Goal: Communication & Community: Answer question/provide support

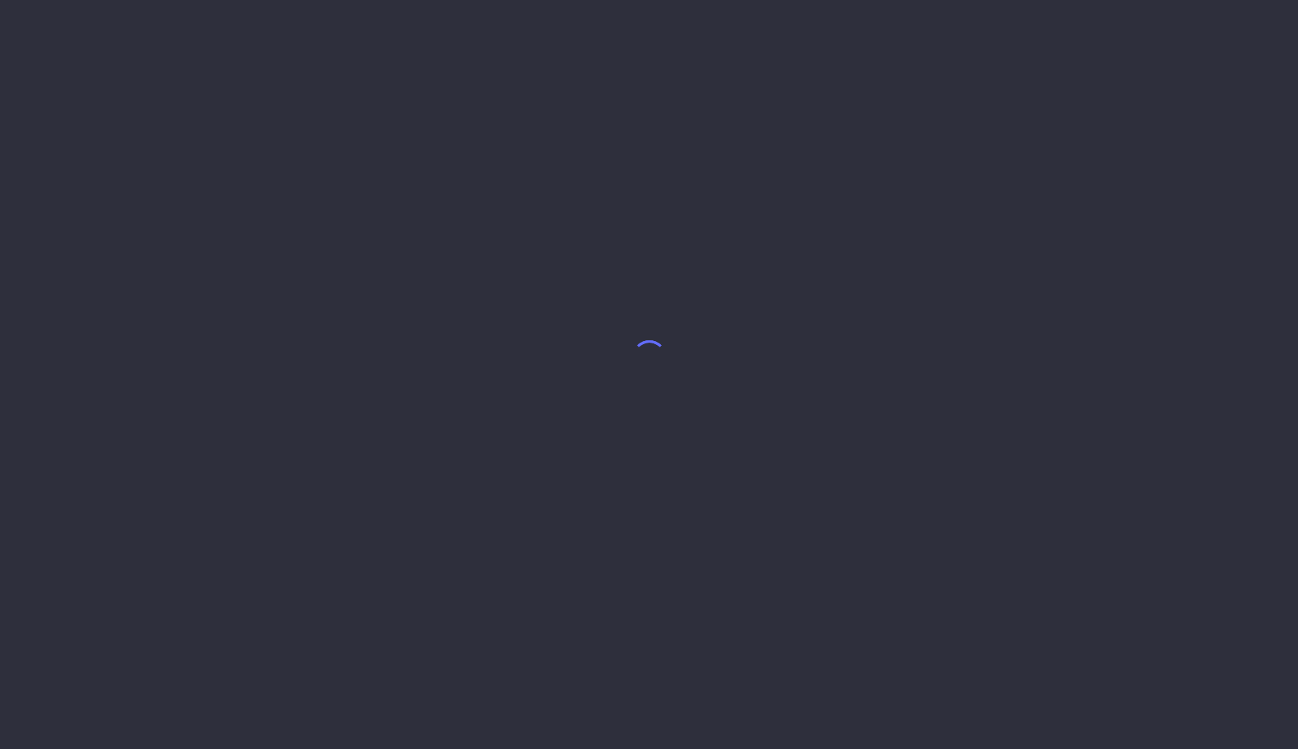
select select "8"
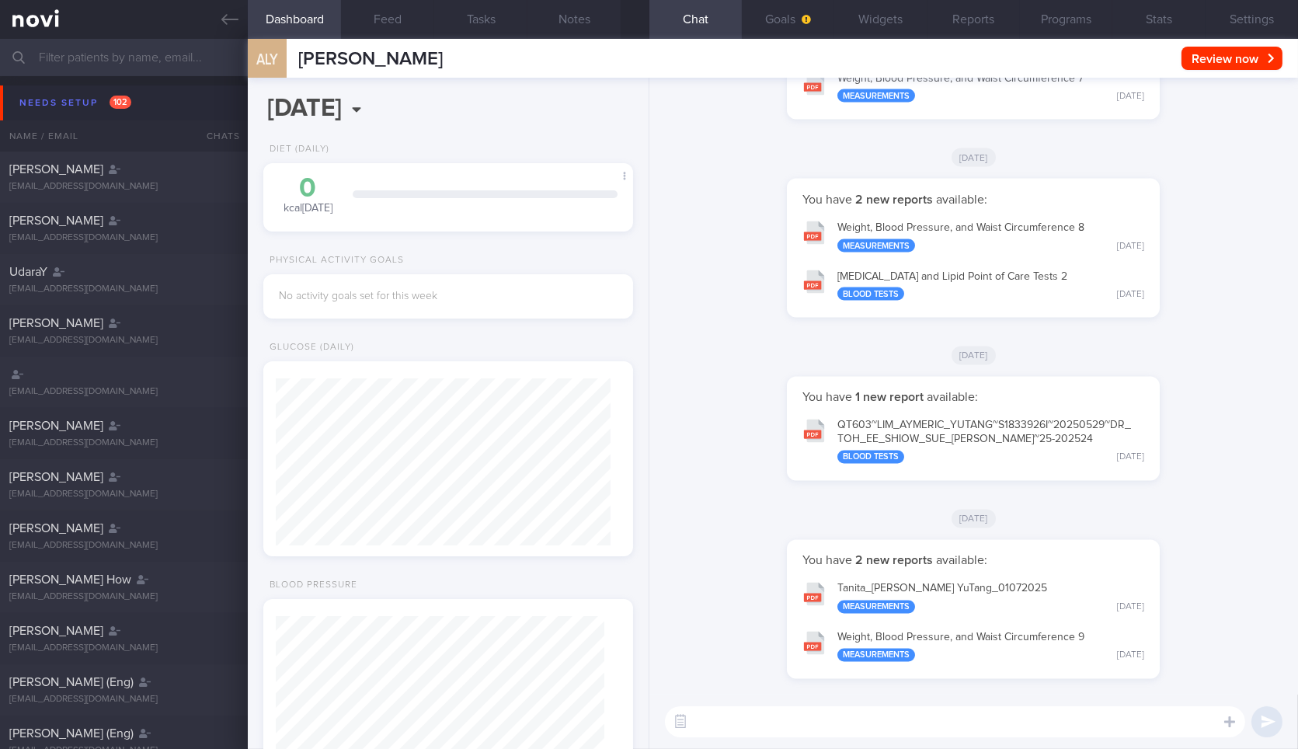
scroll to position [164, 328]
click at [113, 96] on span "102" at bounding box center [121, 102] width 22 height 13
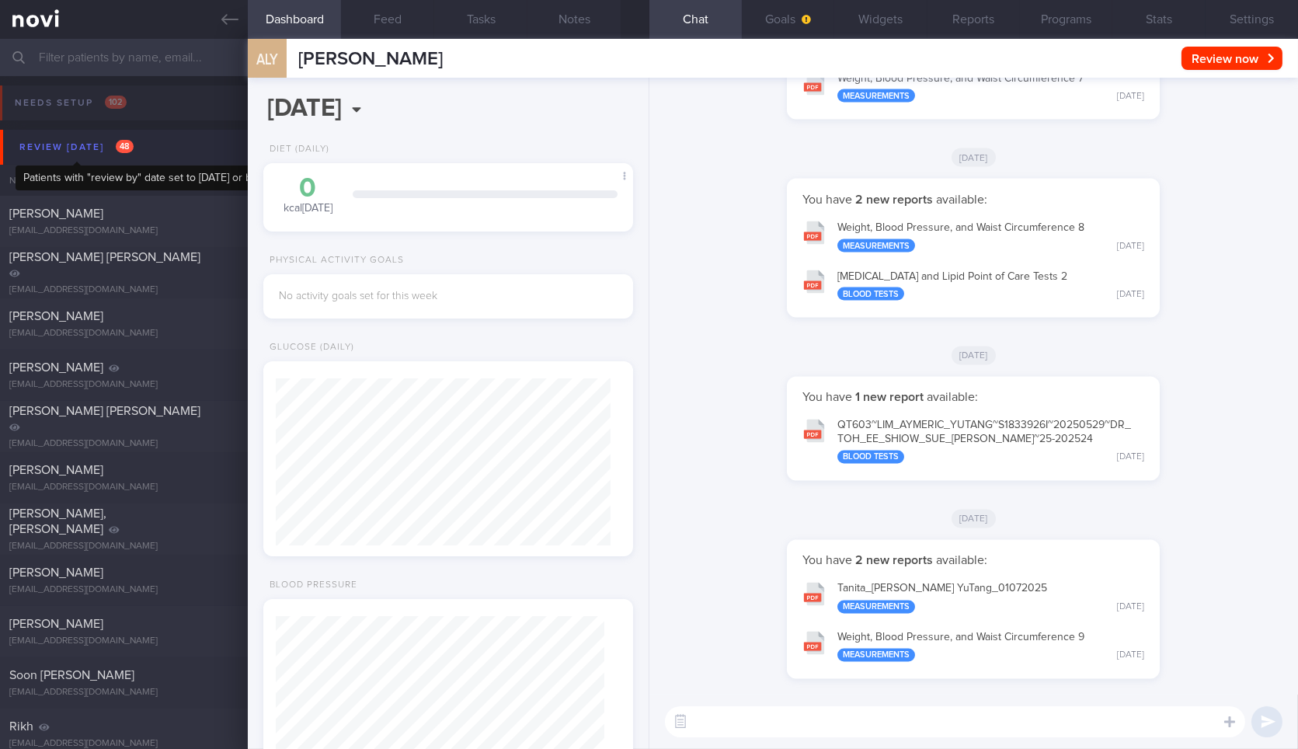
click at [126, 154] on div "Review today 48" at bounding box center [77, 147] width 122 height 21
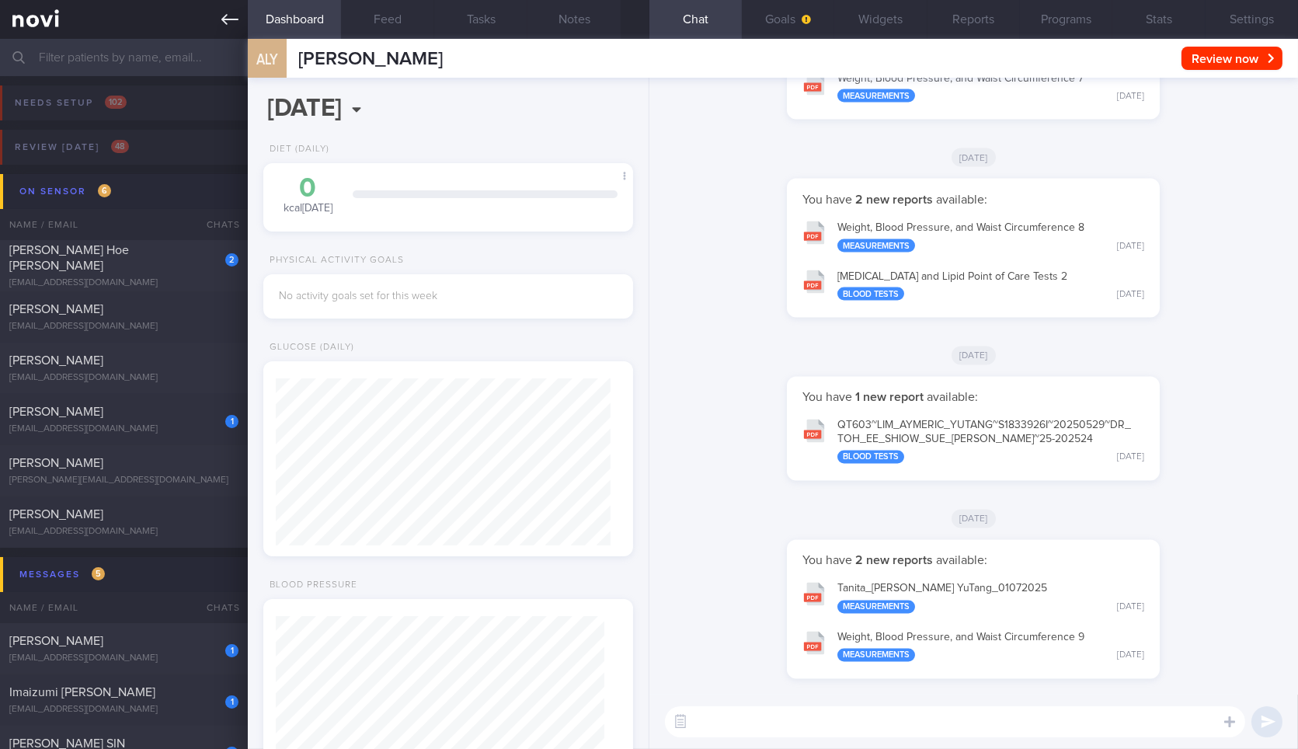
click at [238, 19] on icon at bounding box center [229, 19] width 17 height 17
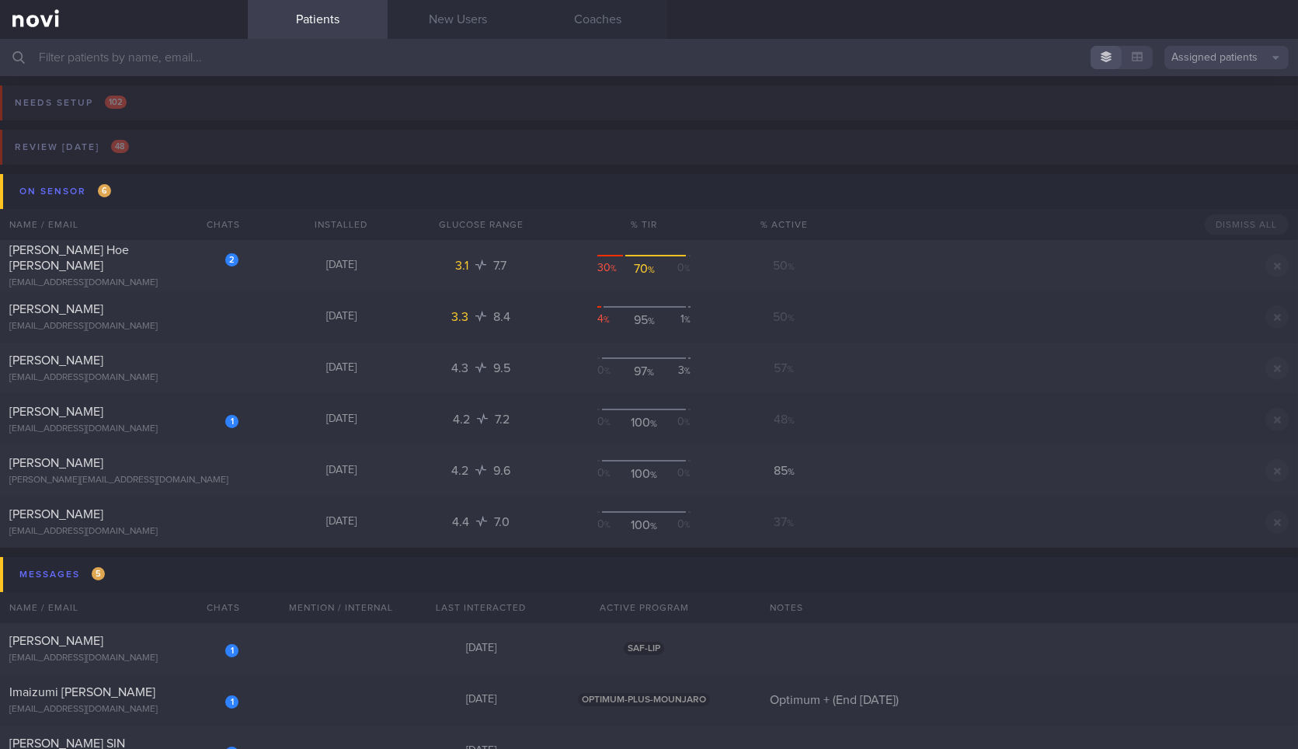
click at [128, 50] on input "text" at bounding box center [649, 57] width 1298 height 37
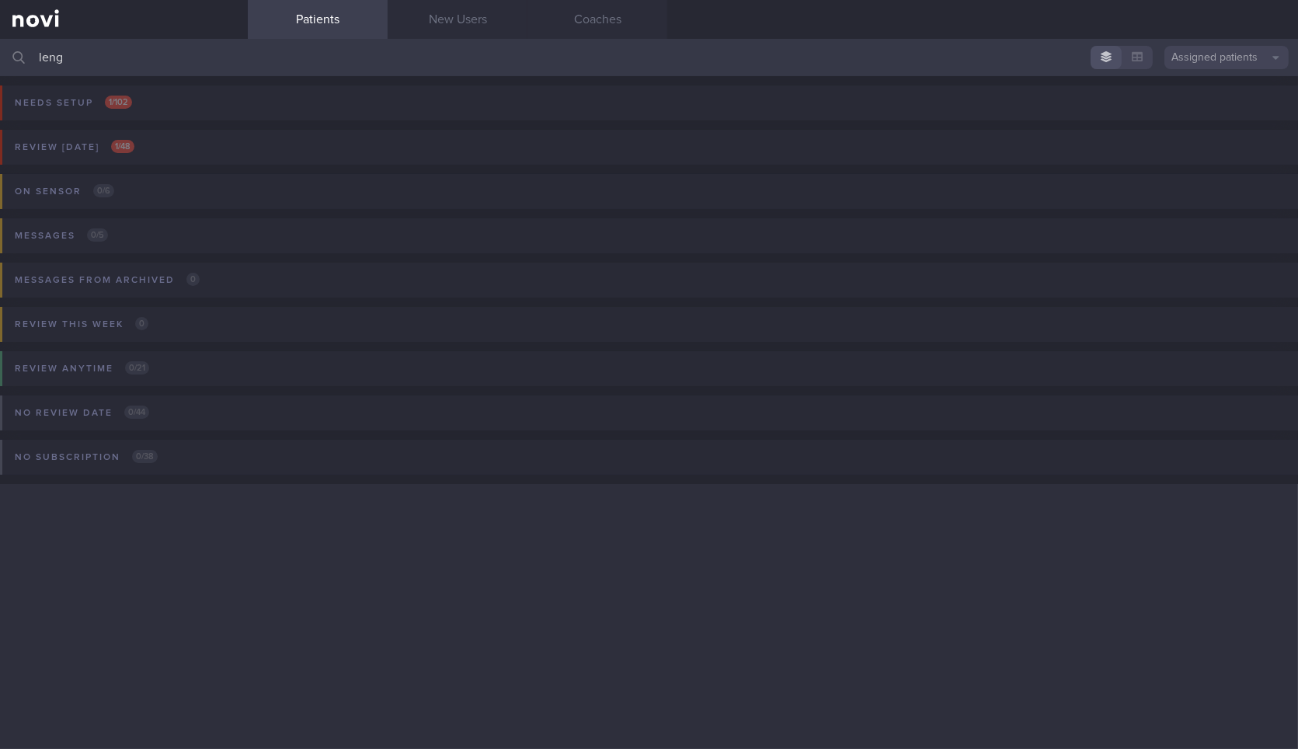
type input "leng"
click at [458, 23] on link "New Users" at bounding box center [458, 19] width 140 height 39
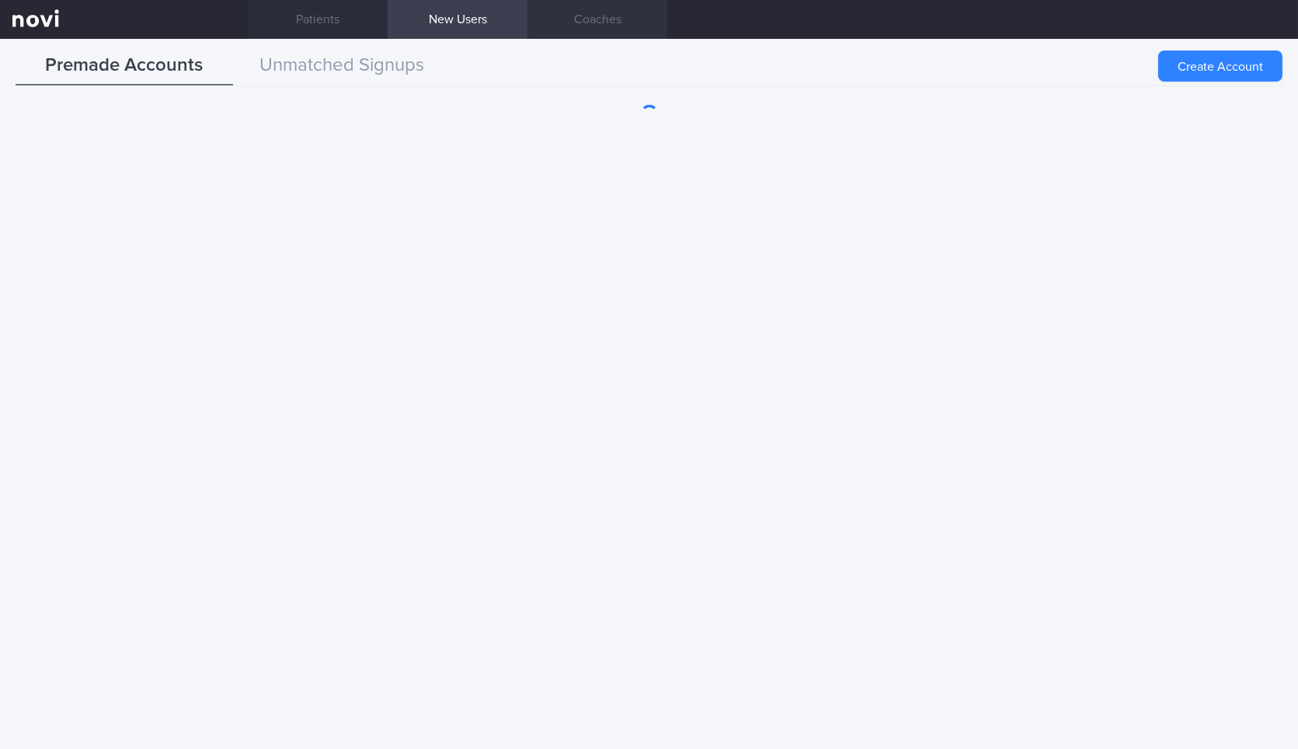
click at [604, 27] on link "Coaches" at bounding box center [598, 19] width 140 height 39
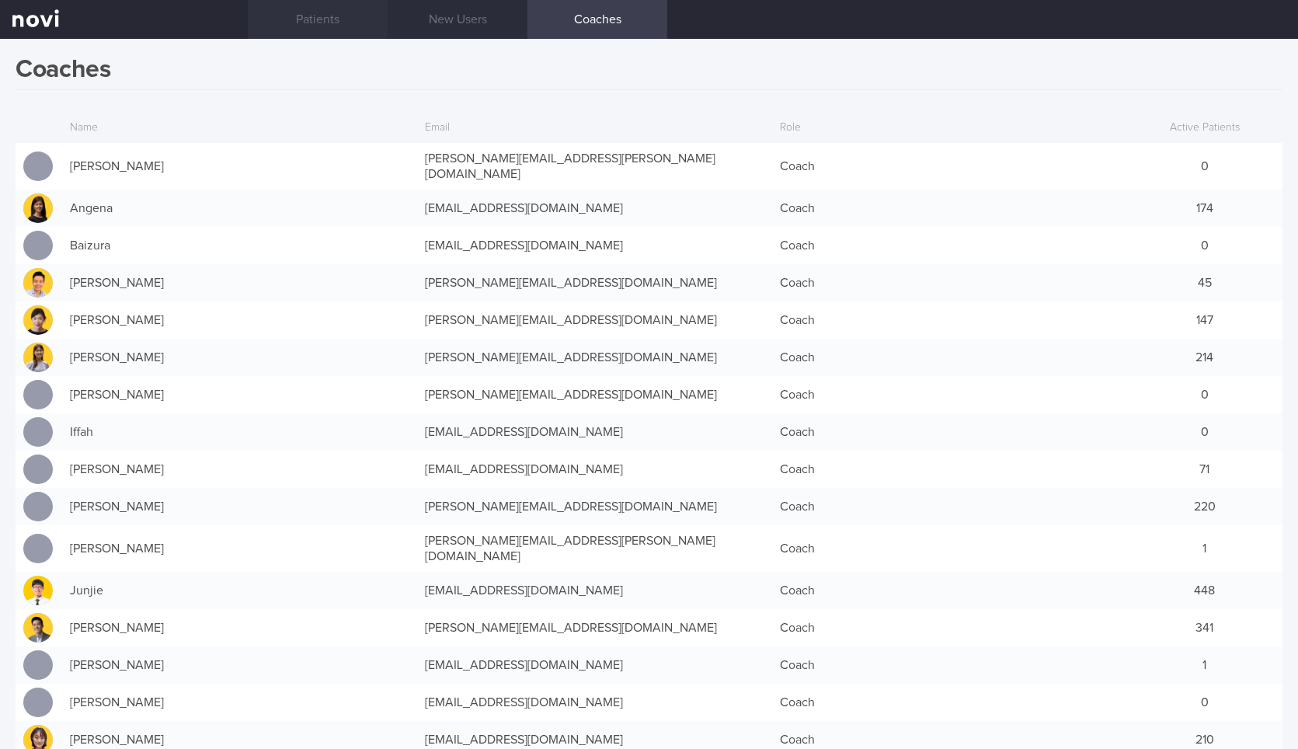
click at [344, 21] on link "Patients" at bounding box center [318, 19] width 140 height 39
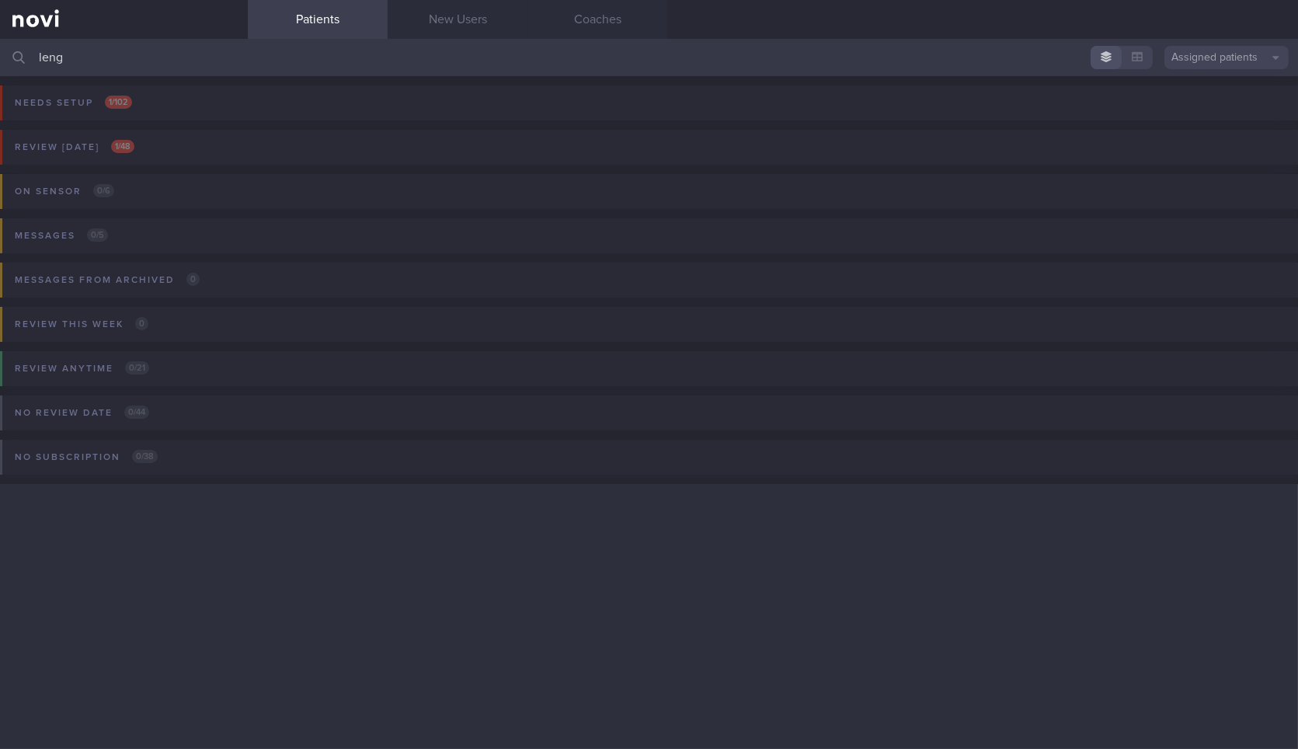
click at [1231, 54] on button "Assigned patients" at bounding box center [1227, 57] width 124 height 23
click at [1206, 110] on button "All active patients" at bounding box center [1227, 107] width 124 height 23
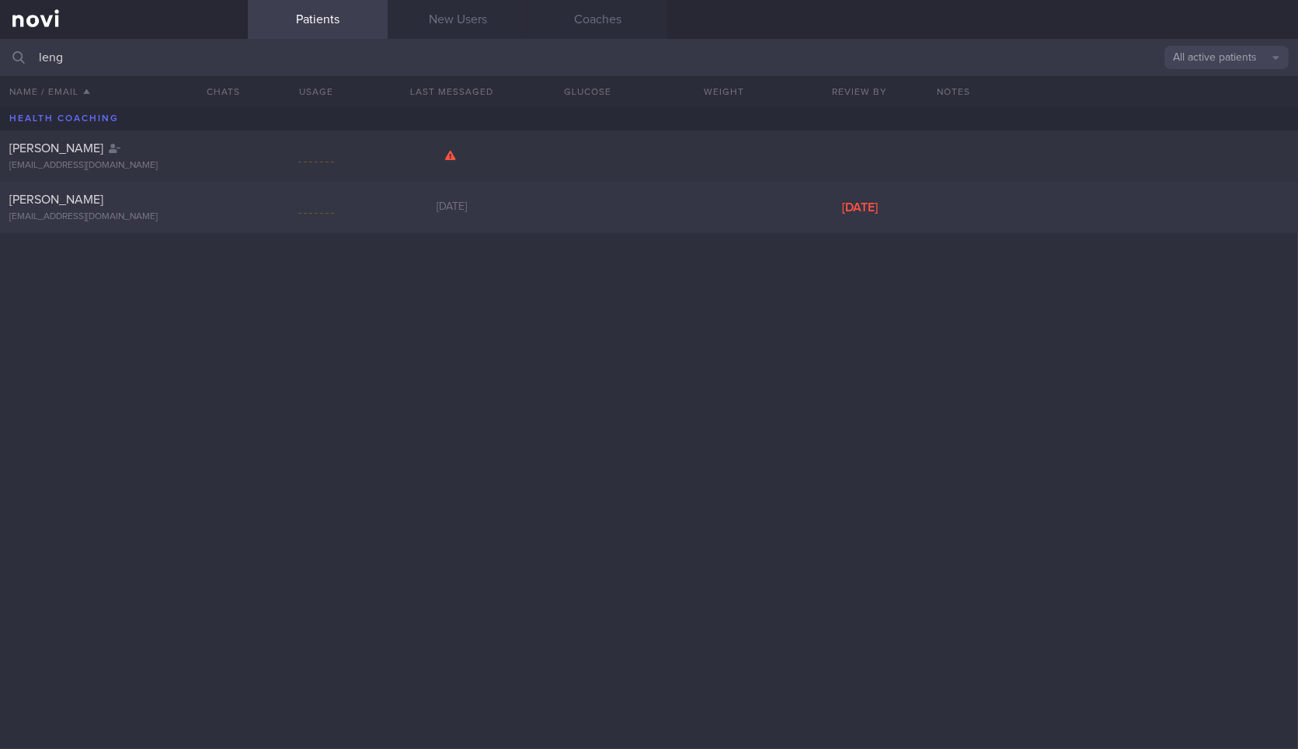
click at [110, 220] on div "[EMAIL_ADDRESS][DOMAIN_NAME]" at bounding box center [123, 217] width 229 height 12
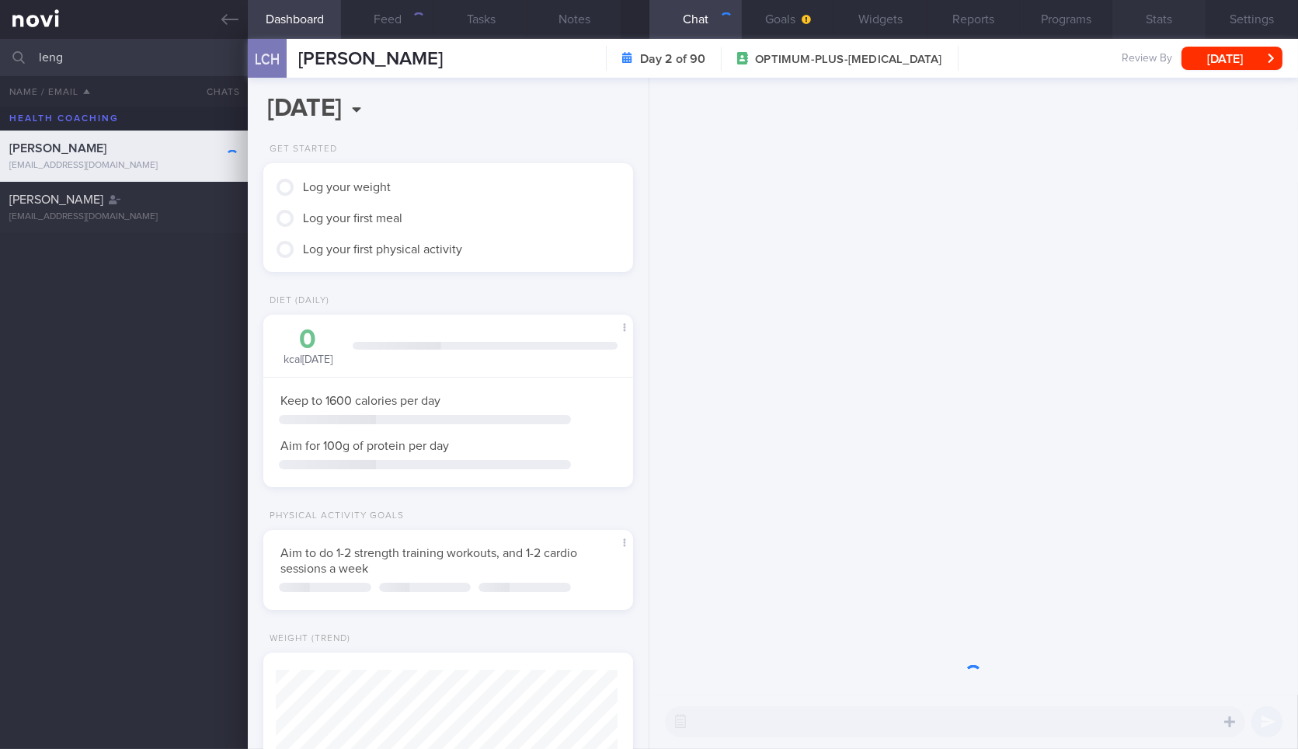
scroll to position [776814, 776650]
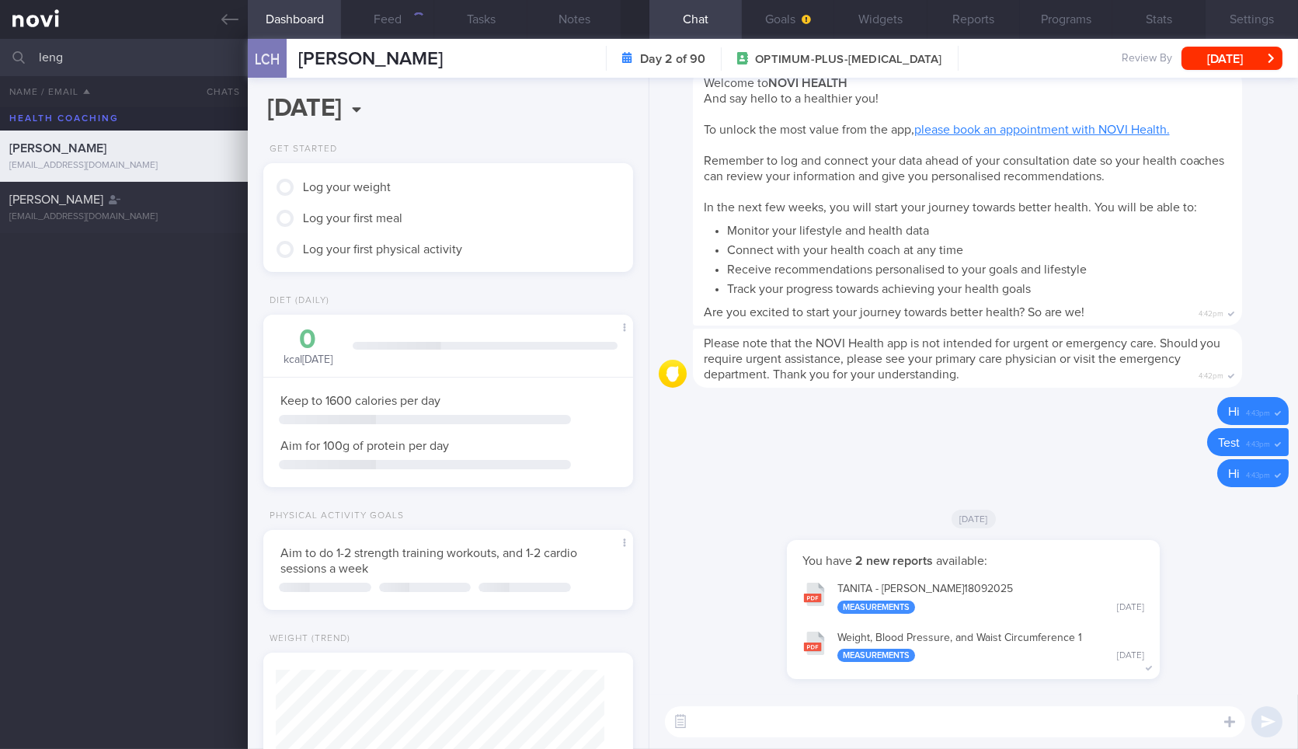
click at [1226, 21] on button "Settings" at bounding box center [1252, 19] width 92 height 39
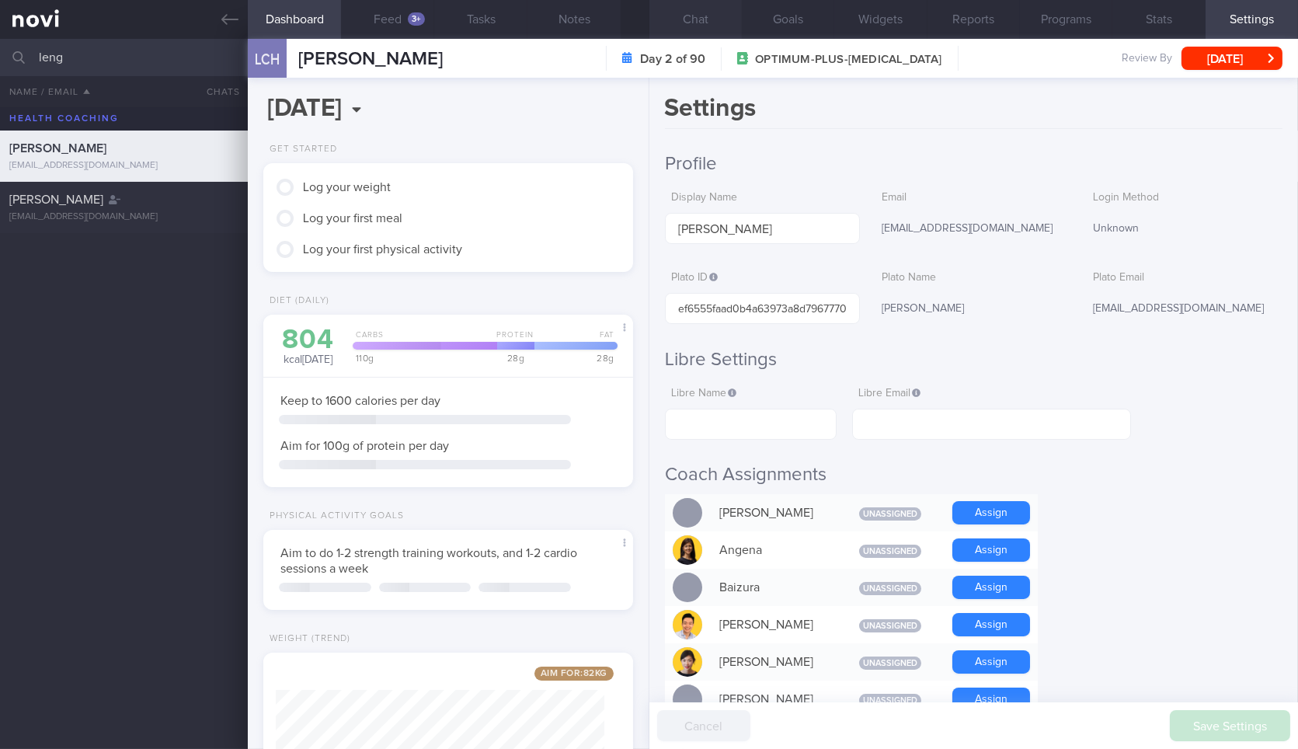
click at [678, 8] on button "Chat" at bounding box center [696, 19] width 92 height 39
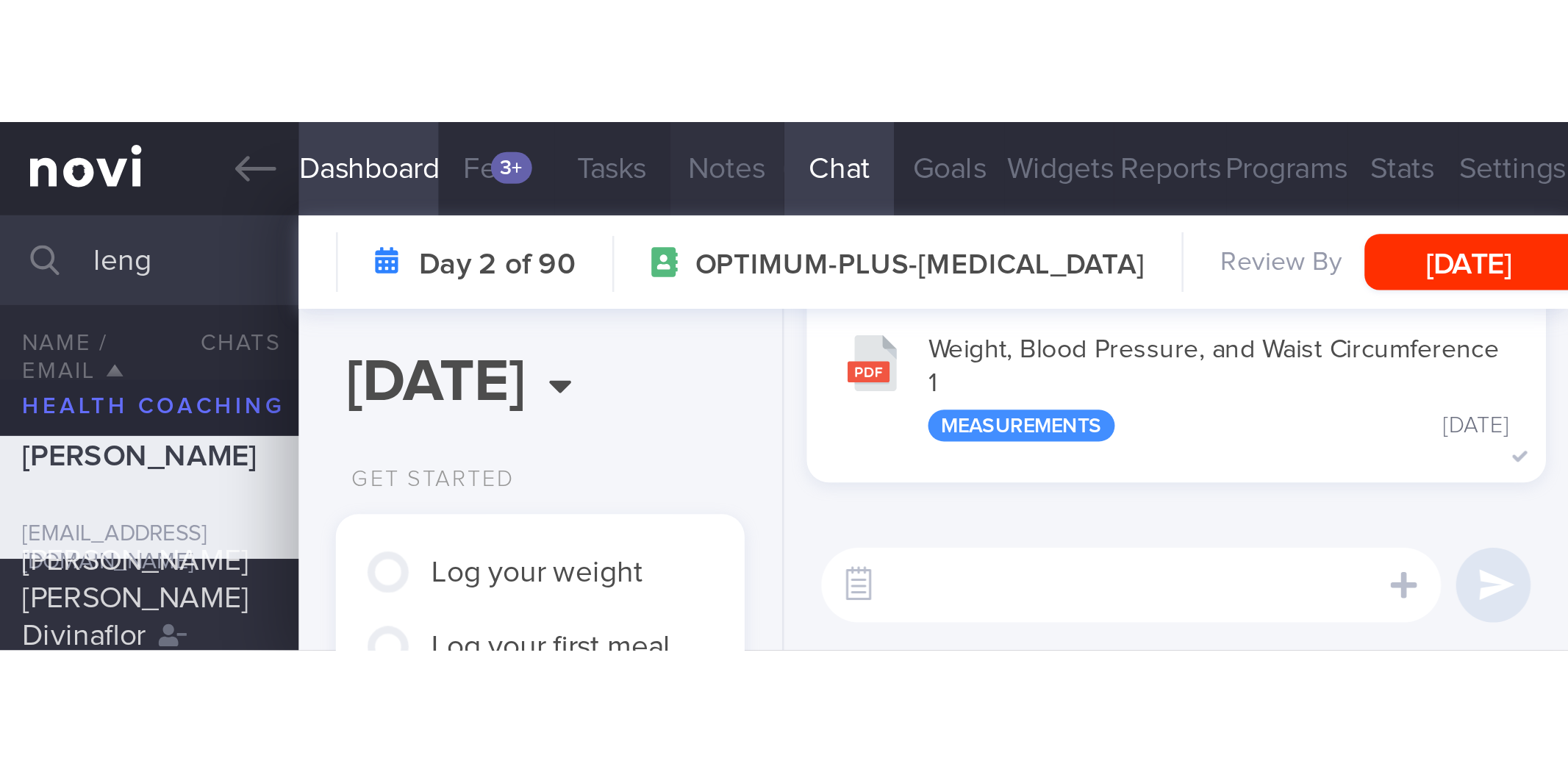
scroll to position [228, 415]
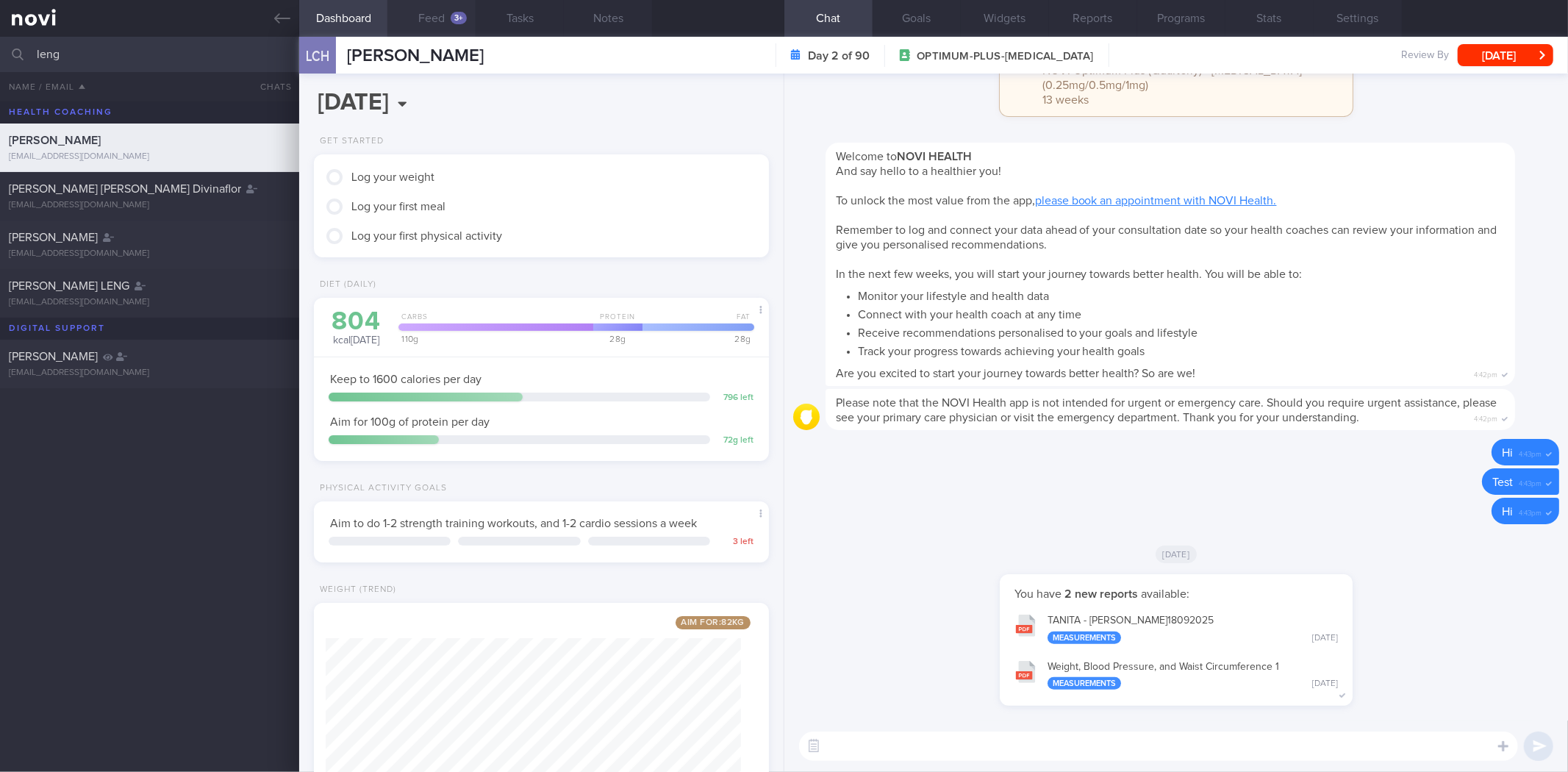
click at [456, 18] on div "3+" at bounding box center [458, 17] width 16 height 12
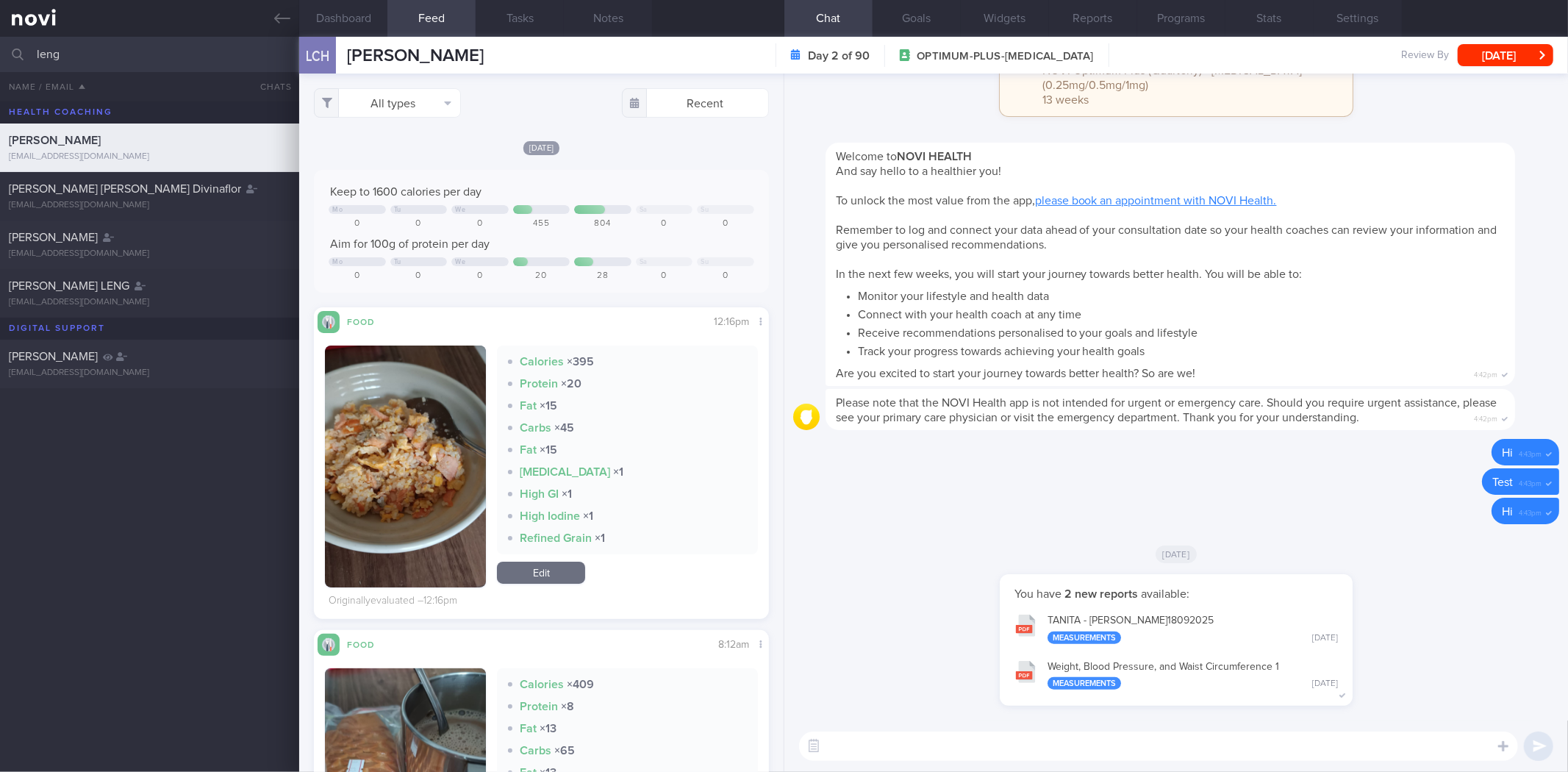
click at [891, 708] on textarea at bounding box center [1159, 746] width 719 height 29
click at [889, 708] on textarea at bounding box center [1159, 746] width 719 height 29
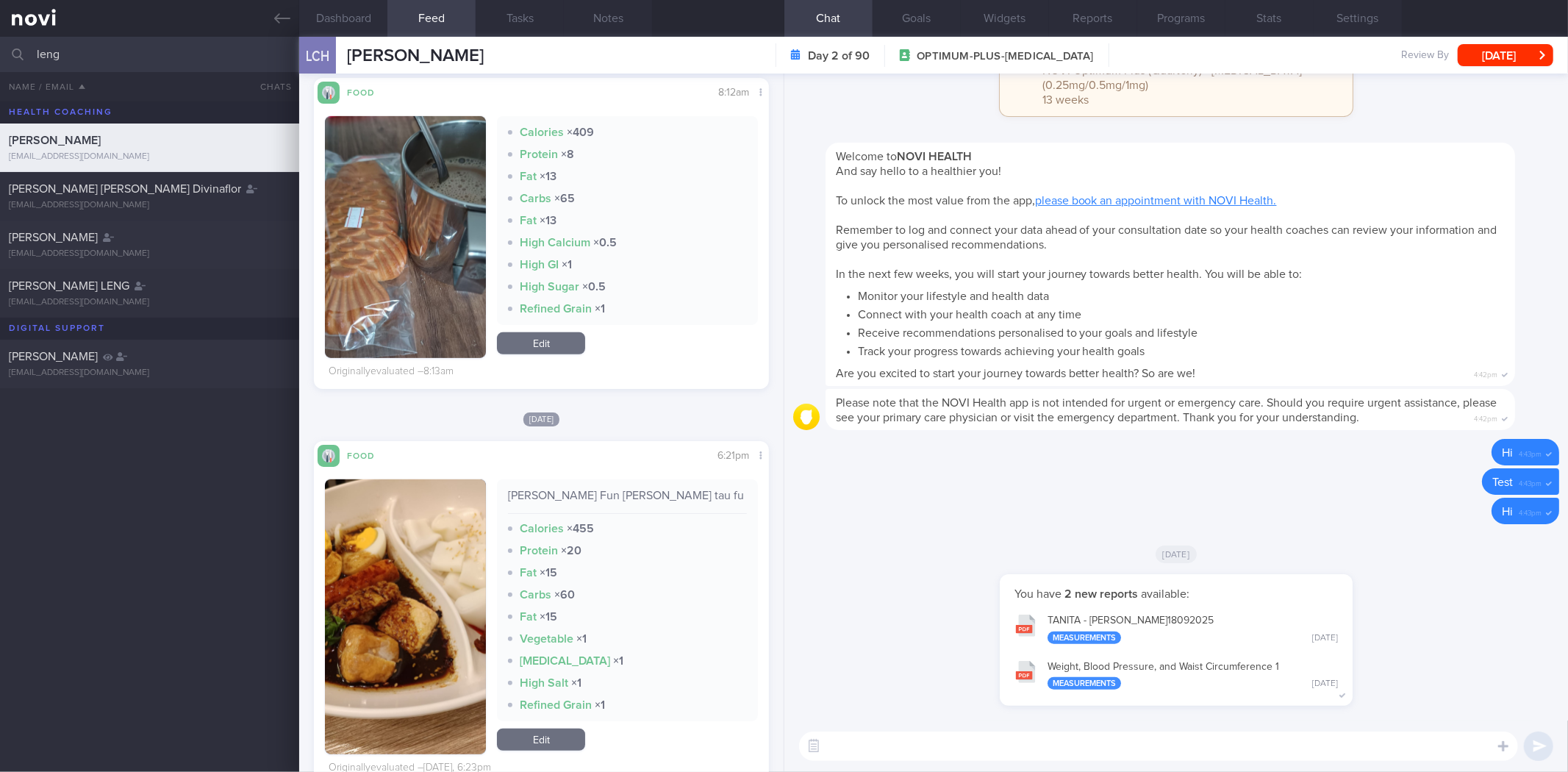
scroll to position [591, 0]
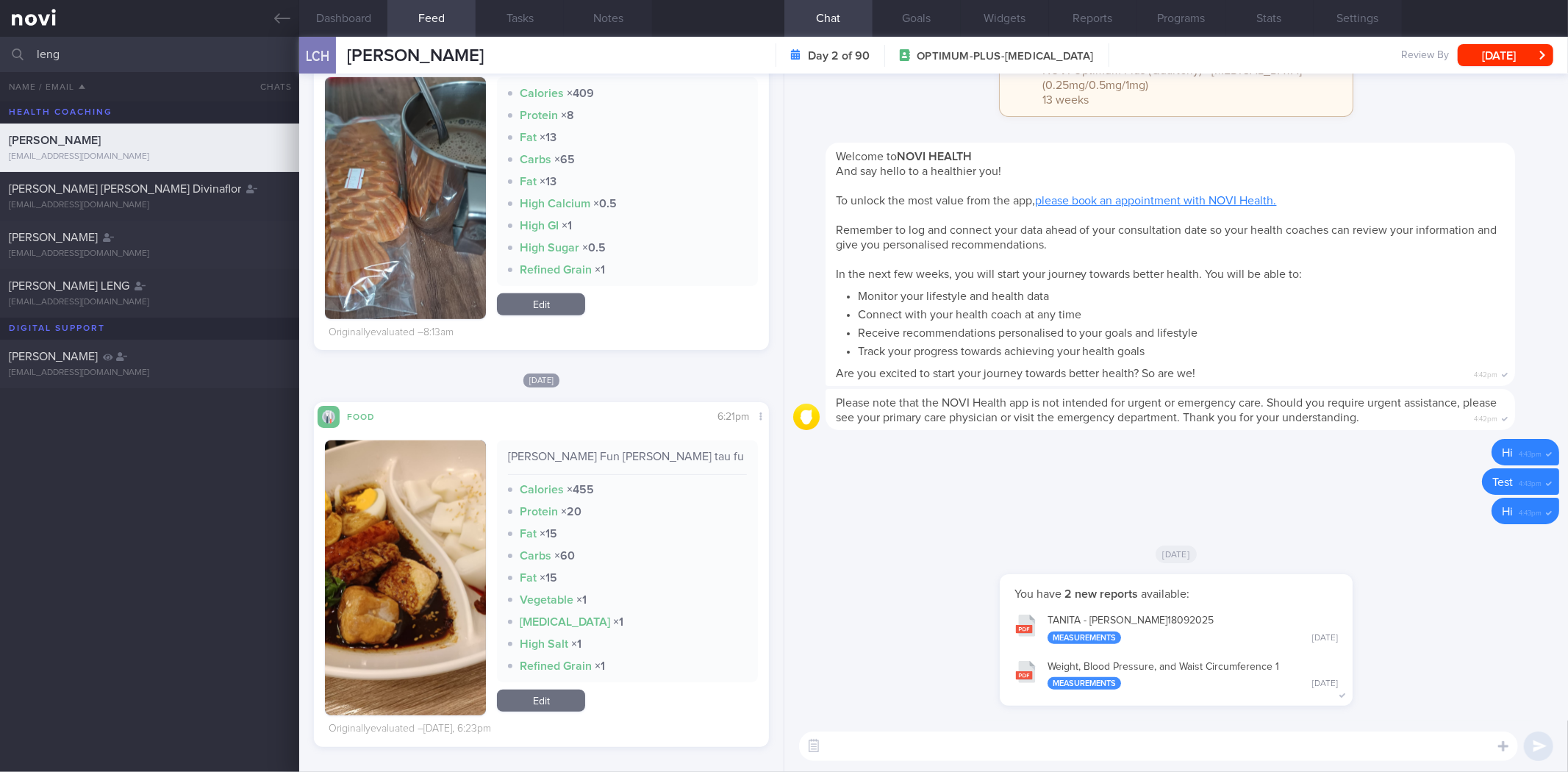
drag, startPoint x: 608, startPoint y: 11, endPoint x: 584, endPoint y: 61, distance: 55.5
click at [608, 11] on button "Notes" at bounding box center [608, 18] width 88 height 37
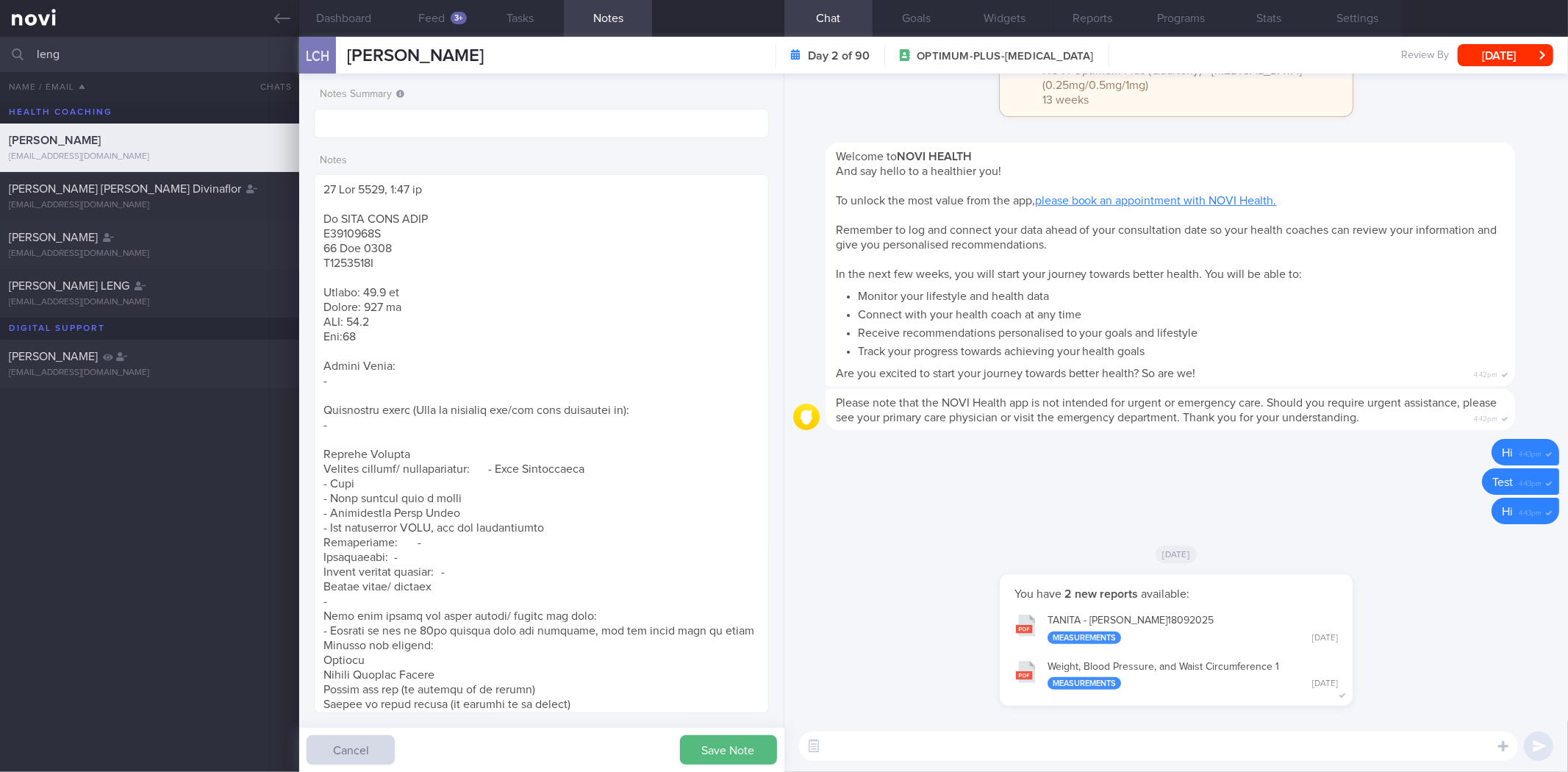
scroll to position [895, 0]
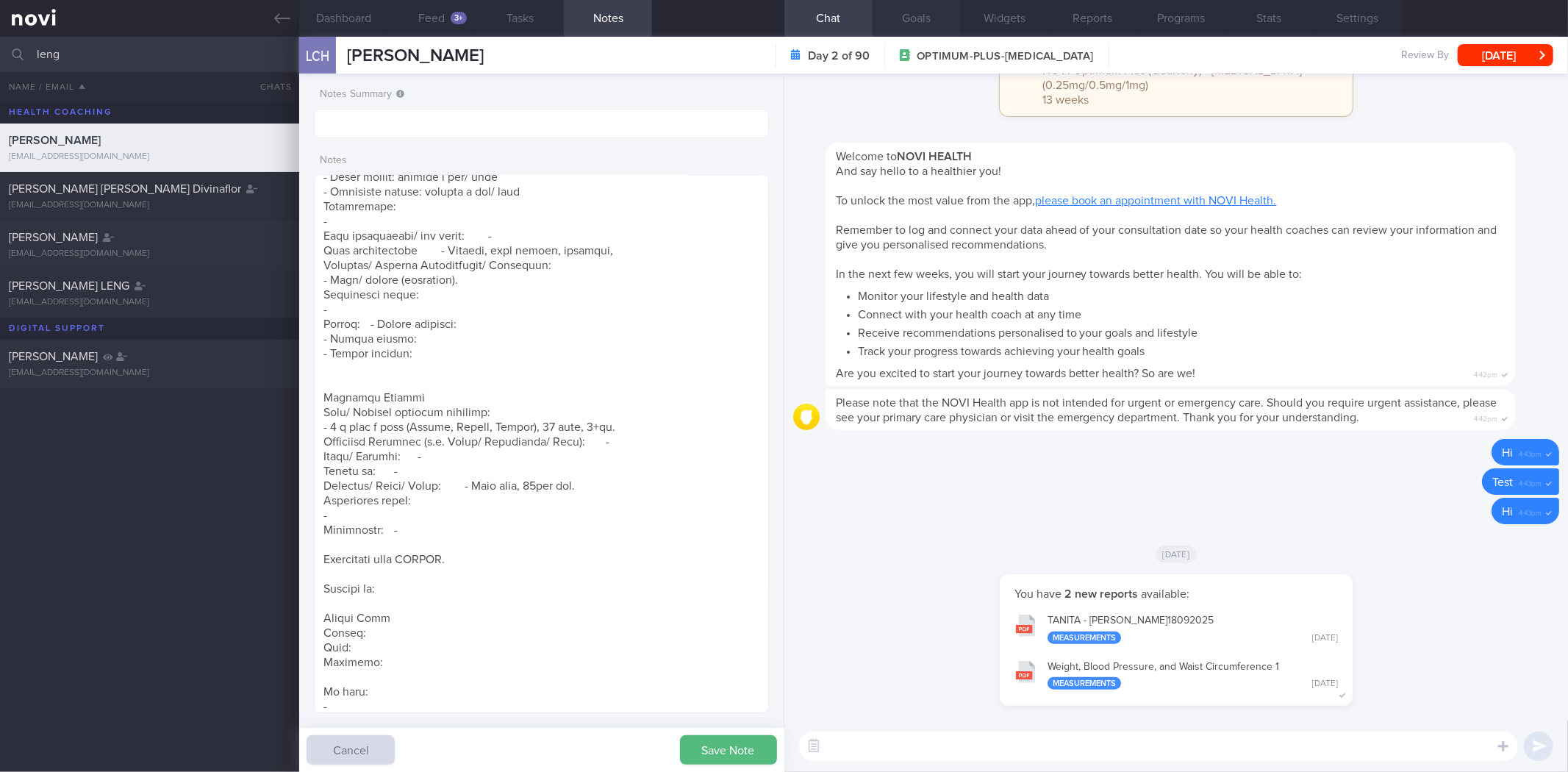
type textarea "18 Sep 2025, 4:21 pm Mr LENG CHUN HONG S8133463C 23 Oct 1981 S8133463C Weight: …"
drag, startPoint x: 819, startPoint y: 739, endPoint x: 872, endPoint y: 759, distance: 56.6
click at [817, 708] on button "button" at bounding box center [814, 746] width 26 height 26
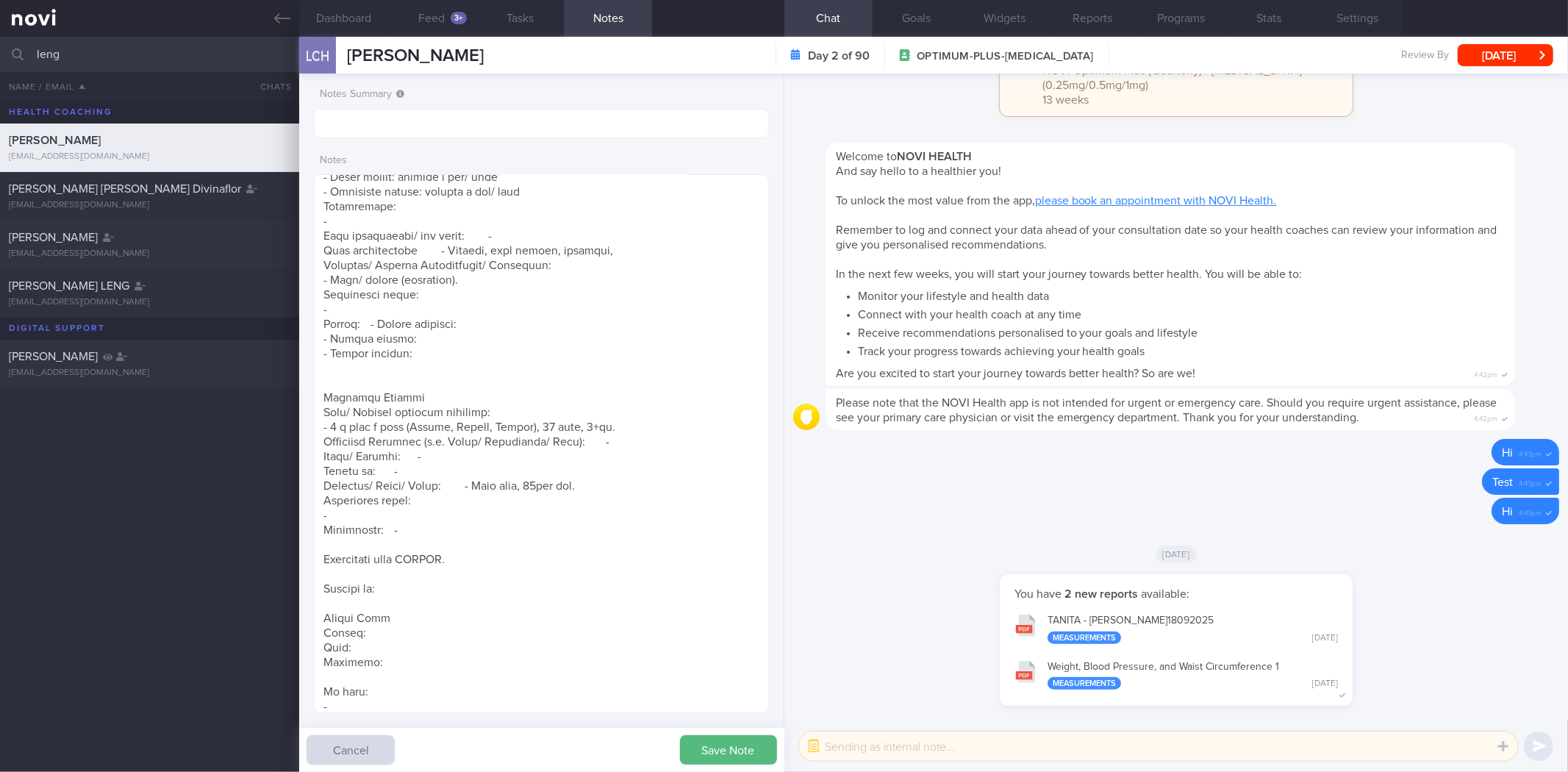
click at [872, 708] on textarea at bounding box center [1159, 746] width 719 height 29
paste textarea "Hi , It was a pleasure speaking with you today. The Lifestyle Improvement Progr…"
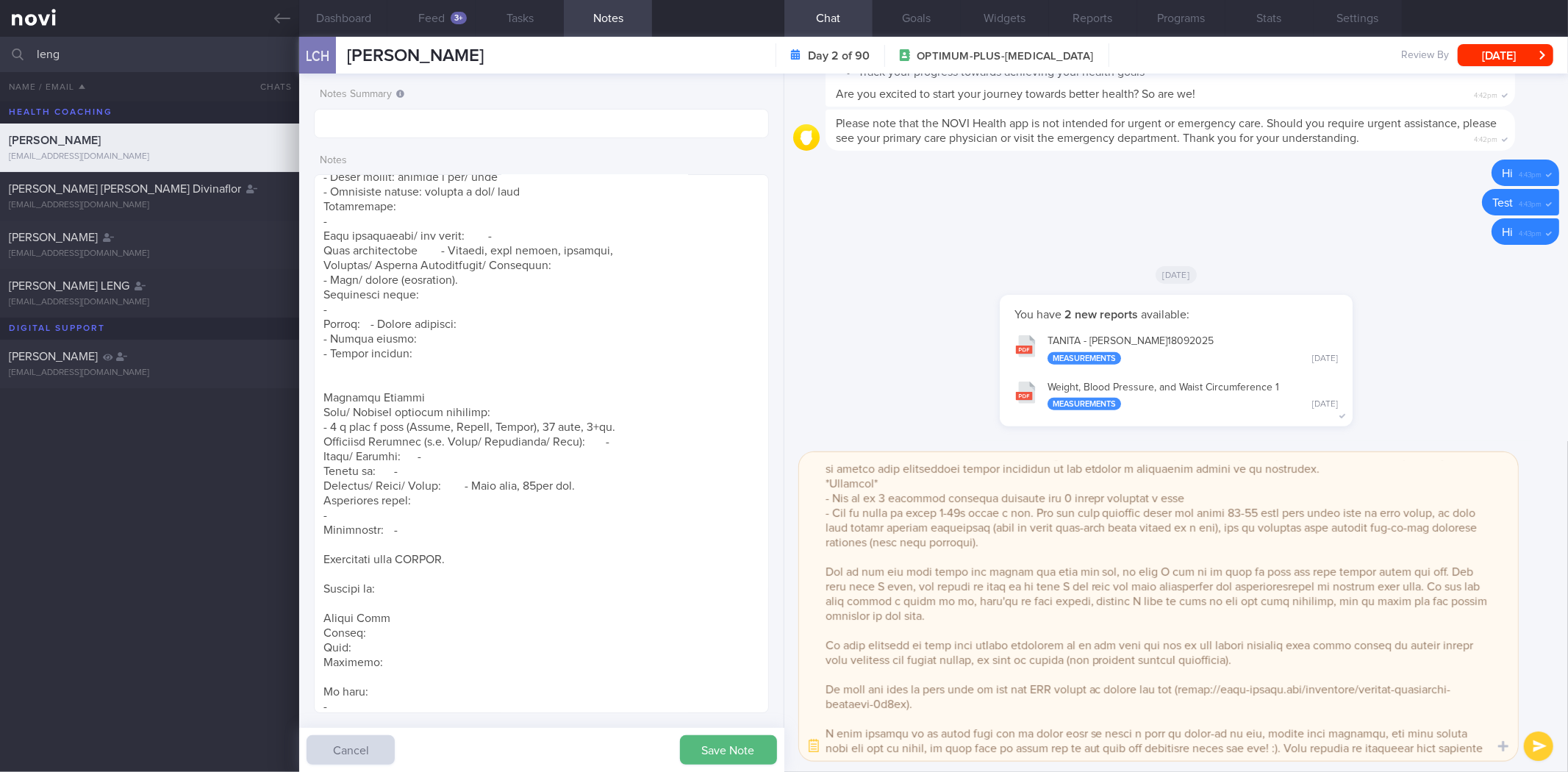
scroll to position [0, 0]
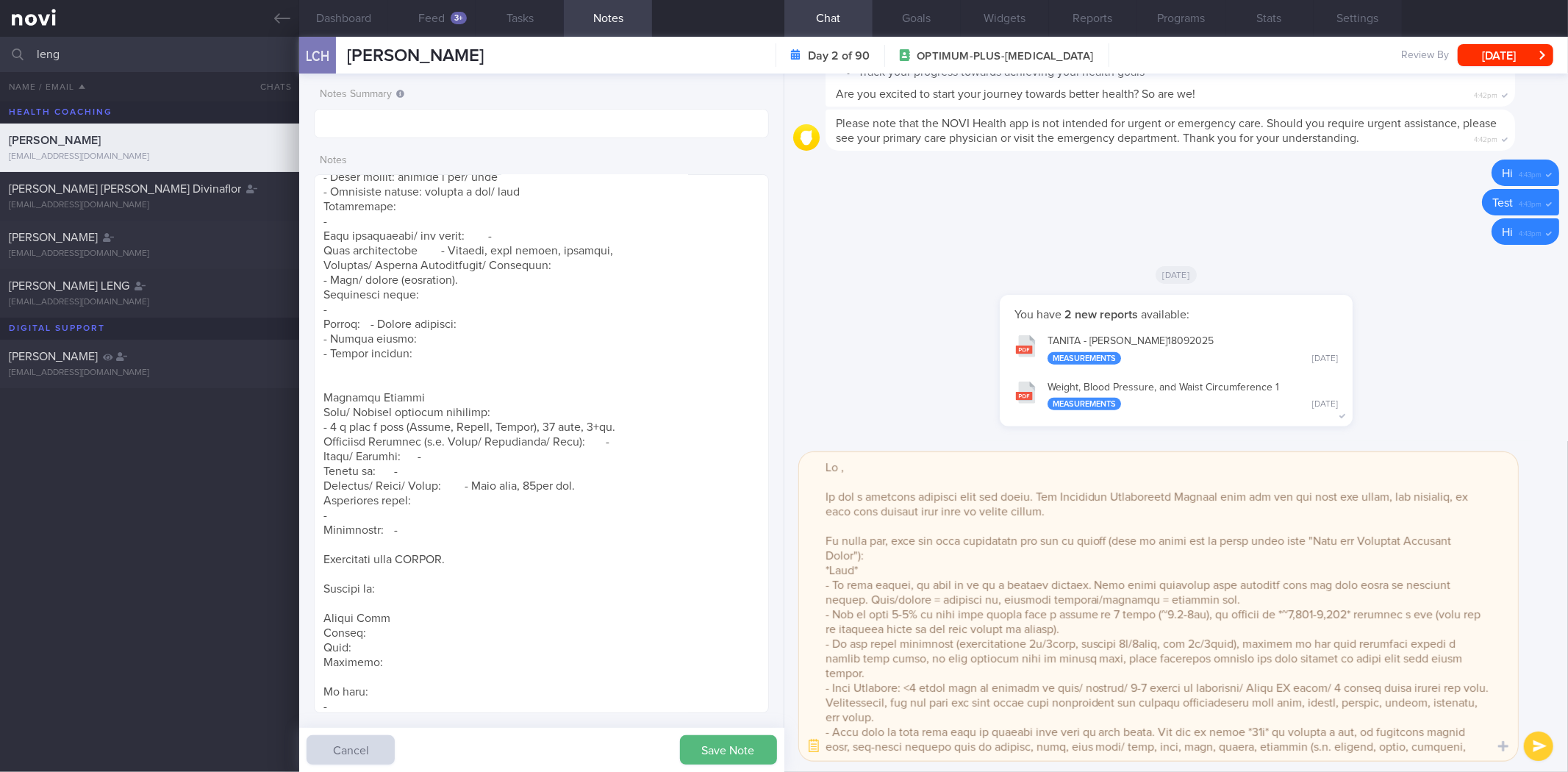
click at [851, 463] on textarea at bounding box center [1159, 606] width 719 height 308
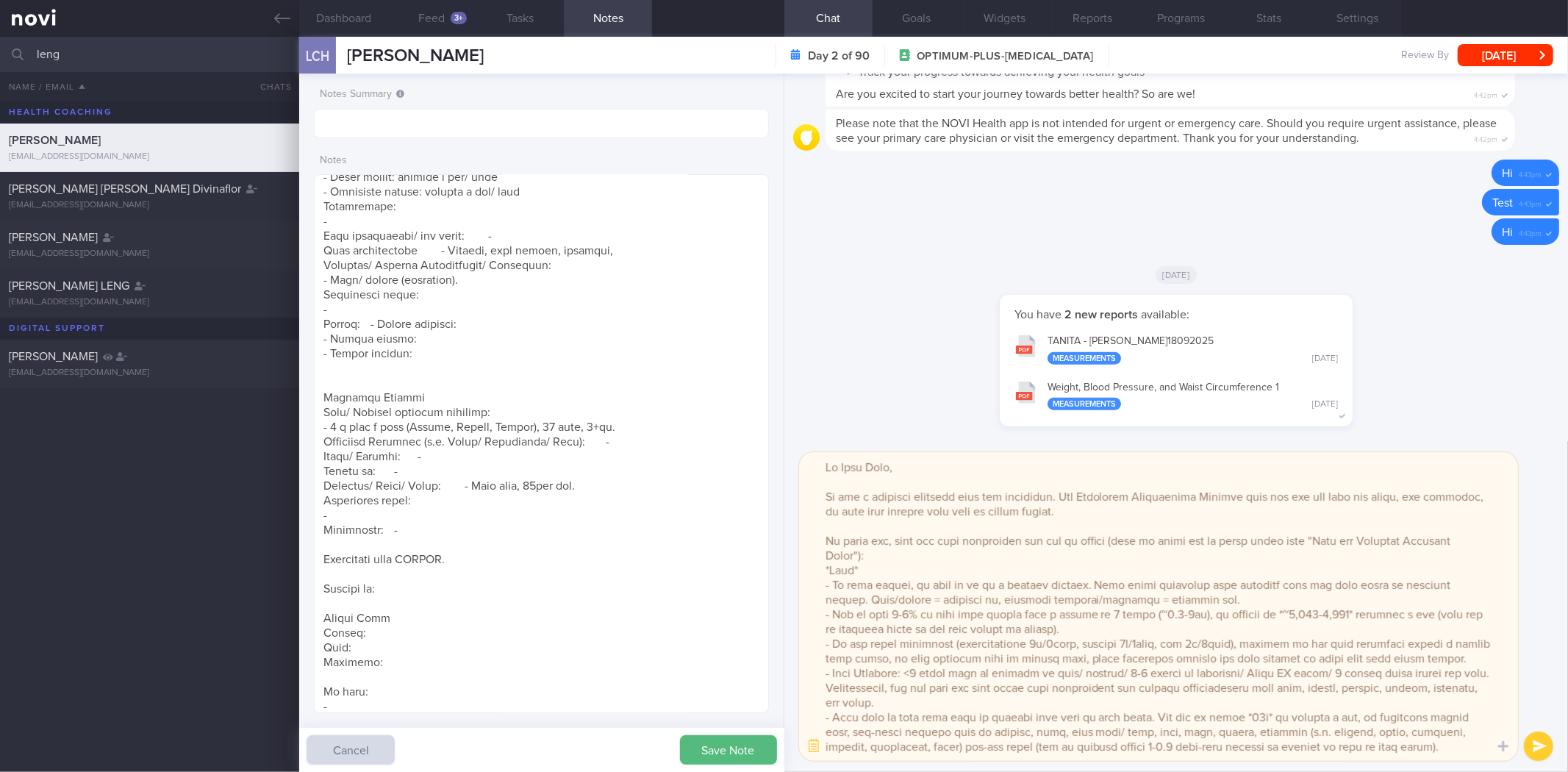
click at [1228, 496] on textarea at bounding box center [1159, 606] width 719 height 308
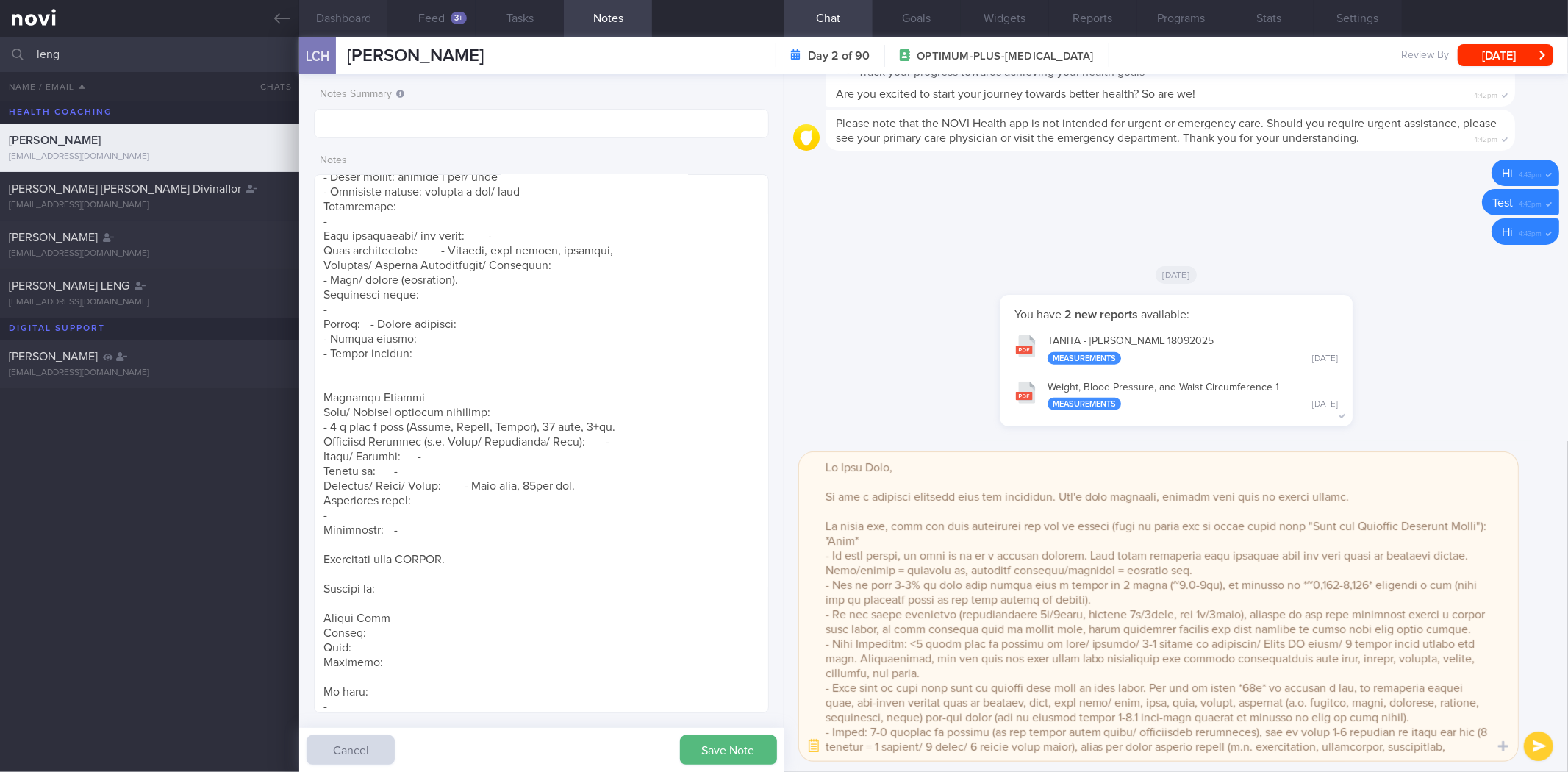
click at [358, 13] on button "Dashboard" at bounding box center [343, 18] width 88 height 37
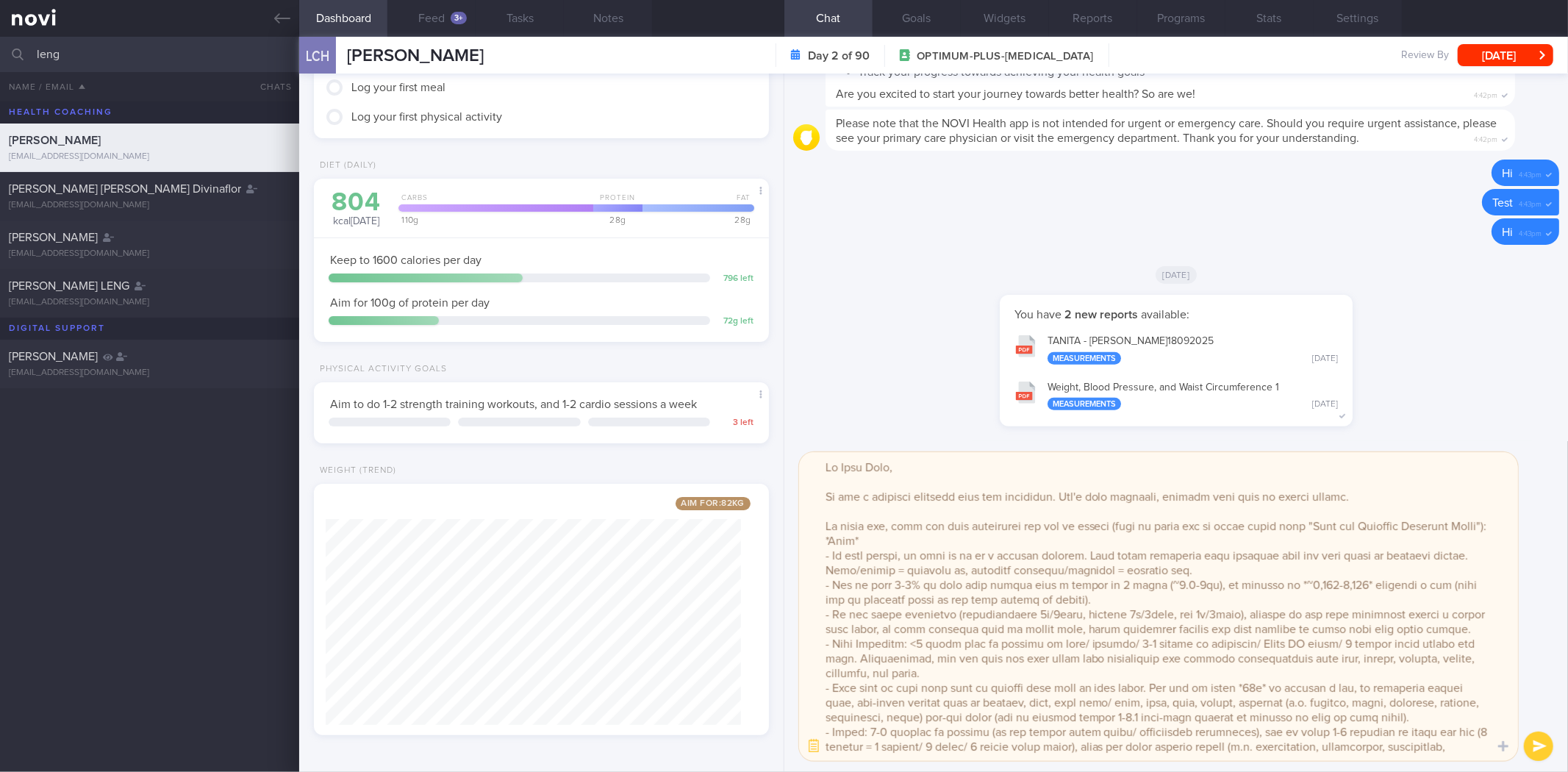
scroll to position [70, 0]
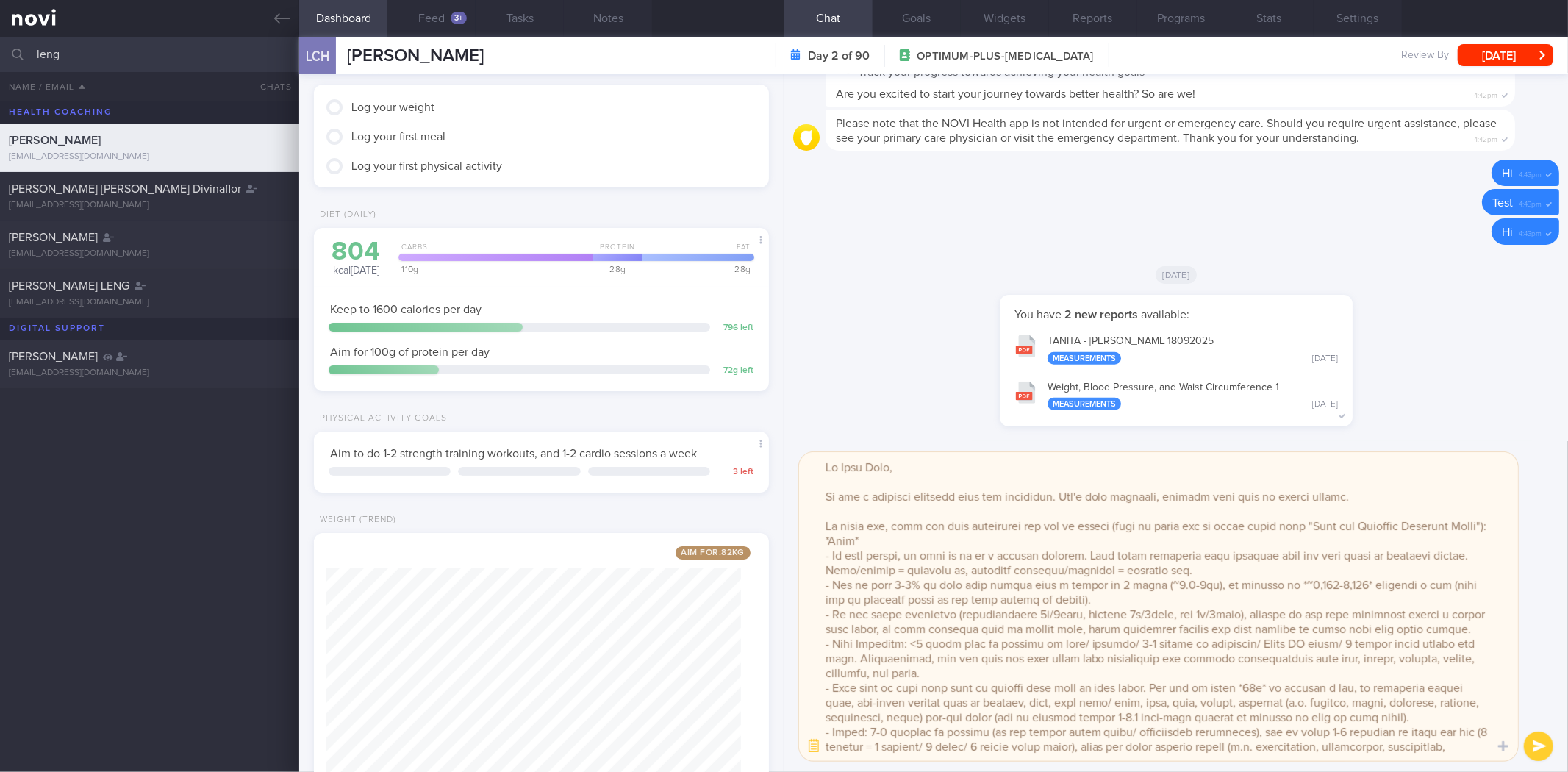
click at [610, 16] on button "Notes" at bounding box center [608, 18] width 88 height 37
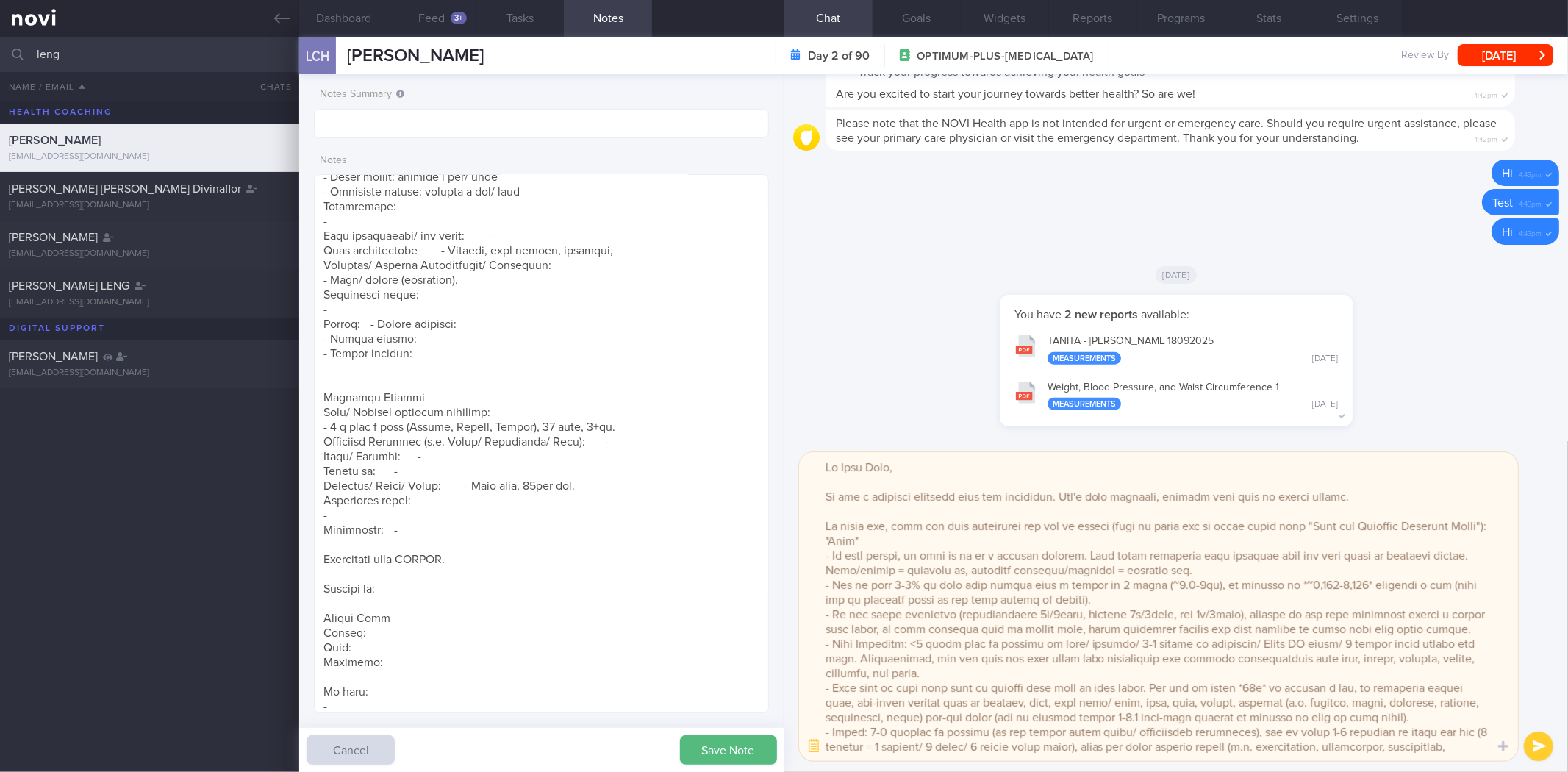
click at [1168, 602] on textarea at bounding box center [1159, 606] width 719 height 308
click at [326, 38] on div "LCH" at bounding box center [317, 57] width 44 height 57
click at [367, 18] on button "Dashboard" at bounding box center [343, 18] width 88 height 37
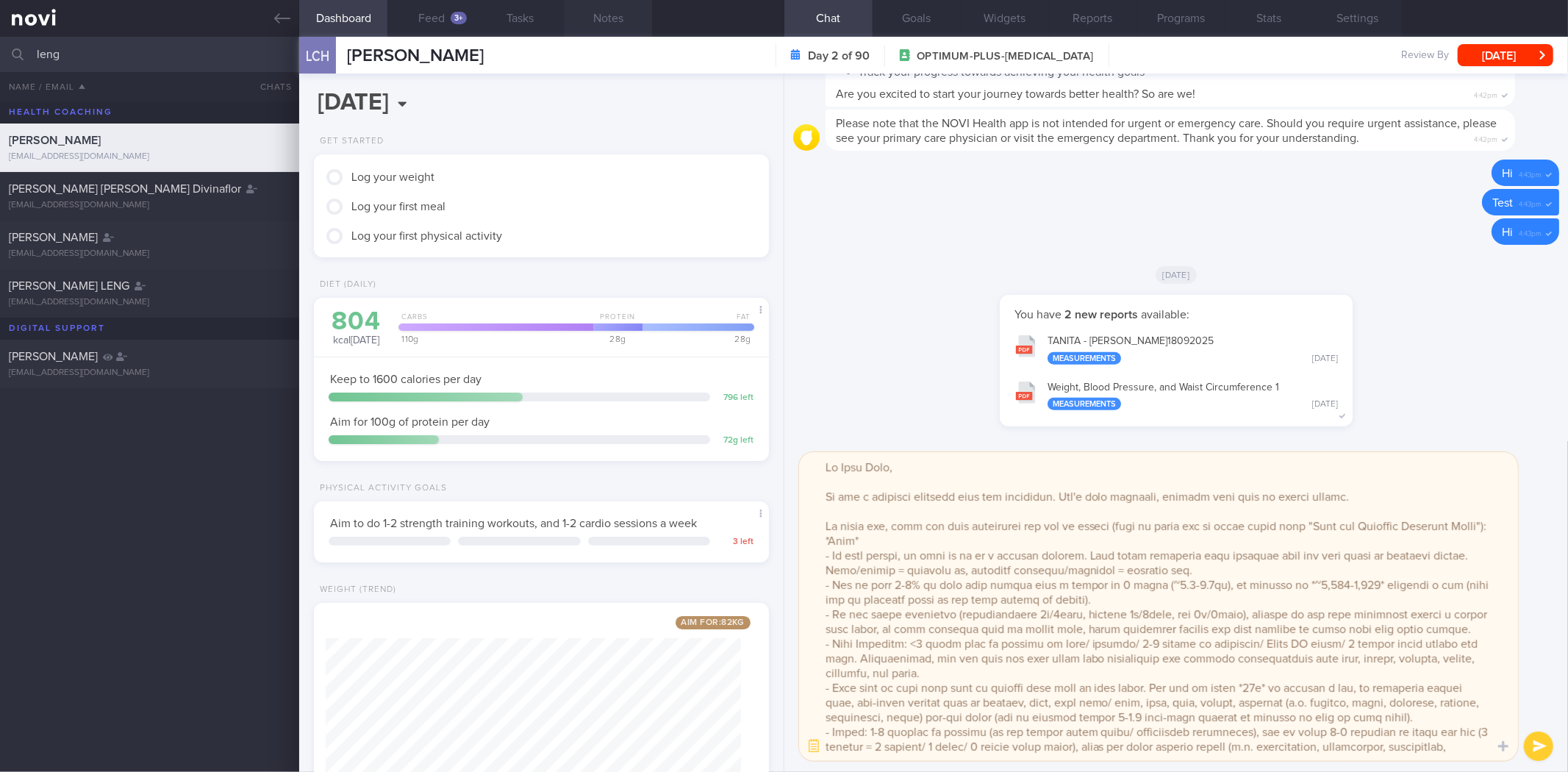
click at [581, 9] on button "Notes" at bounding box center [608, 18] width 88 height 37
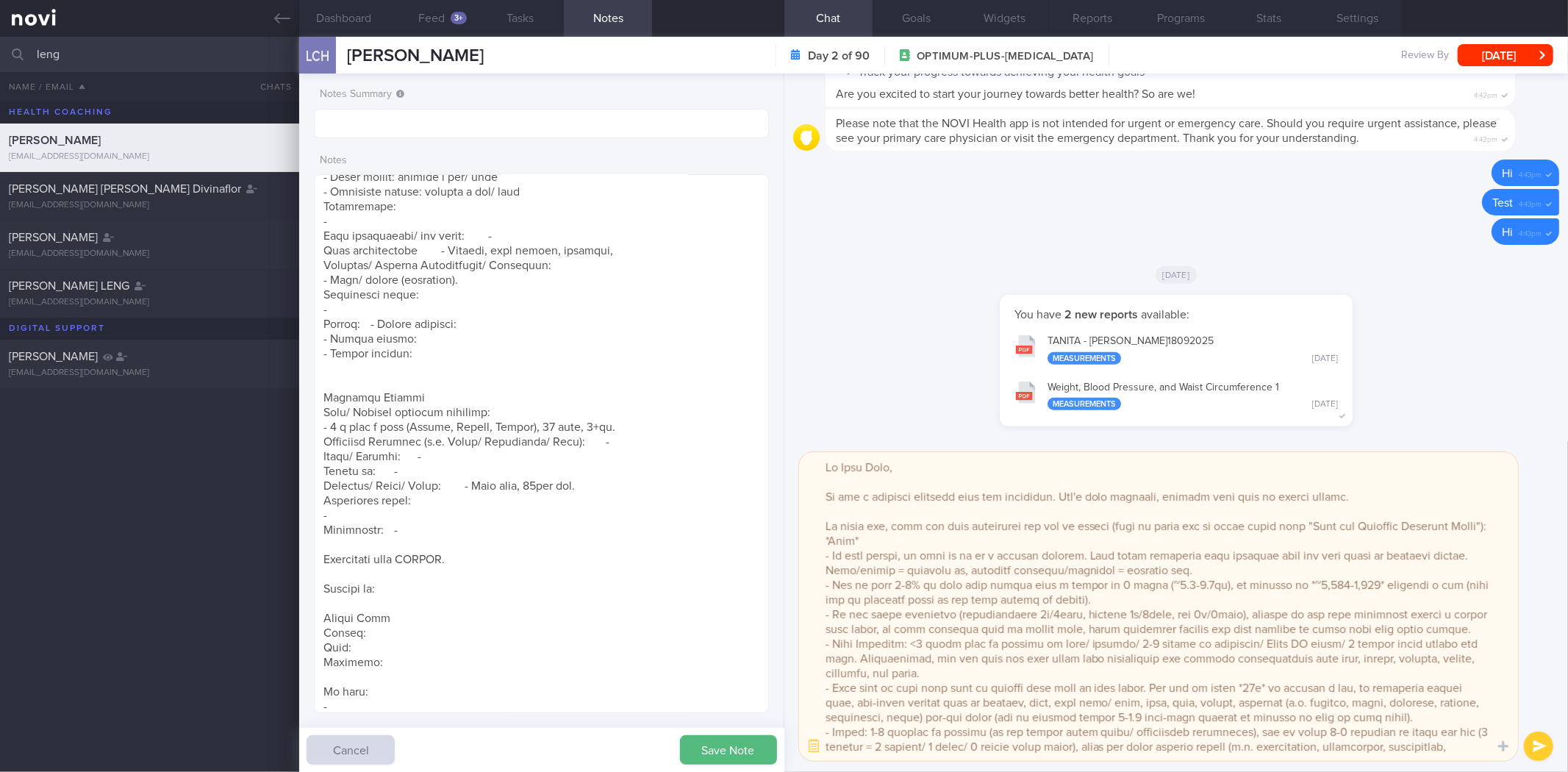
click at [1228, 597] on textarea at bounding box center [1159, 606] width 719 height 308
click at [1228, 600] on textarea at bounding box center [1159, 606] width 719 height 308
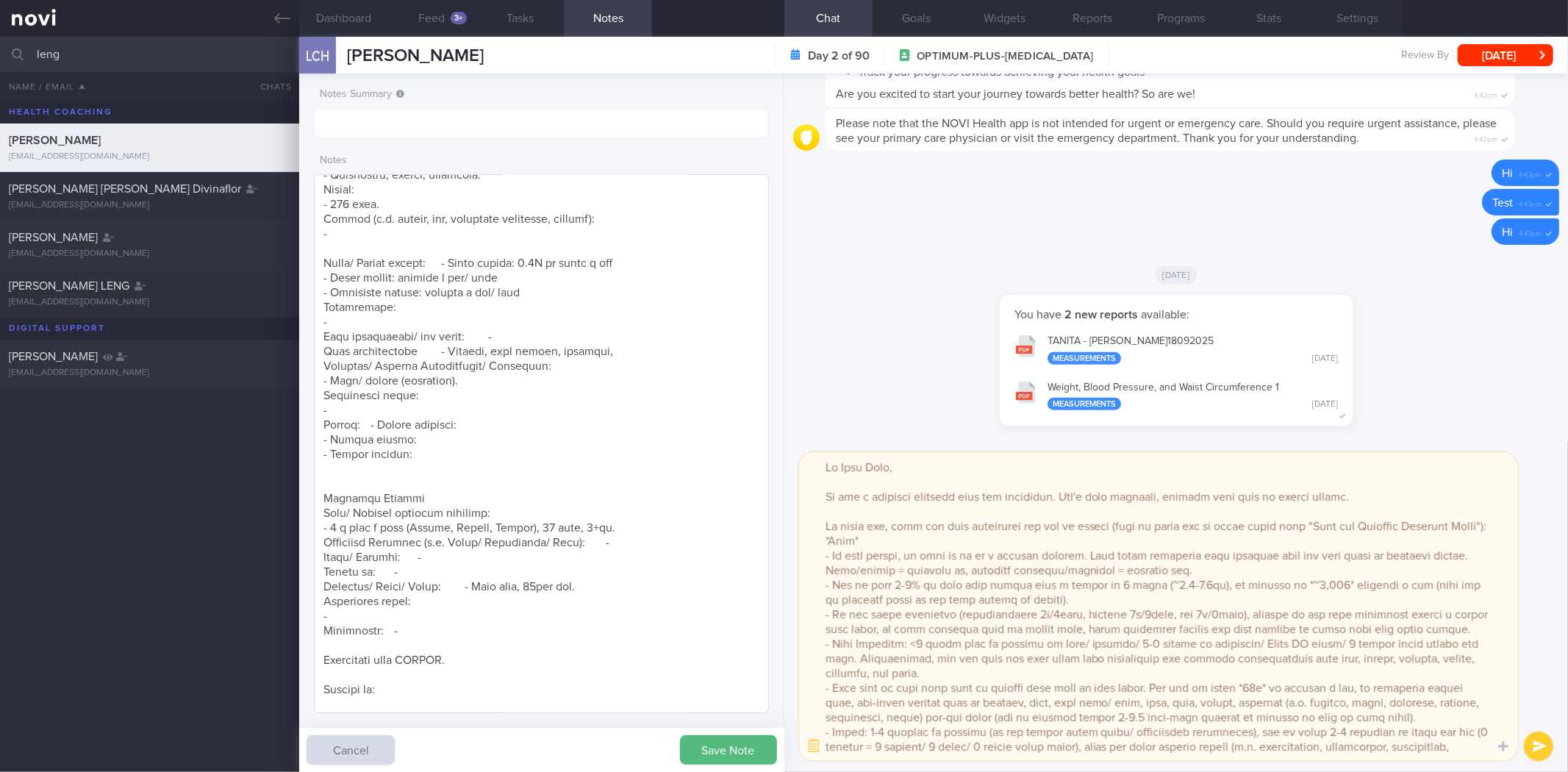
scroll to position [813, 0]
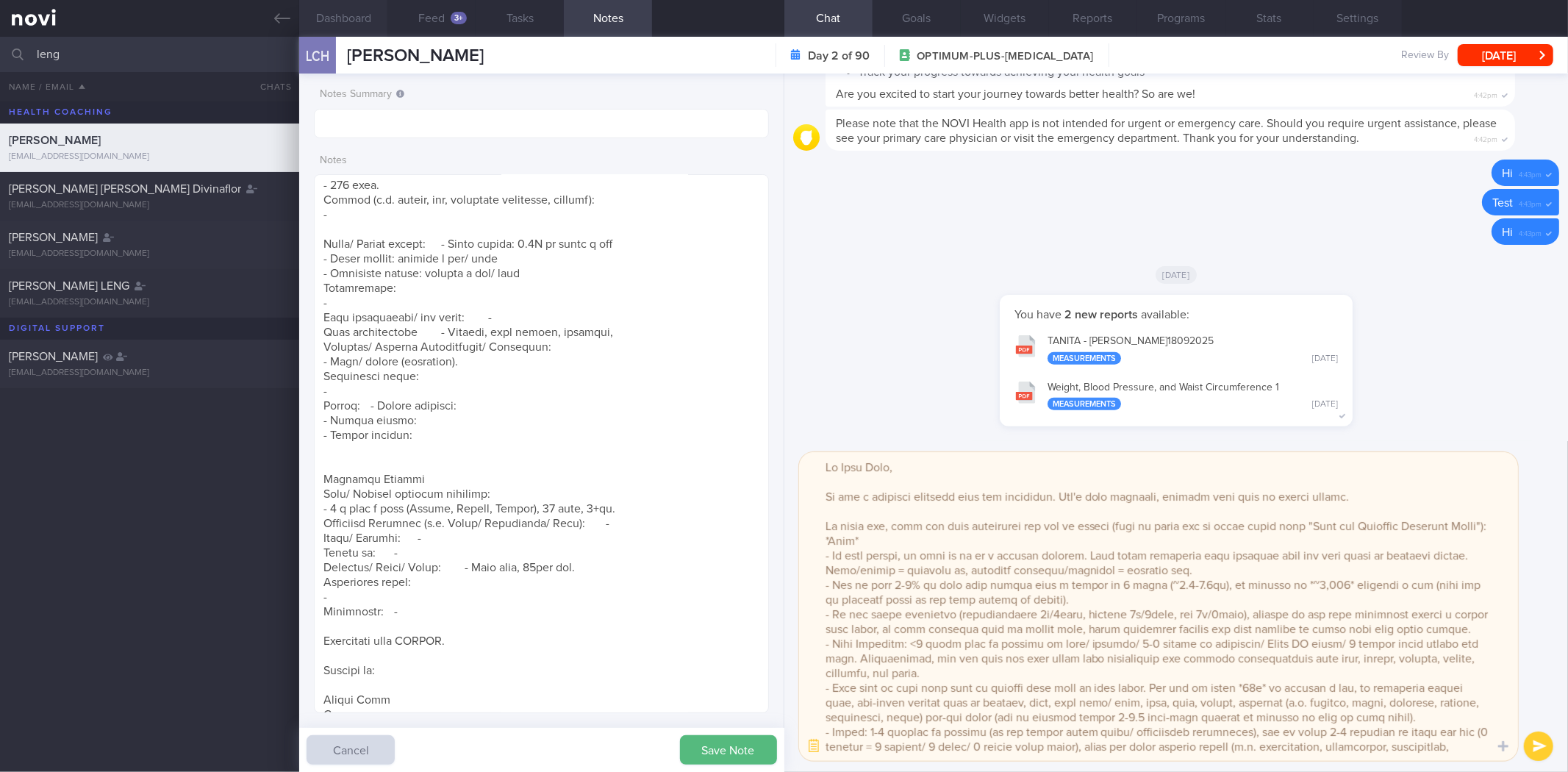
click at [362, 28] on button "Dashboard" at bounding box center [343, 18] width 88 height 37
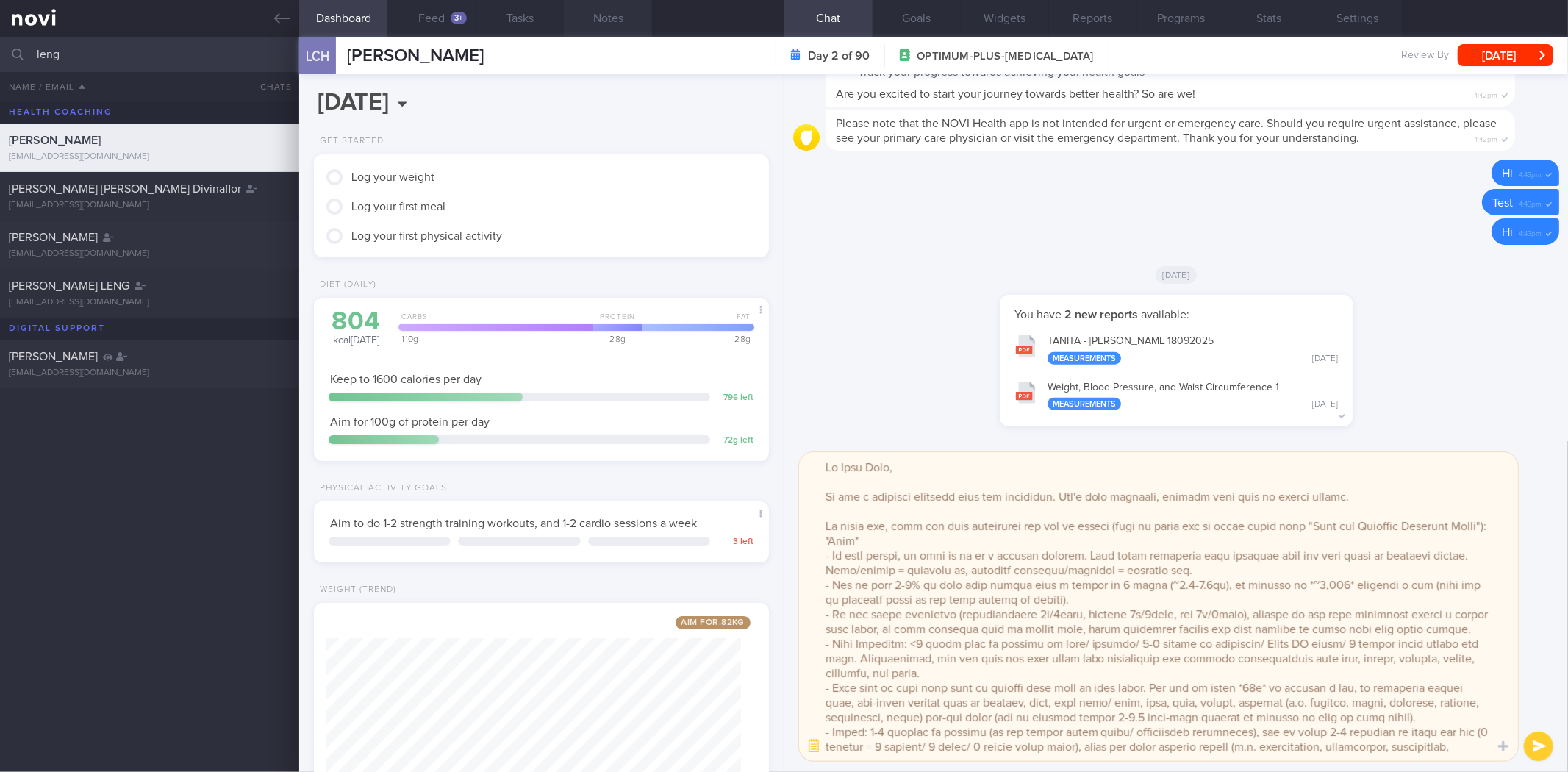
click at [592, 26] on button "Notes" at bounding box center [608, 18] width 88 height 37
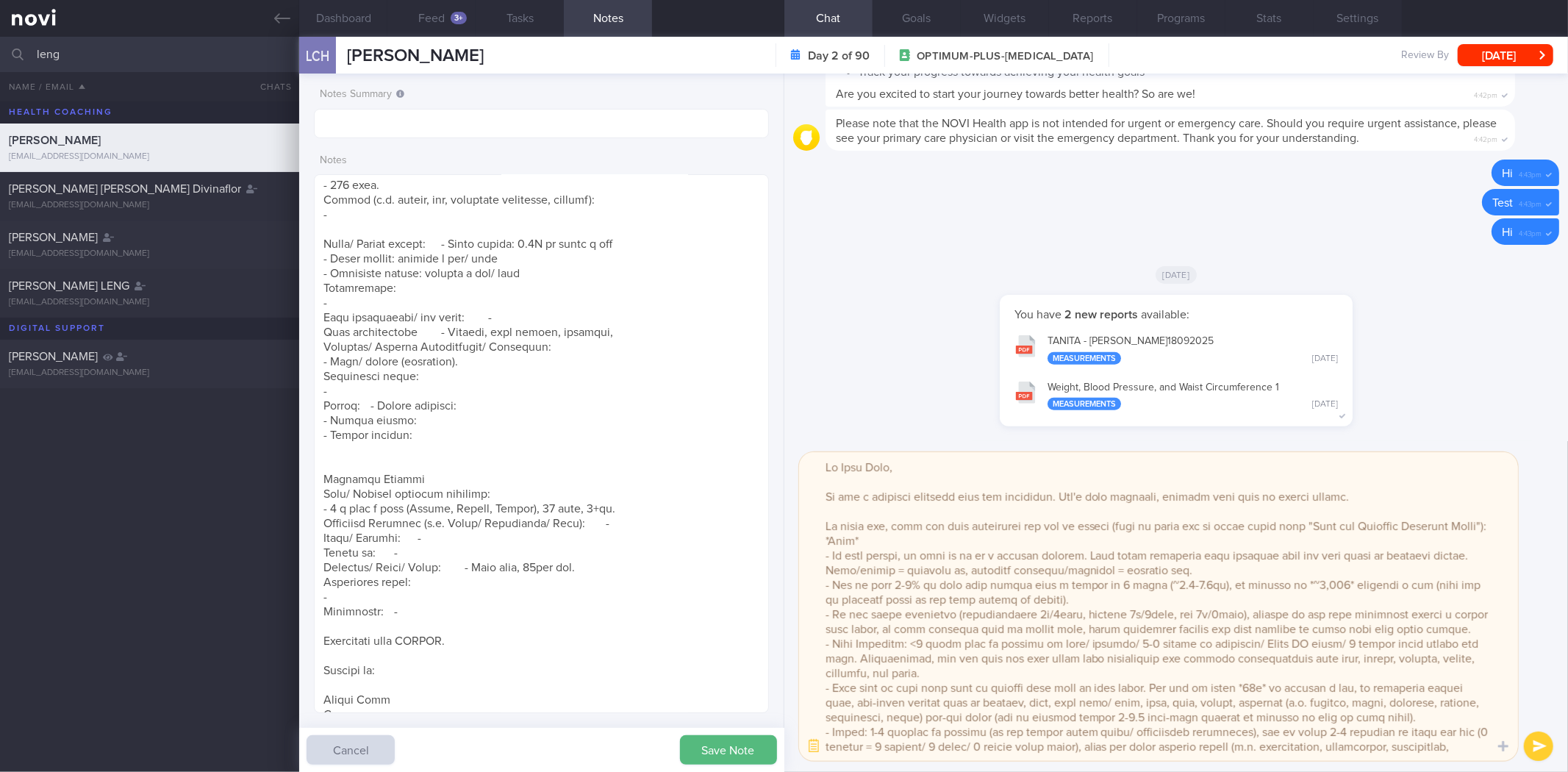
scroll to position [163, 0]
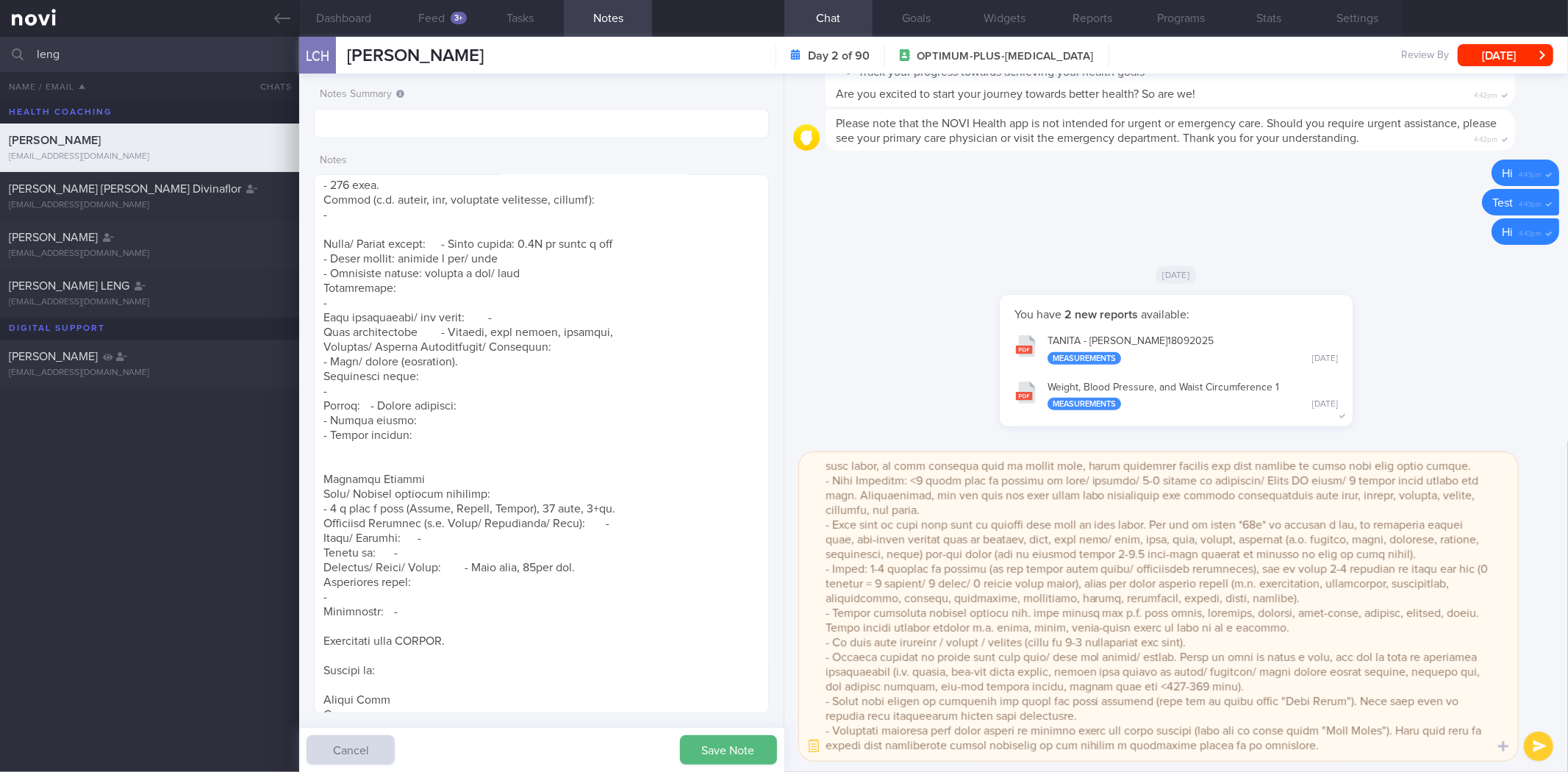
click at [1228, 537] on textarea at bounding box center [1159, 606] width 719 height 308
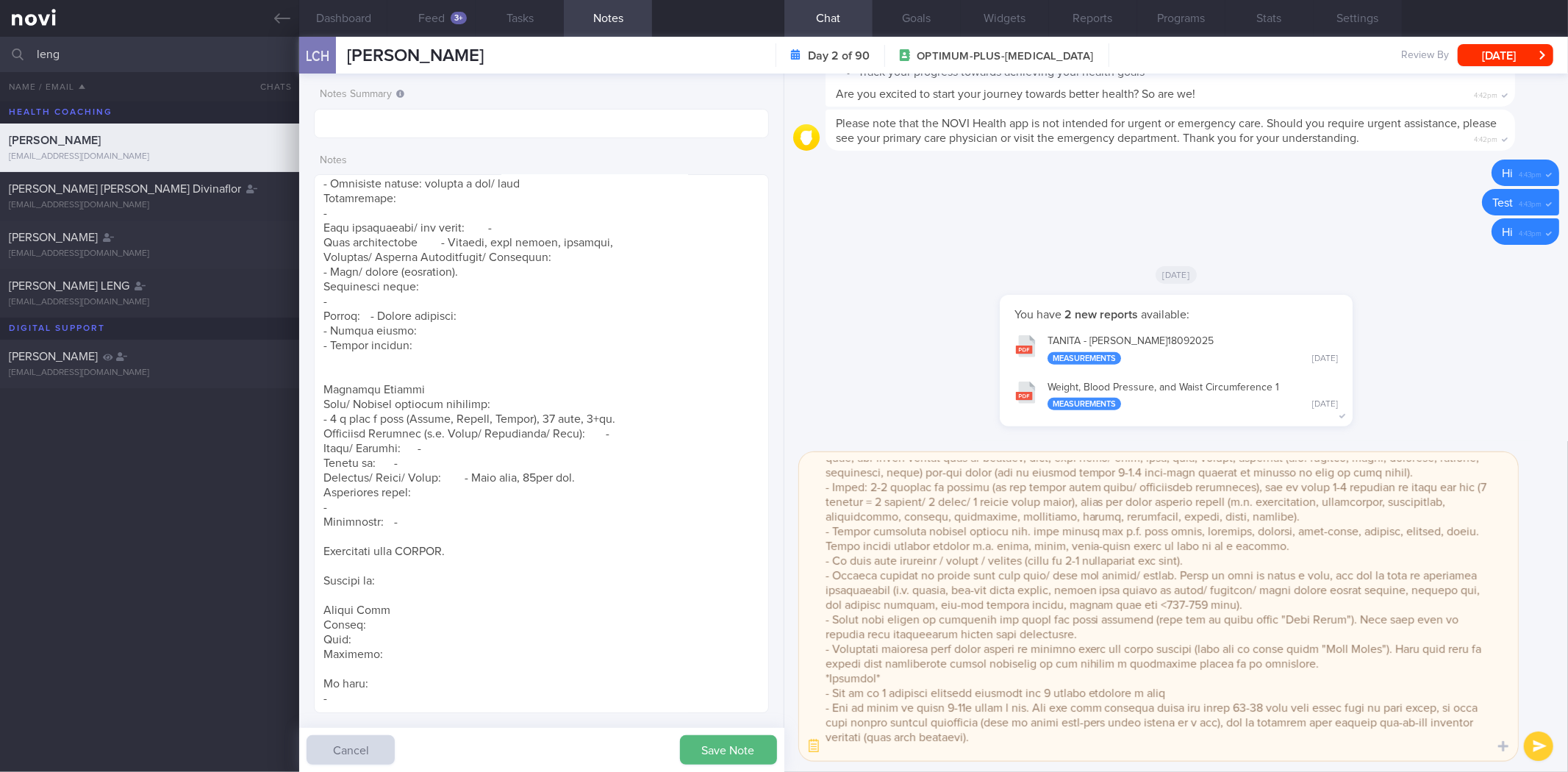
scroll to position [326, 0]
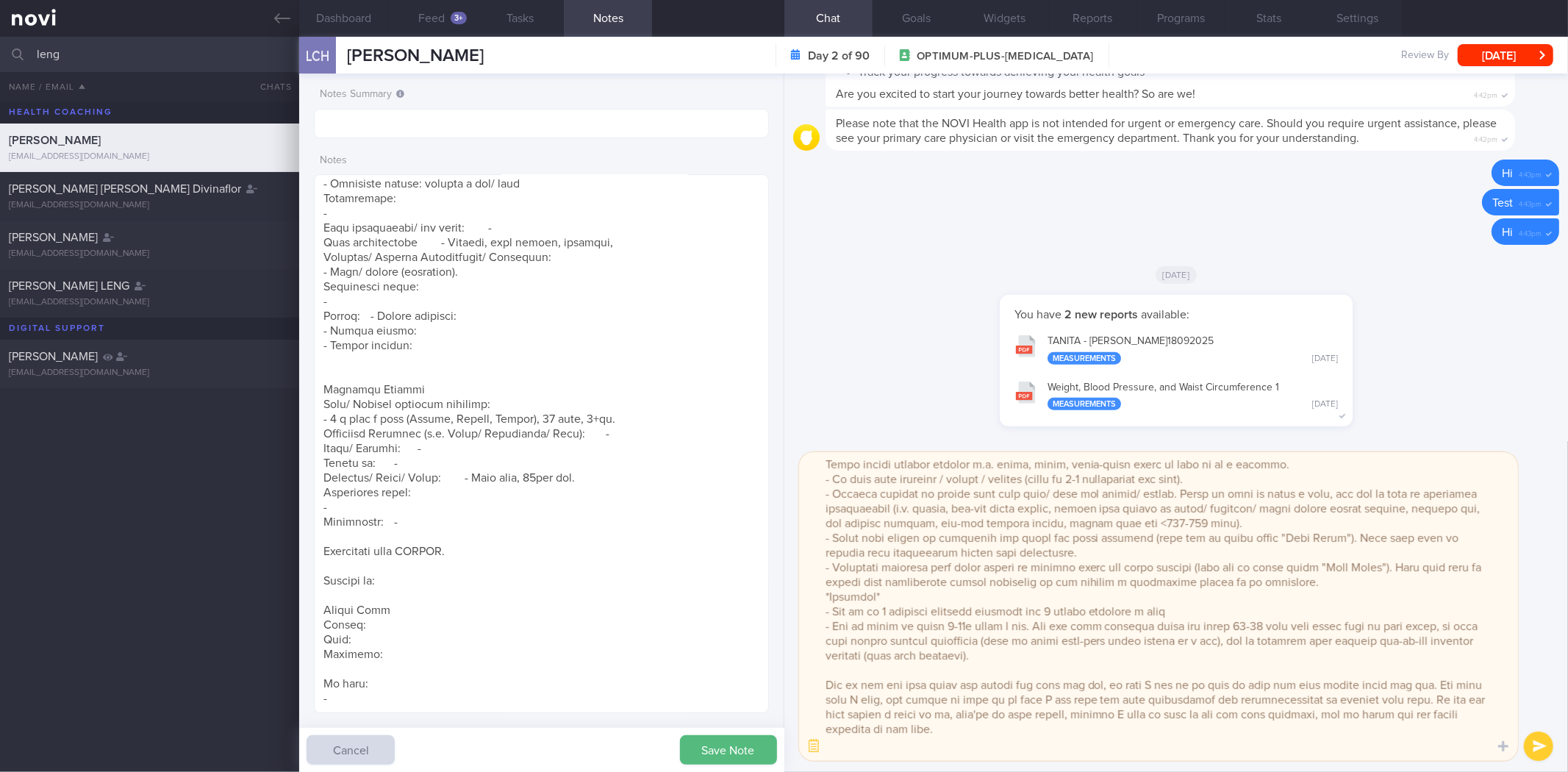
click at [819, 548] on textarea at bounding box center [1159, 606] width 719 height 308
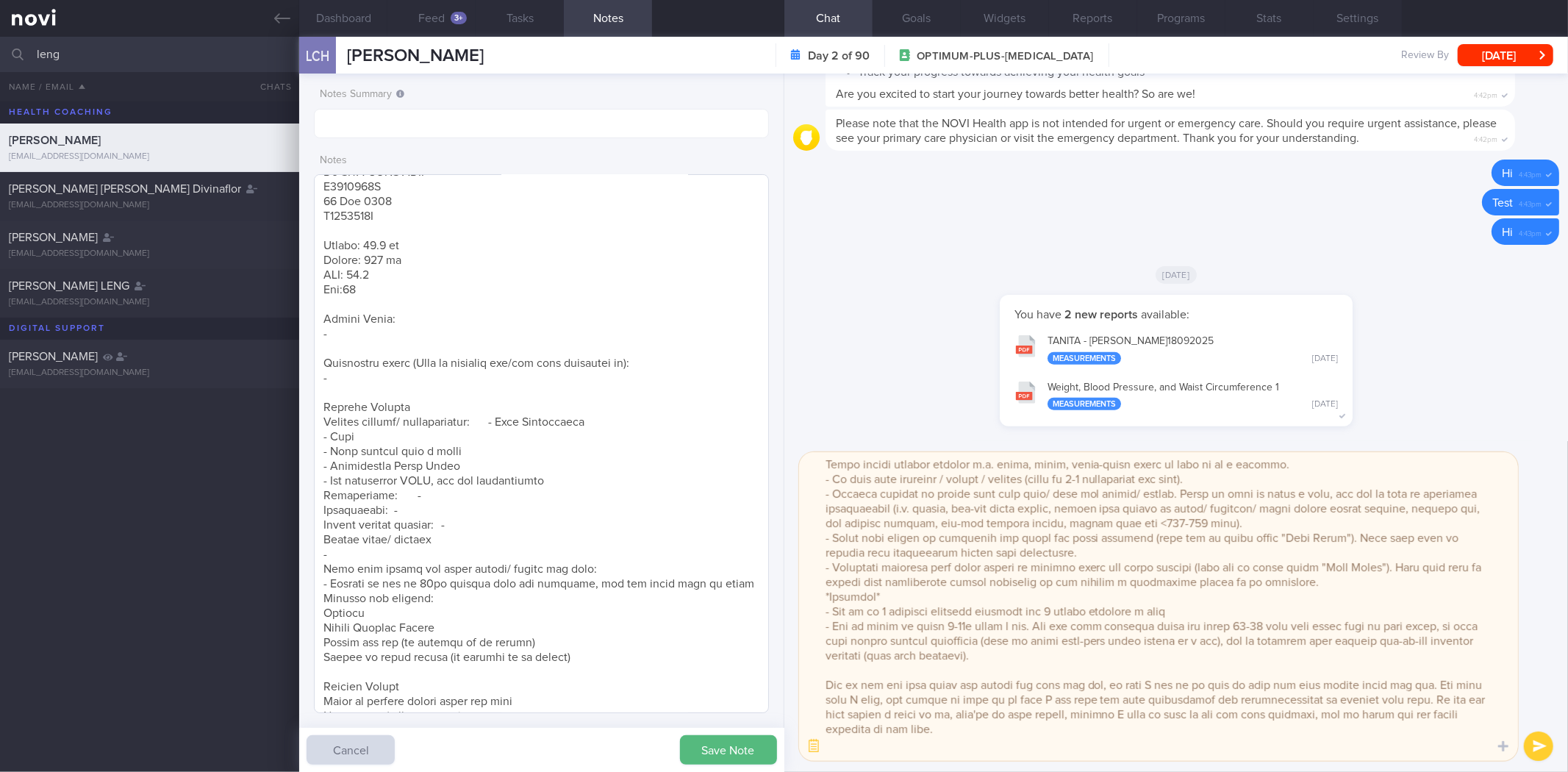
scroll to position [86, 0]
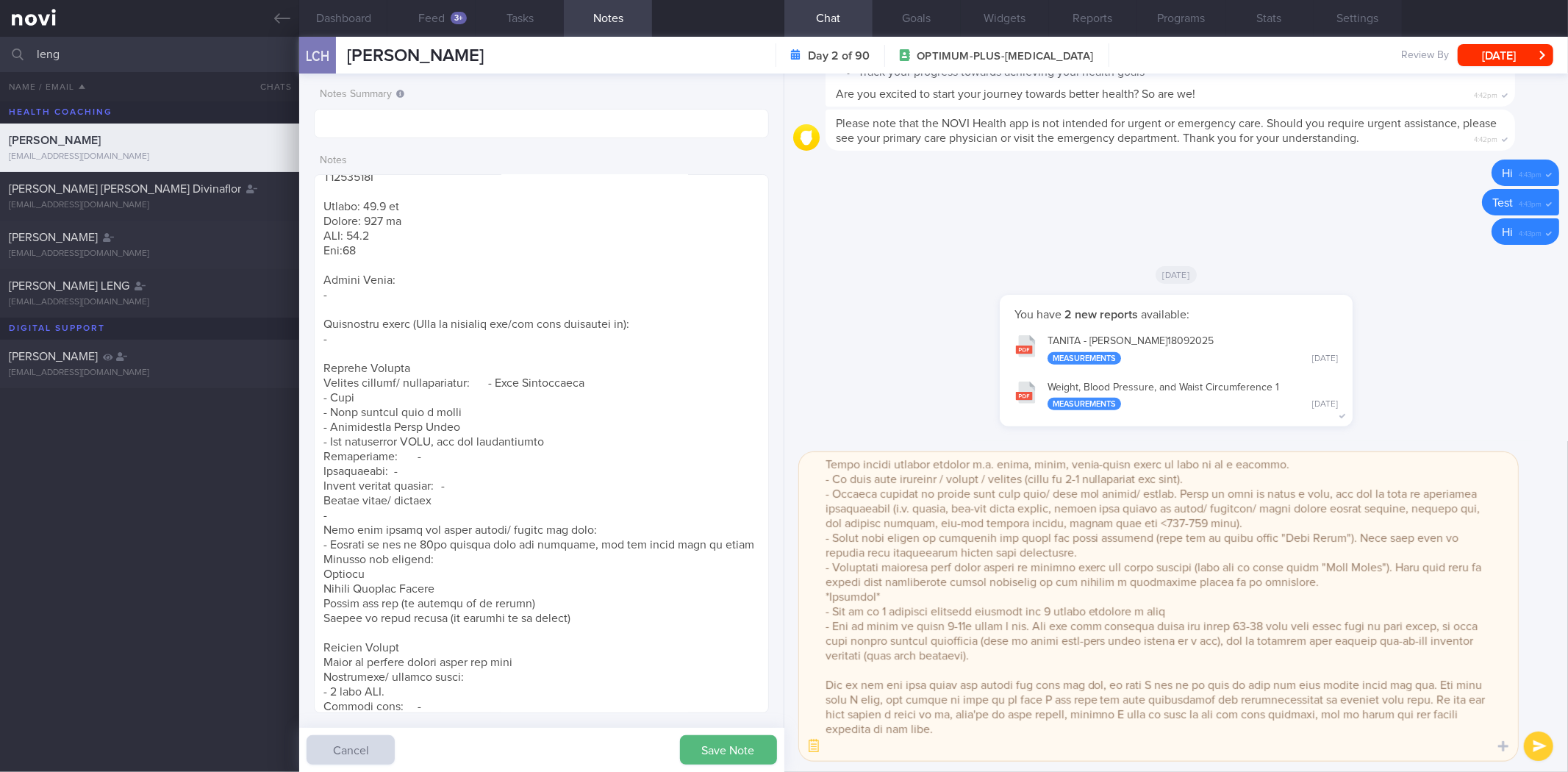
click at [819, 606] on textarea at bounding box center [1159, 606] width 719 height 308
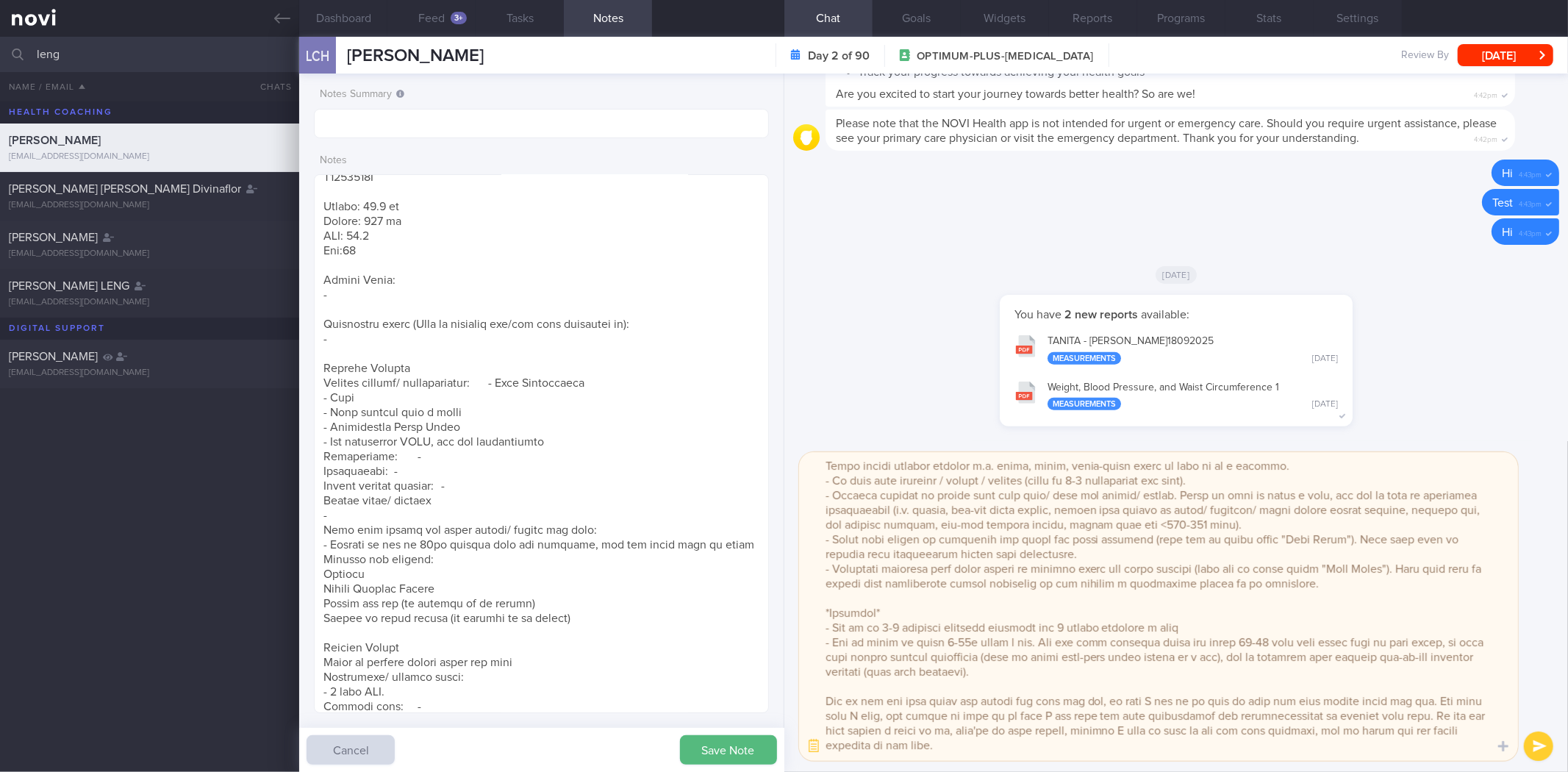
scroll to position [0, 0]
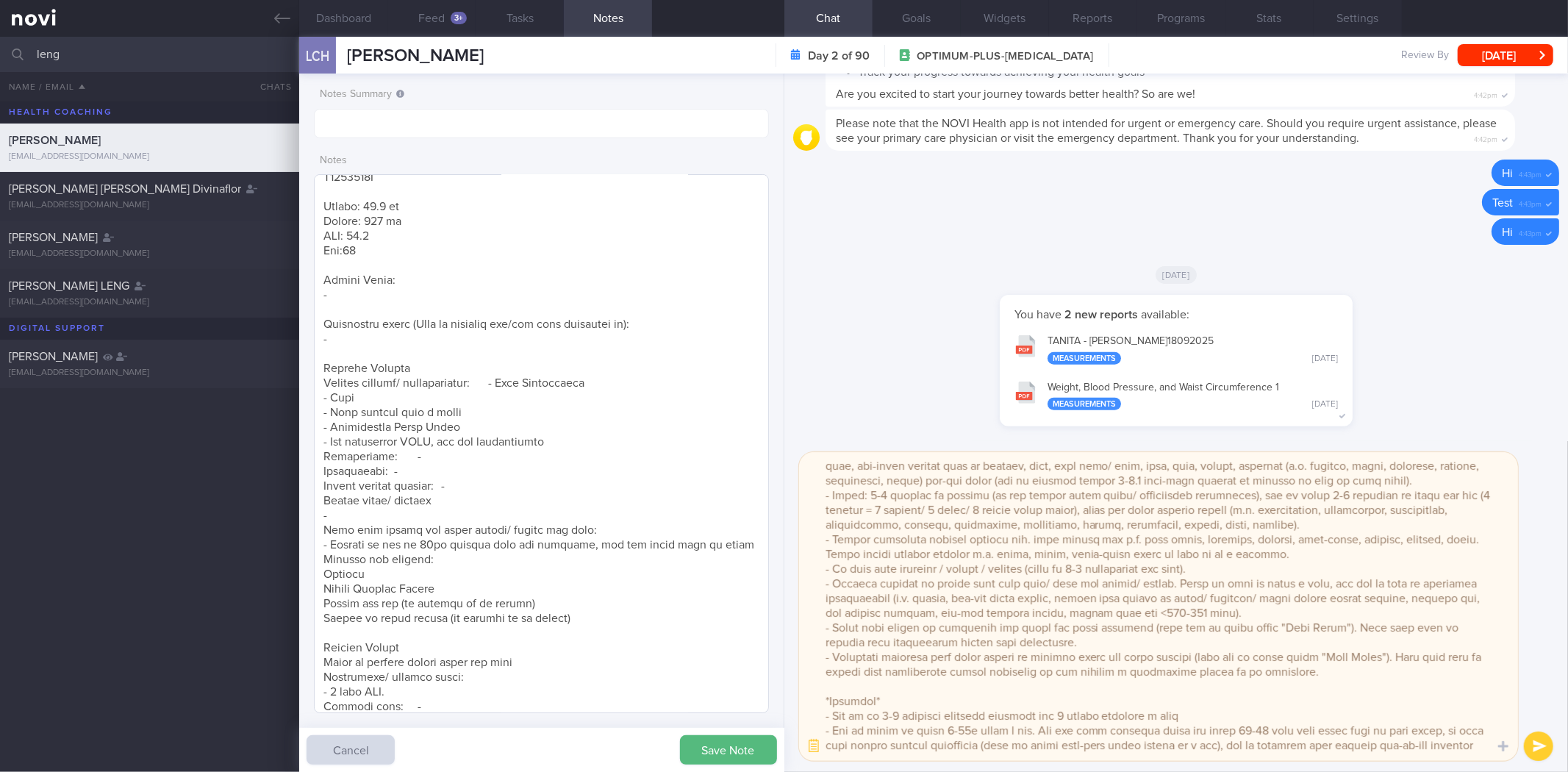
type textarea "Hi Chun Hong, It was a pleasure speaking with you yesterday. Let's work togethe…"
drag, startPoint x: 618, startPoint y: 634, endPoint x: 313, endPoint y: 550, distance: 316.4
click at [314, 550] on textarea at bounding box center [541, 444] width 454 height 539
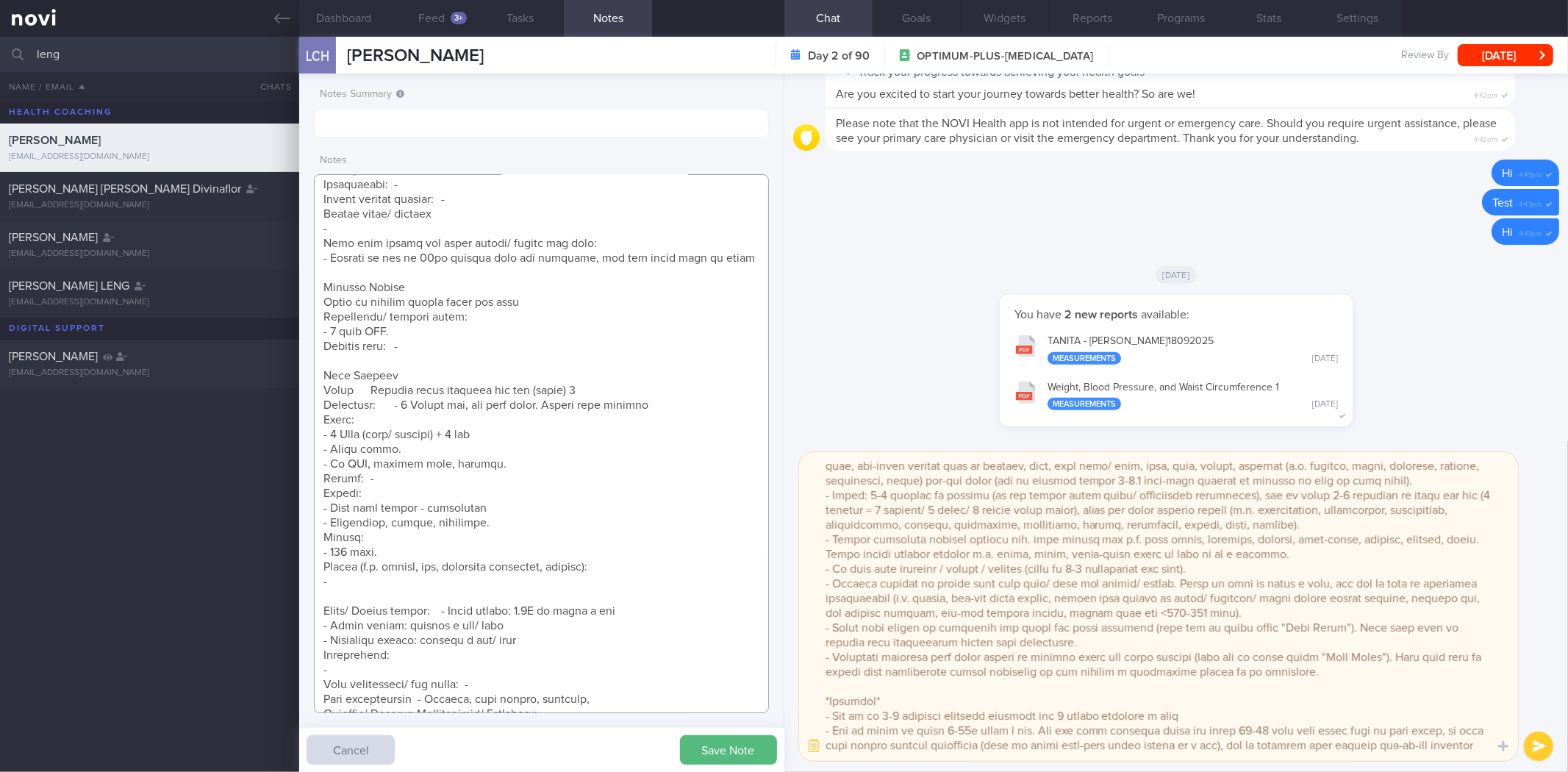
scroll to position [576, 0]
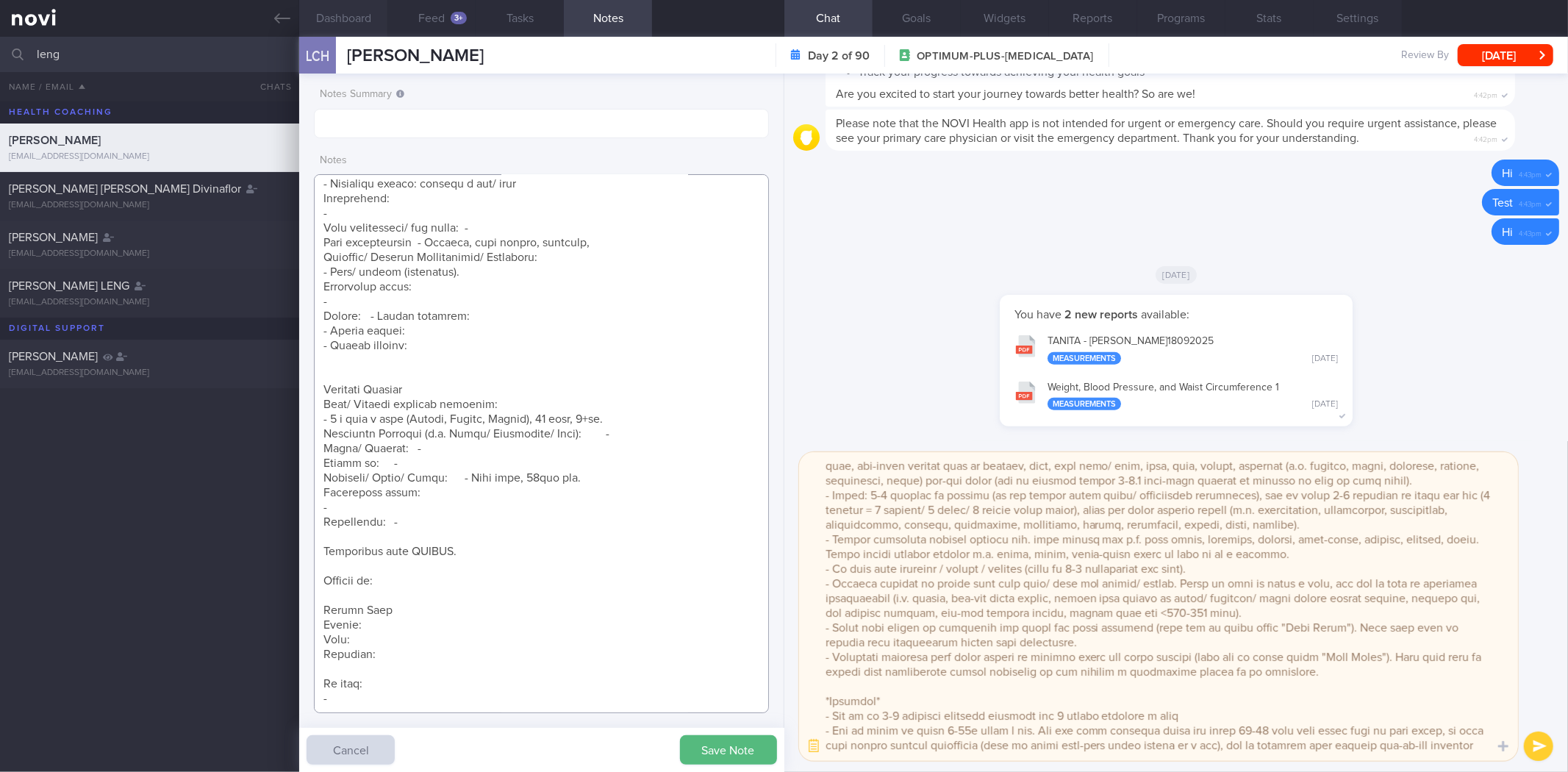
type textarea "18 Sep 2025, 4:21 pm Mr LENG CHUN HONG S8133463C 23 Oct 1981 S8133463C Weight: …"
click at [368, 23] on button "Dashboard" at bounding box center [343, 18] width 88 height 37
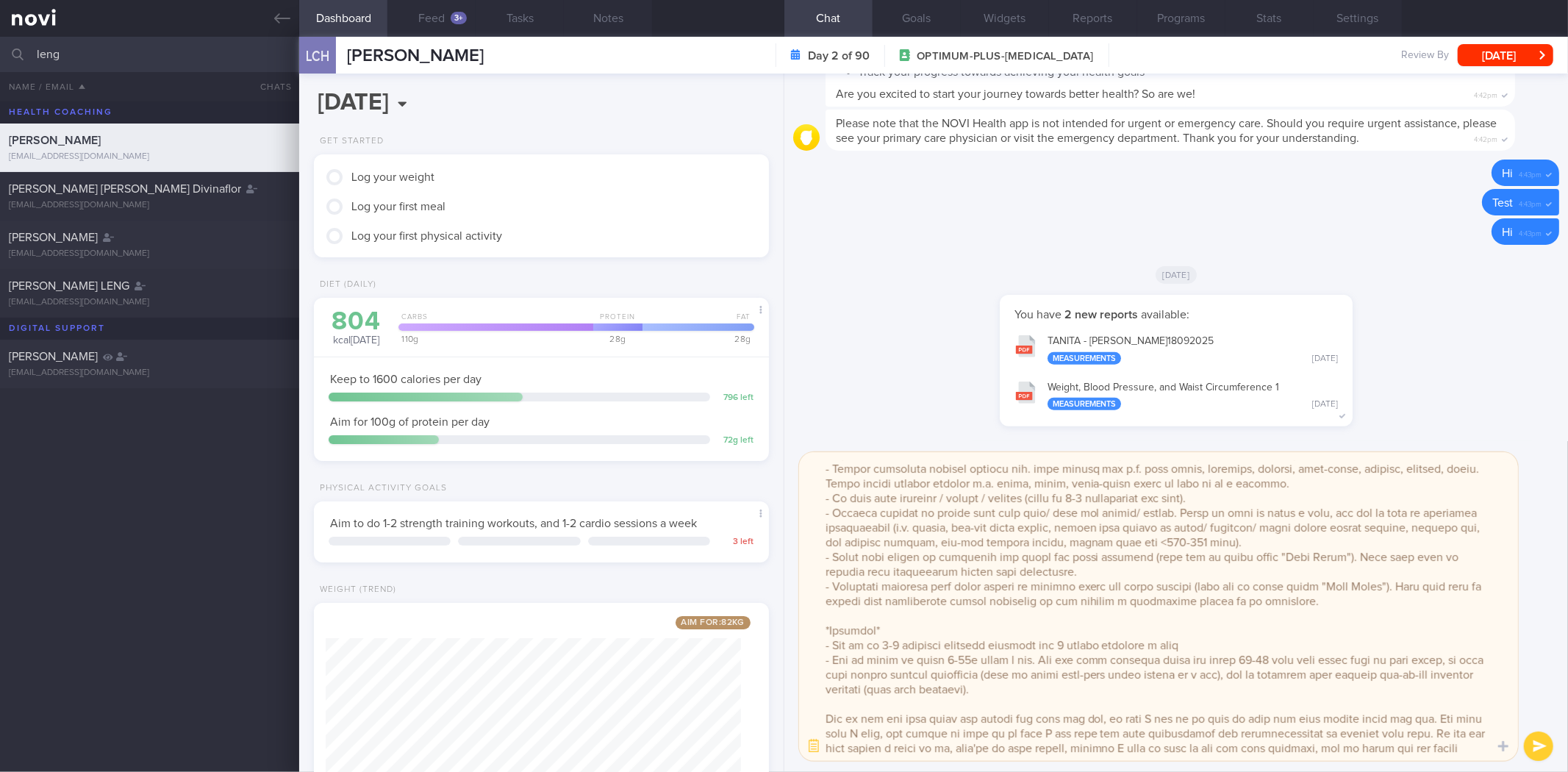
scroll to position [380, 0]
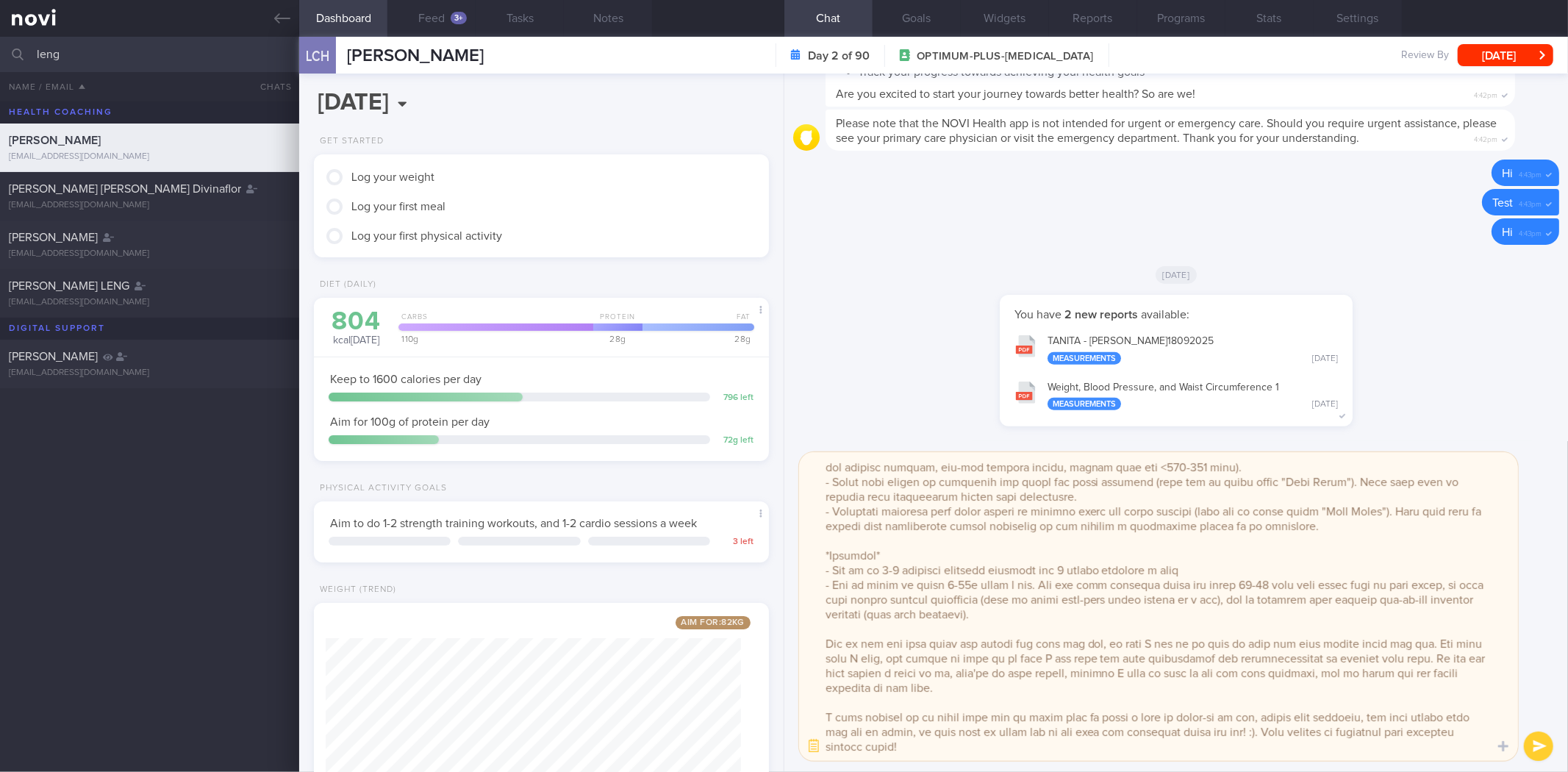
click at [1061, 576] on textarea at bounding box center [1159, 606] width 719 height 308
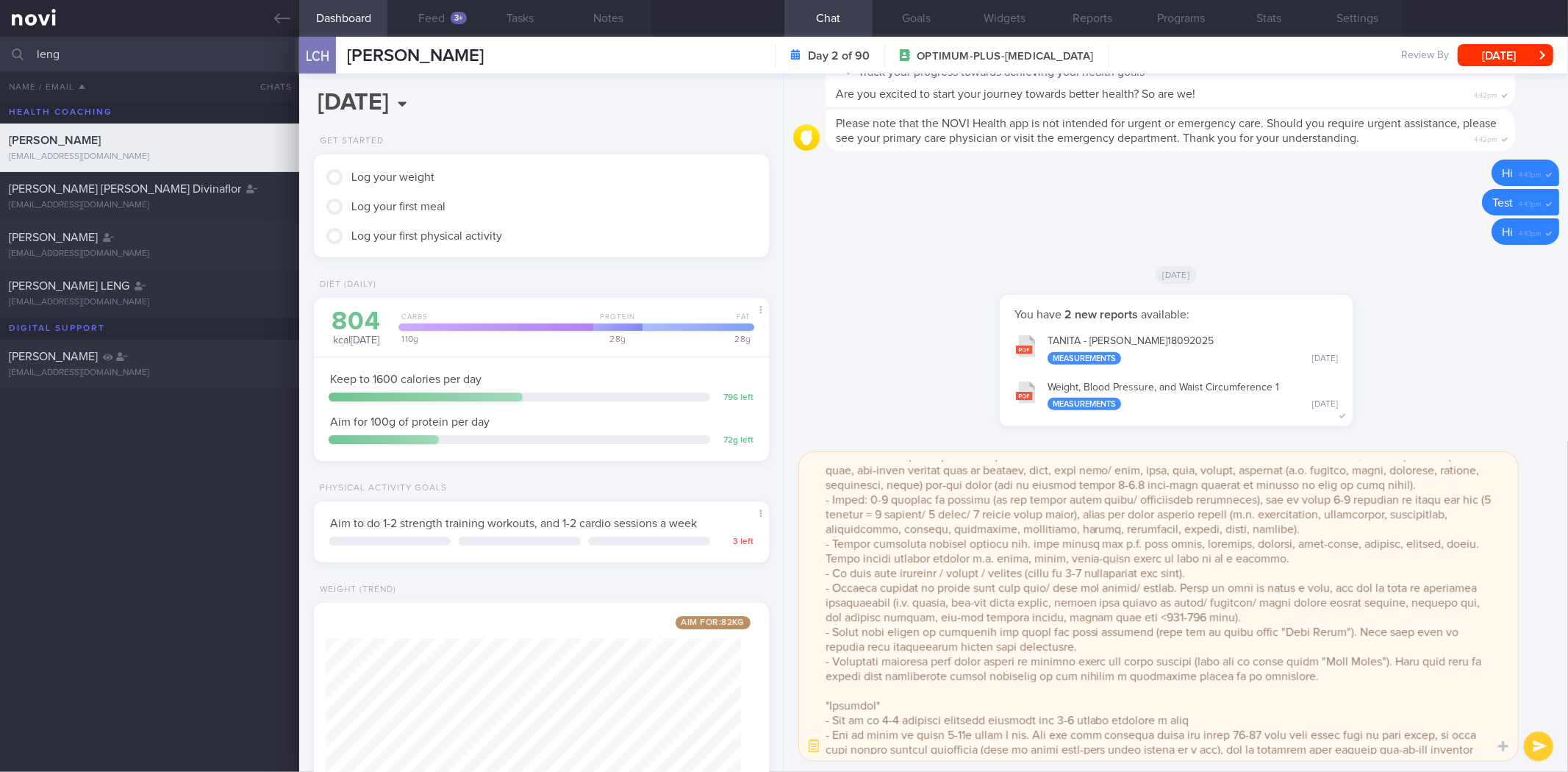
drag, startPoint x: 1224, startPoint y: 710, endPoint x: 800, endPoint y: 670, distance: 425.9
click at [800, 670] on textarea at bounding box center [1159, 606] width 719 height 308
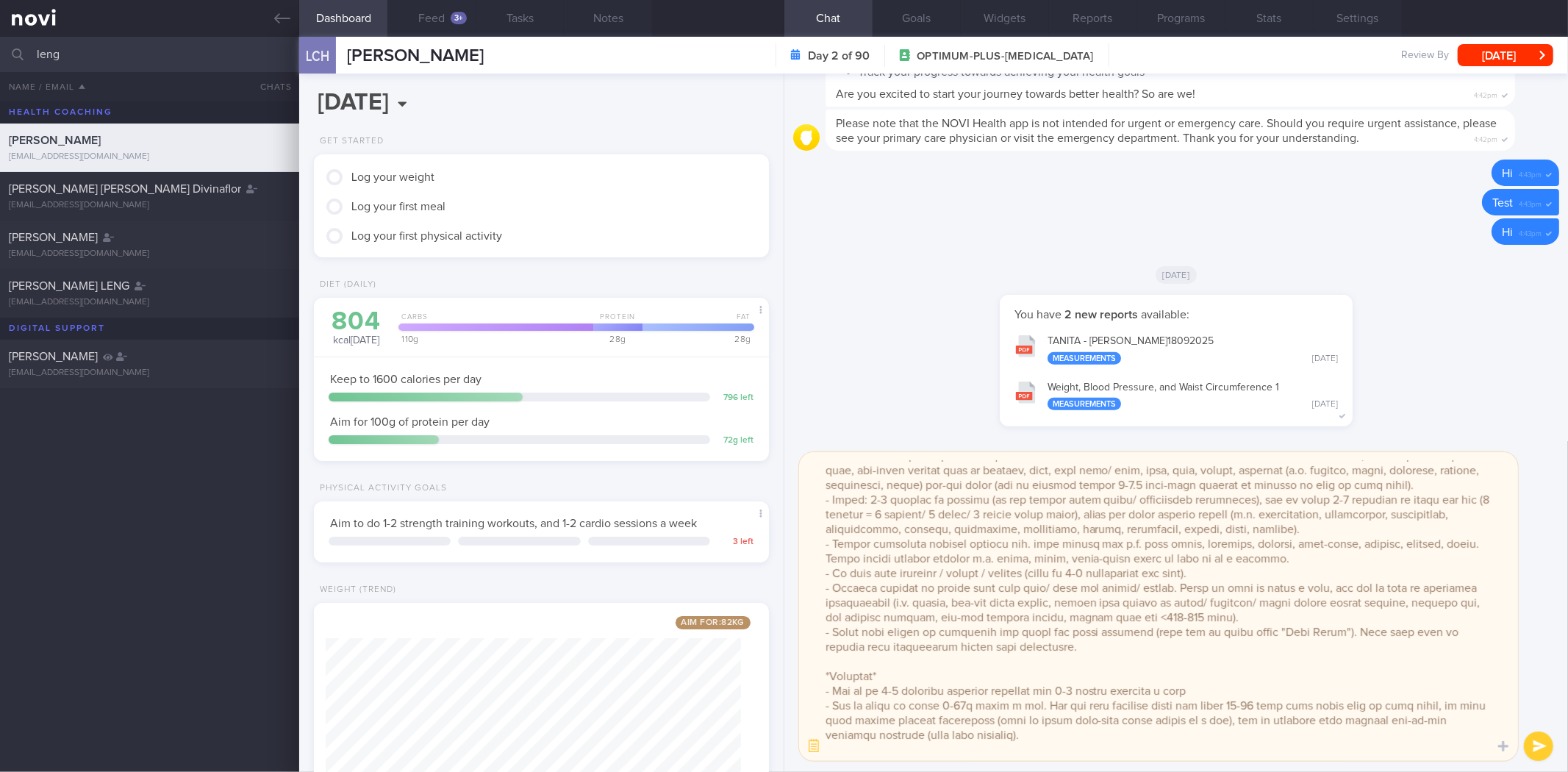
click at [1013, 661] on textarea at bounding box center [1159, 606] width 719 height 308
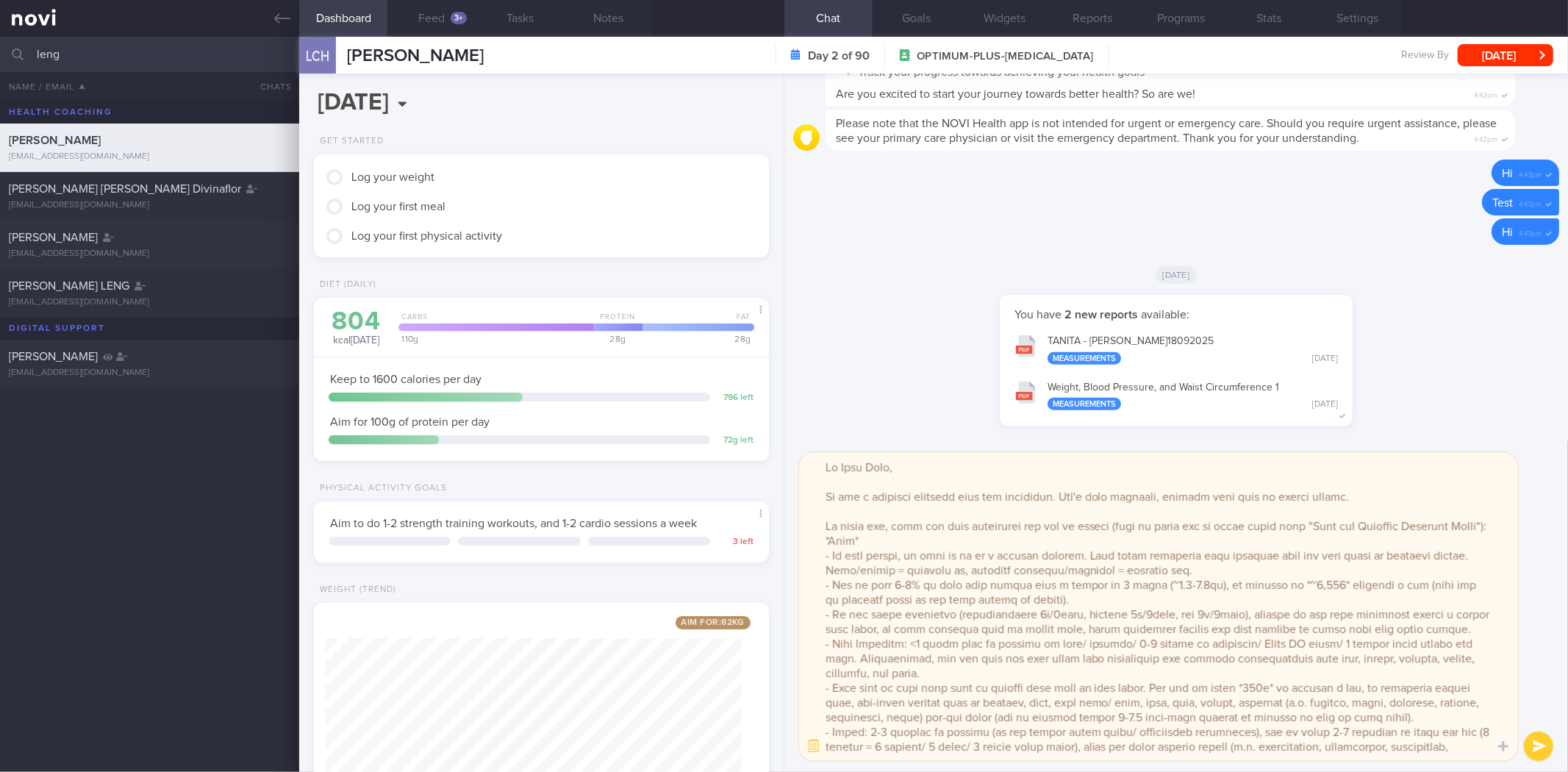
drag, startPoint x: 995, startPoint y: 751, endPoint x: 816, endPoint y: 658, distance: 201.7
click at [816, 658] on textarea at bounding box center [1159, 606] width 719 height 308
type textarea "Hi Chun Hong, It was a pleasure speaking with you yesterday. Let's work togethe…"
click at [607, 21] on button "Notes" at bounding box center [608, 18] width 88 height 37
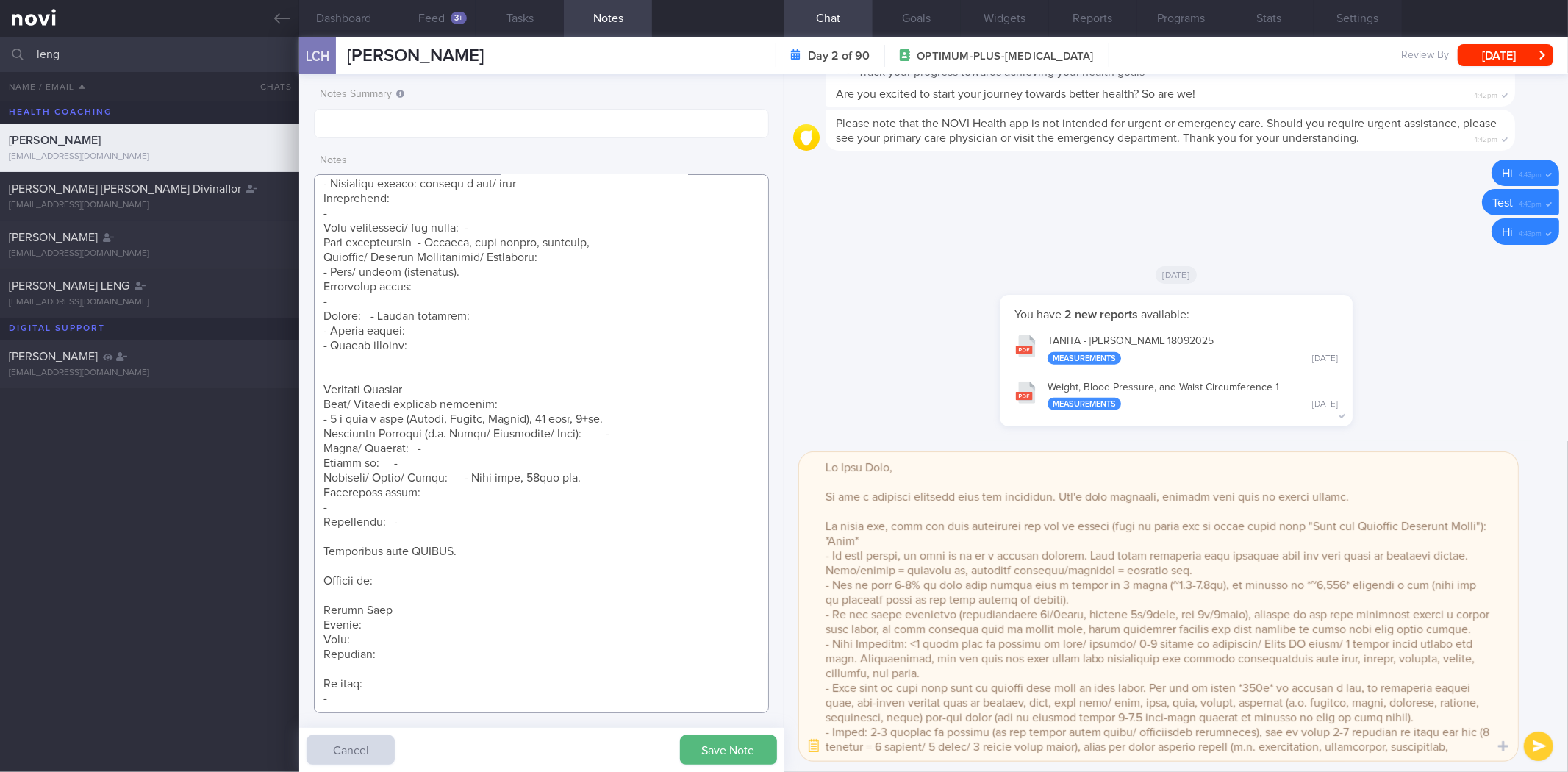
drag, startPoint x: 343, startPoint y: 704, endPoint x: 318, endPoint y: 622, distance: 85.7
click at [318, 622] on textarea at bounding box center [541, 444] width 454 height 539
paste textarea "- Carb Portions: <1 small bowl or fistful of rice/ noodles/ 2-3 slices of whole…"
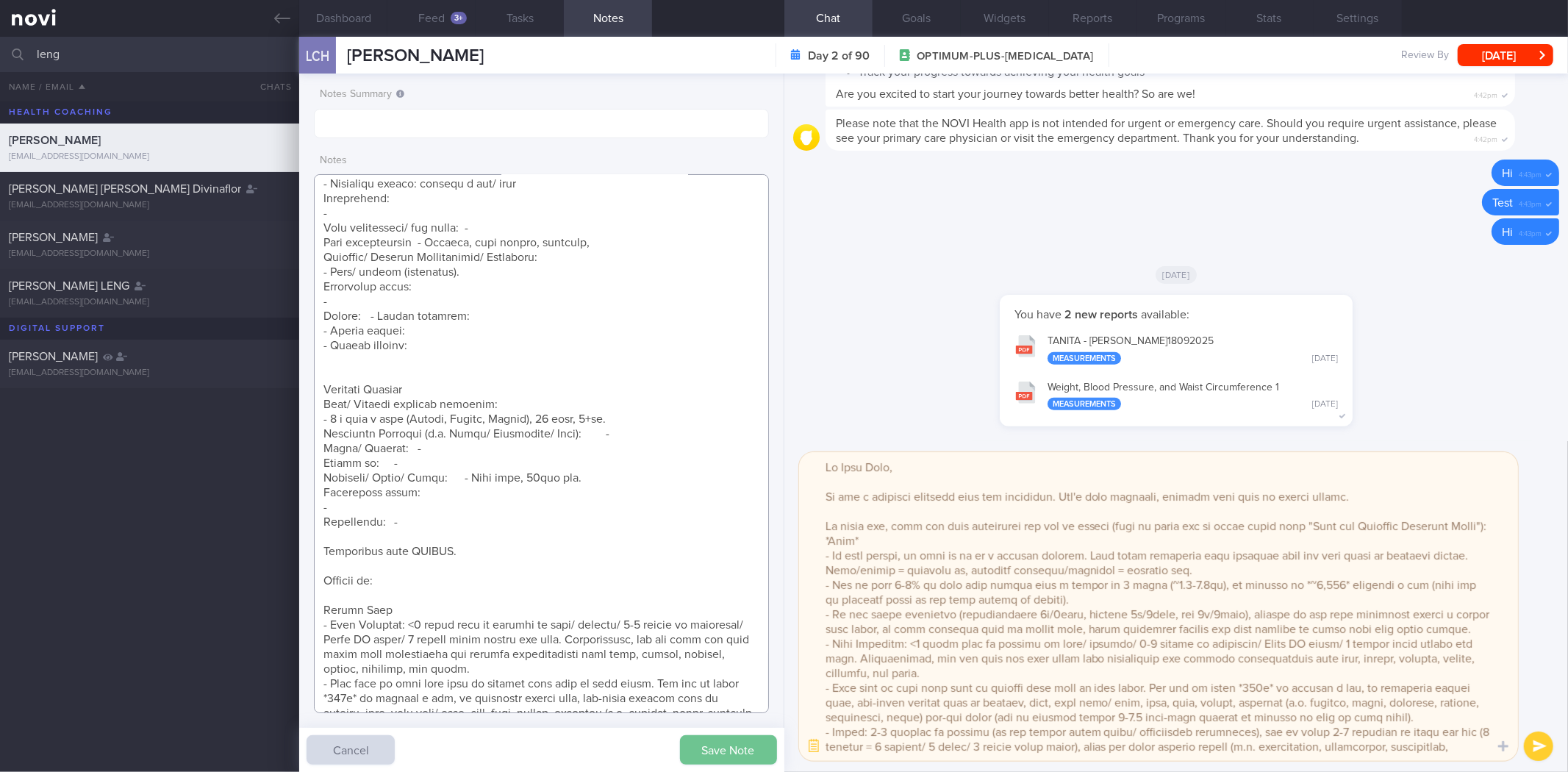
type textarea "18 Sep 2025, 4:21 pm Mr LENG CHUN HONG S8133463C 23 Oct 1981 S8133463C Weight: …"
click at [726, 708] on button "Save Note" at bounding box center [729, 749] width 97 height 29
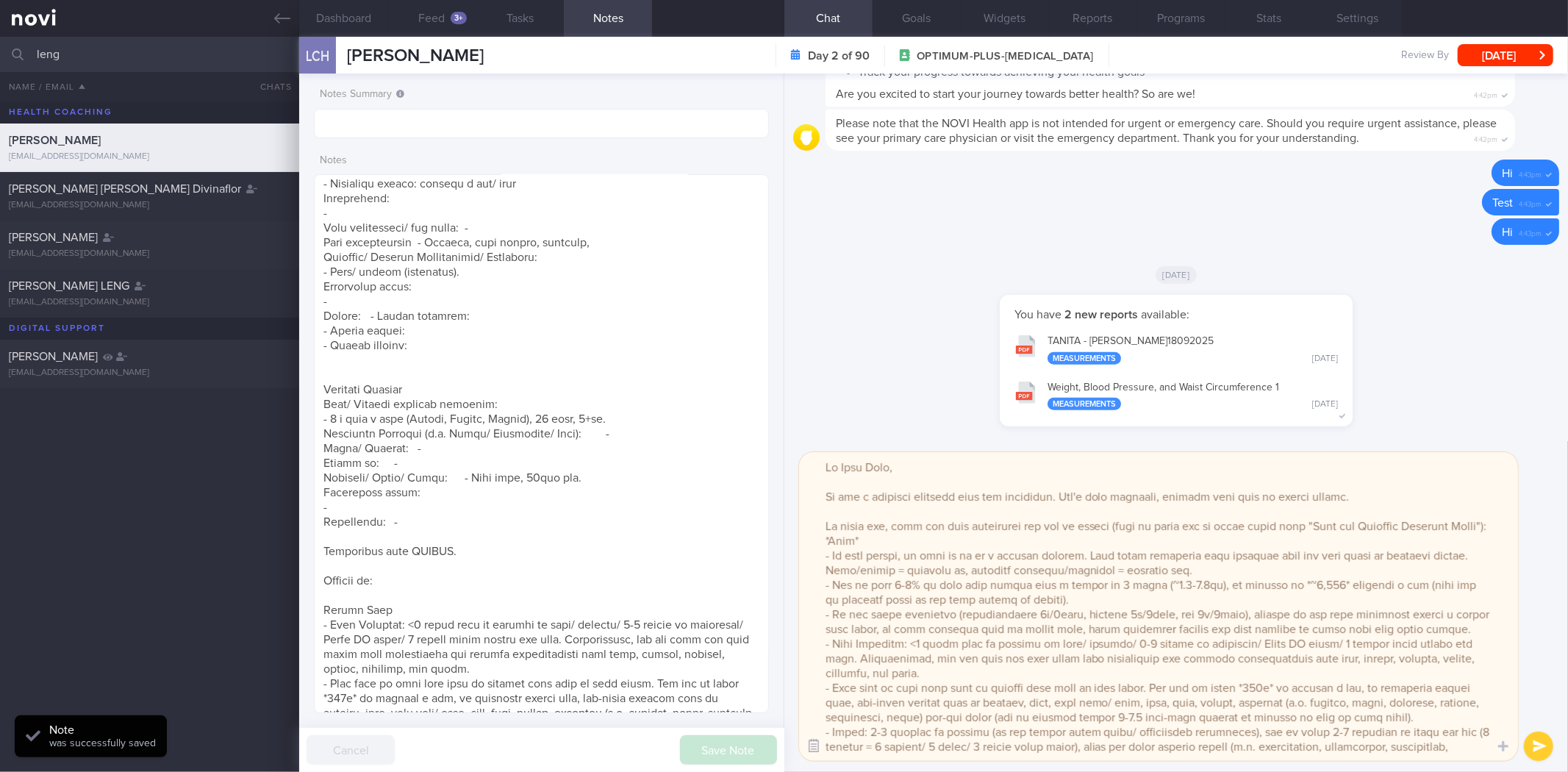
click at [814, 708] on button "button" at bounding box center [814, 746] width 26 height 26
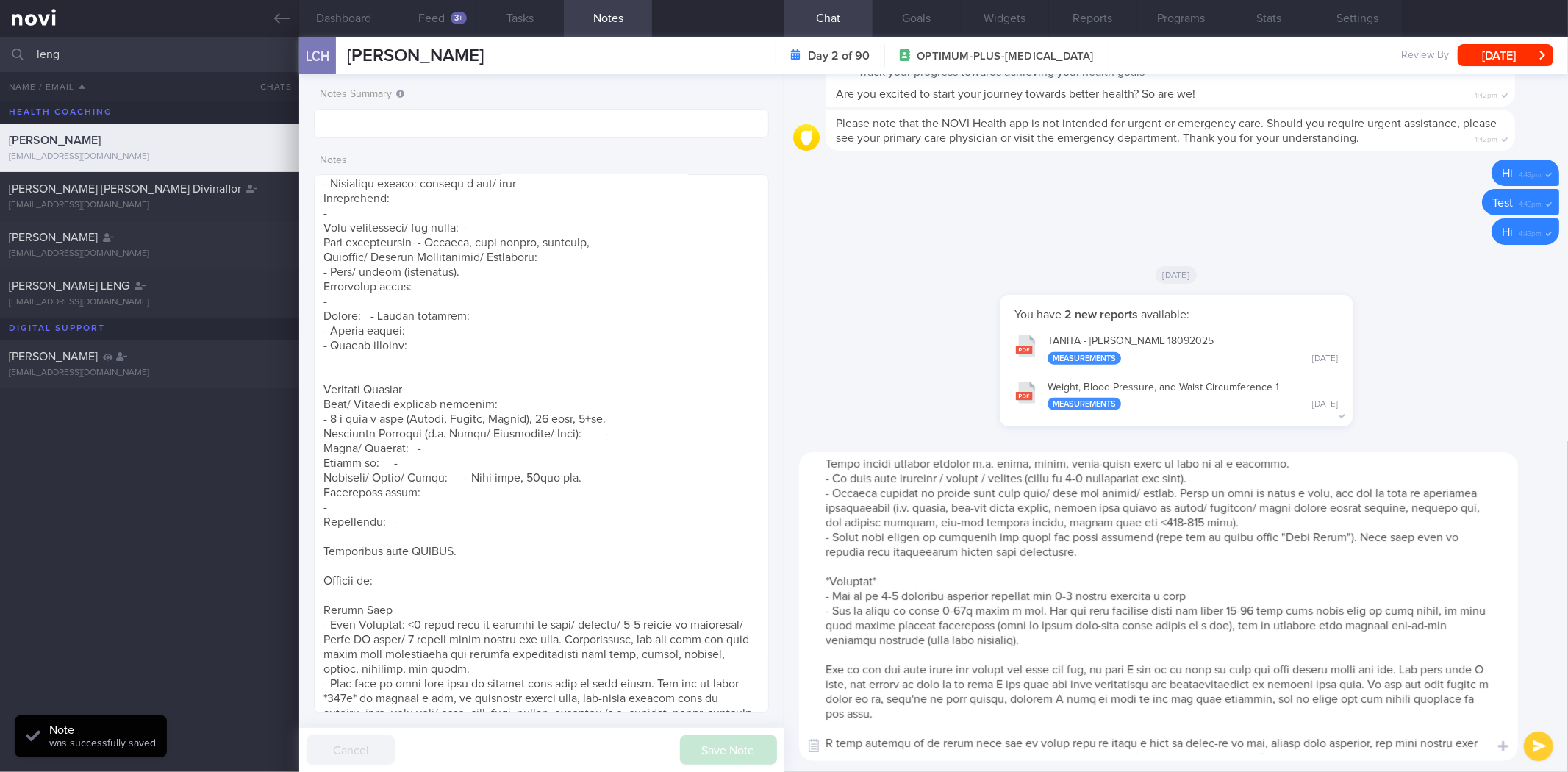
click at [977, 602] on textarea at bounding box center [1159, 606] width 719 height 308
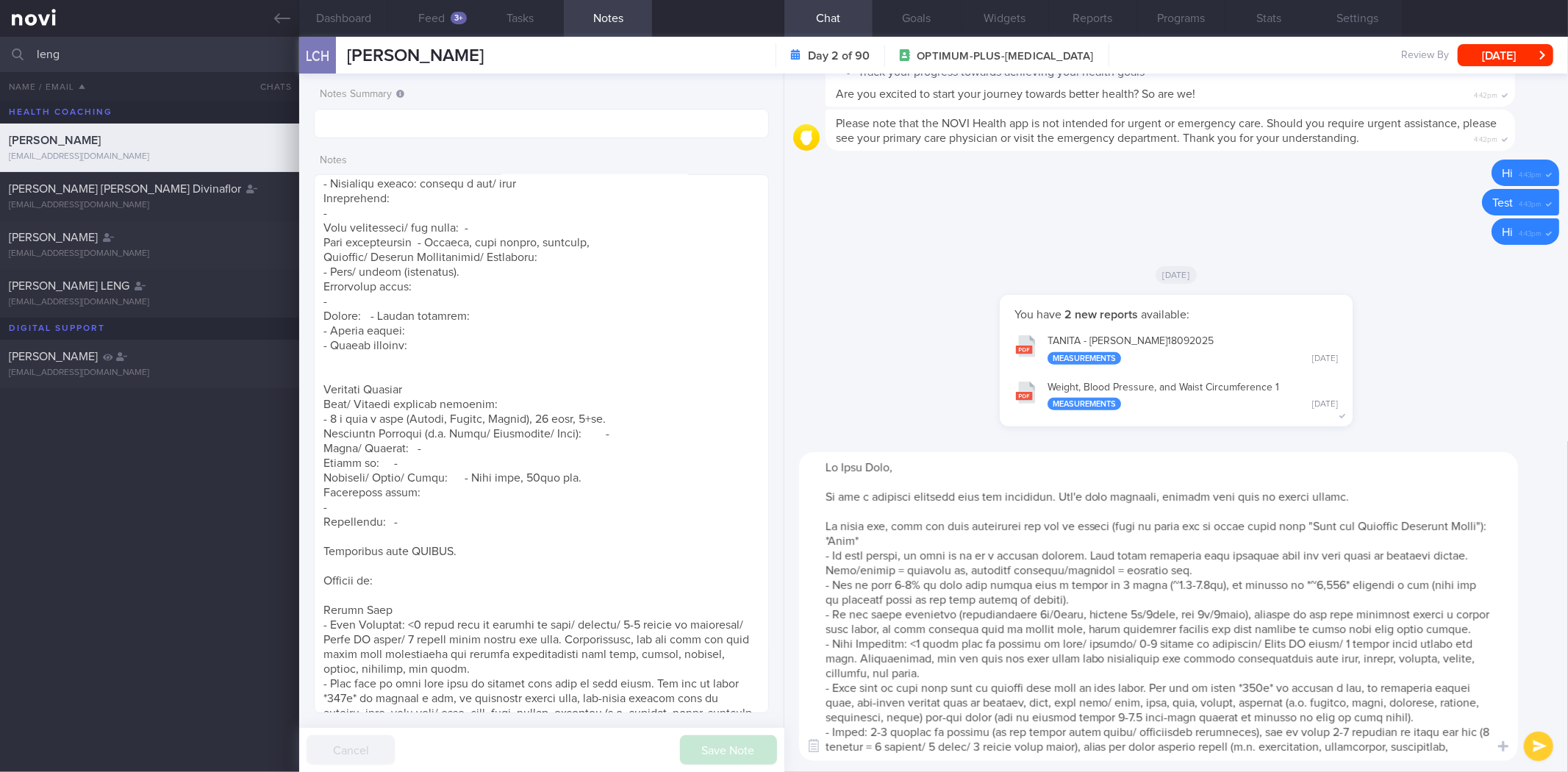
click at [819, 498] on textarea at bounding box center [1159, 606] width 719 height 308
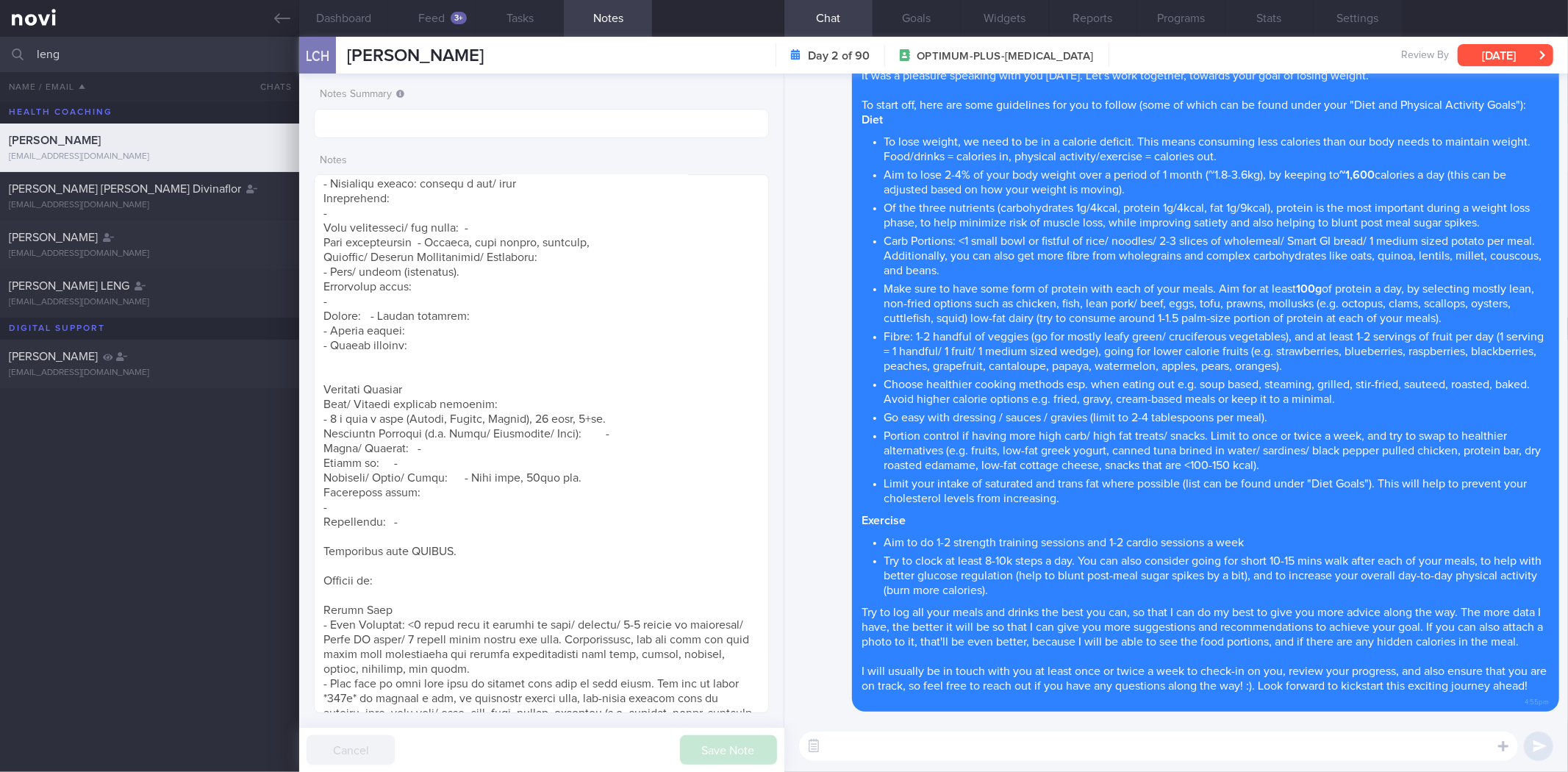
drag, startPoint x: 1512, startPoint y: 61, endPoint x: 1394, endPoint y: 89, distance: 121.3
click at [1228, 61] on button "Thu, 18 Sep" at bounding box center [1506, 55] width 96 height 22
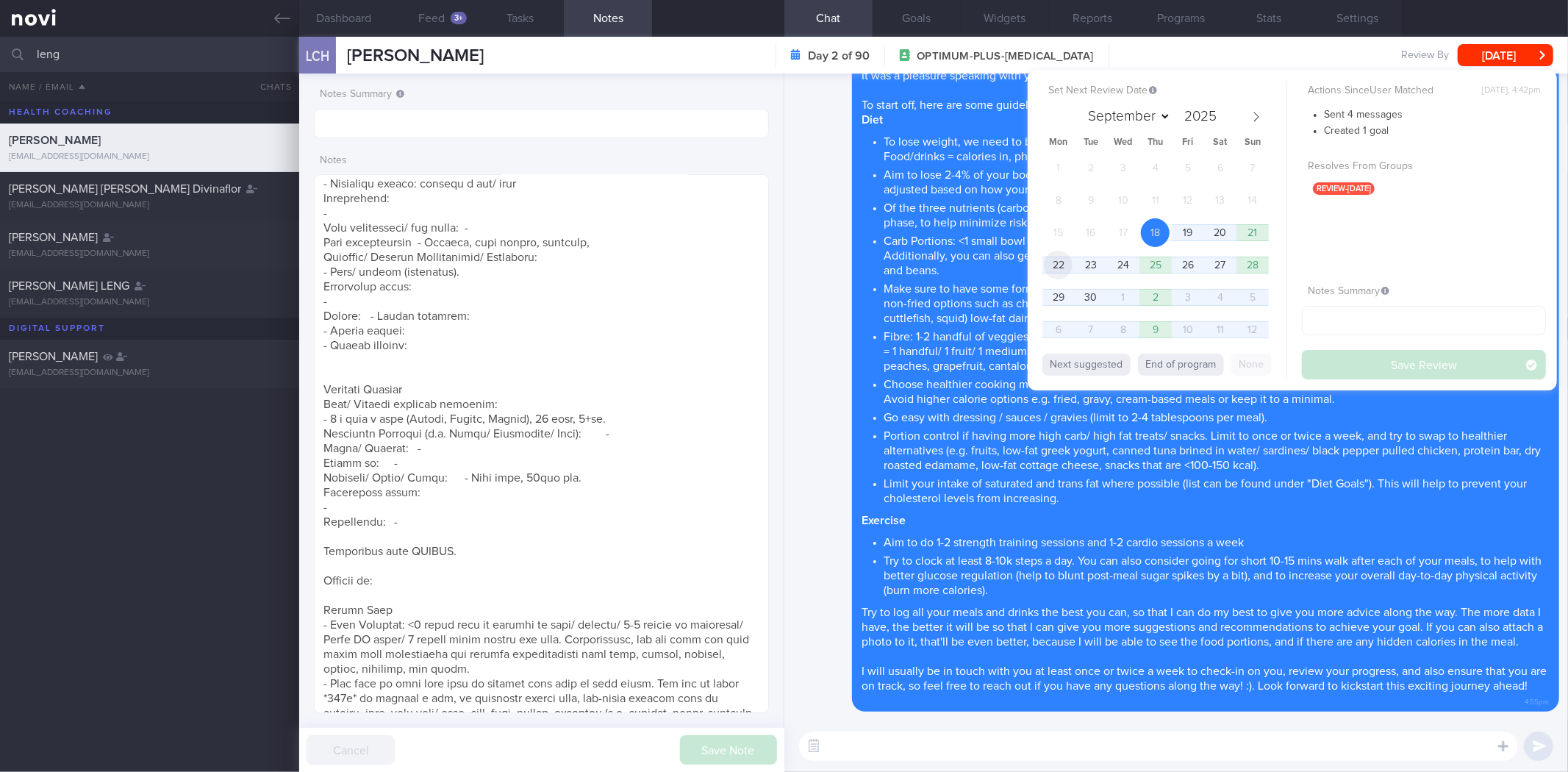
click at [1055, 262] on span "22" at bounding box center [1058, 265] width 28 height 28
click at [1228, 368] on button "Save Review" at bounding box center [1424, 364] width 244 height 29
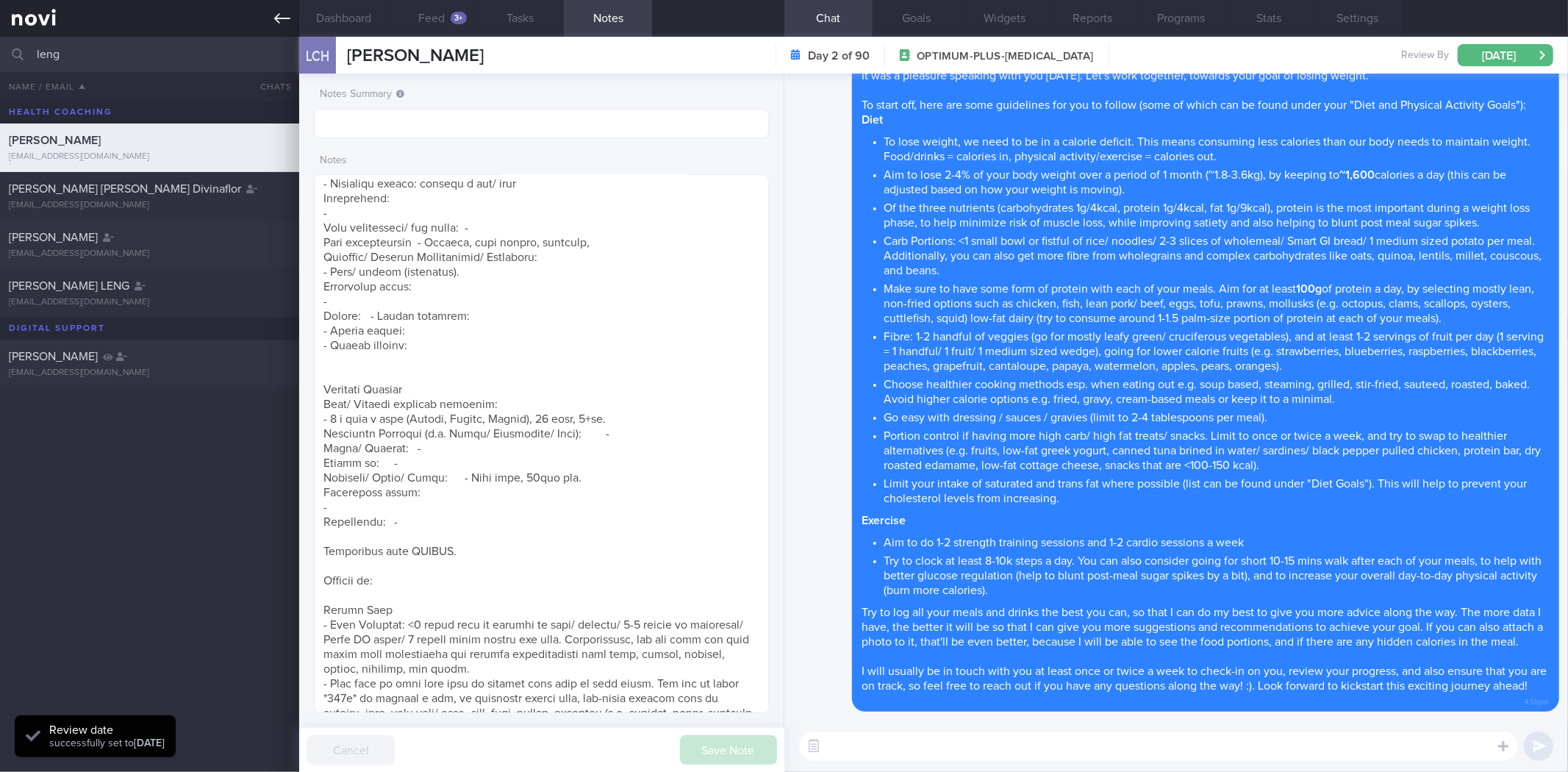
click at [289, 16] on icon at bounding box center [282, 18] width 16 height 16
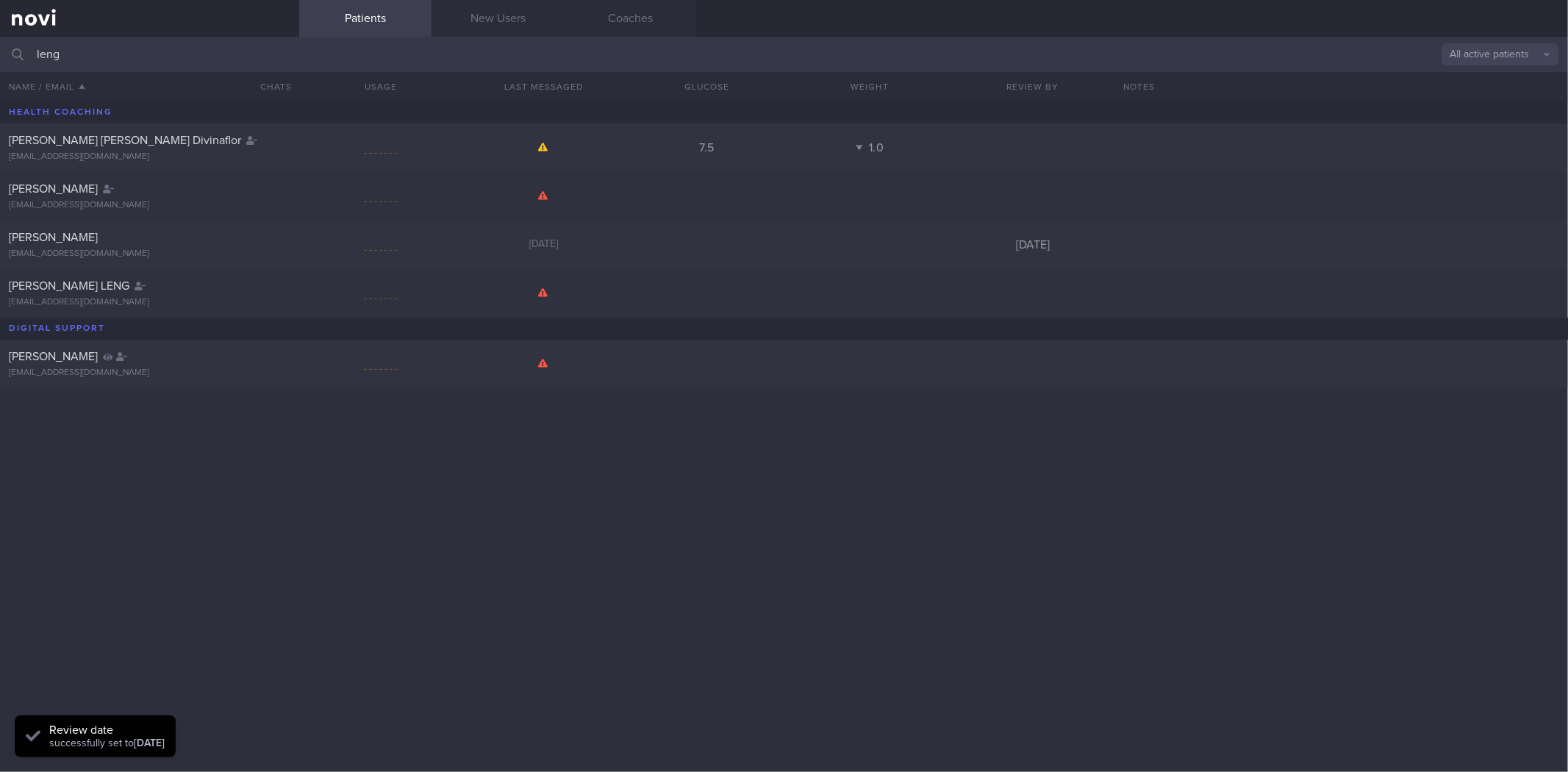
click at [226, 49] on input "leng" at bounding box center [784, 54] width 1568 height 35
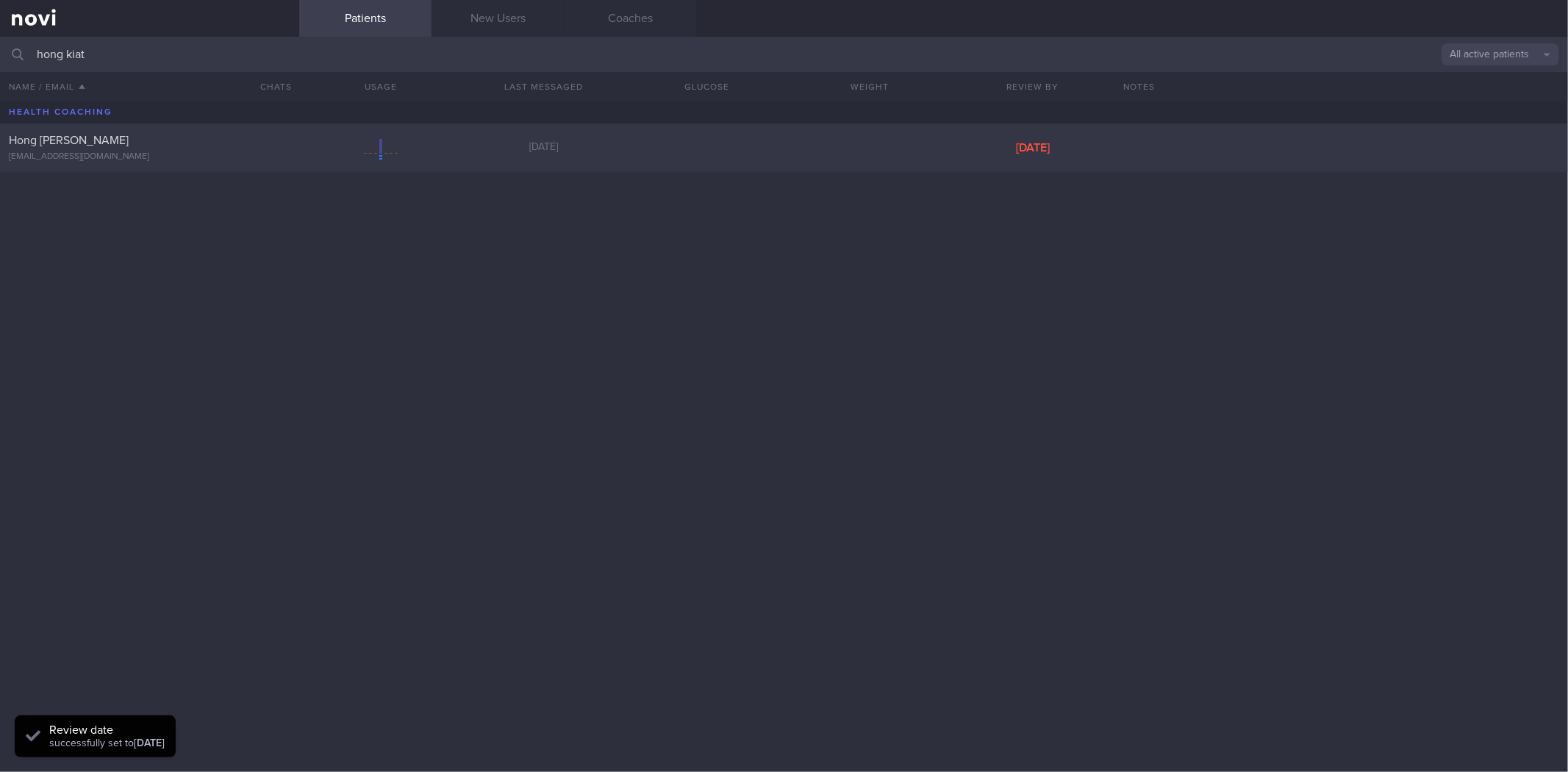
type input "hong kiat"
click at [233, 150] on div "Hong Kiat Tew tewhk91@gmail.com" at bounding box center [150, 148] width 299 height 29
select select "8"
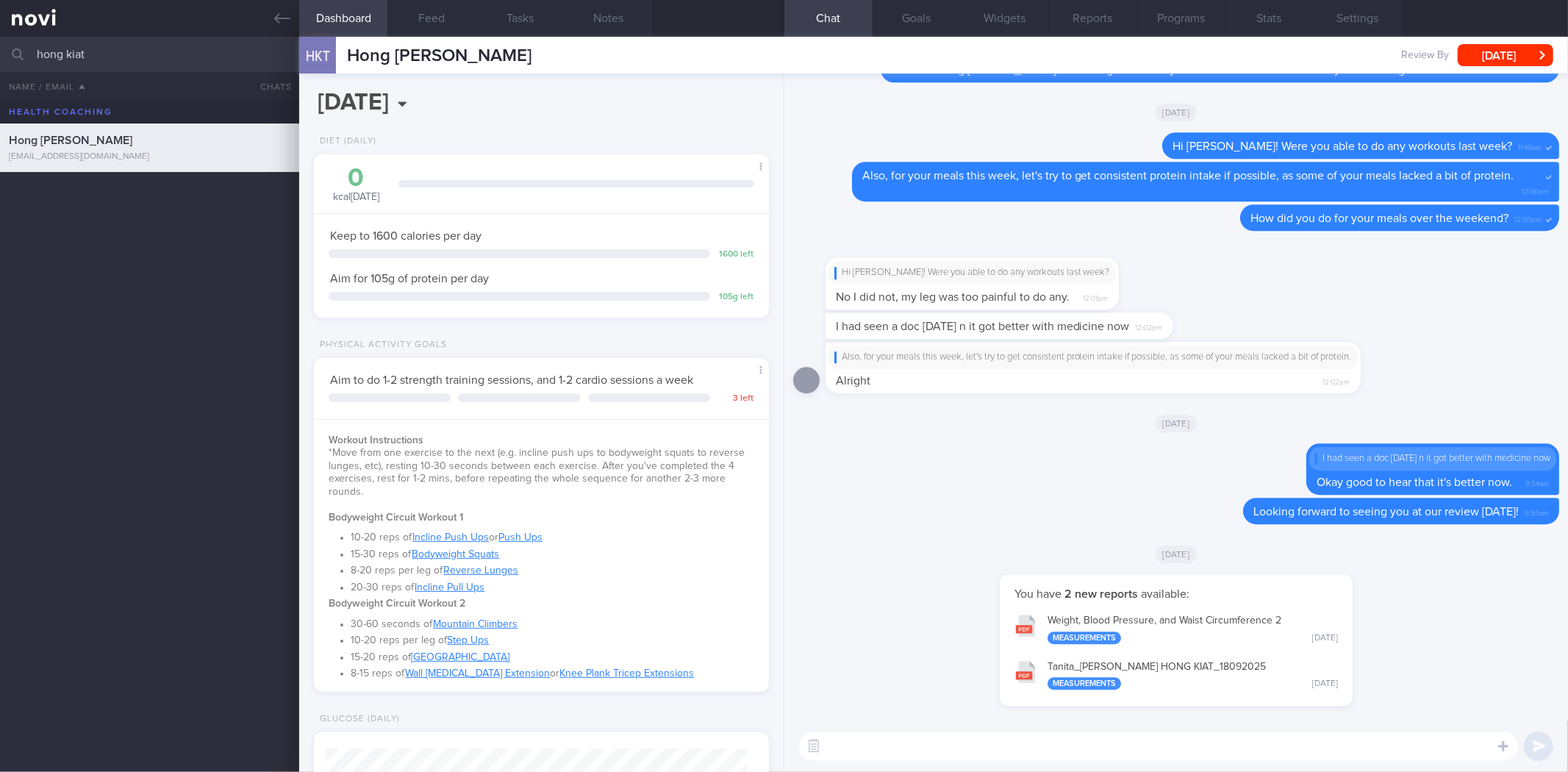
click at [942, 708] on textarea at bounding box center [1159, 746] width 719 height 29
click at [819, 708] on icon "button" at bounding box center [814, 746] width 13 height 13
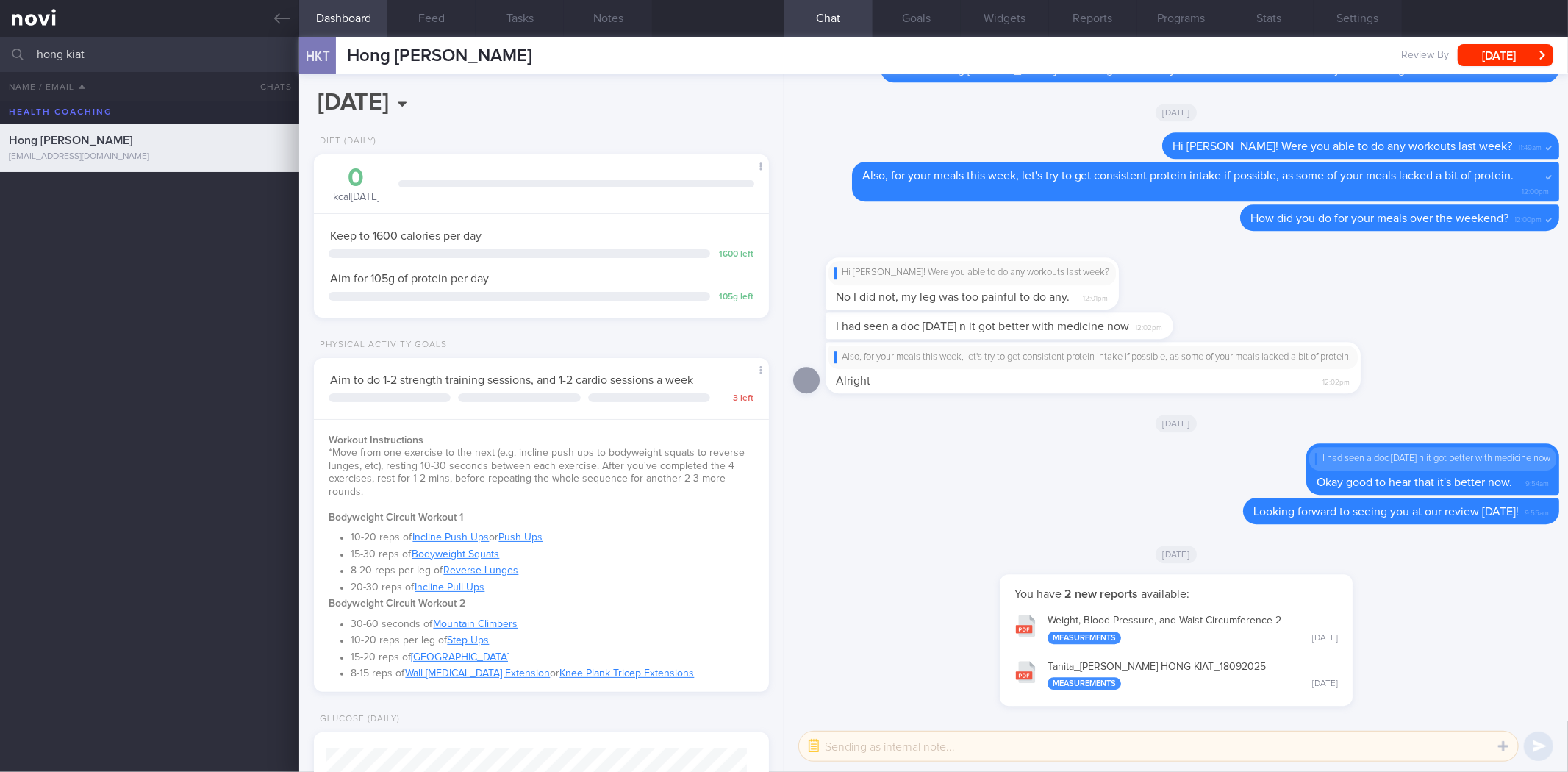
click at [847, 708] on textarea at bounding box center [1159, 746] width 719 height 29
paste textarea "Hi xx, I'm glad to see that you have lost ~3kg over the past month and have a b…"
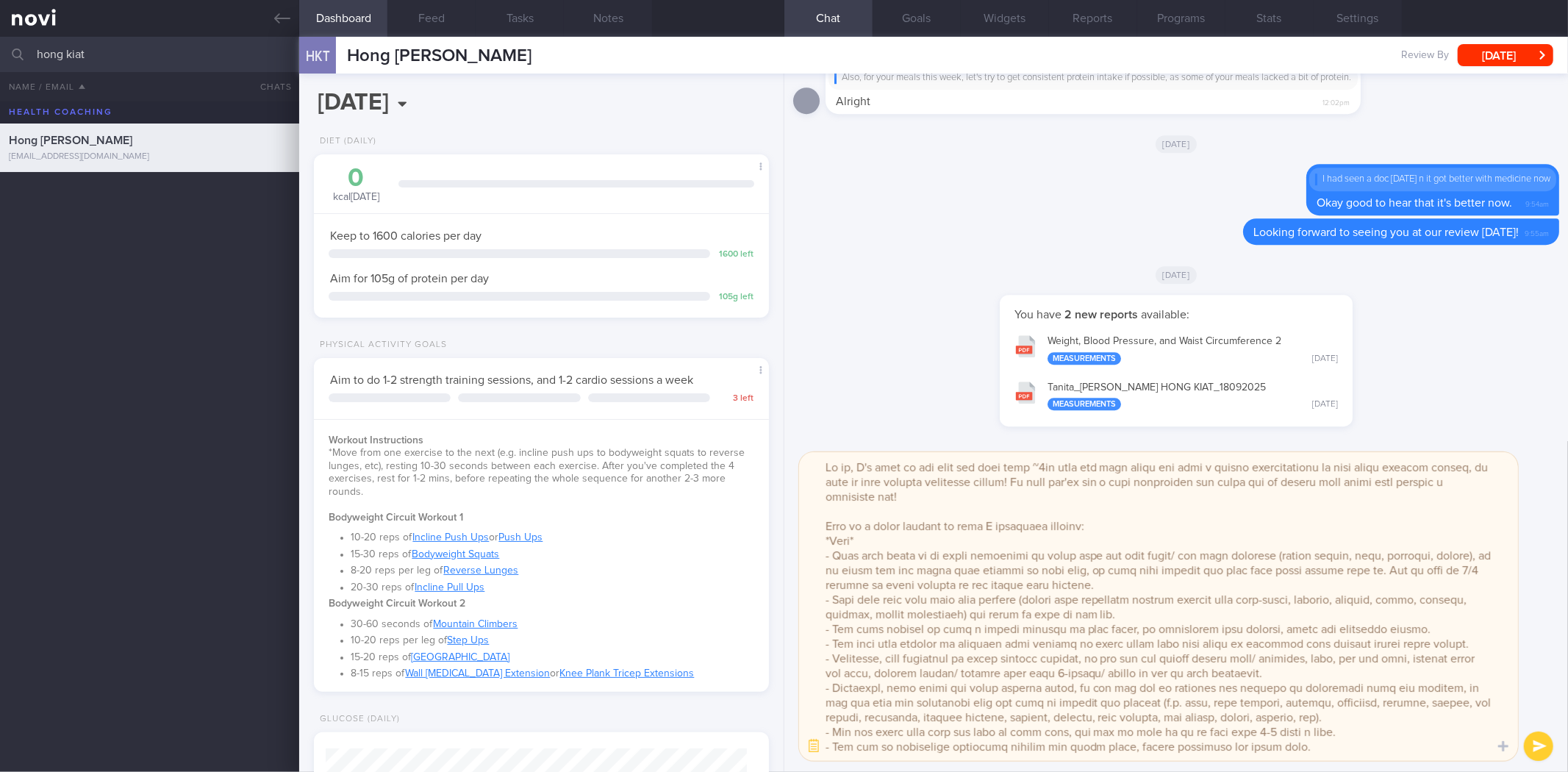
click at [854, 467] on textarea at bounding box center [1159, 606] width 719 height 308
click at [1078, 472] on textarea at bounding box center [1159, 606] width 719 height 308
click at [424, 16] on button "Feed" at bounding box center [431, 18] width 88 height 37
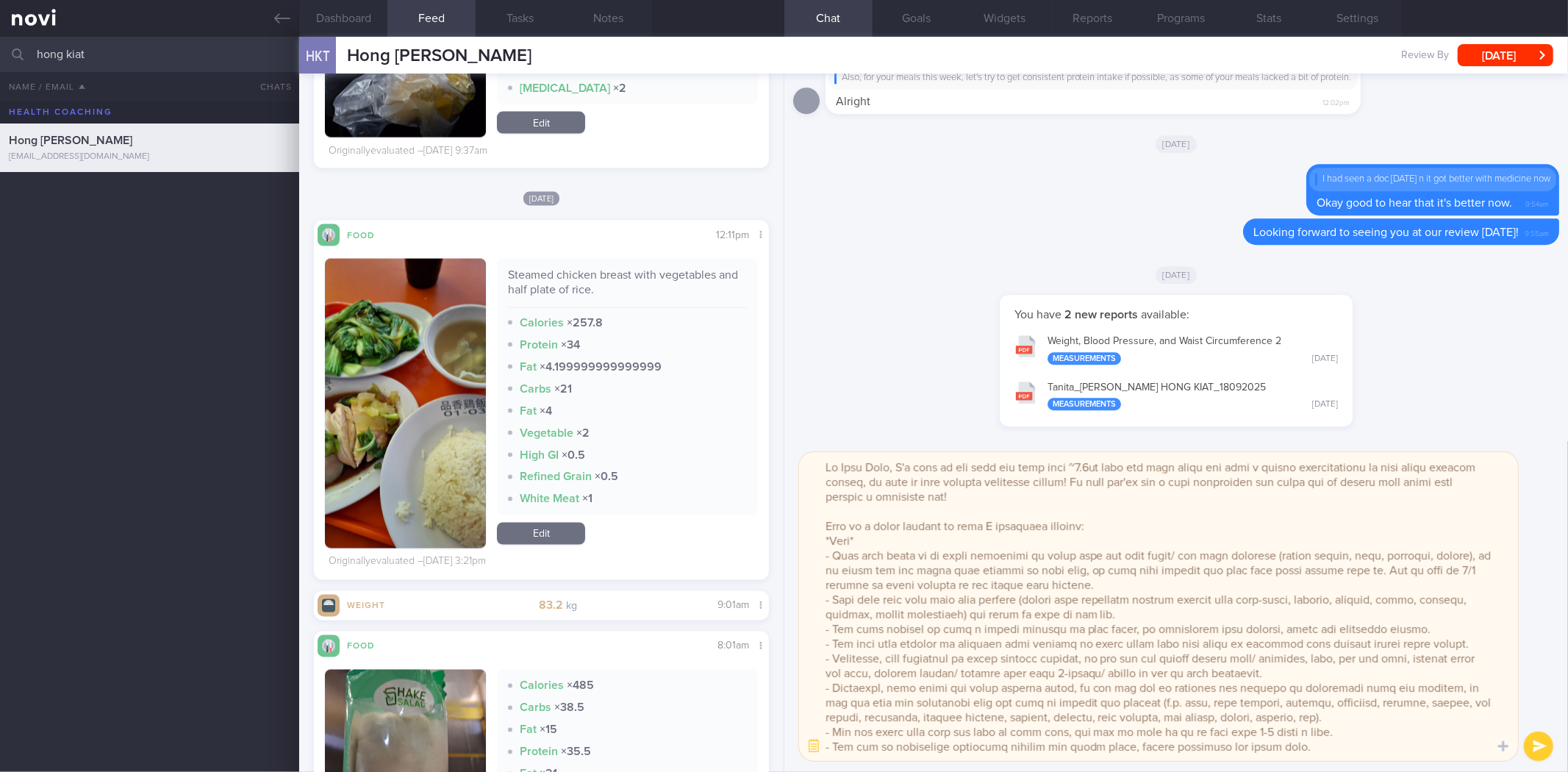
scroll to position [2368, 0]
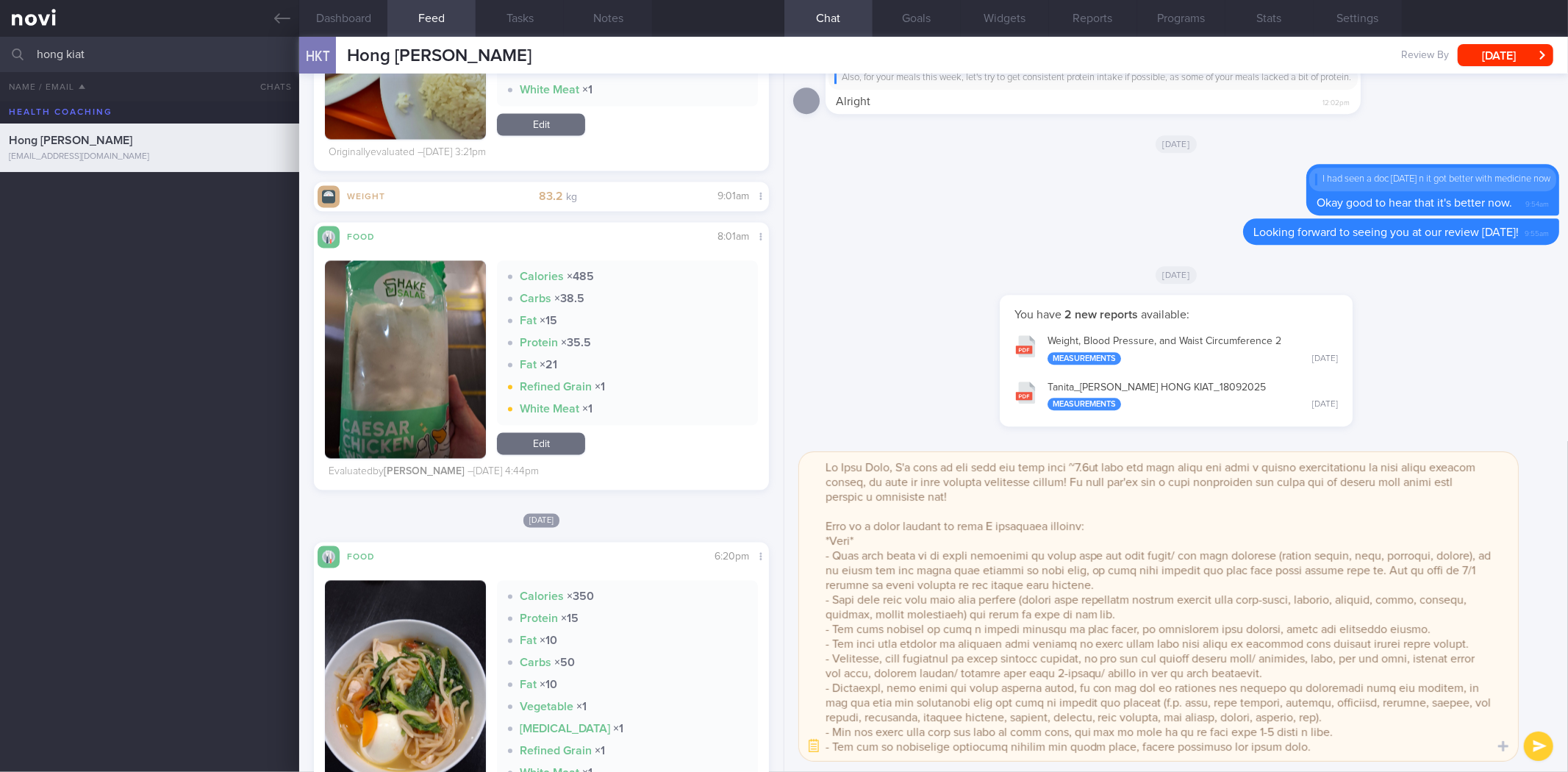
click at [886, 552] on textarea at bounding box center [1159, 606] width 719 height 308
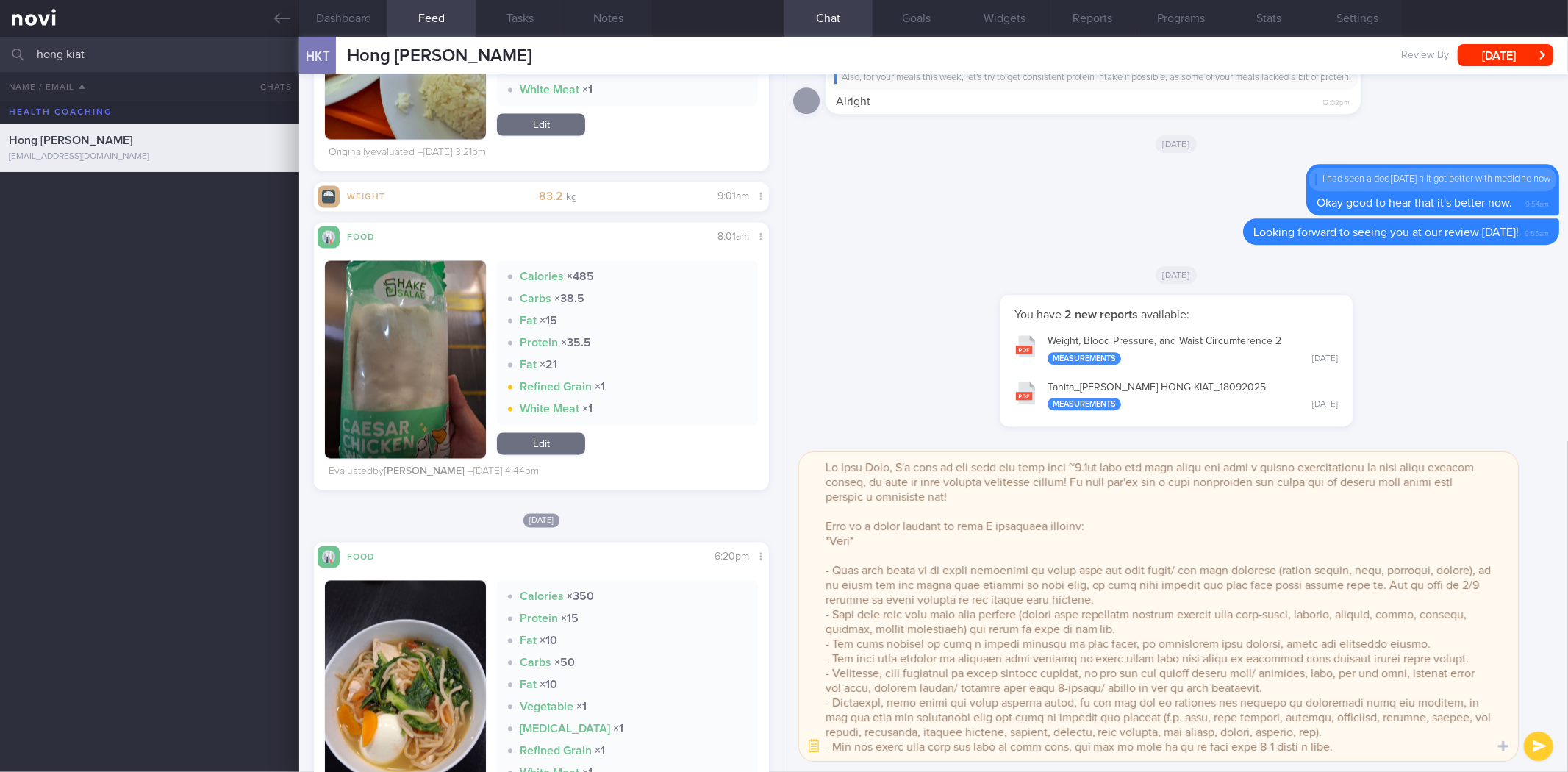
paste textarea "Overall diet quality: You have managed to improve your portion control of food,…"
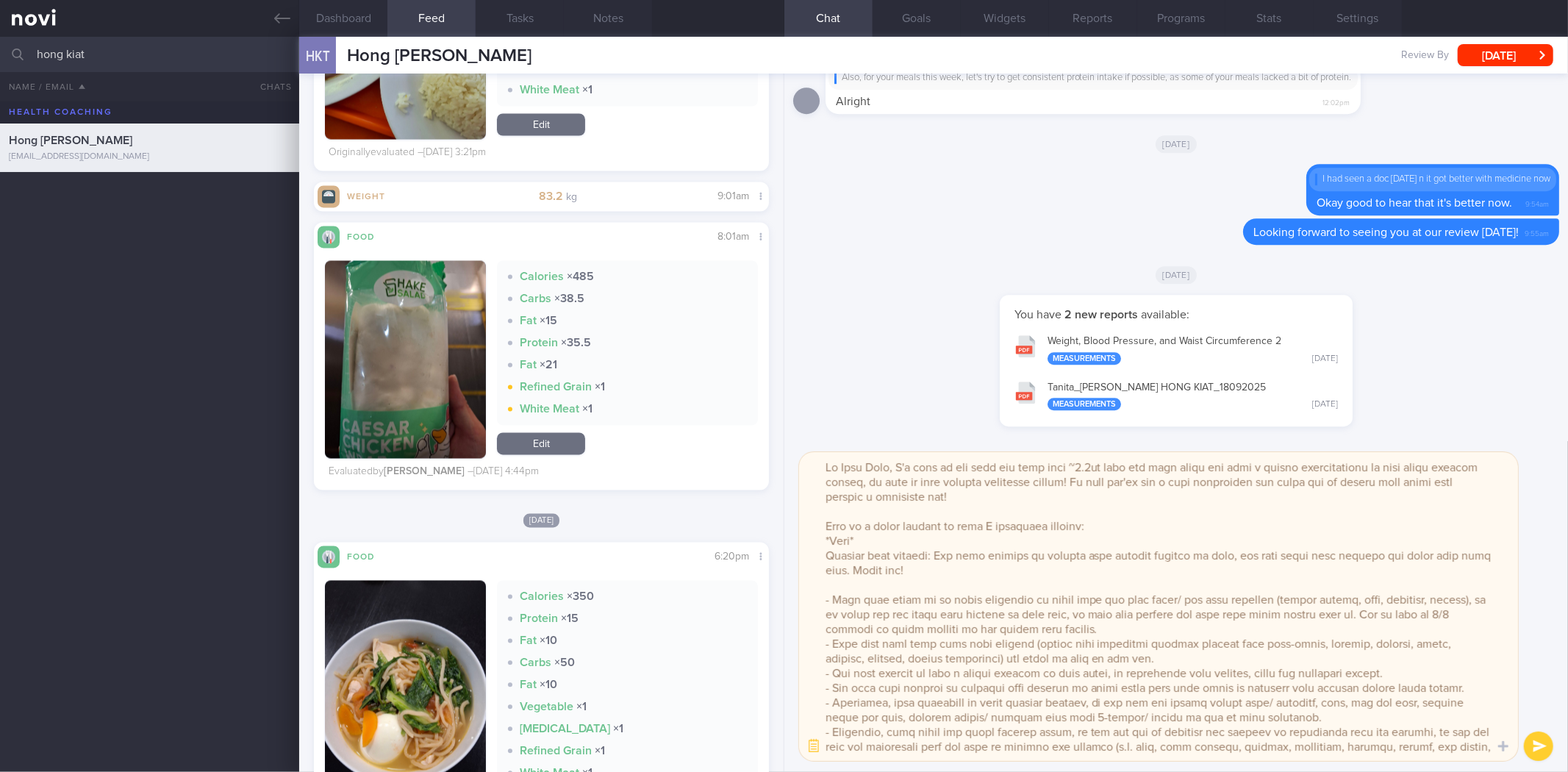
type textarea "Hi Hong Kiat, I'm glad to see that you have lost ~3.6kg over the past month and…"
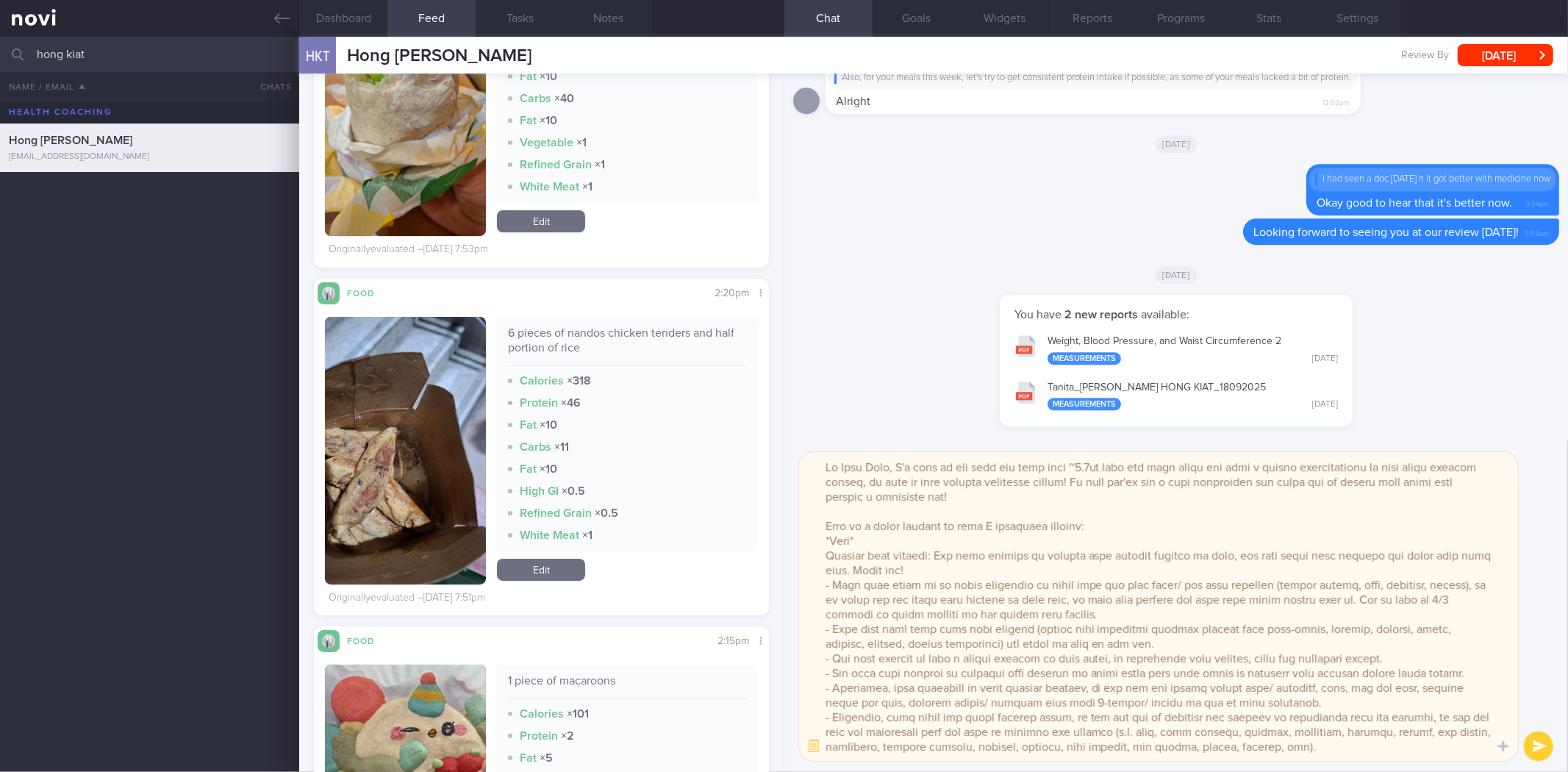
scroll to position [24018, 0]
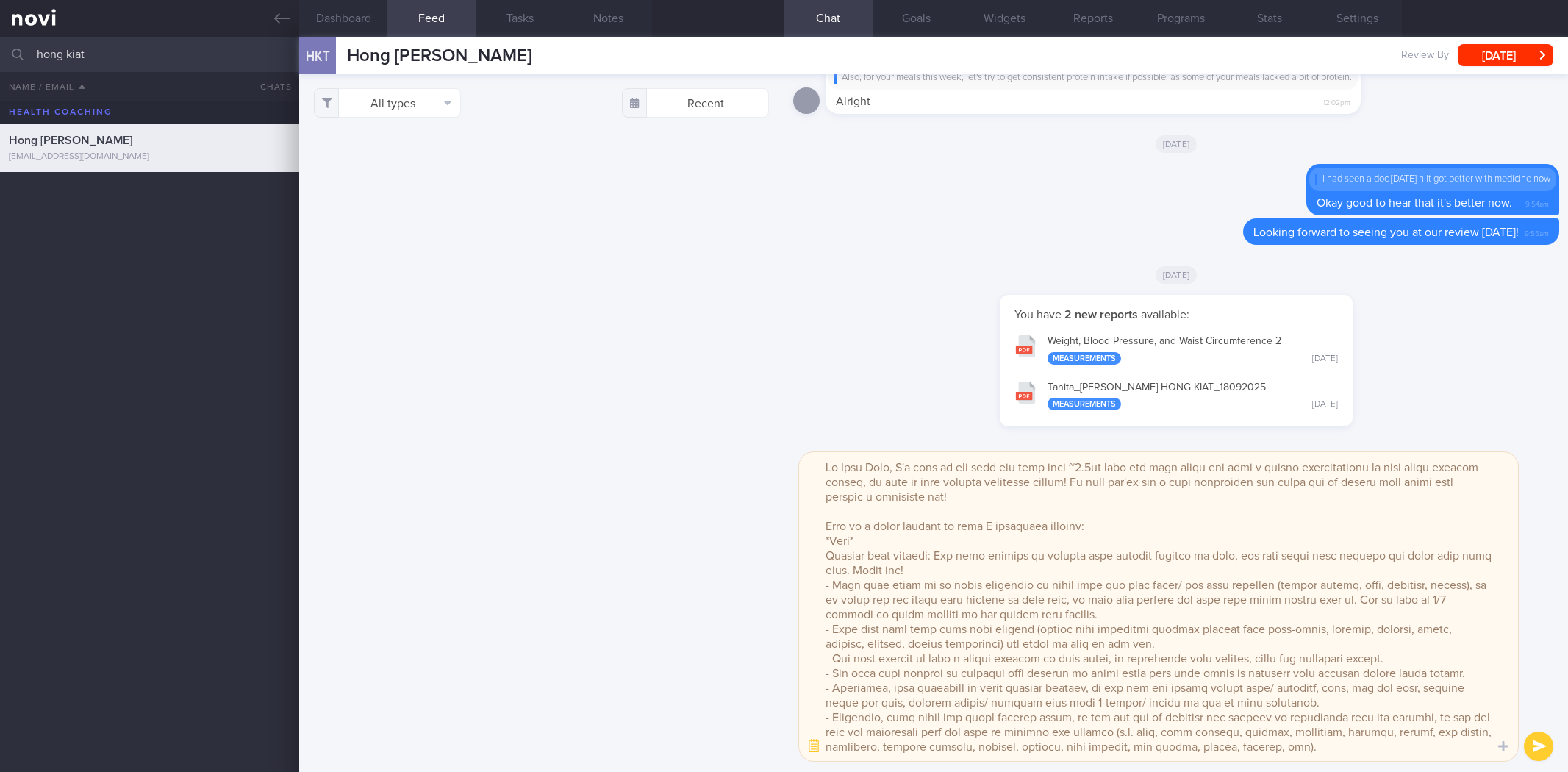
select select "8"
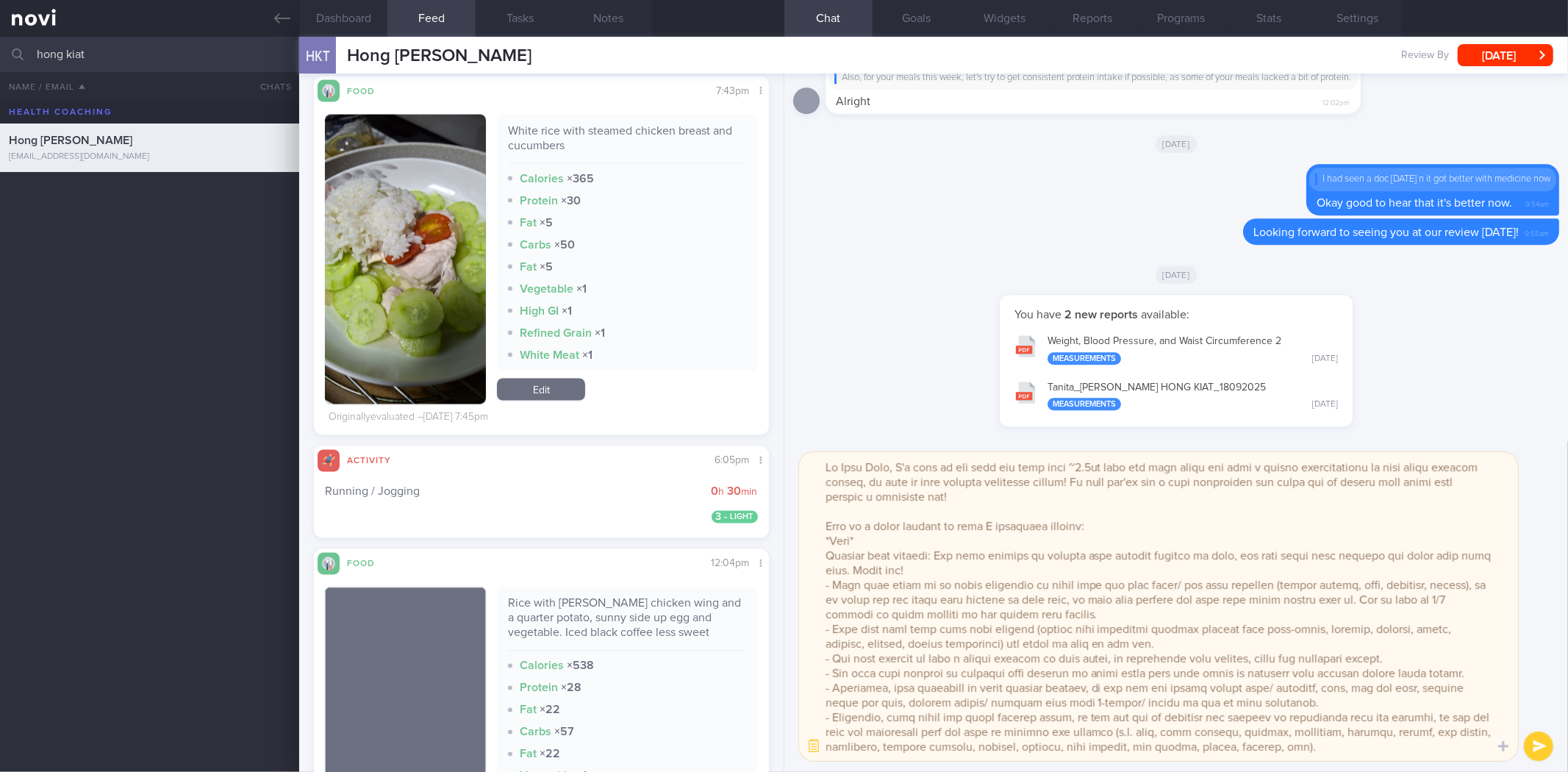
drag, startPoint x: 1122, startPoint y: 613, endPoint x: 796, endPoint y: 582, distance: 327.5
click at [796, 582] on div "​ ​" at bounding box center [1176, 606] width 784 height 331
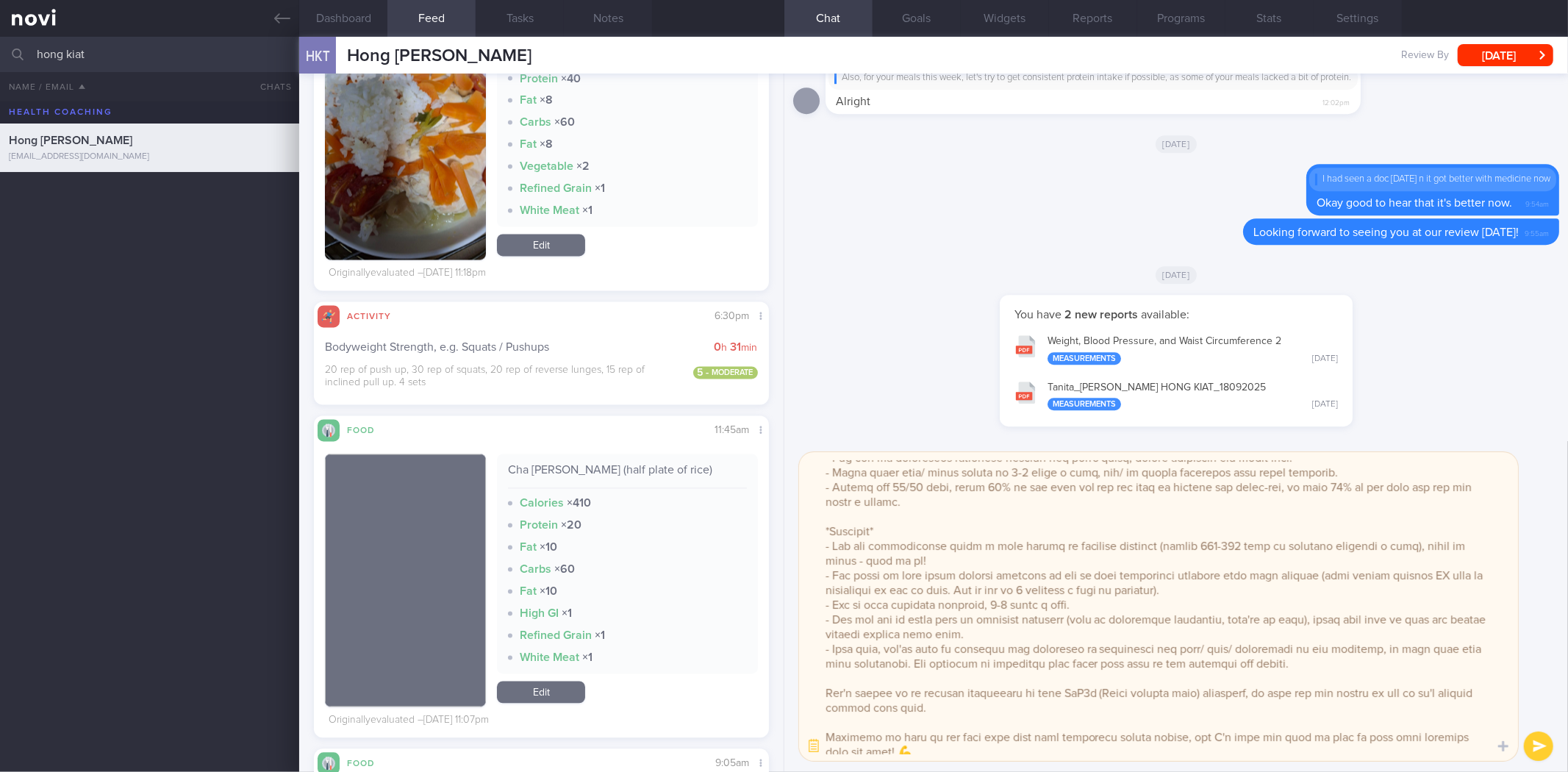
drag, startPoint x: 969, startPoint y: 632, endPoint x: 813, endPoint y: 610, distance: 157.5
click at [813, 610] on textarea at bounding box center [1159, 606] width 719 height 308
paste textarea "some foam rolling to your lateral quads. - Add weight to your bodyweight exerci…"
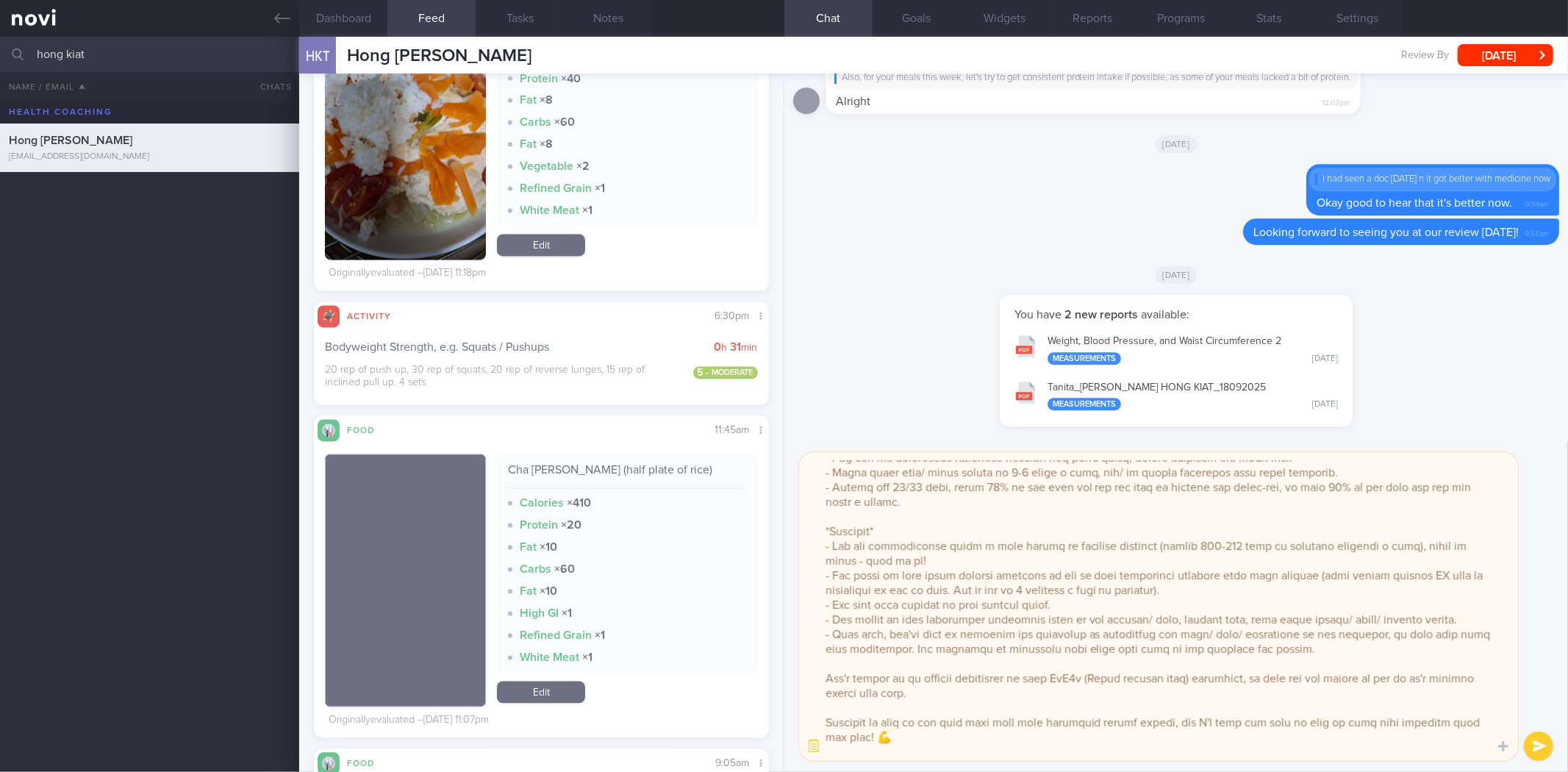
drag, startPoint x: 1200, startPoint y: 586, endPoint x: 809, endPoint y: 571, distance: 391.3
click at [809, 571] on textarea at bounding box center [1159, 606] width 719 height 308
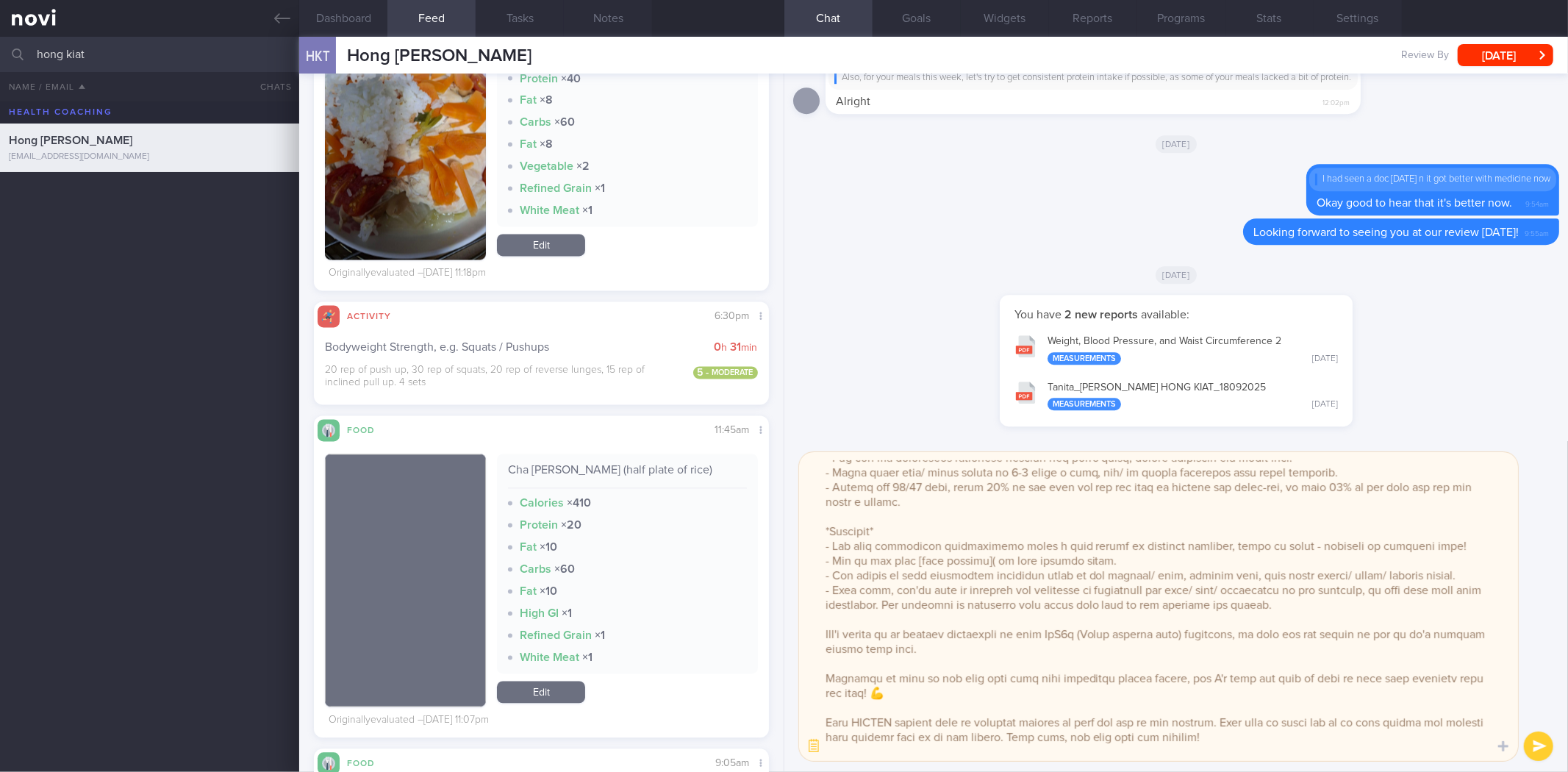
paste textarea "https://www.youtube.com/watch?v=v6E-ufp5hpc"
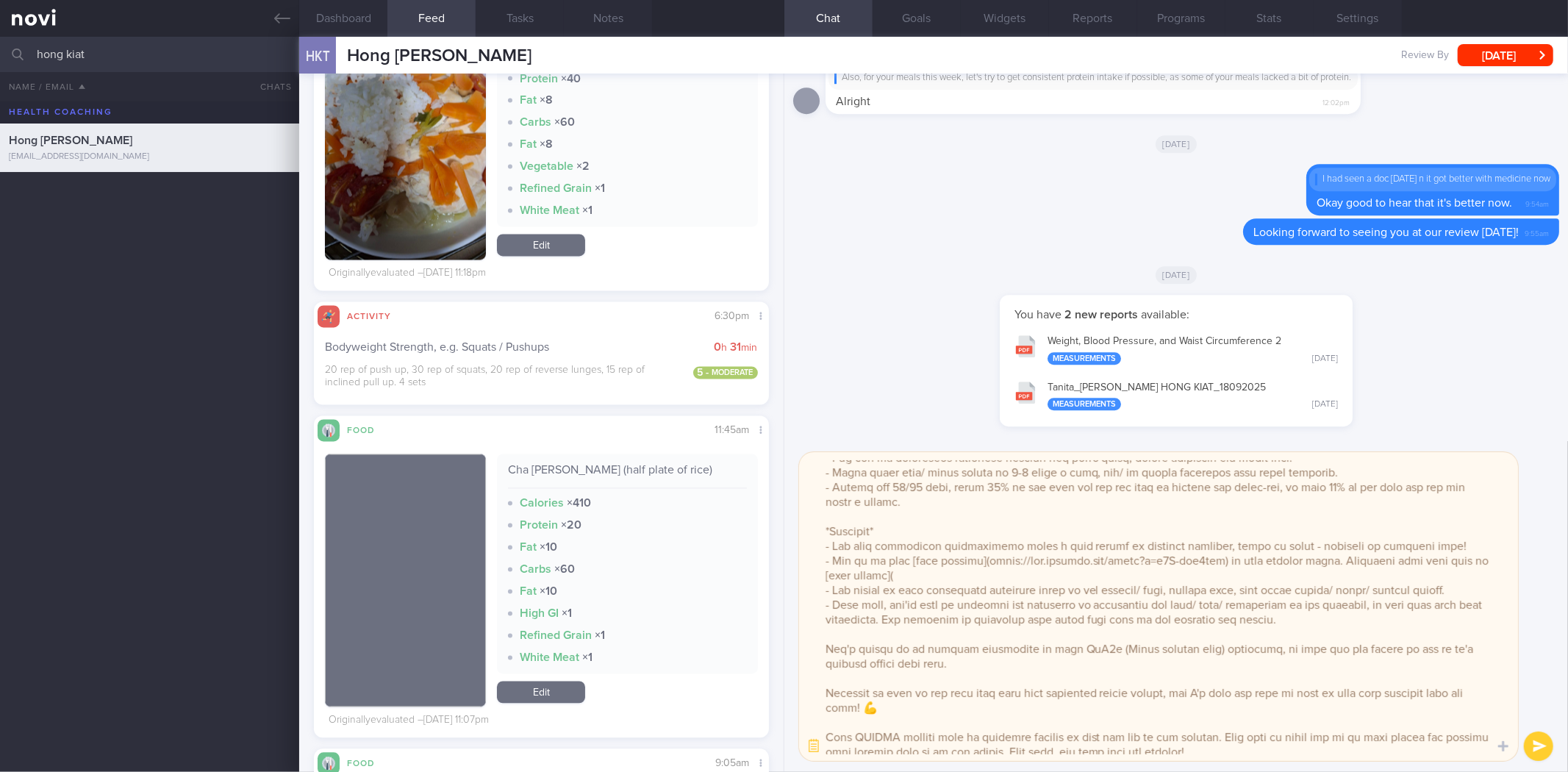
paste textarea "https://gymsportz.sg/products/classic-foam-roller-sp2107yr?variant=452833776437…"
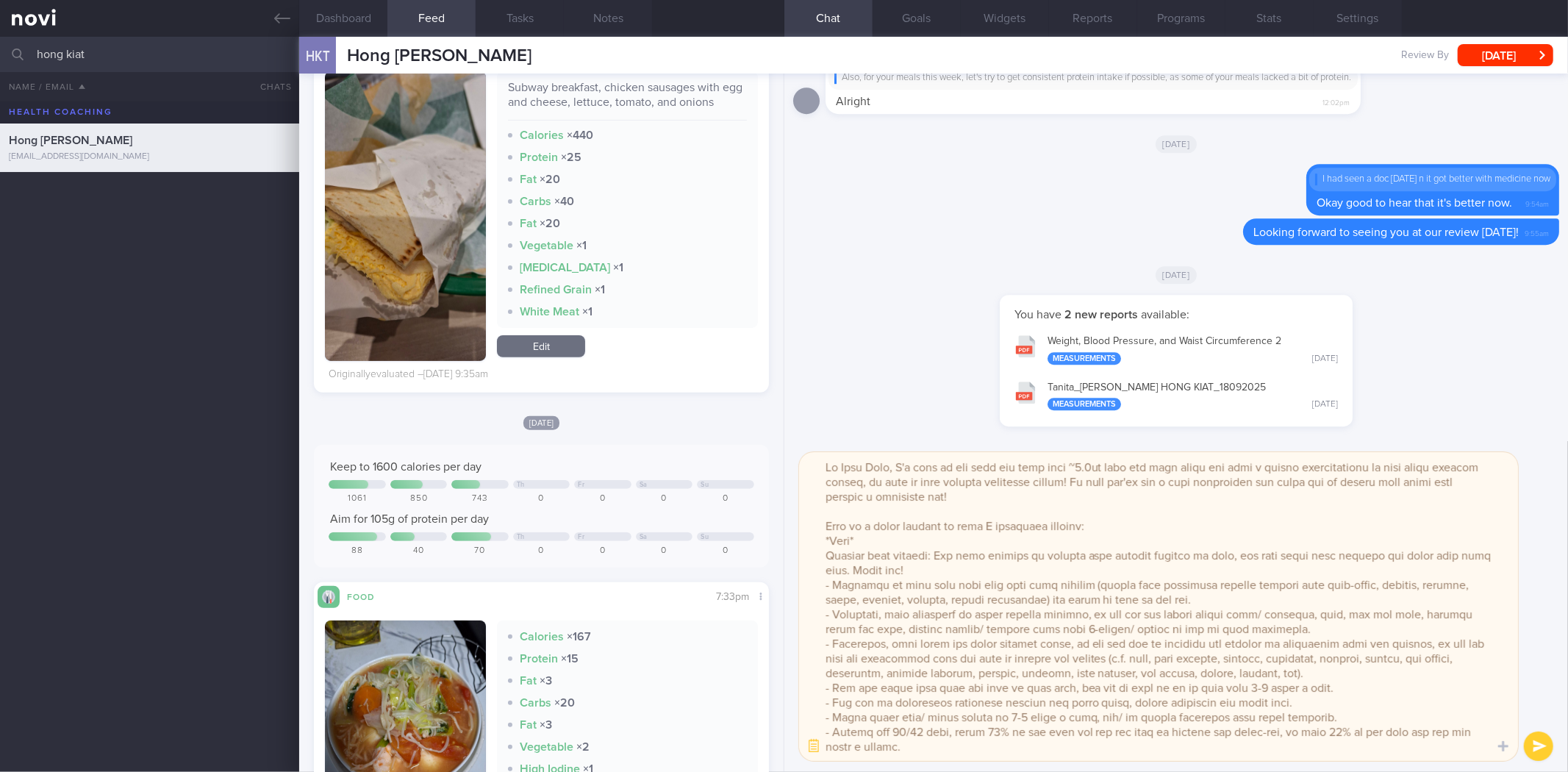
scroll to position [246, 0]
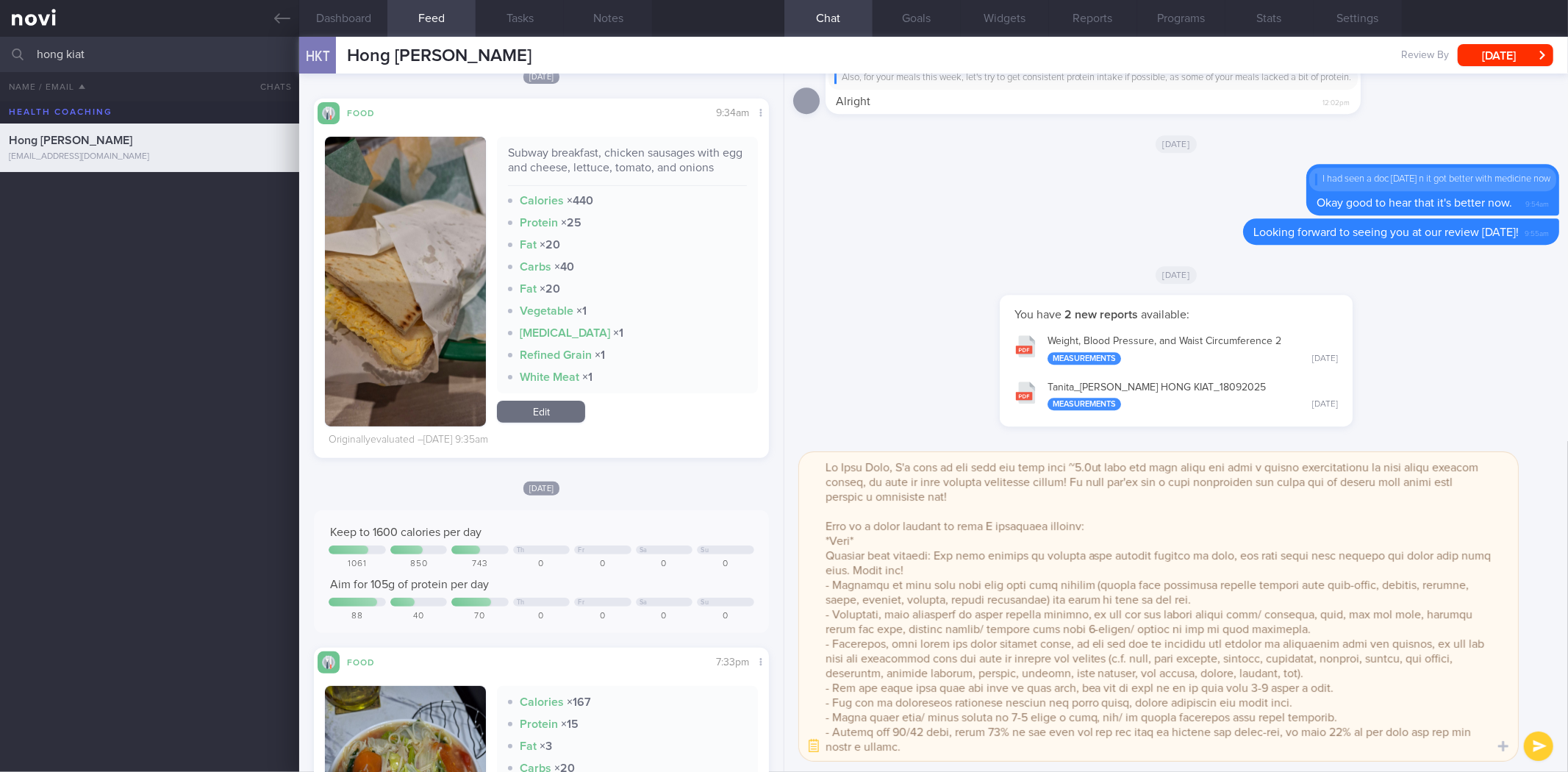
click at [1015, 570] on textarea at bounding box center [1159, 606] width 719 height 308
click at [822, 579] on textarea at bounding box center [1159, 606] width 719 height 308
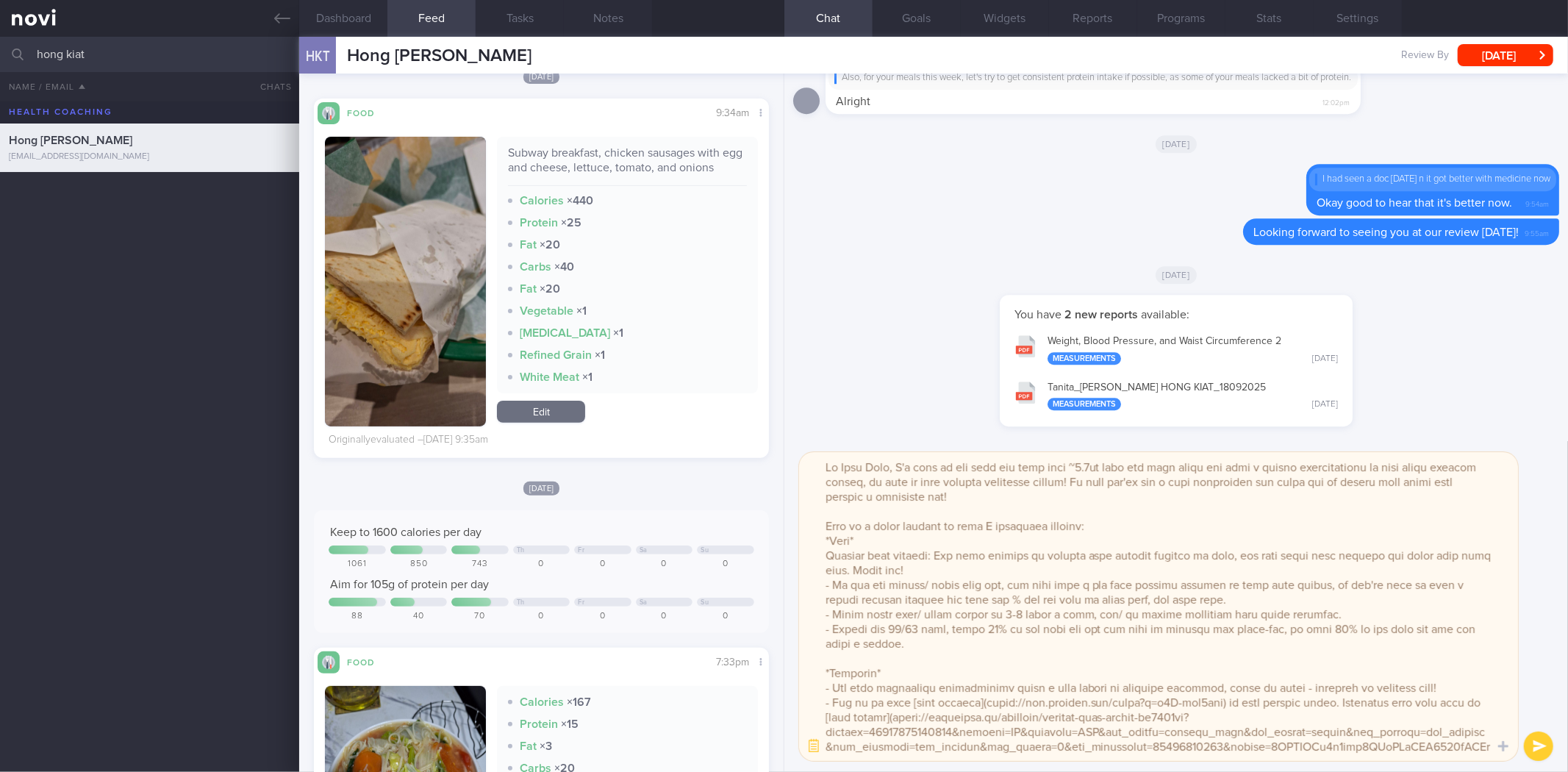
click at [1076, 528] on textarea at bounding box center [1159, 606] width 719 height 308
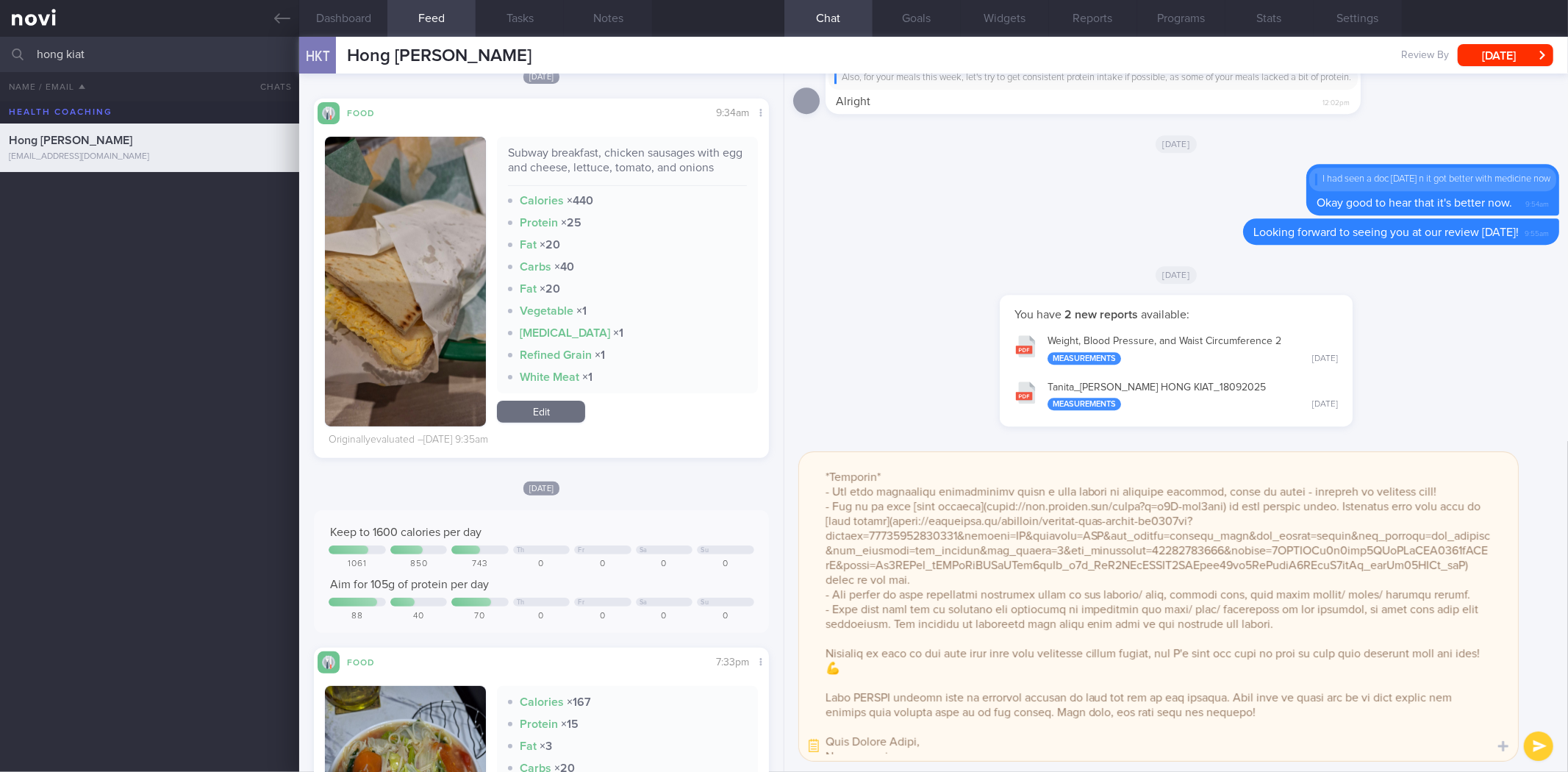
scroll to position [204, 0]
drag, startPoint x: 825, startPoint y: 473, endPoint x: 1340, endPoint y: 616, distance: 534.5
click at [1340, 616] on textarea at bounding box center [1159, 606] width 719 height 308
type textarea "Hi Hong Kiat, I'm glad to see that you have lost ~3.6kg over the past month and…"
click at [817, 754] on button "button" at bounding box center [814, 746] width 26 height 26
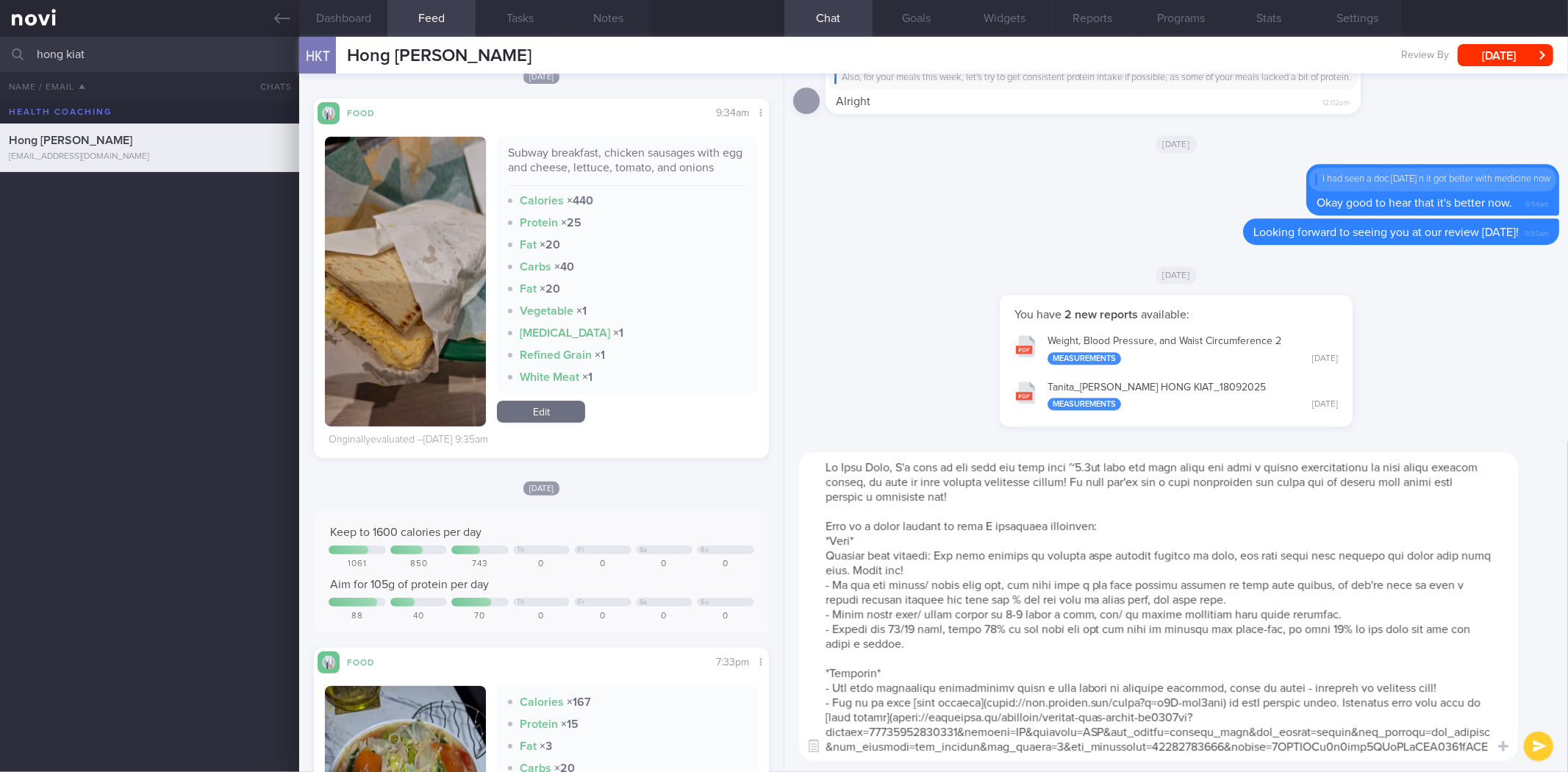
scroll to position [0, 0]
click at [954, 495] on textarea at bounding box center [1159, 606] width 719 height 308
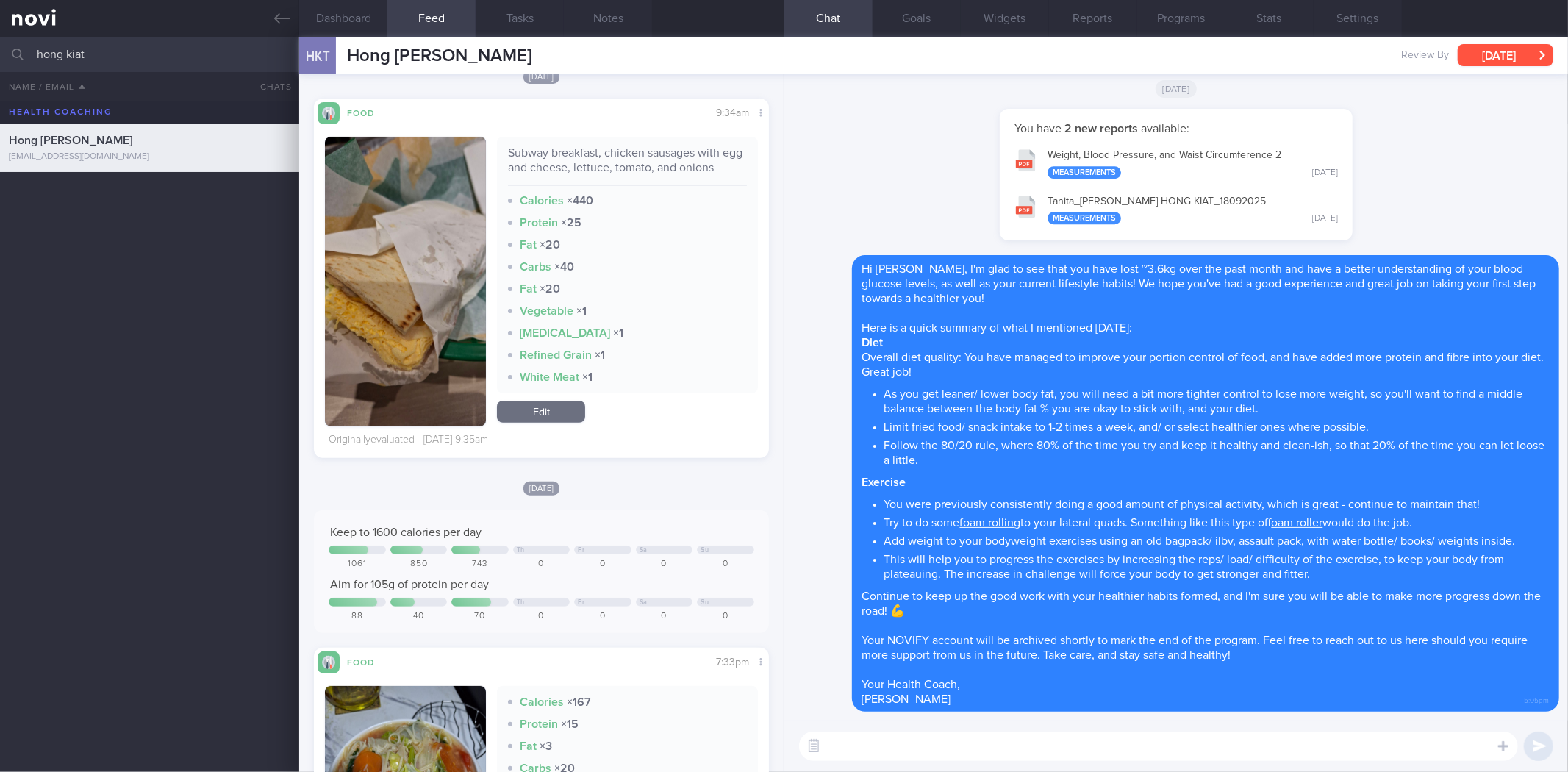
click at [1478, 53] on button "Thu, 18 Sep" at bounding box center [1506, 55] width 96 height 22
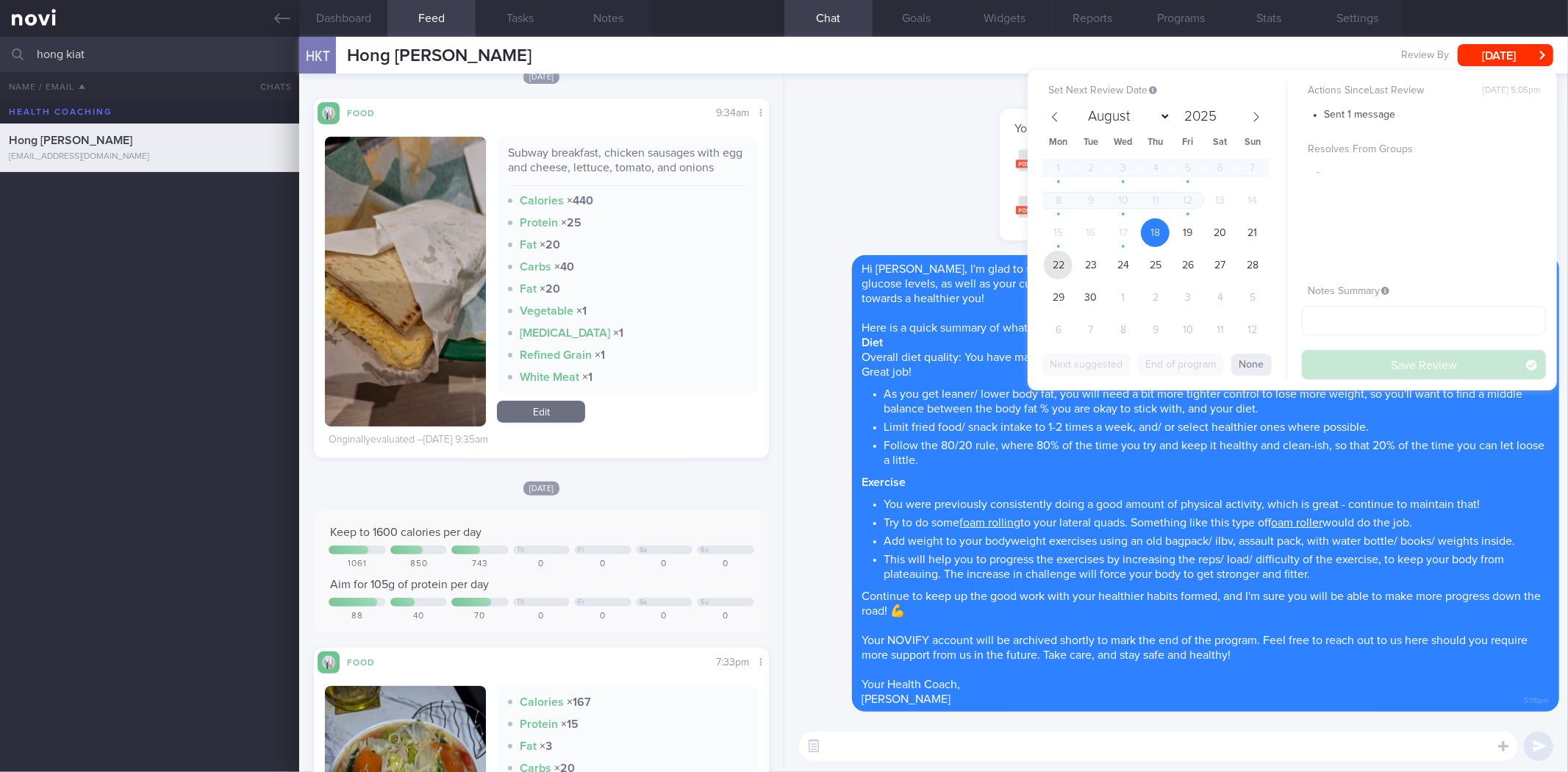
click at [1054, 257] on span "22" at bounding box center [1058, 265] width 28 height 28
click at [1327, 364] on button "Save Review" at bounding box center [1424, 364] width 244 height 29
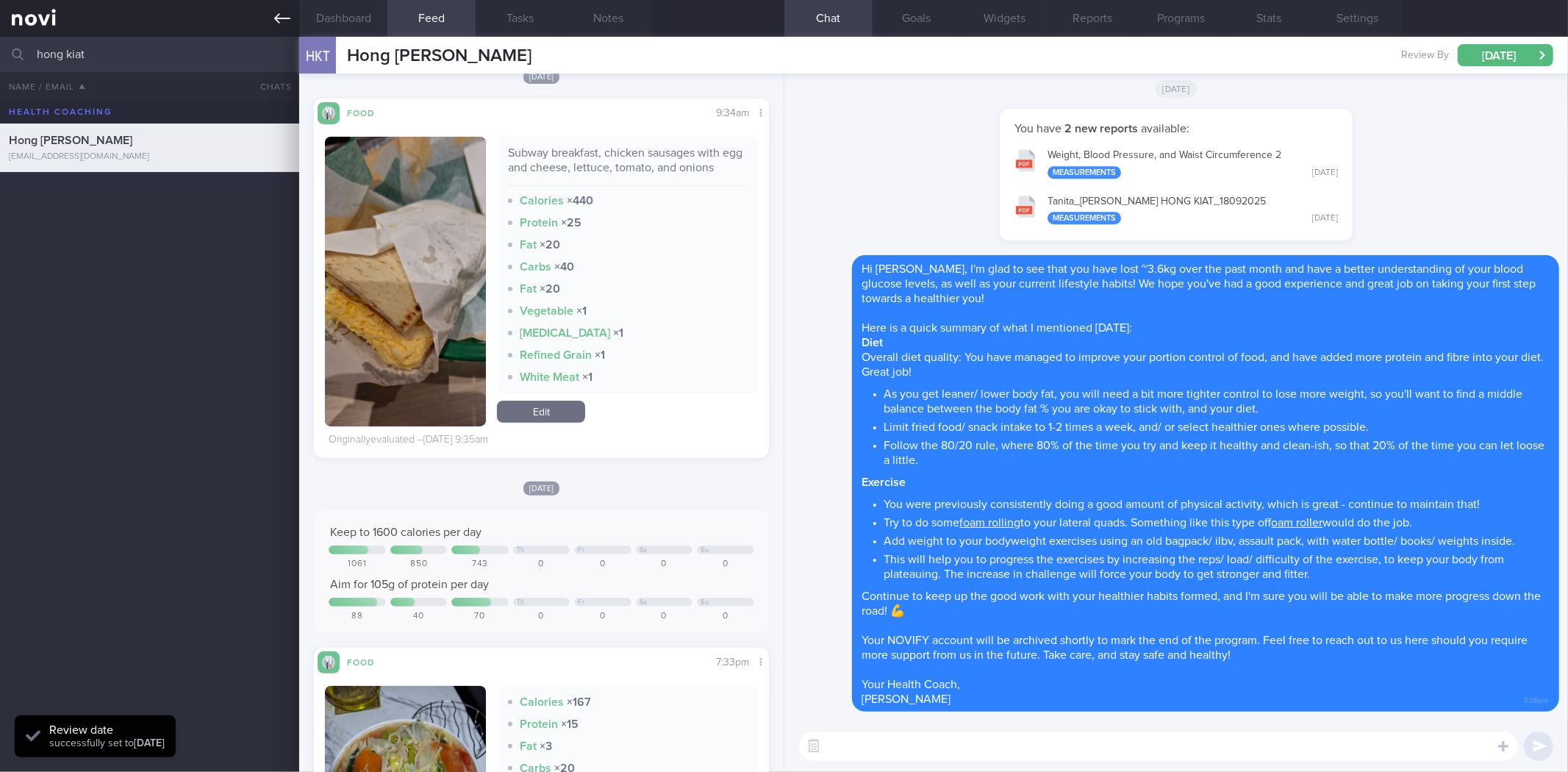
scroll to position [210, 421]
click at [283, 31] on link at bounding box center [150, 18] width 299 height 37
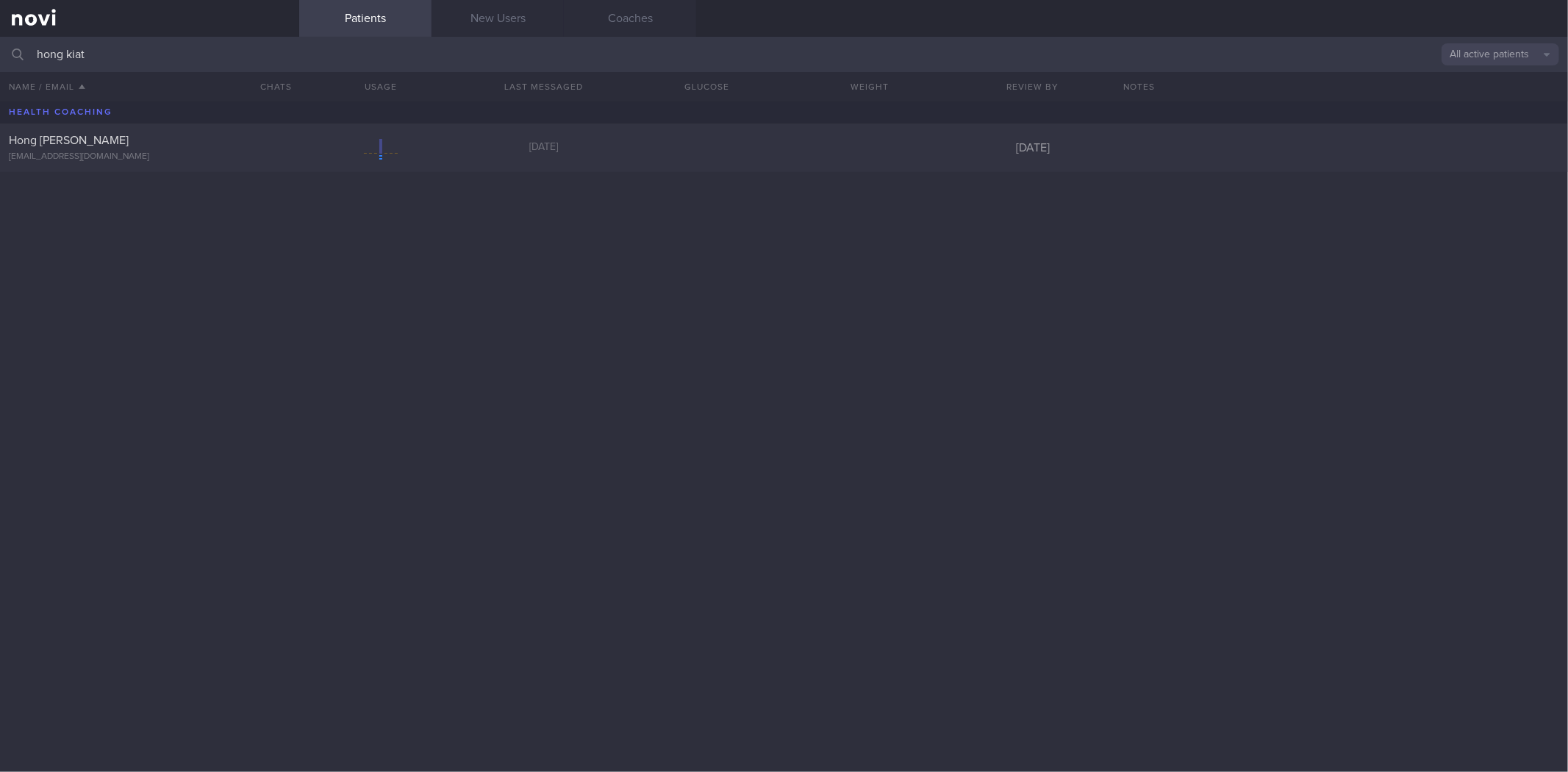
click at [268, 49] on input "hong kiat" at bounding box center [784, 54] width 1568 height 35
type input "hong kiat\\"
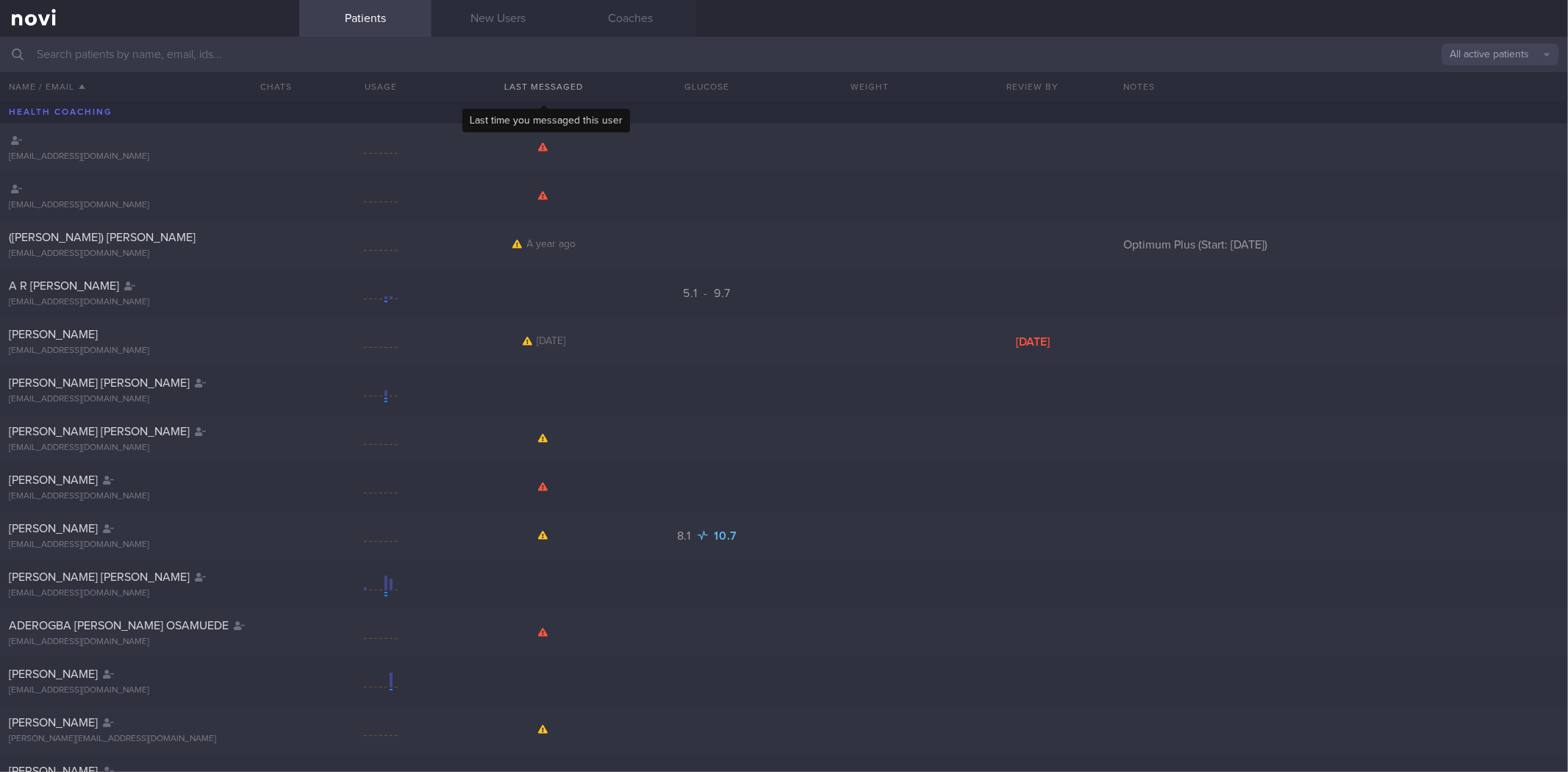
click at [620, 77] on button "Last Messaged" at bounding box center [544, 86] width 163 height 29
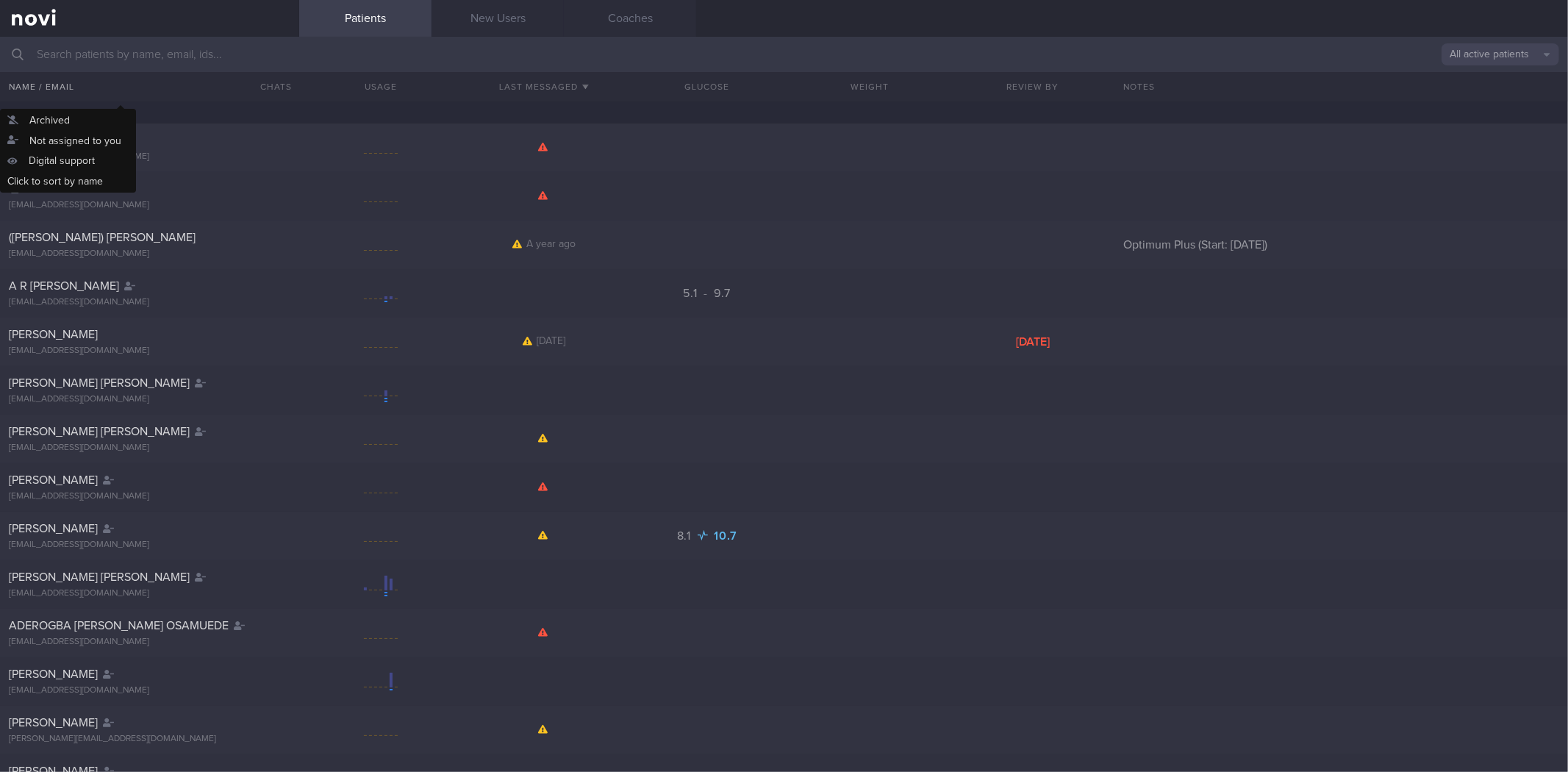
click at [123, 91] on button "Name / Email" at bounding box center [120, 86] width 240 height 29
click at [130, 79] on button "Name / Email" at bounding box center [120, 86] width 240 height 29
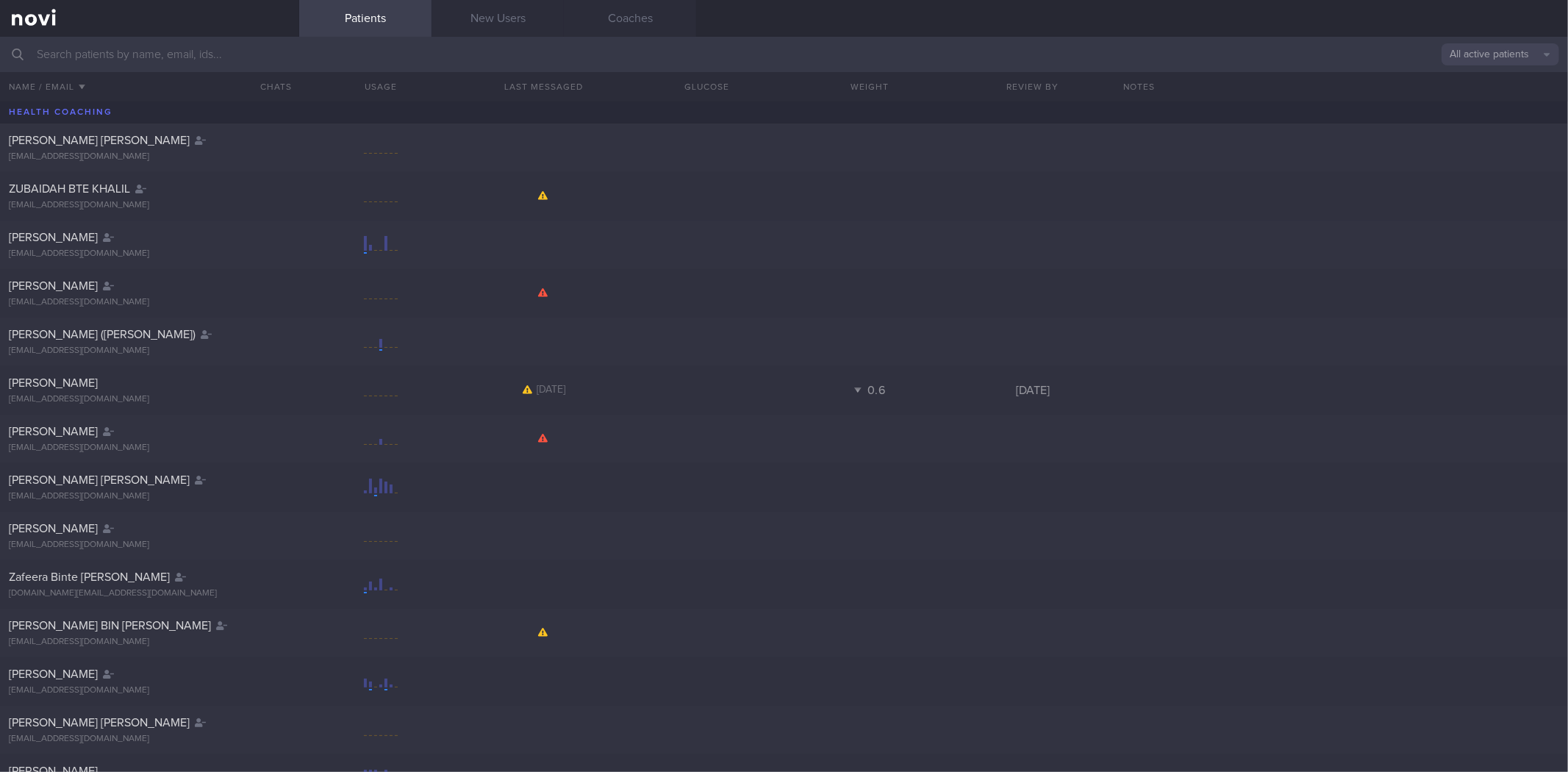
click at [1491, 52] on button "All active patients" at bounding box center [1501, 54] width 117 height 22
click at [1479, 80] on button "Assigned patients" at bounding box center [1501, 79] width 117 height 22
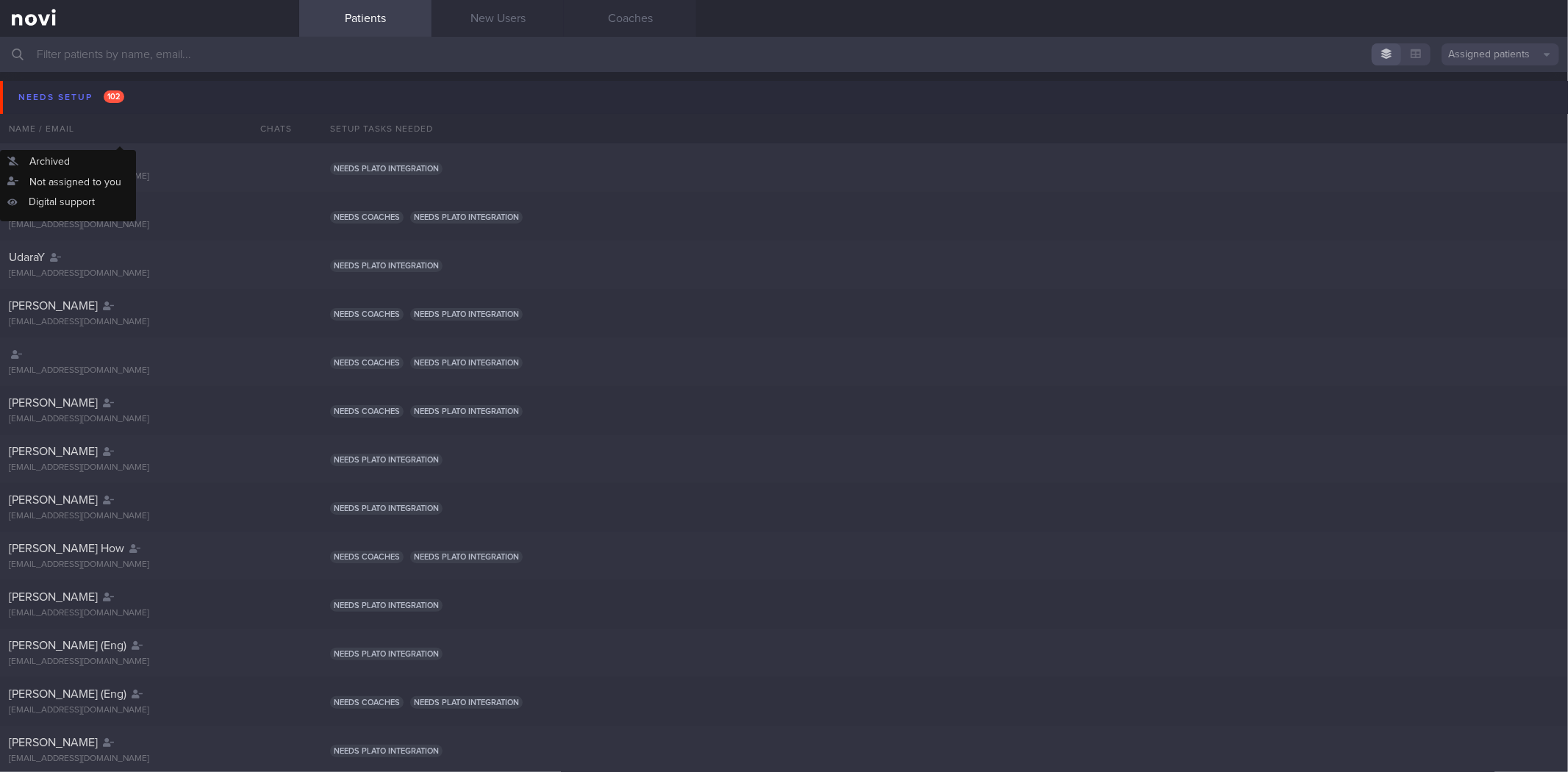
click at [143, 97] on button "Needs setup 102" at bounding box center [786, 96] width 1573 height 33
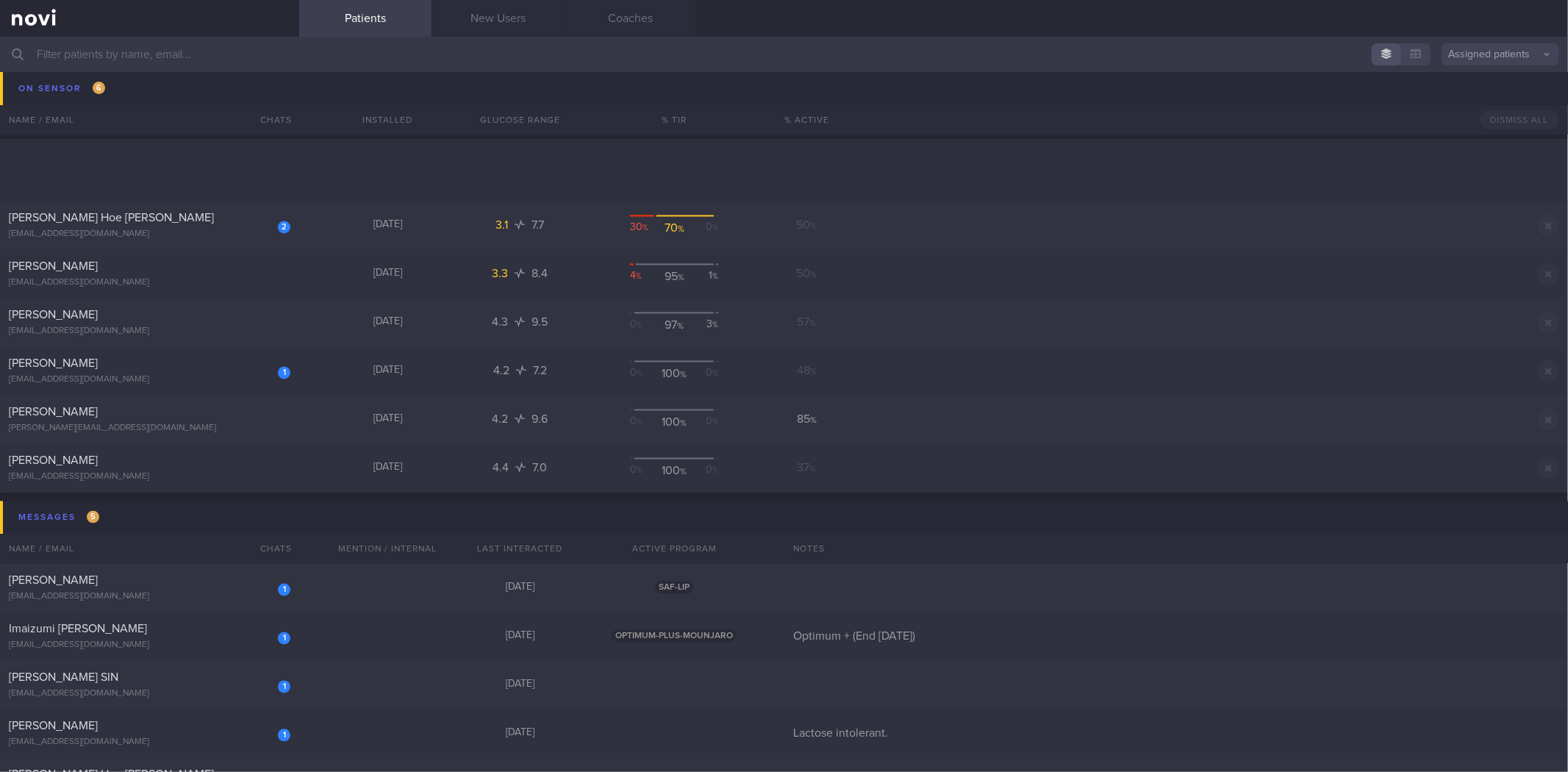
scroll to position [2450, 0]
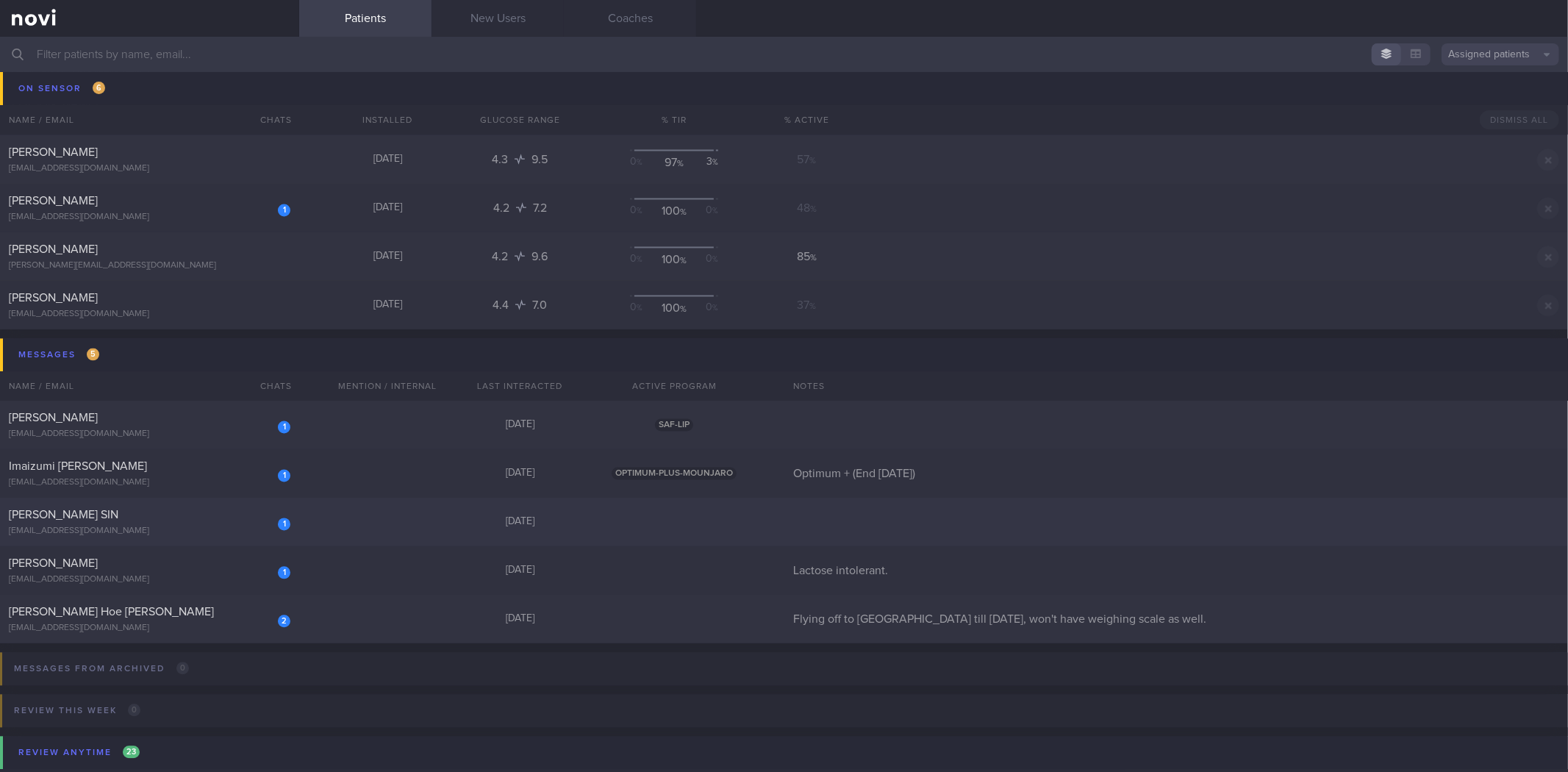
click at [181, 509] on div "[PERSON_NAME] SIN" at bounding box center [148, 515] width 278 height 15
select select "8"
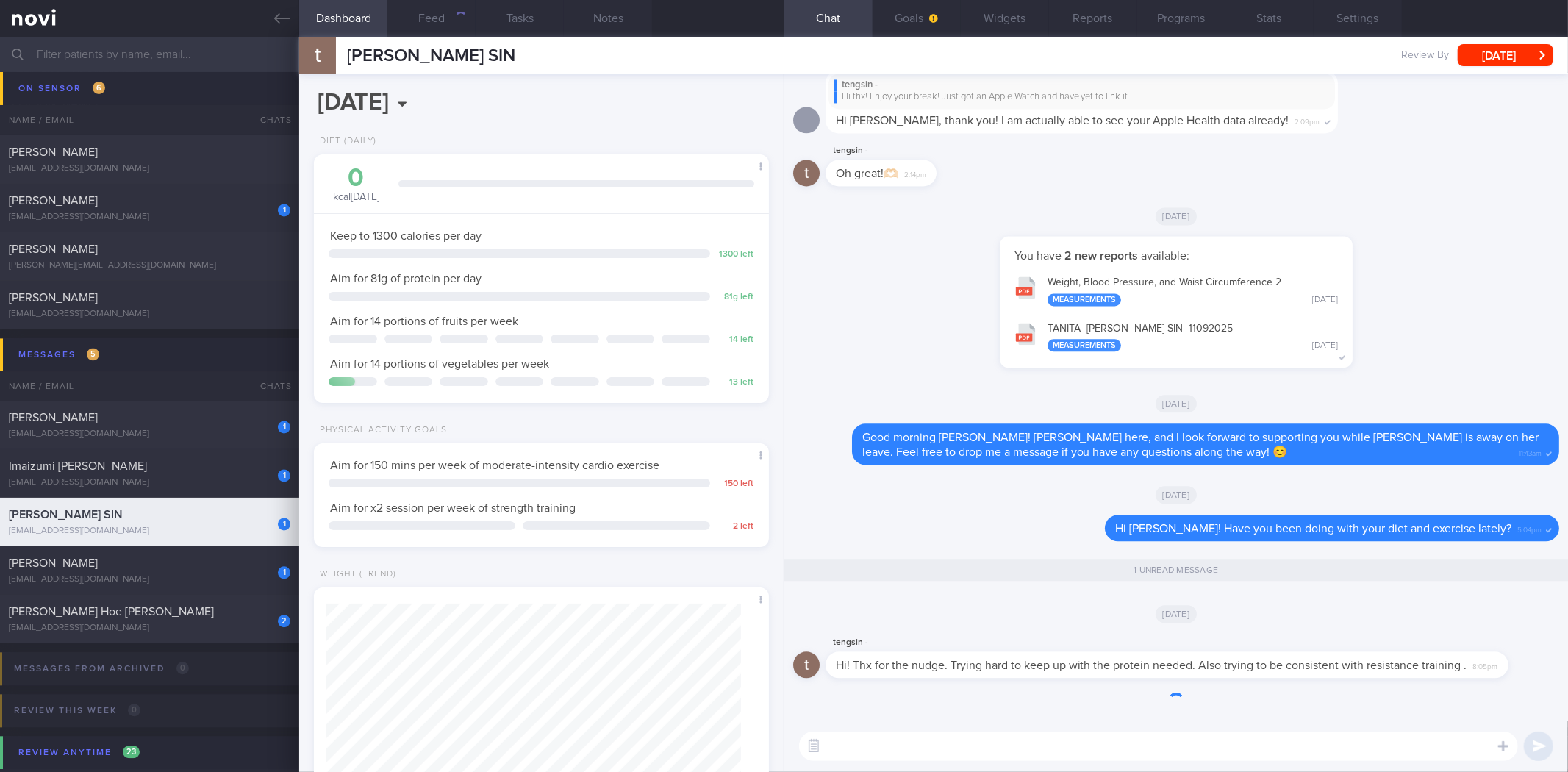
scroll to position [85, 0]
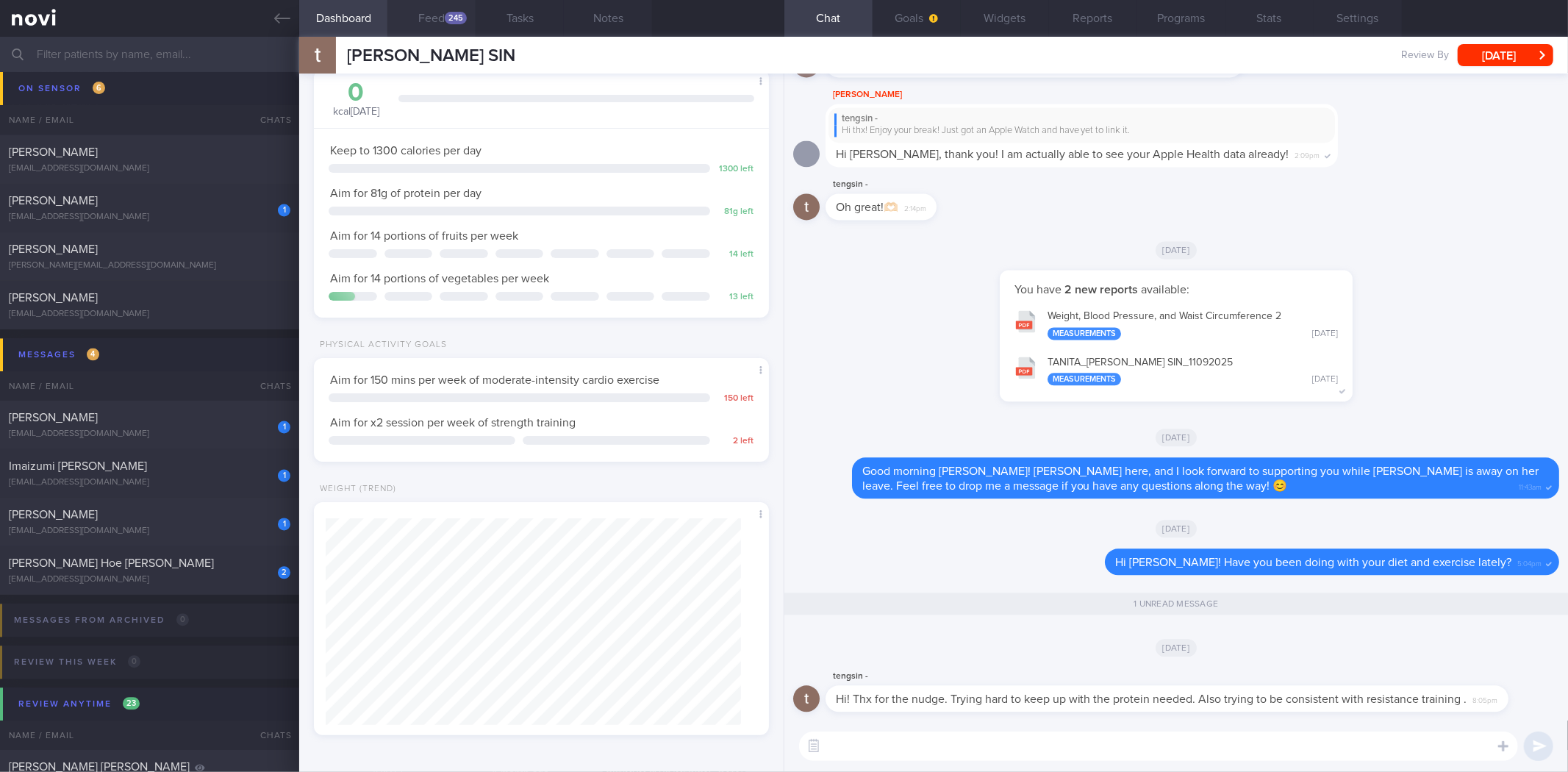
click at [453, 24] on div "245" at bounding box center [455, 17] width 22 height 12
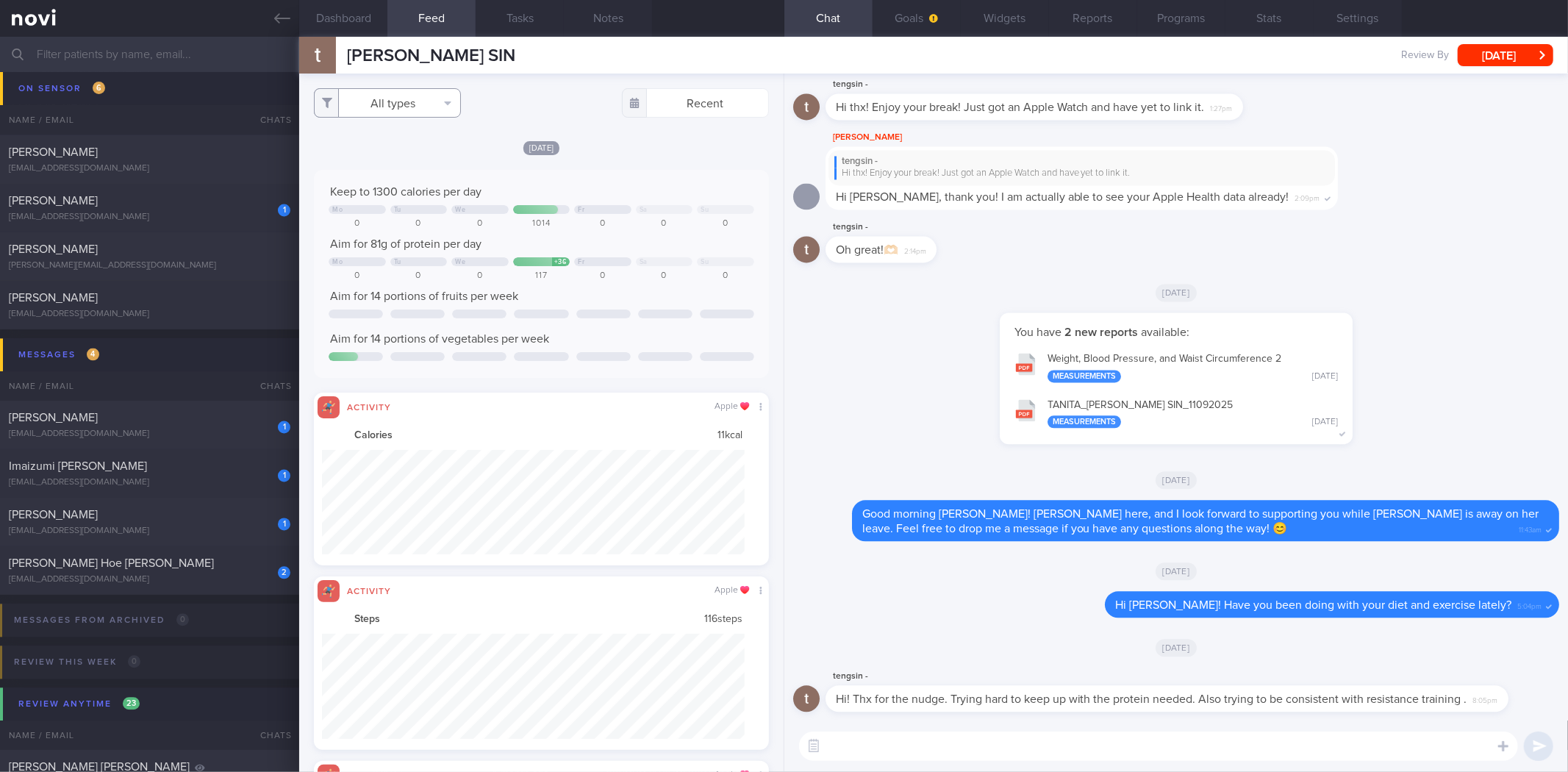
click at [388, 103] on button "All types" at bounding box center [387, 102] width 147 height 29
click at [423, 144] on button "Activity" at bounding box center [388, 153] width 146 height 22
click at [414, 200] on button "Weight" at bounding box center [388, 197] width 146 height 22
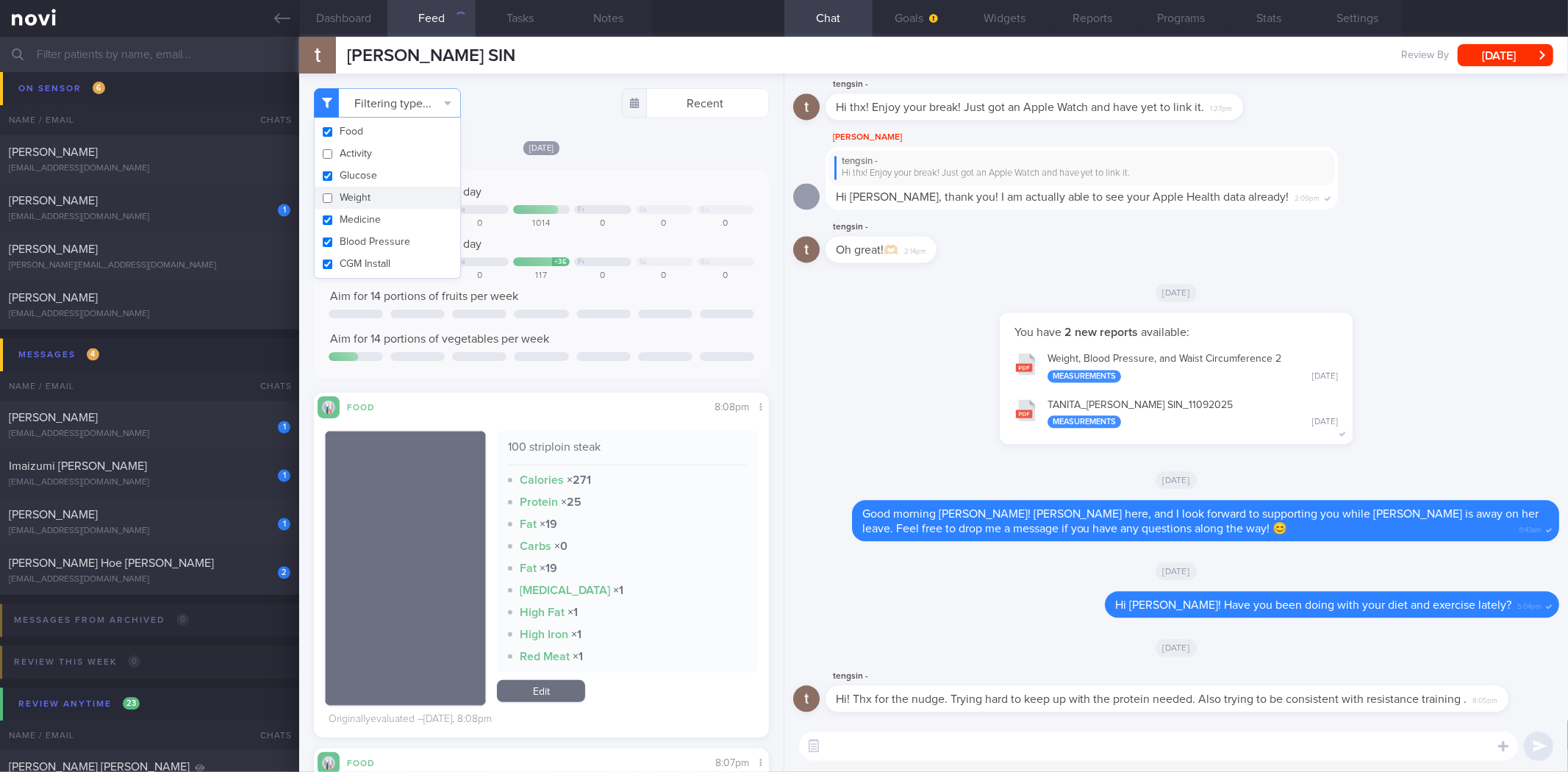
checkbox input "false"
click at [594, 146] on div "[DATE]" at bounding box center [541, 148] width 454 height 15
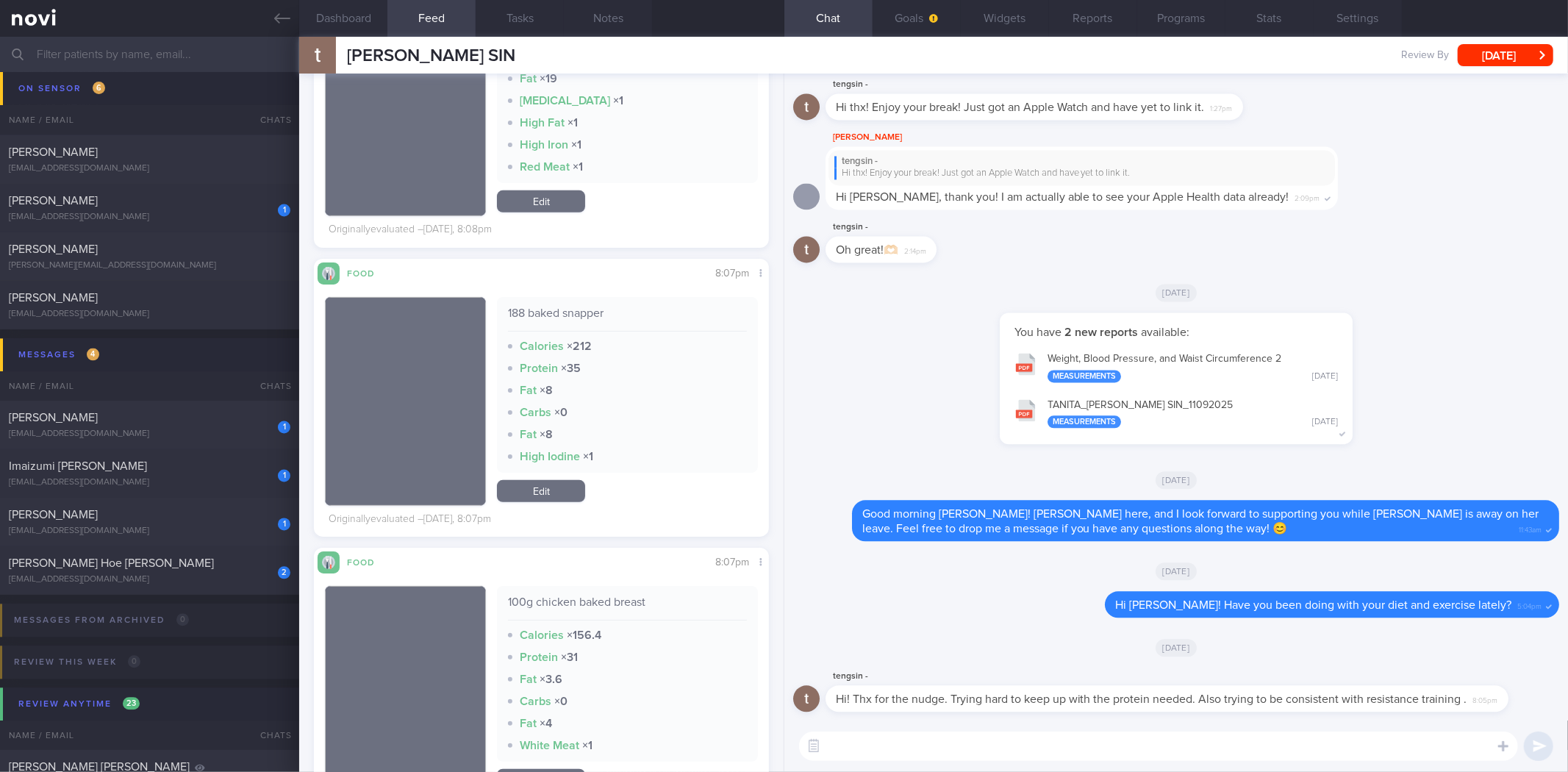
scroll to position [238, 0]
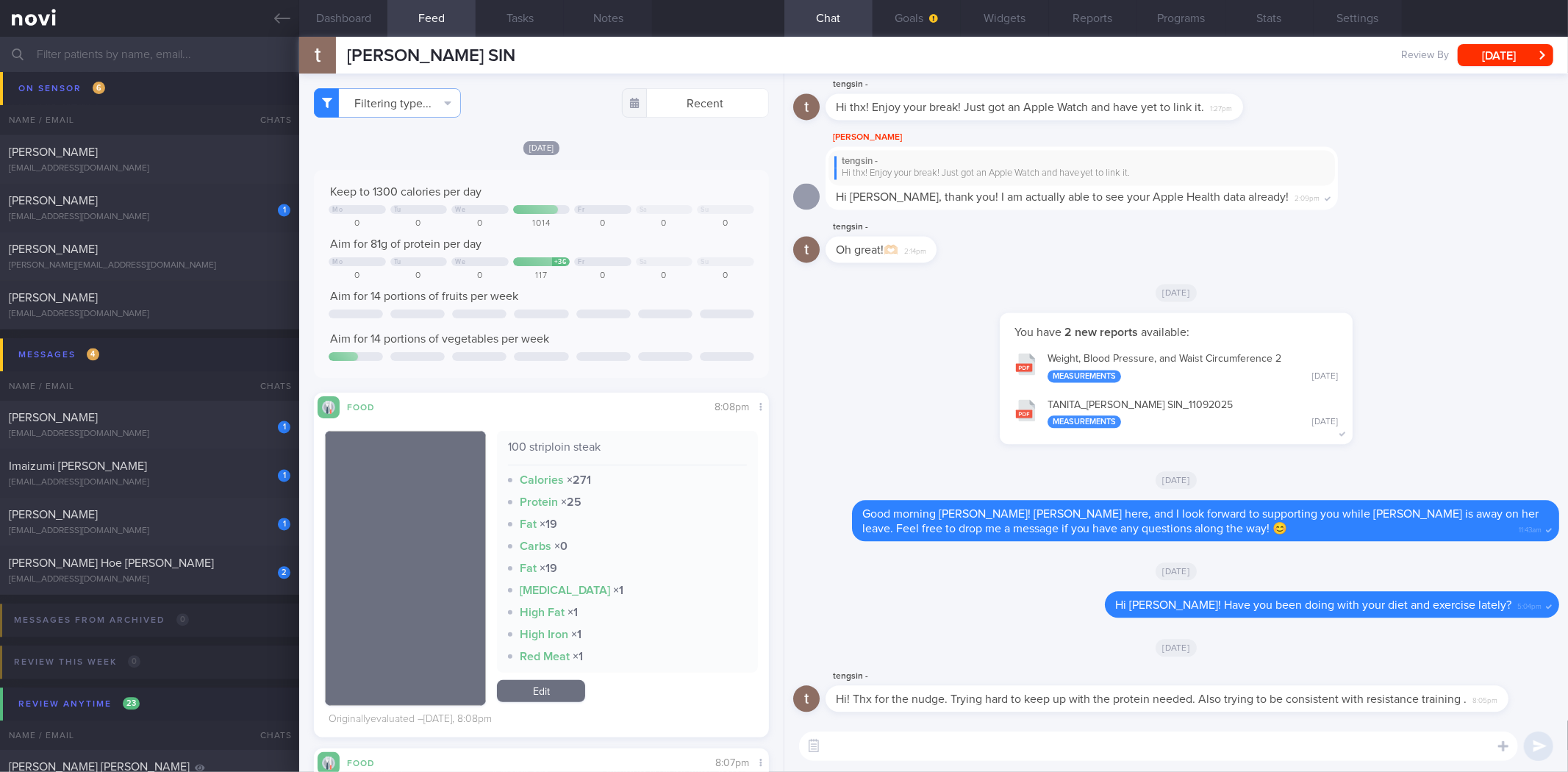
click at [880, 740] on textarea at bounding box center [1159, 746] width 719 height 29
drag, startPoint x: 1133, startPoint y: 704, endPoint x: 1290, endPoint y: 693, distance: 157.4
click at [1290, 693] on div "tengsin - Hi! Thx for the nudge. Trying hard to keep up with the protein needed…" at bounding box center [1189, 689] width 727 height 44
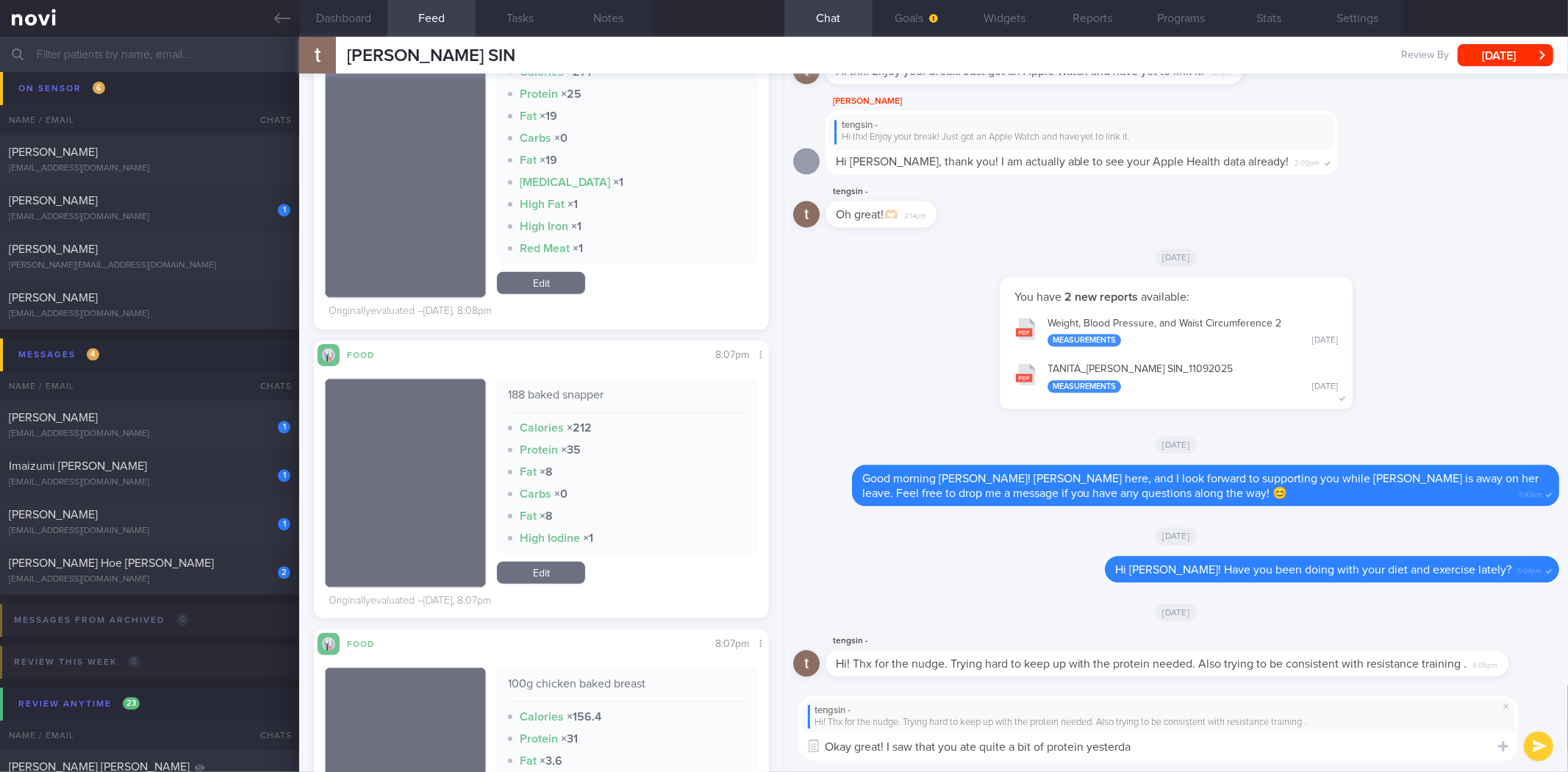
type textarea "Okay great! I saw that you ate quite a bit of protein [DATE]"
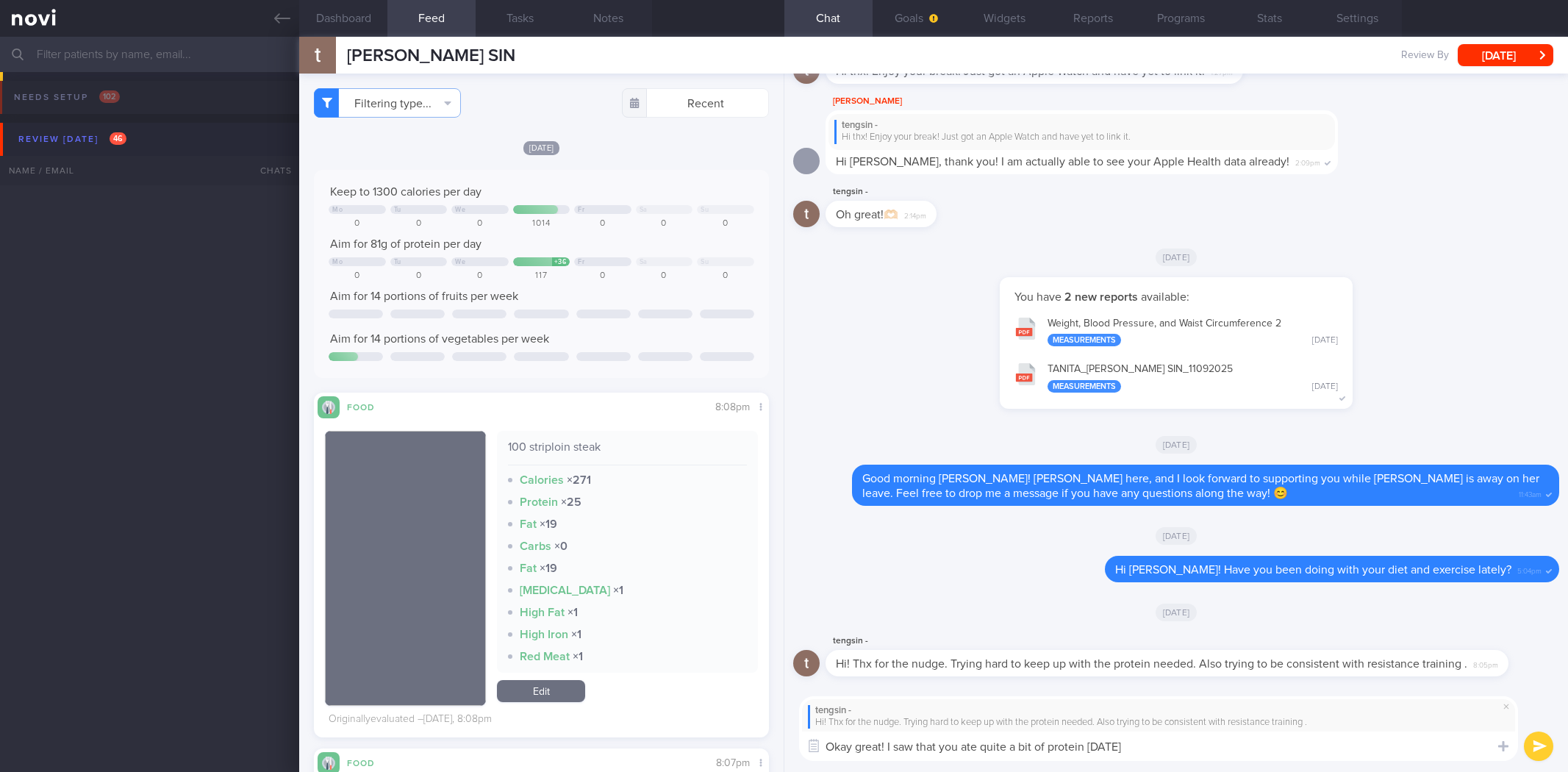
select select "8"
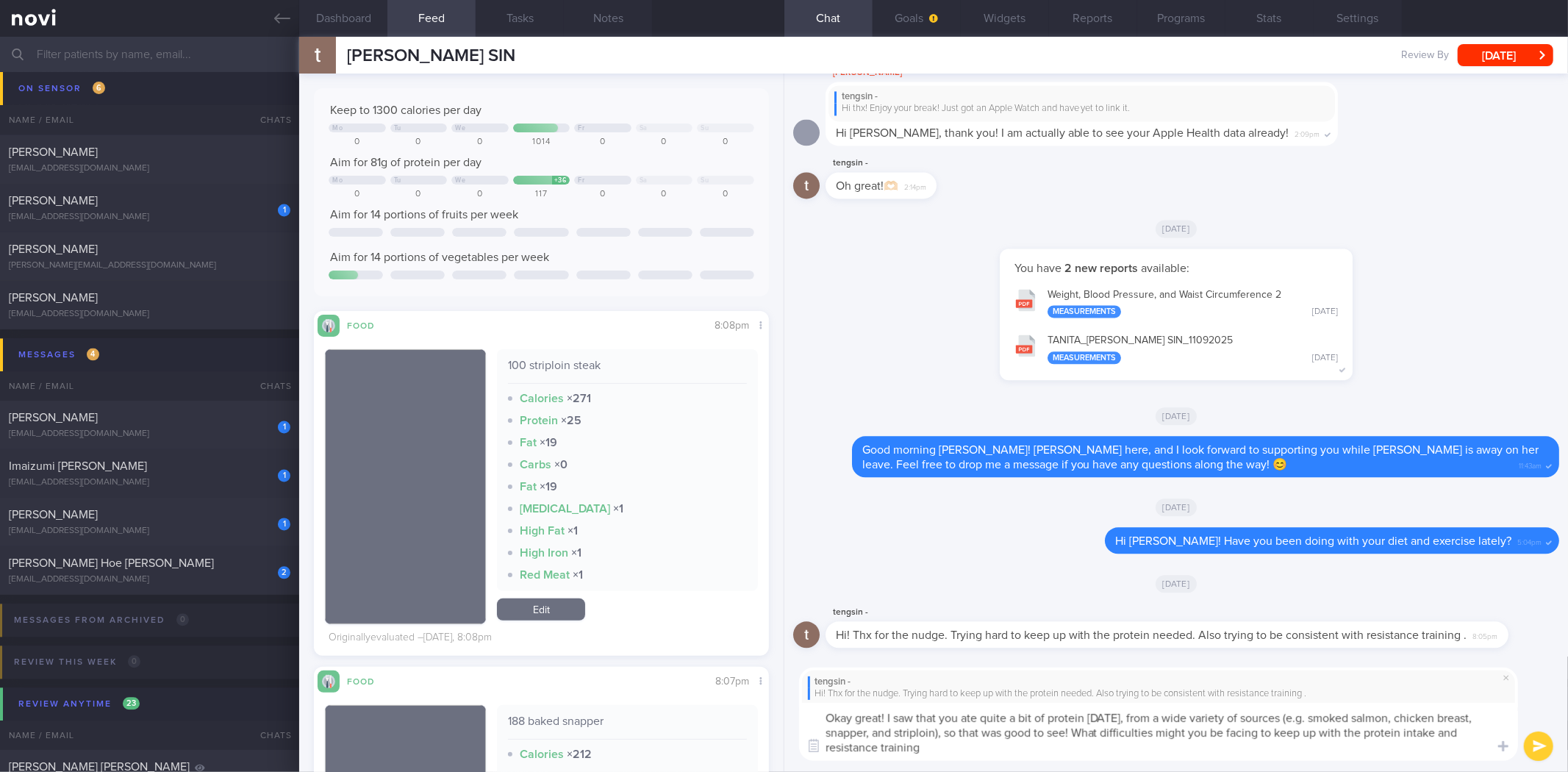
type textarea "Okay great! I saw that you ate quite a bit of protein [DATE], from a wide varie…"
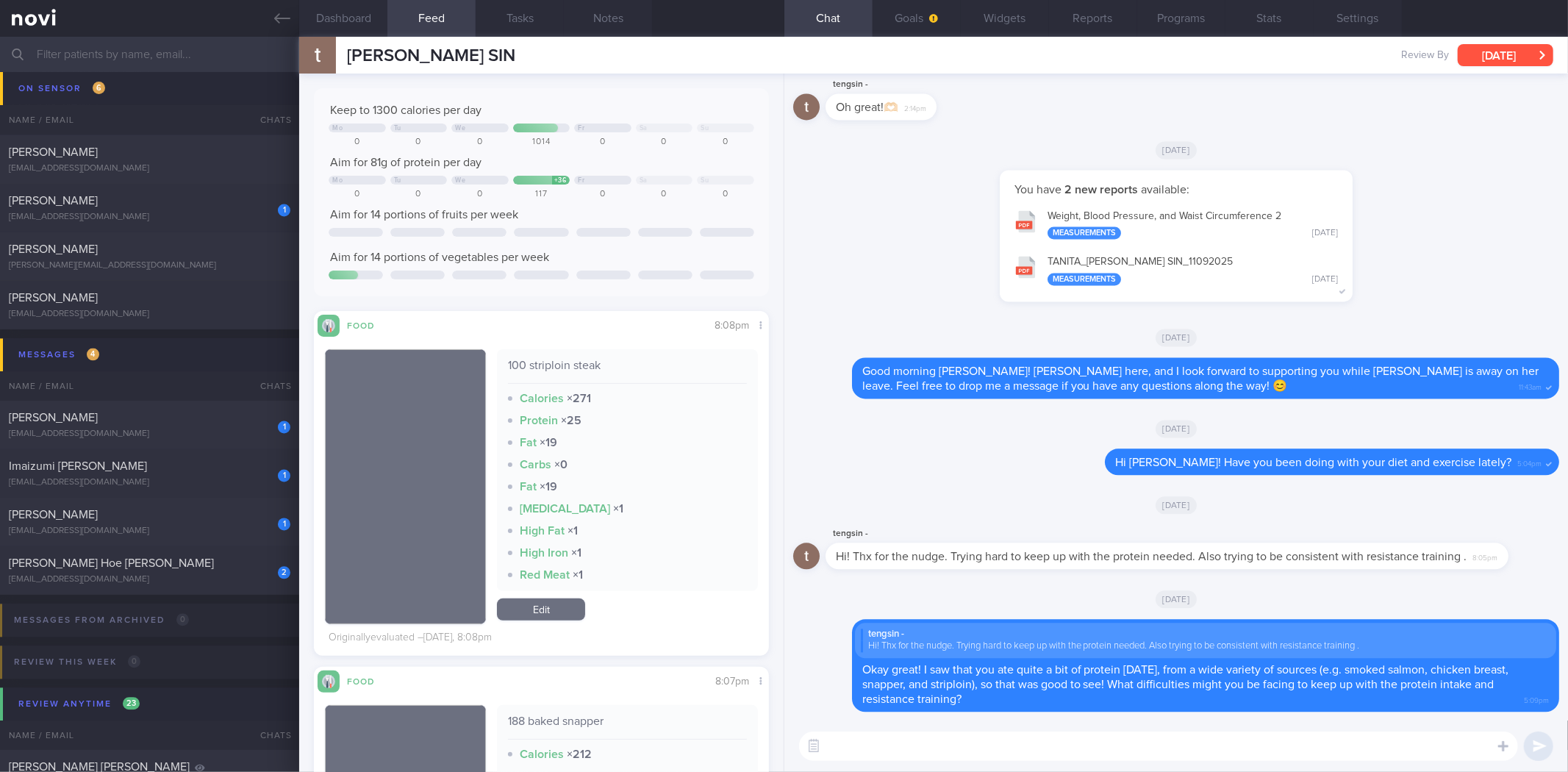
click at [1506, 55] on button "[DATE]" at bounding box center [1506, 55] width 96 height 22
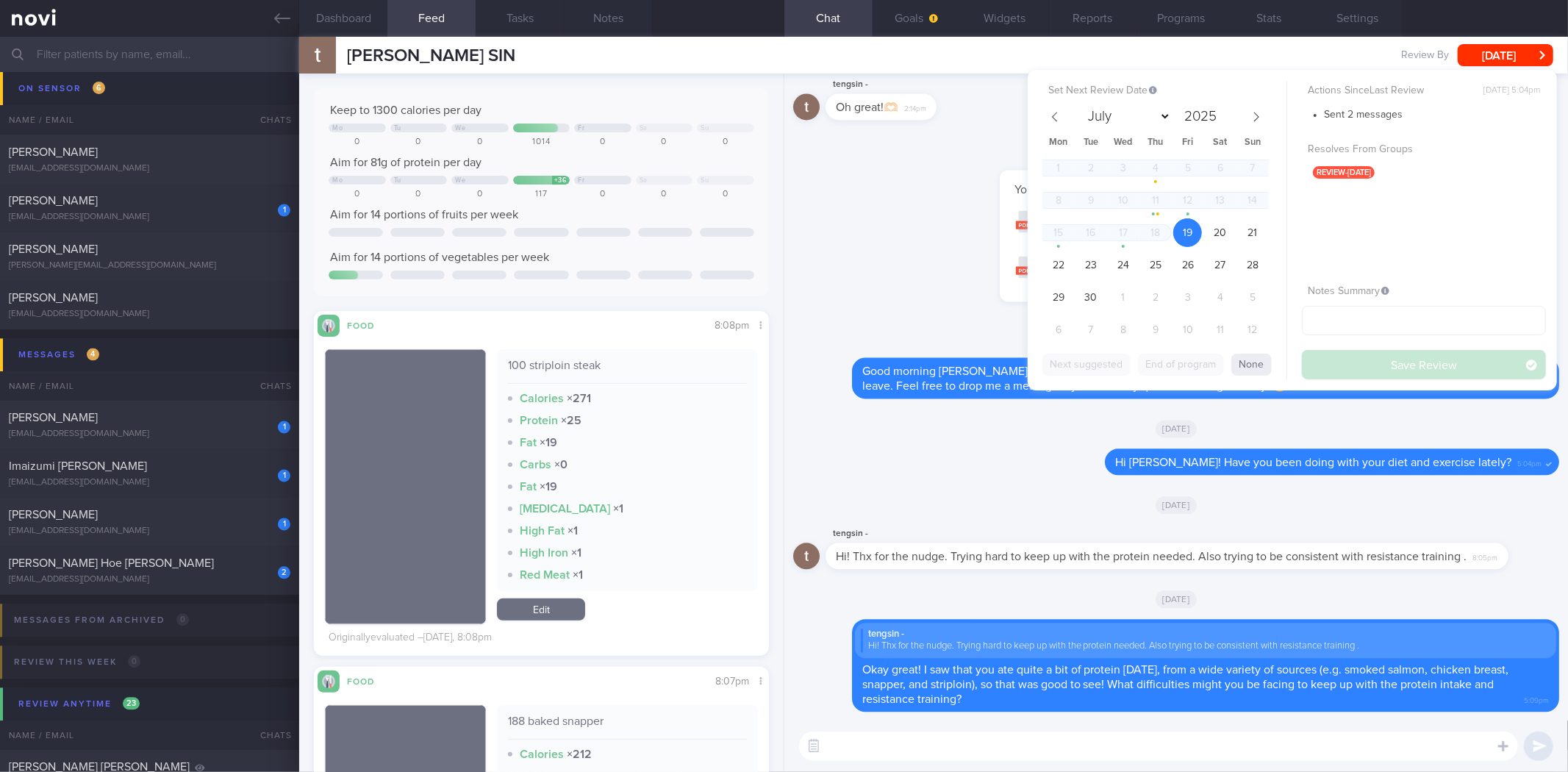
click at [1076, 269] on div "1 2 3 4 5 6 7 8 9 10 11 12 13 14 15 16 17 18 19 20 21 22 23 24 25 26 27 28 29 3…" at bounding box center [1155, 250] width 226 height 194
click at [1066, 265] on span "22" at bounding box center [1058, 265] width 28 height 28
click at [1402, 370] on button "Save Review" at bounding box center [1424, 364] width 244 height 29
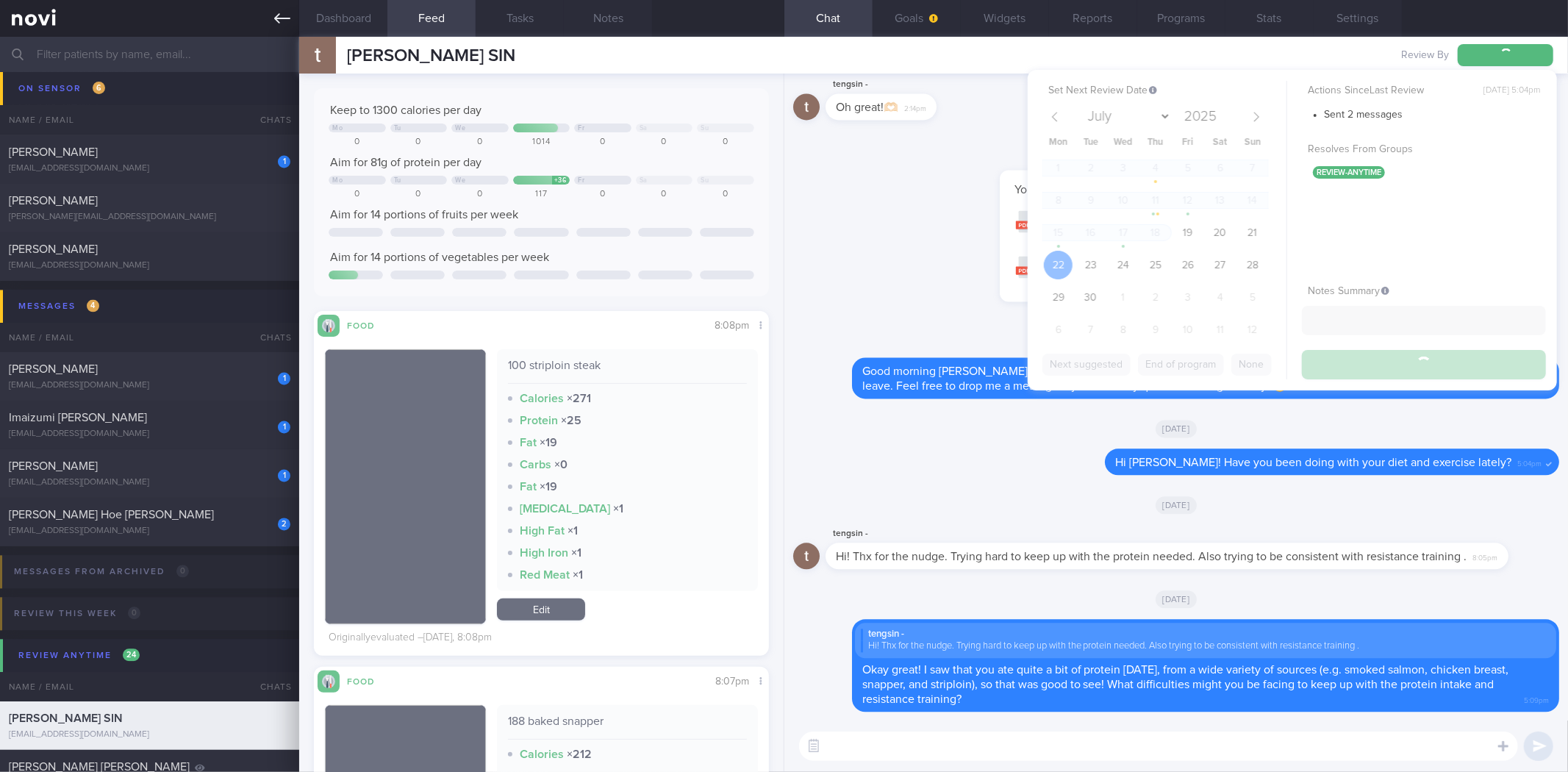
scroll to position [2401, 0]
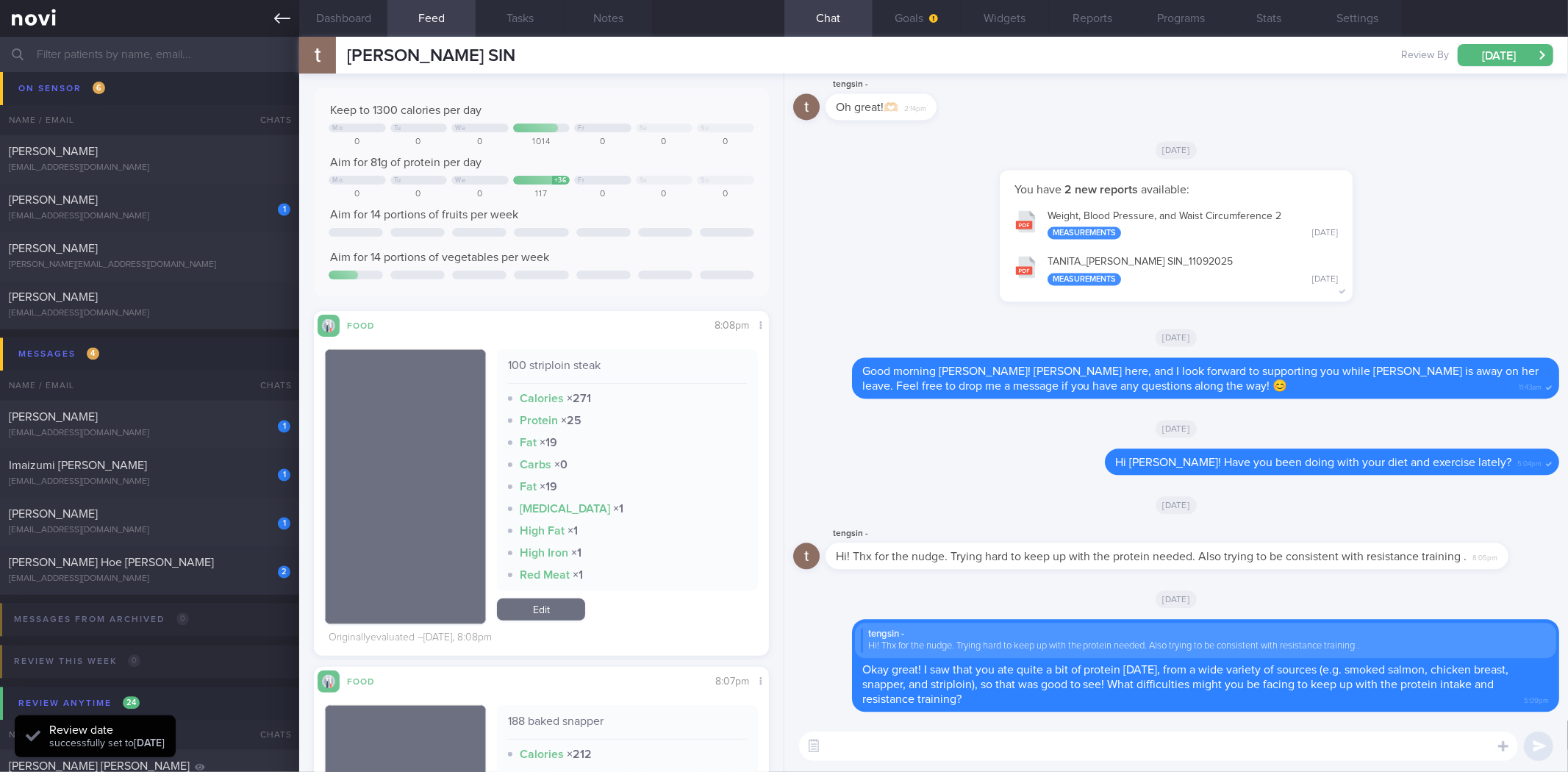
click at [274, 19] on icon at bounding box center [282, 18] width 16 height 16
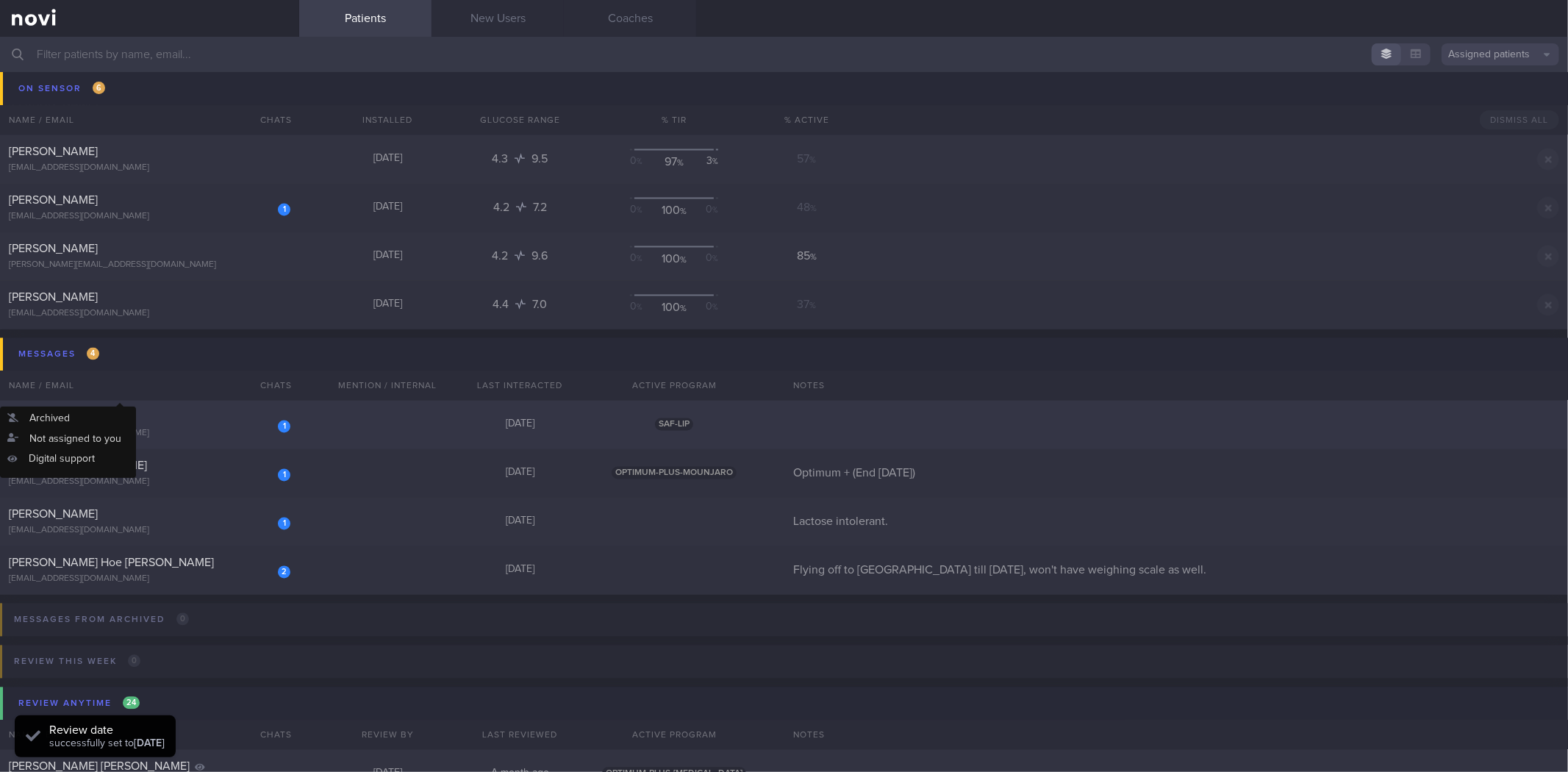
click at [200, 423] on div "[PERSON_NAME]" at bounding box center [148, 418] width 278 height 15
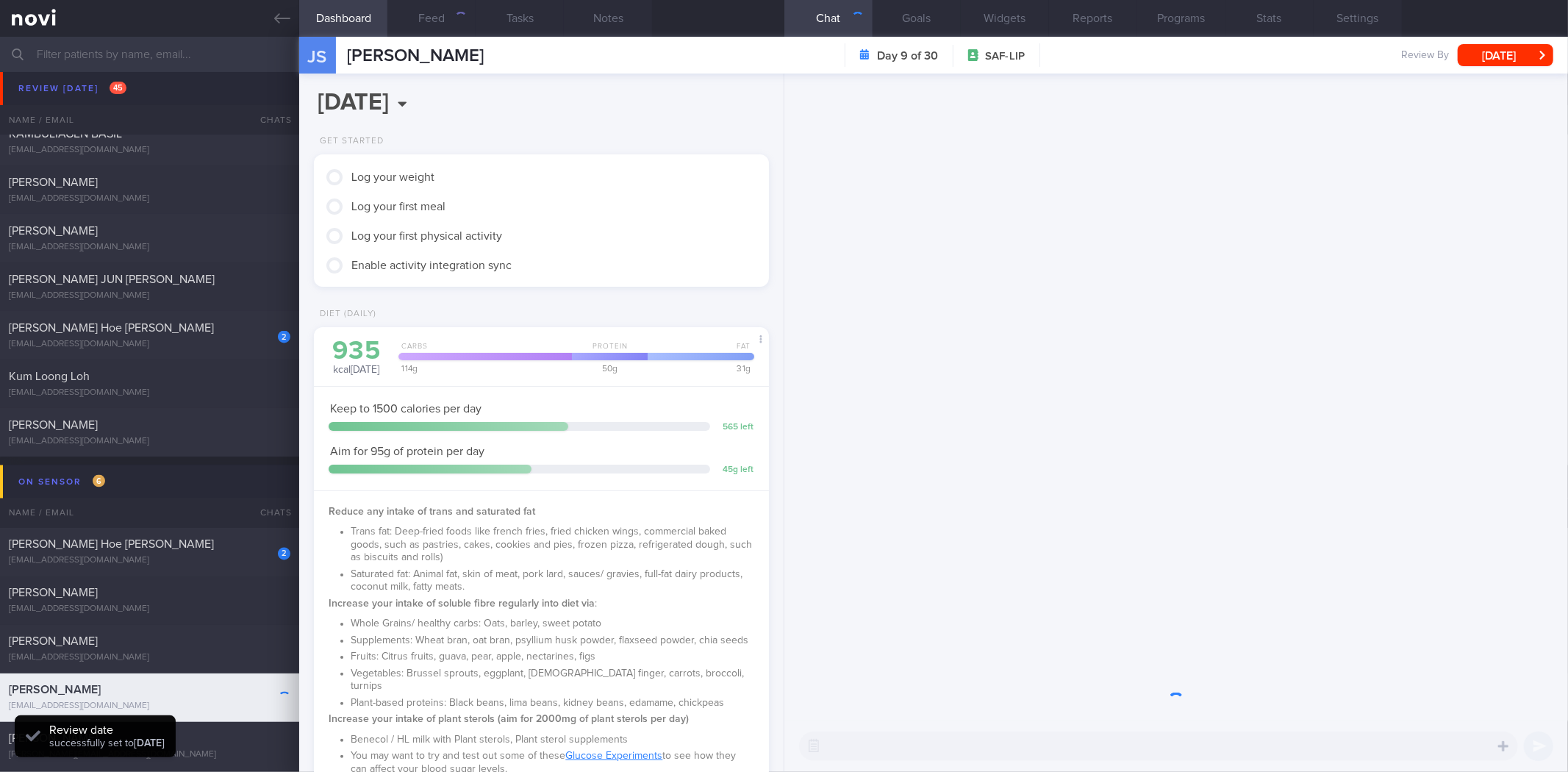
scroll to position [1503, 0]
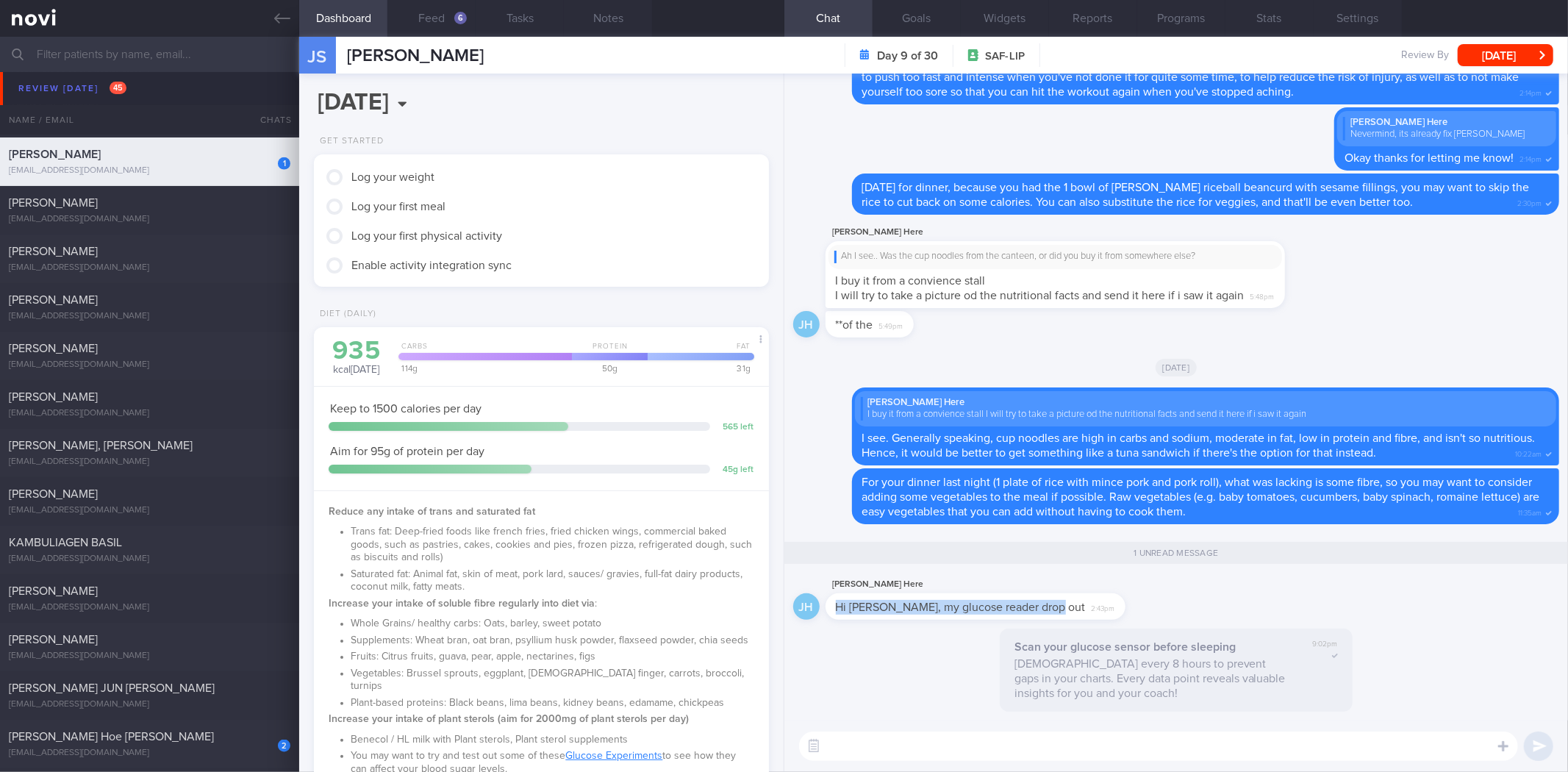
drag, startPoint x: 1075, startPoint y: 613, endPoint x: 1224, endPoint y: 611, distance: 149.0
click at [1224, 611] on div "JH Jason Here Hi sylvester, my glucose reader drop out 2:43pm" at bounding box center [1176, 602] width 766 height 53
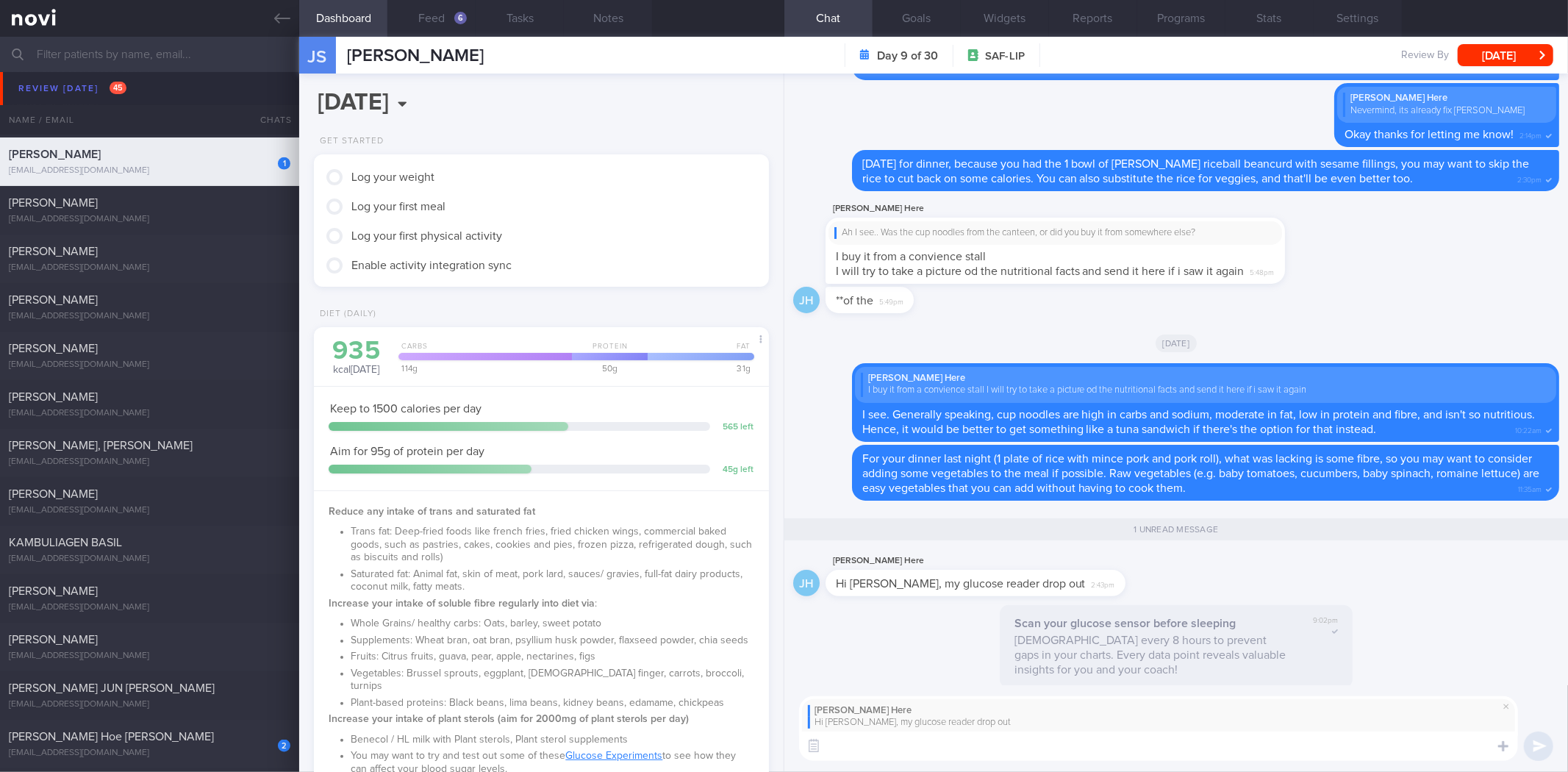
scroll to position [0, 0]
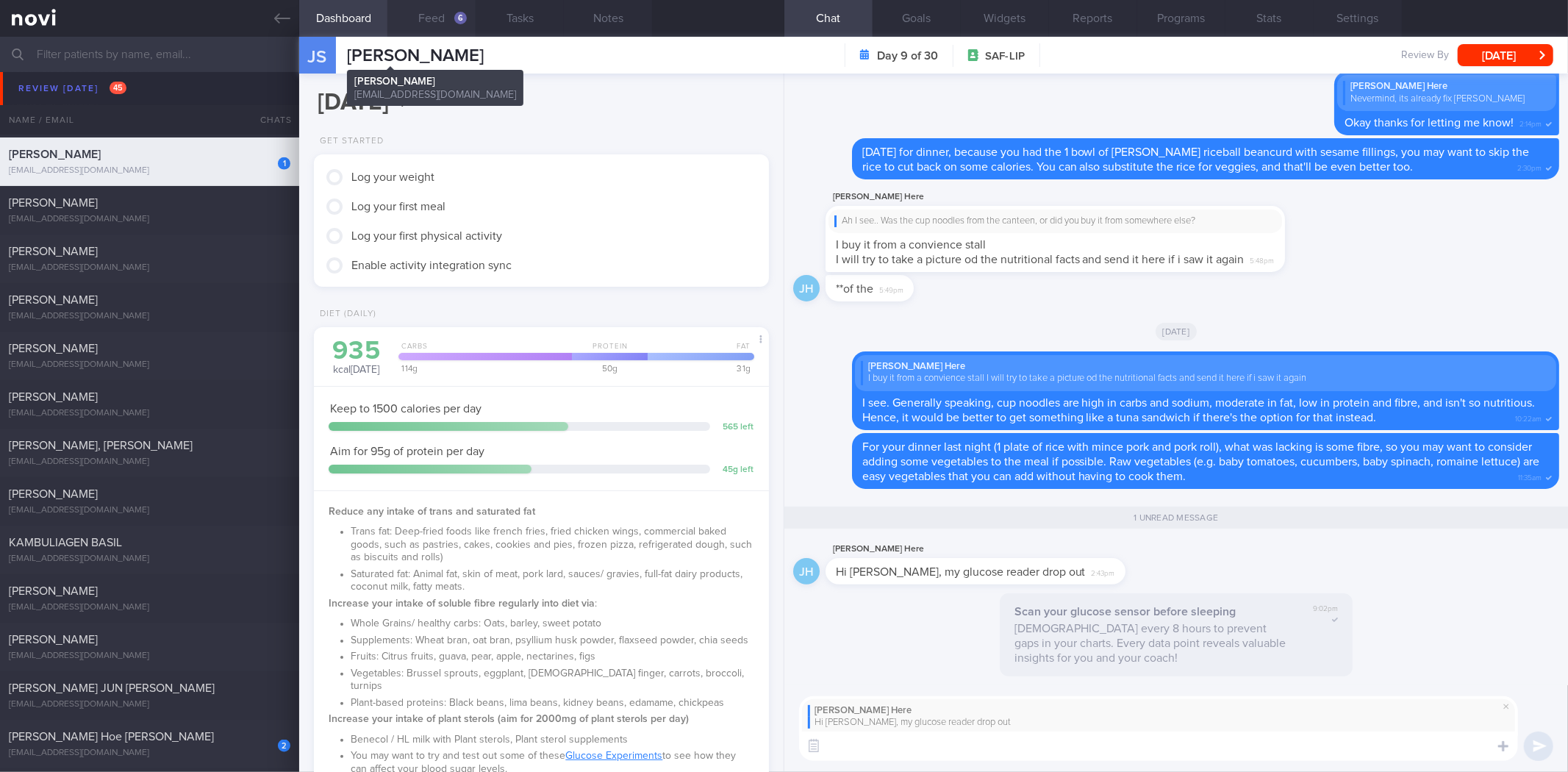
click at [430, 29] on button "Feed 6" at bounding box center [431, 18] width 88 height 37
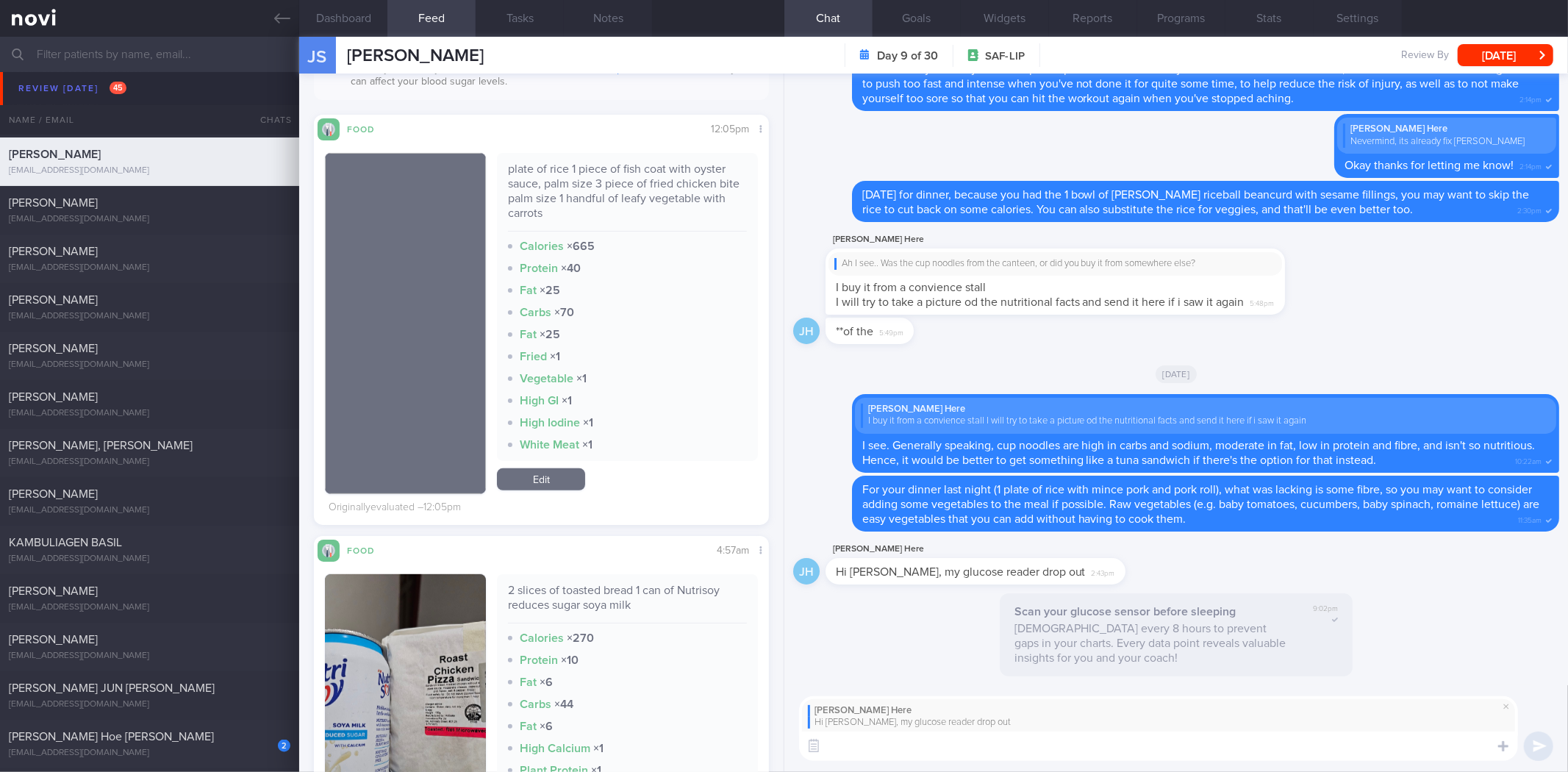
scroll to position [898, 0]
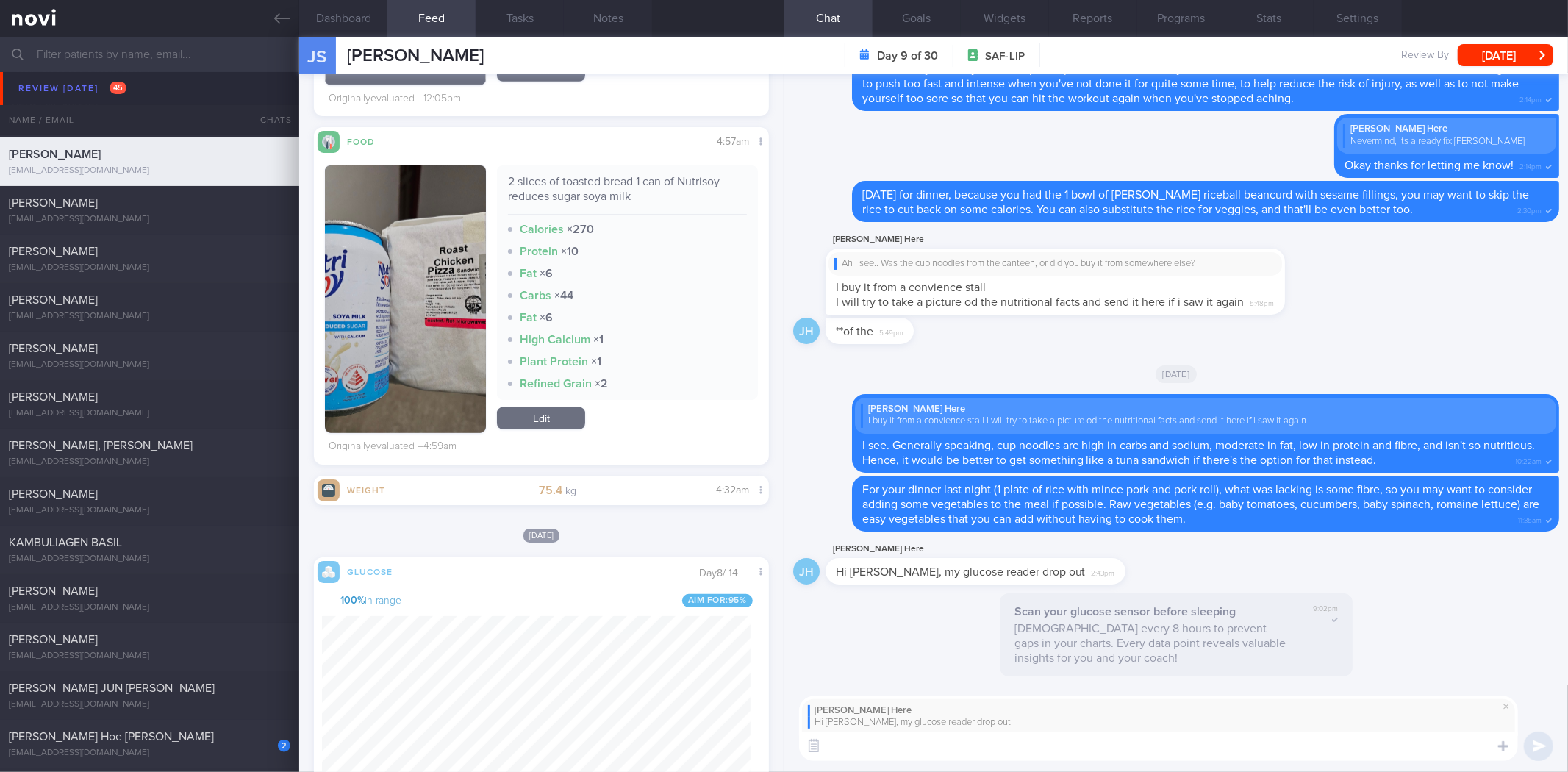
click at [423, 278] on button "button" at bounding box center [405, 299] width 161 height 268
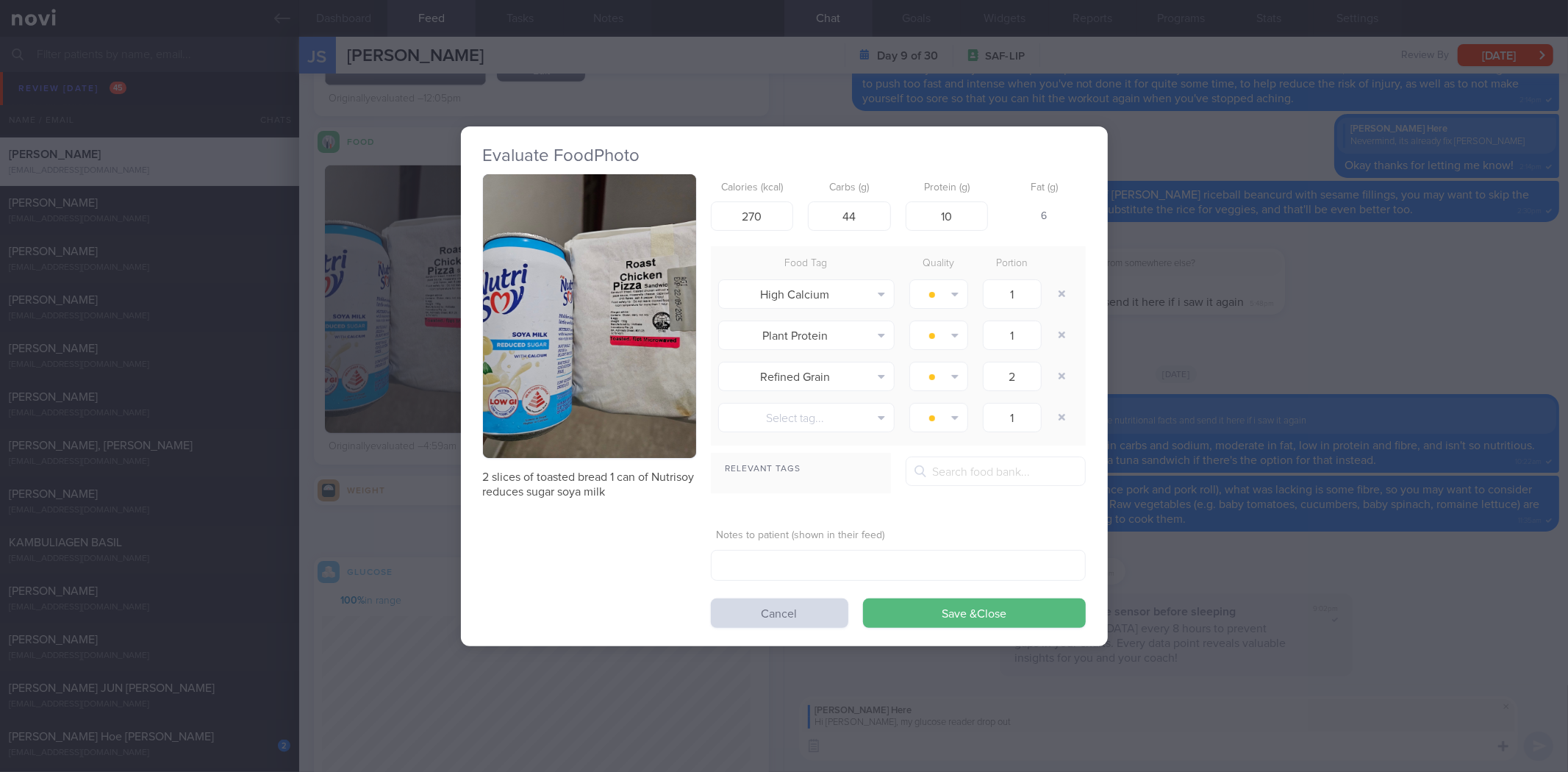
click at [614, 316] on button "button" at bounding box center [589, 316] width 213 height 285
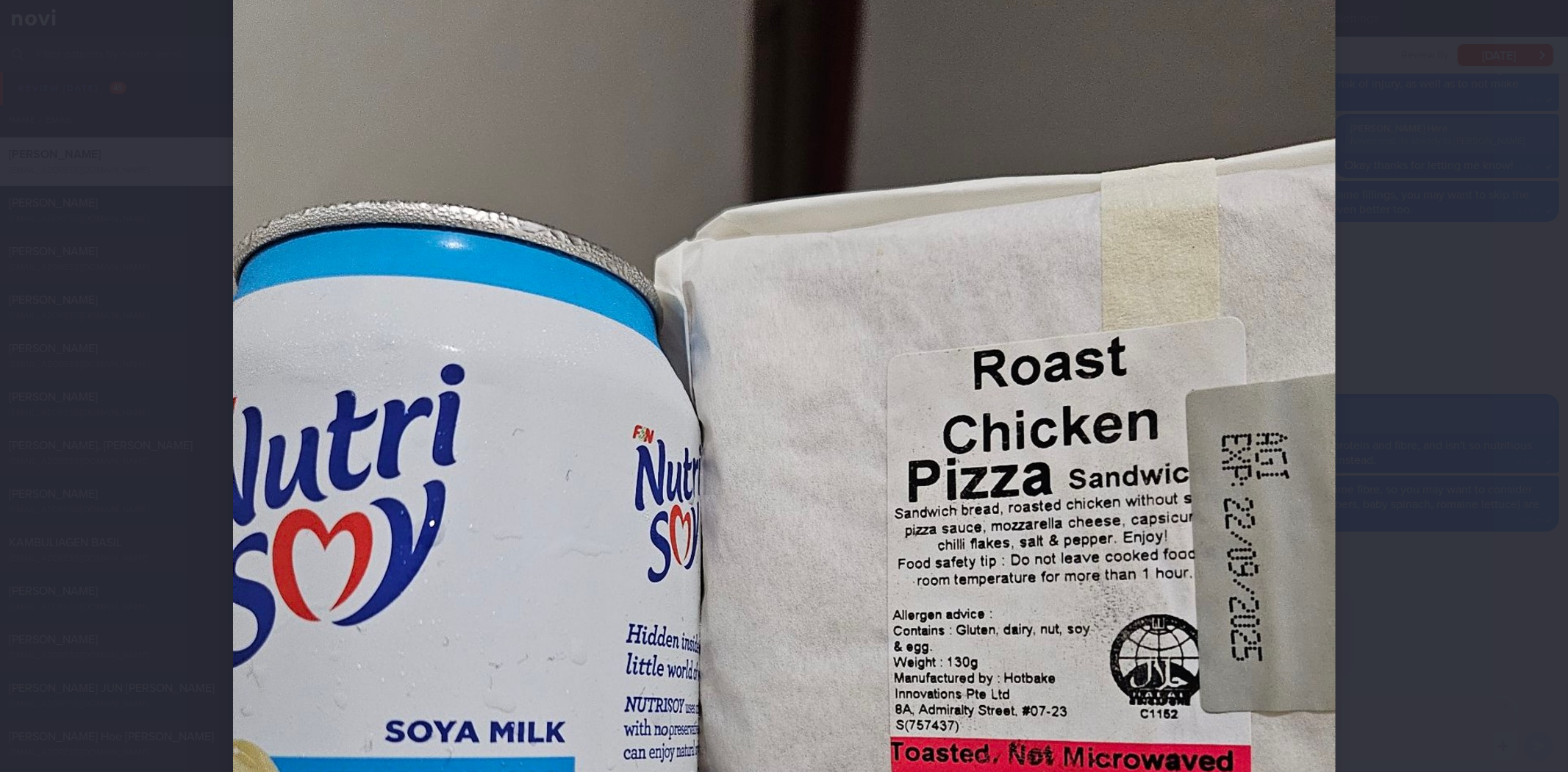
scroll to position [326, 0]
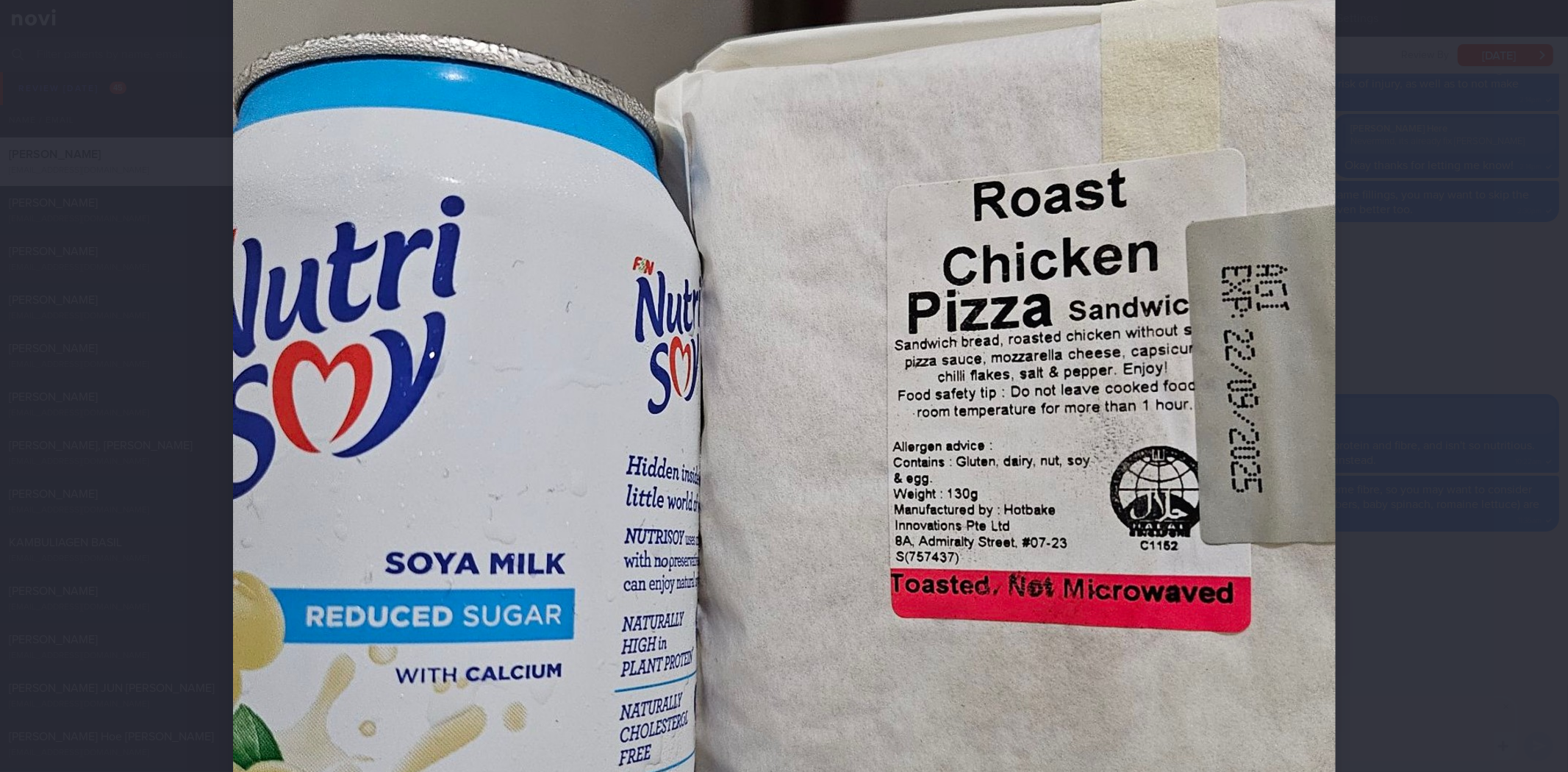
click at [1418, 335] on div at bounding box center [784, 386] width 1568 height 772
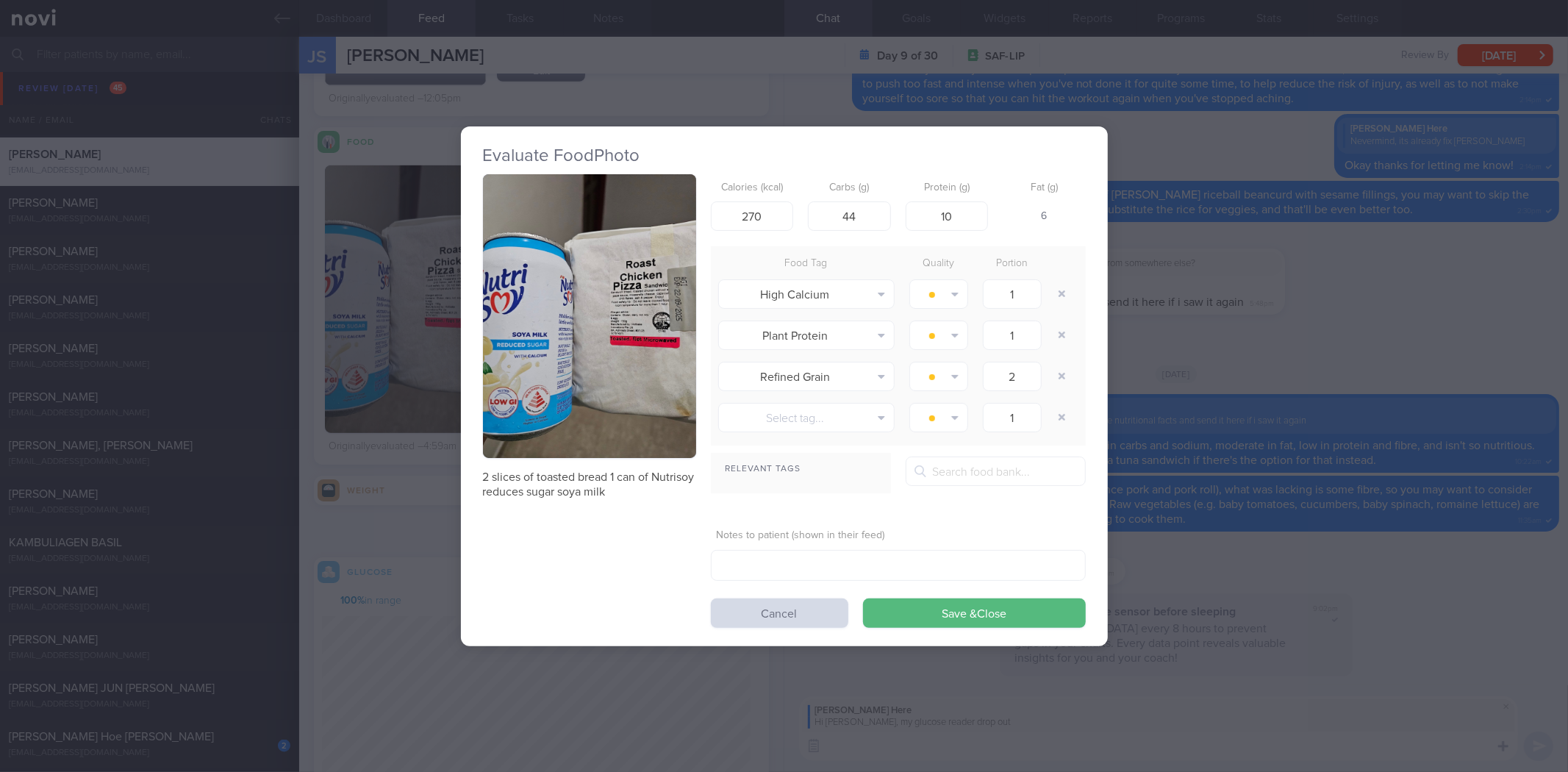
click at [1246, 409] on div "Evaluate Food Photo 2 slices of toasted bread 1 can of Nutrisoy reduces sugar s…" at bounding box center [784, 386] width 1568 height 772
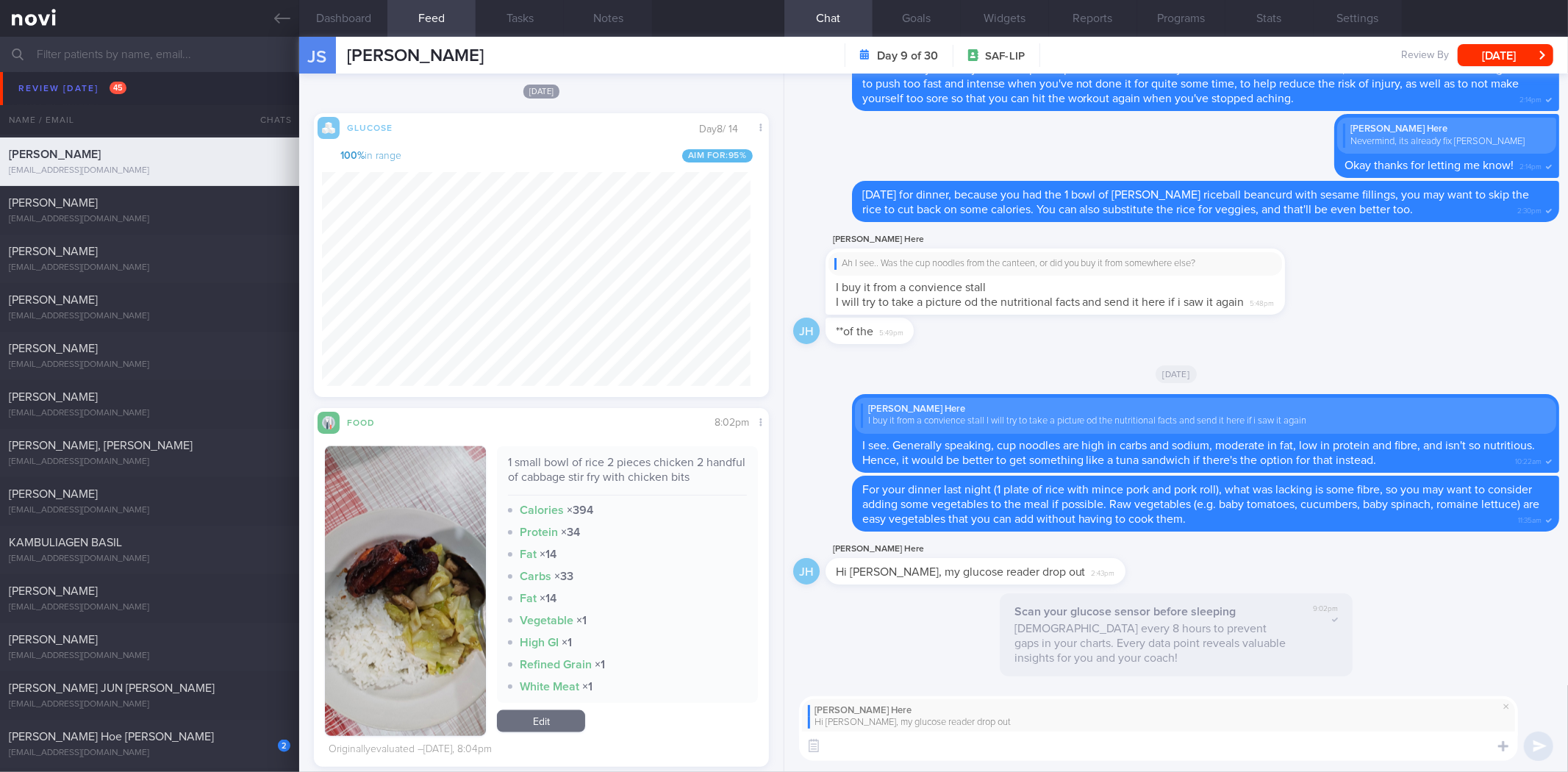
scroll to position [1388, 0]
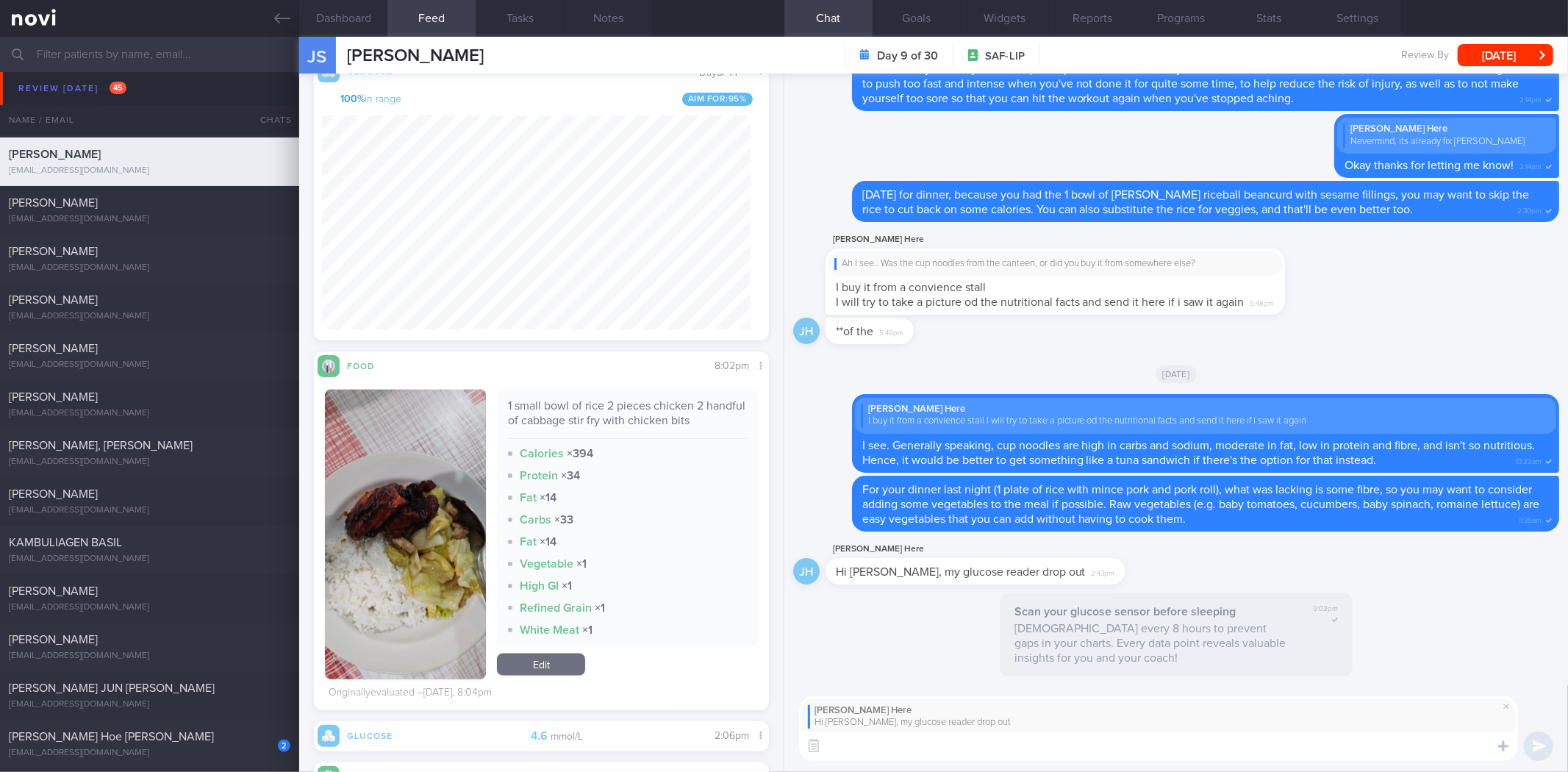
click at [326, 46] on div "JS" at bounding box center [318, 57] width 55 height 57
click at [350, 25] on button "Dashboard" at bounding box center [343, 18] width 88 height 37
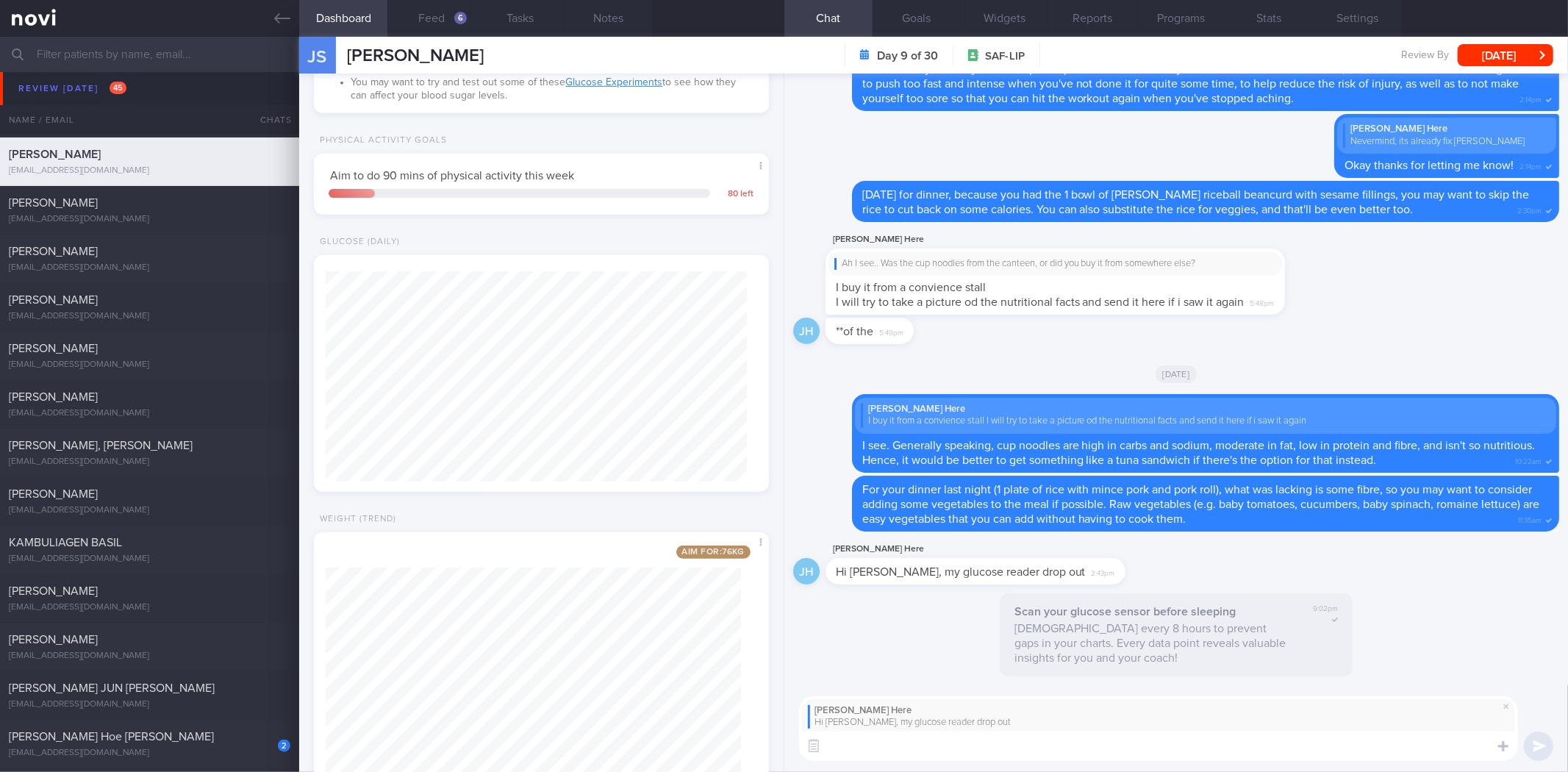
scroll to position [723, 0]
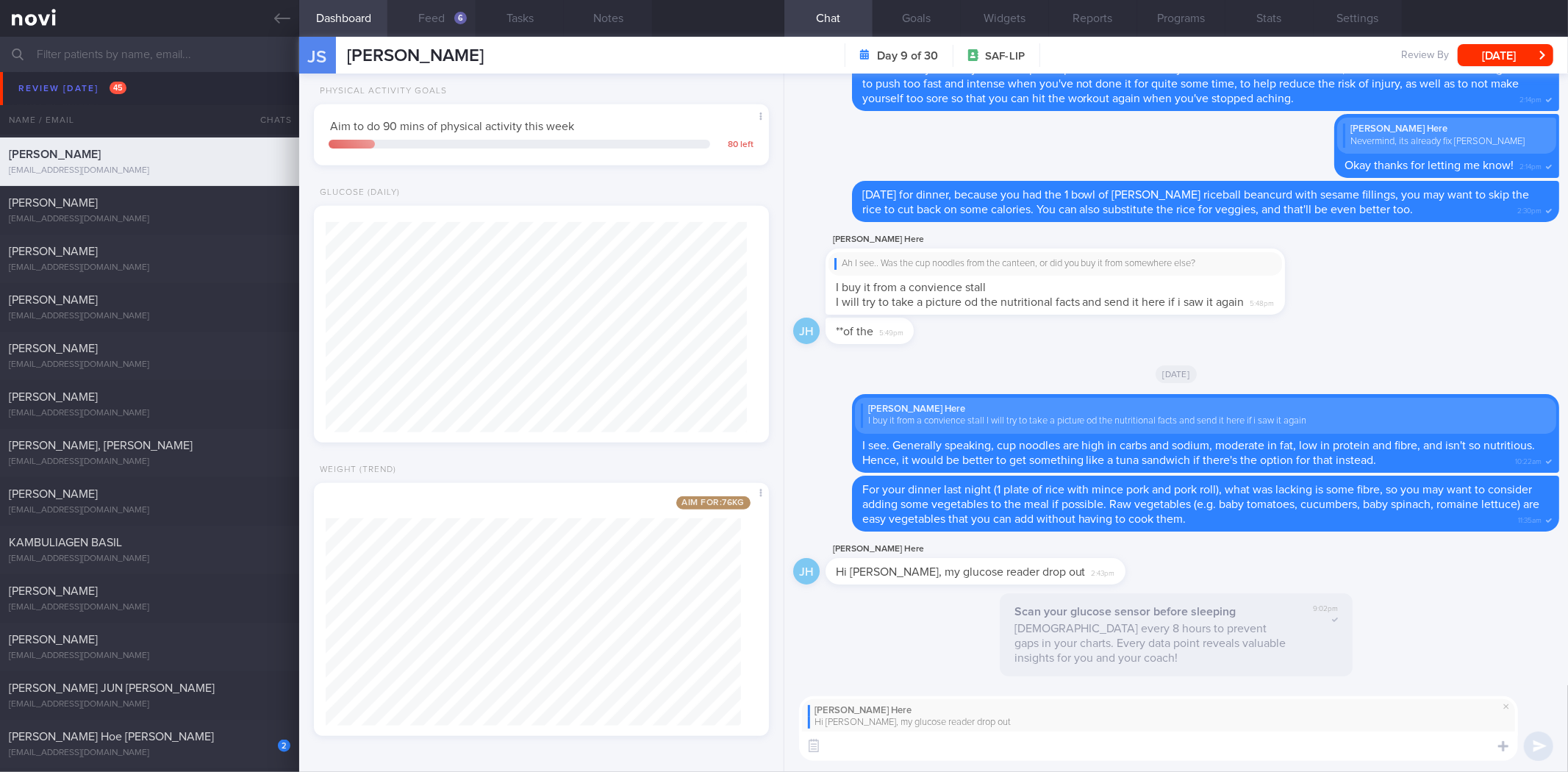
click at [437, 22] on button "Feed 6" at bounding box center [431, 18] width 88 height 37
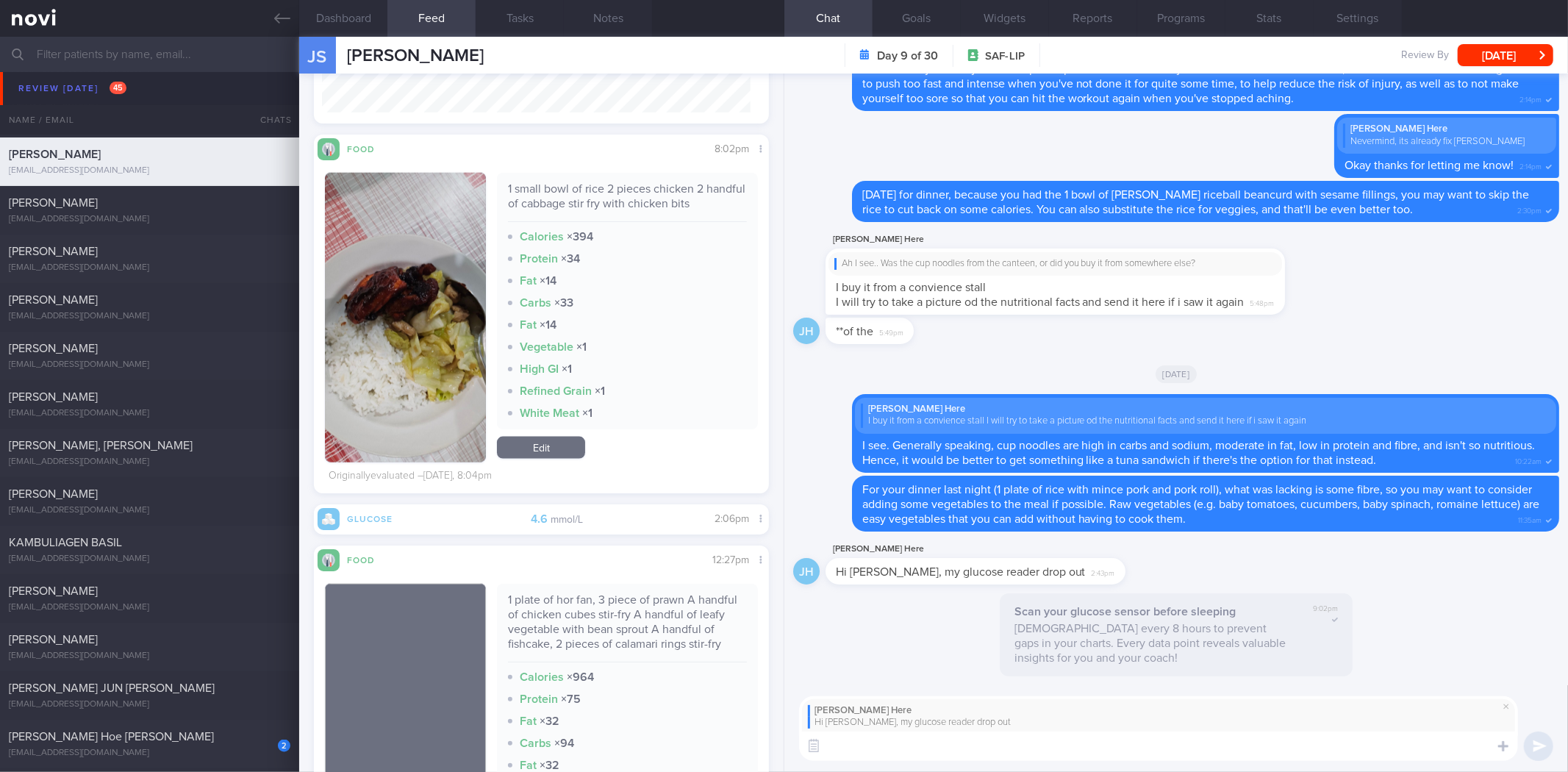
scroll to position [1878, 0]
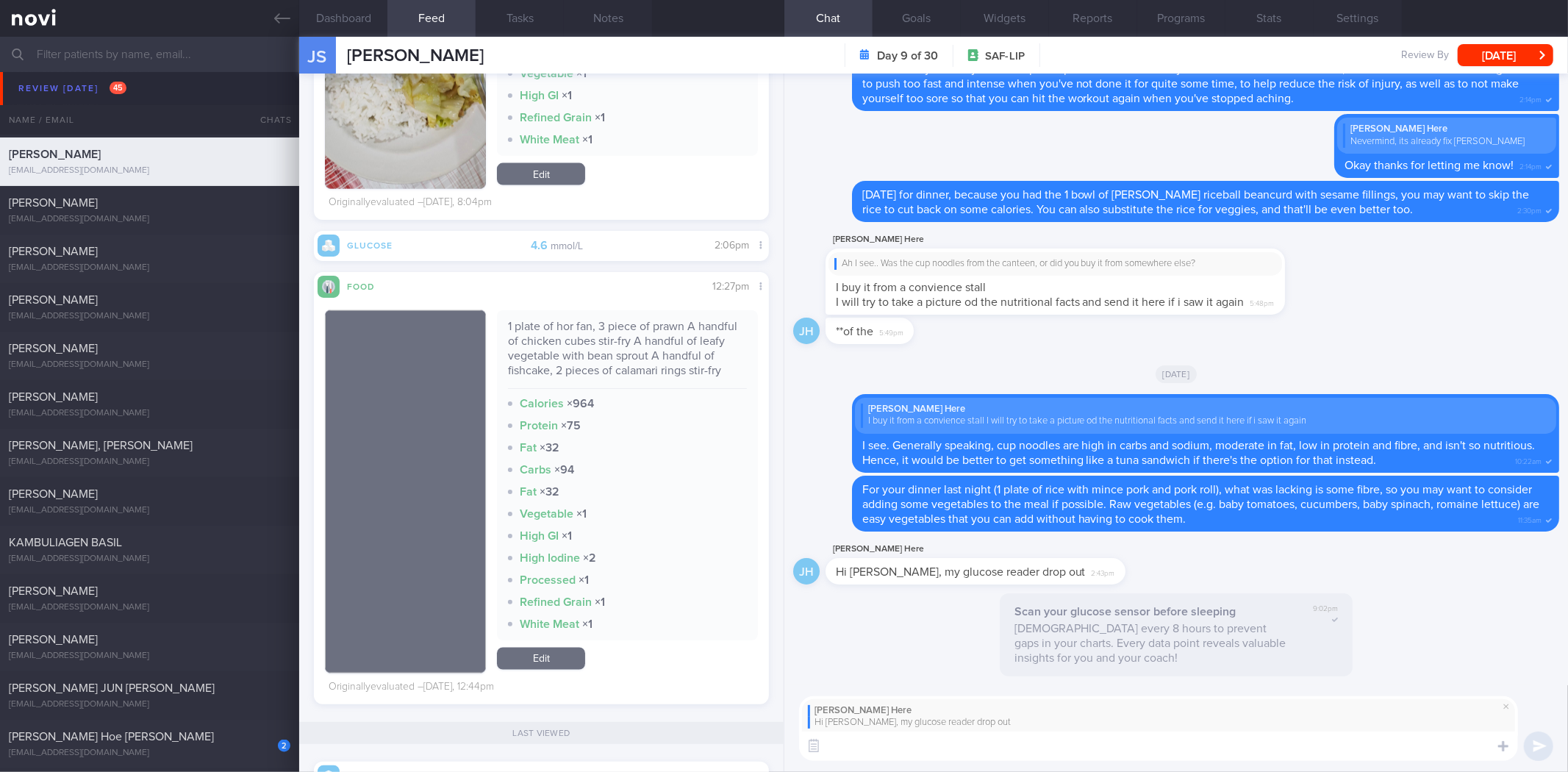
click at [1081, 744] on textarea at bounding box center [1159, 746] width 719 height 29
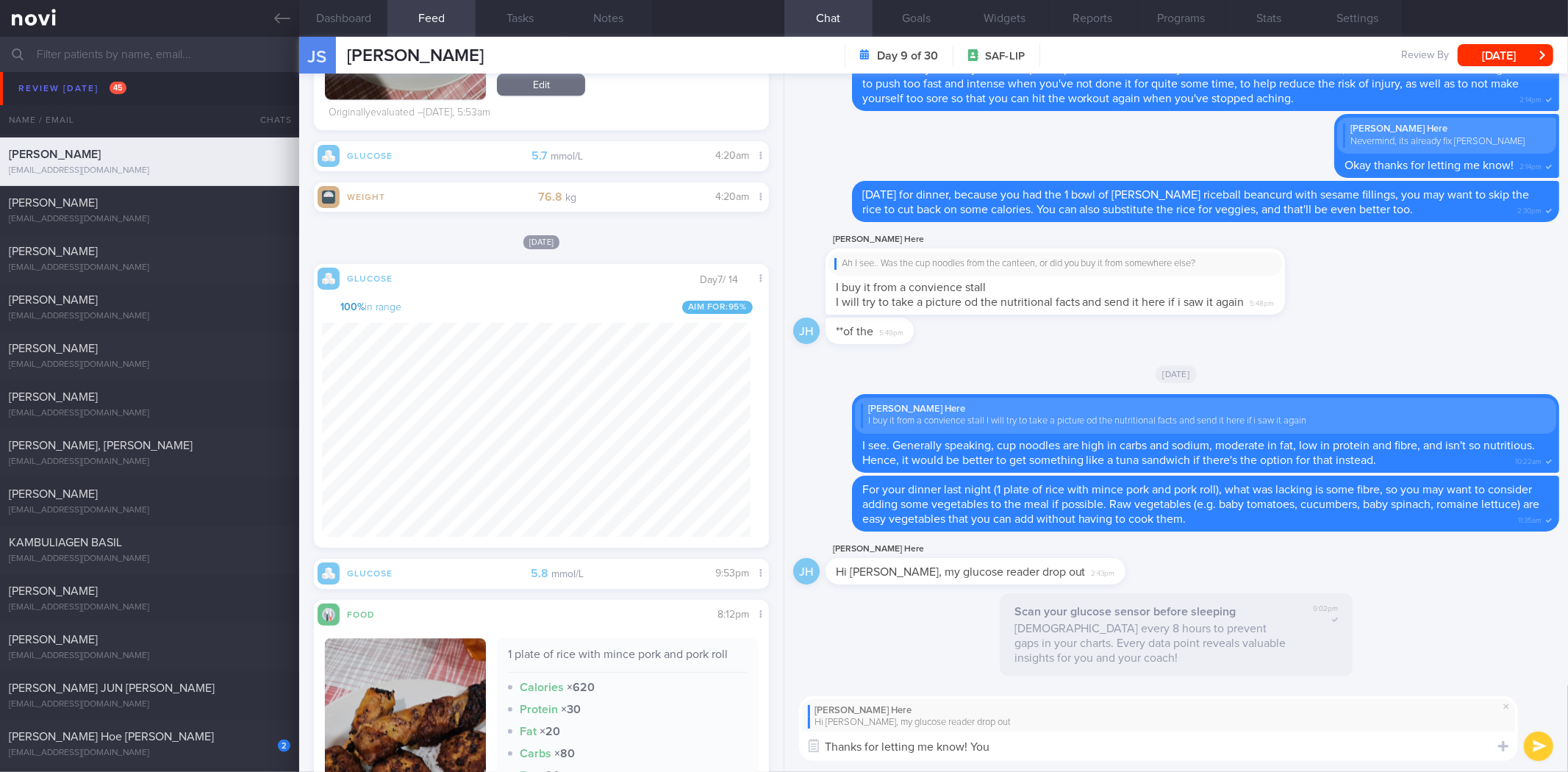
scroll to position [2858, 0]
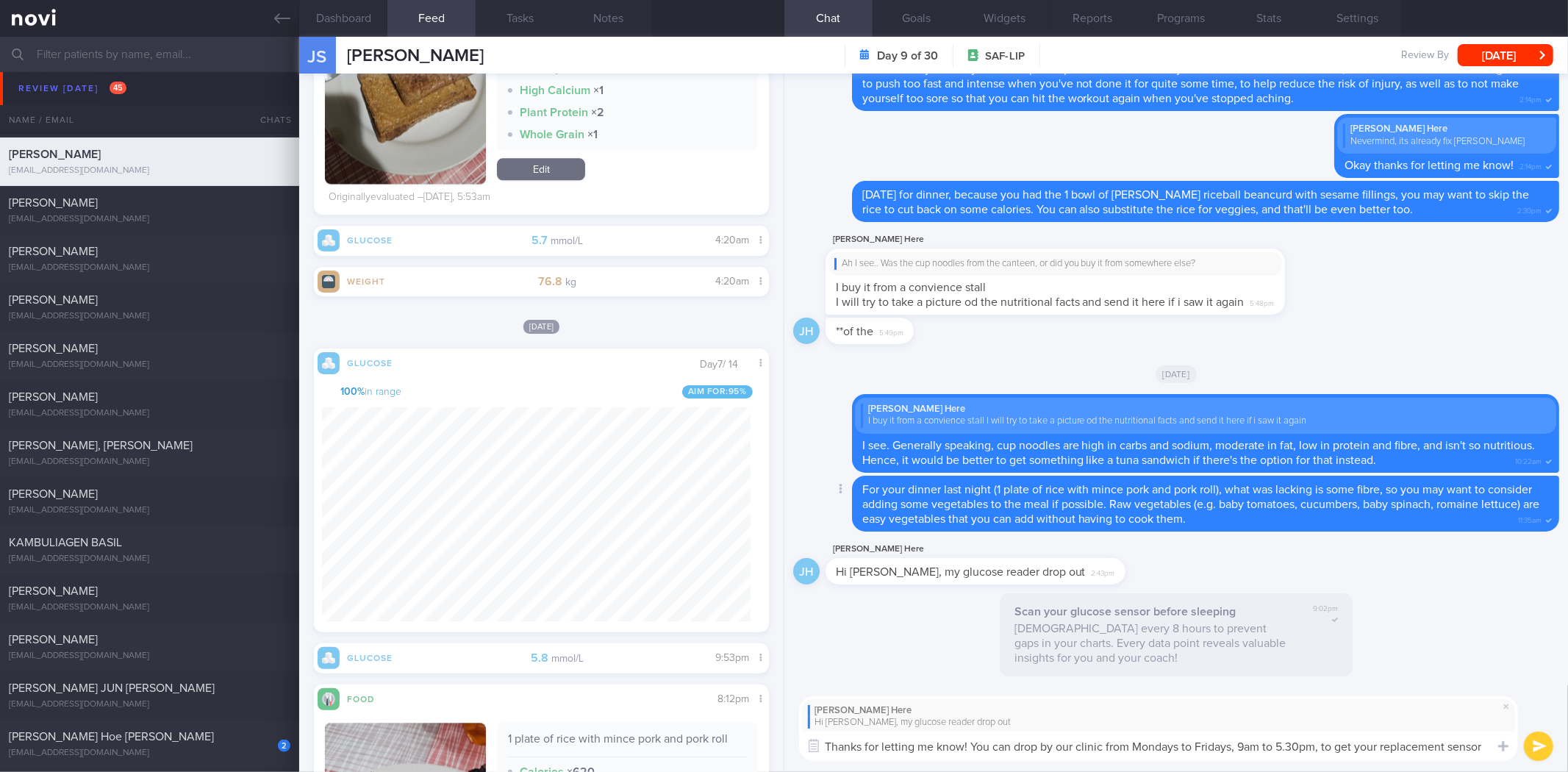
type textarea "Thanks for letting me know! You can drop by our clinic from Mondays to Fridays,…"
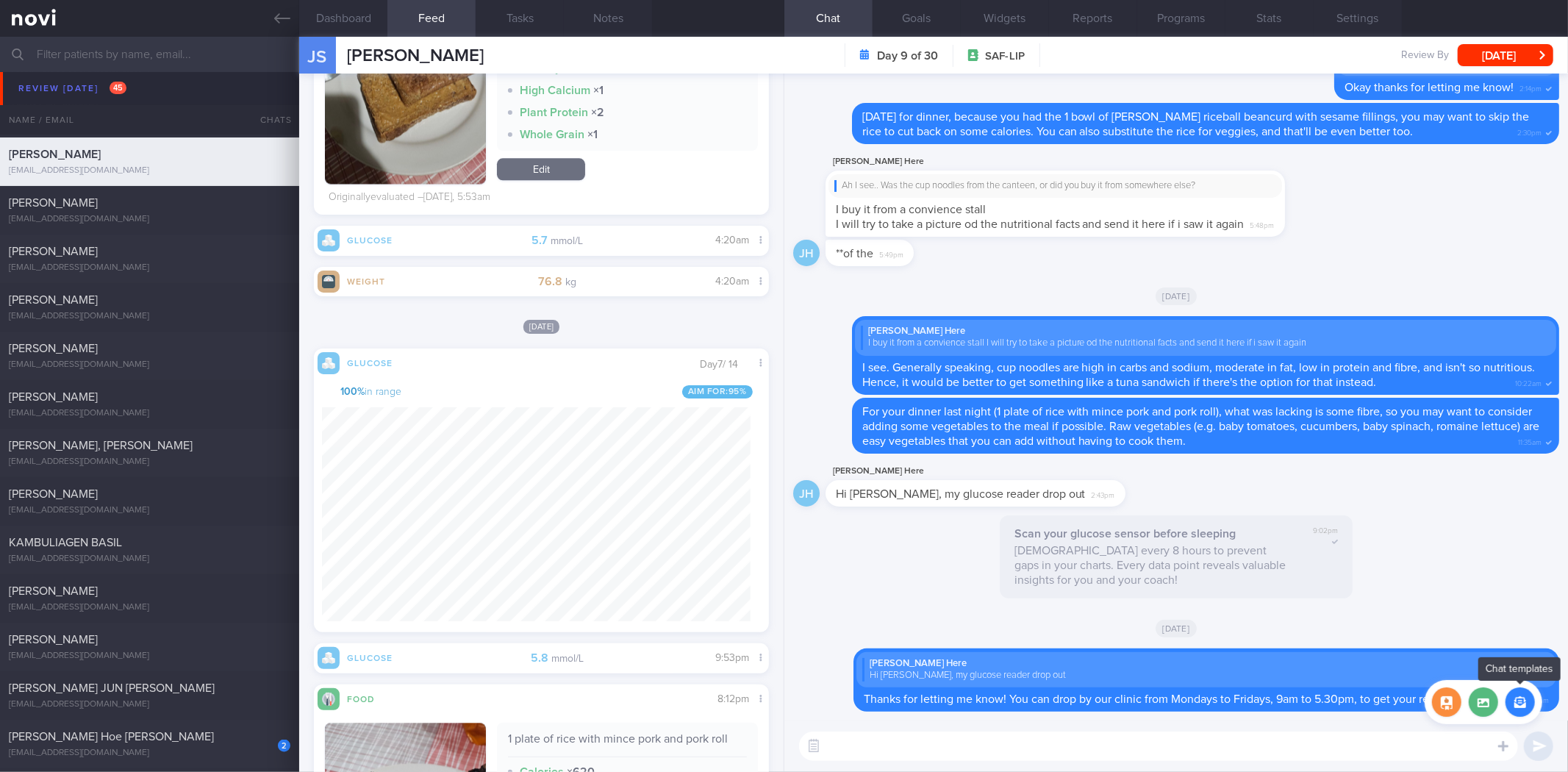
click at [1518, 693] on button "button" at bounding box center [1520, 701] width 29 height 29
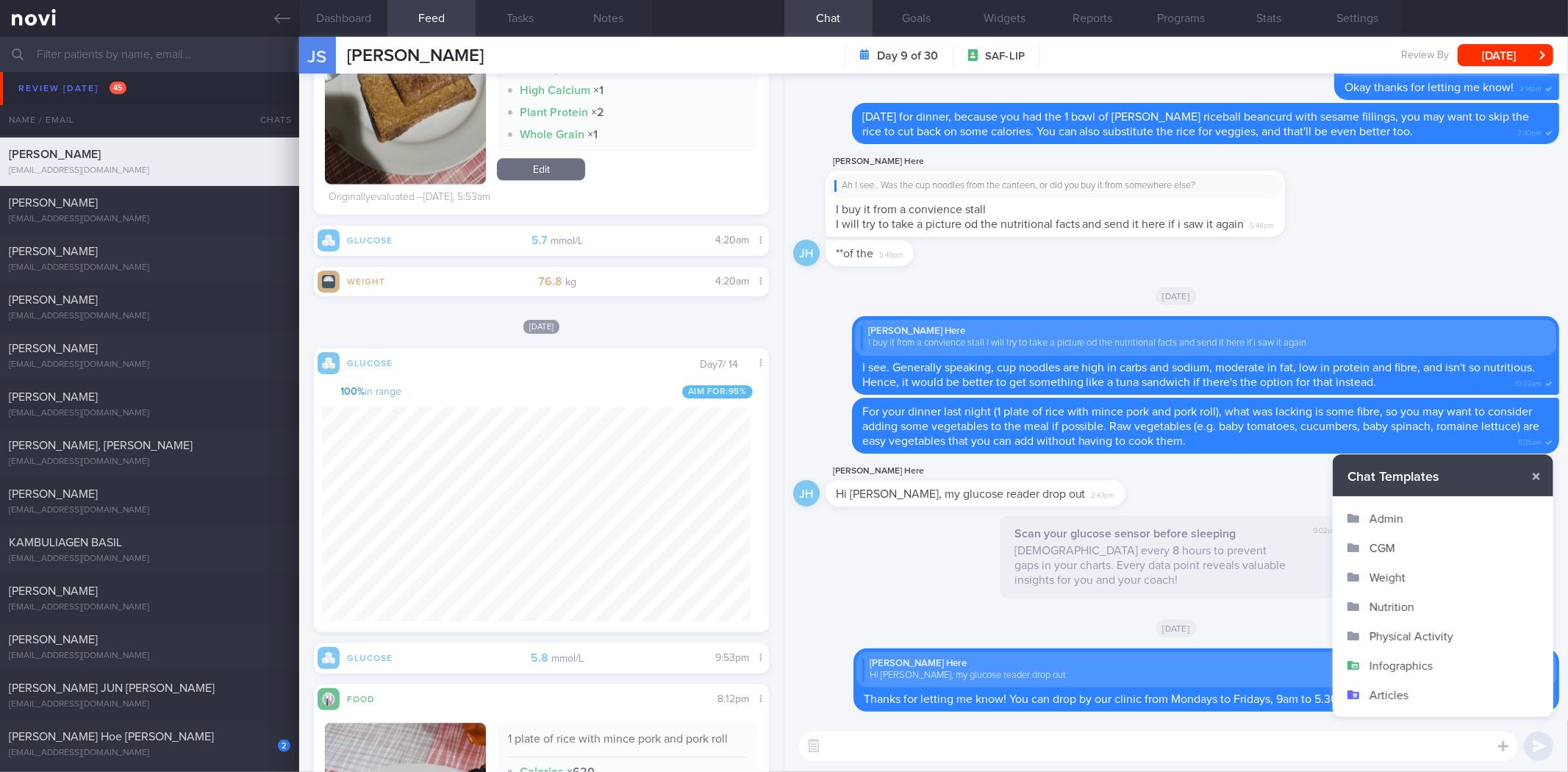
click at [1392, 536] on button "CGM" at bounding box center [1443, 547] width 220 height 29
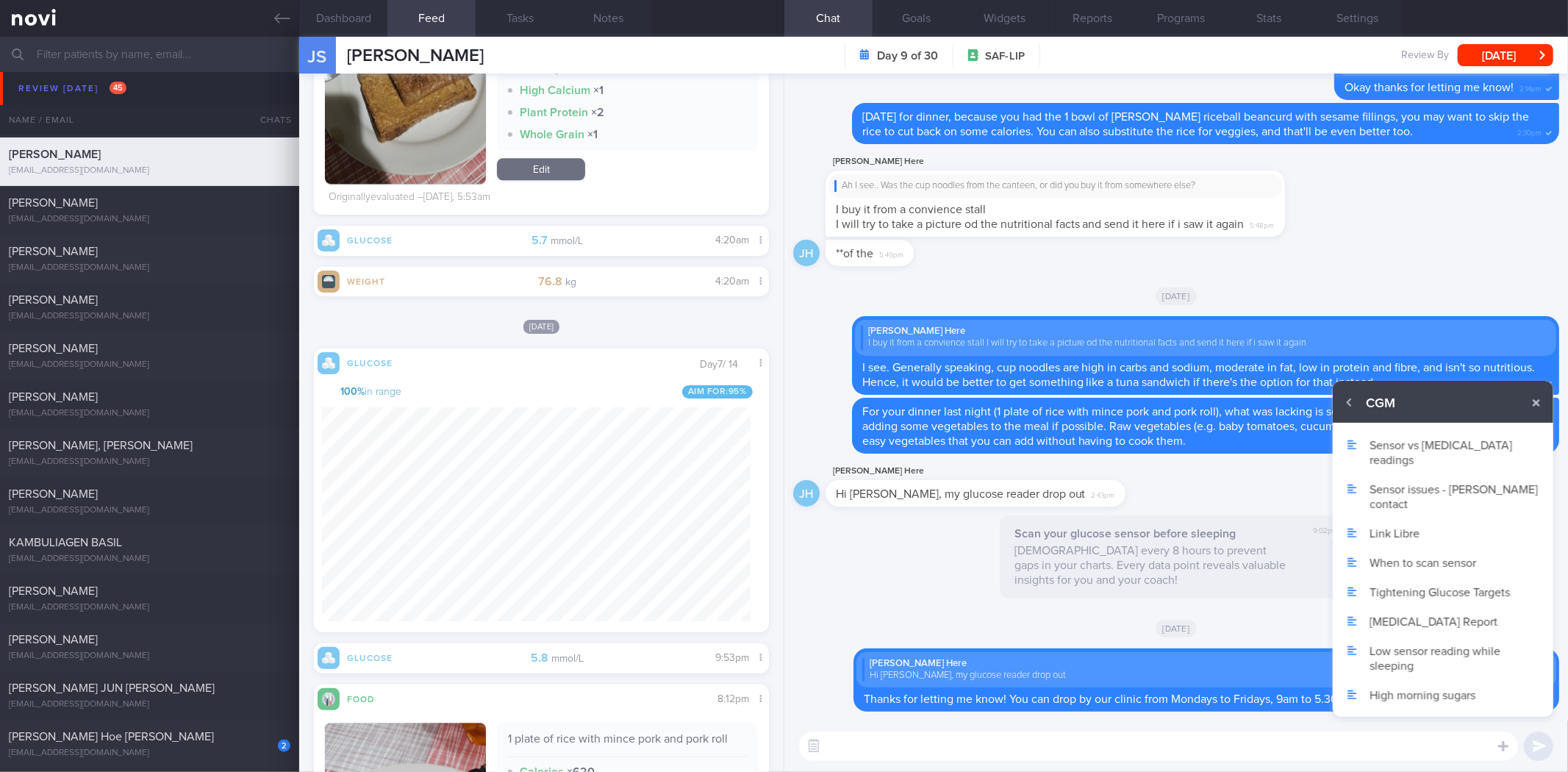
click at [1428, 474] on button "Sensor issues - Abbott contact" at bounding box center [1443, 496] width 220 height 44
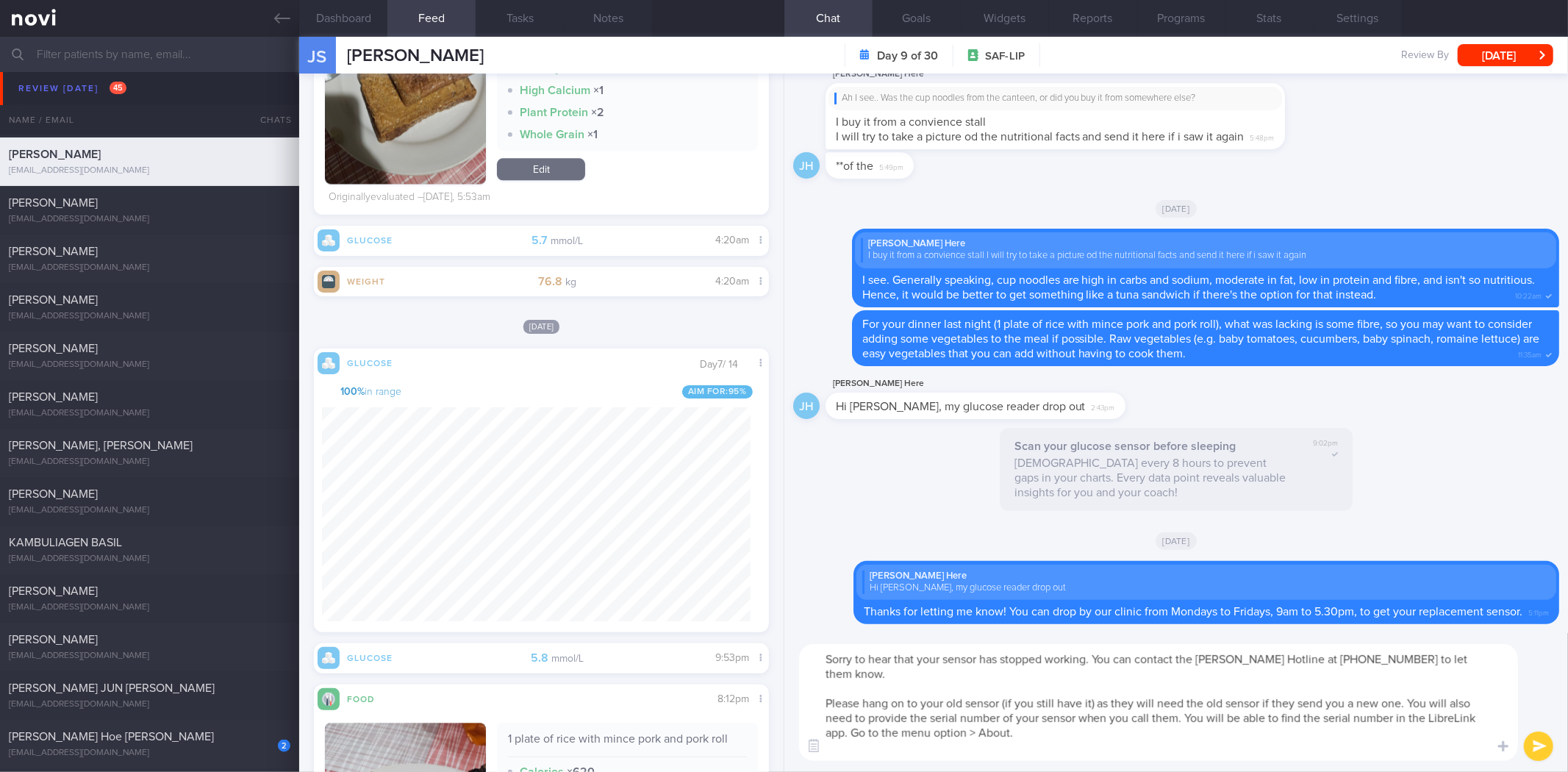
click at [1003, 657] on textarea "Sorry to hear that your sensor has stopped working. You can contact the Abbott …" at bounding box center [1159, 703] width 719 height 117
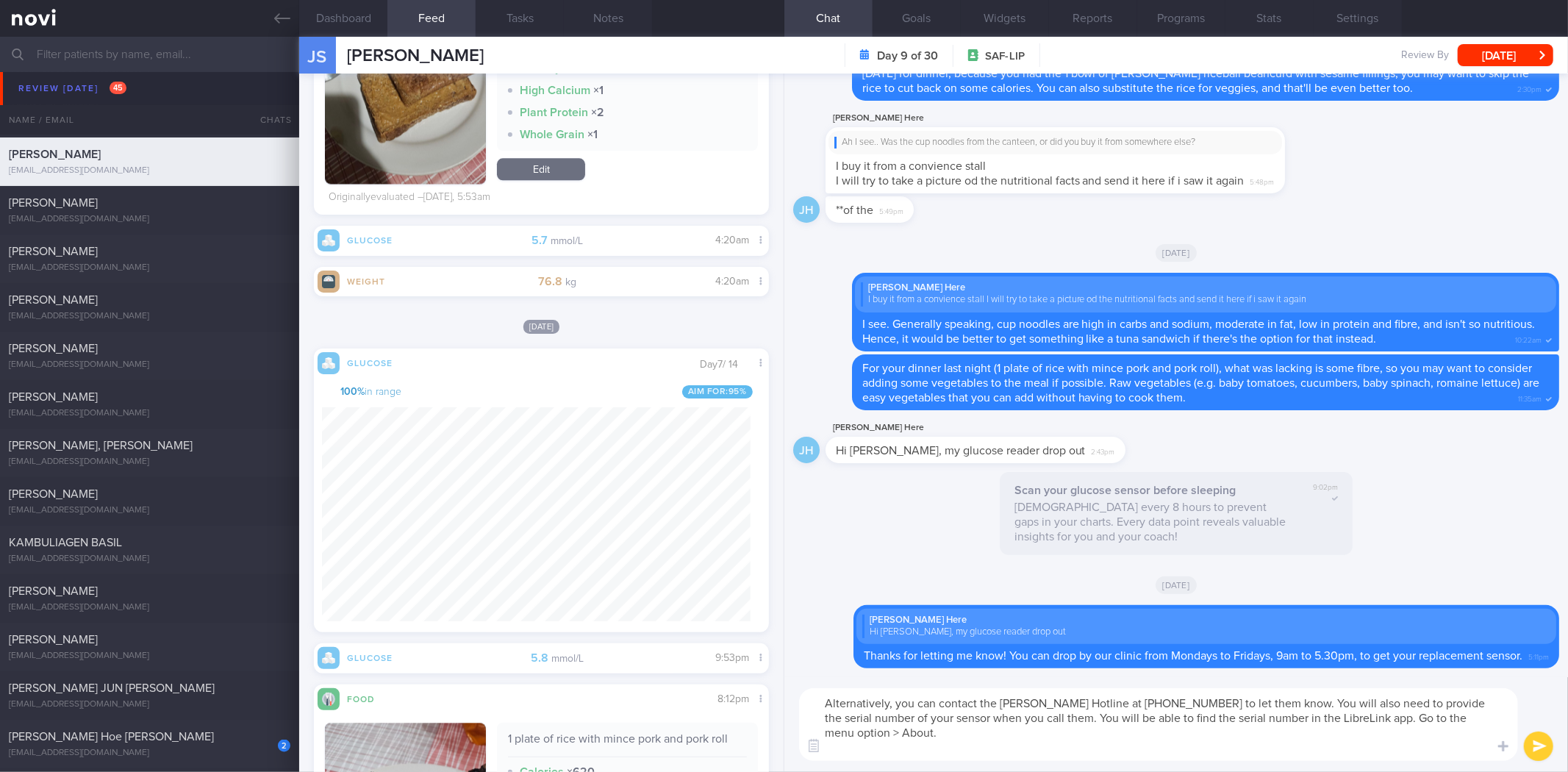
type textarea "Alternatively, you can contact the Abbott Hotline at 1800-272-2881 to let them …"
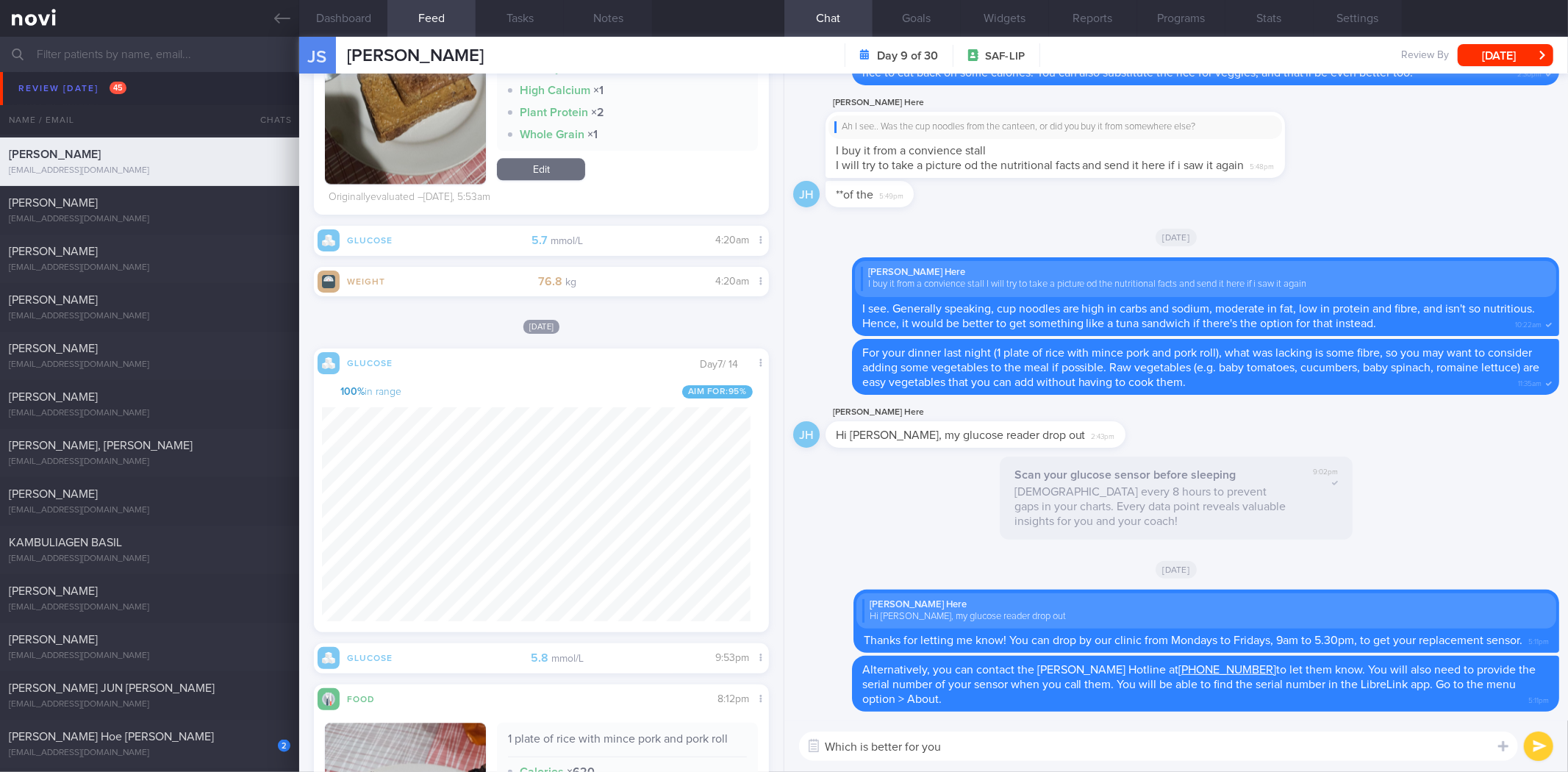
type textarea "Which is better for you?"
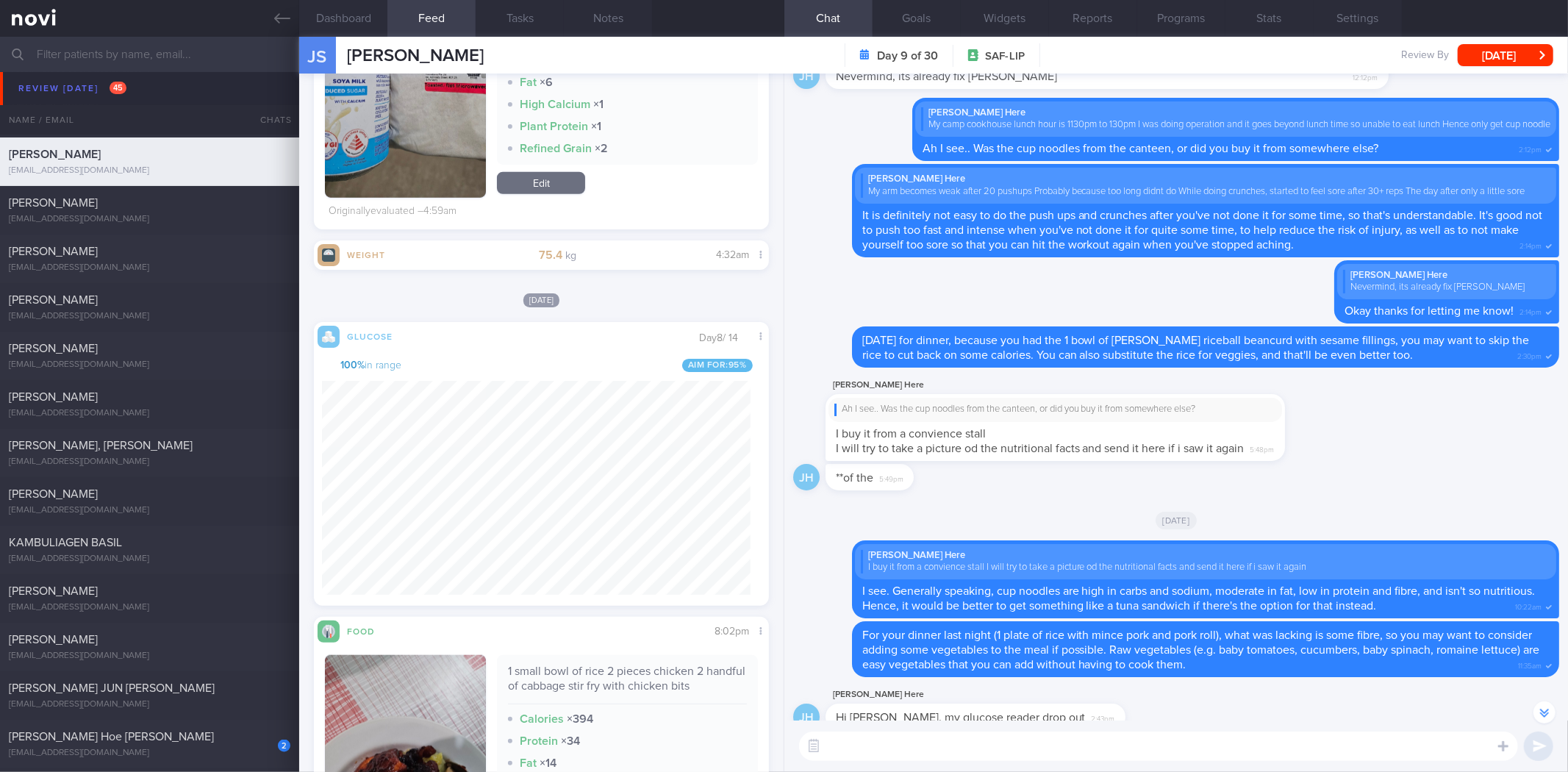
scroll to position [1623, 0]
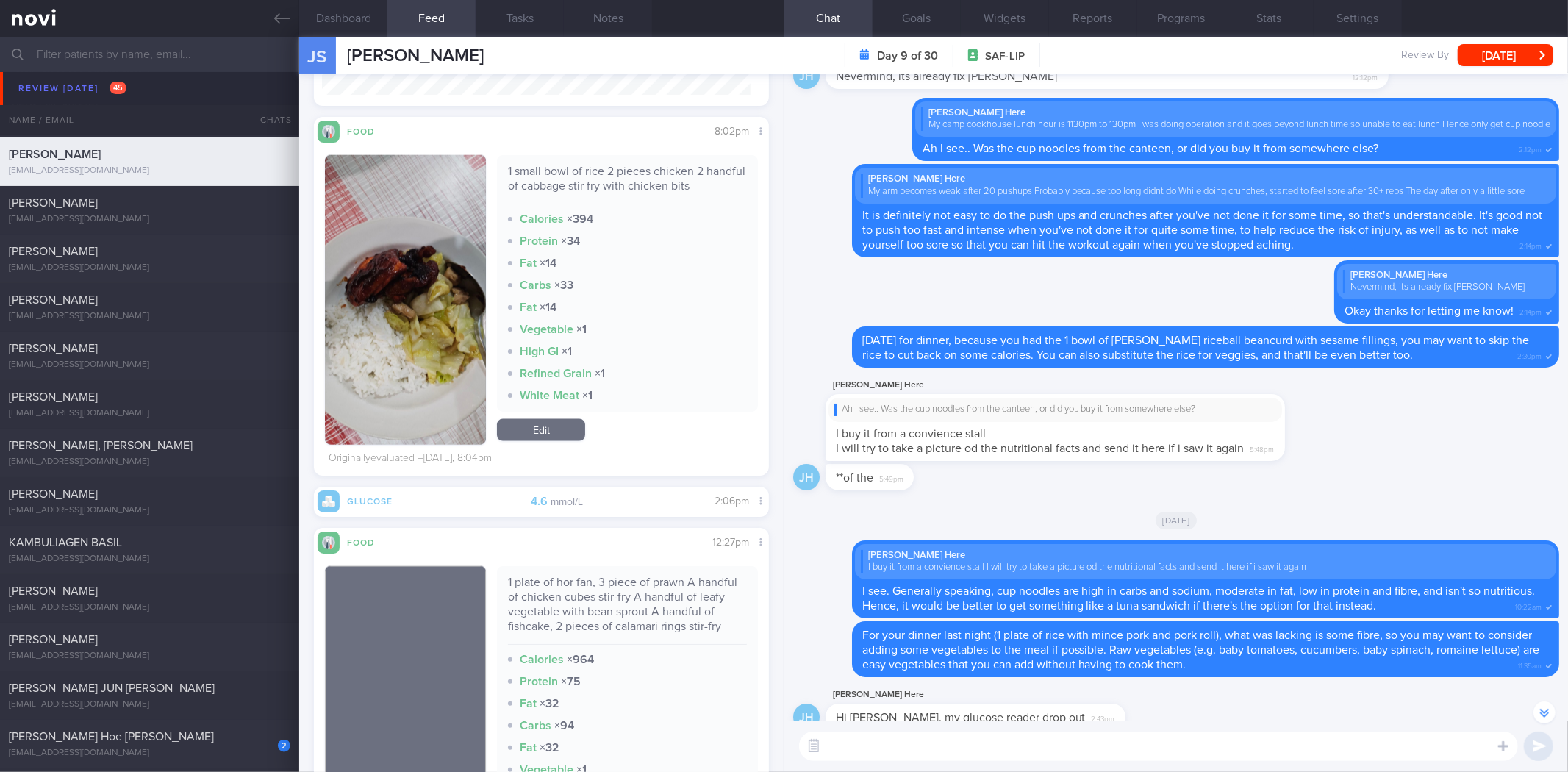
click at [1502, 61] on button "[DATE]" at bounding box center [1506, 55] width 96 height 22
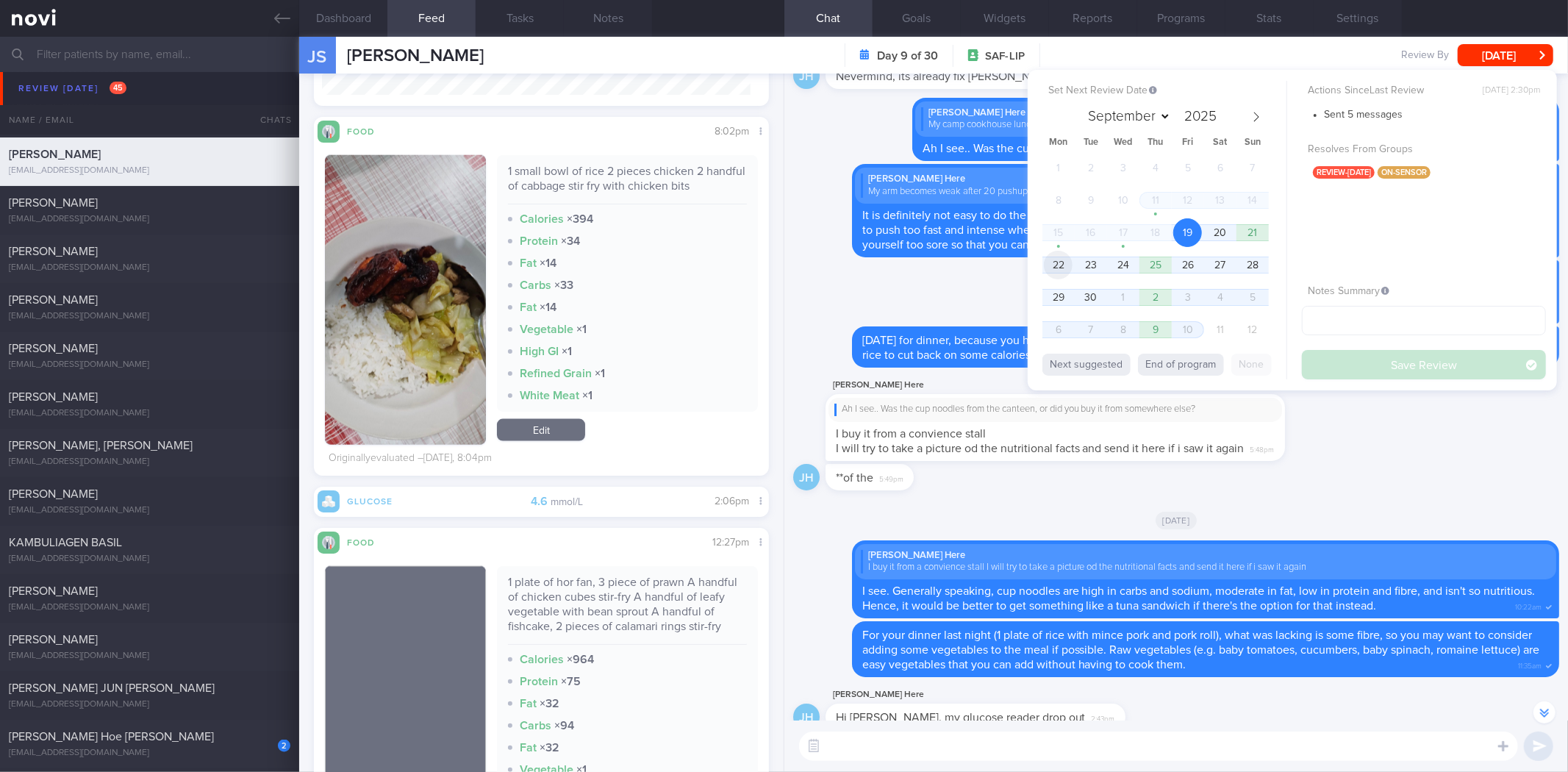
click at [1054, 271] on span "22" at bounding box center [1058, 265] width 28 height 28
click at [1401, 359] on button "Save Review" at bounding box center [1424, 364] width 244 height 29
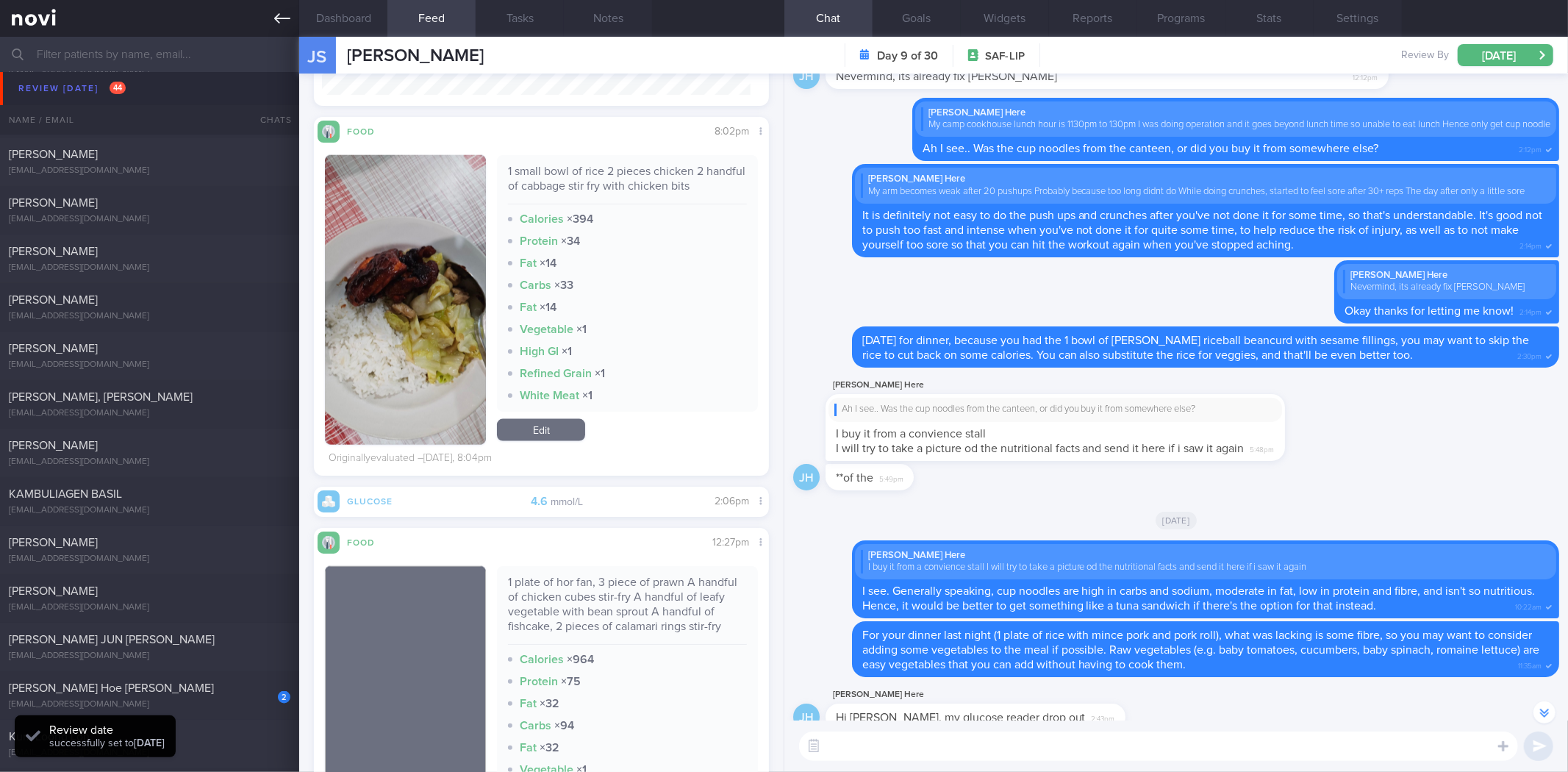
click at [273, 16] on link at bounding box center [150, 18] width 299 height 37
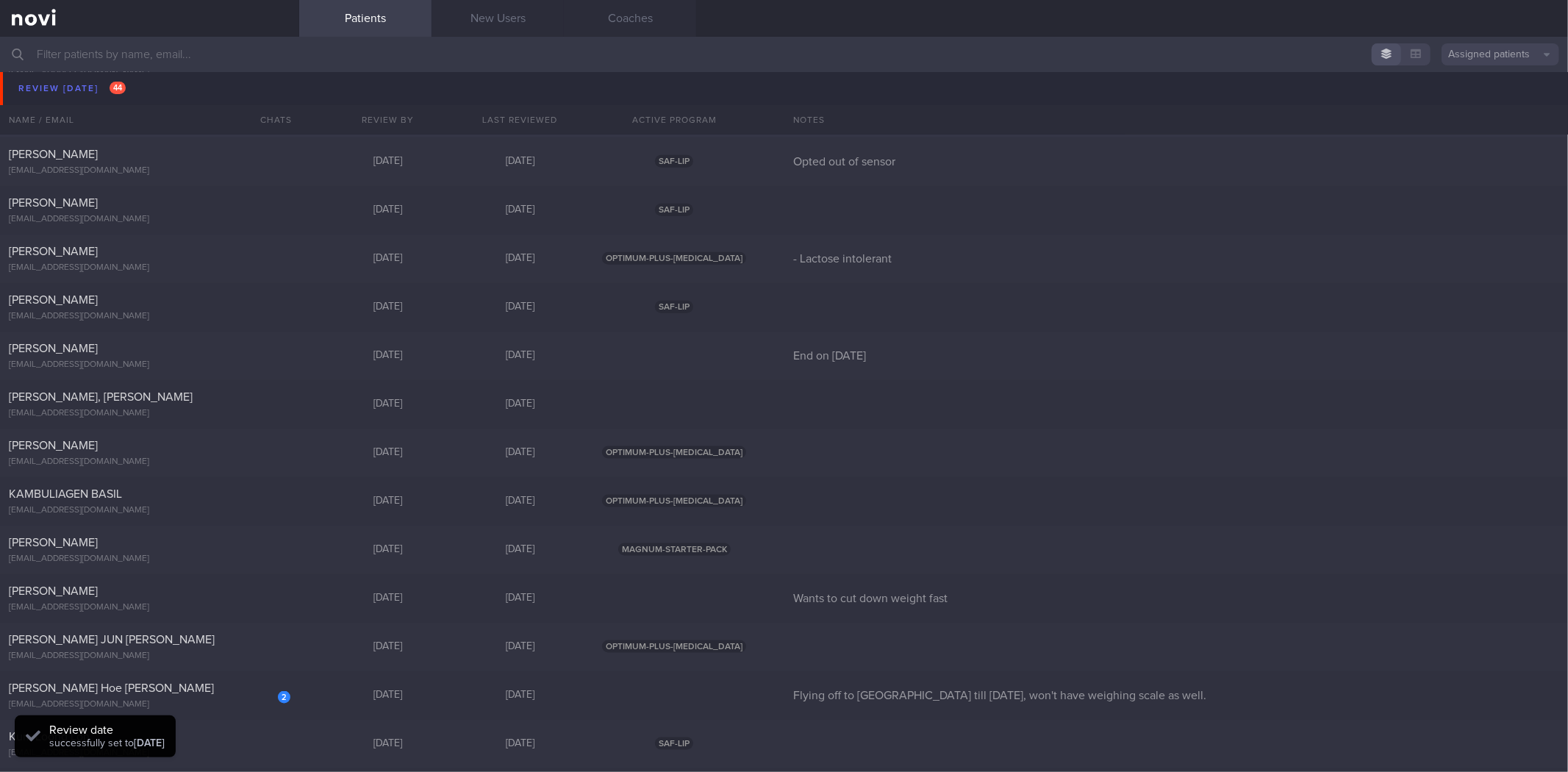
click at [220, 83] on div "Juliana Binte Salleh simplydurian@yahoo.com.sg Today A month ago OPTIMUM-PLUS-M…" at bounding box center [784, 64] width 1568 height 48
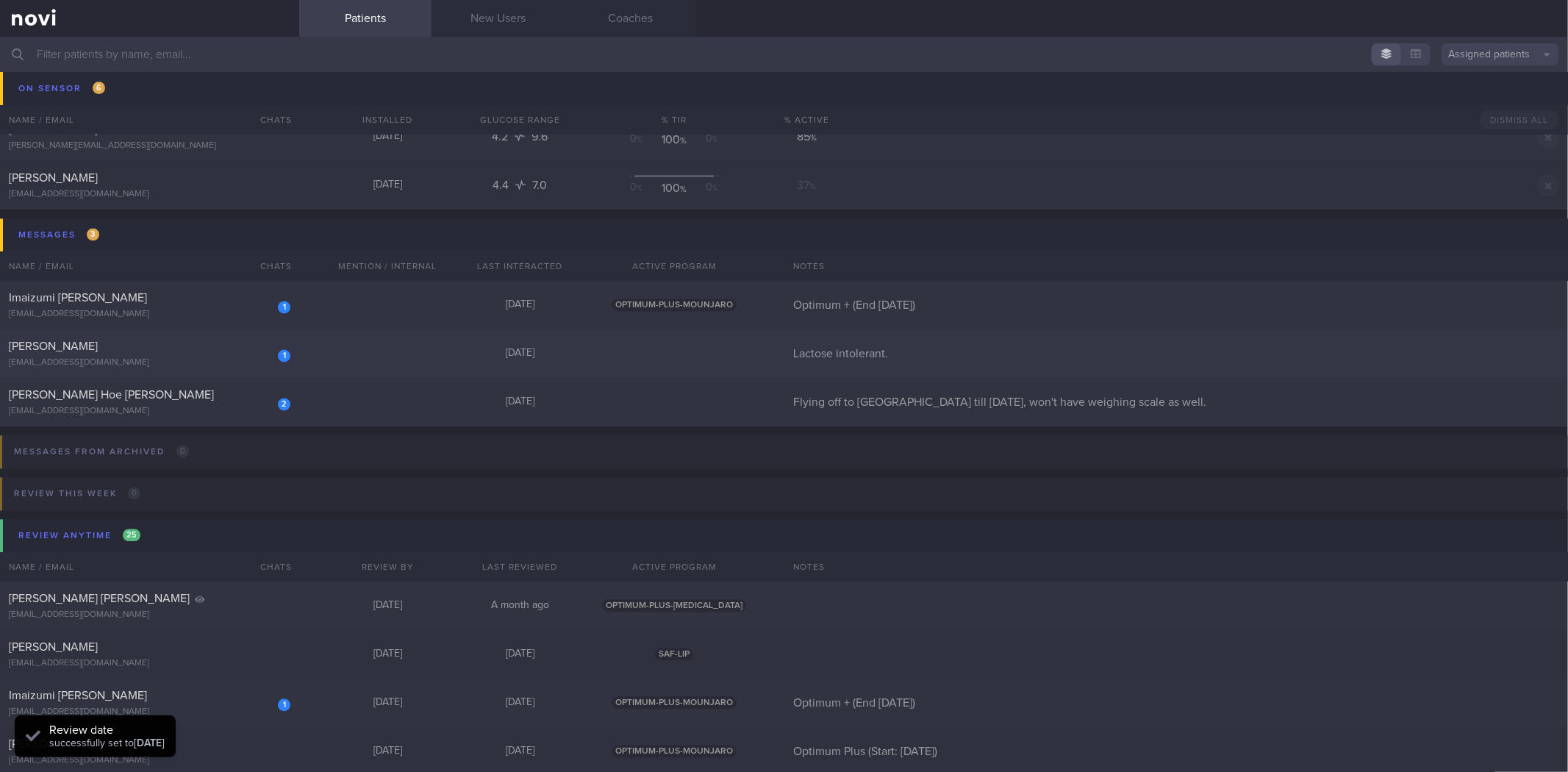
scroll to position [2483, 0]
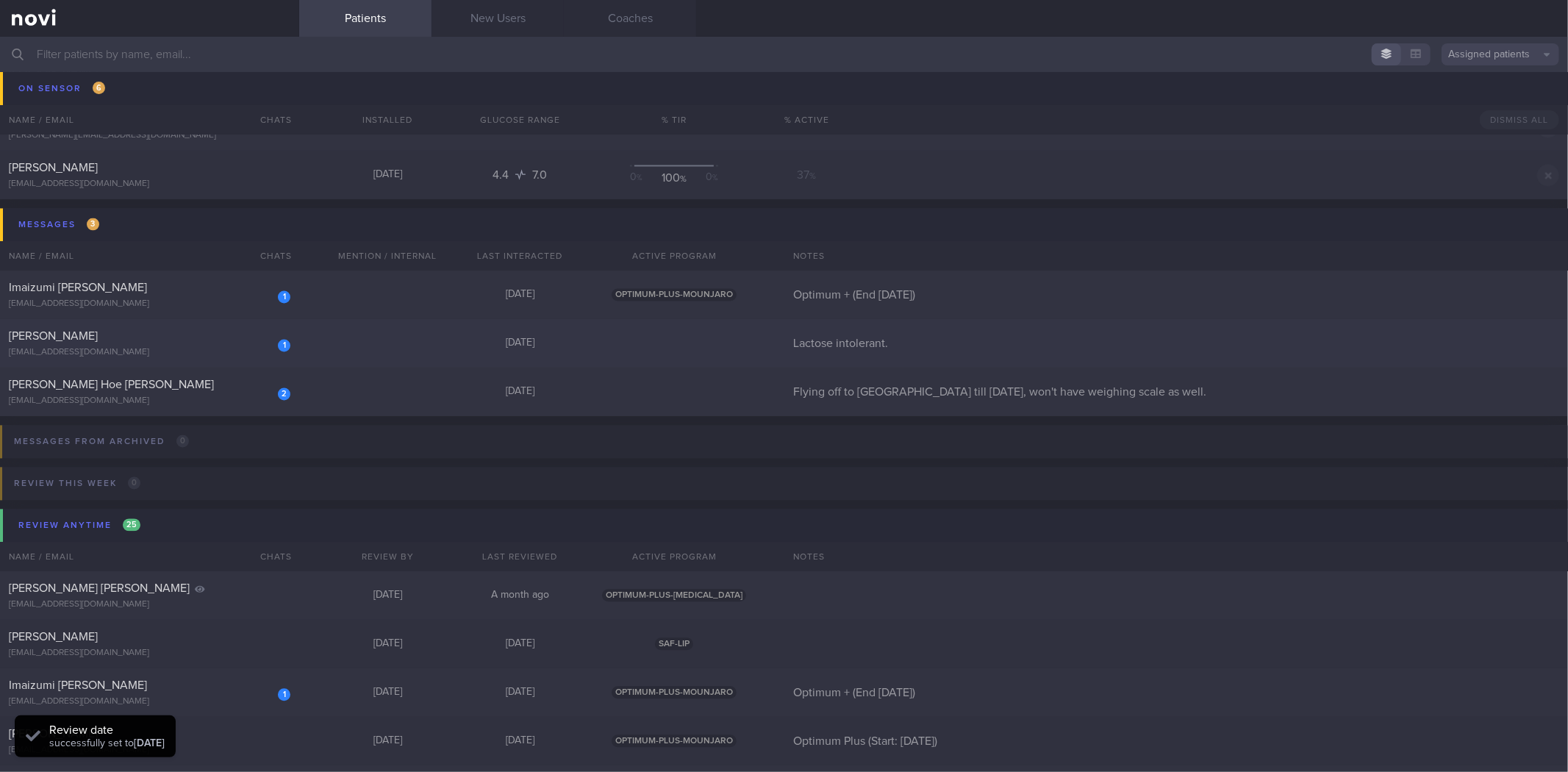
click at [281, 319] on div "1 Stephen Kartili stephenkartili@gmail.com Yesterday Lactose intolerant." at bounding box center [784, 342] width 1568 height 48
select select "8"
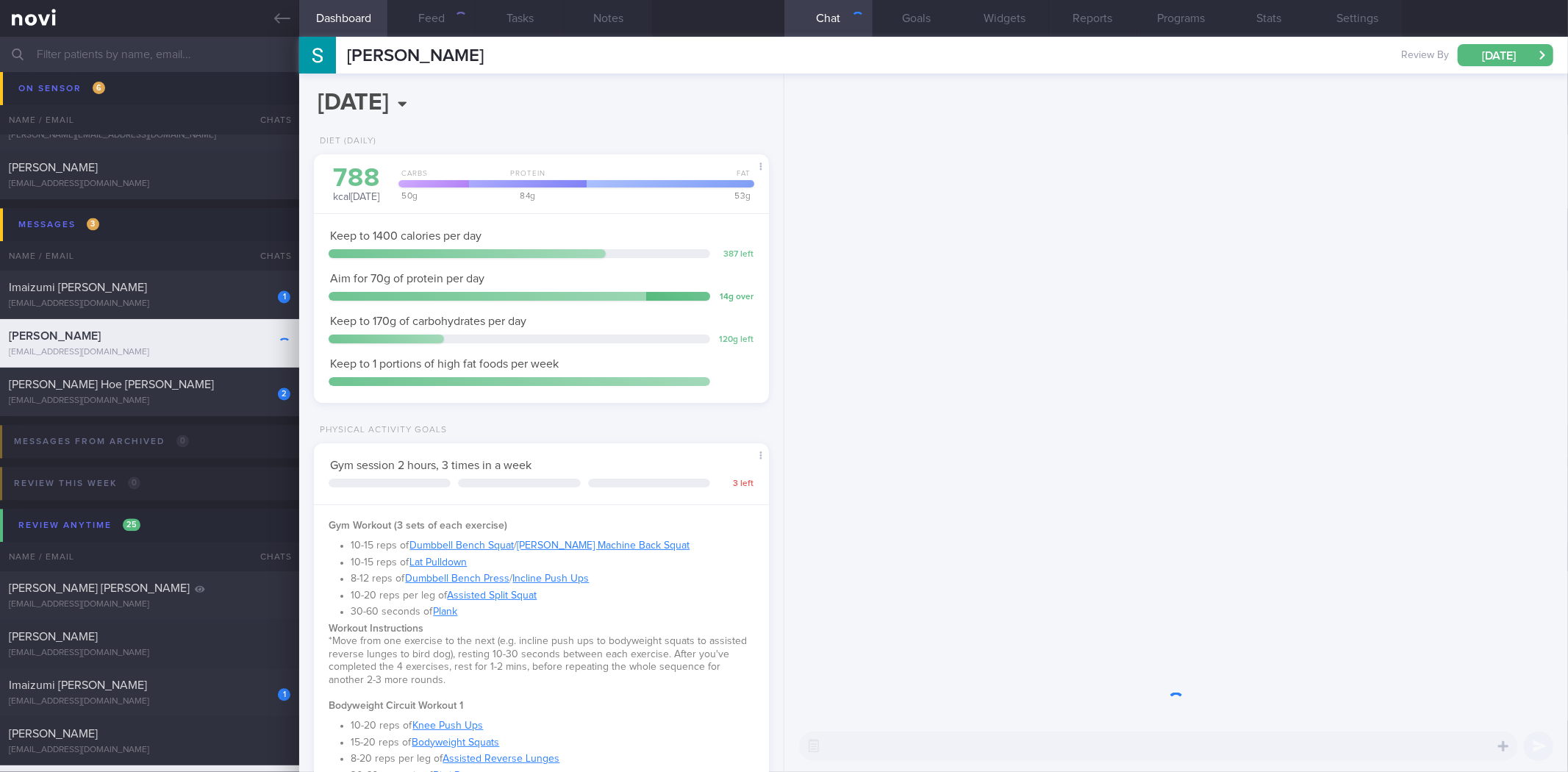
scroll to position [207, 415]
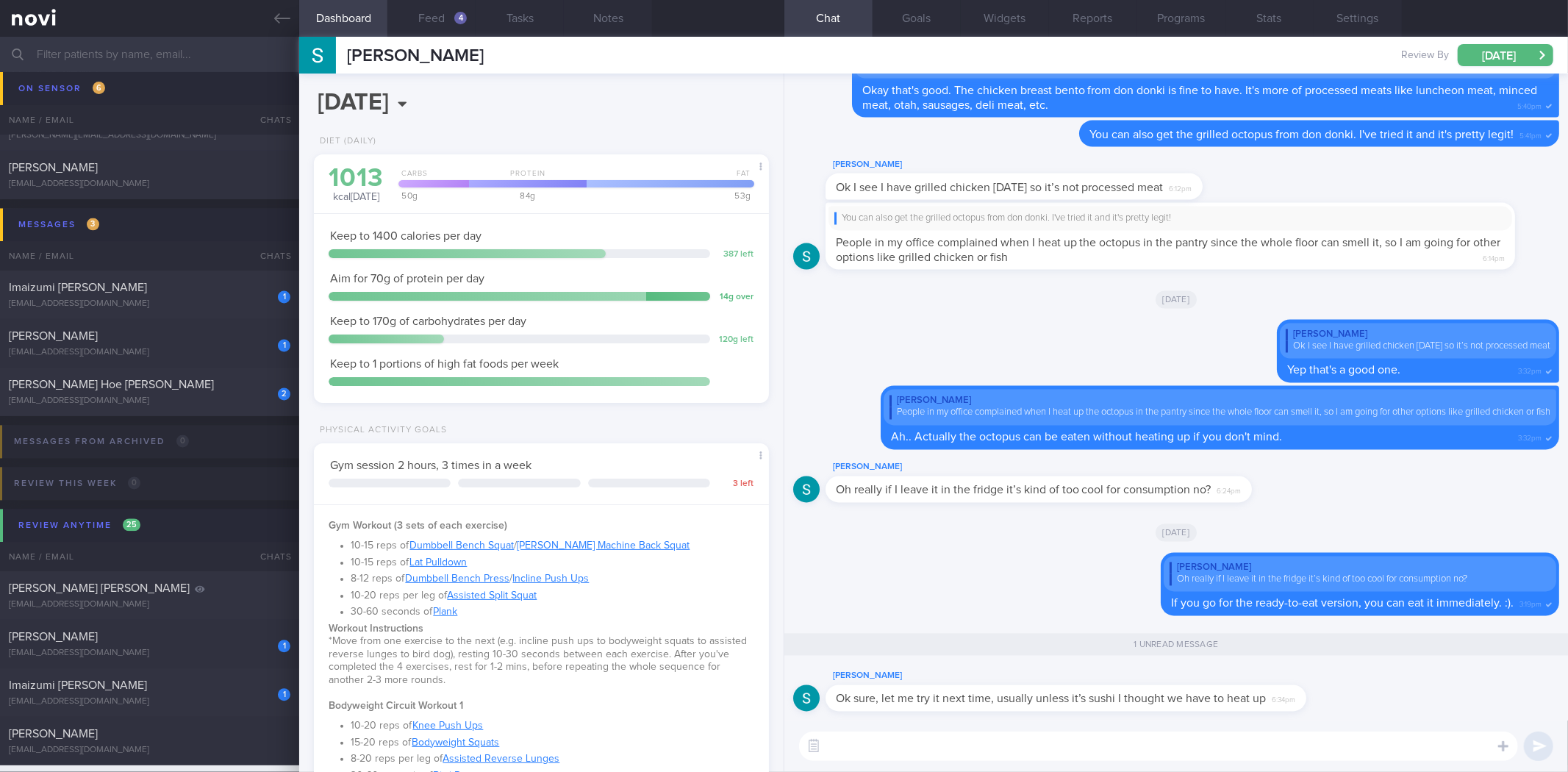
click at [1068, 748] on textarea at bounding box center [1159, 746] width 719 height 29
drag, startPoint x: 1094, startPoint y: 710, endPoint x: 1215, endPoint y: 713, distance: 121.0
click at [1215, 713] on div "Stephen Kartili Ok sure, let me try it next time, usually unless it’s sushi I t…" at bounding box center [1176, 693] width 766 height 53
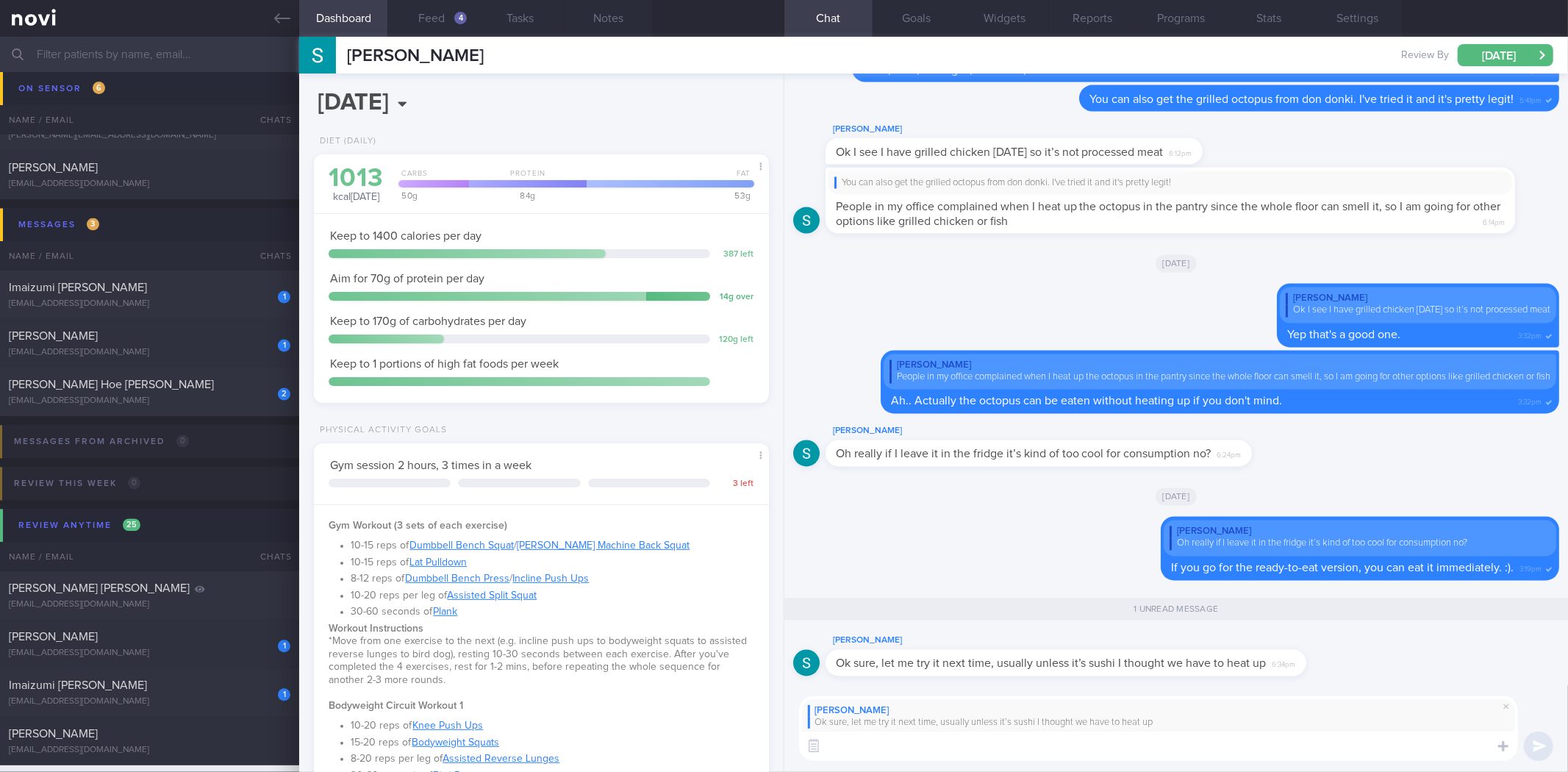
click at [1186, 758] on textarea at bounding box center [1159, 746] width 719 height 29
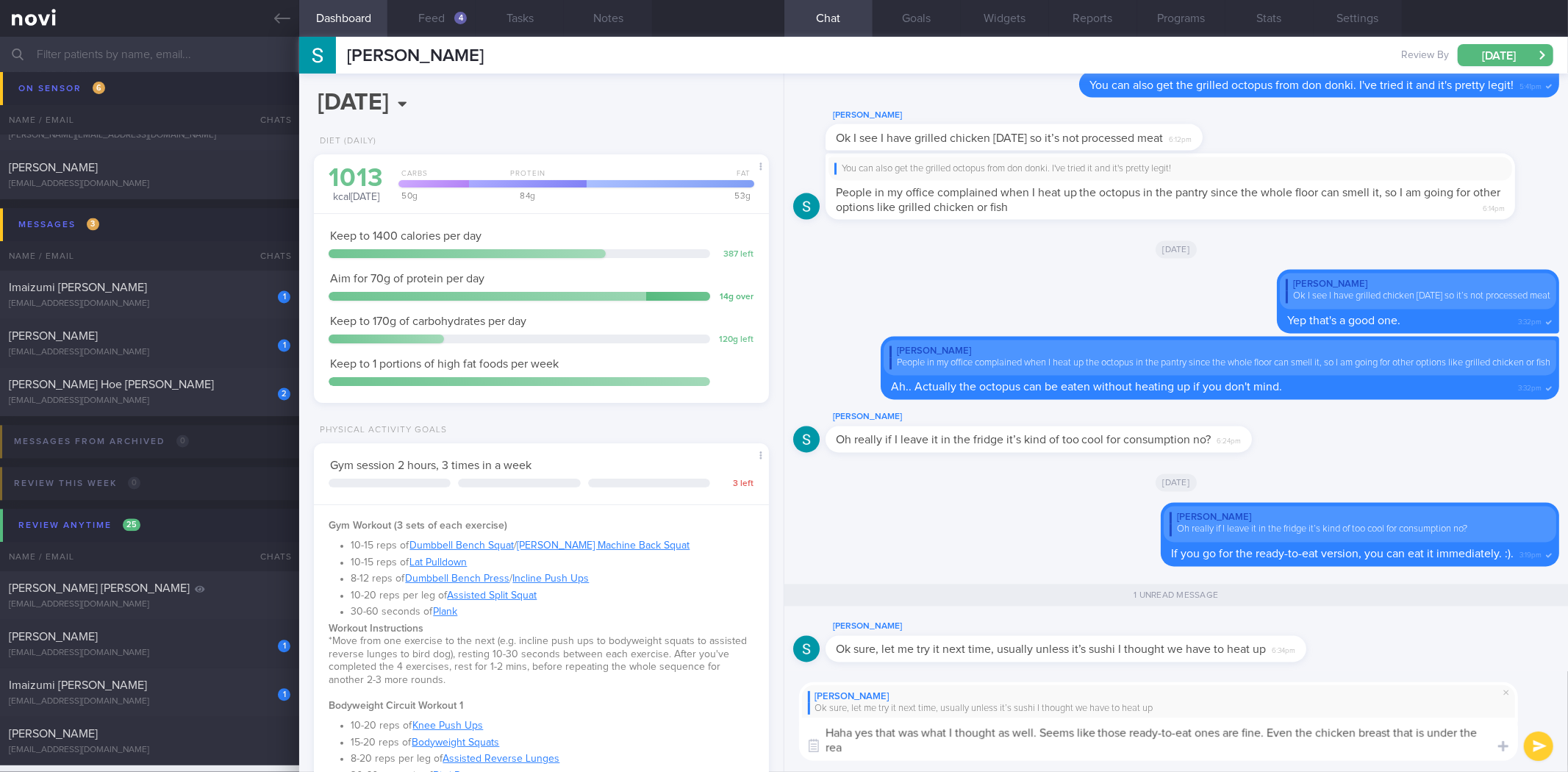
scroll to position [0, 0]
type textarea "Haha yes that was what I thought as well. Seems like those ready-to-eat ones ar…"
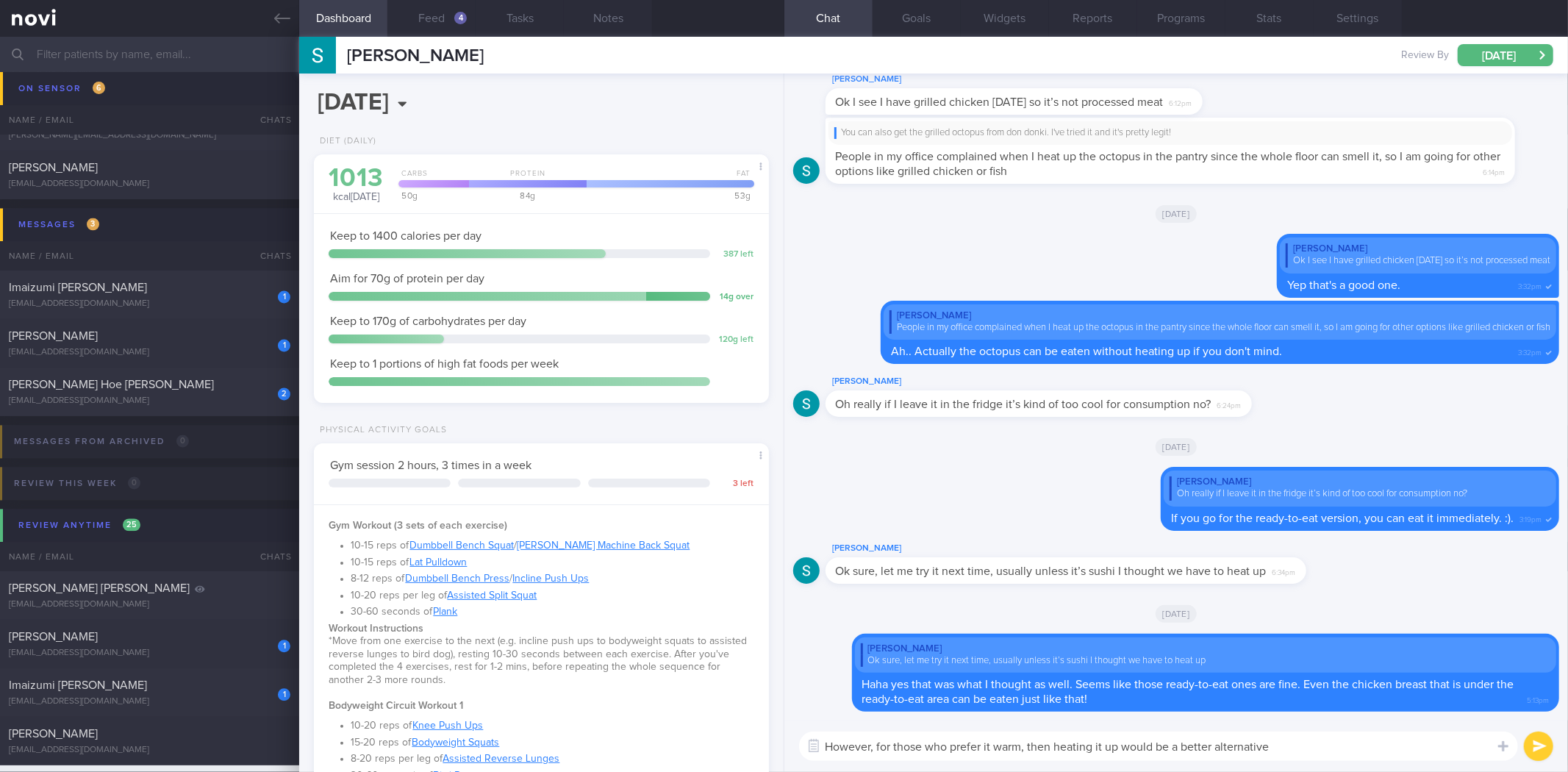
type textarea "However, for those who prefer it warm, then heating it up would be a better alt…"
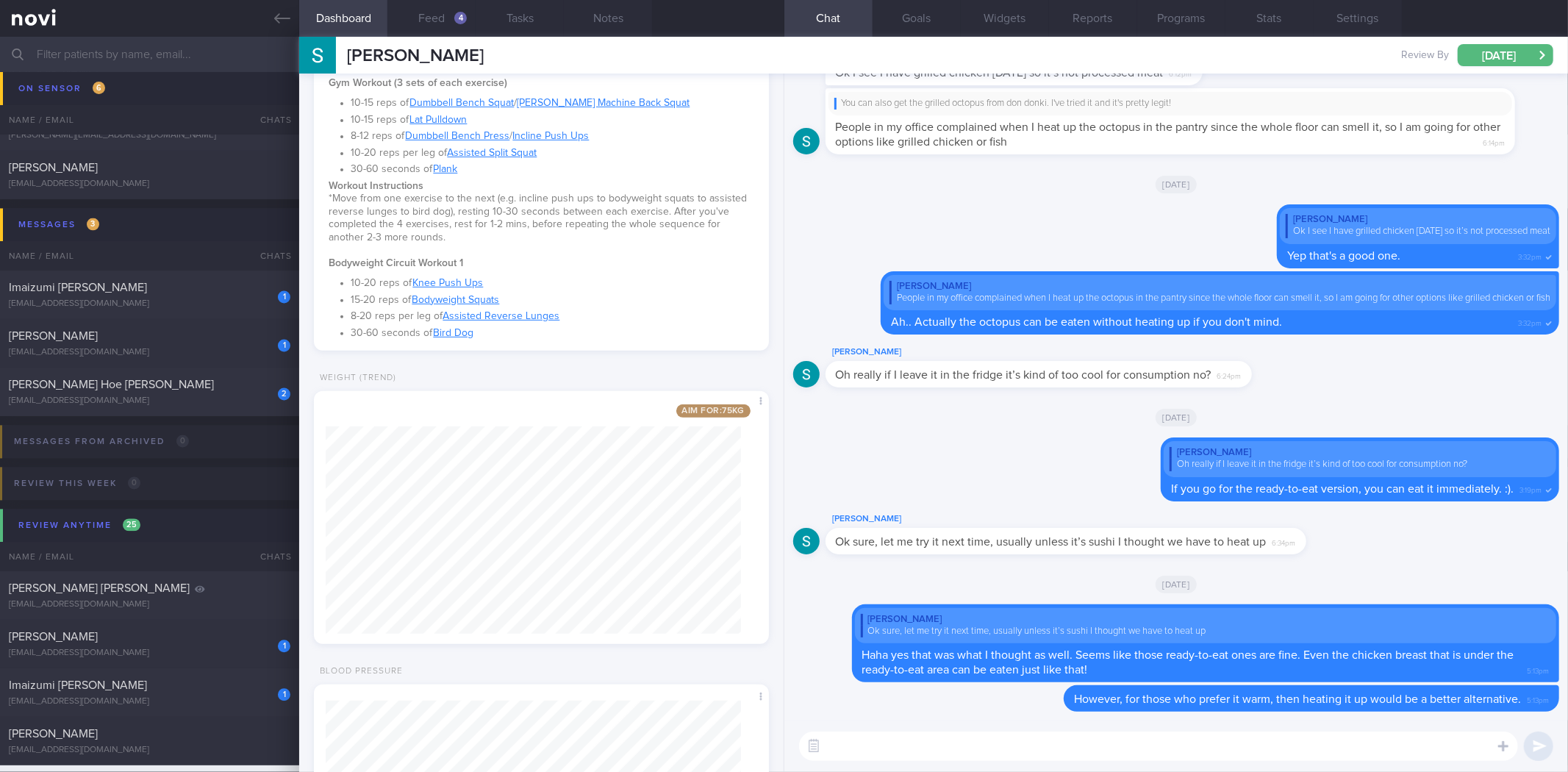
scroll to position [625, 0]
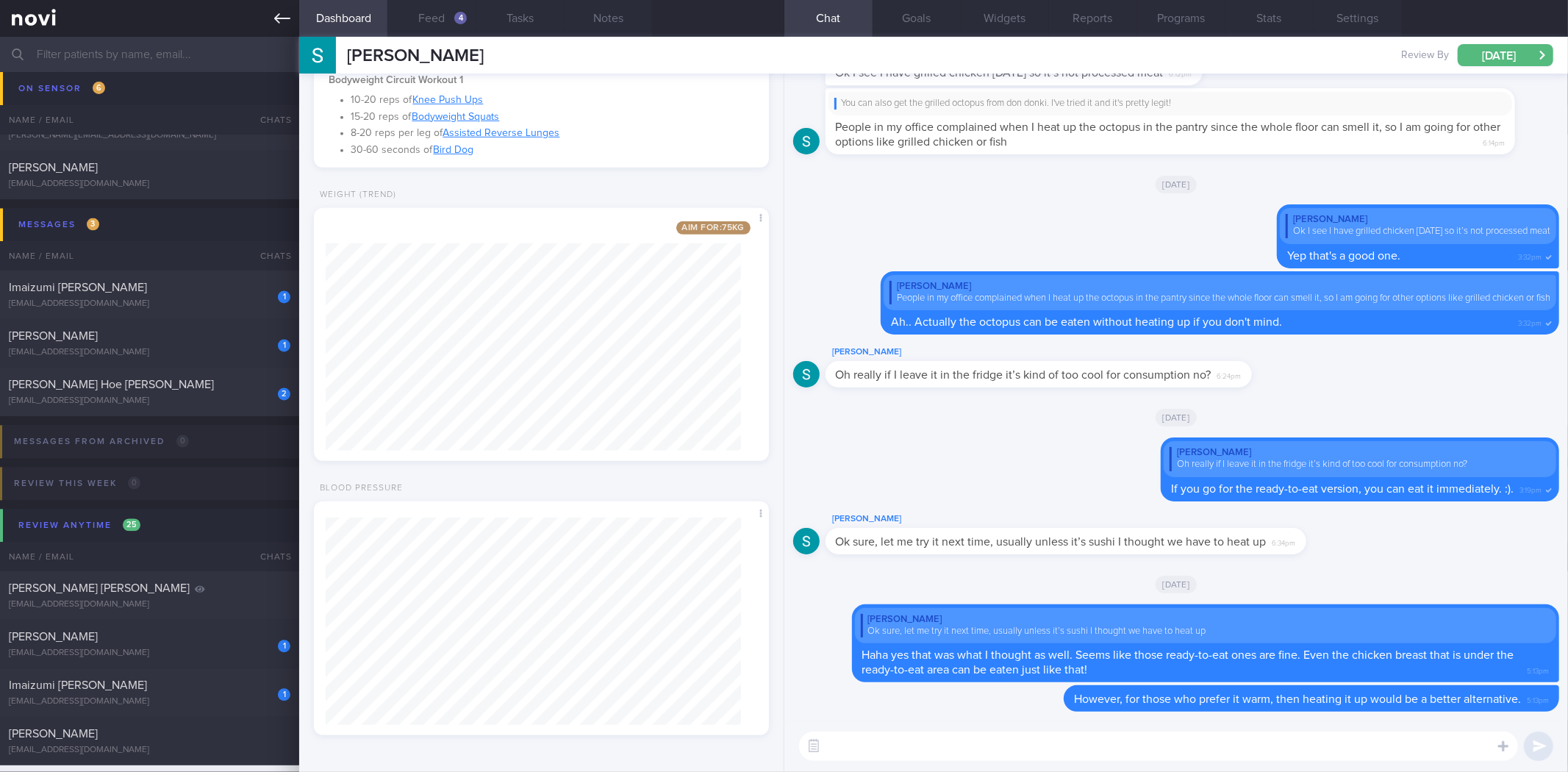
click at [285, 18] on icon at bounding box center [282, 18] width 16 height 10
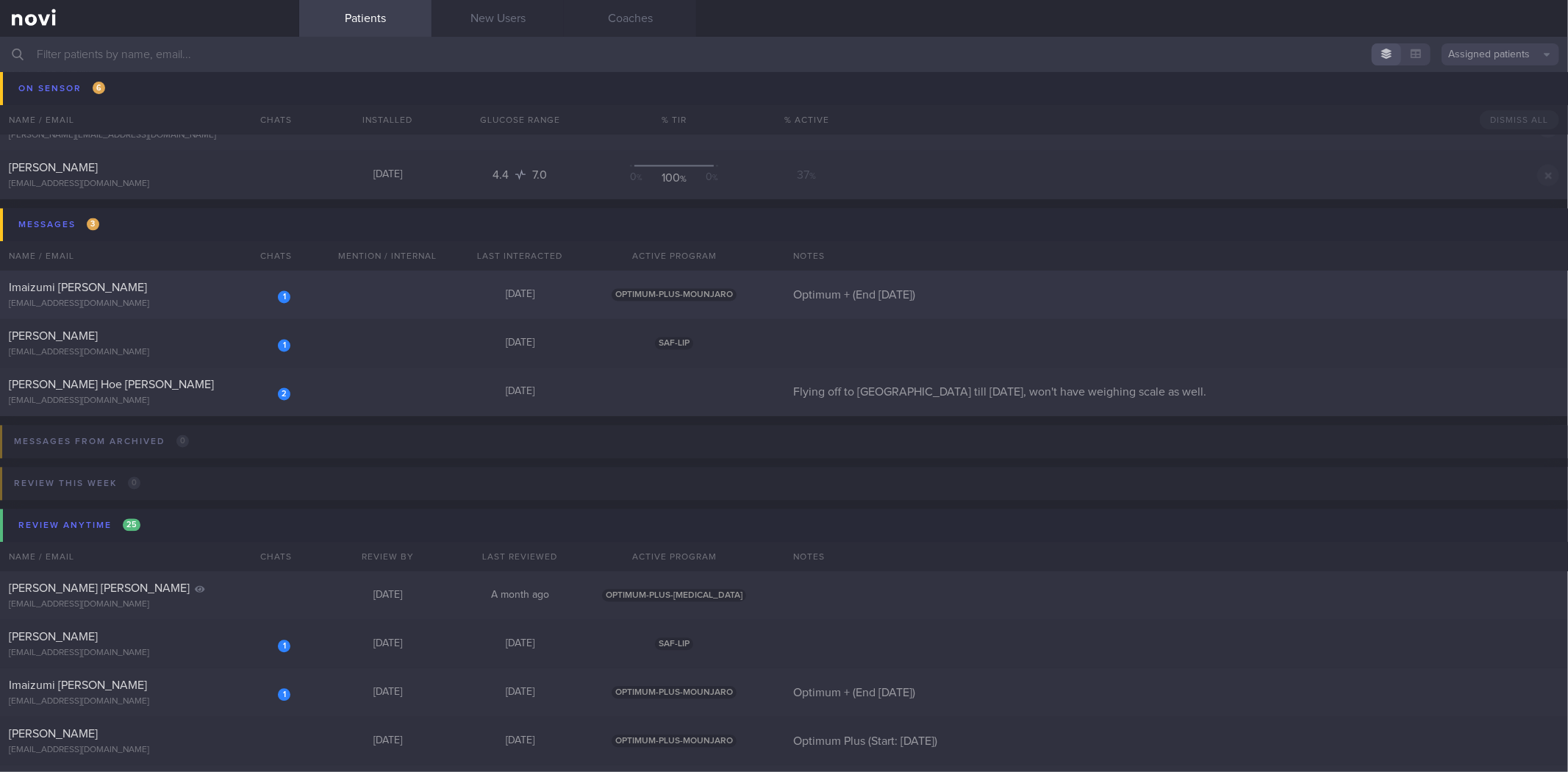
click at [306, 291] on div "1 Imaizumi Miza Faina mizafaina@gmail.com Yesterday OPTIMUM-PLUS-MOUNJARO Optim…" at bounding box center [784, 294] width 1568 height 48
select select "8"
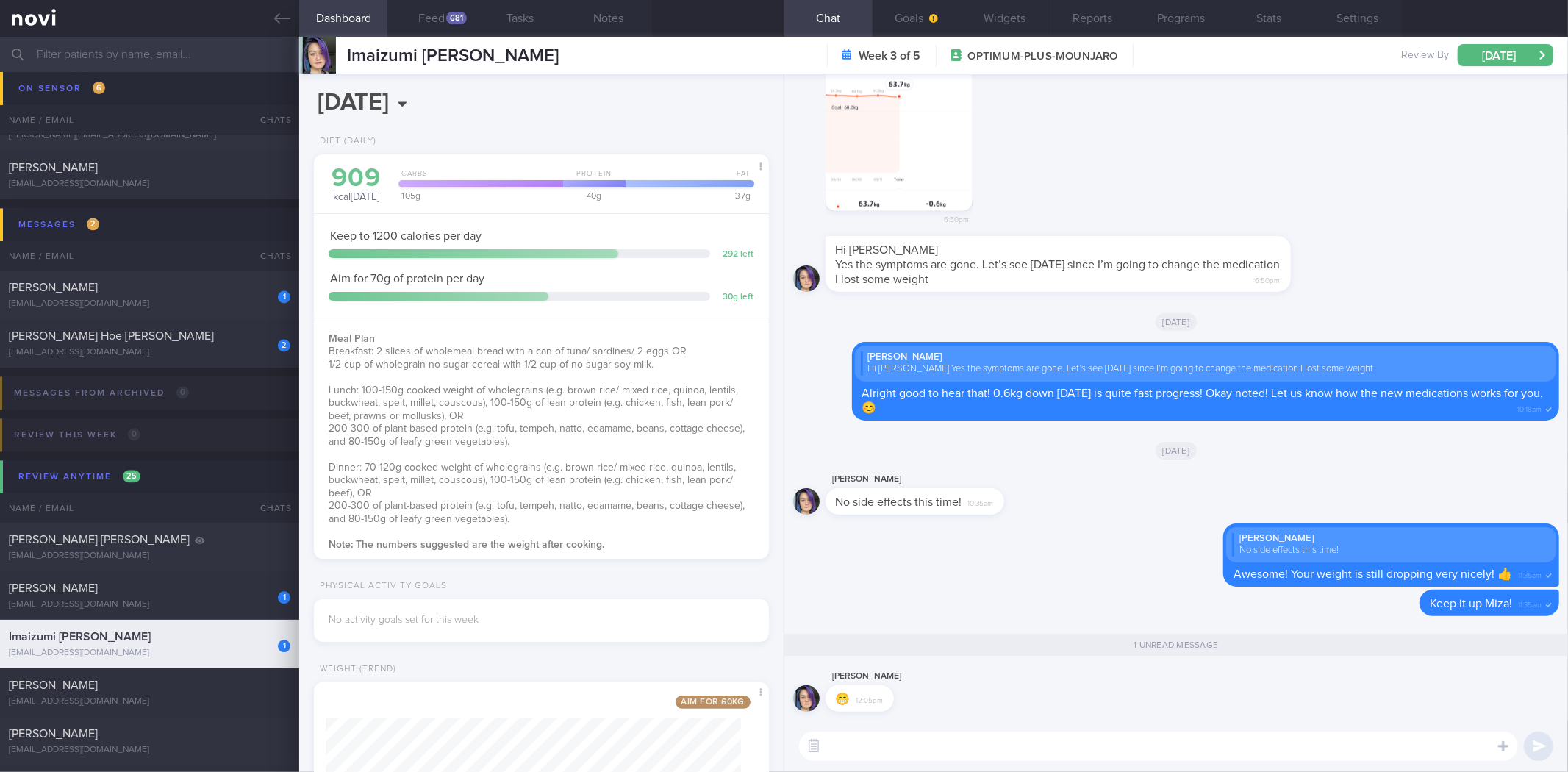
drag, startPoint x: 427, startPoint y: 25, endPoint x: 1003, endPoint y: 171, distance: 594.2
click at [1000, 171] on div "Dashboard Feed 681 Tasks Notes Chat 1 Goals Widgets Reports Programs Stats Sett…" at bounding box center [933, 404] width 1269 height 735
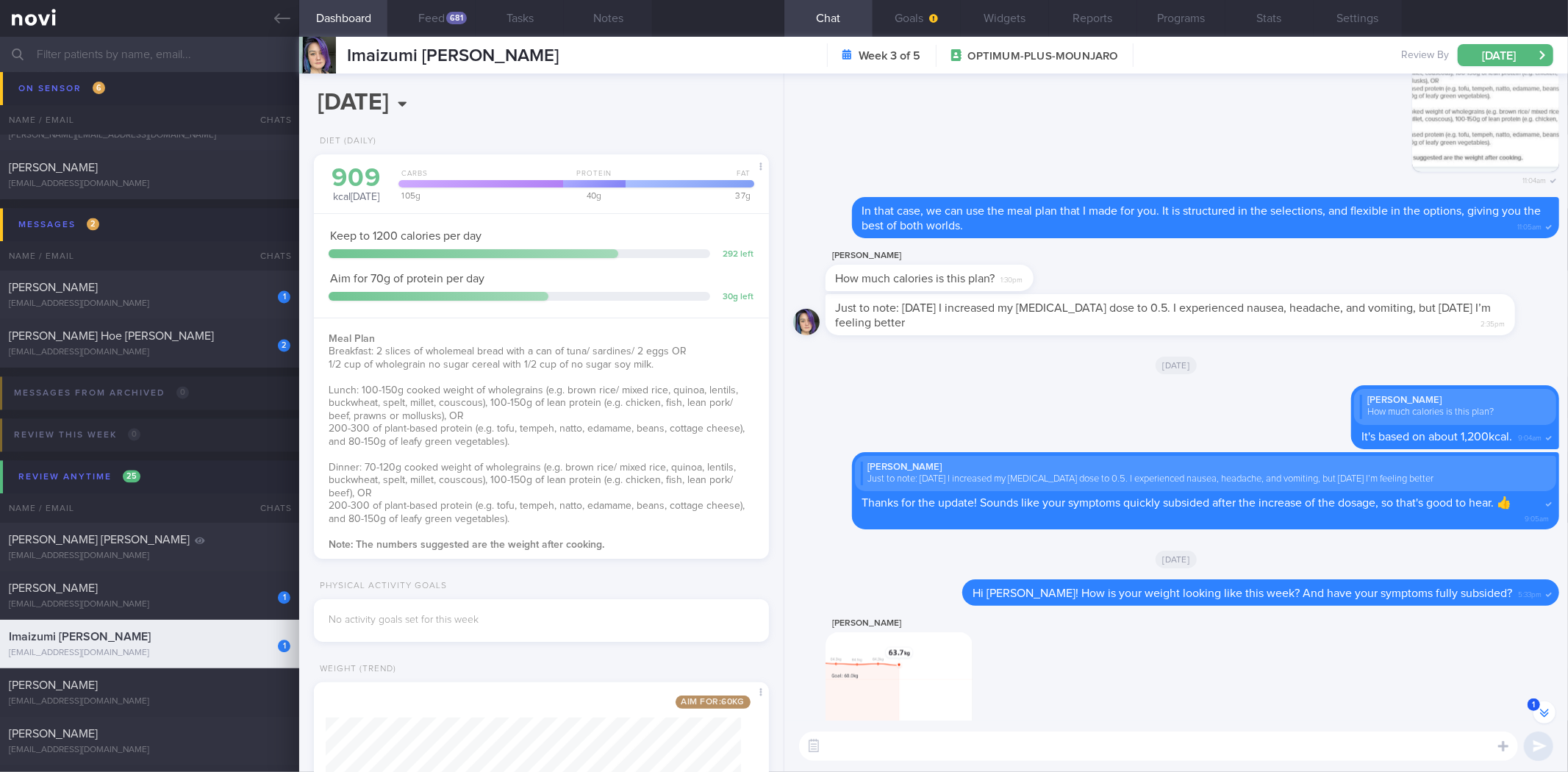
scroll to position [-571, 0]
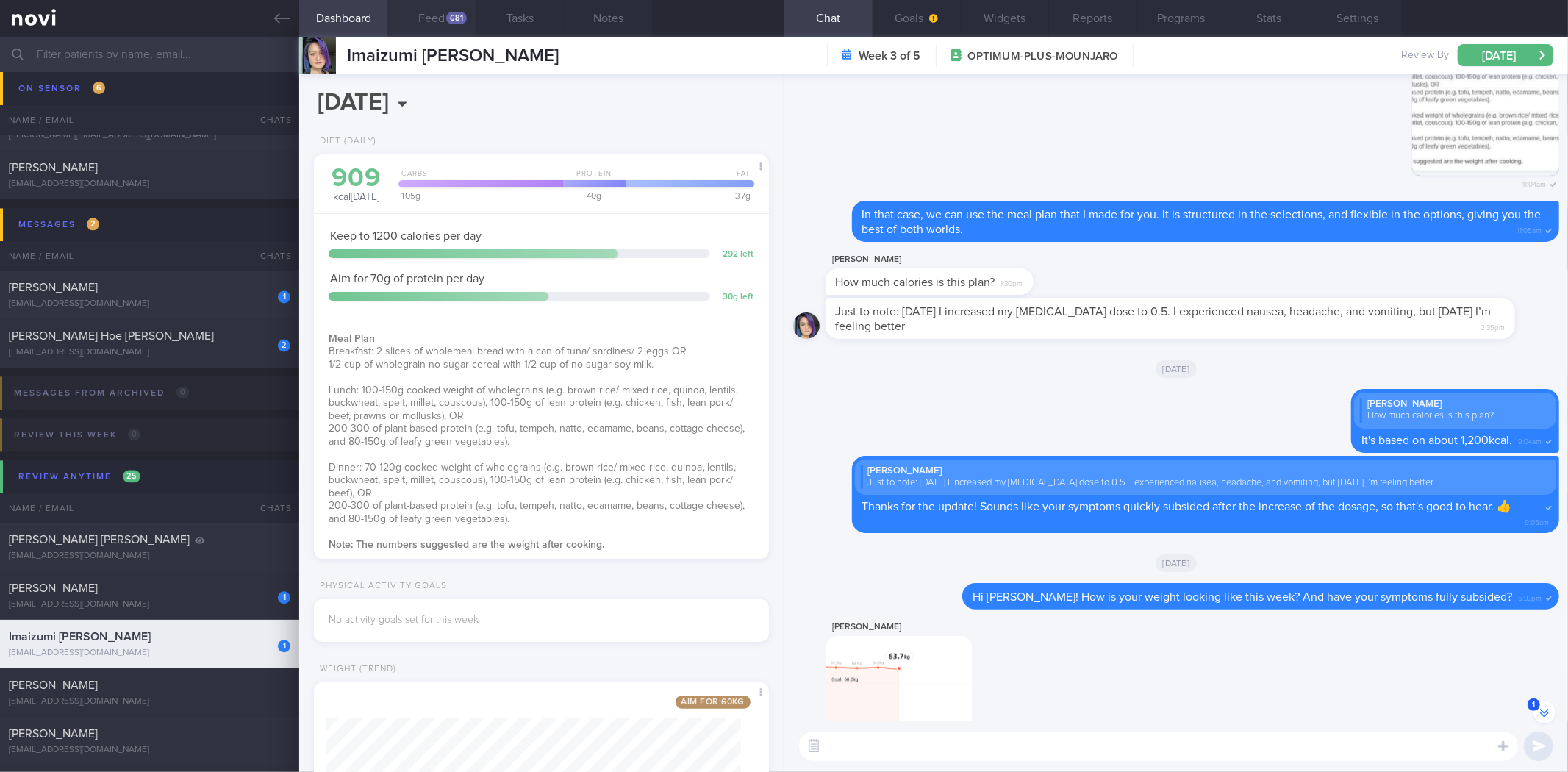
click at [446, 10] on button "Feed 681" at bounding box center [431, 18] width 88 height 37
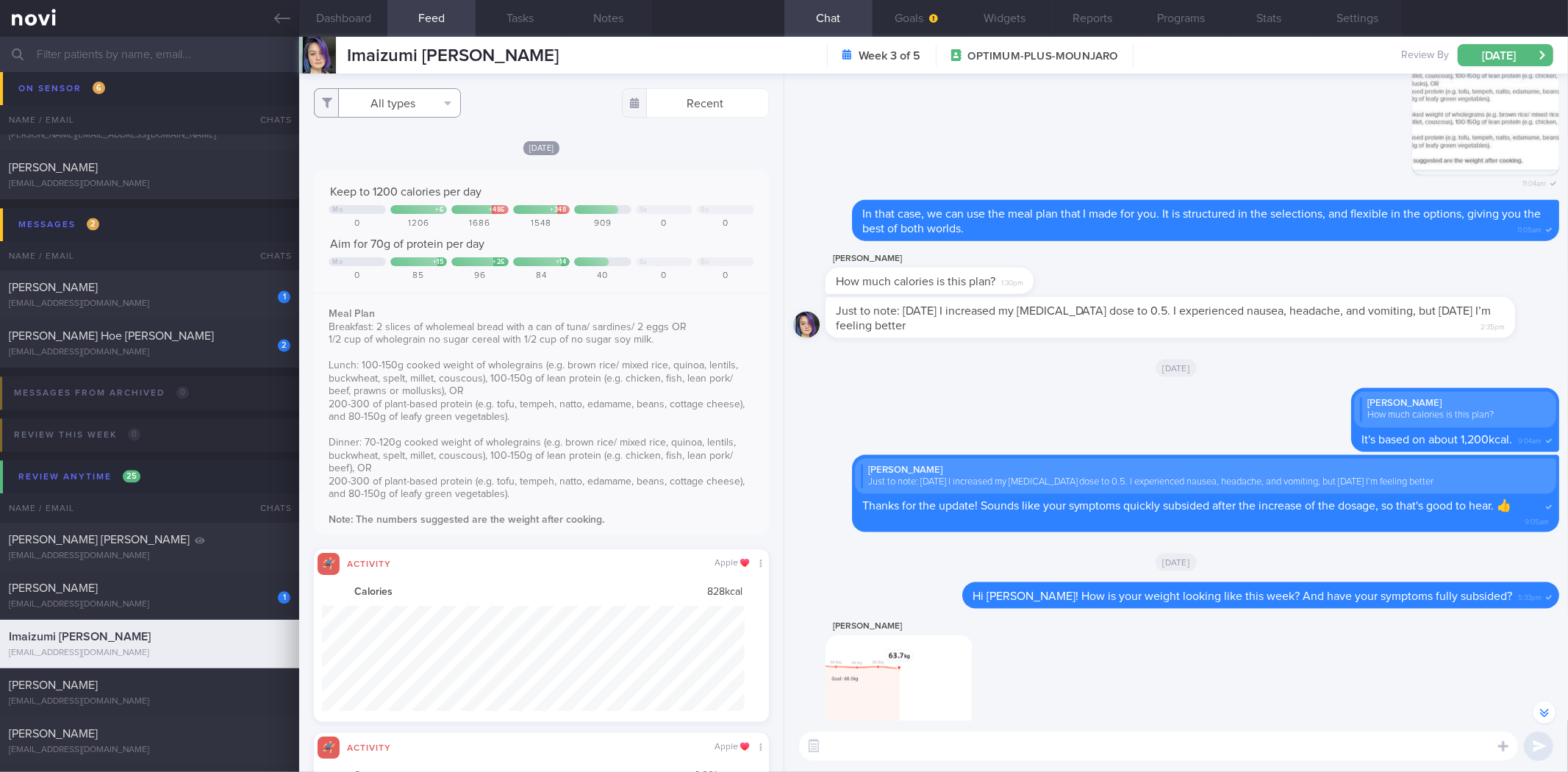
click at [421, 106] on button "All types" at bounding box center [387, 102] width 147 height 29
click at [421, 153] on button "Activity" at bounding box center [388, 153] width 146 height 22
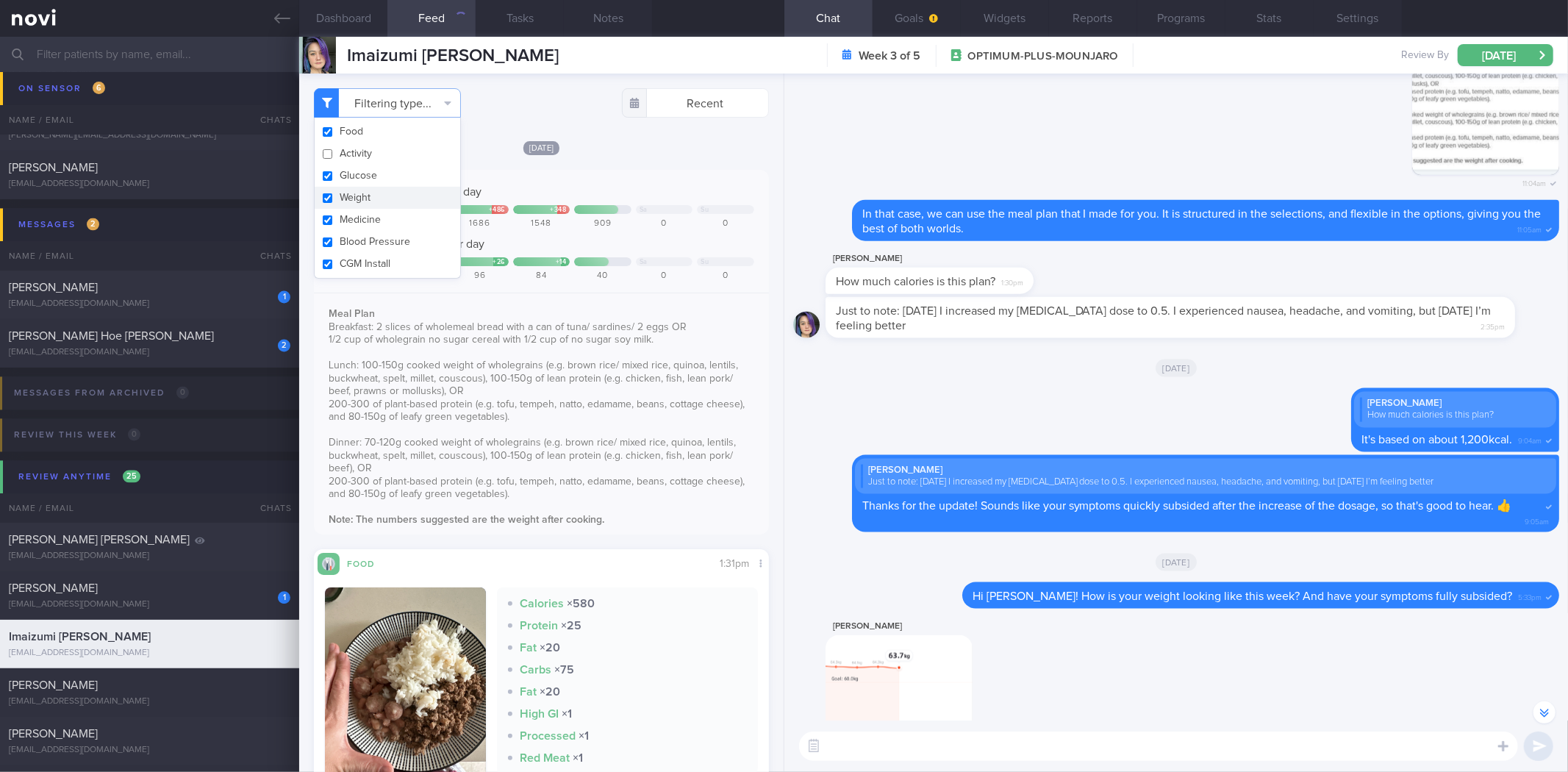
checkbox input "false"
click at [419, 200] on button "Weight" at bounding box center [388, 197] width 146 height 22
checkbox input "false"
click at [658, 136] on div "Filtering type... Food Activity Glucose Weight Medicine Blood Pressure CGM Inst…" at bounding box center [540, 423] width 484 height 698
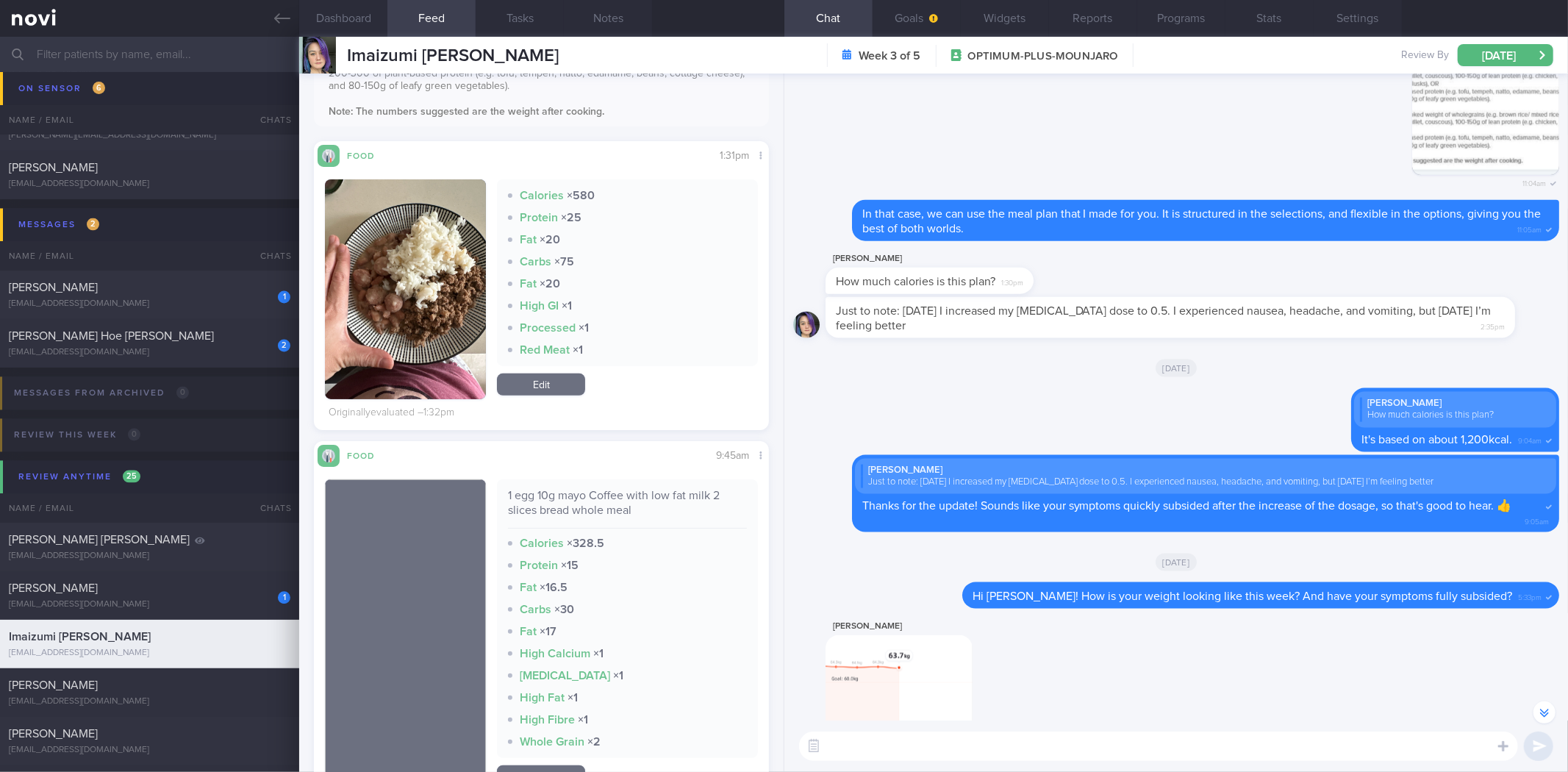
click at [399, 302] on button "button" at bounding box center [405, 290] width 161 height 219
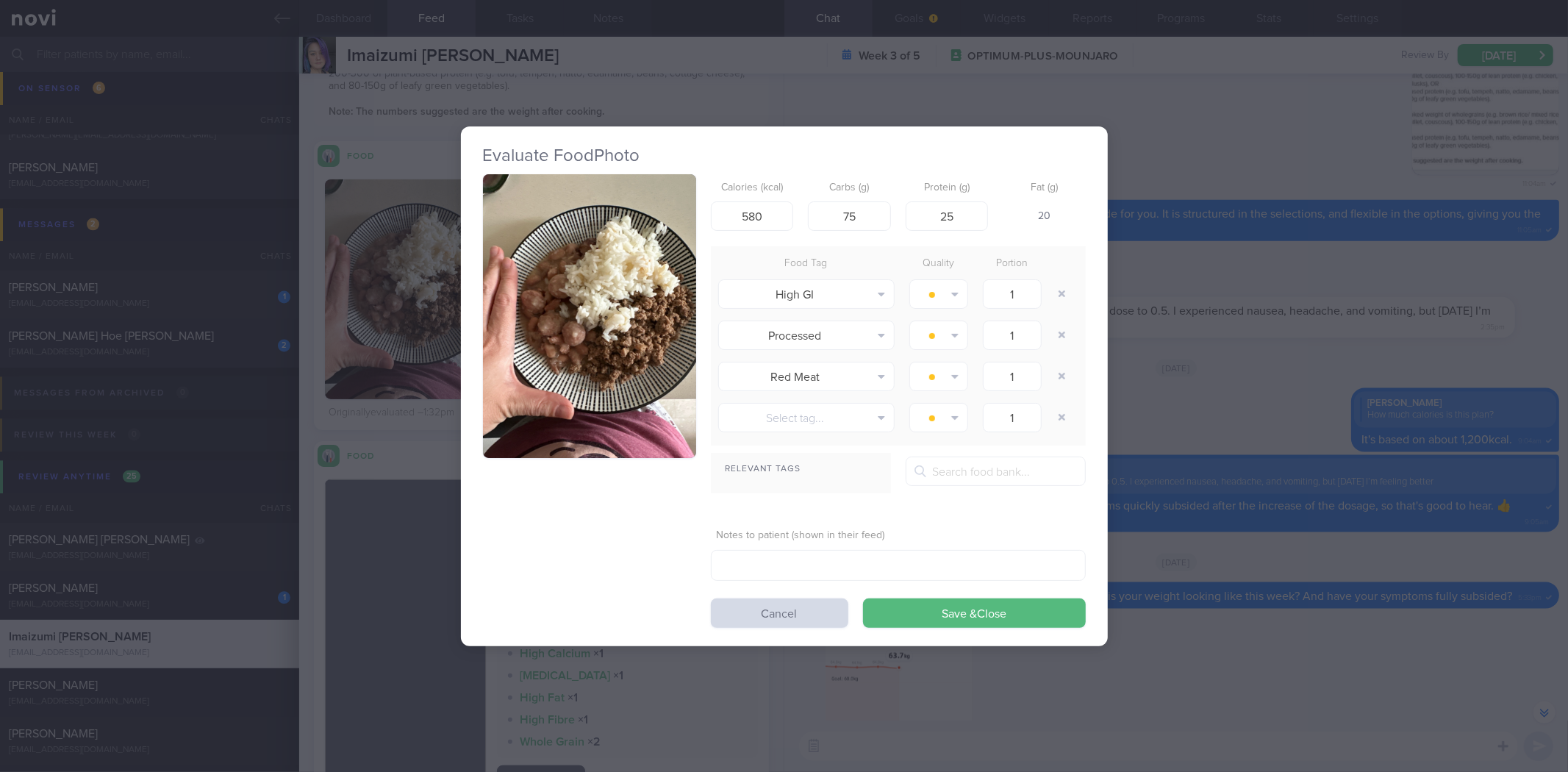
click at [624, 363] on button "button" at bounding box center [589, 316] width 213 height 285
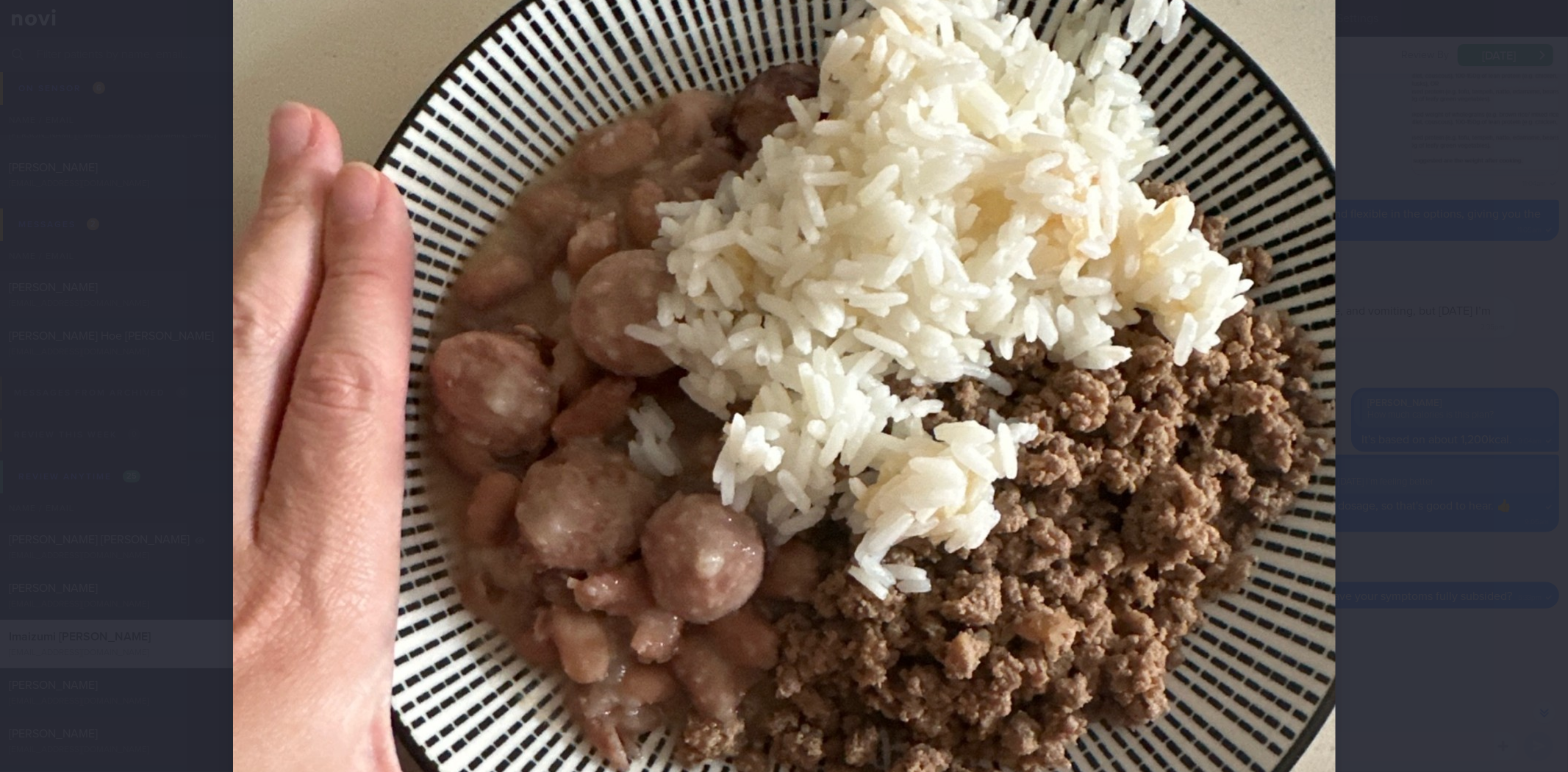
drag, startPoint x: 1430, startPoint y: 461, endPoint x: 1435, endPoint y: 430, distance: 31.4
click at [1432, 459] on div at bounding box center [784, 386] width 1568 height 772
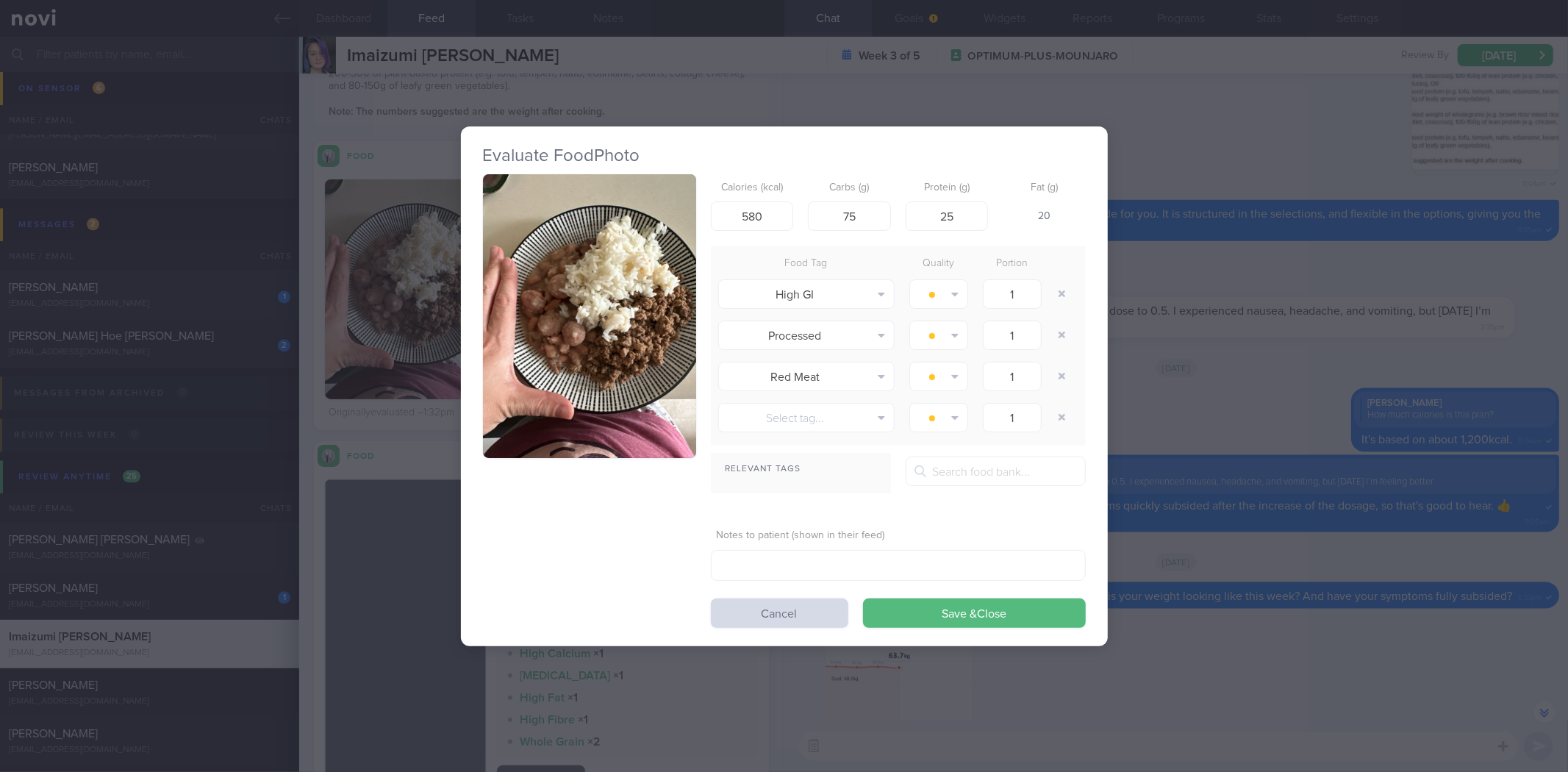
click at [1361, 271] on div "Evaluate Food Photo Calories (kcal) 580 Carbs (g) 75 Protein (g) 25 Fat (g) 20 …" at bounding box center [784, 386] width 1568 height 772
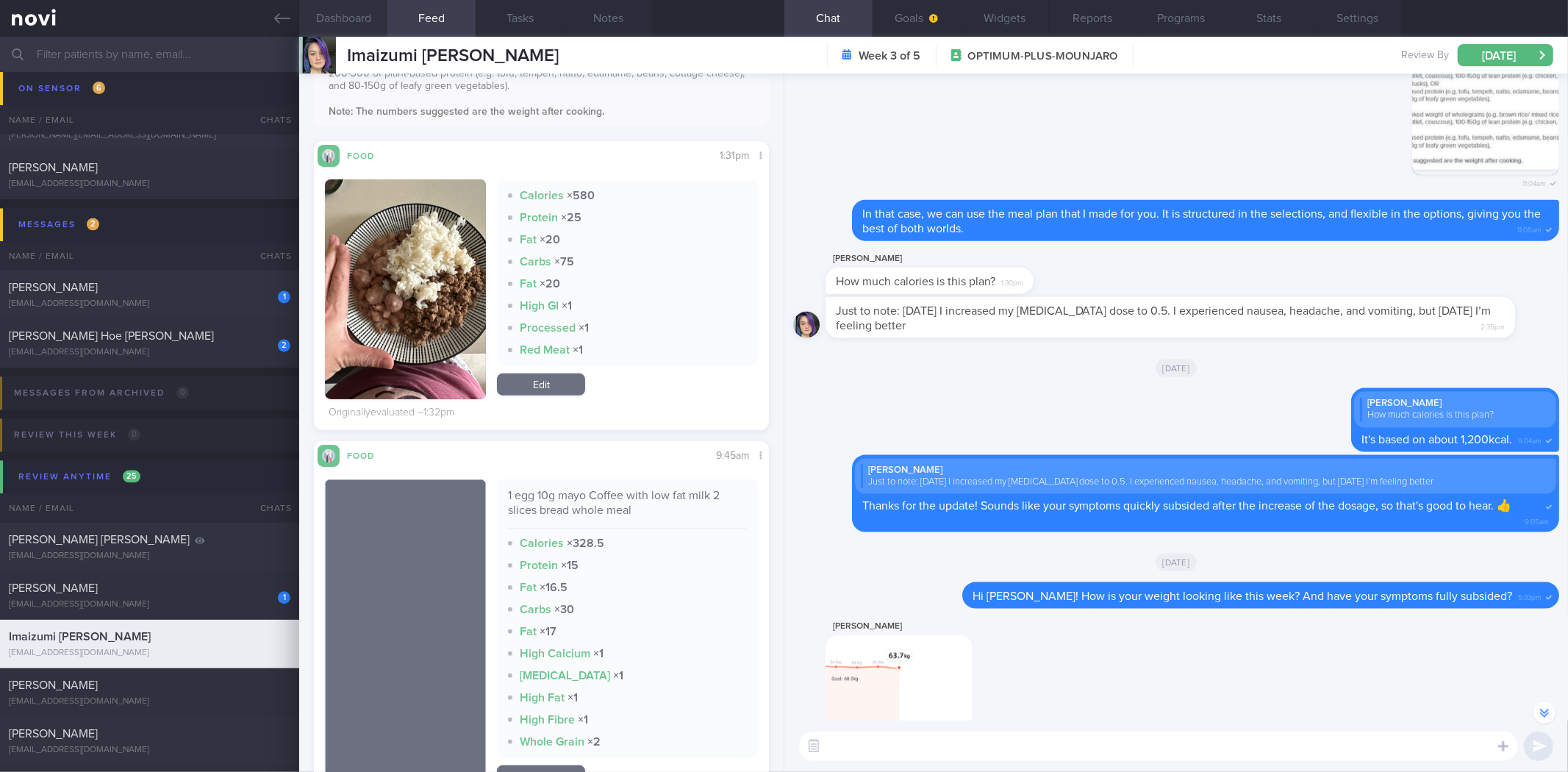
click at [384, 20] on button "Dashboard" at bounding box center [343, 18] width 88 height 37
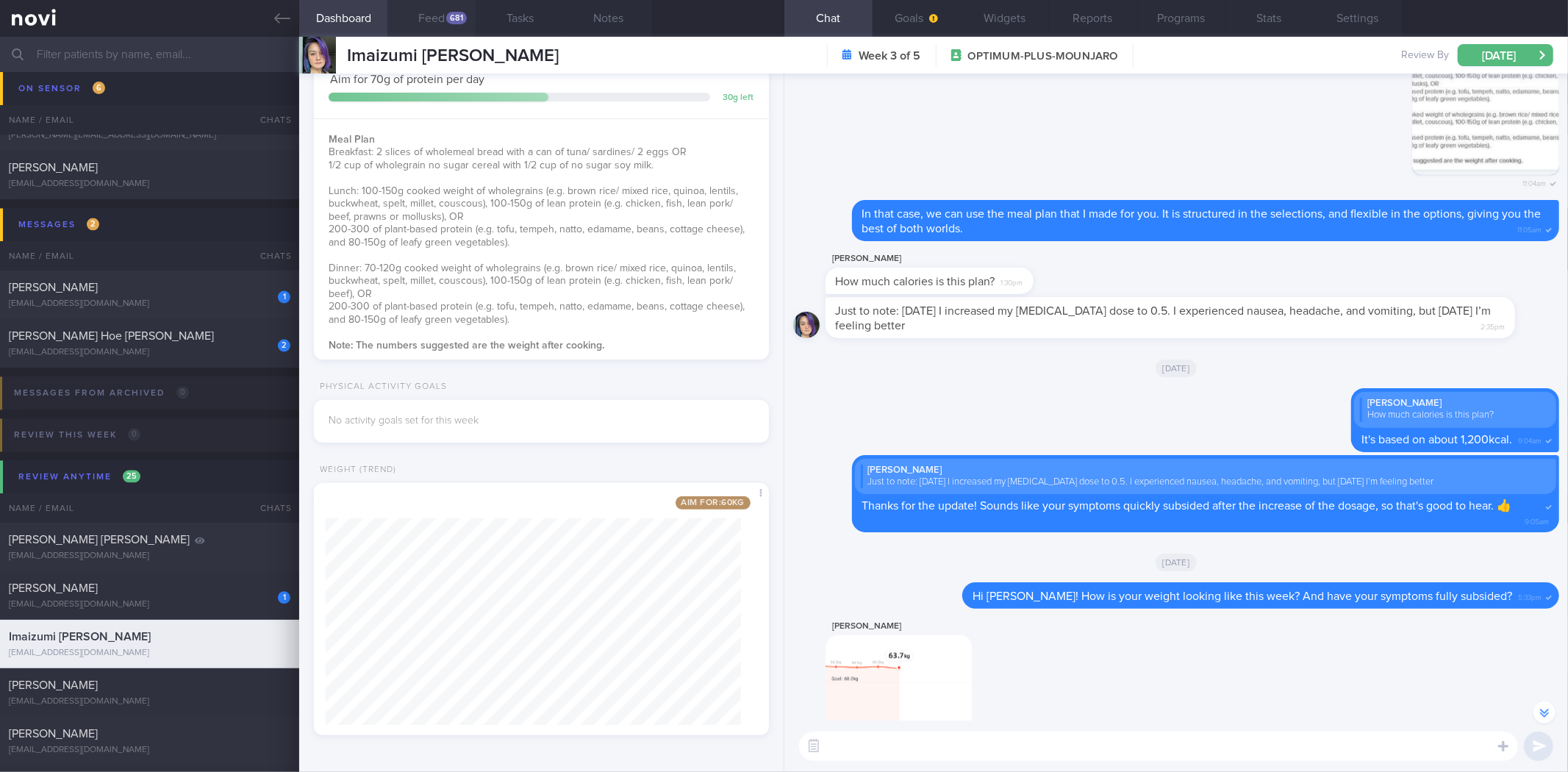
click at [413, 20] on button "Feed 681" at bounding box center [431, 18] width 88 height 37
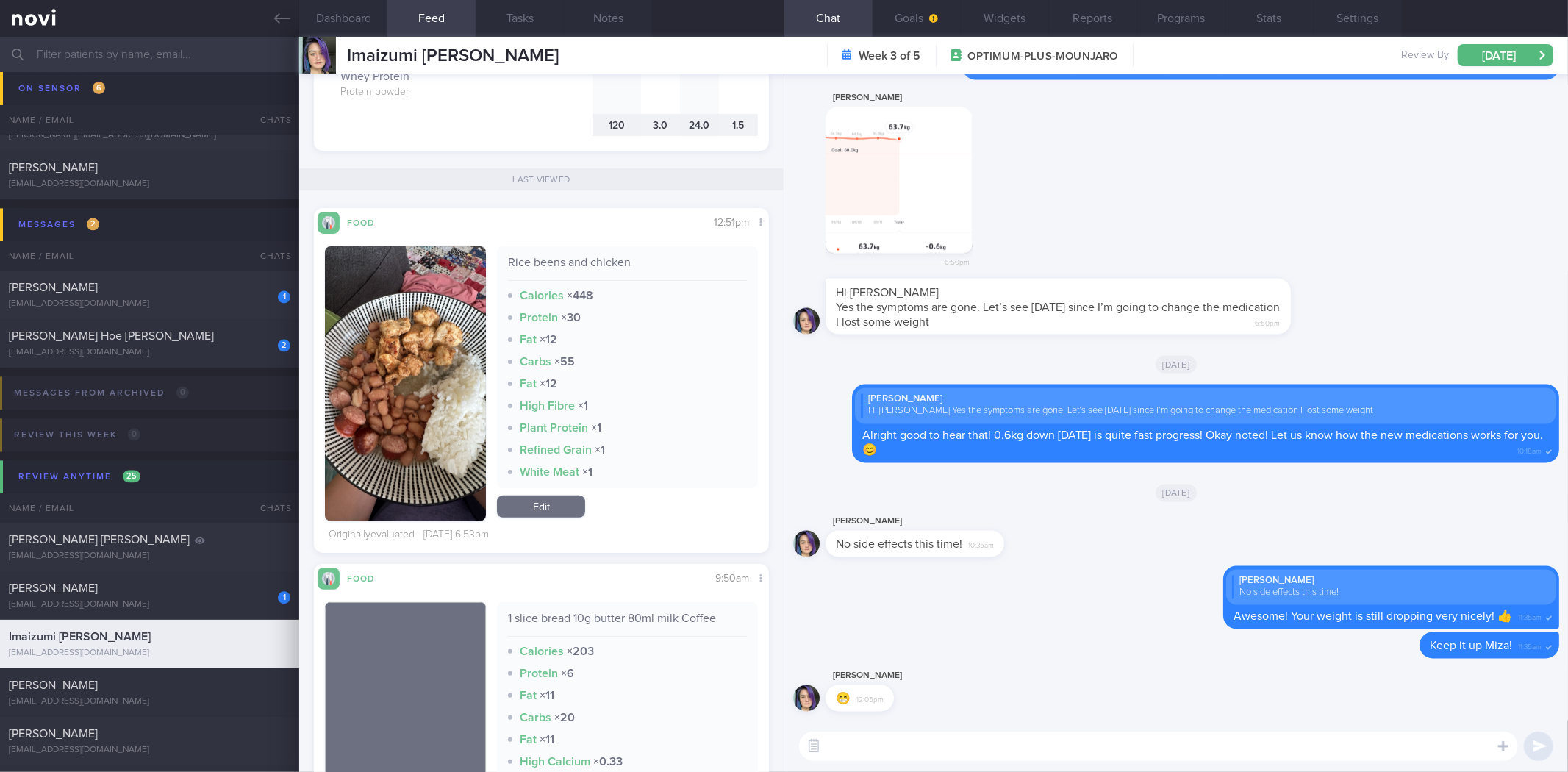
click at [427, 380] on button "button" at bounding box center [405, 383] width 161 height 275
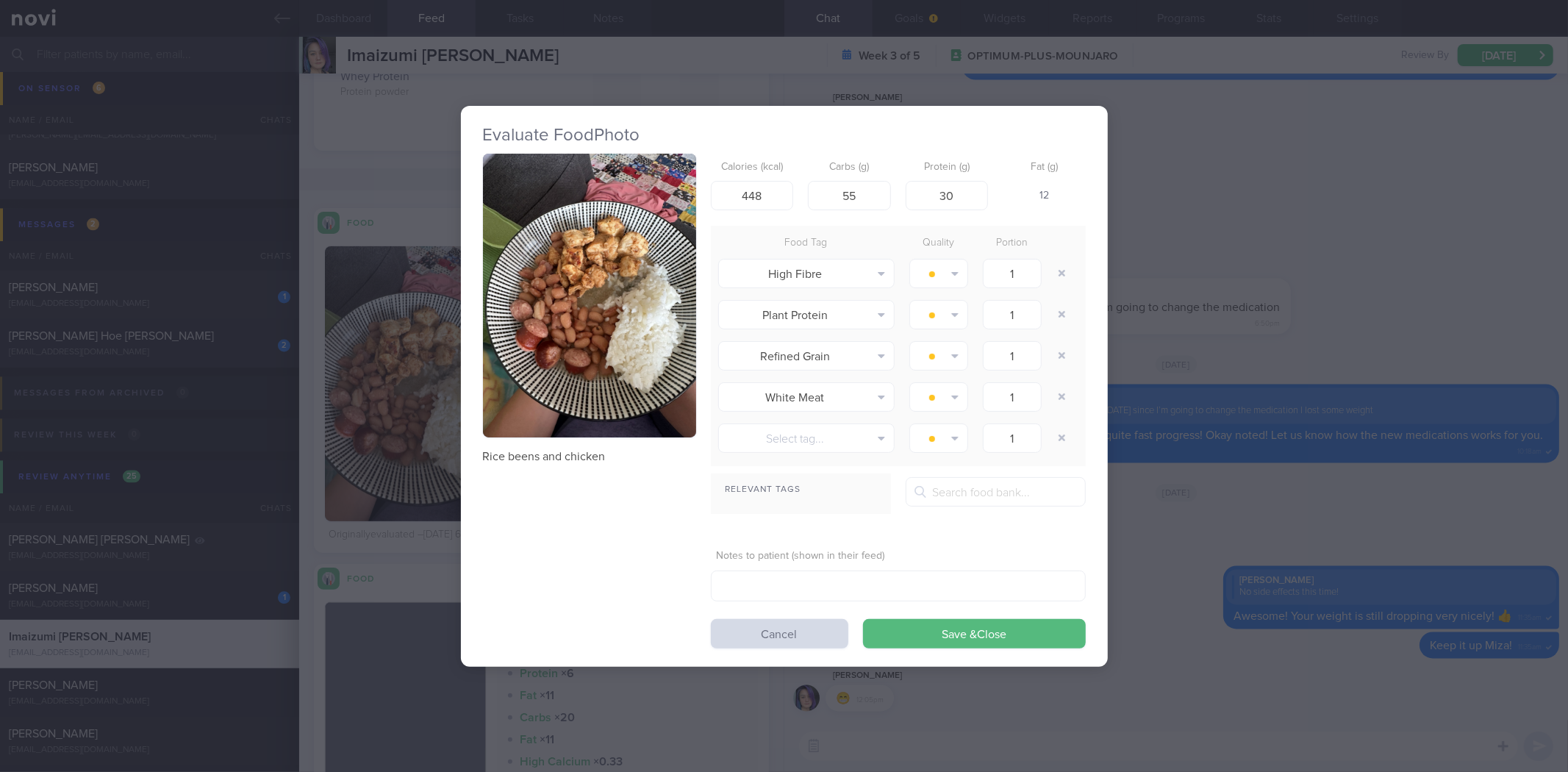
click at [581, 280] on button "button" at bounding box center [589, 295] width 213 height 285
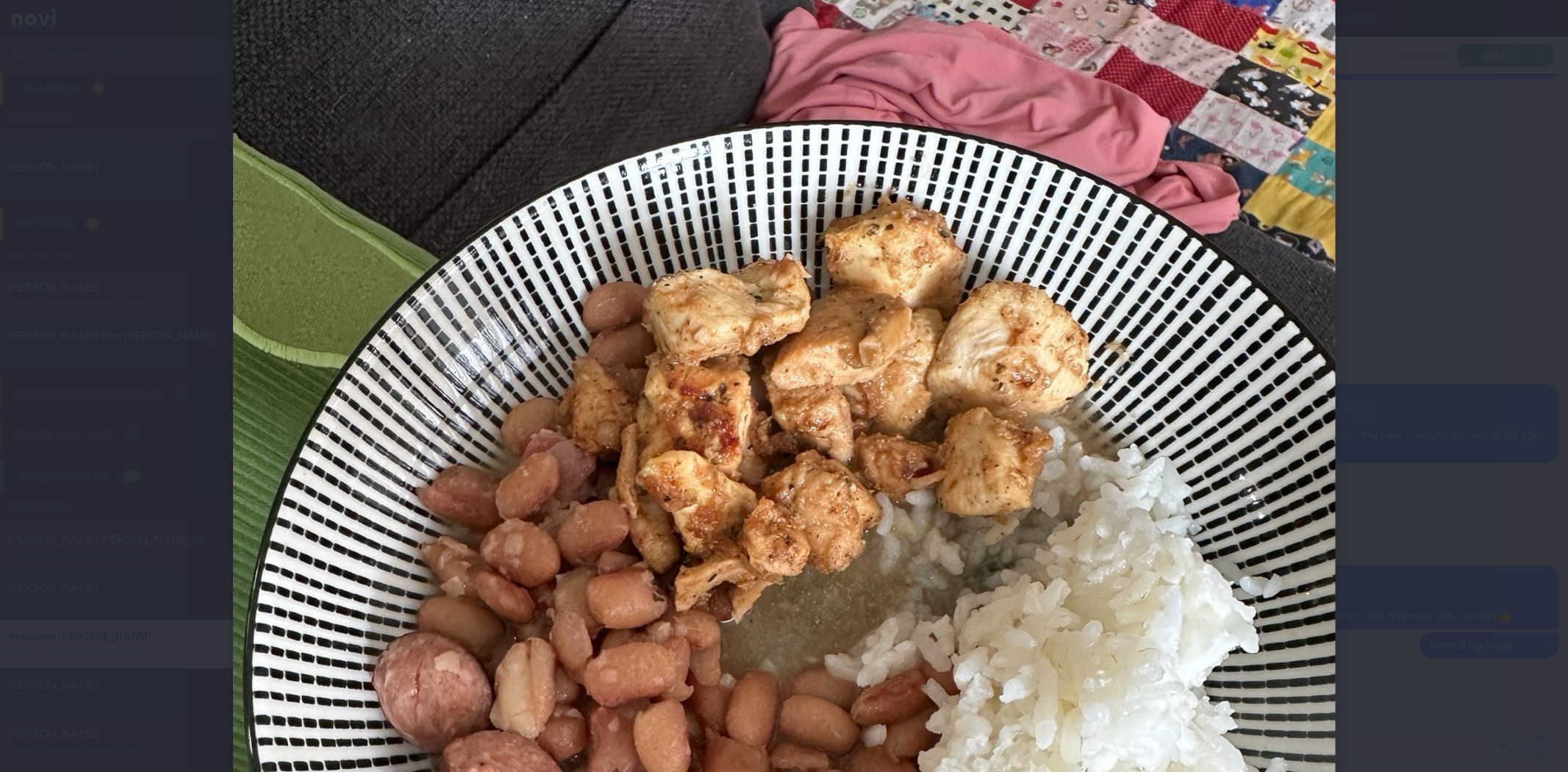
scroll to position [408, 0]
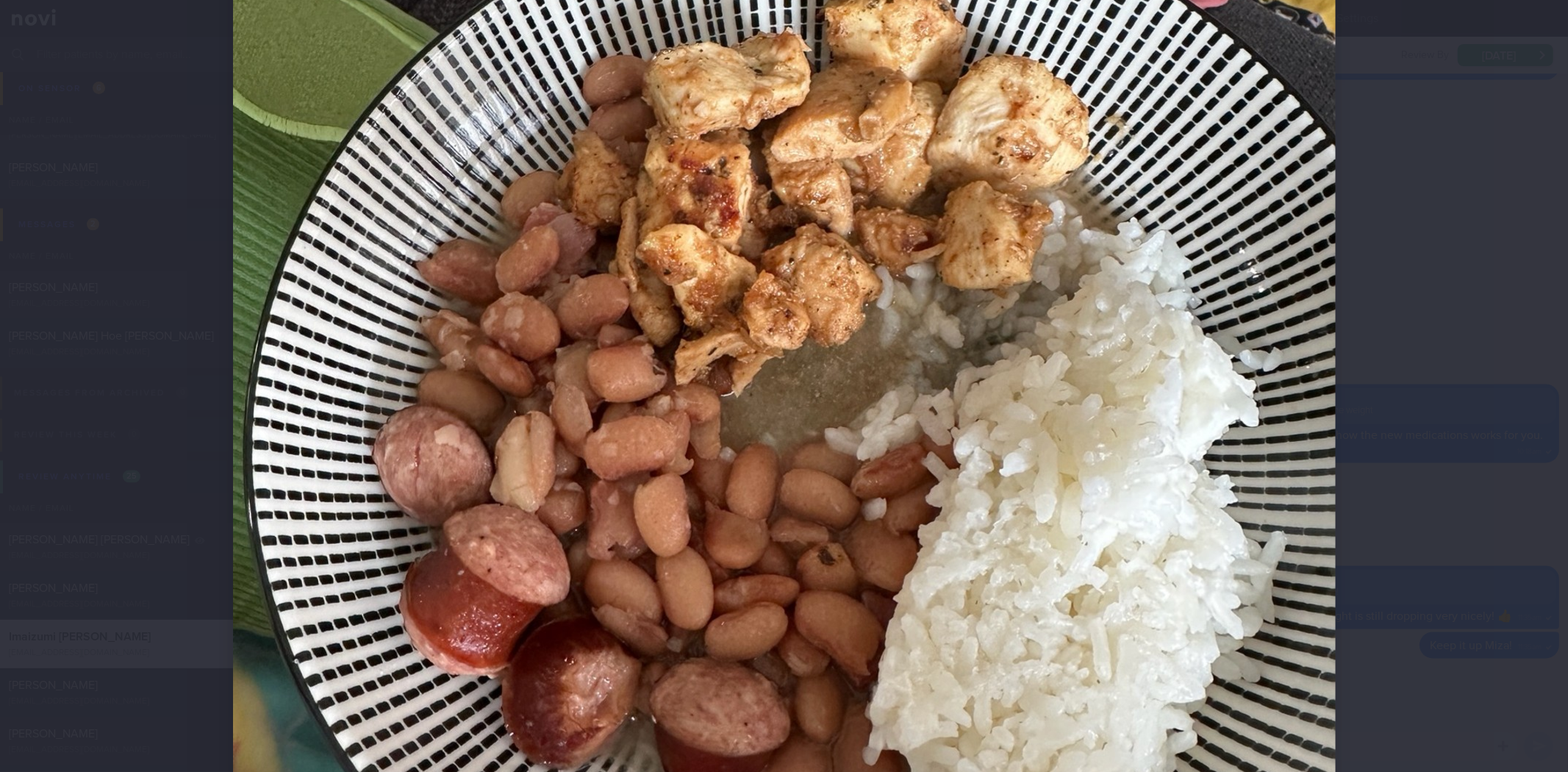
click at [1358, 379] on div at bounding box center [784, 386] width 1221 height 1588
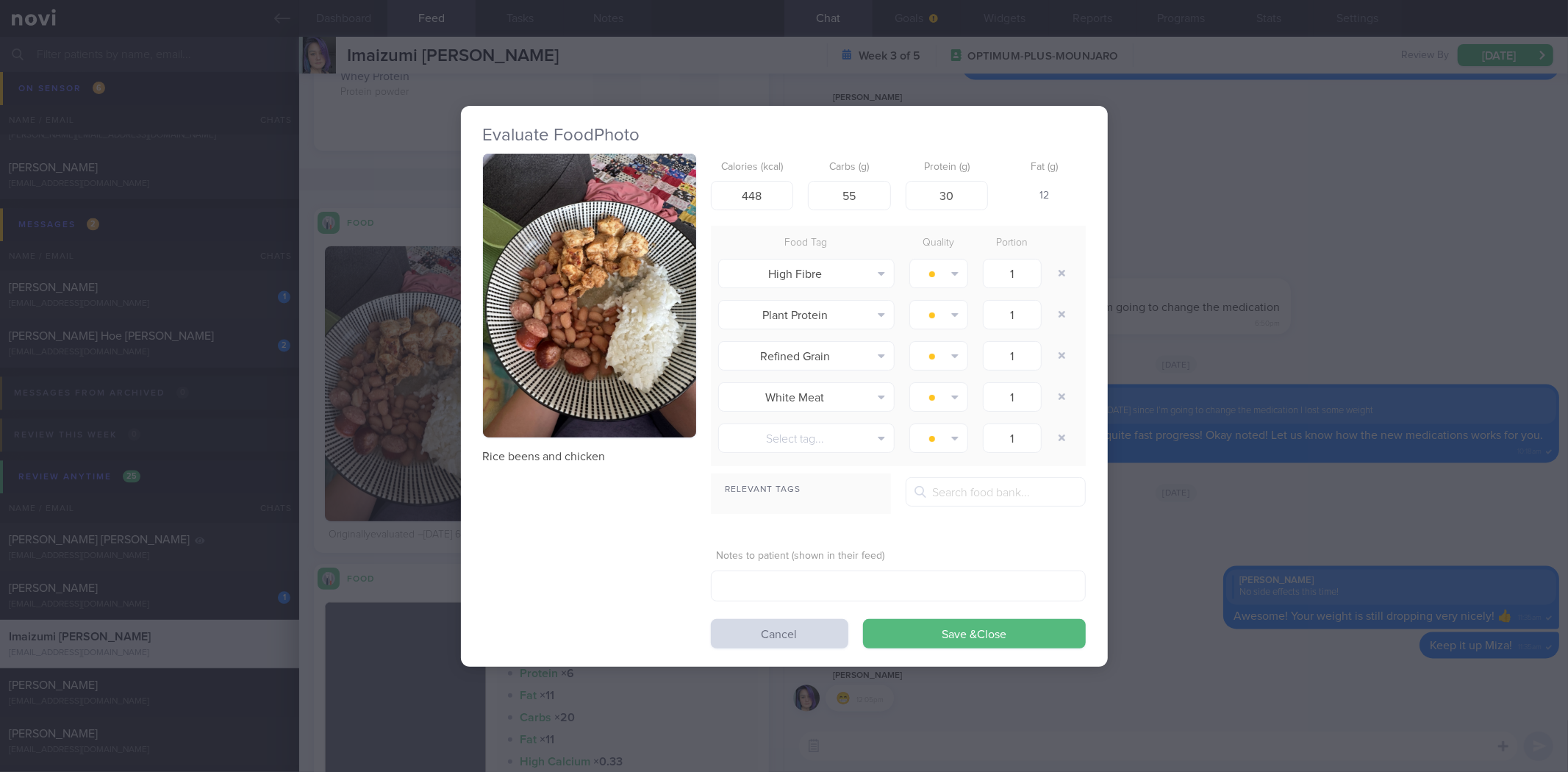
click at [1248, 325] on div "Evaluate Food Photo Rice beens and chicken Calories (kcal) 448 Carbs (g) 55 Pro…" at bounding box center [784, 386] width 1568 height 772
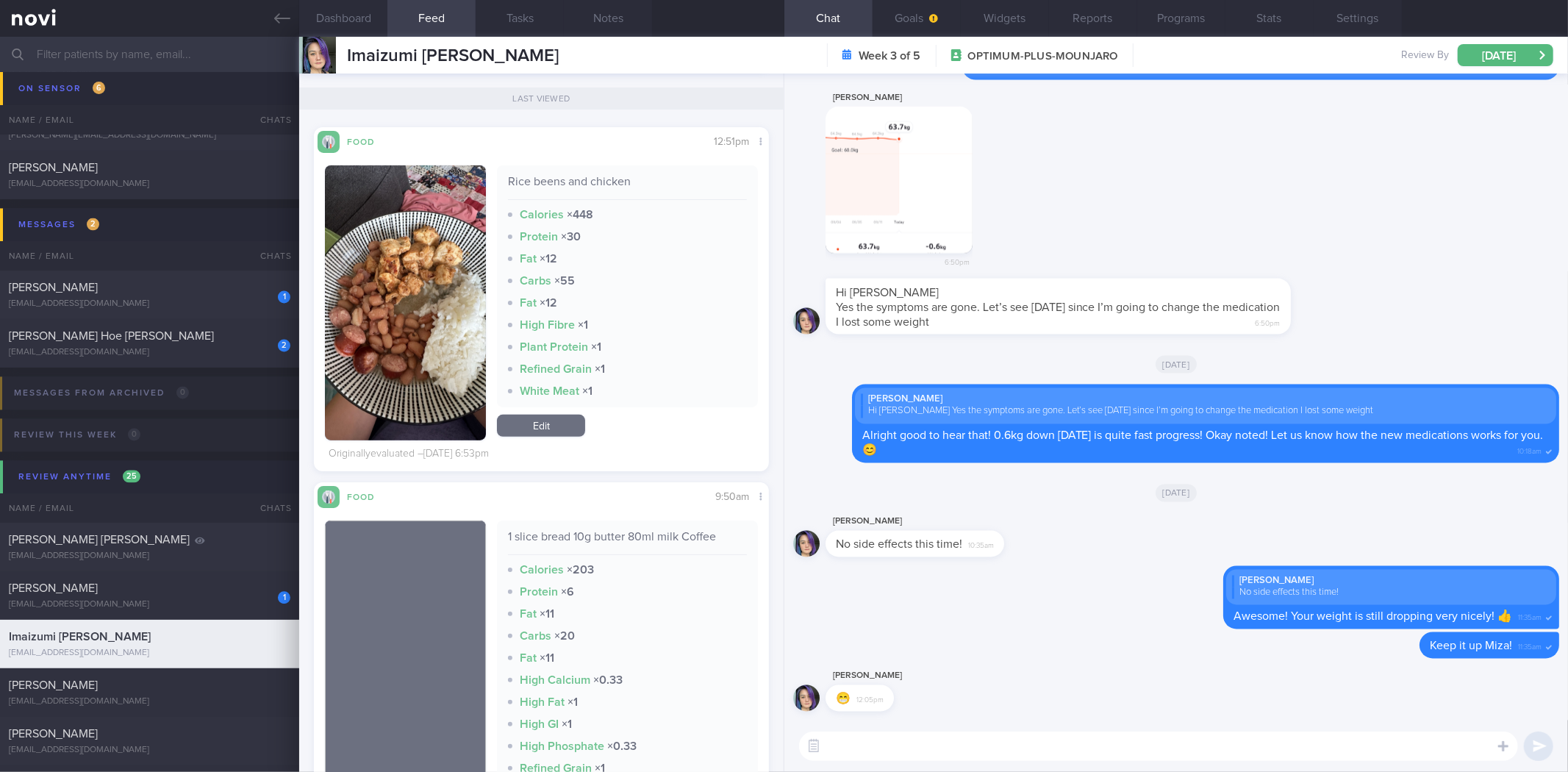
scroll to position [5227, 0]
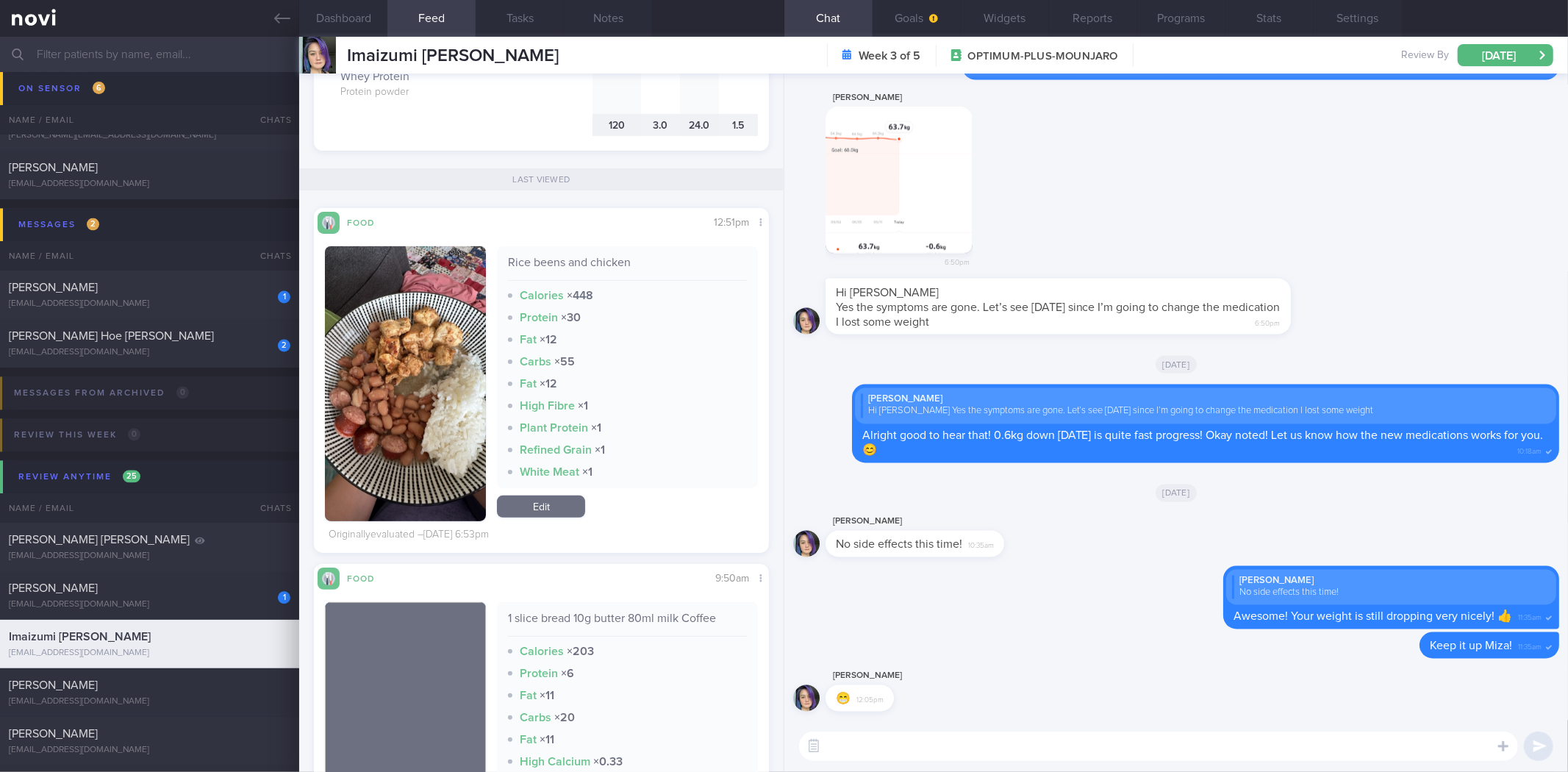
click at [1083, 748] on textarea at bounding box center [1159, 746] width 719 height 29
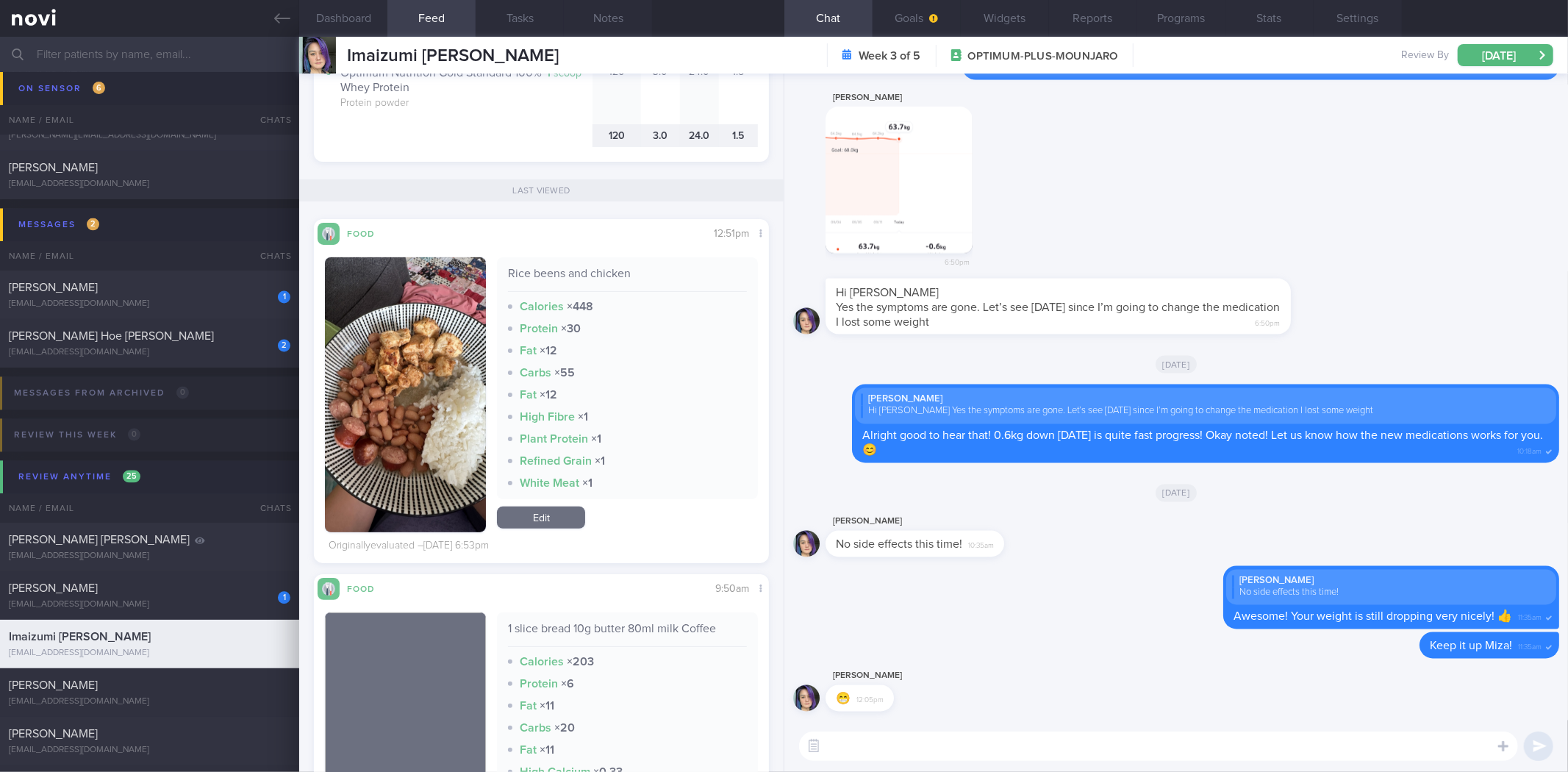
scroll to position [4900, 0]
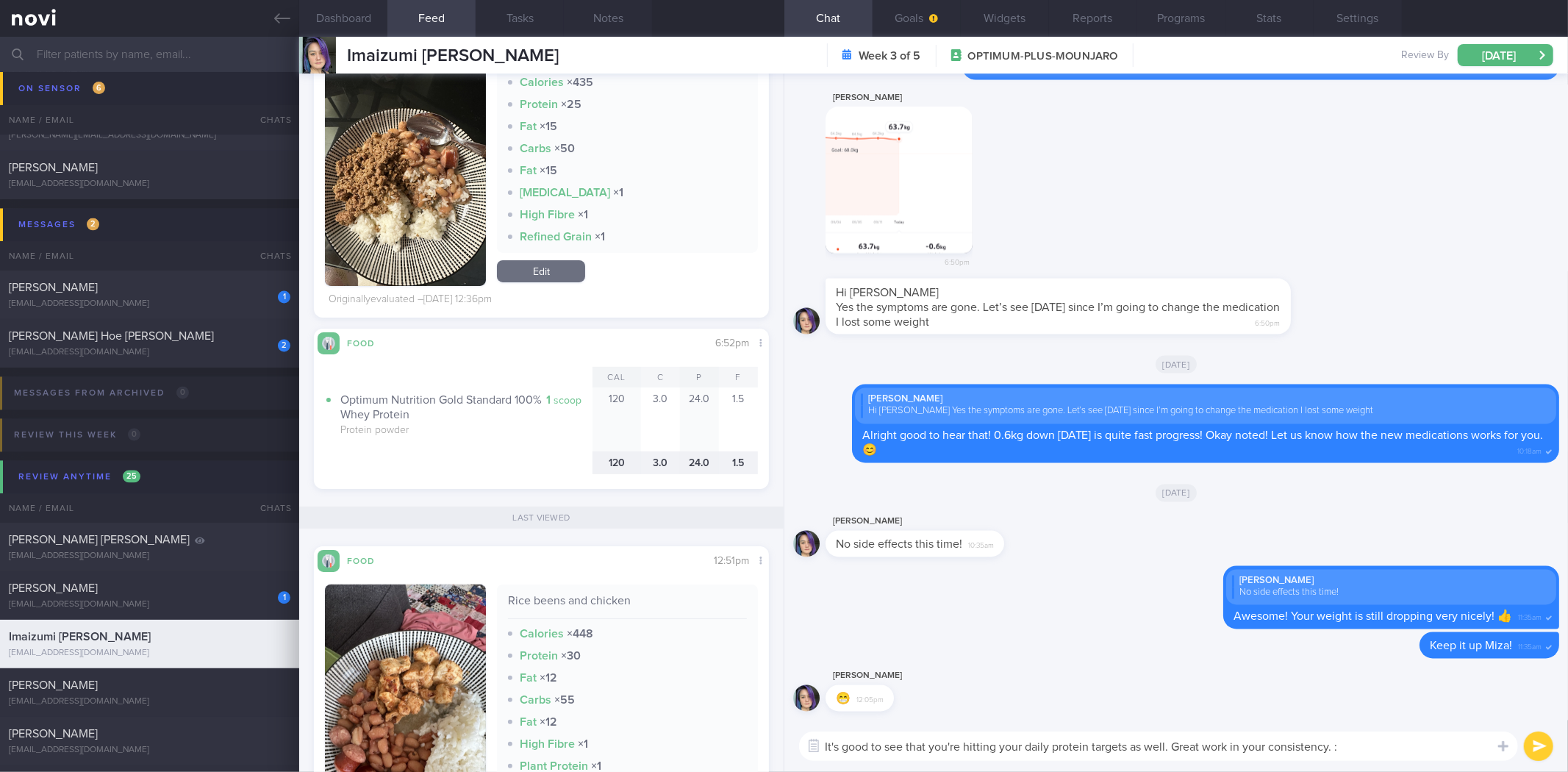
type textarea "It's good to see that you're hitting your daily protein targets as well. Great …"
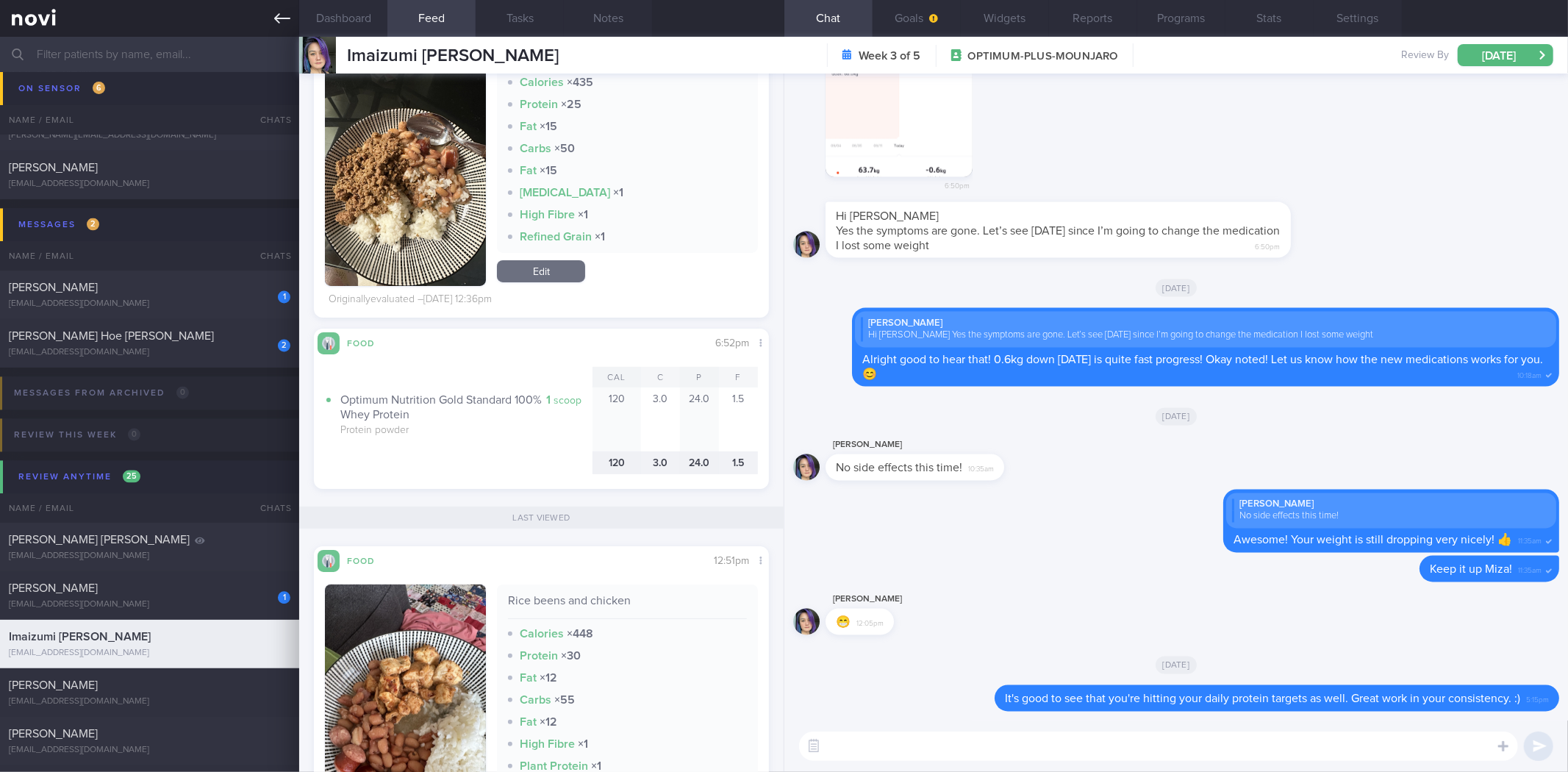
click at [275, 35] on div "Patients New Users Coaches Assigned patients Assigned patients All active patie…" at bounding box center [784, 386] width 1568 height 772
click at [244, 266] on div "Chats" at bounding box center [270, 255] width 59 height 29
click at [222, 280] on div "[PERSON_NAME]" at bounding box center [148, 288] width 278 height 15
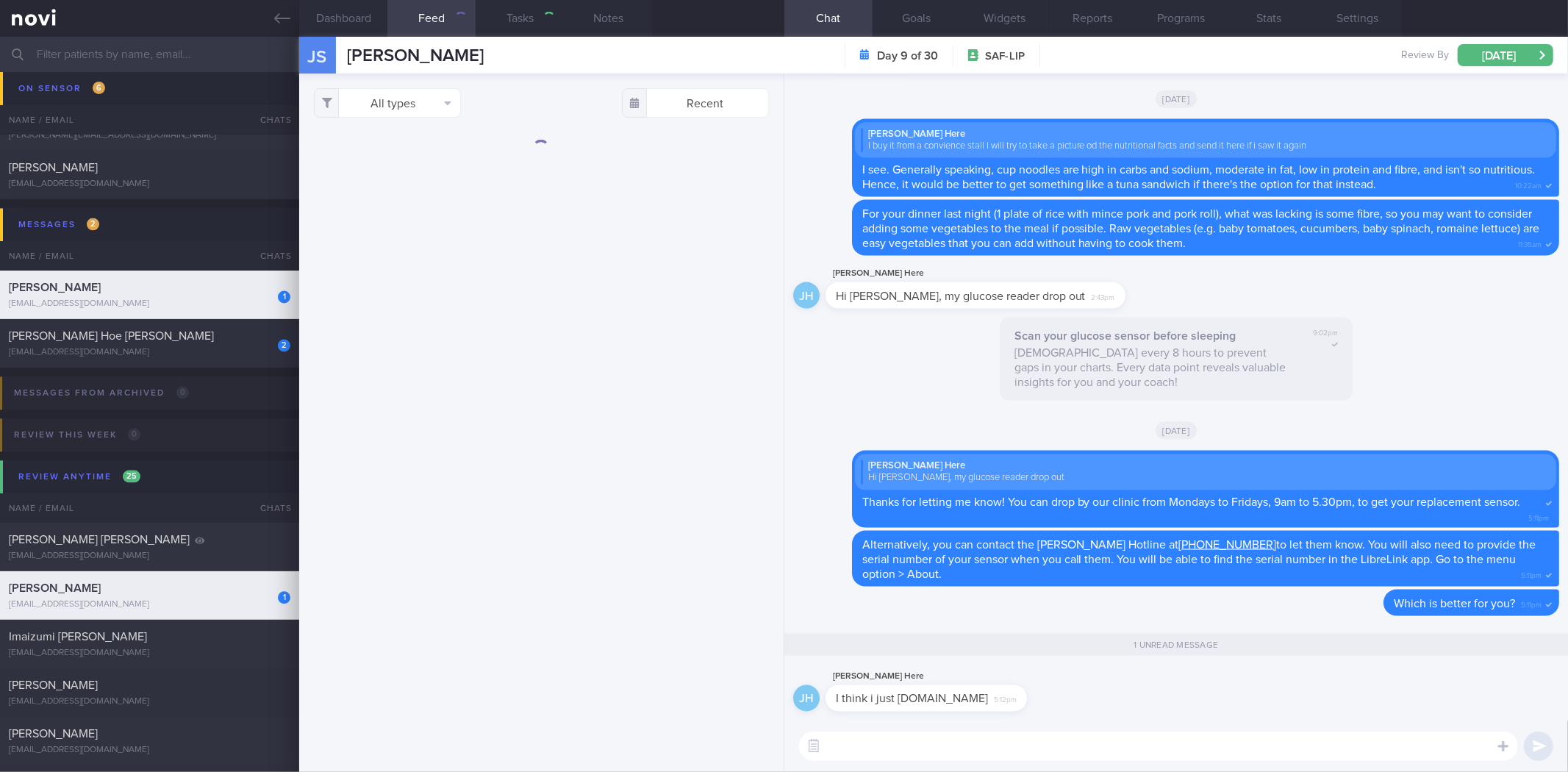
checkbox input "true"
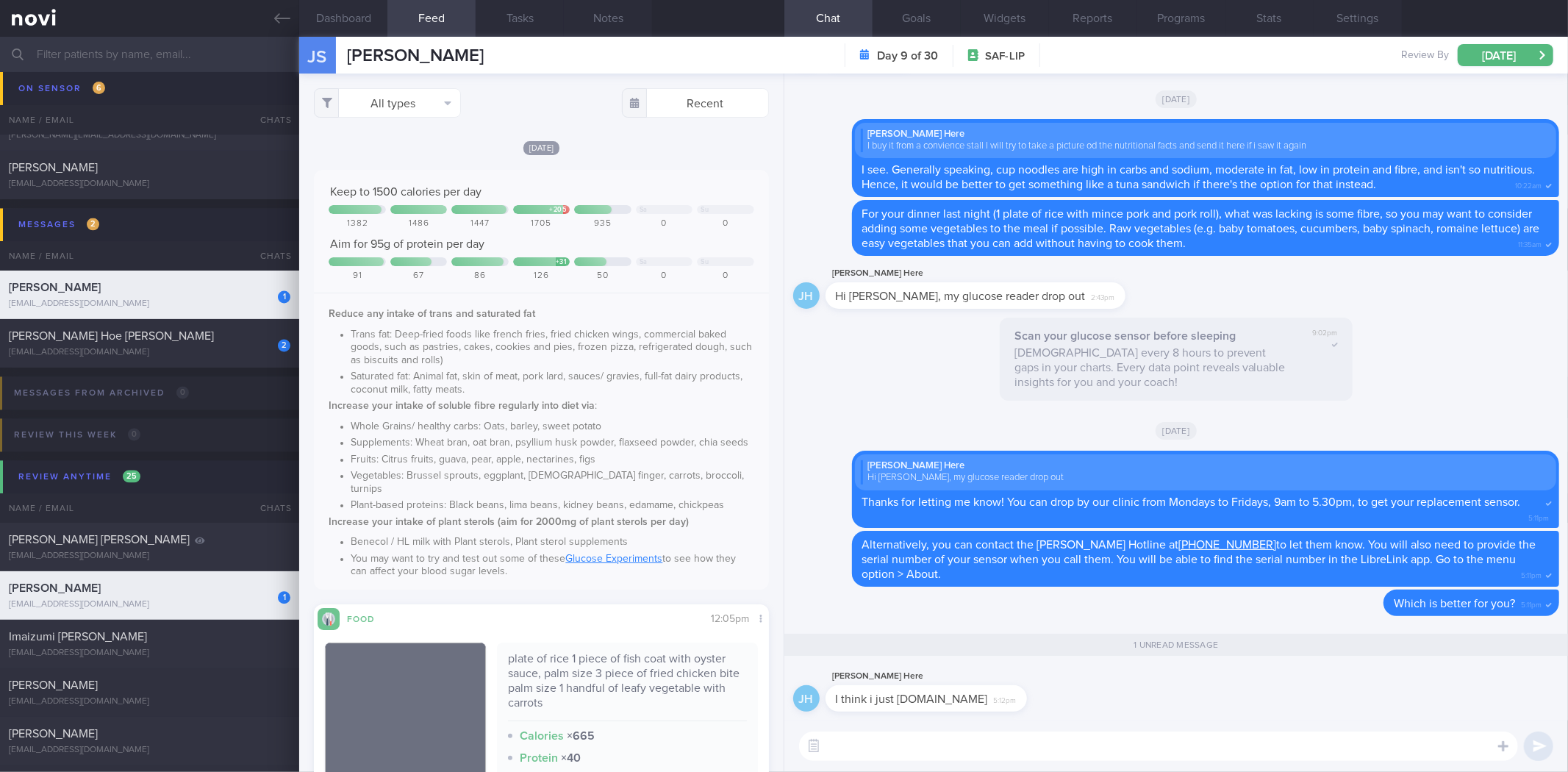
scroll to position [263, 429]
click at [980, 750] on textarea at bounding box center [1159, 746] width 719 height 29
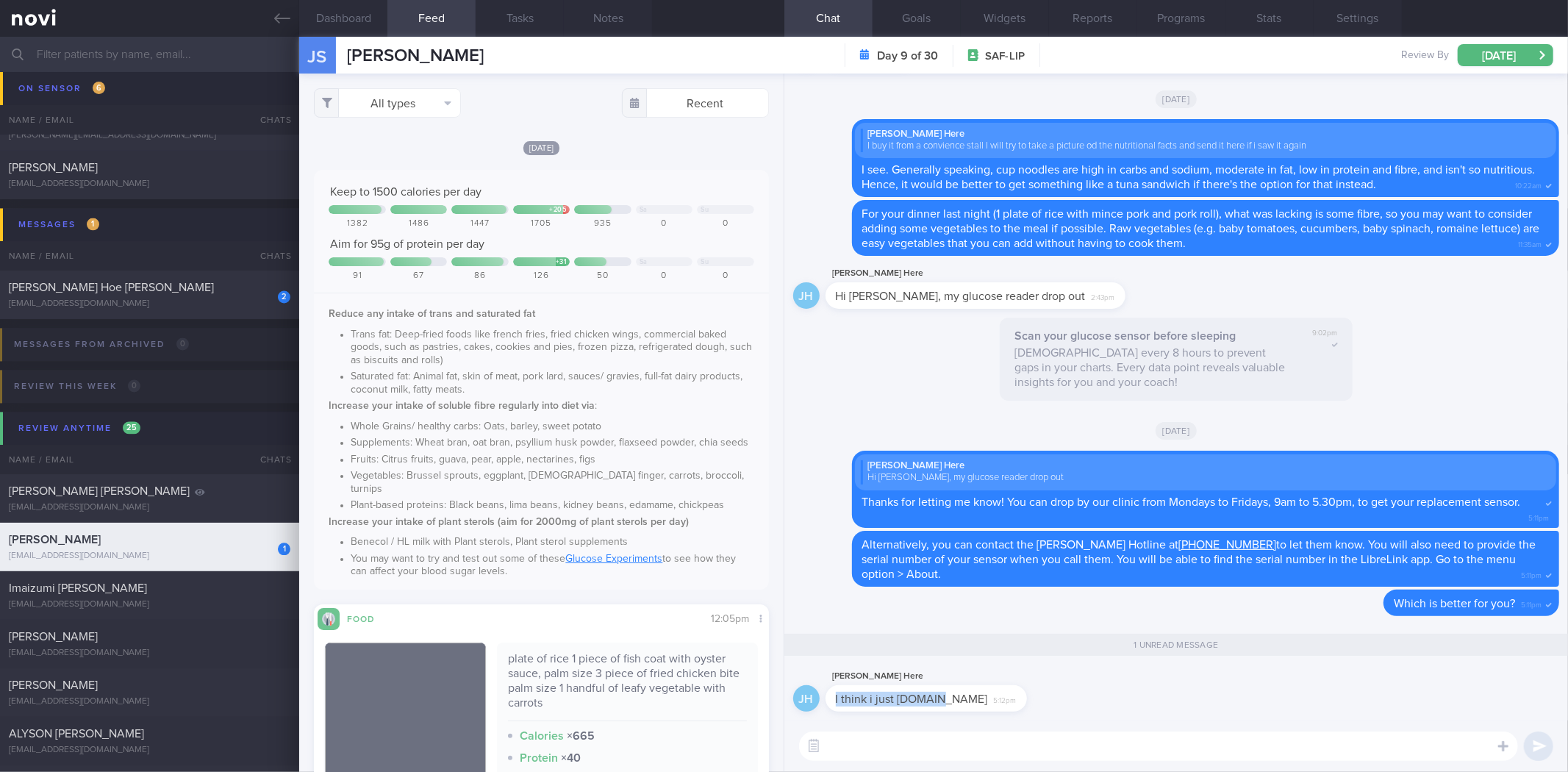
drag, startPoint x: 964, startPoint y: 706, endPoint x: 1297, endPoint y: 708, distance: 333.0
click at [1297, 708] on div "JH Jason Here I think i just drop.by 5:12pm" at bounding box center [1176, 693] width 766 height 53
click at [946, 655] on div "1 unread message" at bounding box center [1176, 644] width 799 height 22
drag, startPoint x: 956, startPoint y: 689, endPoint x: 1327, endPoint y: 711, distance: 371.7
click at [1327, 711] on div "JH Jason Here I think i just drop.by 5:12pm" at bounding box center [1176, 693] width 766 height 53
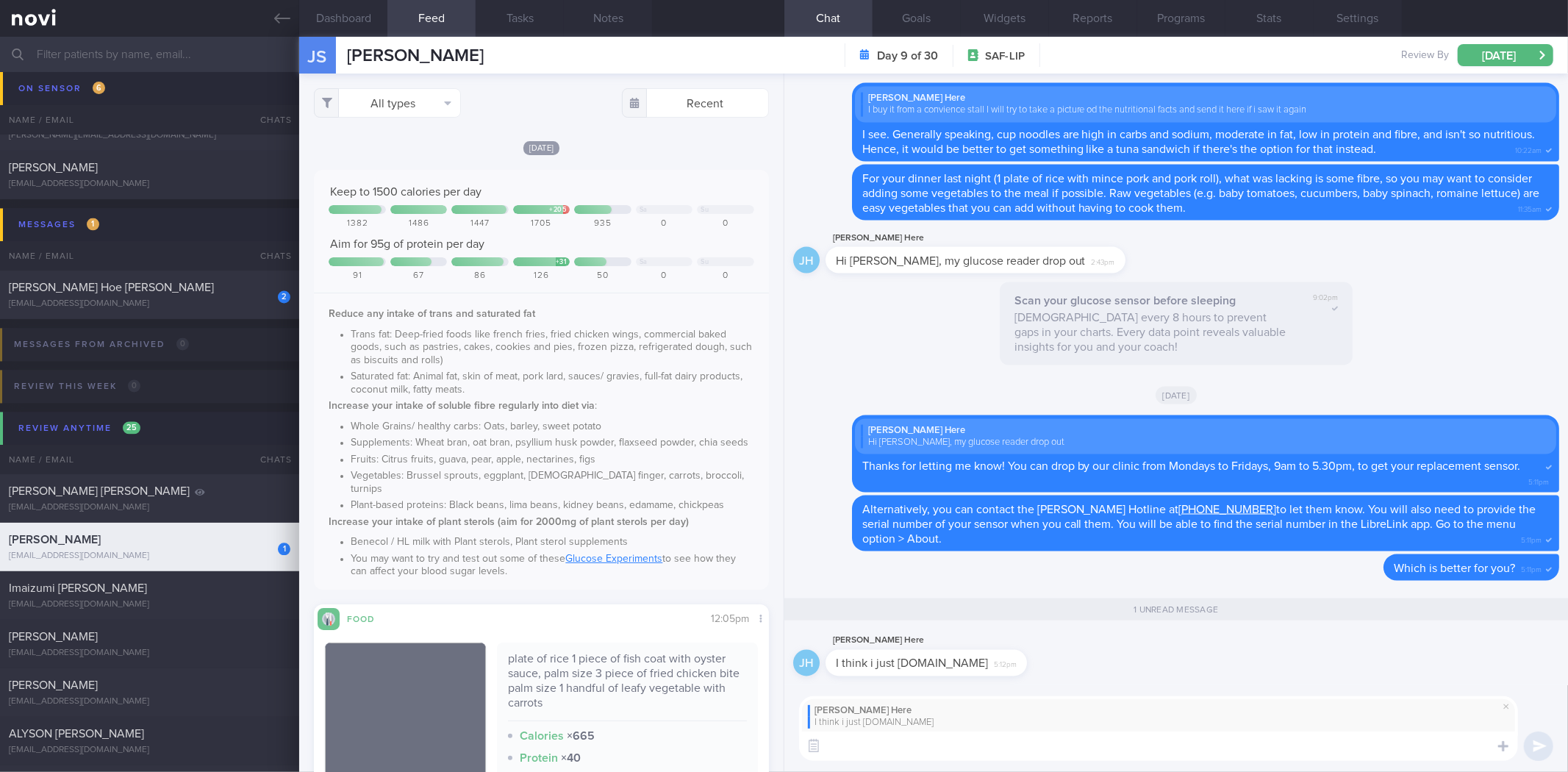
click at [1163, 760] on textarea at bounding box center [1159, 746] width 719 height 29
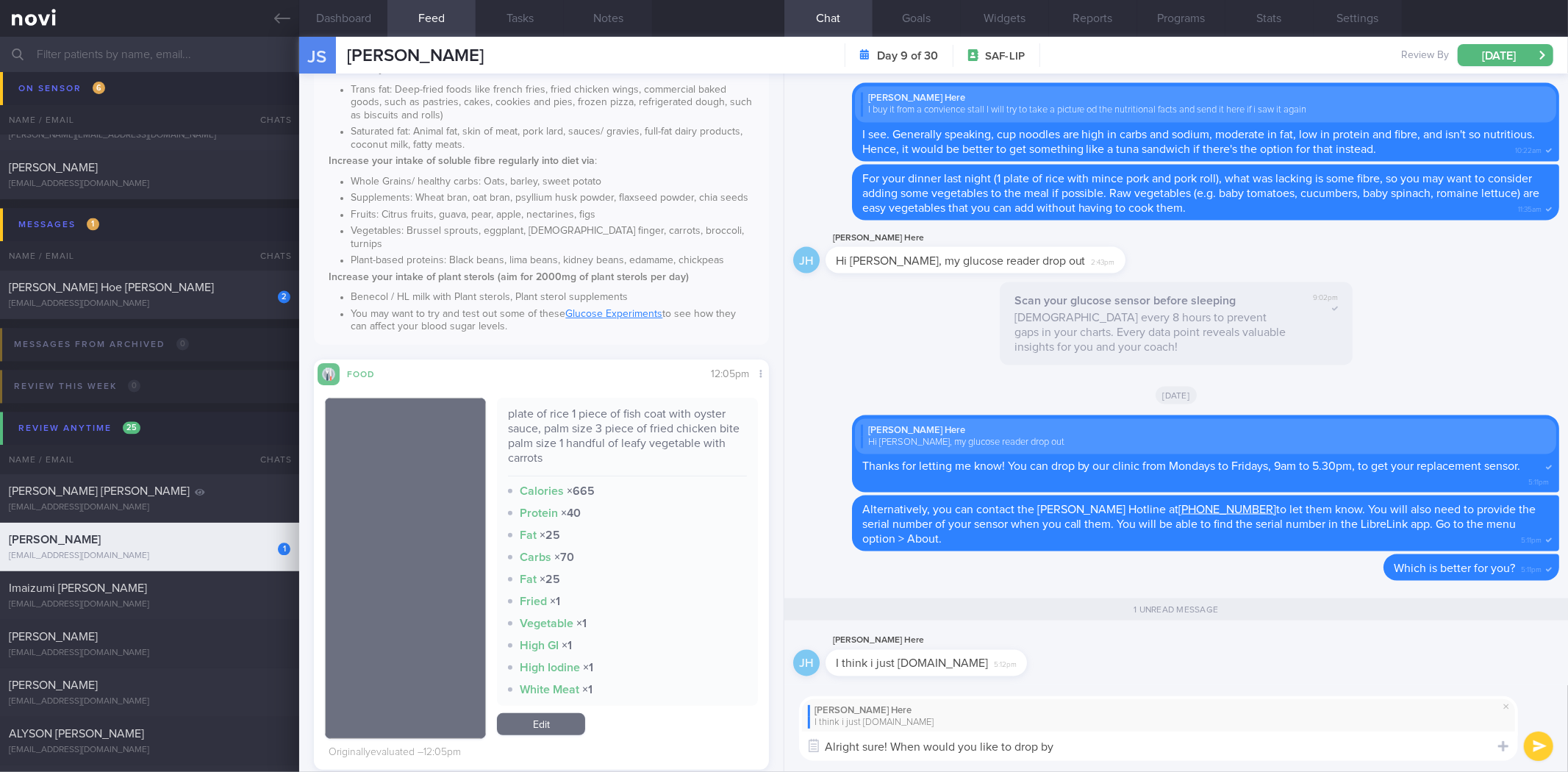
type textarea "Alright sure! When would you like to drop by?"
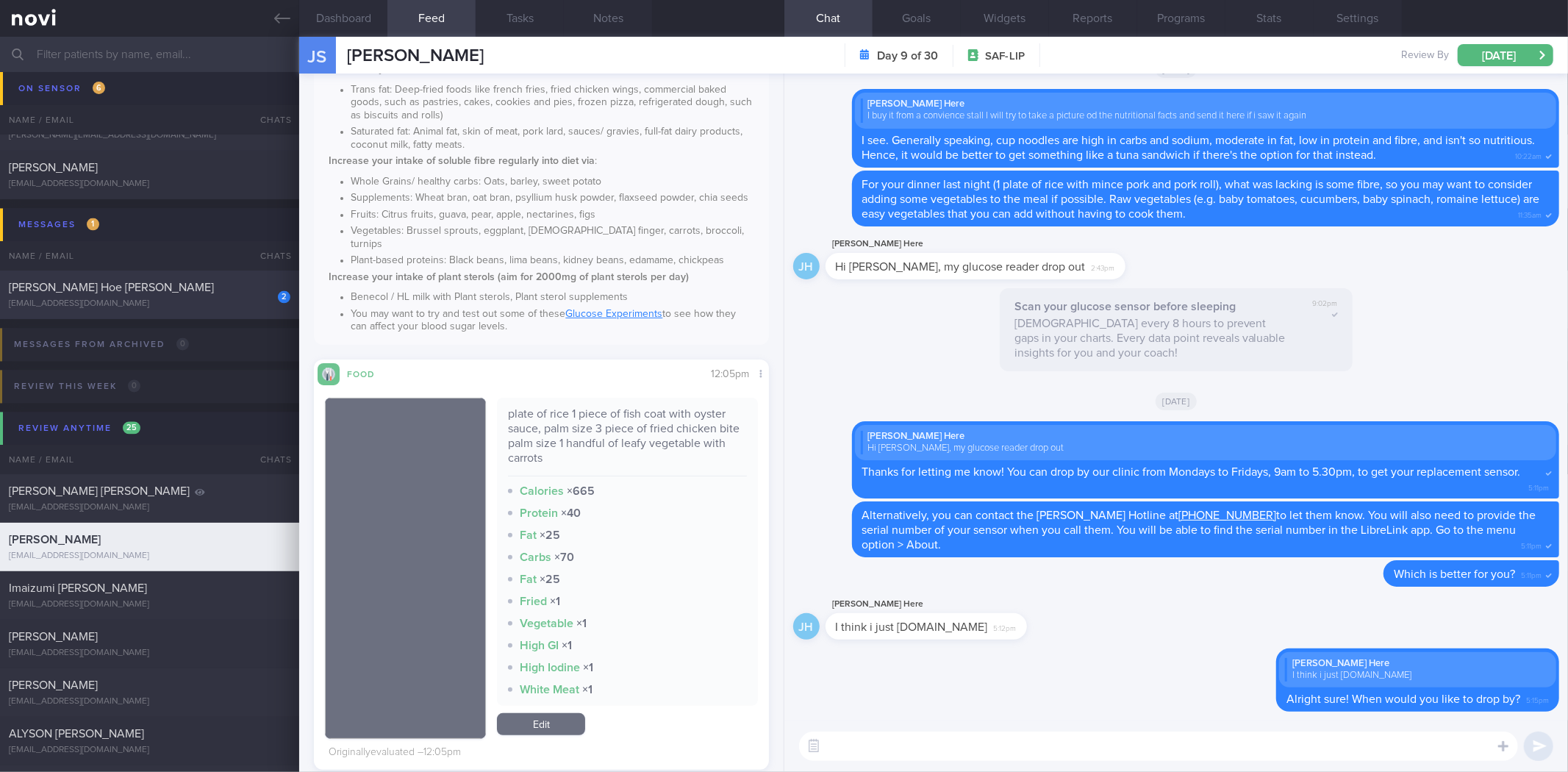
click at [258, 299] on div "2" at bounding box center [274, 291] width 32 height 23
type input "Flying off to [GEOGRAPHIC_DATA] till [DATE], won't have weighing scale as well."
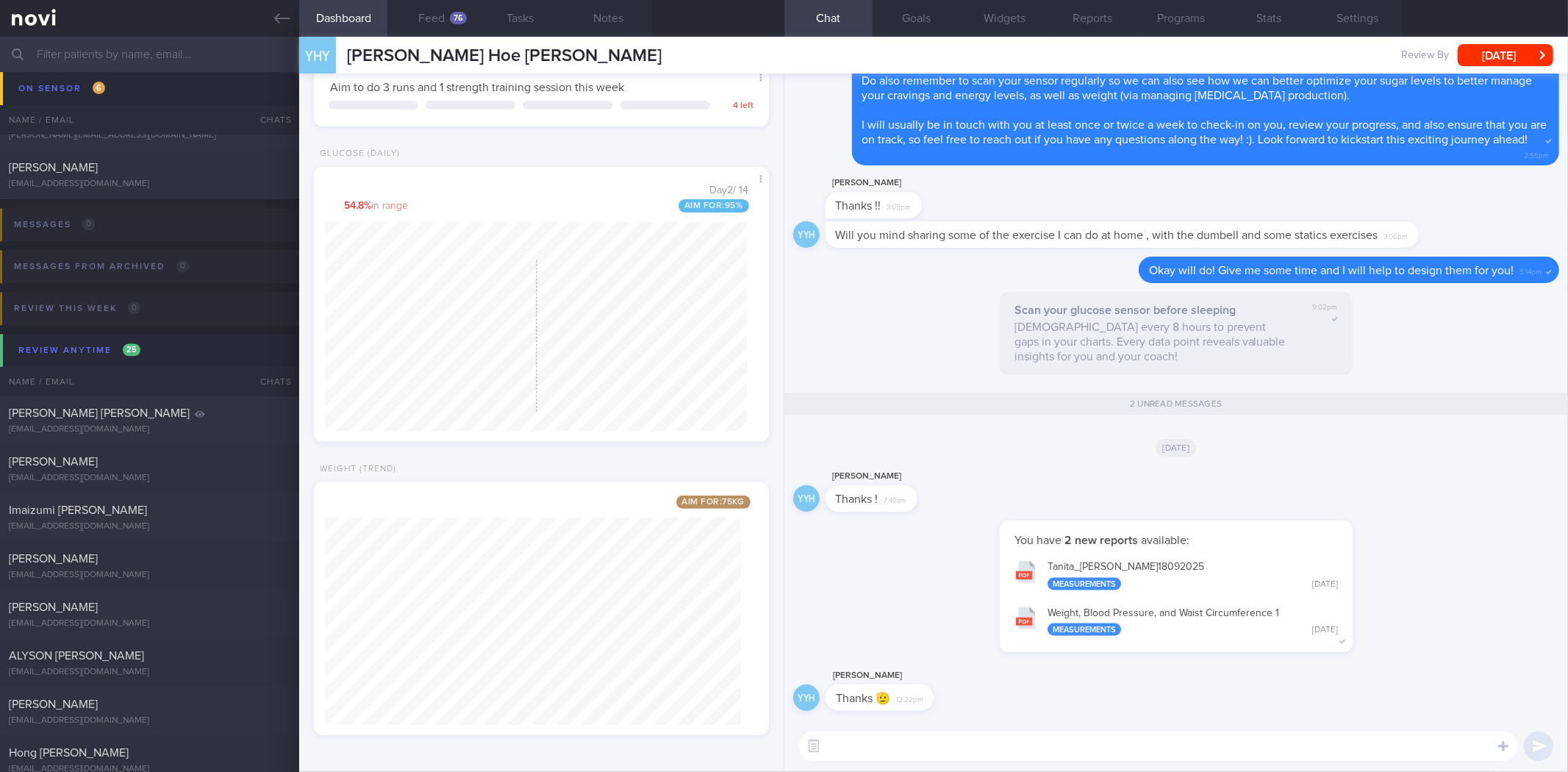
scroll to position [355, 0]
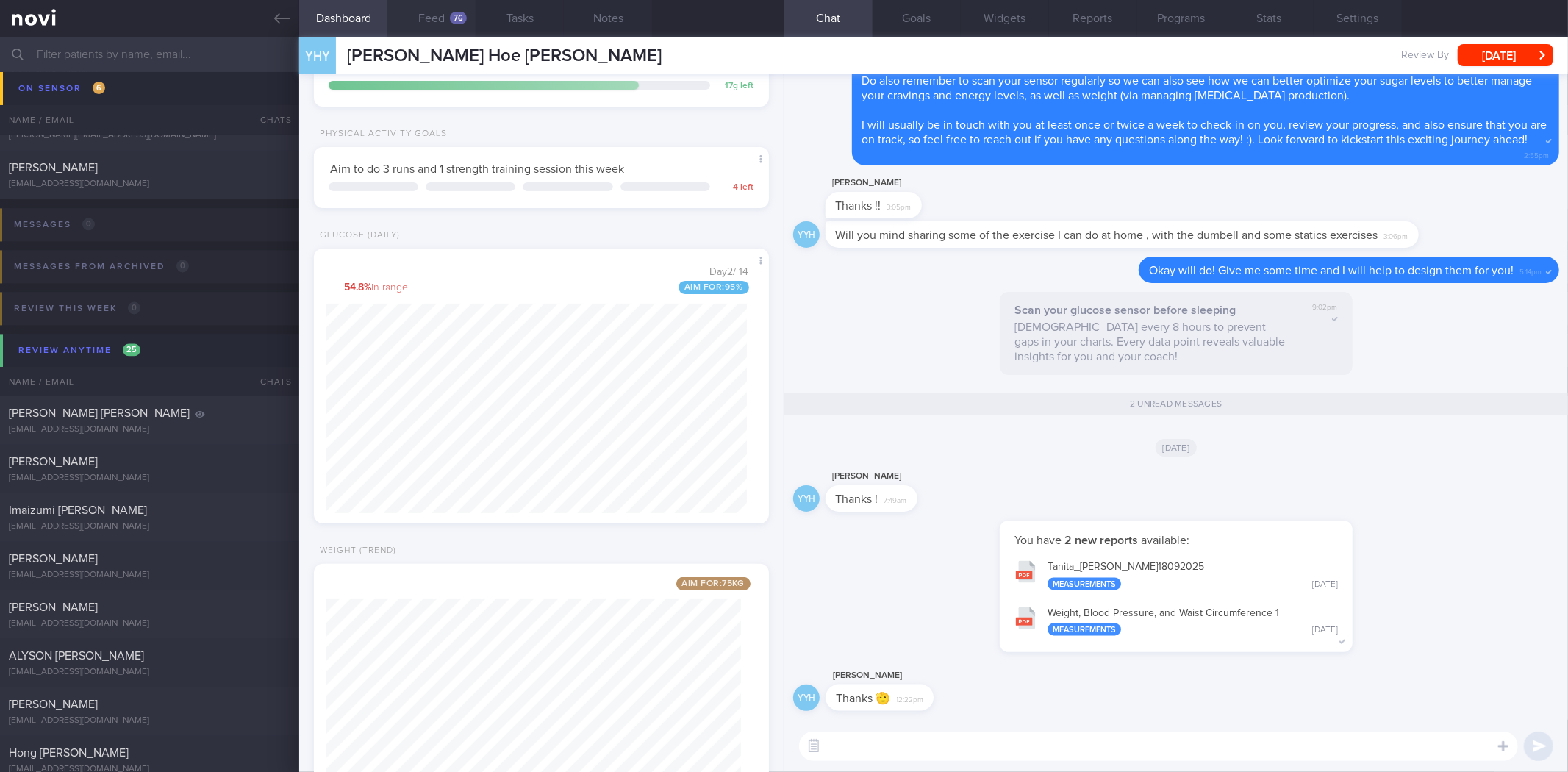
click at [420, 18] on button "Feed 76" at bounding box center [431, 18] width 88 height 37
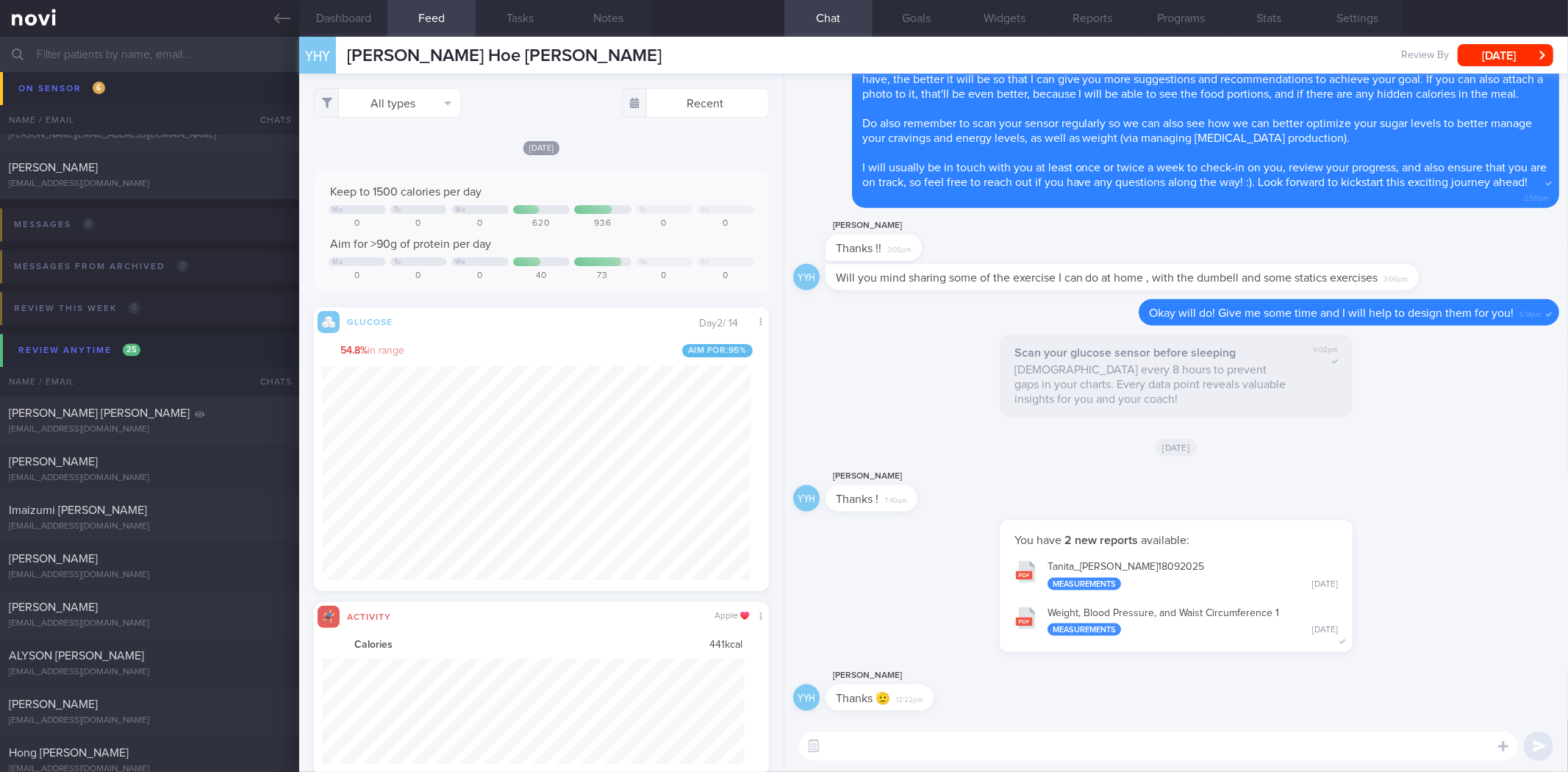
scroll to position [104, 423]
click at [602, 39] on div "YHY Yong Hoe Yeo Yong Hoe Yeo yeoyh82@gmail.com Review By Fri, 19 Sep Set Next …" at bounding box center [933, 55] width 1269 height 37
click at [607, 31] on button "Notes" at bounding box center [608, 18] width 88 height 37
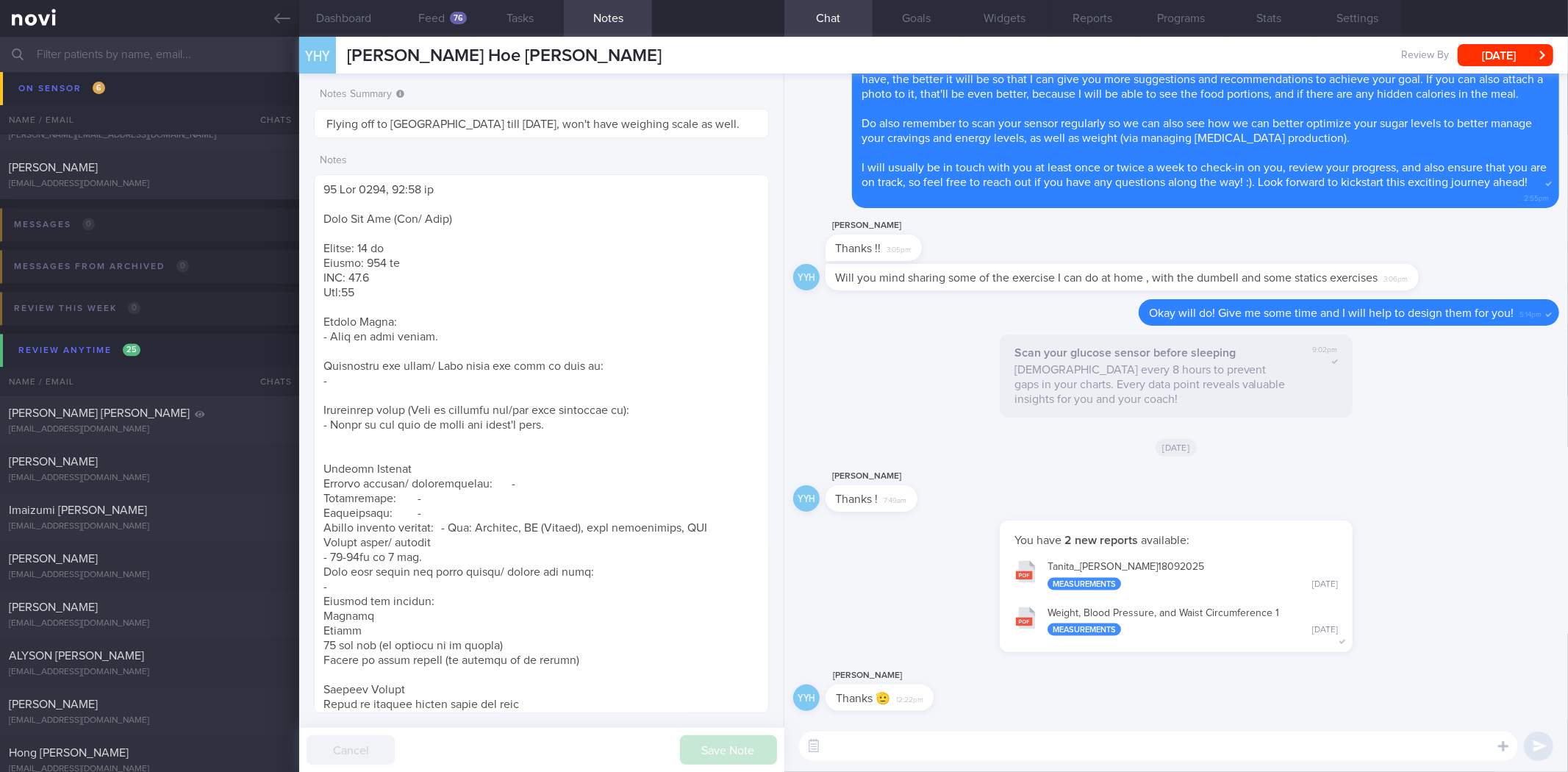
click at [872, 745] on textarea at bounding box center [1159, 746] width 719 height 29
click at [1040, 751] on textarea at bounding box center [1159, 746] width 719 height 29
click at [433, 26] on button "Feed 76" at bounding box center [431, 18] width 88 height 37
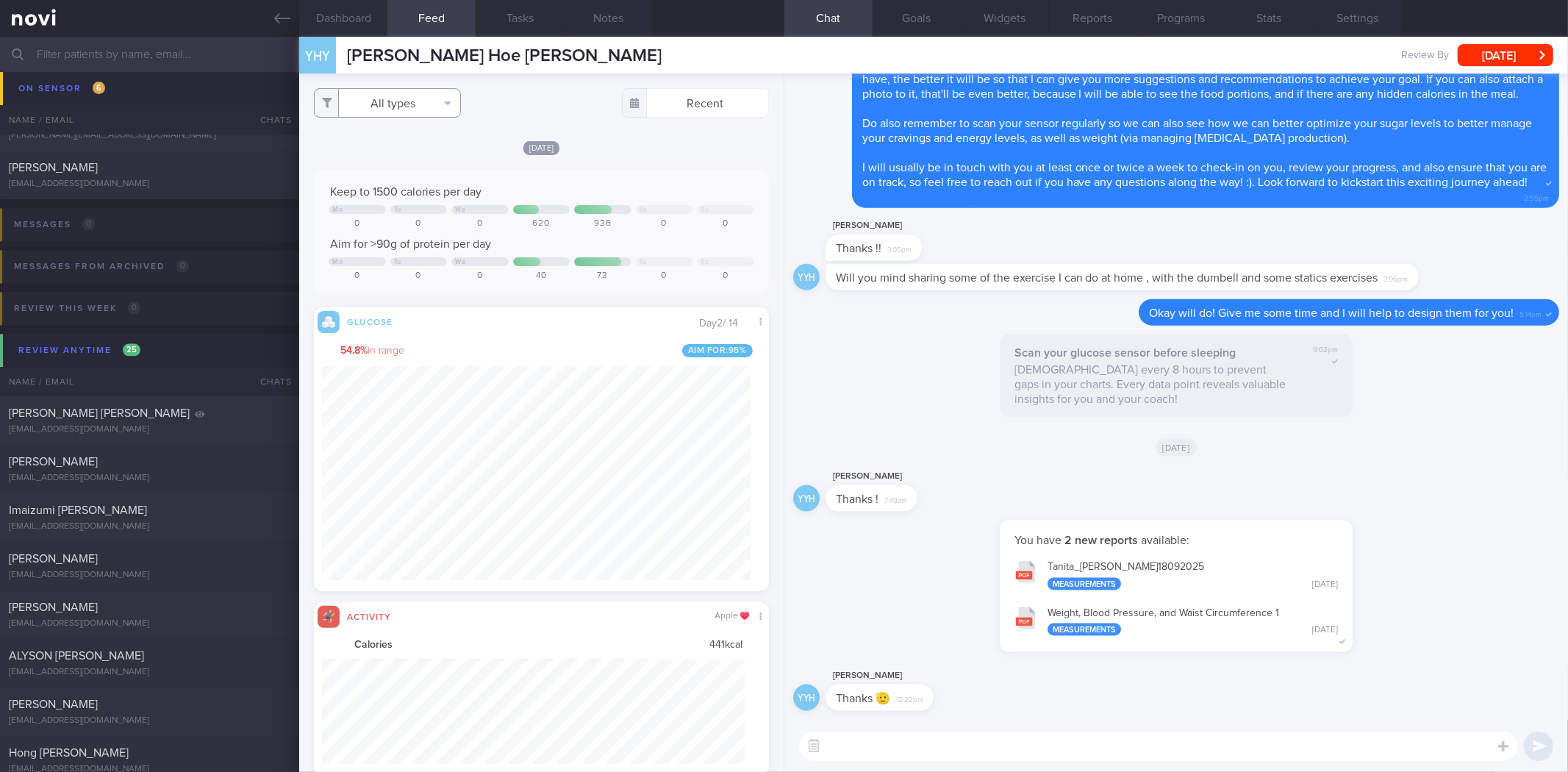
click at [397, 105] on button "All types" at bounding box center [387, 102] width 147 height 29
click at [414, 149] on button "Activity" at bounding box center [388, 153] width 146 height 22
click at [407, 193] on button "Weight" at bounding box center [388, 197] width 146 height 22
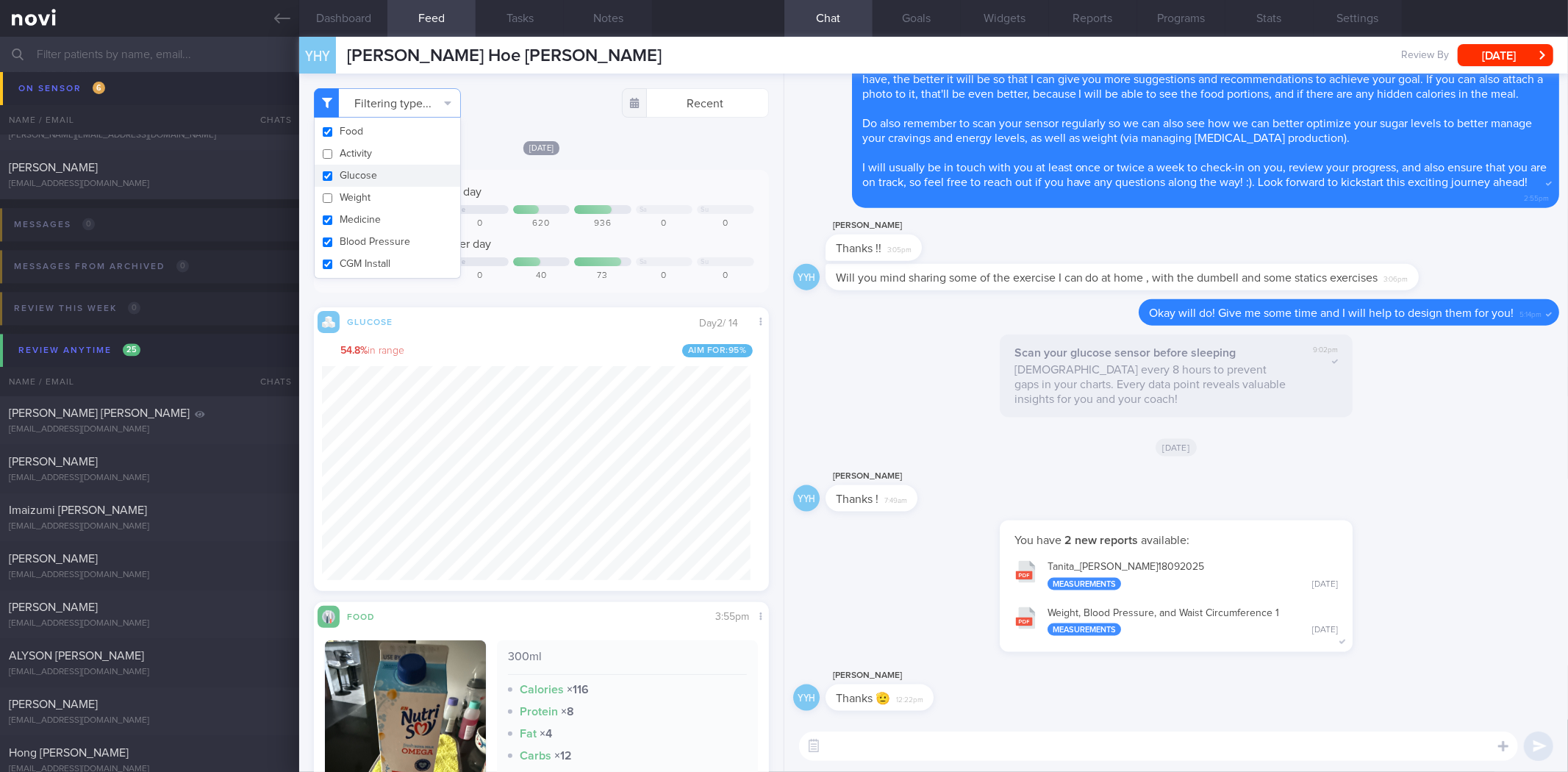
checkbox input "false"
click at [550, 131] on div "Filtering type... Food Activity Glucose Weight Medicine Blood Pressure [MEDICAL…" at bounding box center [540, 423] width 484 height 698
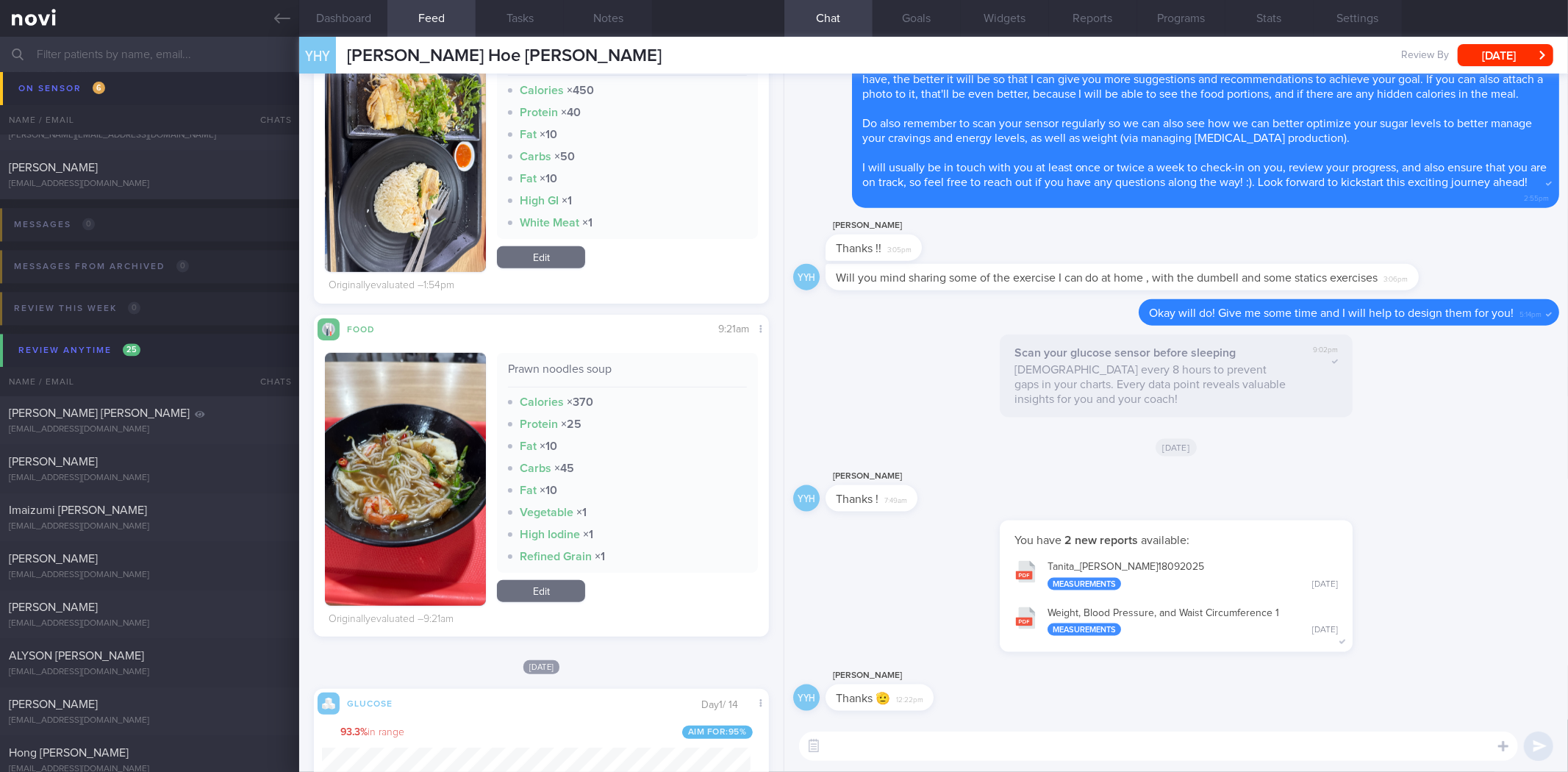
scroll to position [263, 429]
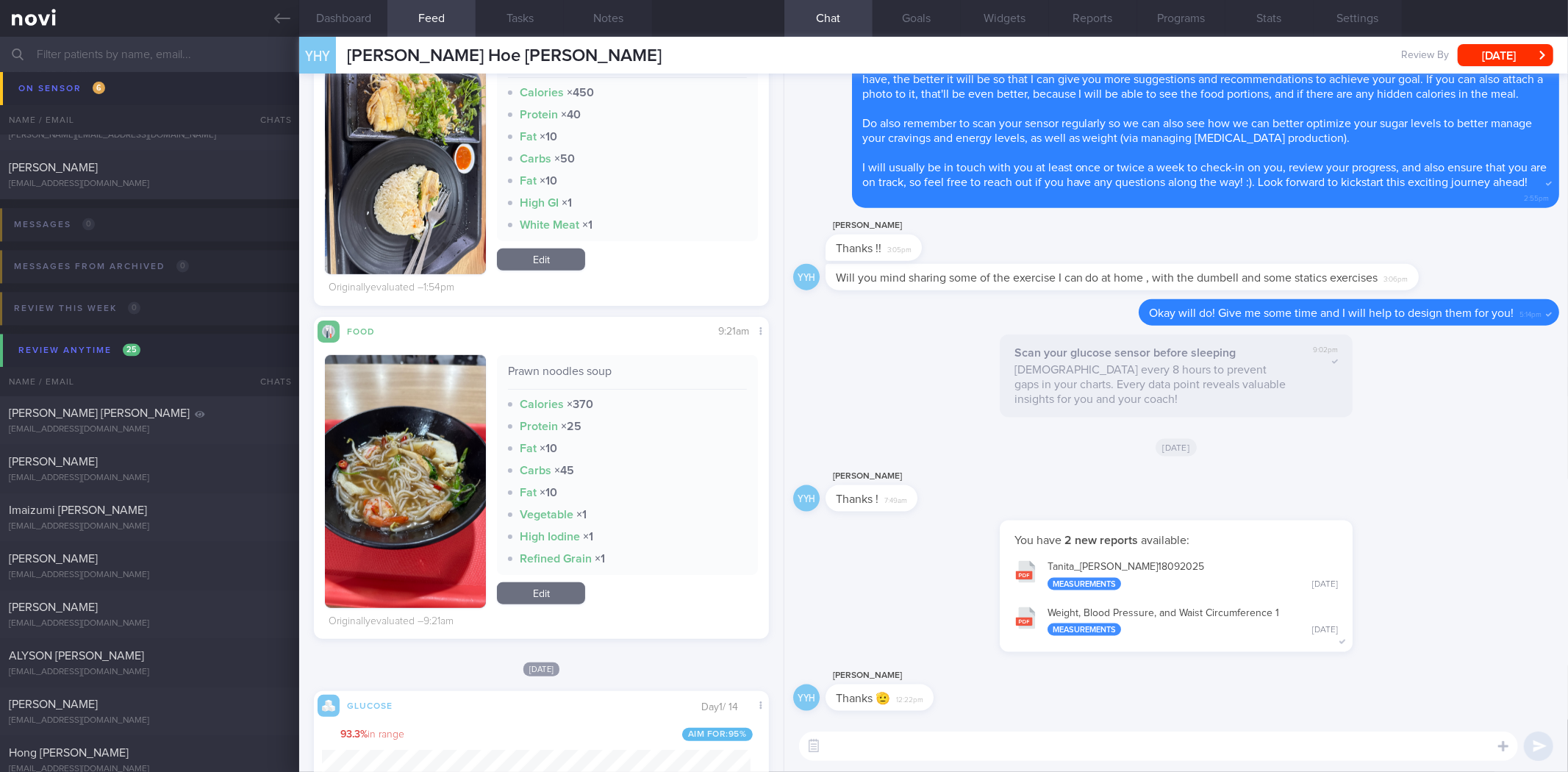
click at [936, 741] on textarea at bounding box center [1159, 746] width 719 height 29
type textarea "No problem! Have a good weekend ahead! Did you buy the dumbbells already?"
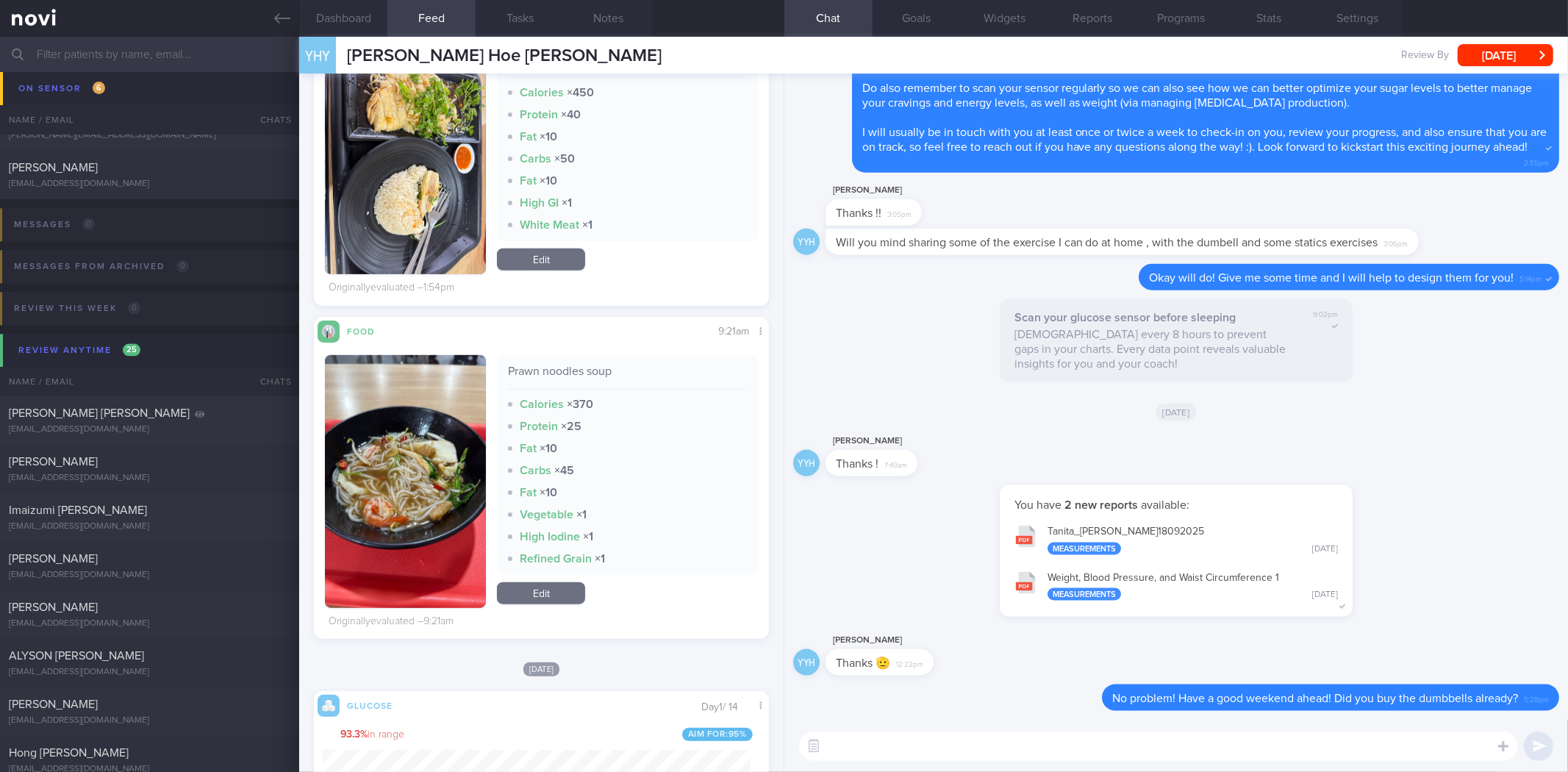
scroll to position [0, 0]
click at [608, 3] on button "Notes" at bounding box center [608, 18] width 88 height 37
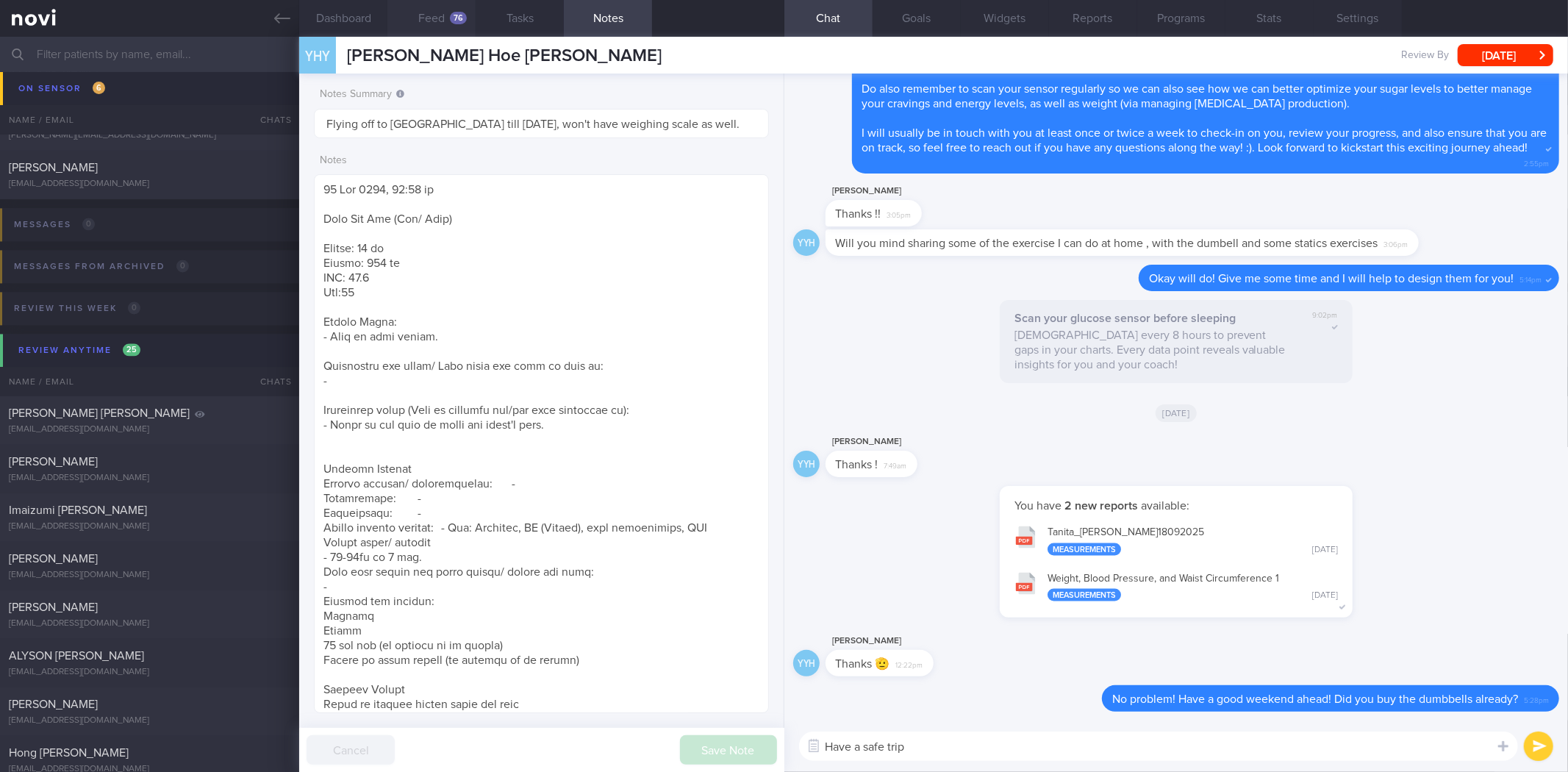
click at [433, 20] on button "Feed 76" at bounding box center [431, 18] width 88 height 37
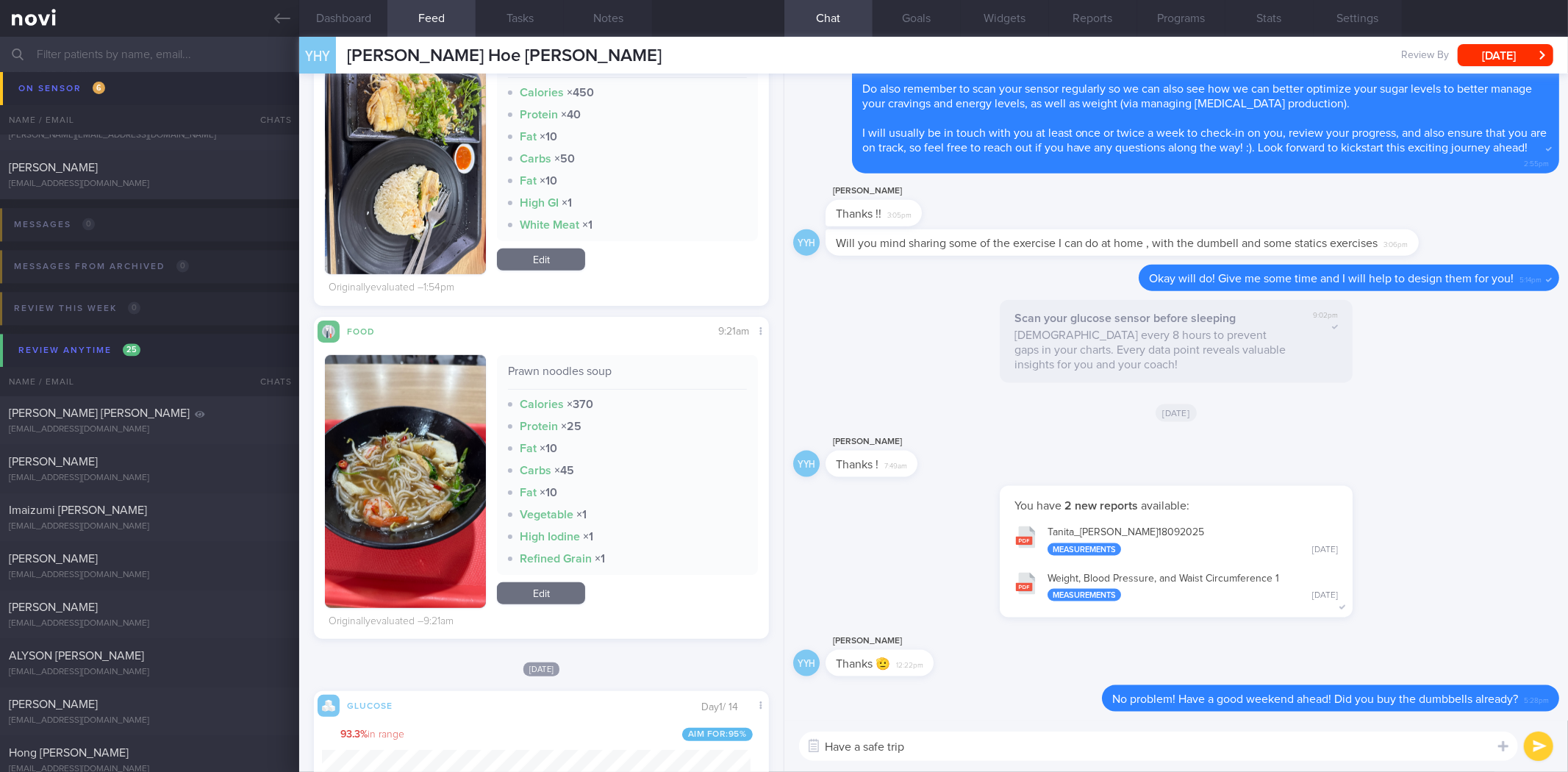
click at [1010, 739] on textarea "Have a safe trip" at bounding box center [1159, 746] width 719 height 29
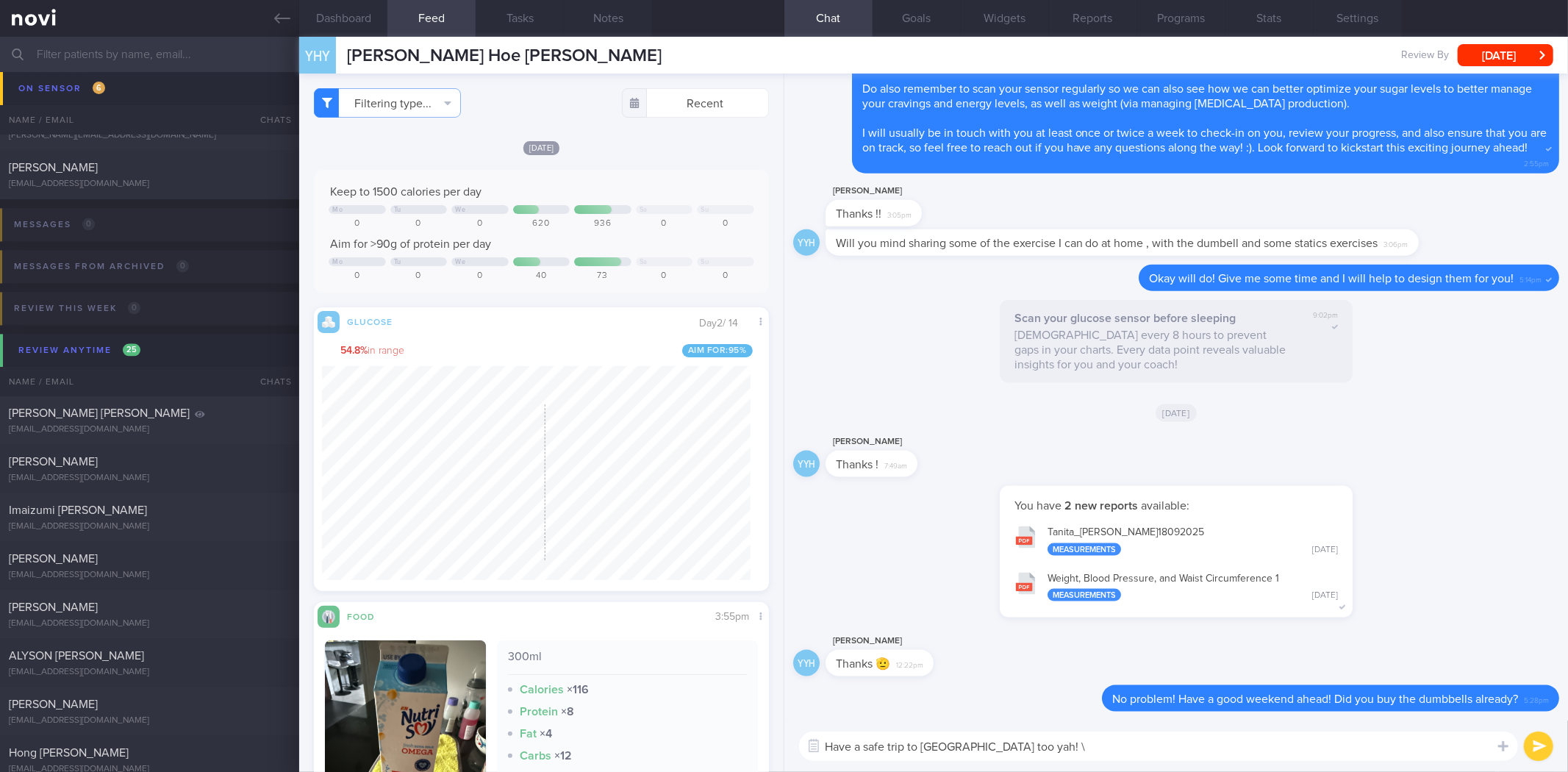
type textarea "Have a safe trip to London too yah!"
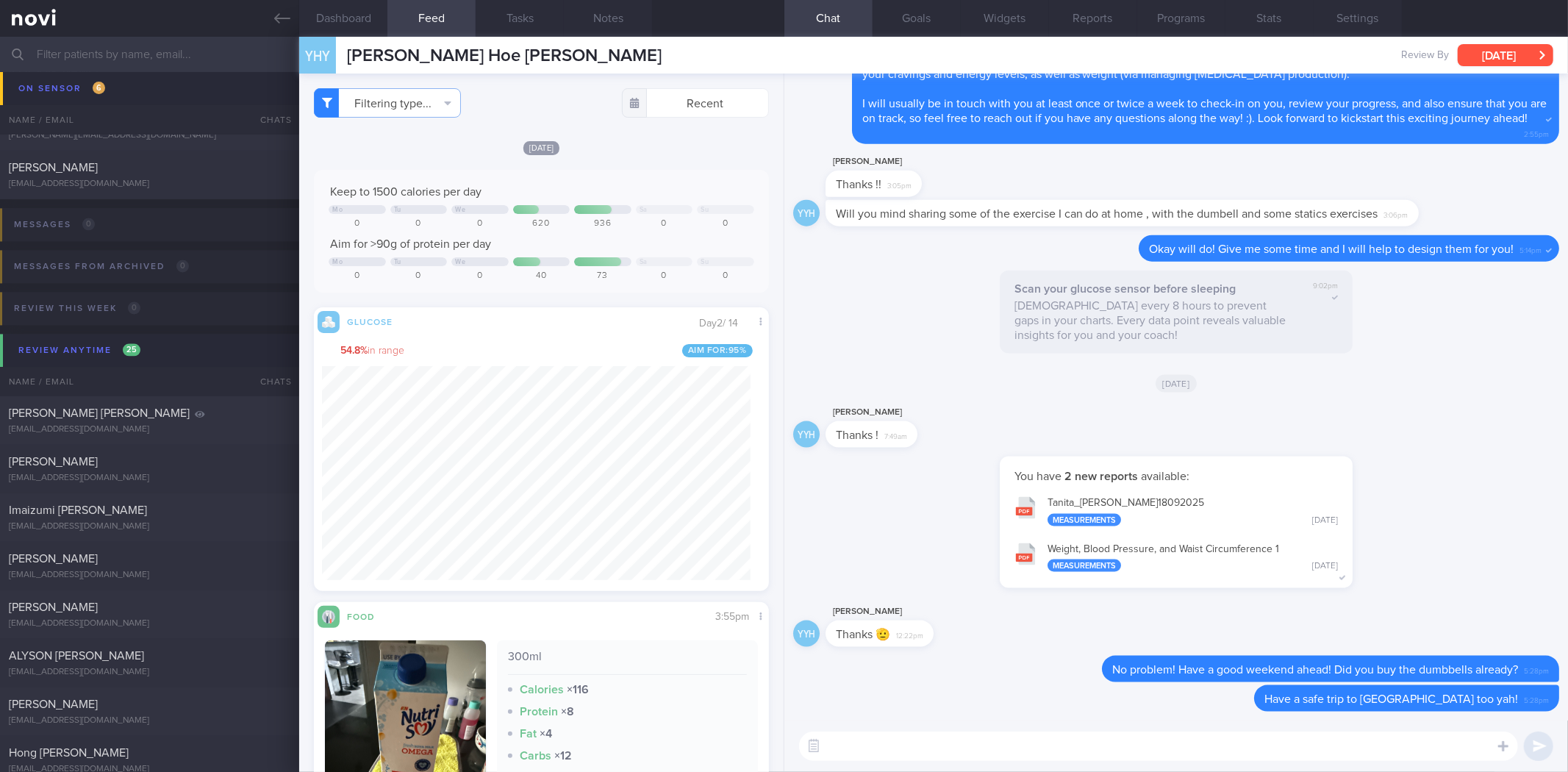
click at [1487, 56] on button "[DATE]" at bounding box center [1506, 55] width 96 height 22
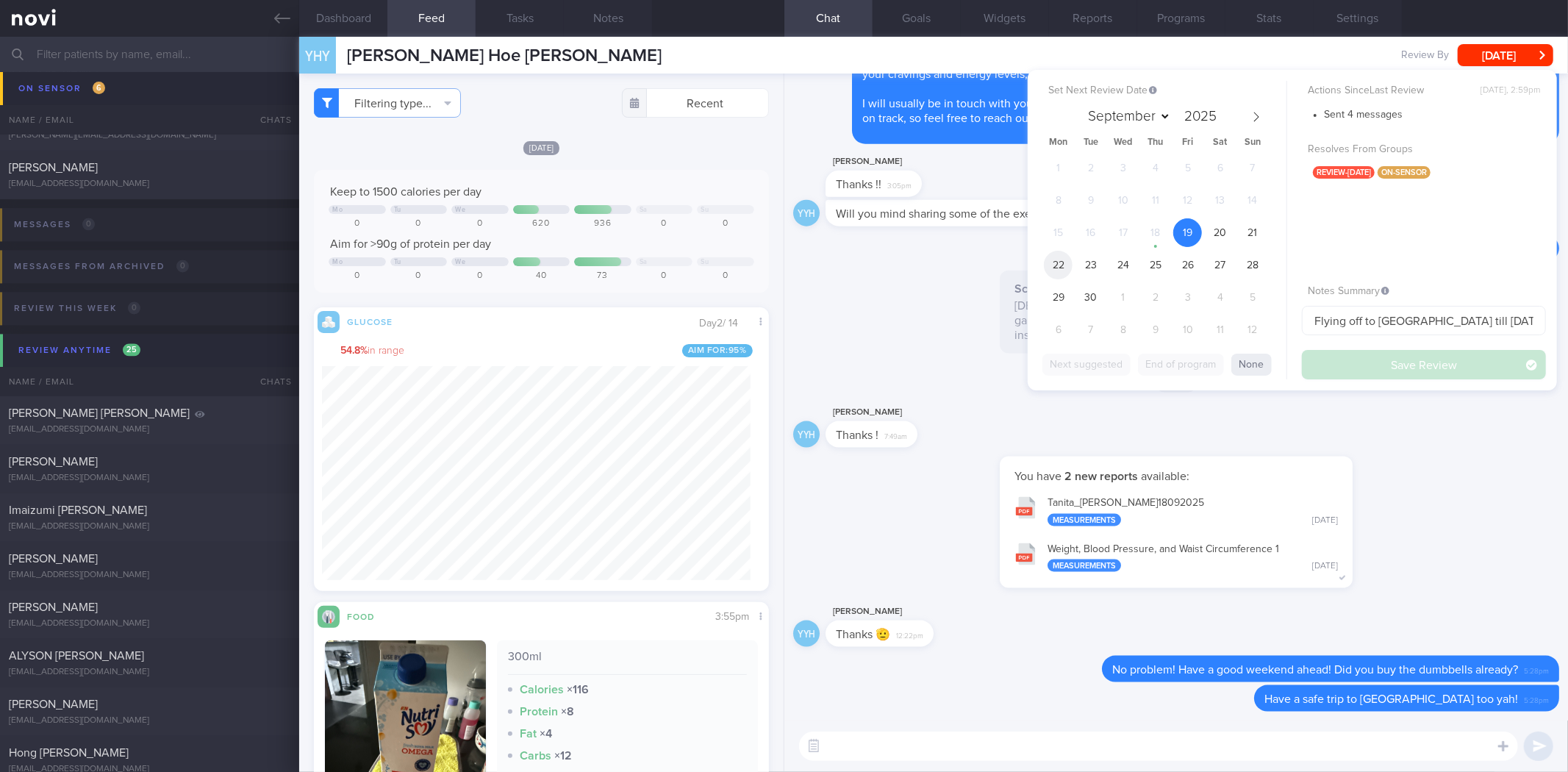
click at [1065, 265] on span "22" at bounding box center [1058, 265] width 28 height 28
click at [1340, 360] on button "Save Review" at bounding box center [1424, 364] width 244 height 29
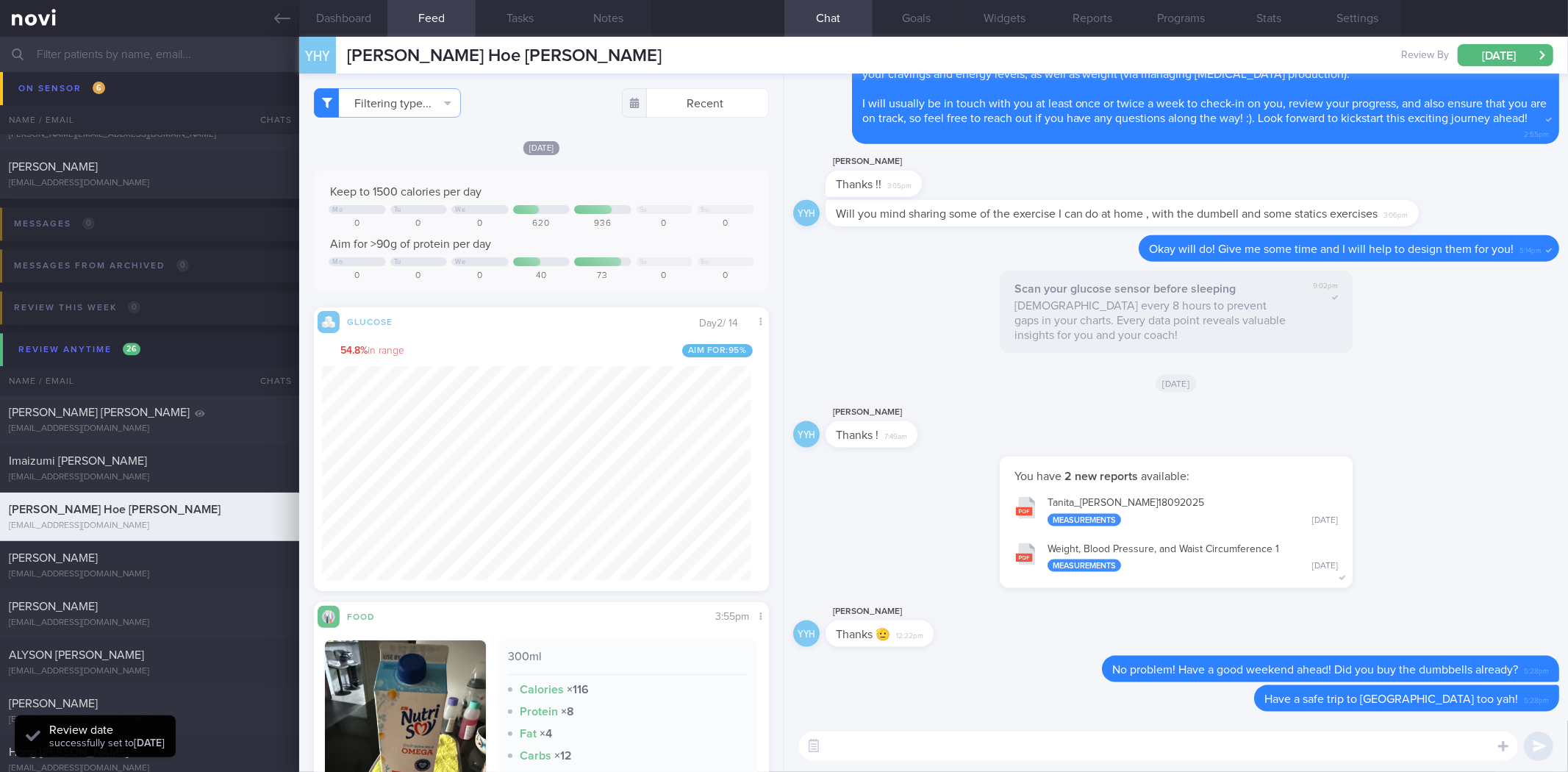
scroll to position [249, 421]
click at [289, 11] on icon at bounding box center [282, 18] width 16 height 16
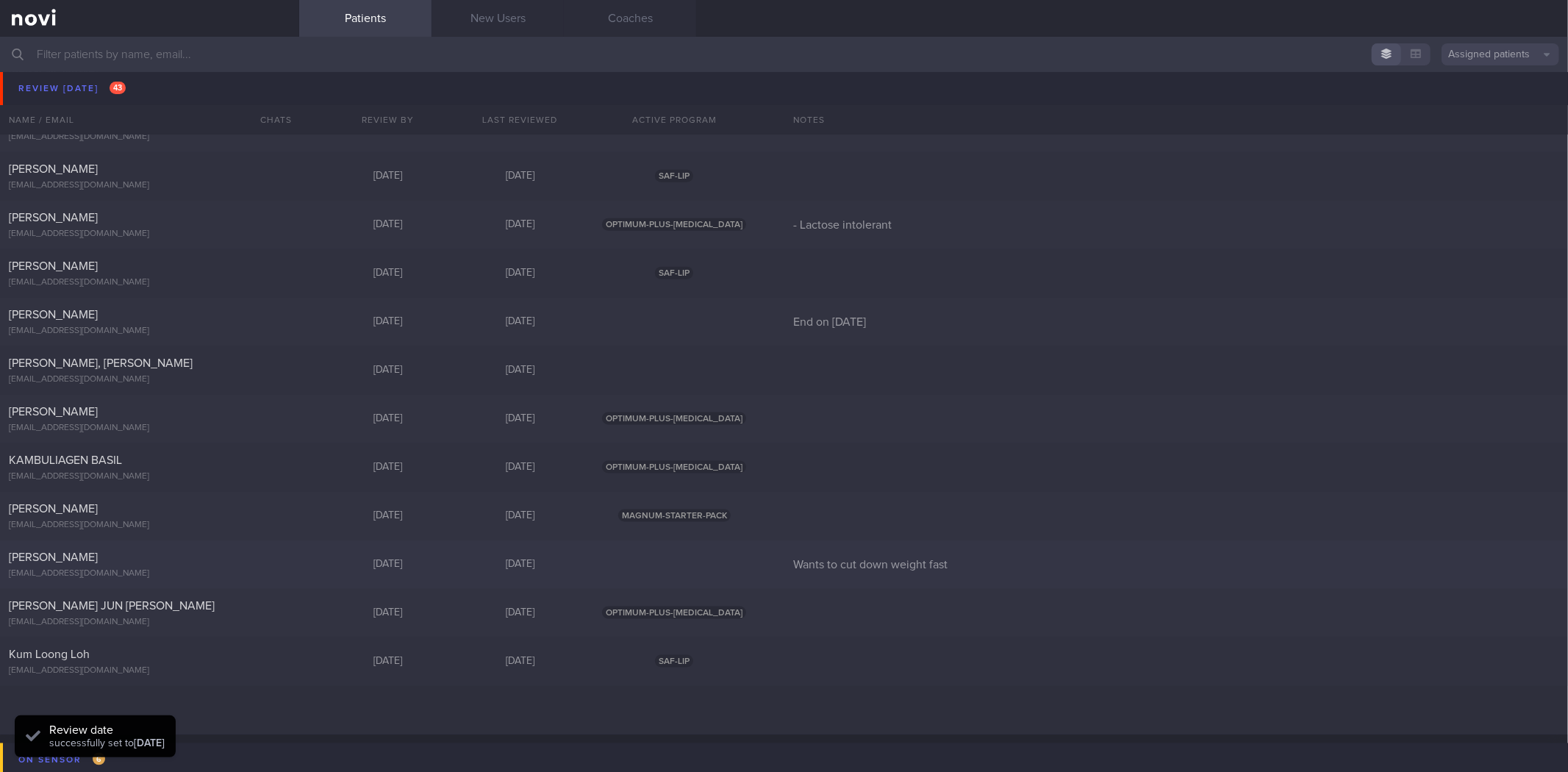
scroll to position [1064, 0]
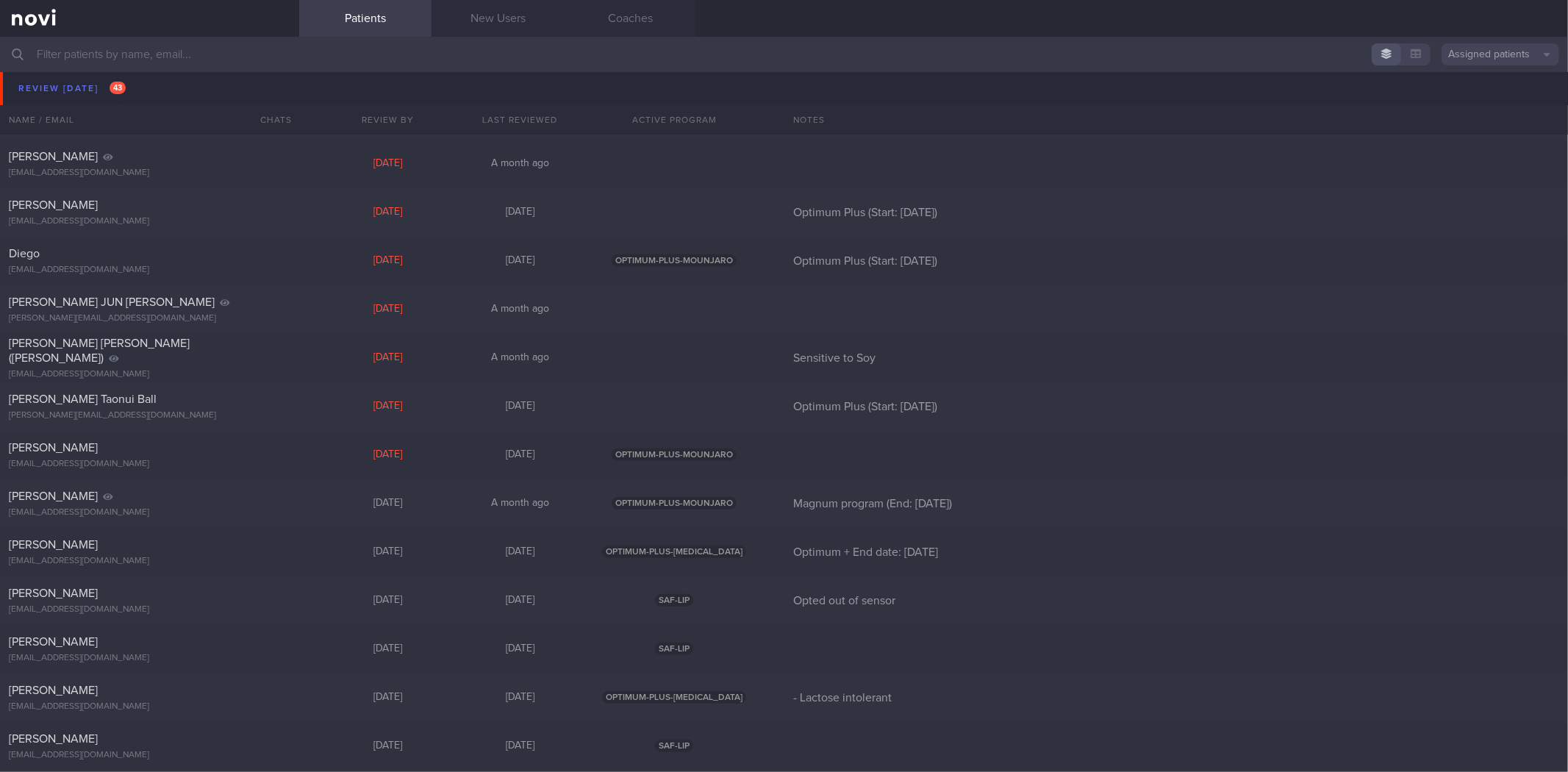
click at [220, 416] on div "[PERSON_NAME][EMAIL_ADDRESS][DOMAIN_NAME]" at bounding box center [150, 416] width 282 height 11
select select "8"
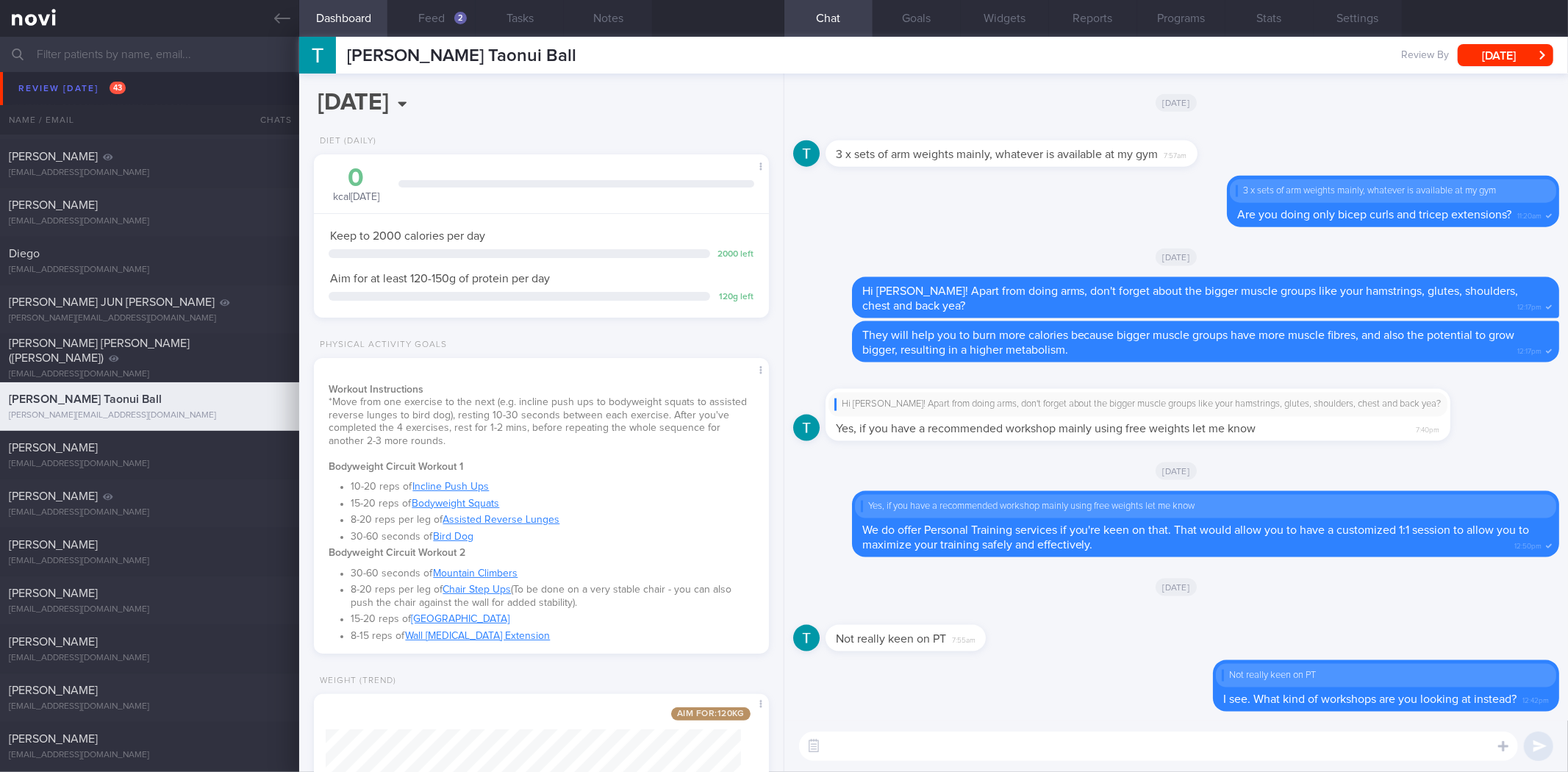
scroll to position [211, 0]
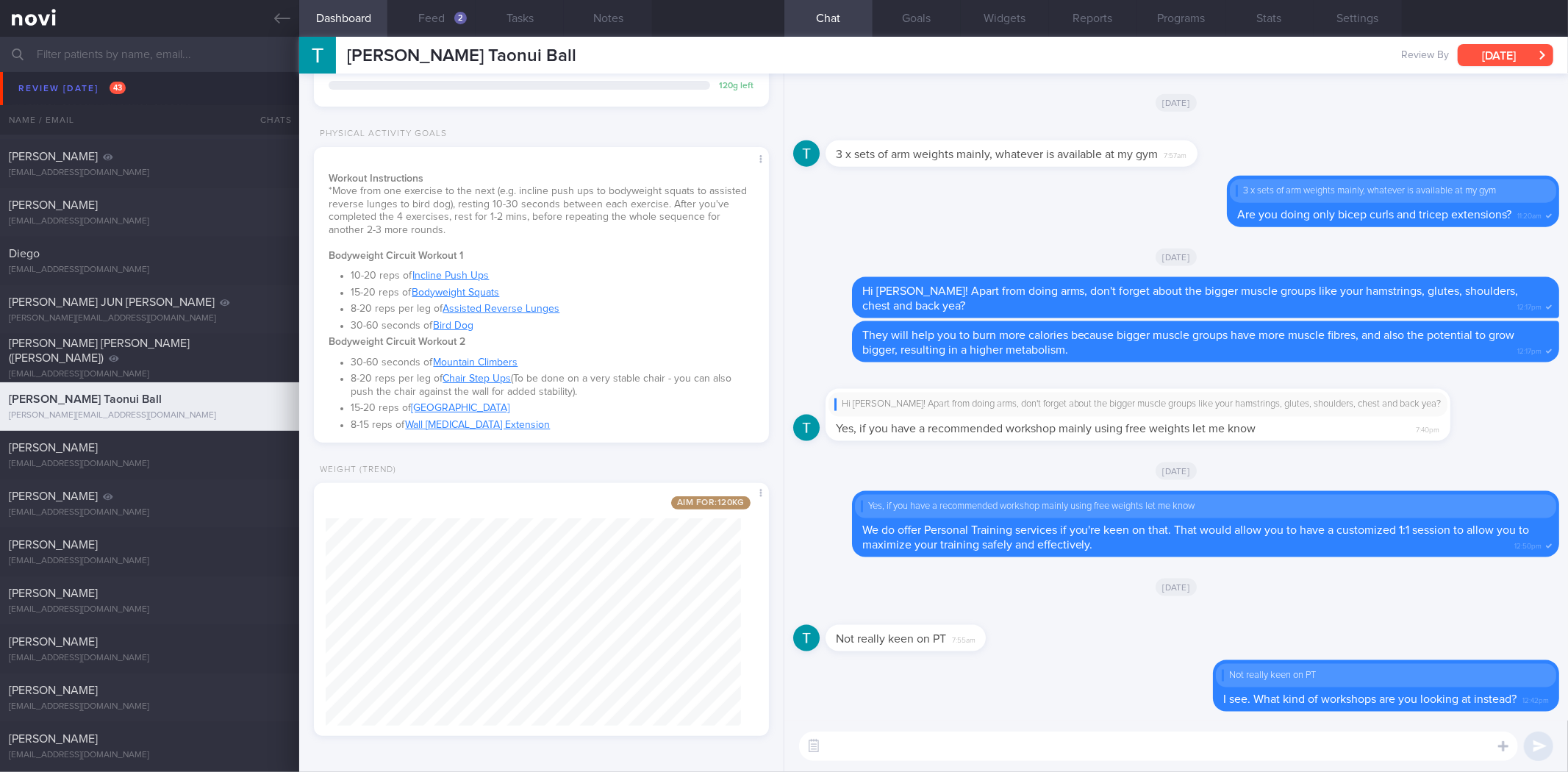
click at [1476, 51] on button "Thu, 18 Sep" at bounding box center [1506, 55] width 96 height 22
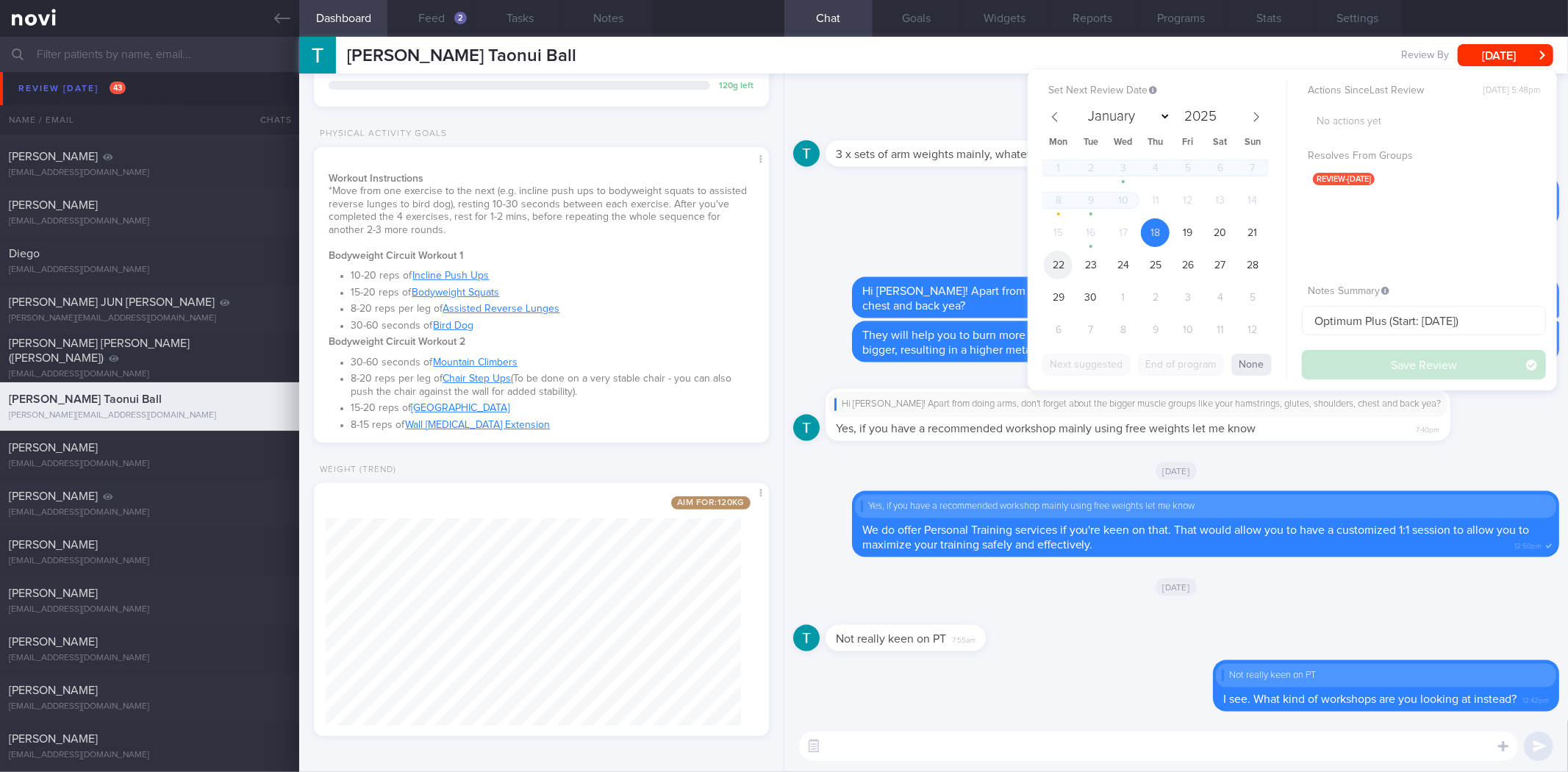
click at [1062, 262] on span "22" at bounding box center [1058, 265] width 28 height 28
drag, startPoint x: 1351, startPoint y: 374, endPoint x: 457, endPoint y: 48, distance: 951.6
click at [1351, 372] on button "Save Review" at bounding box center [1424, 364] width 244 height 29
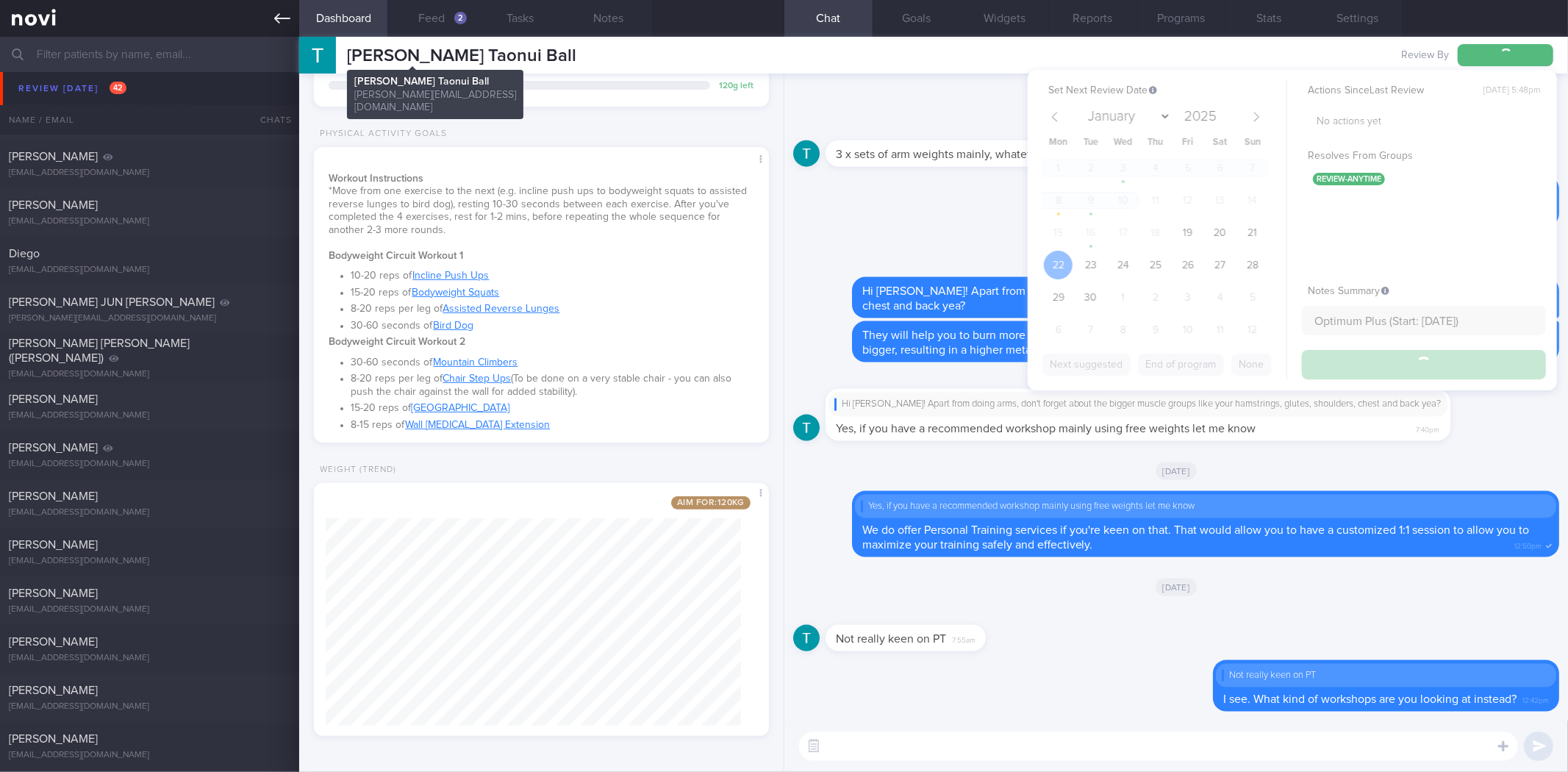
click at [275, 17] on icon at bounding box center [282, 18] width 16 height 16
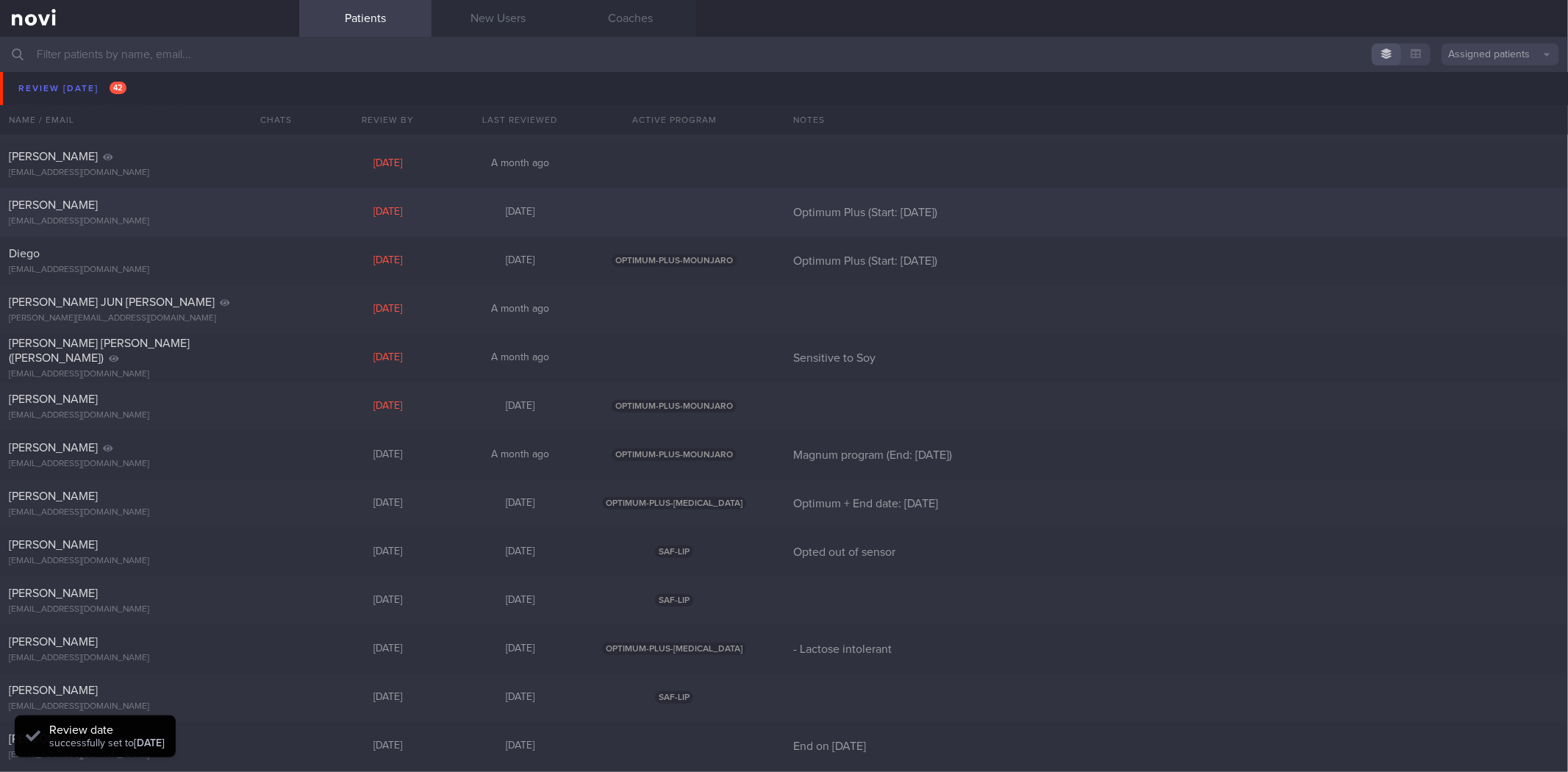
click at [203, 209] on div "[PERSON_NAME]" at bounding box center [148, 205] width 278 height 15
select select "8"
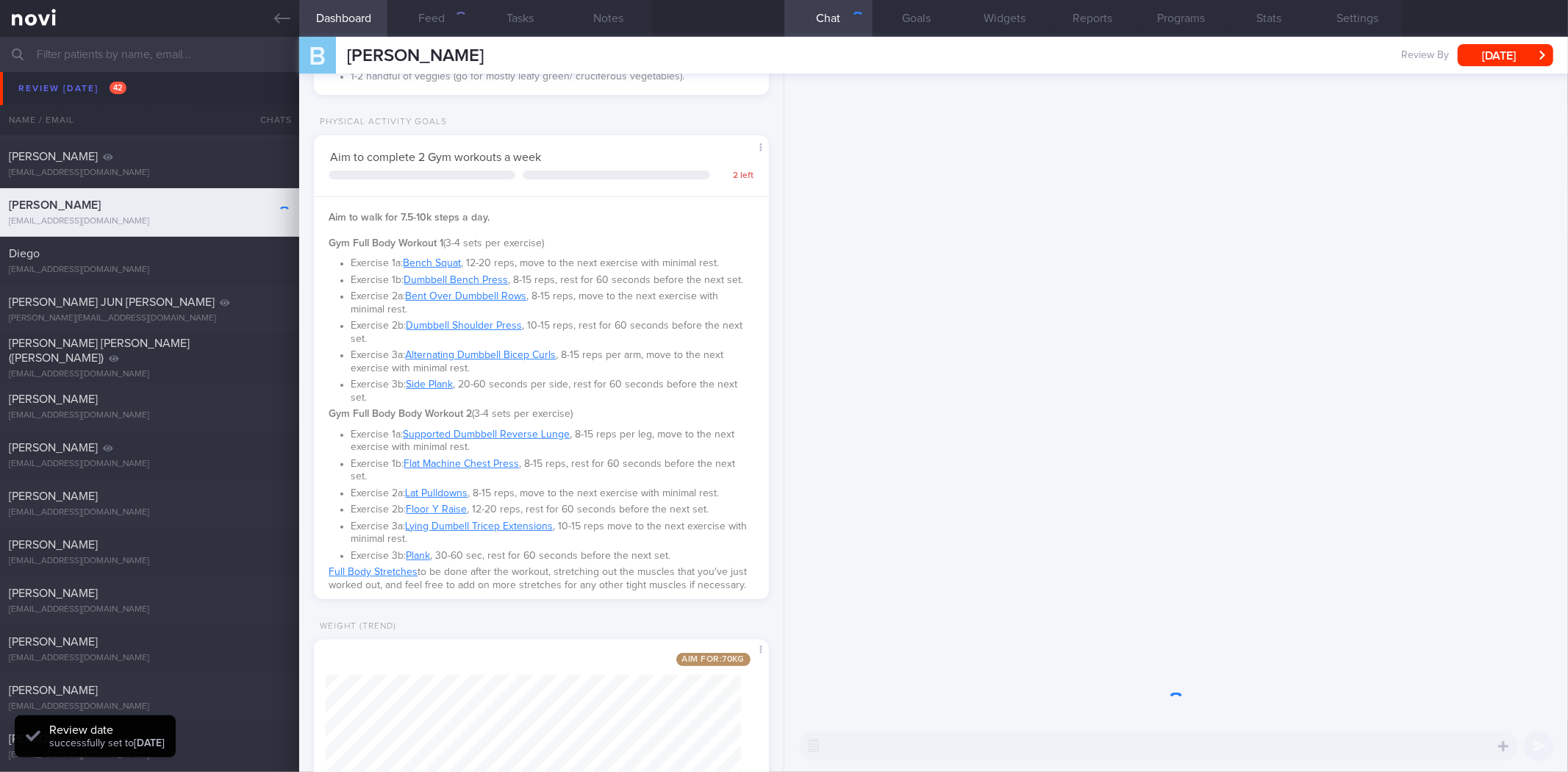
scroll to position [392, 0]
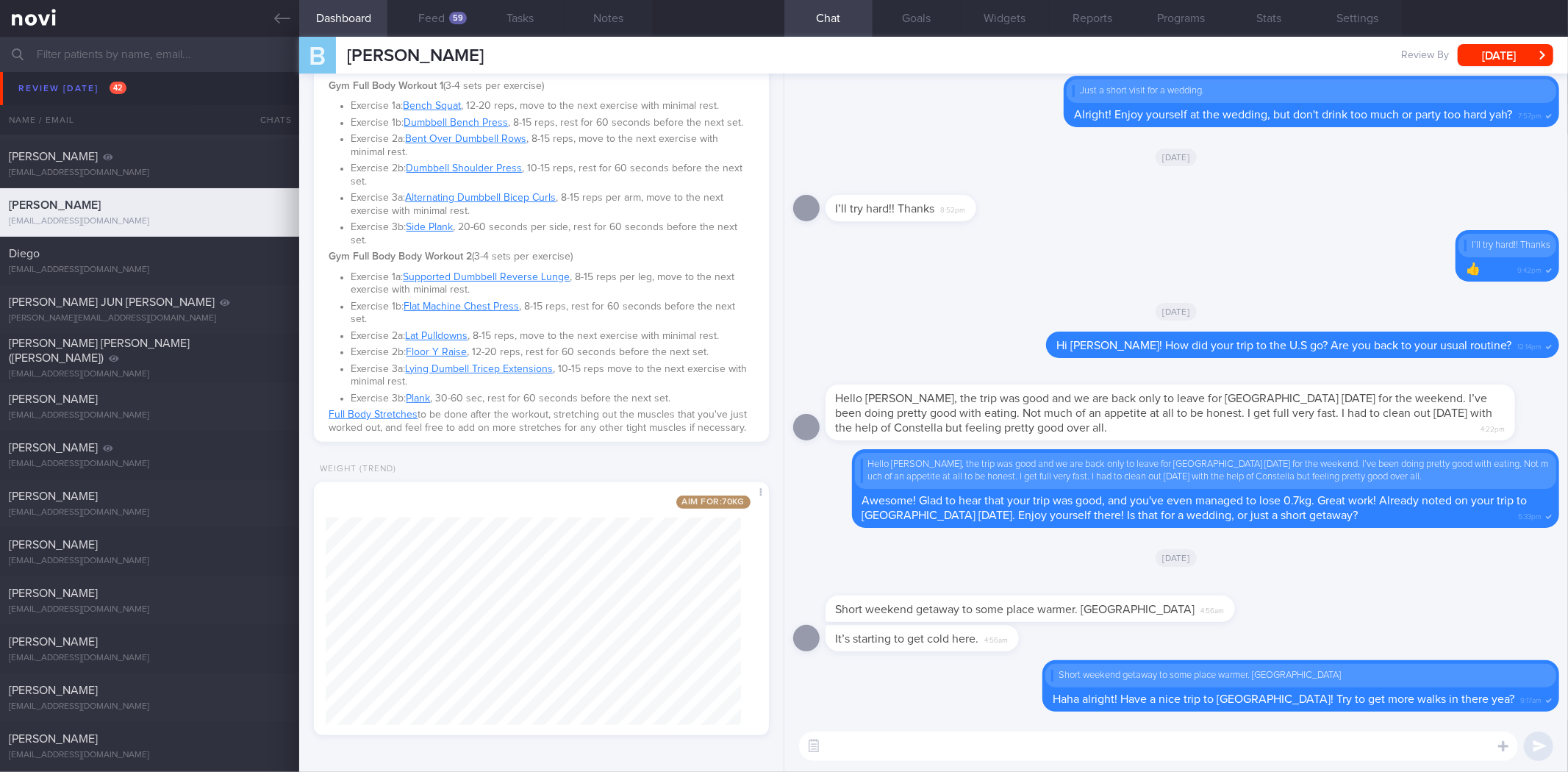
click at [943, 763] on div "​ ​" at bounding box center [1176, 746] width 784 height 51
click at [948, 753] on textarea at bounding box center [1159, 746] width 719 height 29
type textarea "Hi Bob! How did you"
click at [1497, 58] on button "[DATE]" at bounding box center [1506, 55] width 96 height 22
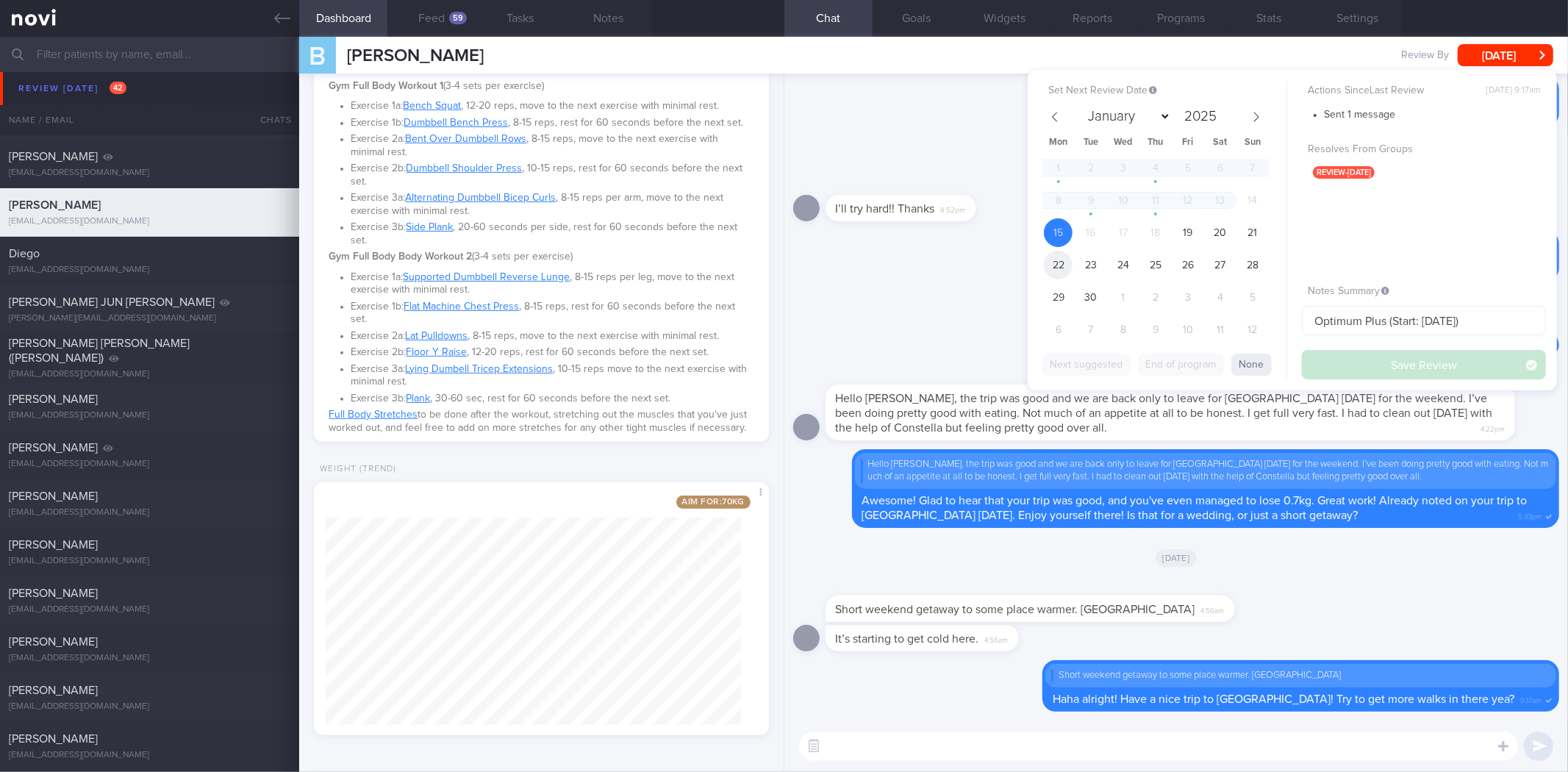
click at [1051, 266] on span "22" at bounding box center [1058, 265] width 28 height 28
click at [1350, 366] on button "Save Review" at bounding box center [1424, 364] width 244 height 29
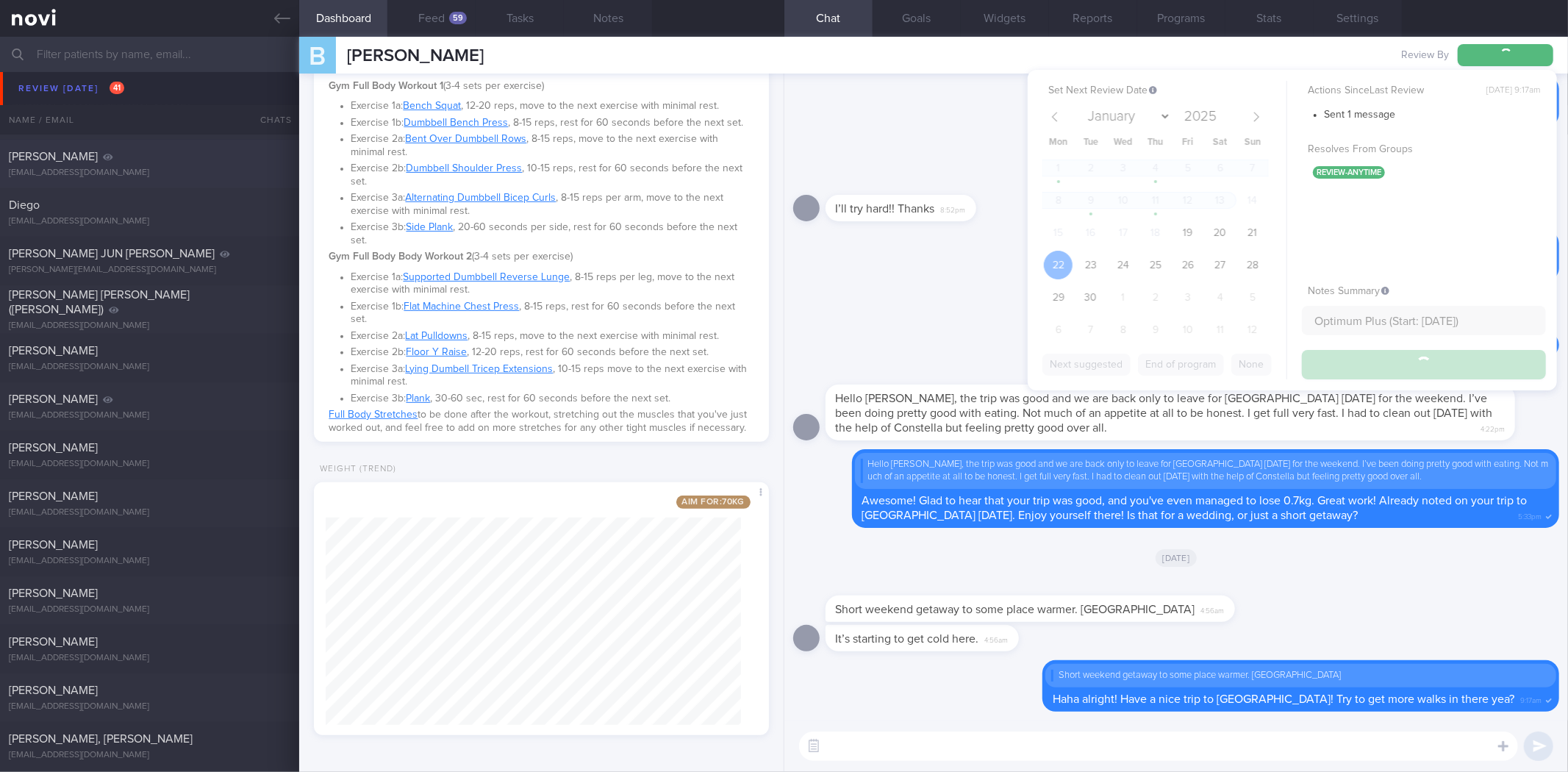
click at [282, 13] on icon at bounding box center [282, 18] width 16 height 16
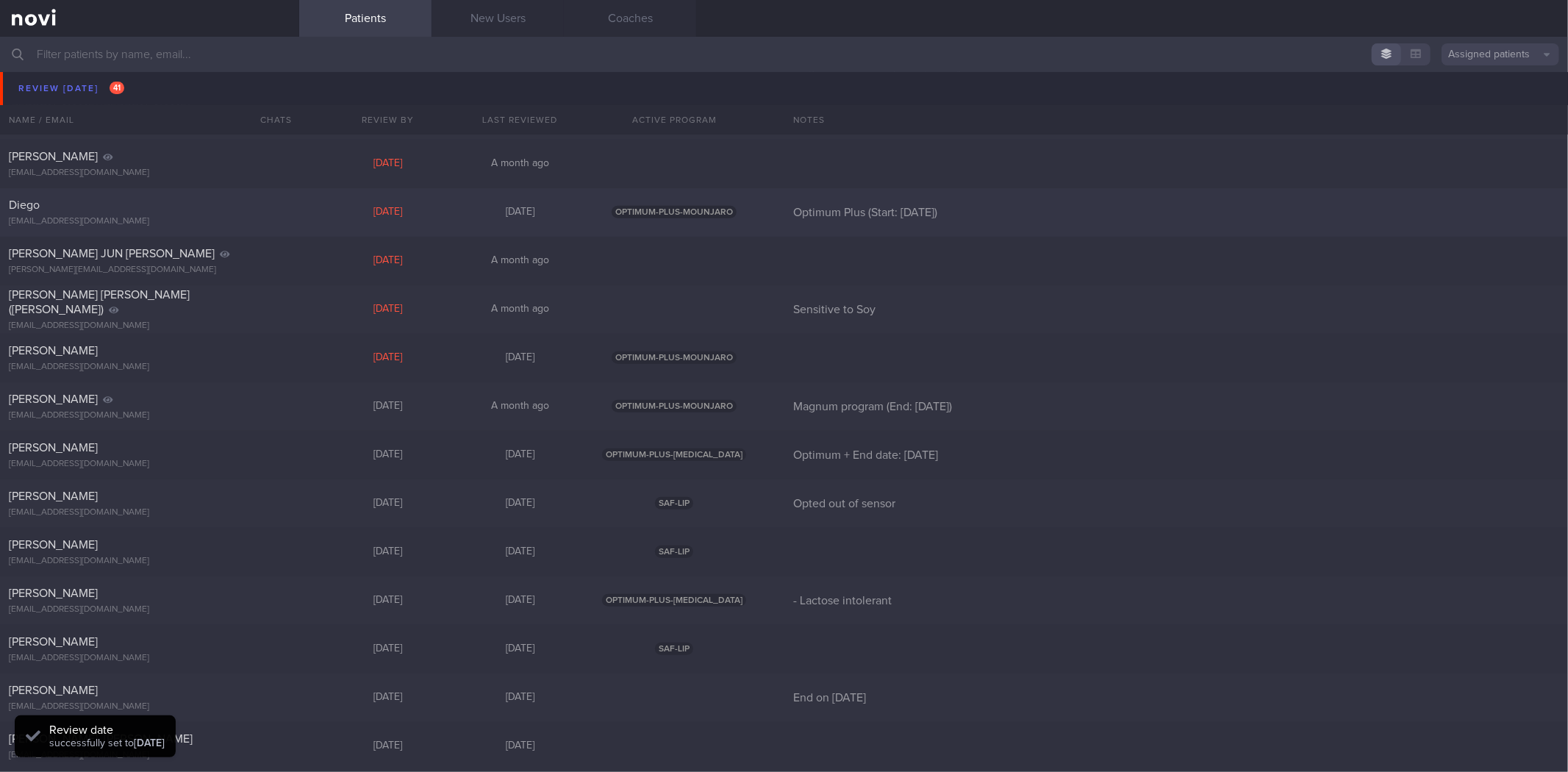
click at [166, 212] on div "Diego diegopdias@gmail.com" at bounding box center [150, 212] width 299 height 29
select select "8"
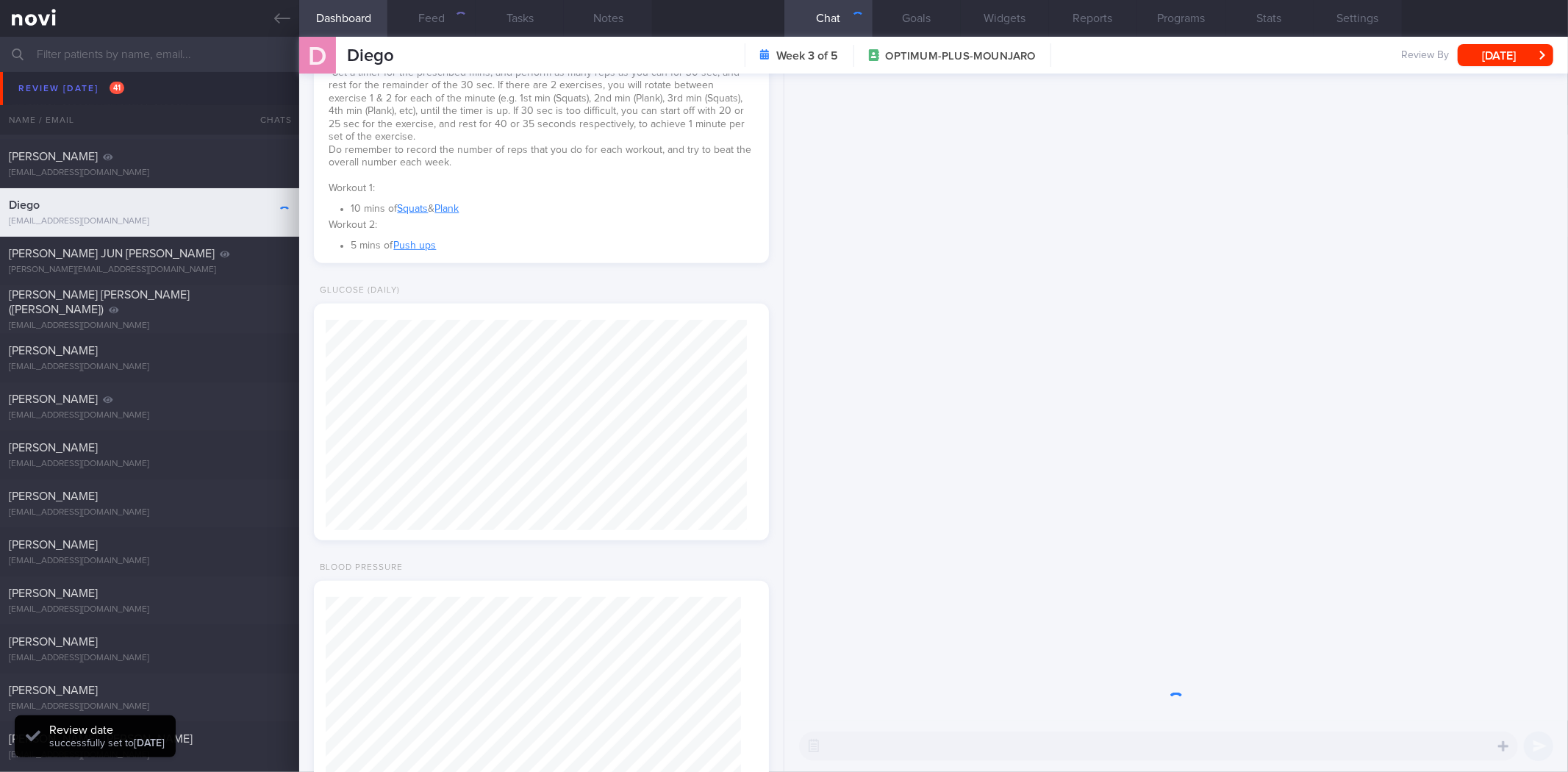
scroll to position [782, 0]
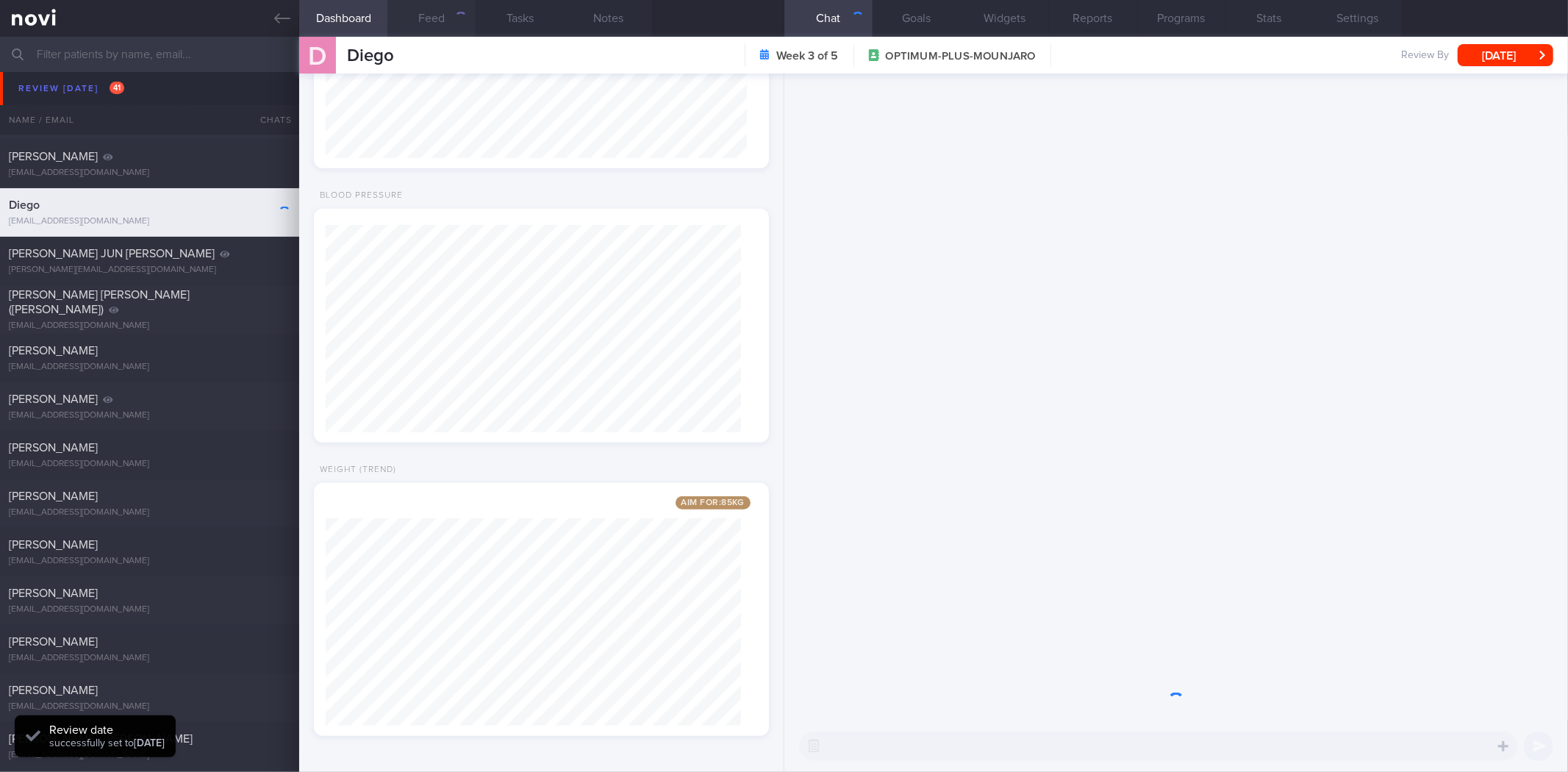
click at [703, 179] on div "Glucose (Daily)" at bounding box center [540, 47] width 484 height 270
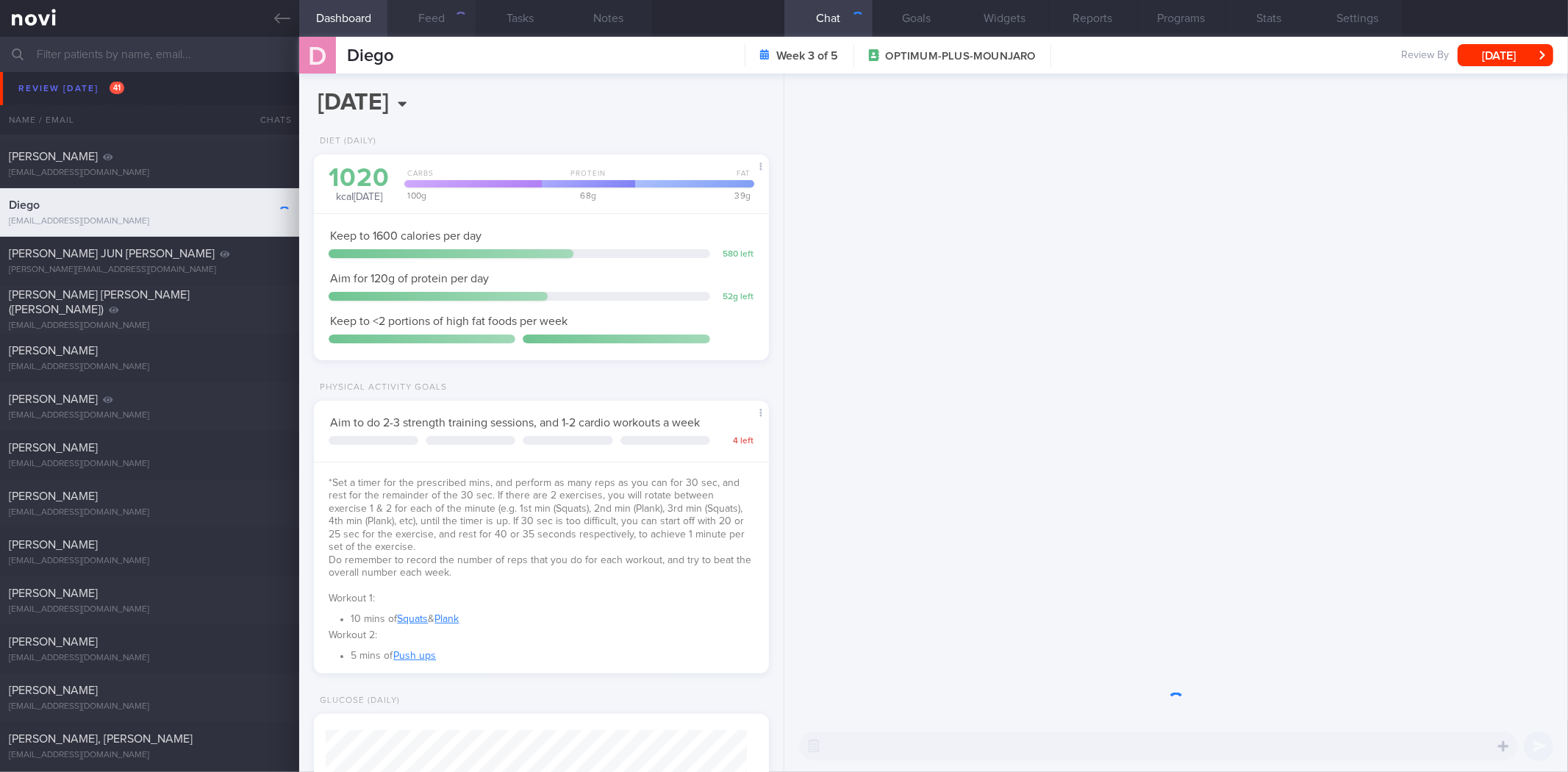
scroll to position [229, 415]
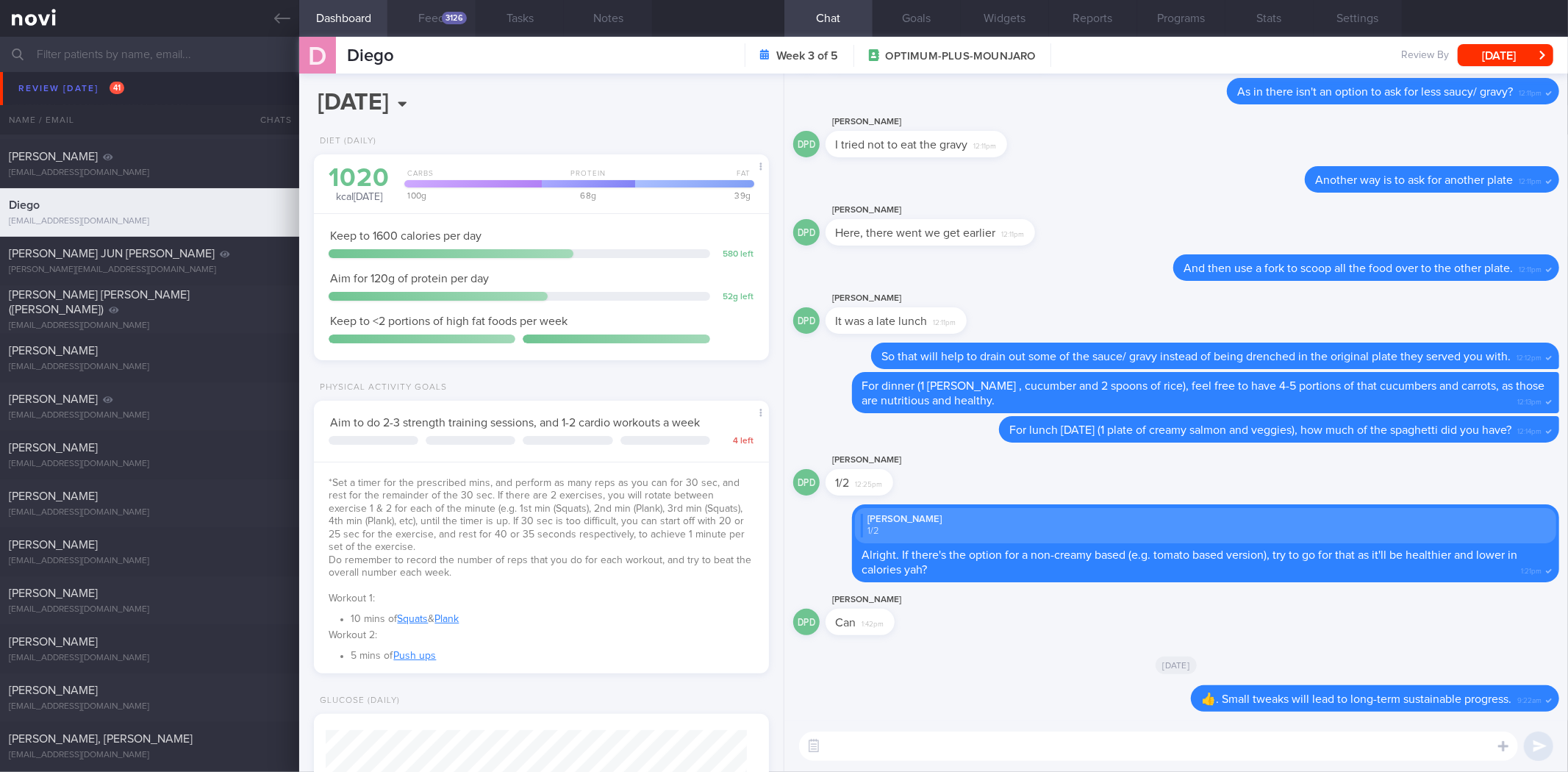
click at [437, 16] on button "Feed 3126" at bounding box center [431, 18] width 88 height 37
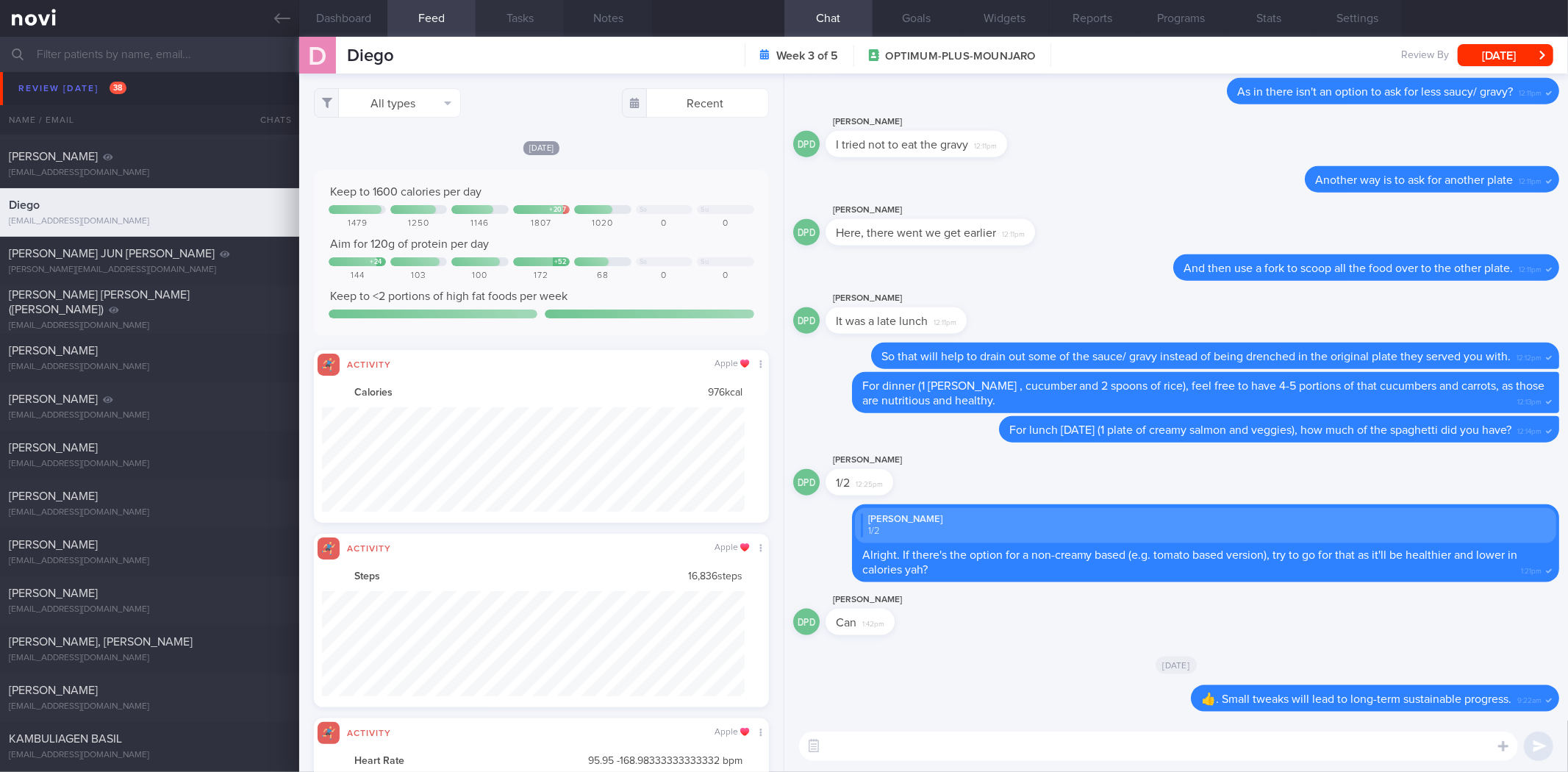
scroll to position [104, 423]
click at [1510, 51] on button "[DATE]" at bounding box center [1506, 55] width 96 height 22
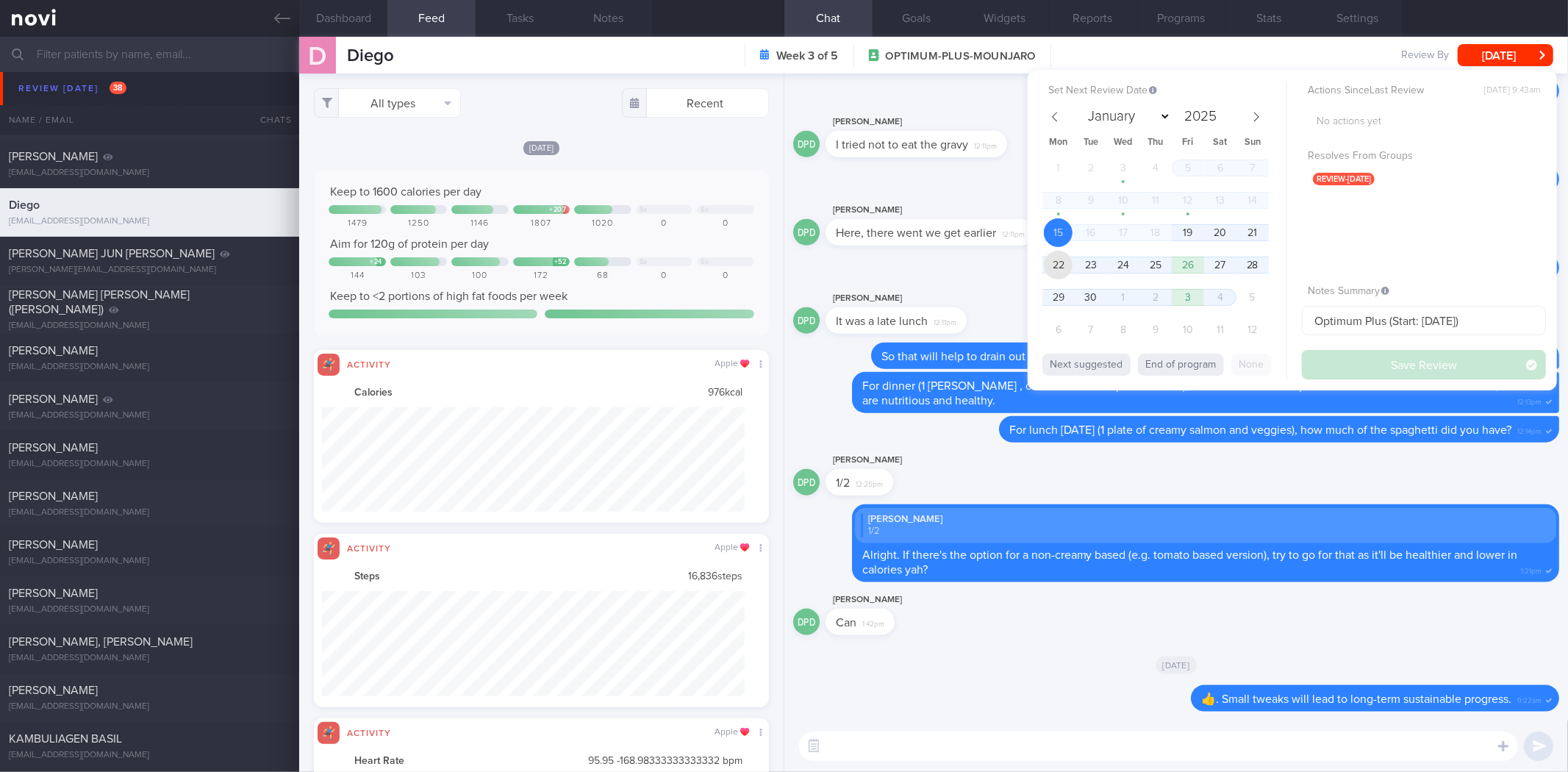
drag, startPoint x: 1060, startPoint y: 269, endPoint x: 1355, endPoint y: 379, distance: 314.8
click at [1060, 268] on span "22" at bounding box center [1058, 265] width 28 height 28
drag, startPoint x: 1360, startPoint y: 355, endPoint x: 1211, endPoint y: 318, distance: 153.5
click at [1361, 354] on button "Save Review" at bounding box center [1424, 364] width 244 height 29
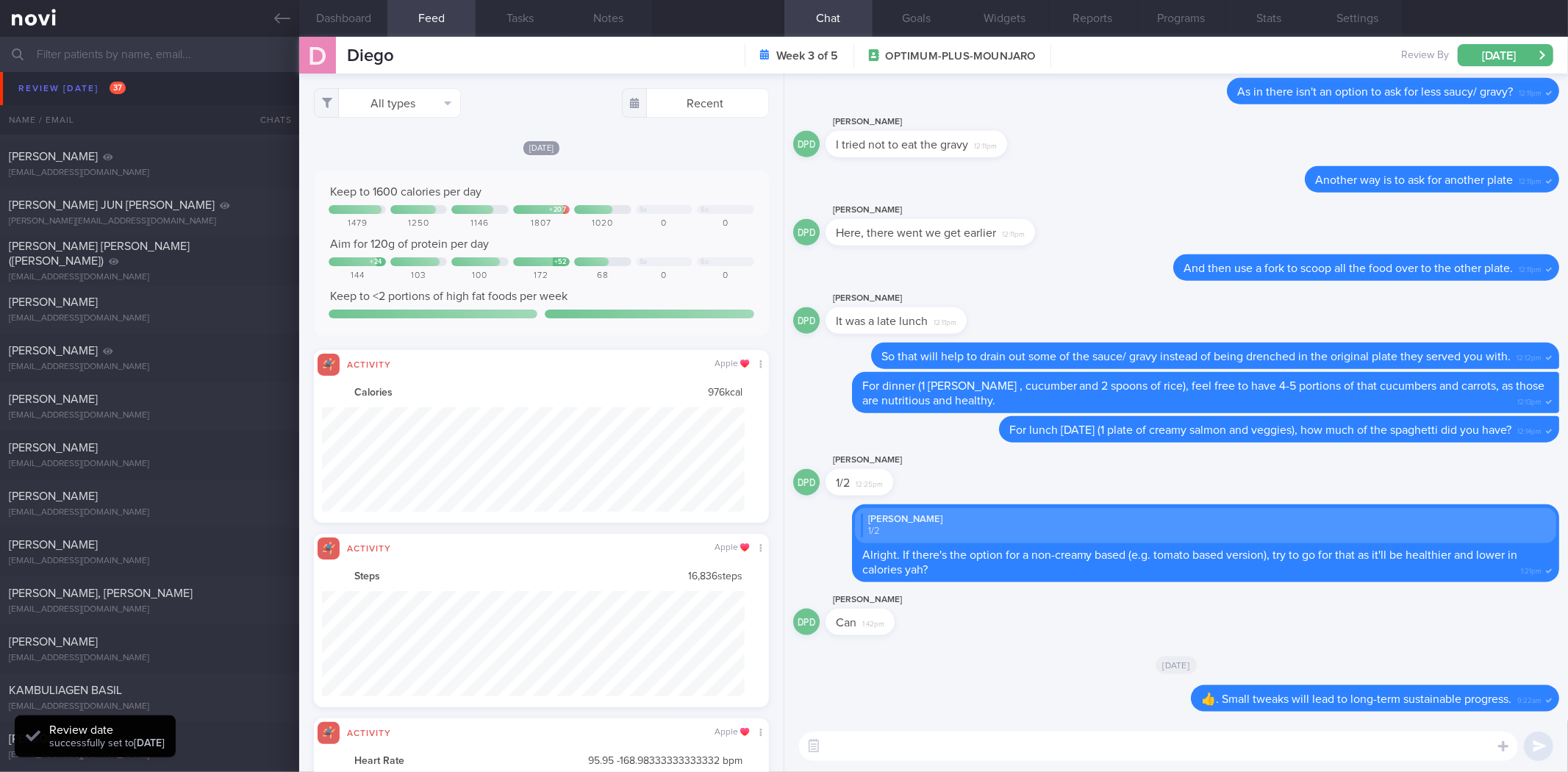
click at [283, 15] on icon at bounding box center [282, 18] width 16 height 16
click at [282, 18] on icon at bounding box center [282, 18] width 16 height 10
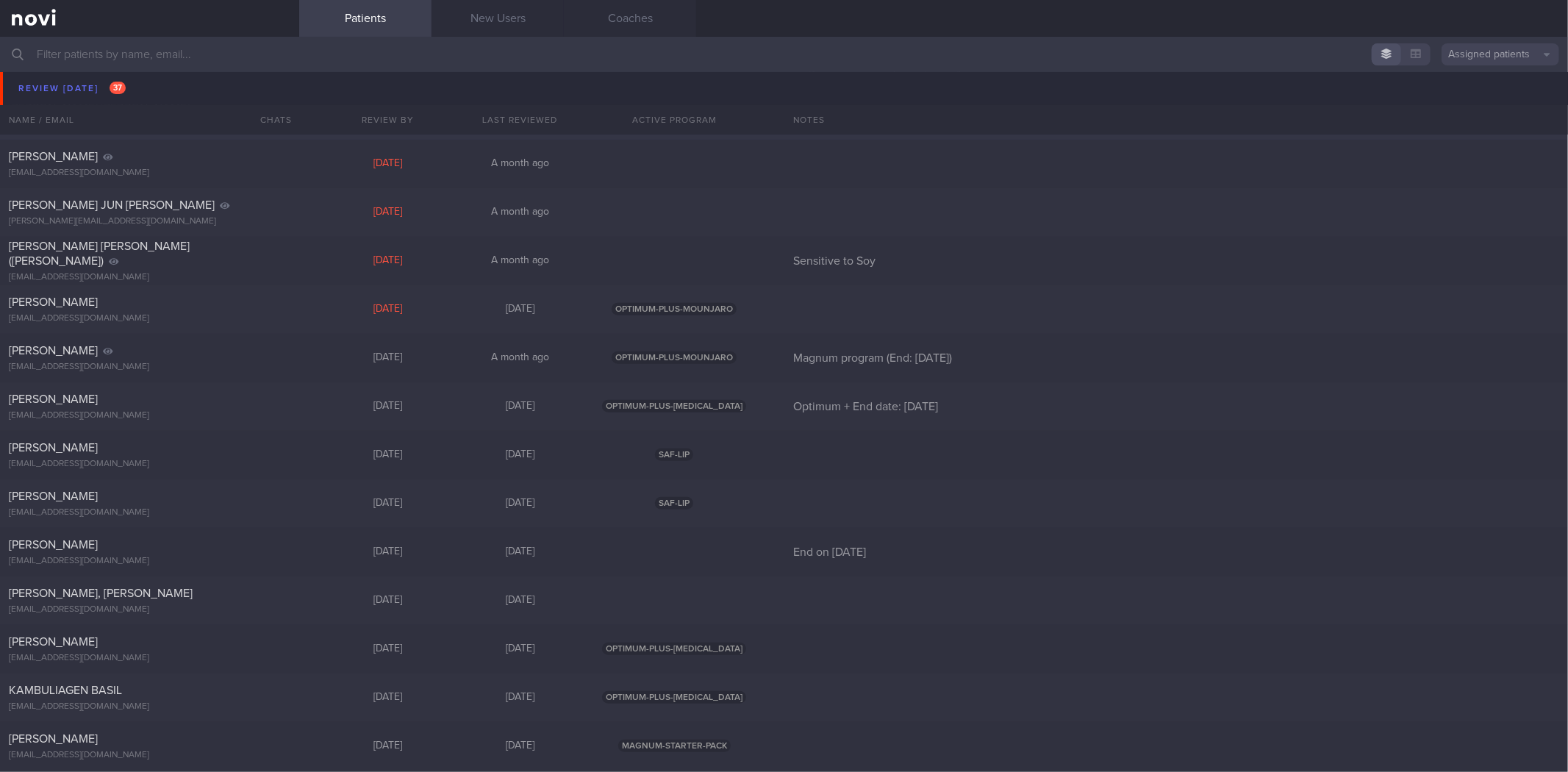
click at [236, 92] on div "Navjot Pawera Singh navjotpawera@gmail.com Wed, 10 Sep 17 days ago Optimum: Sta…" at bounding box center [784, 114] width 1568 height 48
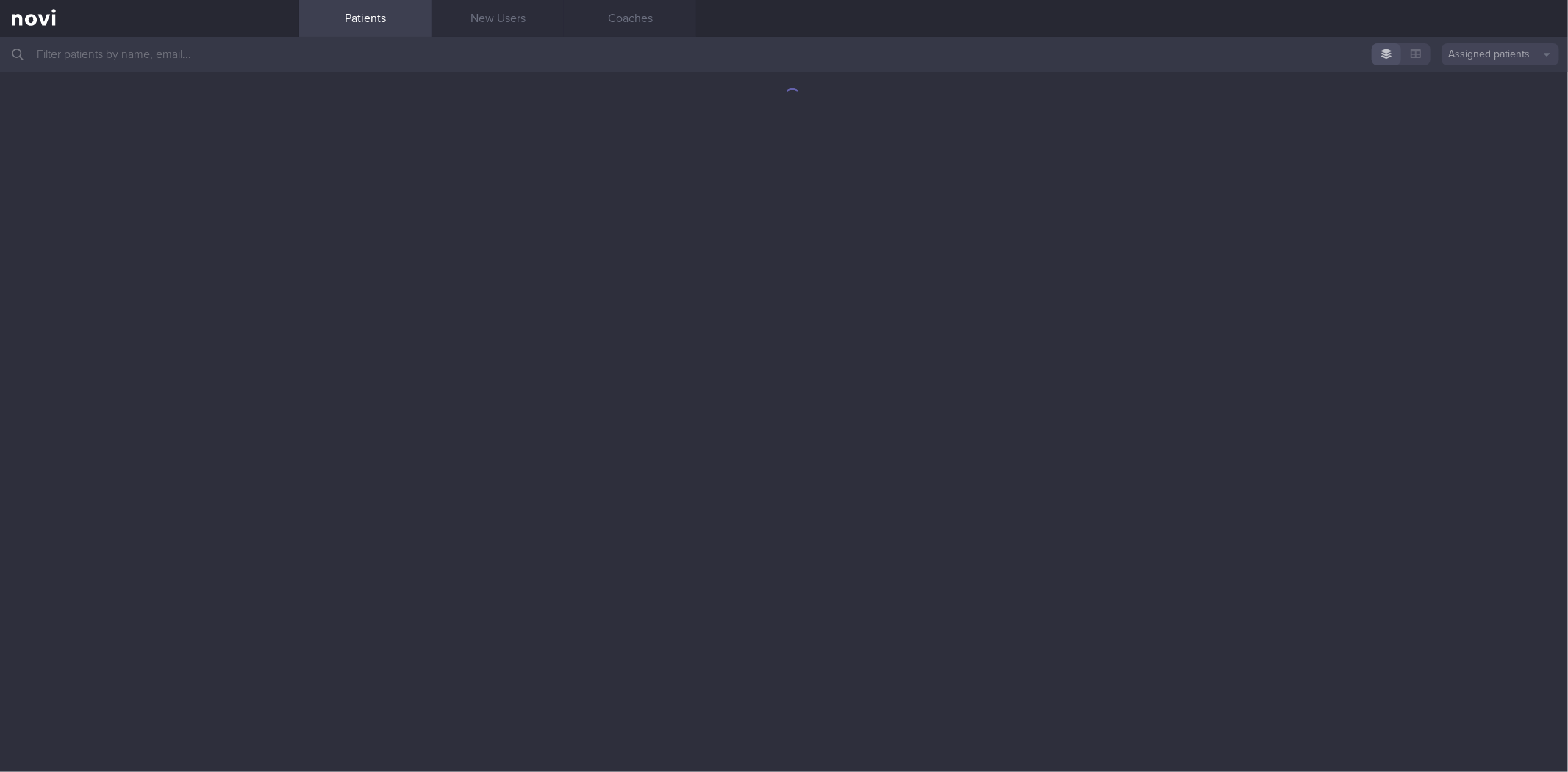
click at [1502, 61] on button "Assigned patients" at bounding box center [1501, 54] width 117 height 22
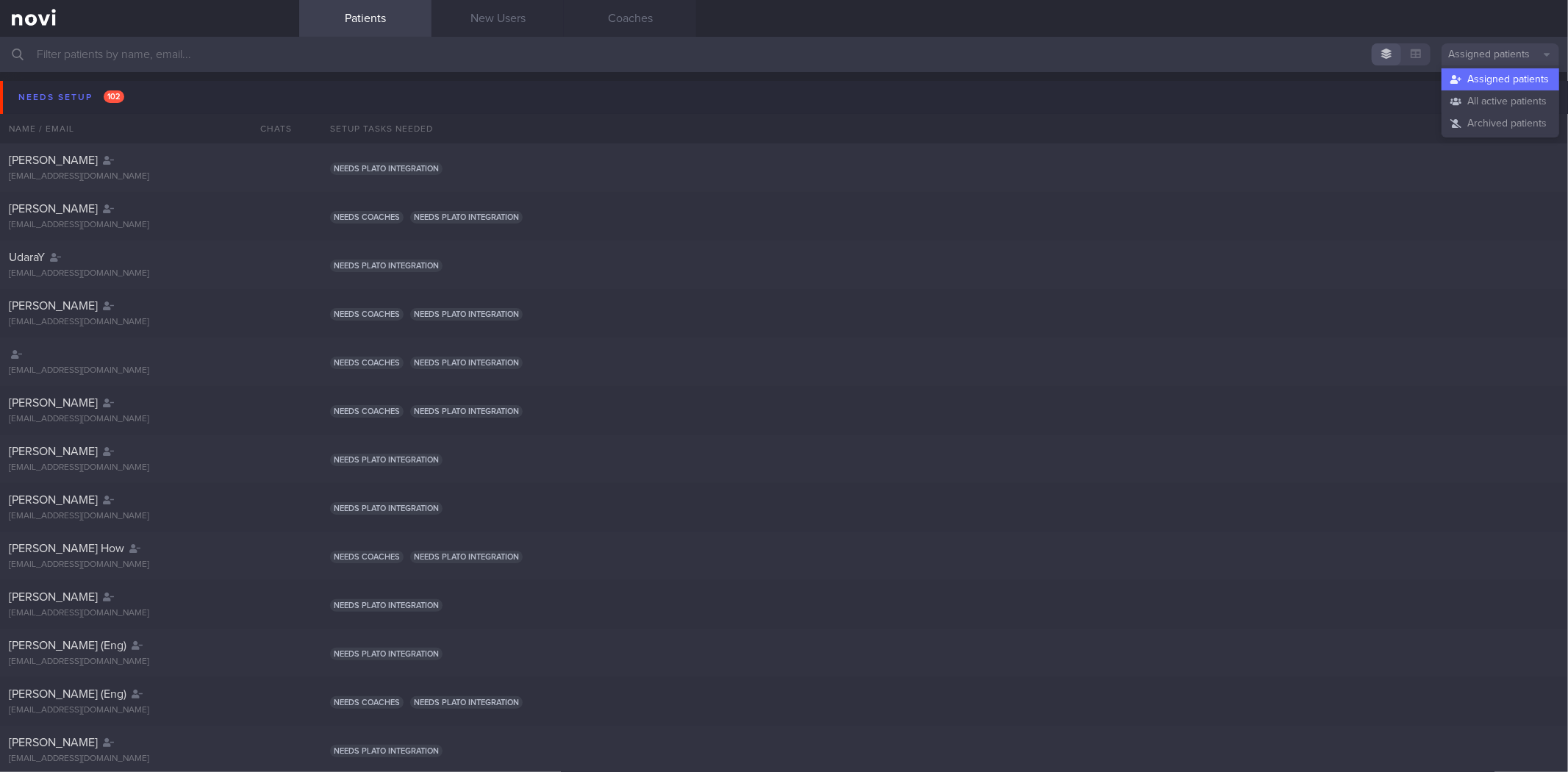
click at [1480, 104] on button "All active patients" at bounding box center [1501, 101] width 117 height 22
click at [844, 49] on input "text" at bounding box center [784, 54] width 1568 height 35
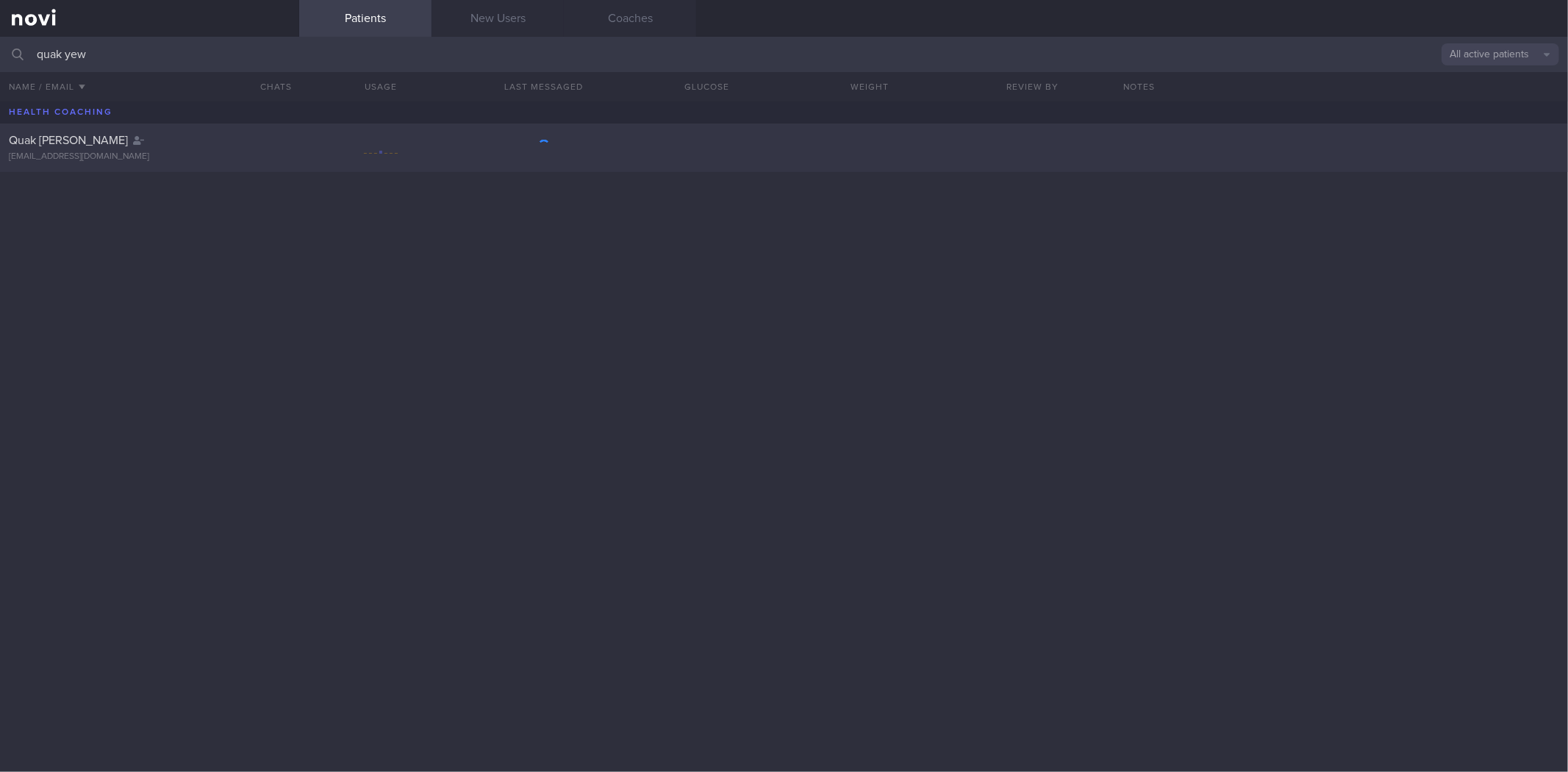
type input "quak yew"
click at [195, 151] on div "[EMAIL_ADDRESS][DOMAIN_NAME]" at bounding box center [150, 157] width 282 height 11
select select "8"
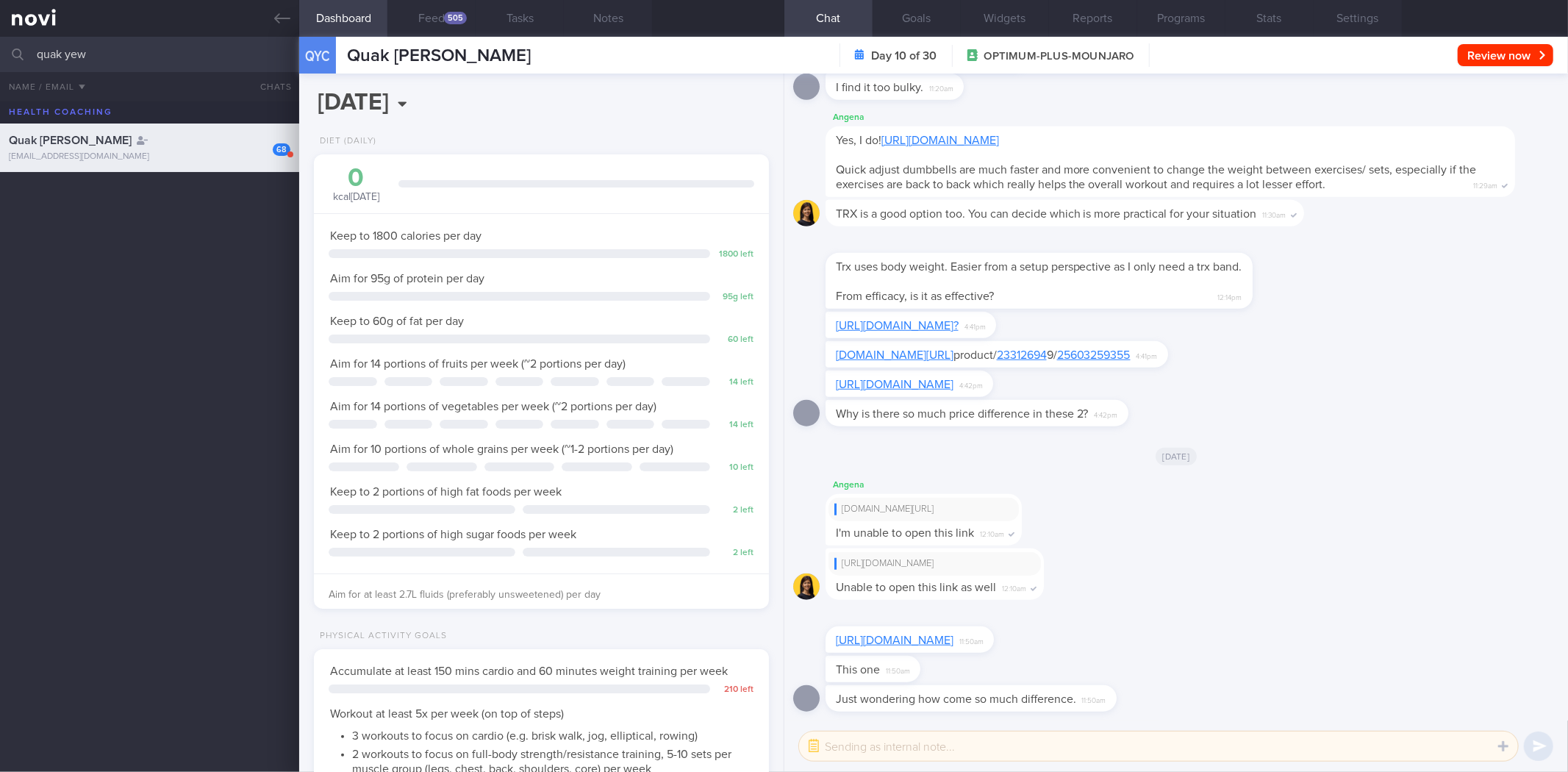
click at [954, 642] on link "[URL][DOMAIN_NAME]" at bounding box center [894, 640] width 117 height 11
click at [959, 322] on link "[URL][DOMAIN_NAME]?" at bounding box center [897, 325] width 123 height 11
click at [966, 752] on textarea at bounding box center [1159, 746] width 719 height 29
click at [938, 644] on link "https://shopee.sg/TRX-PRO-Suspension-Training-Kit-i.181654948.3732535892" at bounding box center [894, 640] width 117 height 11
click at [291, 9] on link at bounding box center [150, 18] width 299 height 37
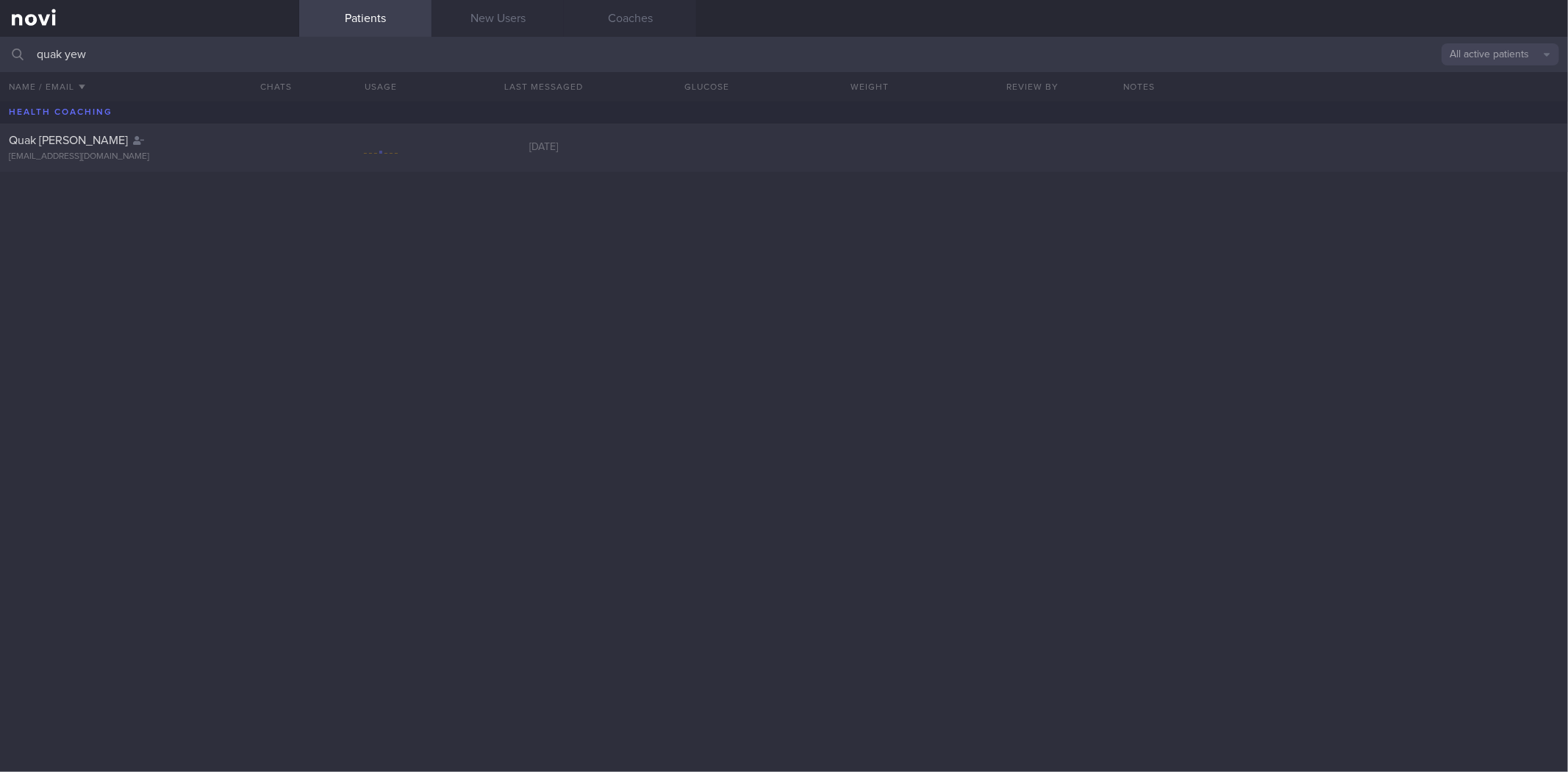
click at [265, 60] on input "quak yew" at bounding box center [784, 54] width 1568 height 35
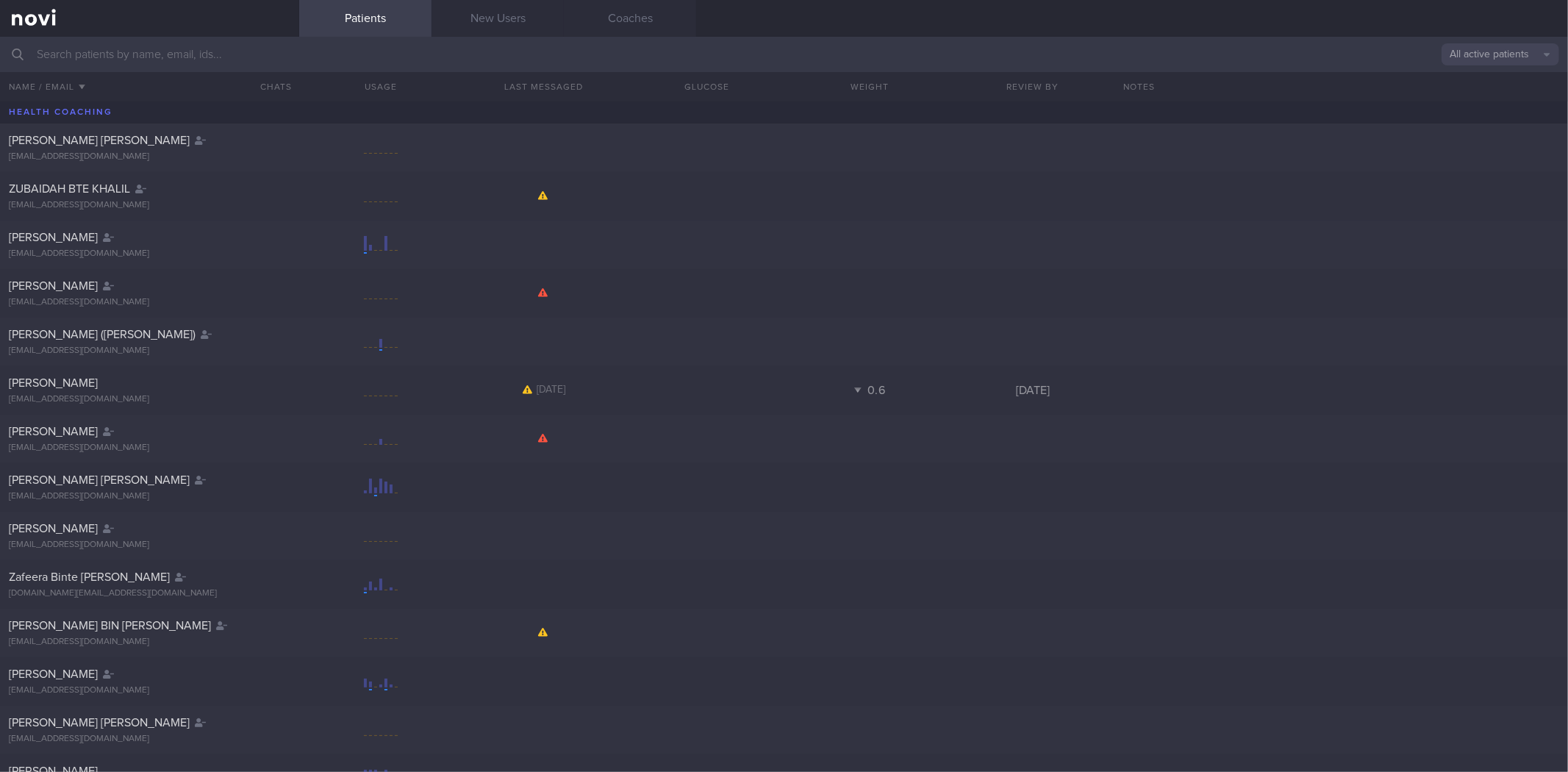
click at [1513, 48] on button "All active patients" at bounding box center [1501, 54] width 117 height 22
click at [1489, 77] on button "Assigned patients" at bounding box center [1501, 79] width 117 height 22
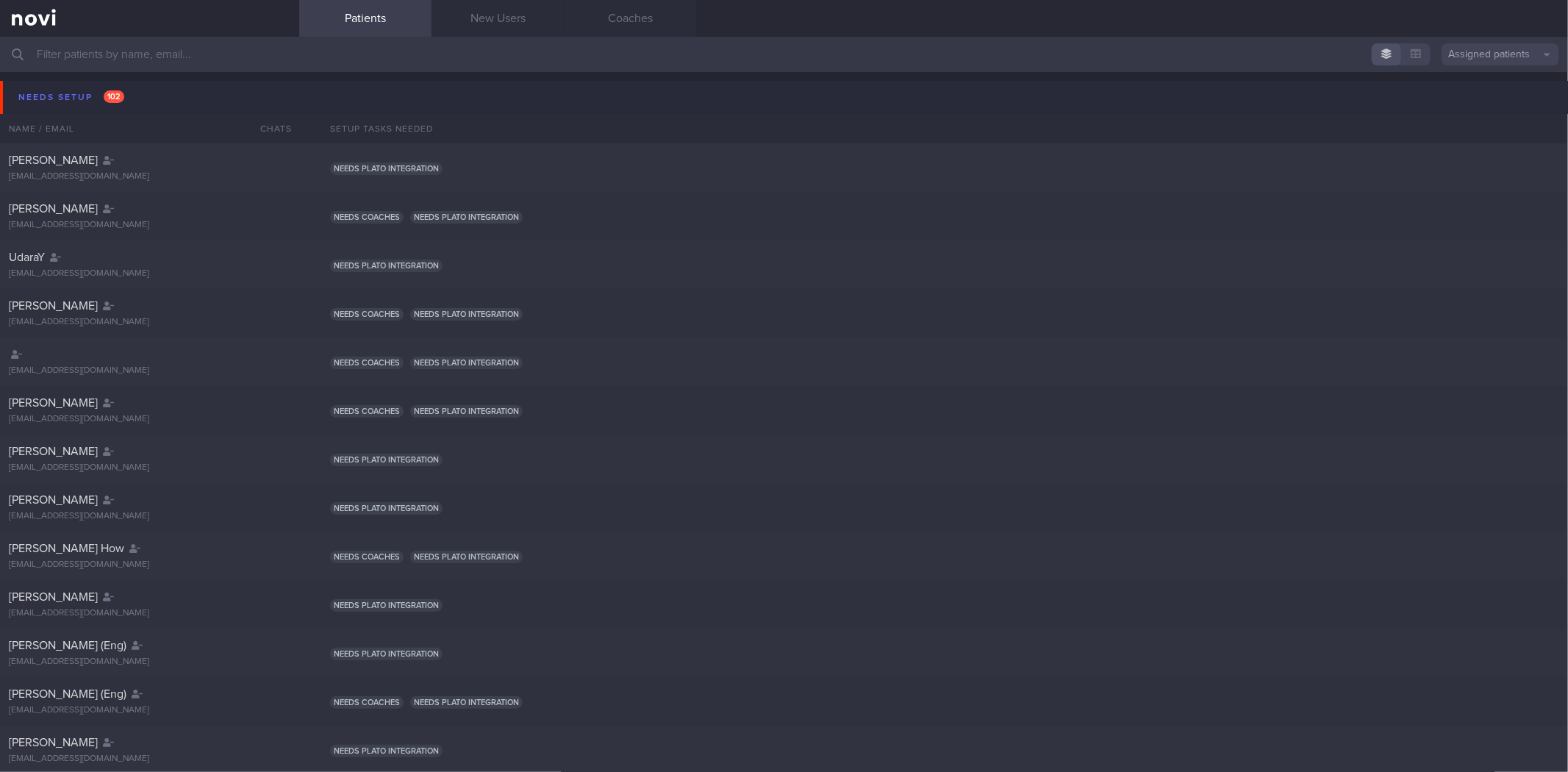
click at [160, 89] on button "Needs setup 102" at bounding box center [786, 96] width 1573 height 33
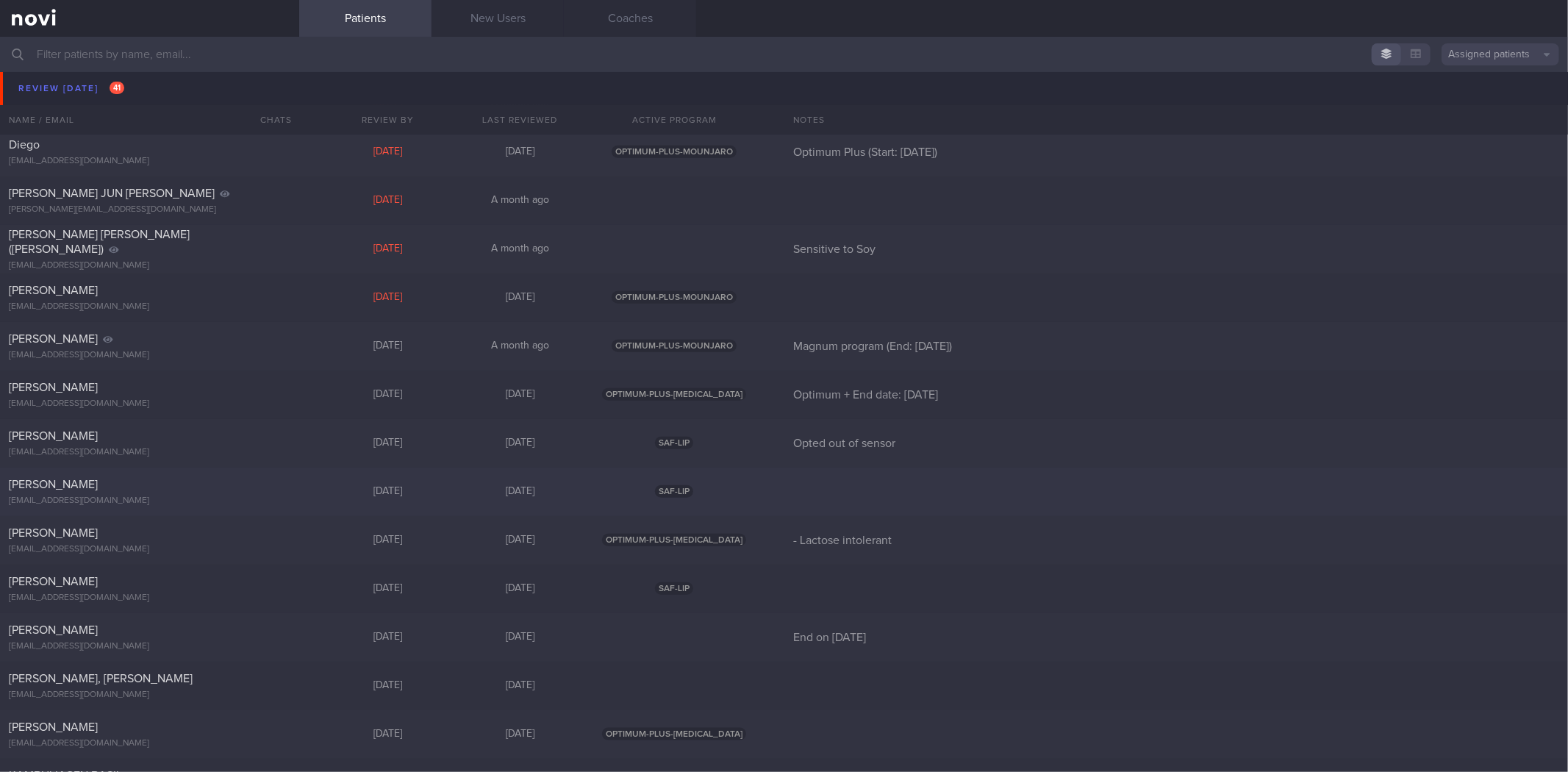
scroll to position [1143, 0]
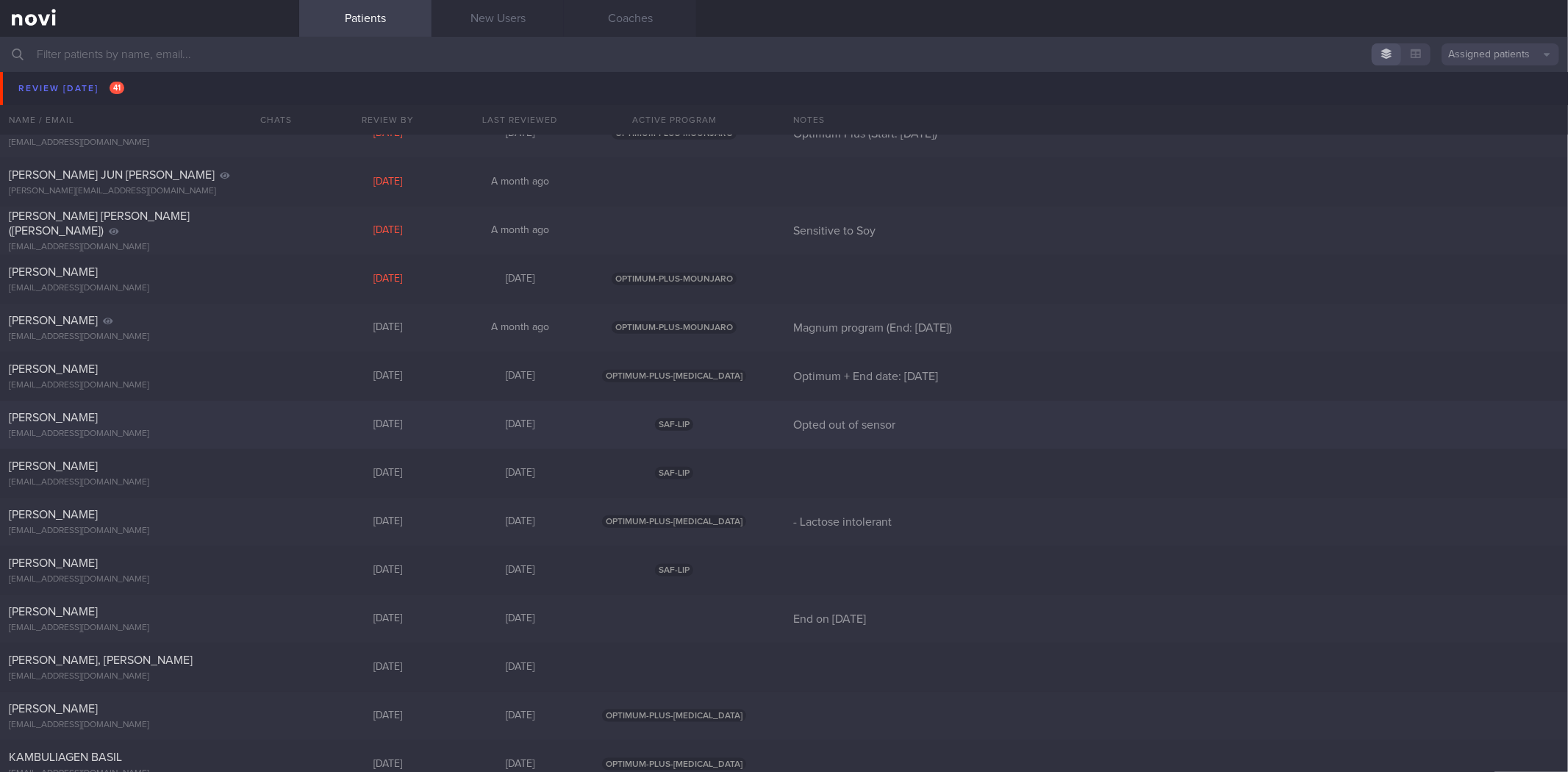
click at [175, 437] on div "[EMAIL_ADDRESS][DOMAIN_NAME]" at bounding box center [150, 434] width 282 height 11
select select "8"
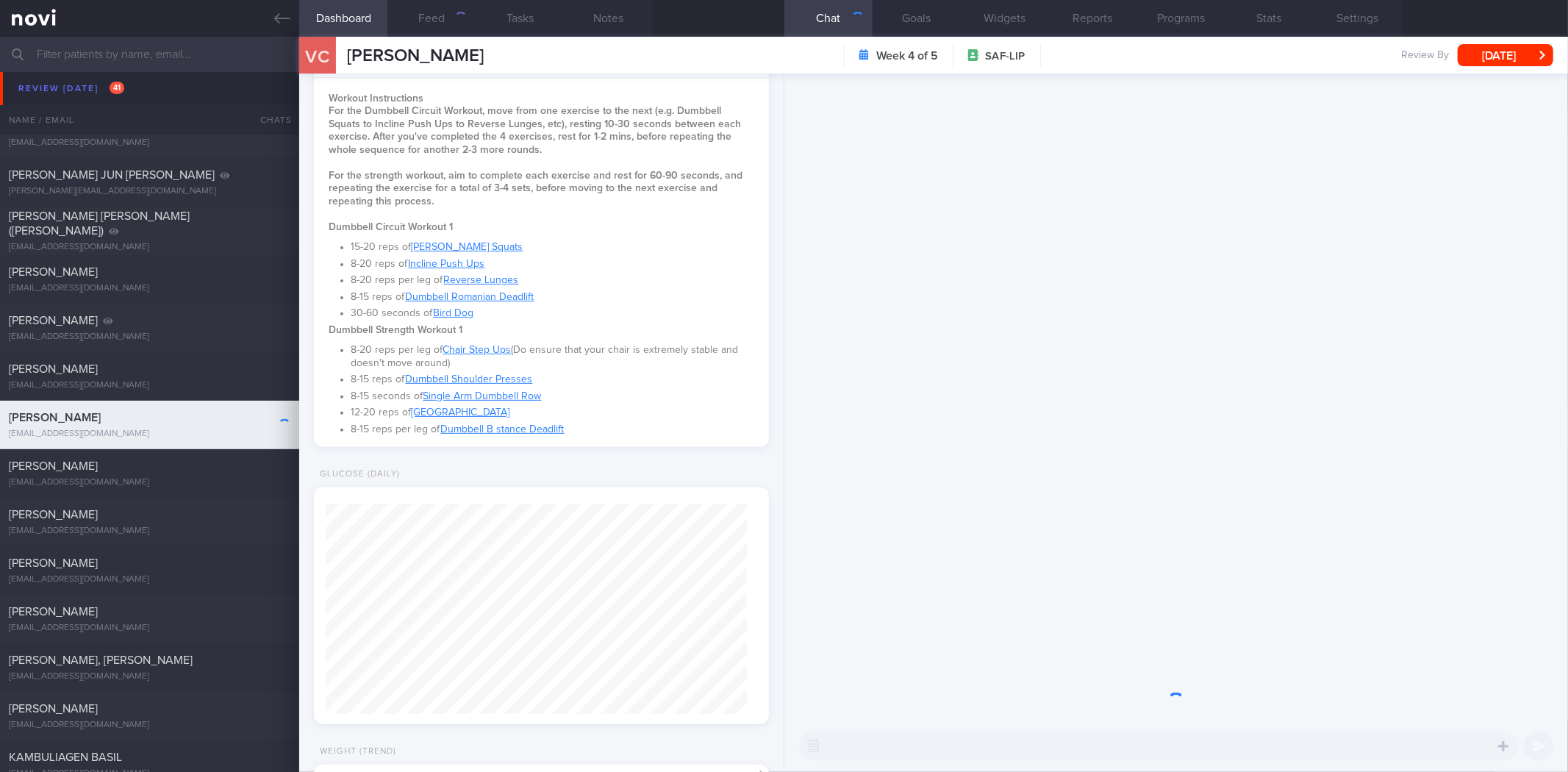
scroll to position [408, 0]
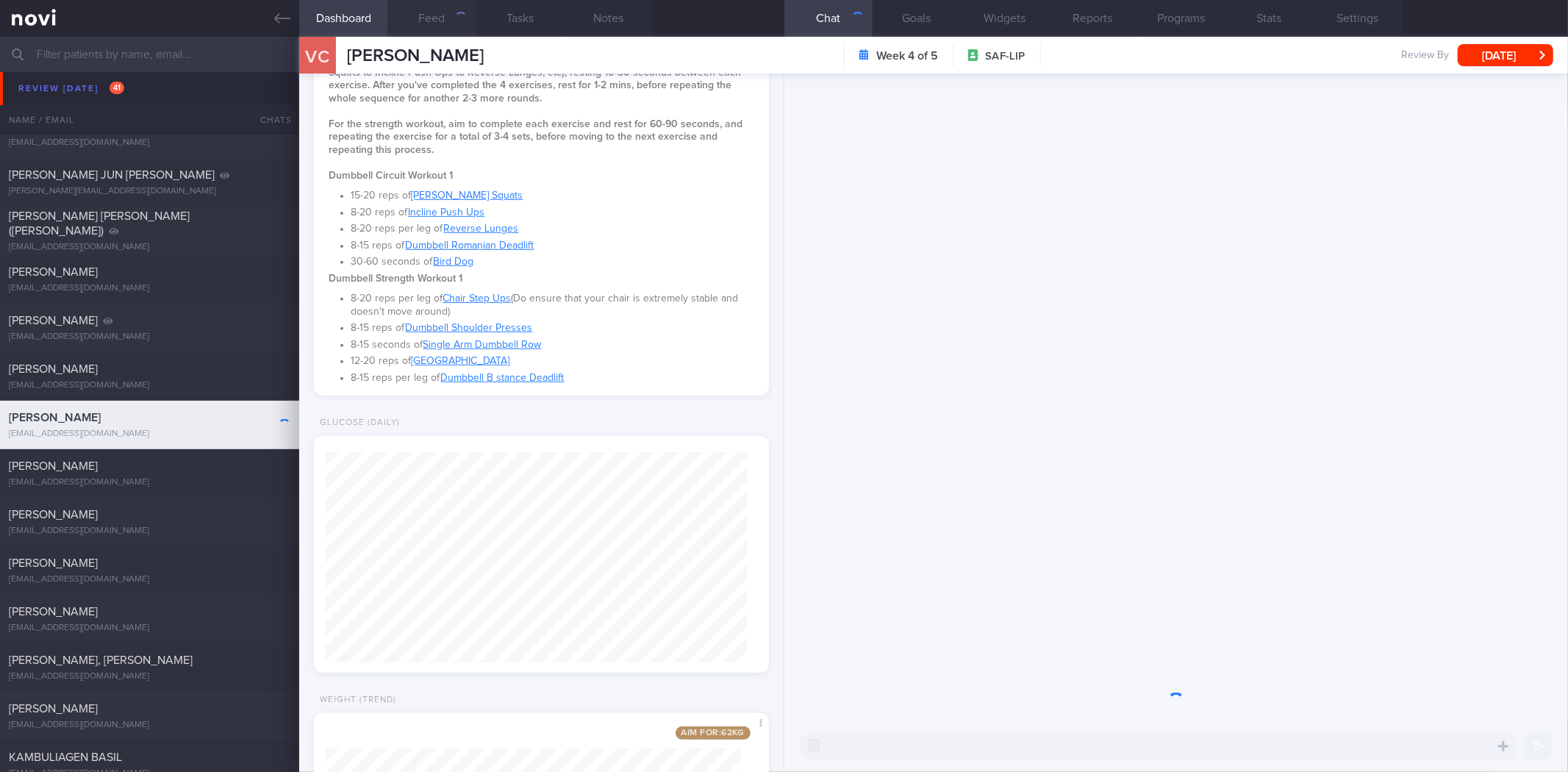
click at [429, 2] on button "Feed" at bounding box center [431, 18] width 88 height 37
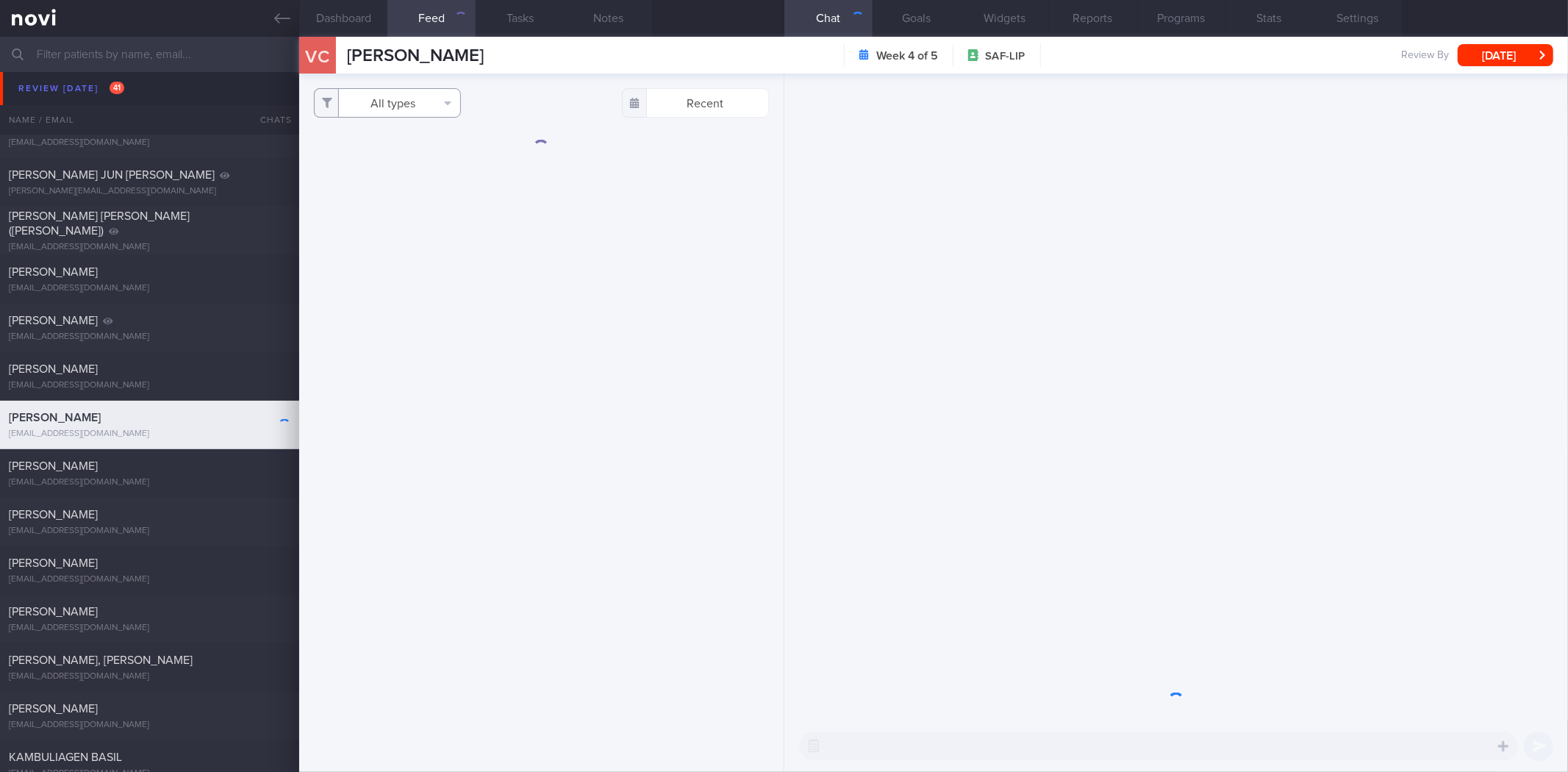
click at [423, 113] on button "All types" at bounding box center [387, 102] width 147 height 29
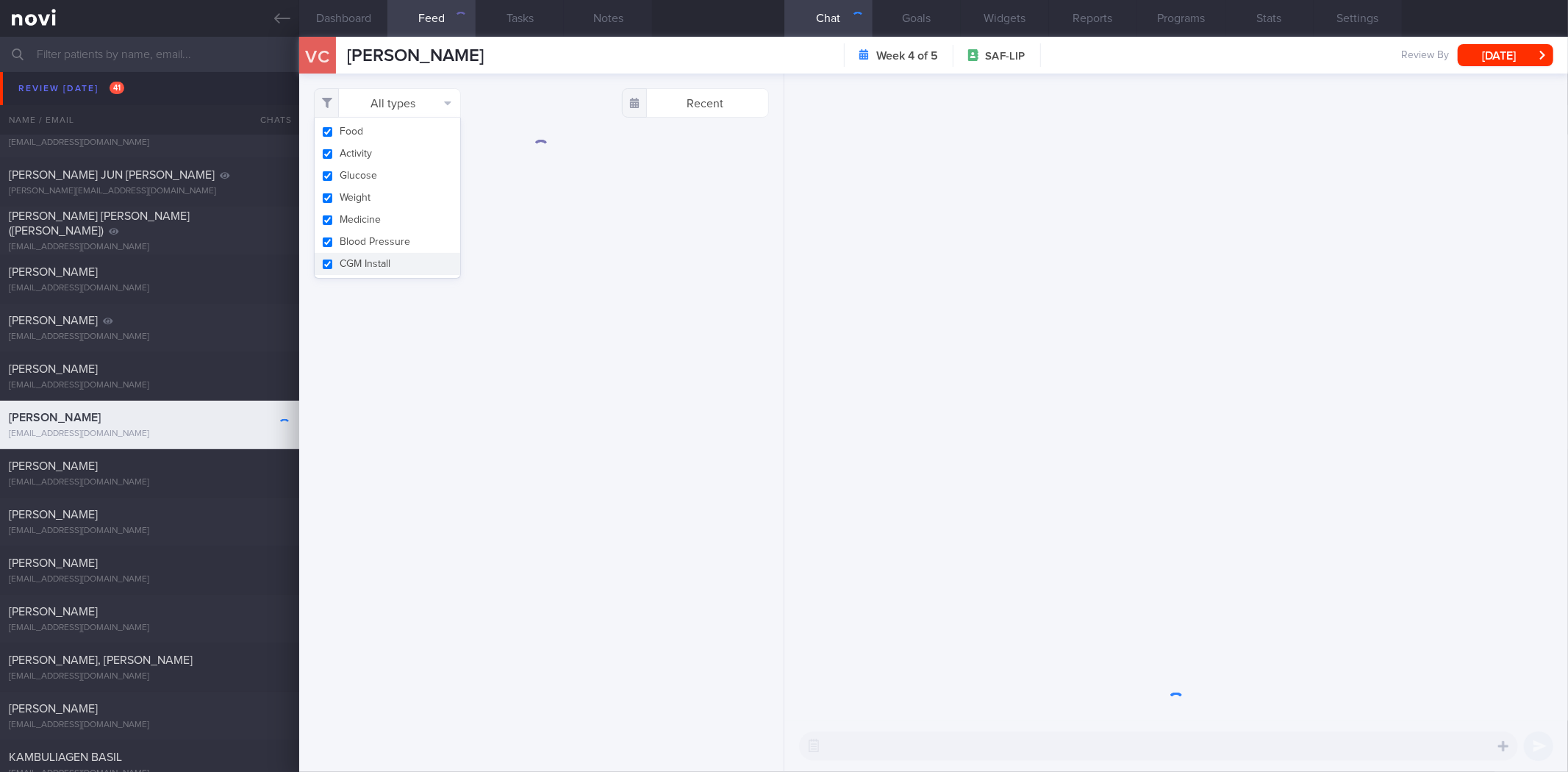
click at [385, 153] on button "Activity" at bounding box center [388, 153] width 146 height 22
click at [378, 191] on button "Weight" at bounding box center [388, 197] width 146 height 22
checkbox input "false"
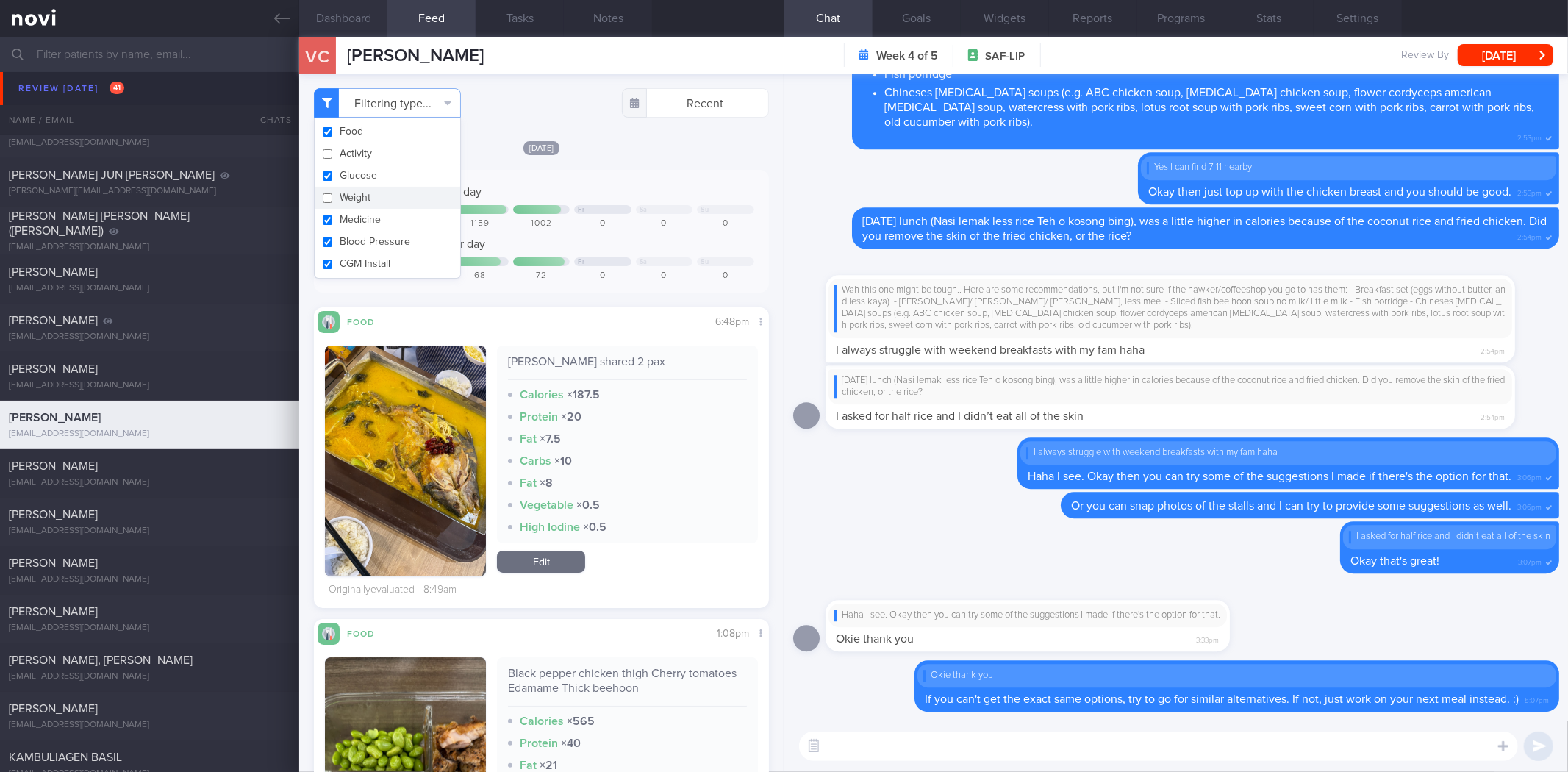
click at [354, 19] on button "Dashboard" at bounding box center [343, 18] width 88 height 37
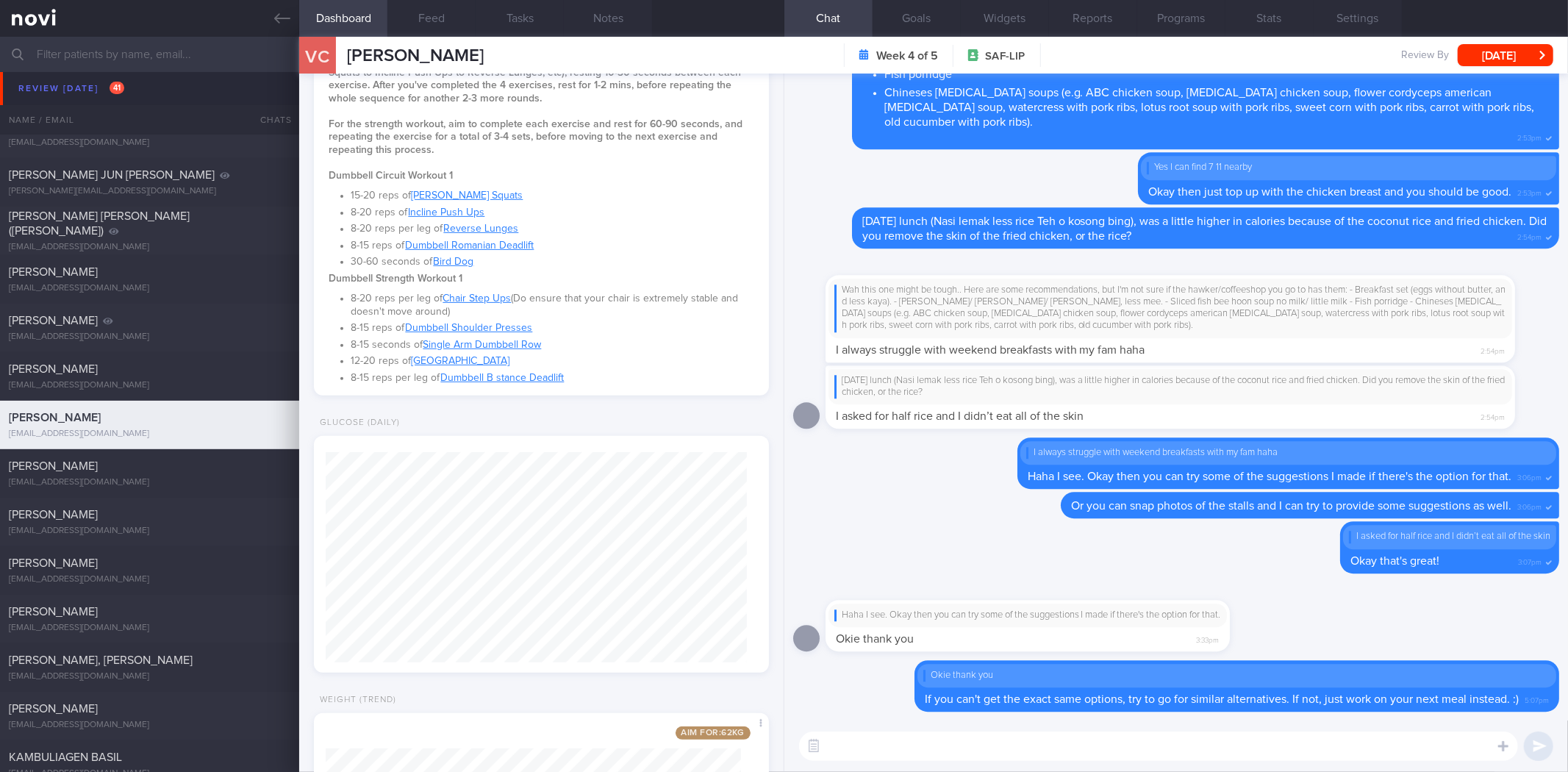
scroll to position [638, 0]
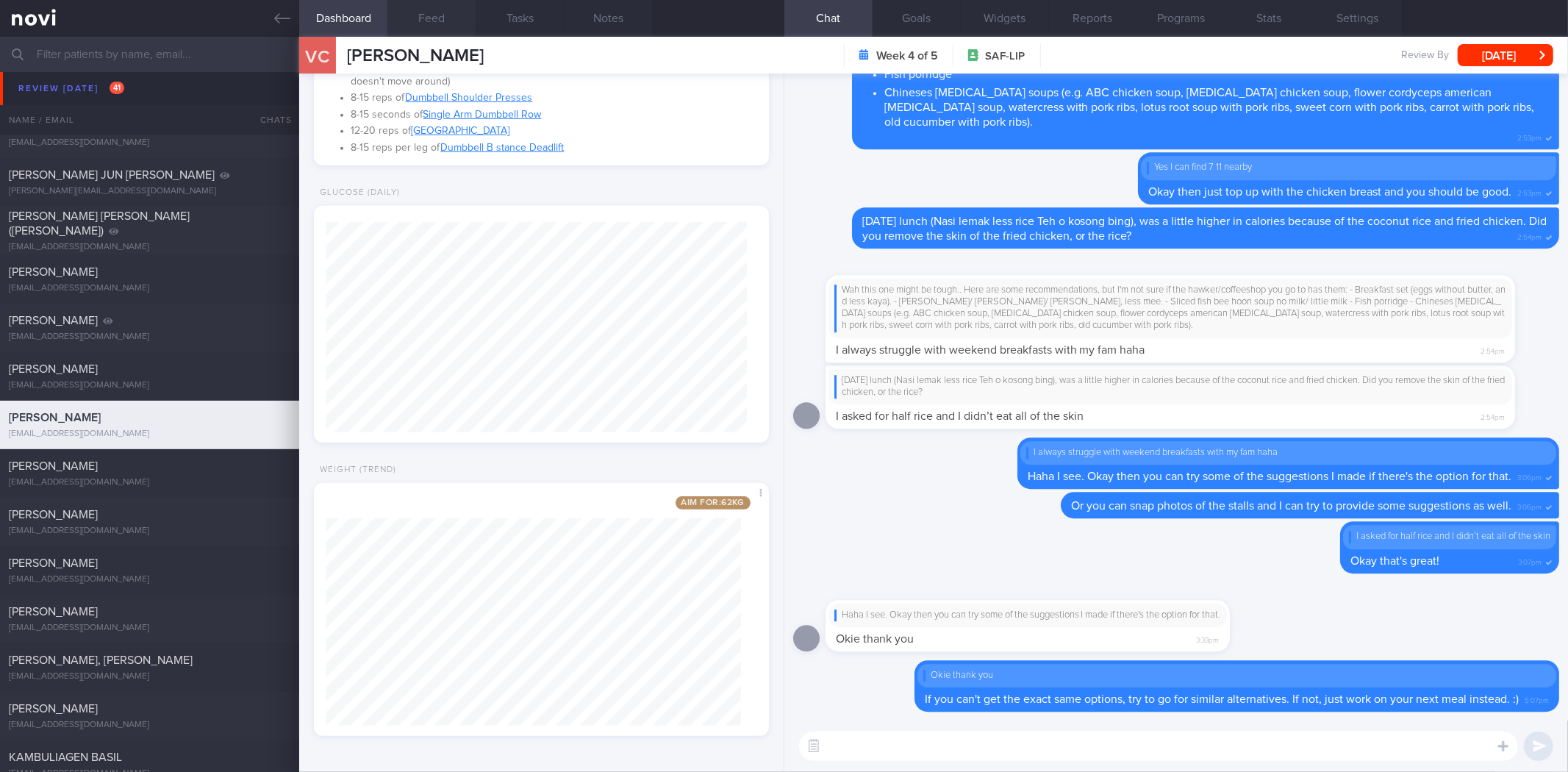
click at [440, 15] on button "Feed" at bounding box center [431, 18] width 88 height 37
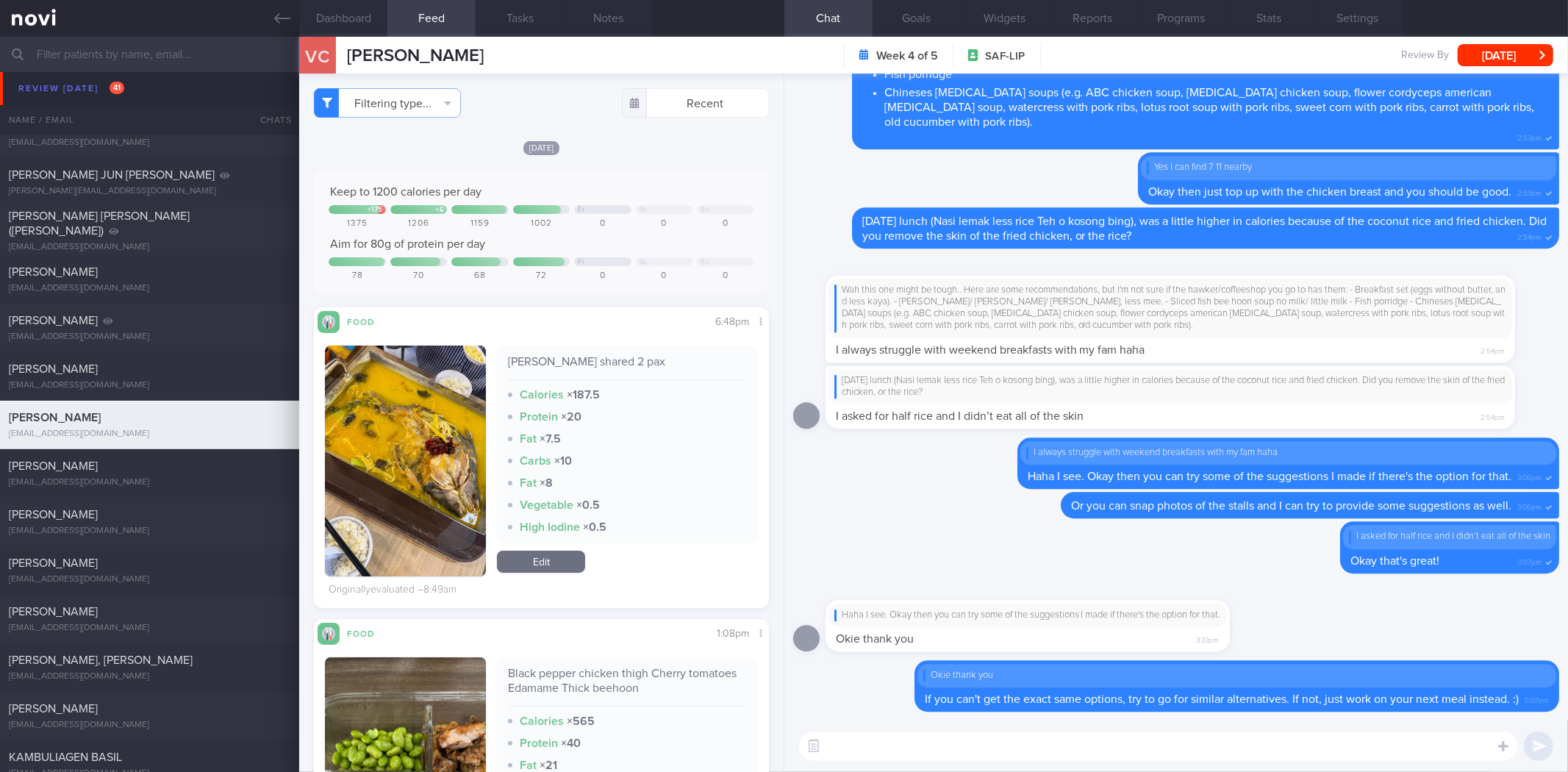
scroll to position [489, 0]
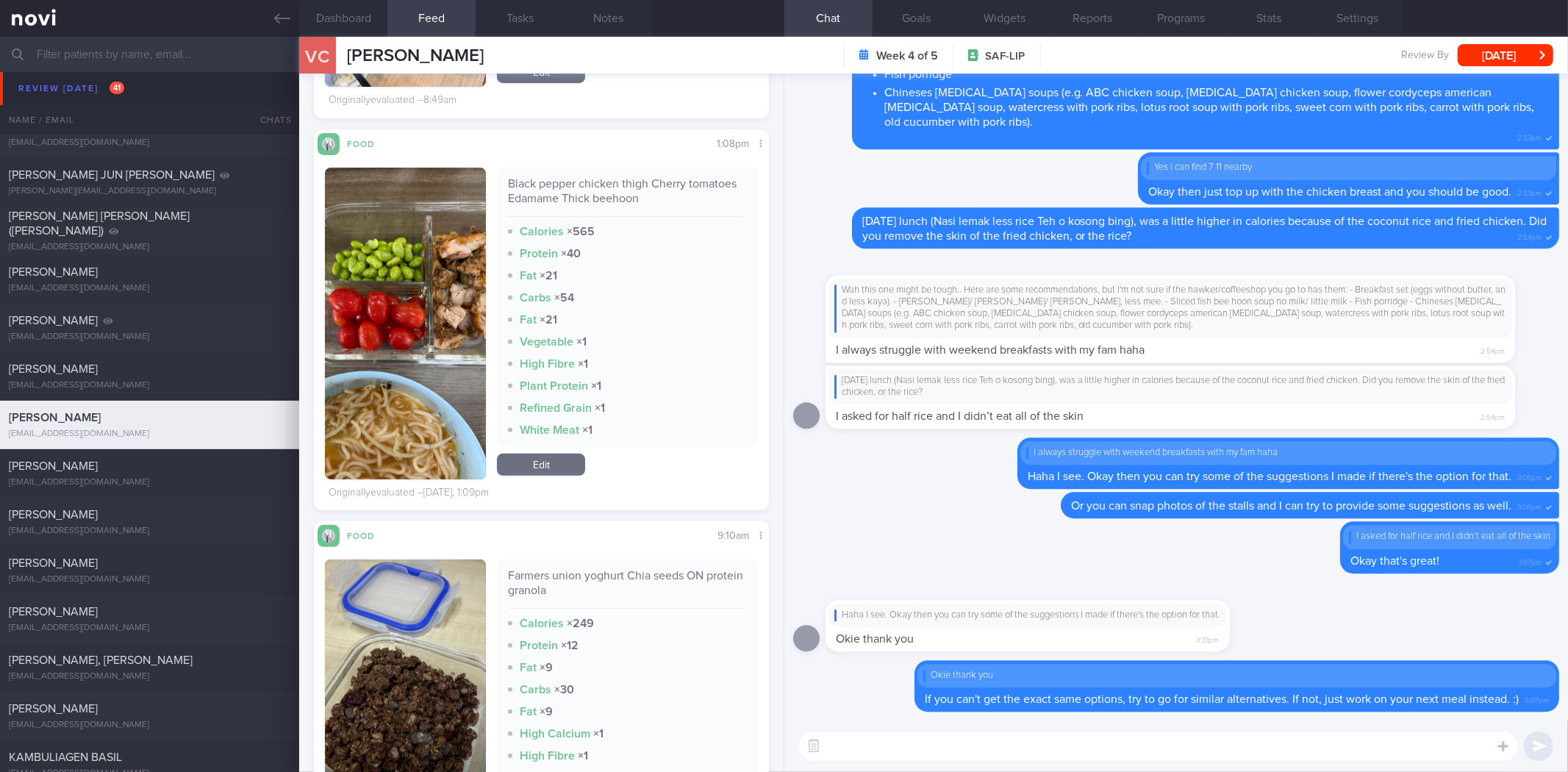
click at [1122, 748] on textarea at bounding box center [1159, 746] width 719 height 29
click at [1504, 57] on button "[DATE]" at bounding box center [1506, 55] width 96 height 22
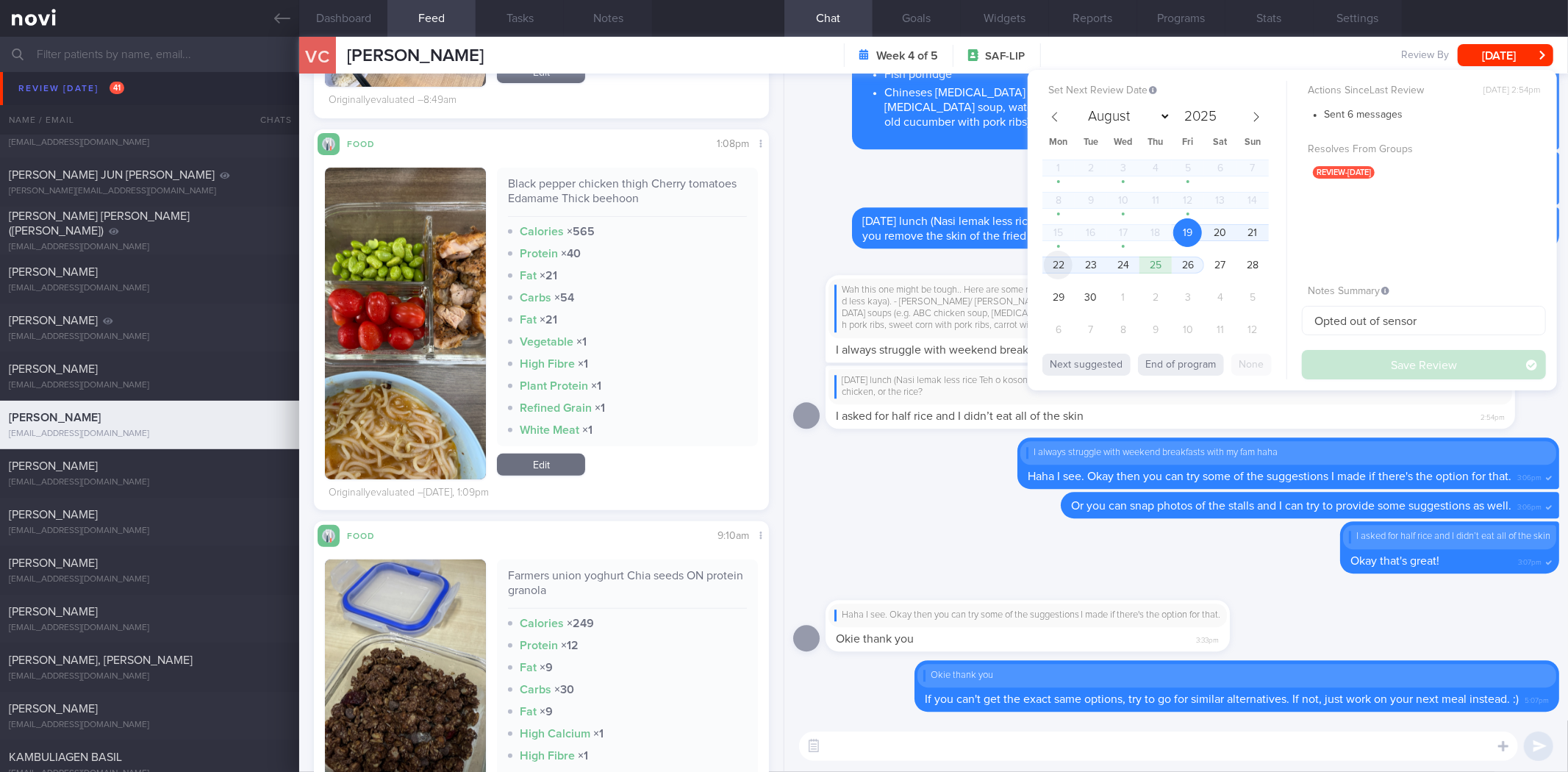
click at [1057, 268] on span "22" at bounding box center [1058, 265] width 28 height 28
click at [1325, 358] on button "Save Review" at bounding box center [1424, 364] width 244 height 29
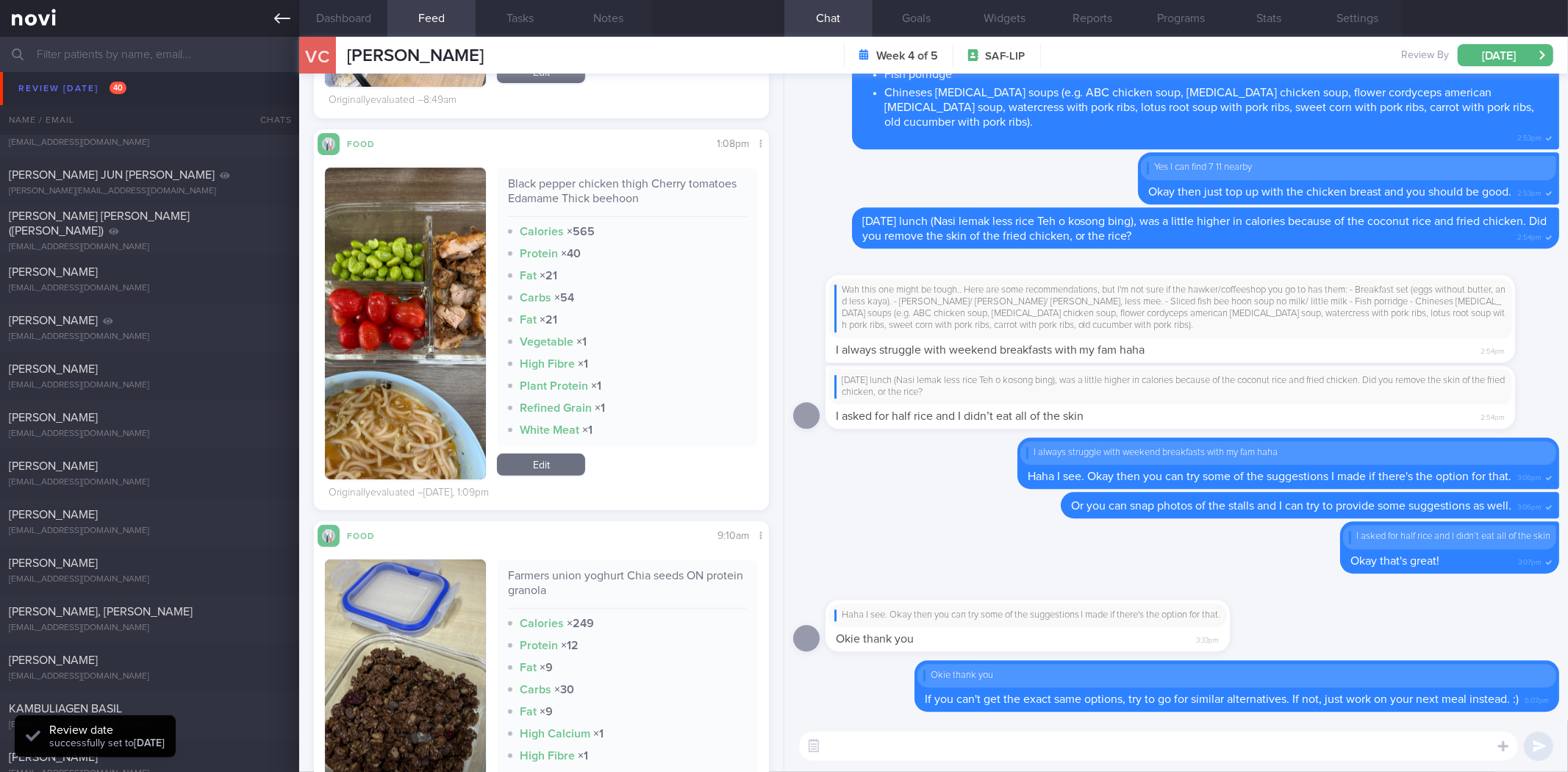
click at [276, 28] on link at bounding box center [150, 18] width 299 height 37
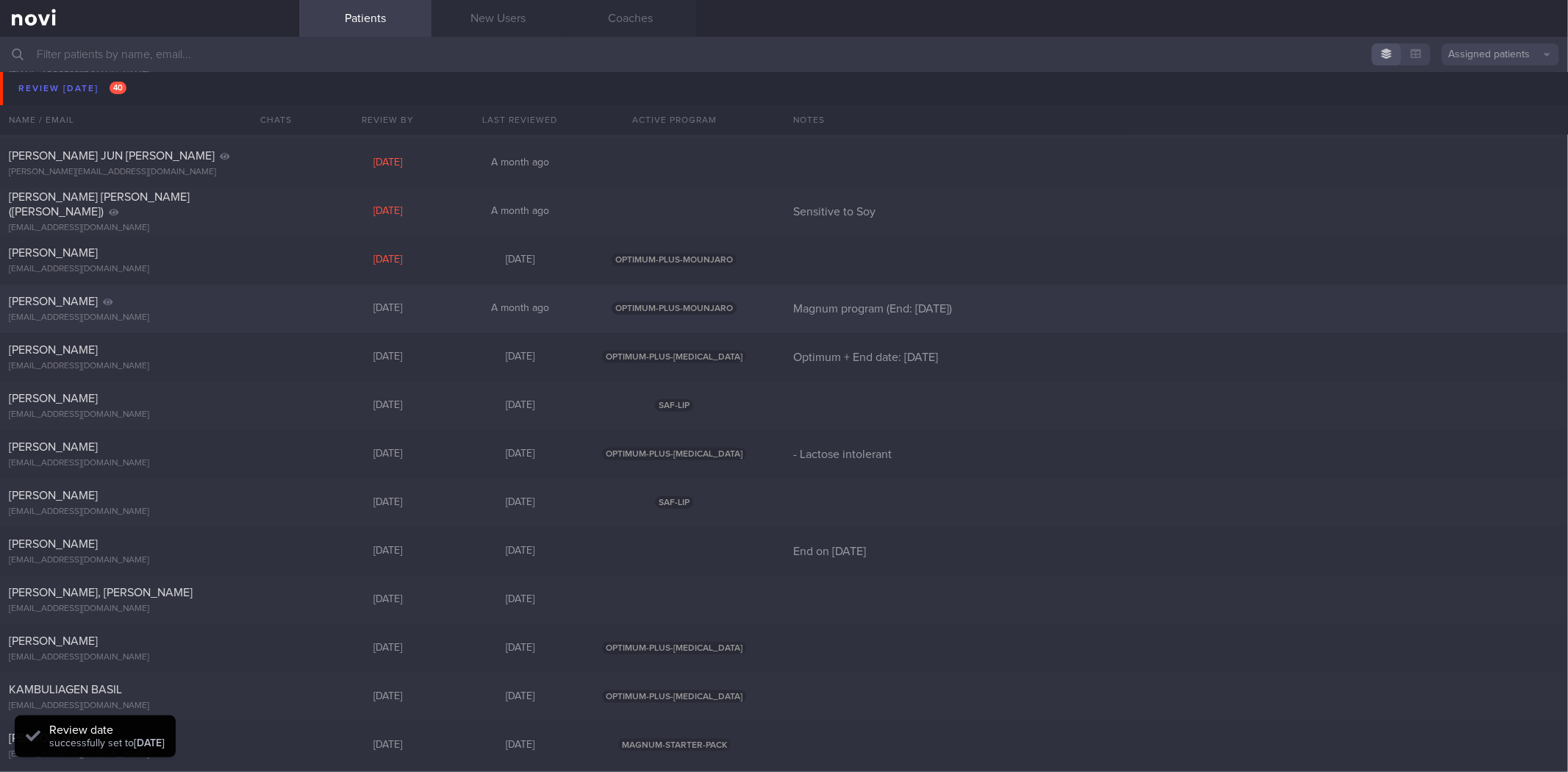
scroll to position [1224, 0]
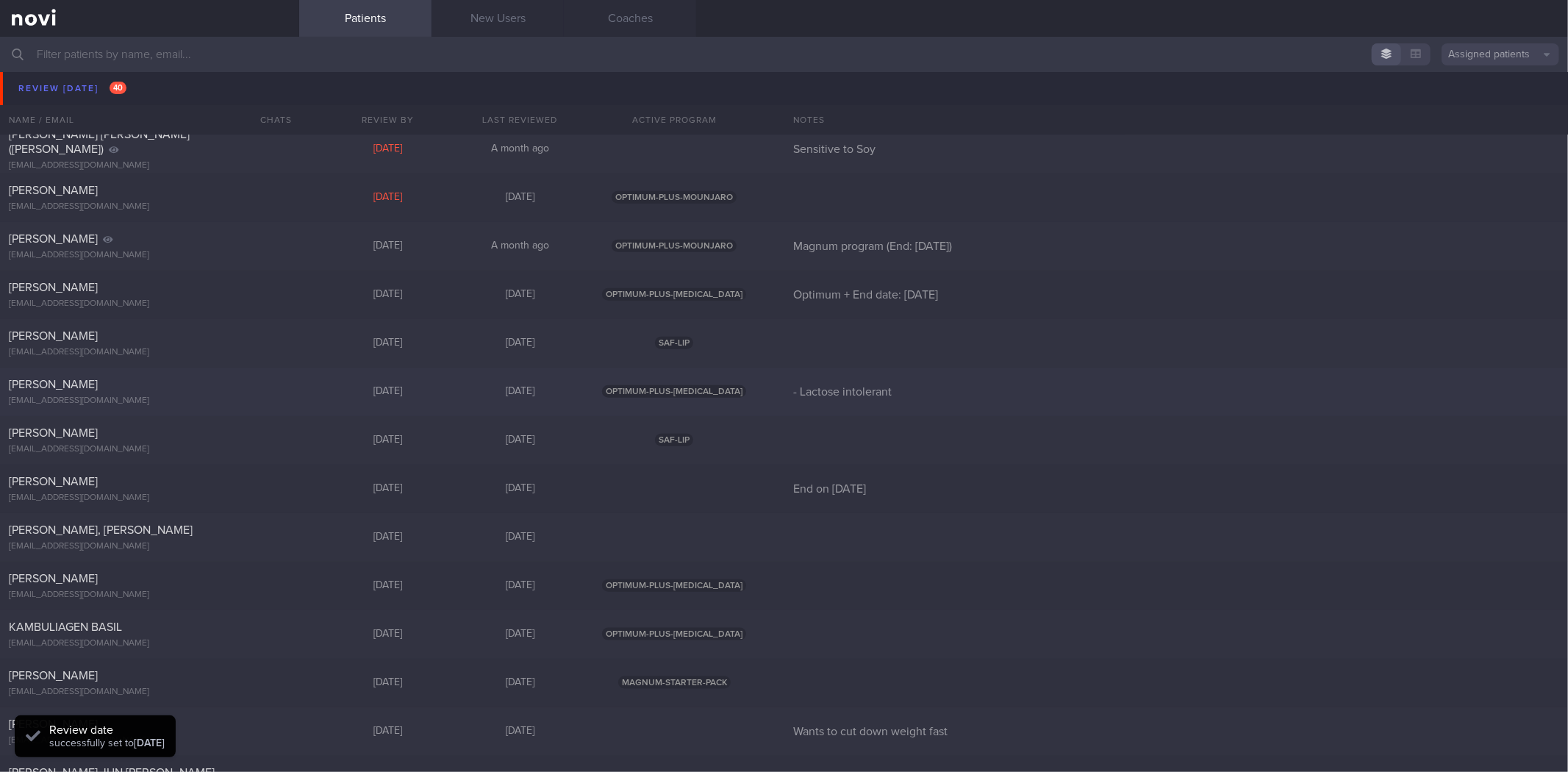
click at [209, 394] on div "CATHERINE GASSNER catherinemgassner@gmail.com" at bounding box center [150, 392] width 299 height 29
select select "8"
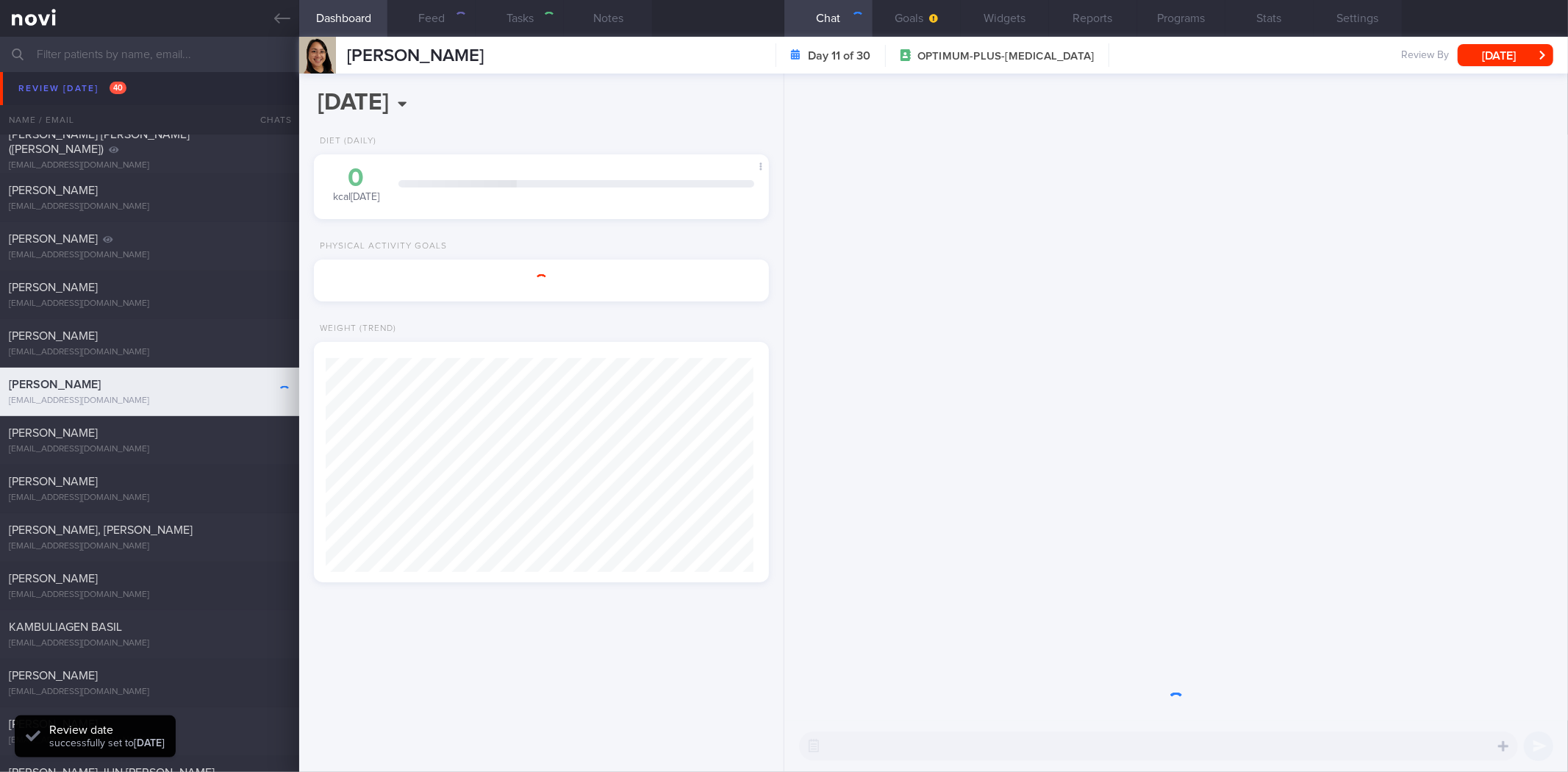
click at [1500, 51] on div "CATHERINE GASSNER Day 11 of 30 OPTIMUM-PLUS-RYBELSUS Review By Fri, 19 Sep Set …" at bounding box center [933, 55] width 1269 height 37
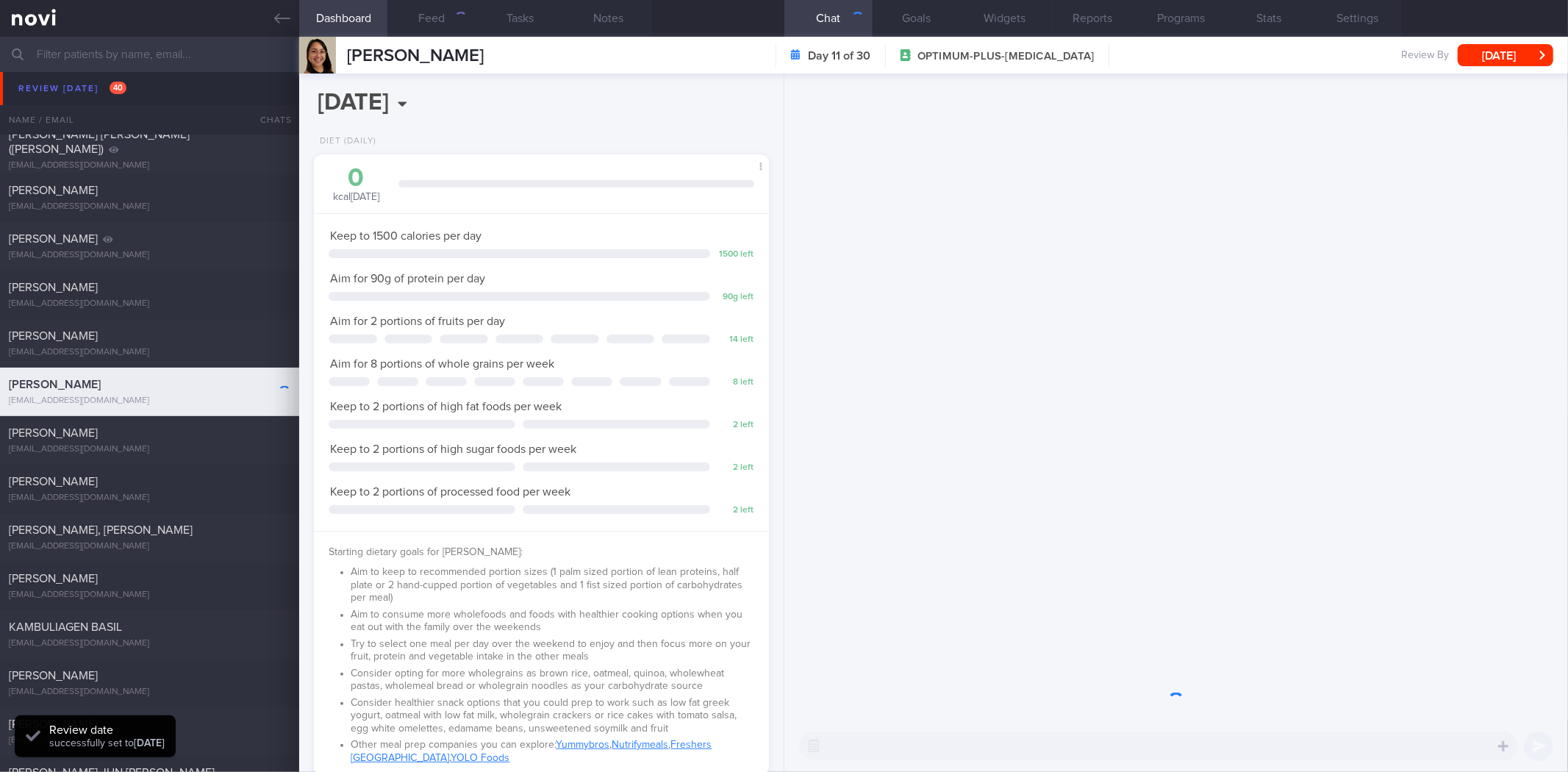
scroll to position [229, 415]
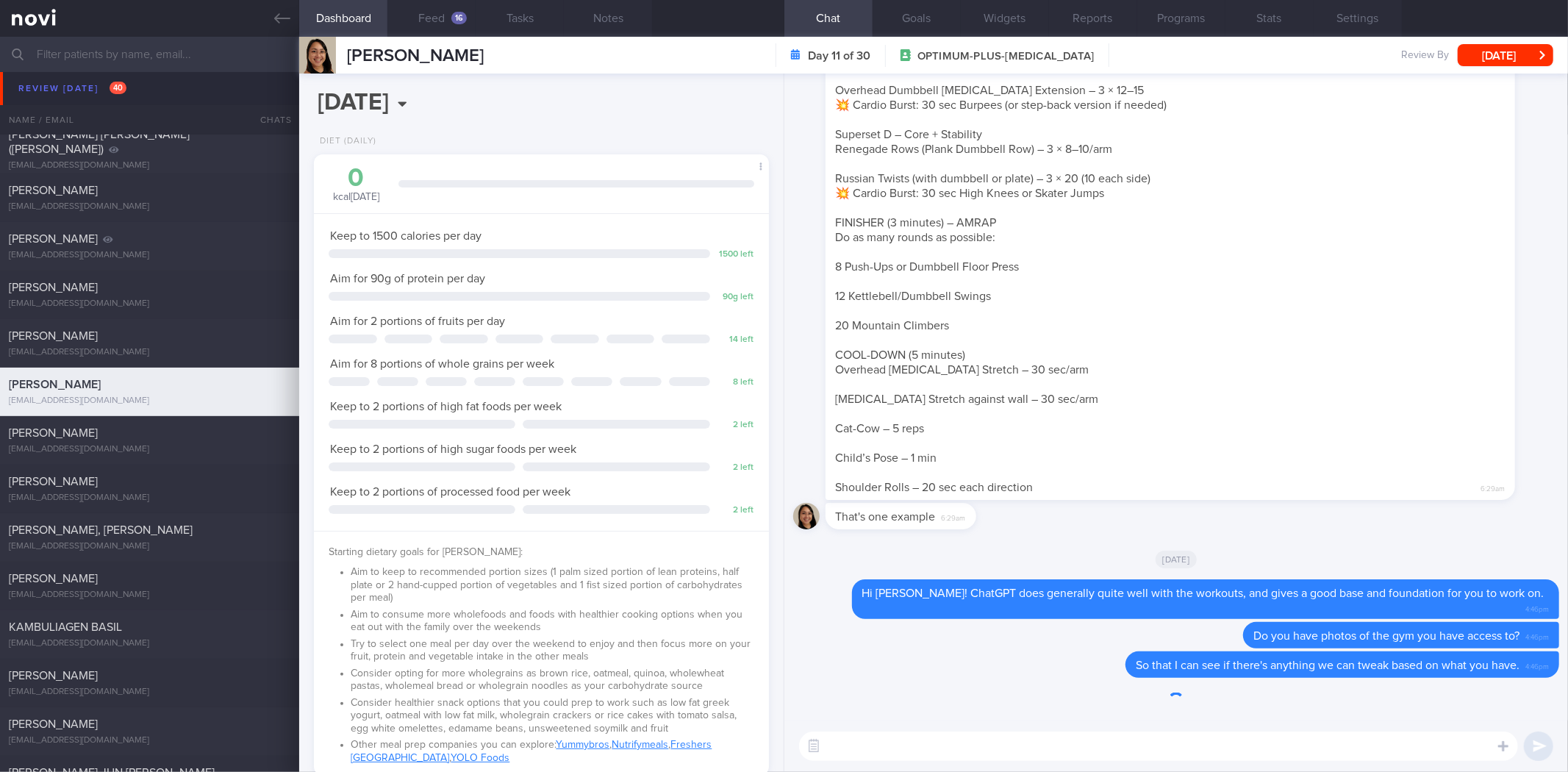
click at [1489, 64] on button "[DATE]" at bounding box center [1506, 55] width 96 height 22
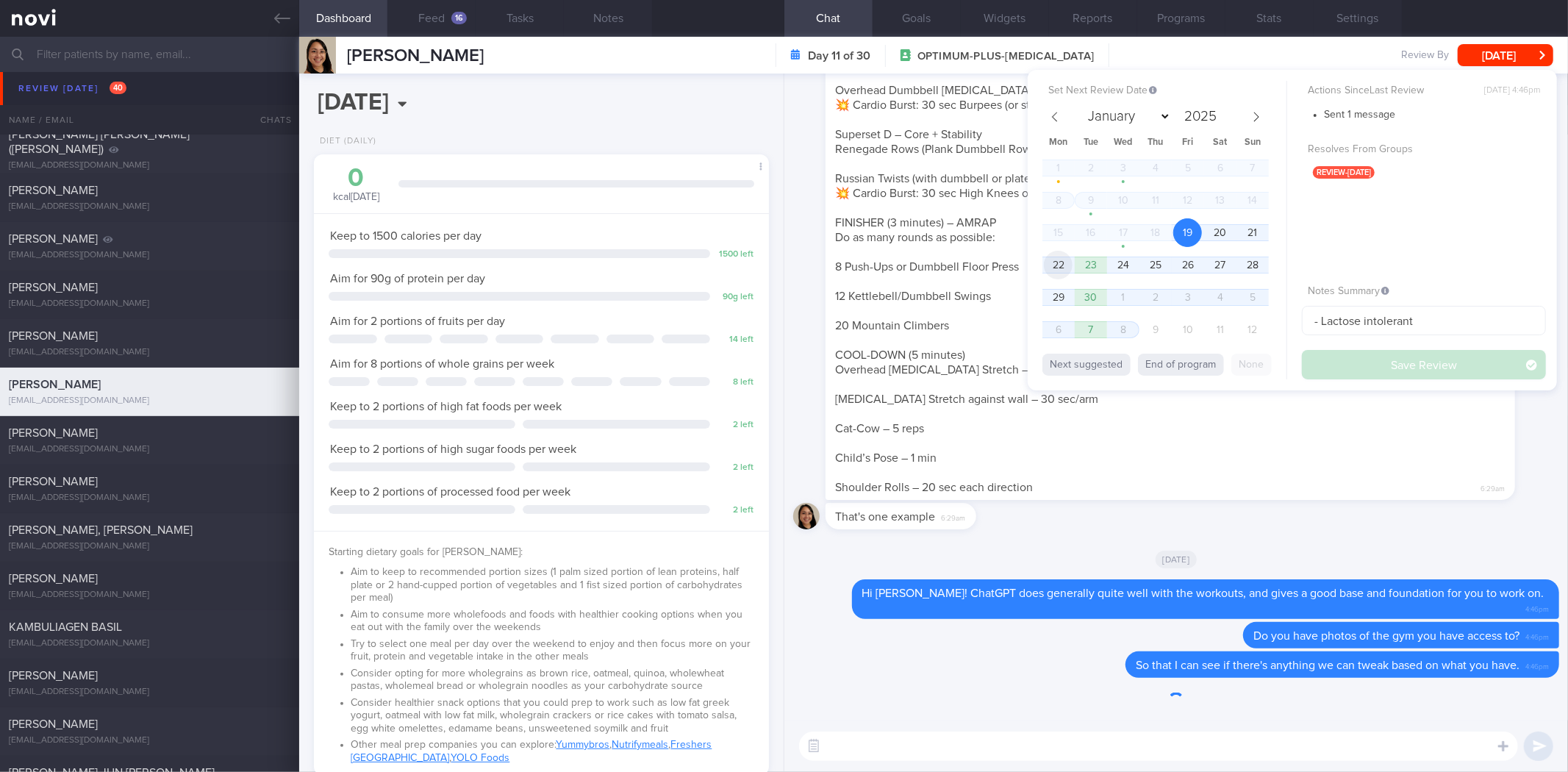
click at [1063, 262] on span "22" at bounding box center [1058, 265] width 28 height 28
click at [1381, 369] on button "Save Review" at bounding box center [1424, 364] width 244 height 29
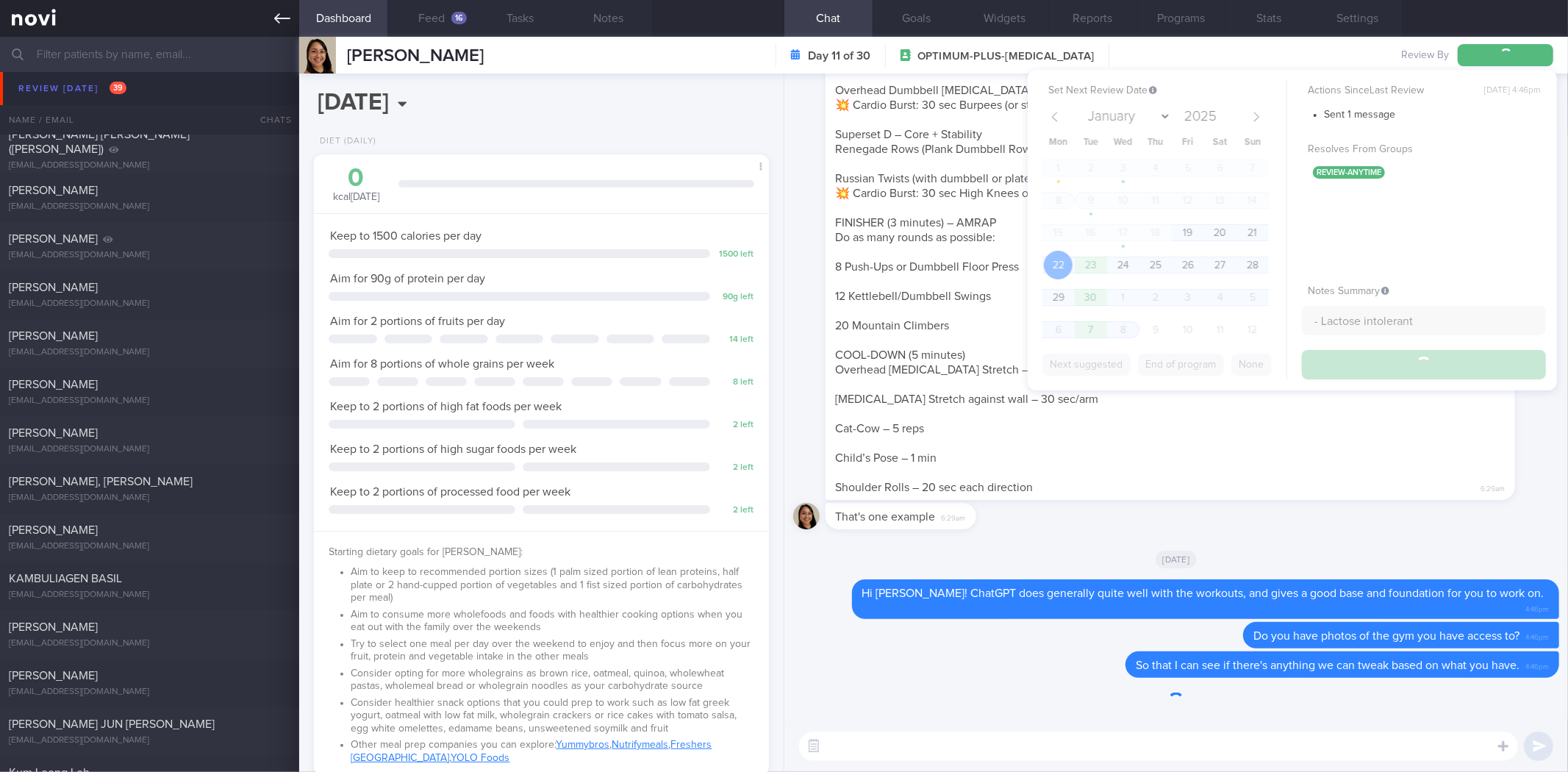
click at [275, 19] on icon at bounding box center [282, 18] width 16 height 16
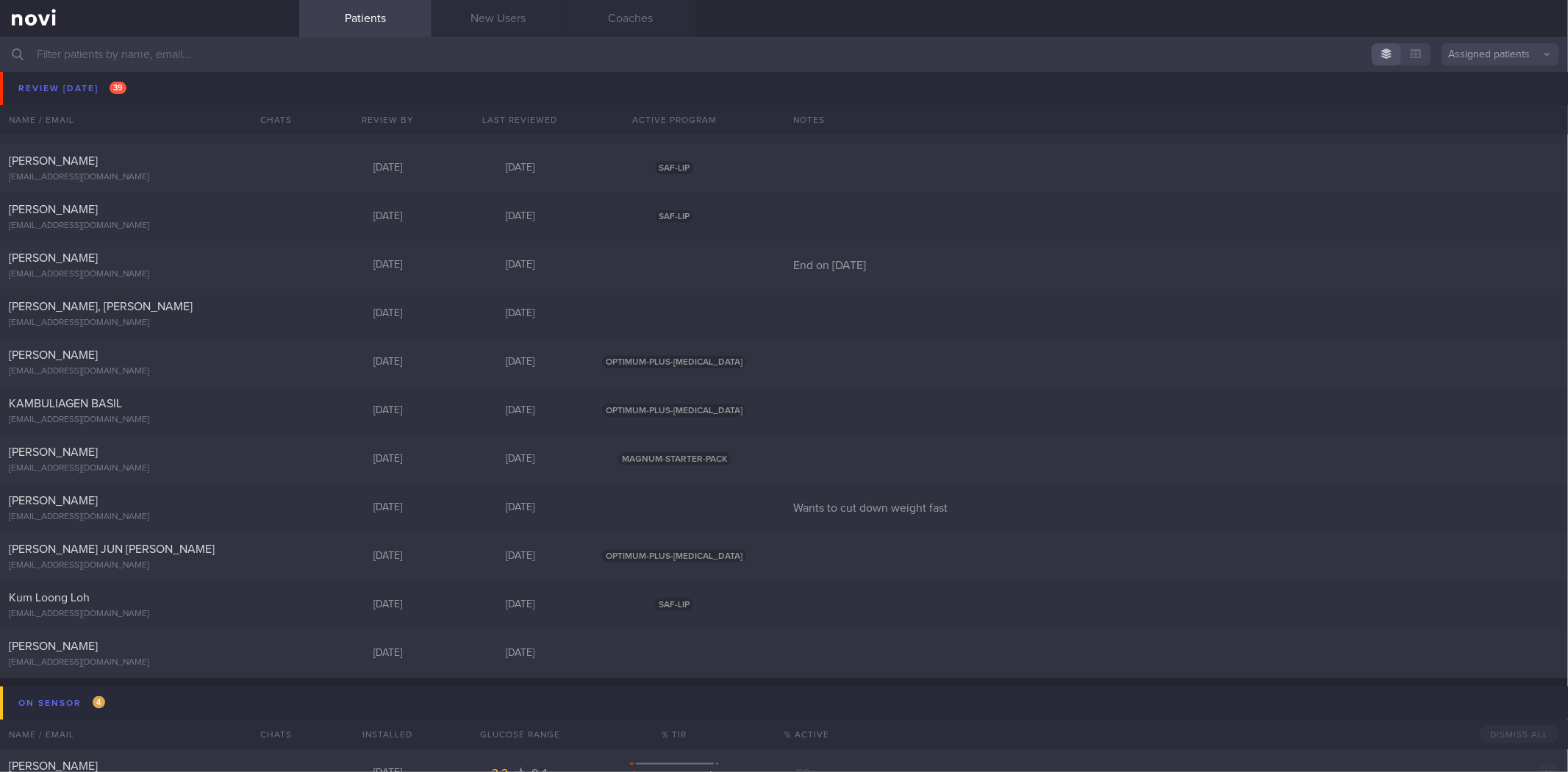
scroll to position [1470, 0]
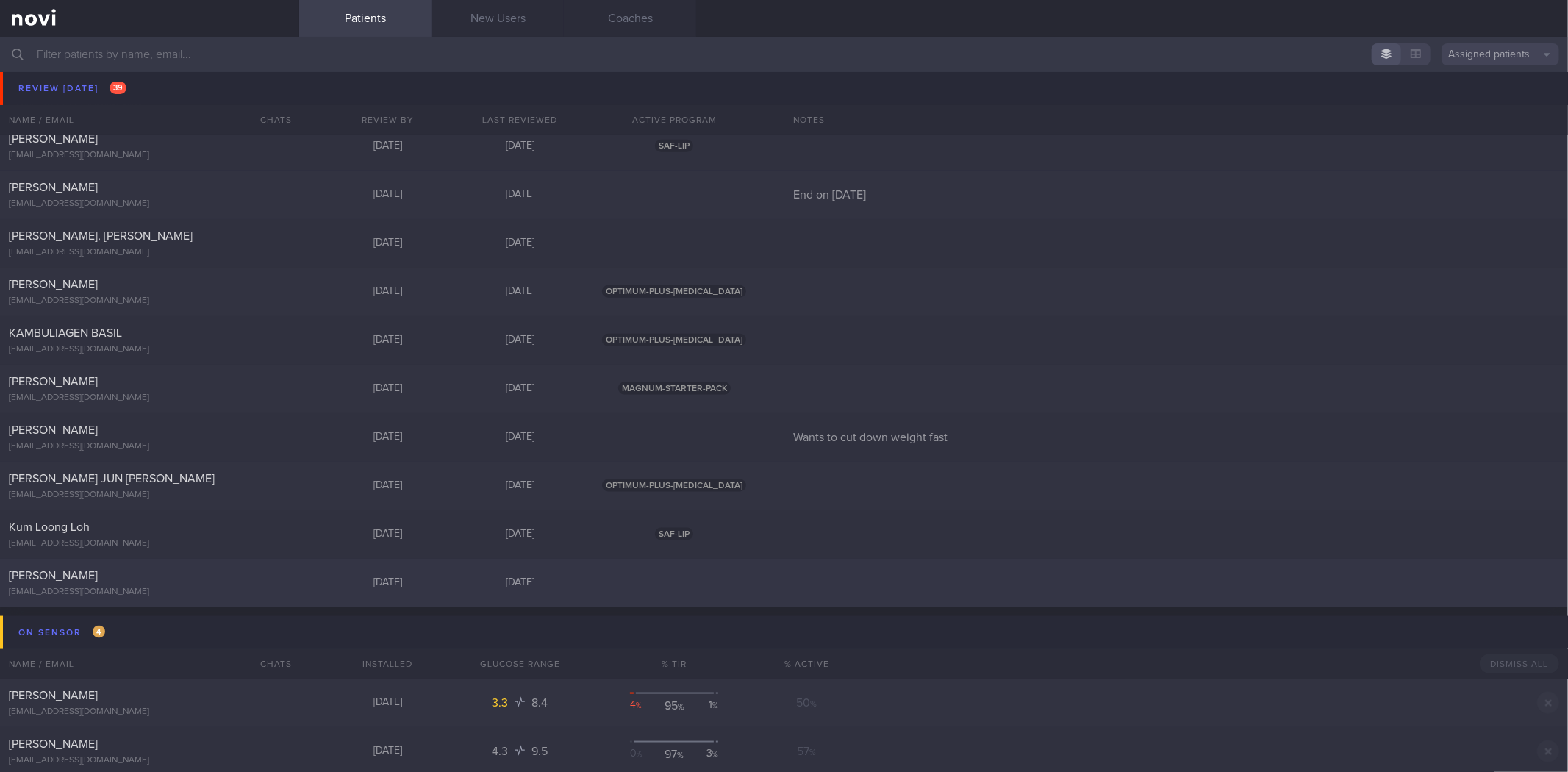
click at [222, 581] on div "[PERSON_NAME]" at bounding box center [148, 576] width 278 height 15
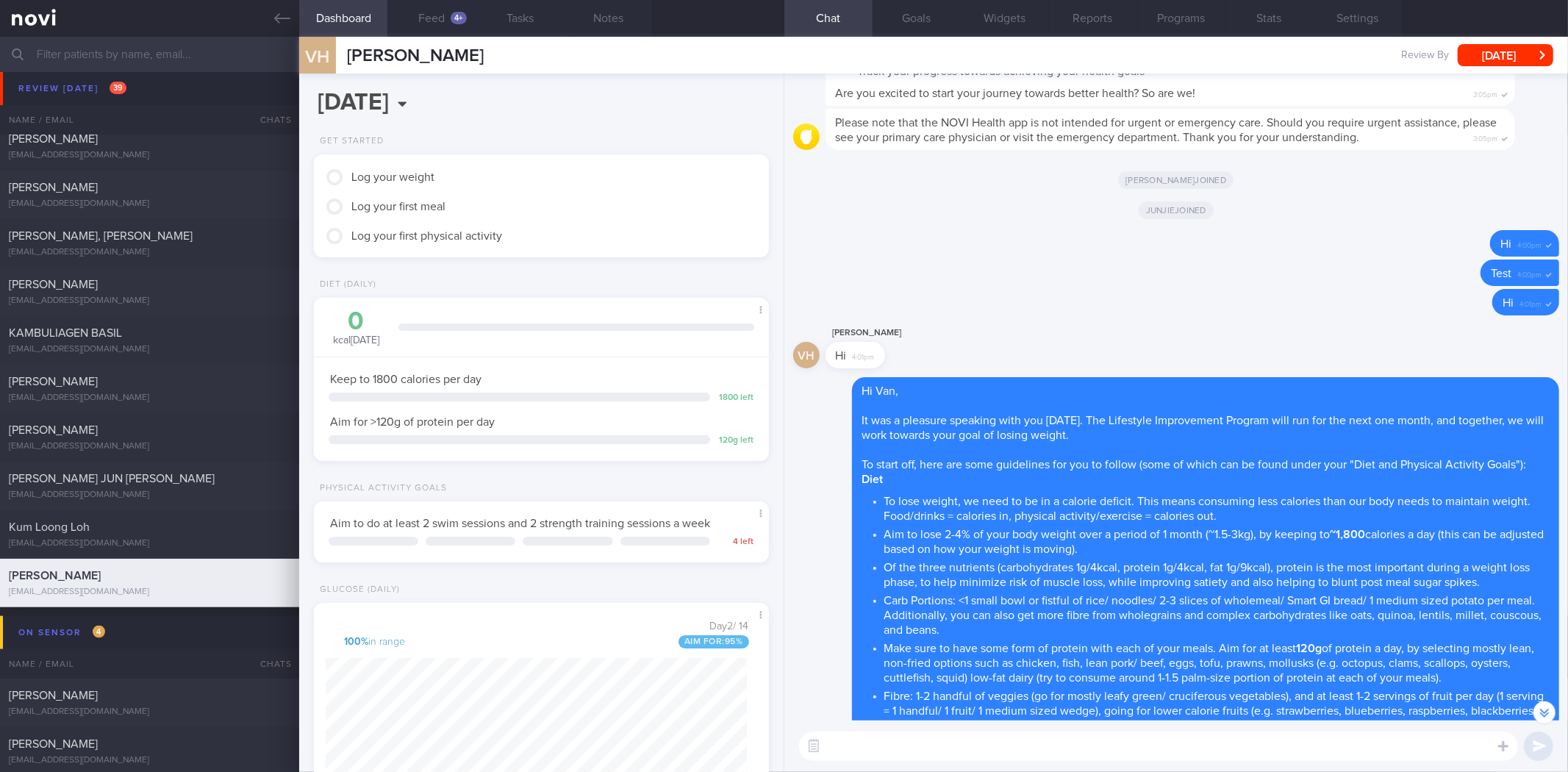
scroll to position [-1224, 0]
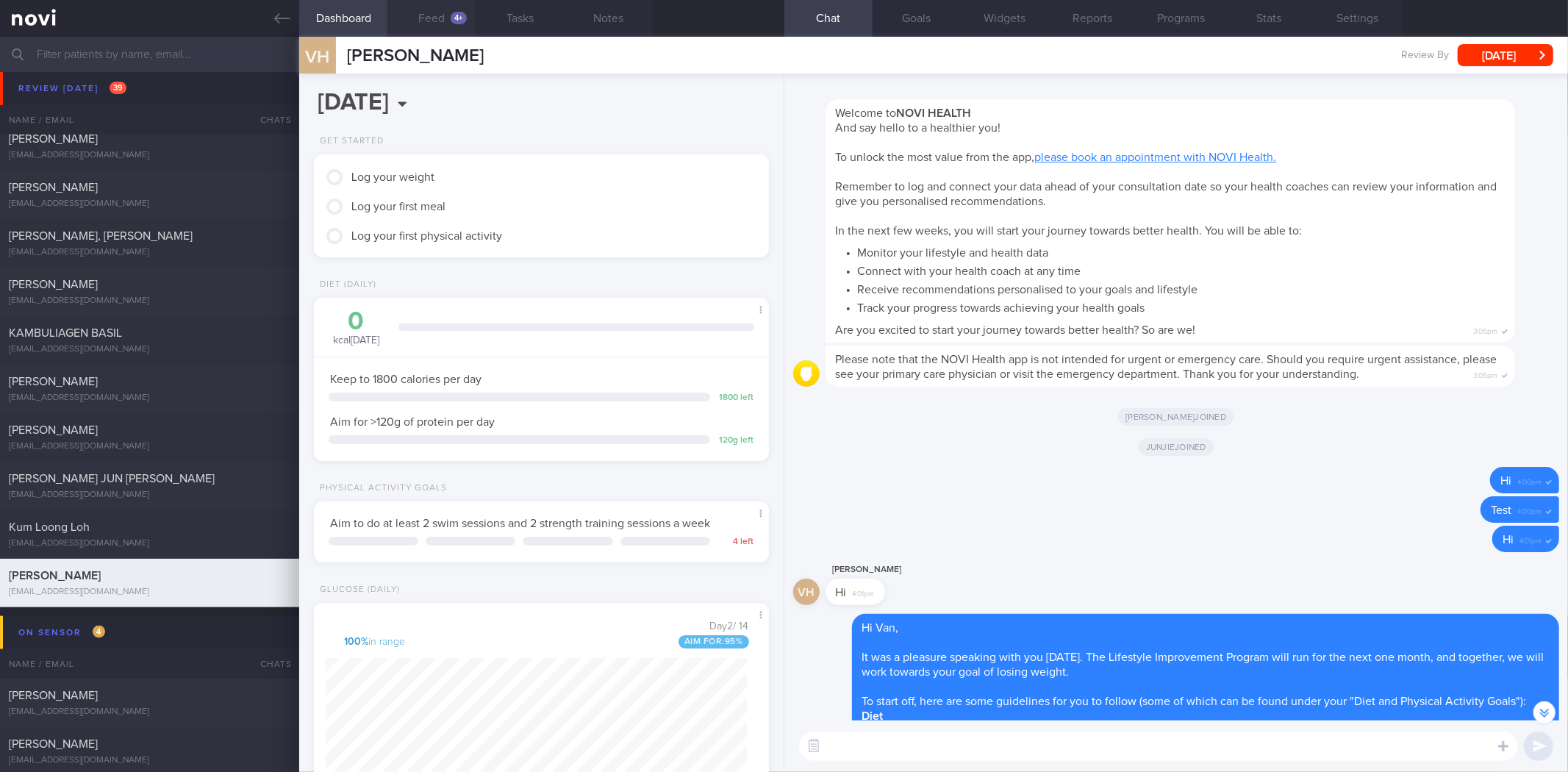
click at [432, 25] on button "Feed 4+" at bounding box center [431, 18] width 88 height 37
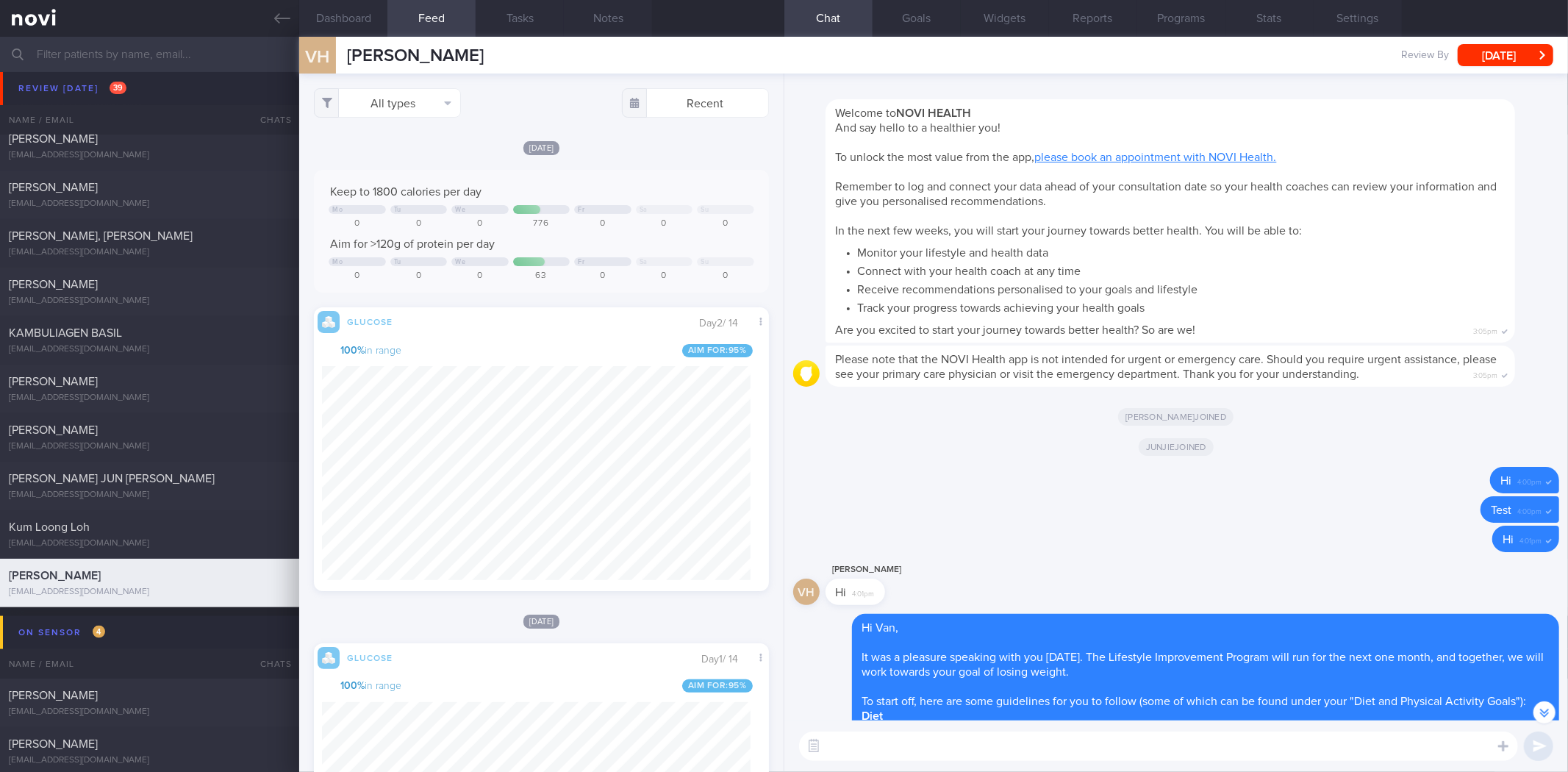
scroll to position [263, 429]
click at [398, 100] on button "All types" at bounding box center [387, 102] width 147 height 29
drag, startPoint x: 407, startPoint y: 153, endPoint x: 408, endPoint y: 209, distance: 56.0
click at [405, 155] on button "Activity" at bounding box center [388, 153] width 146 height 22
checkbox input "false"
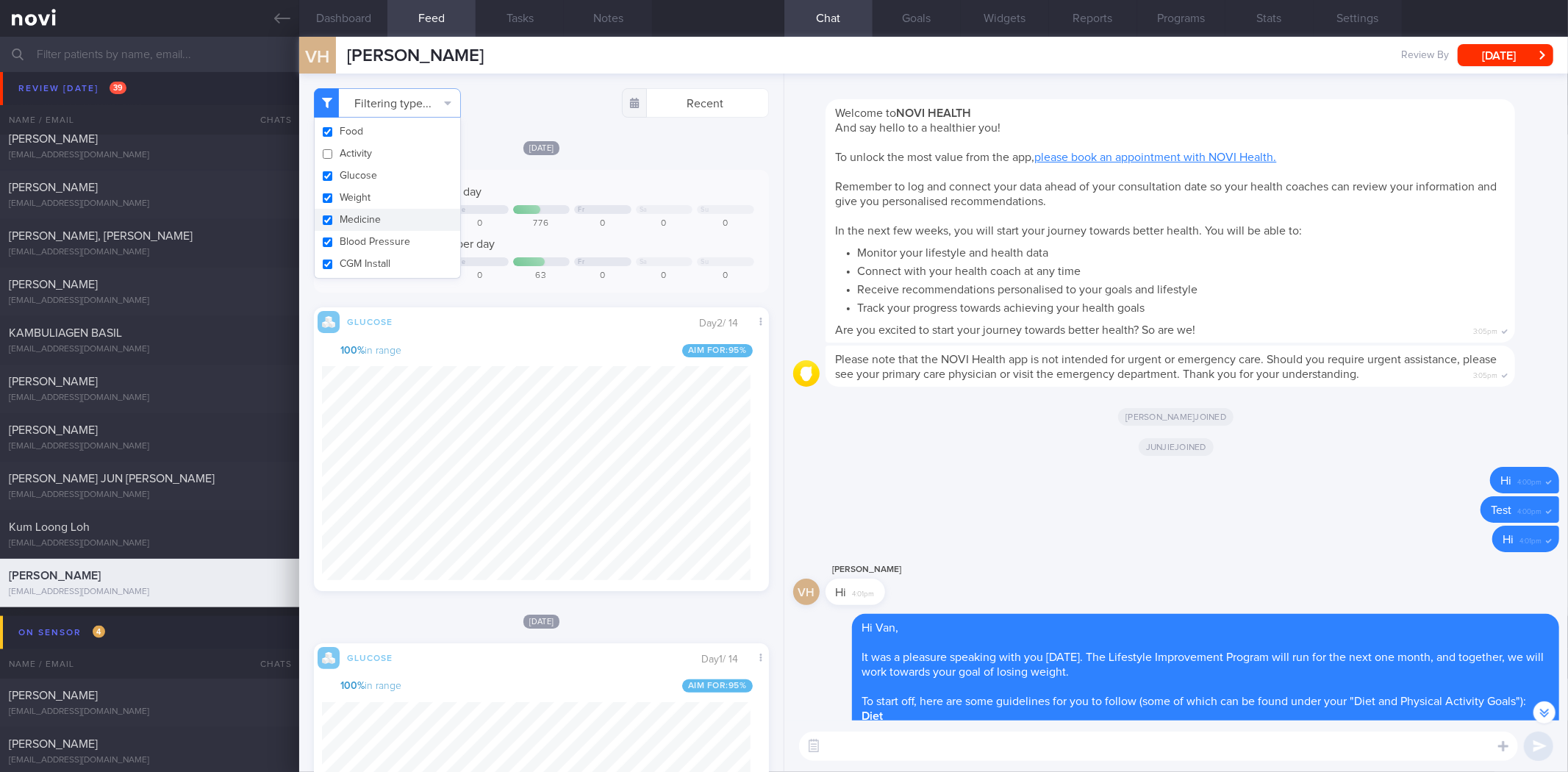
scroll to position [263, 429]
click at [414, 202] on button "Weight" at bounding box center [388, 197] width 146 height 22
checkbox input "false"
click at [634, 147] on div "[DATE]" at bounding box center [541, 148] width 454 height 15
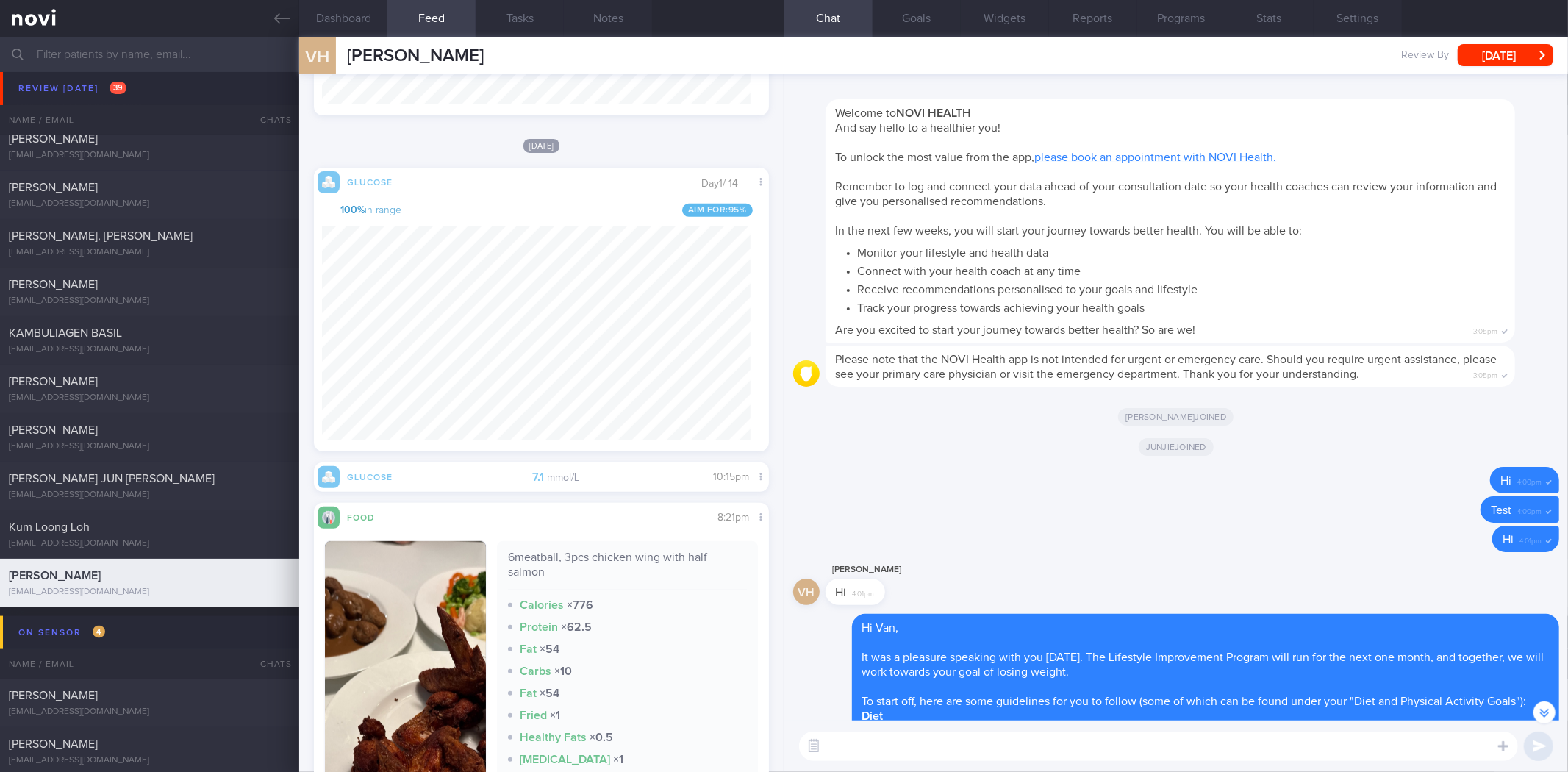
scroll to position [571, 0]
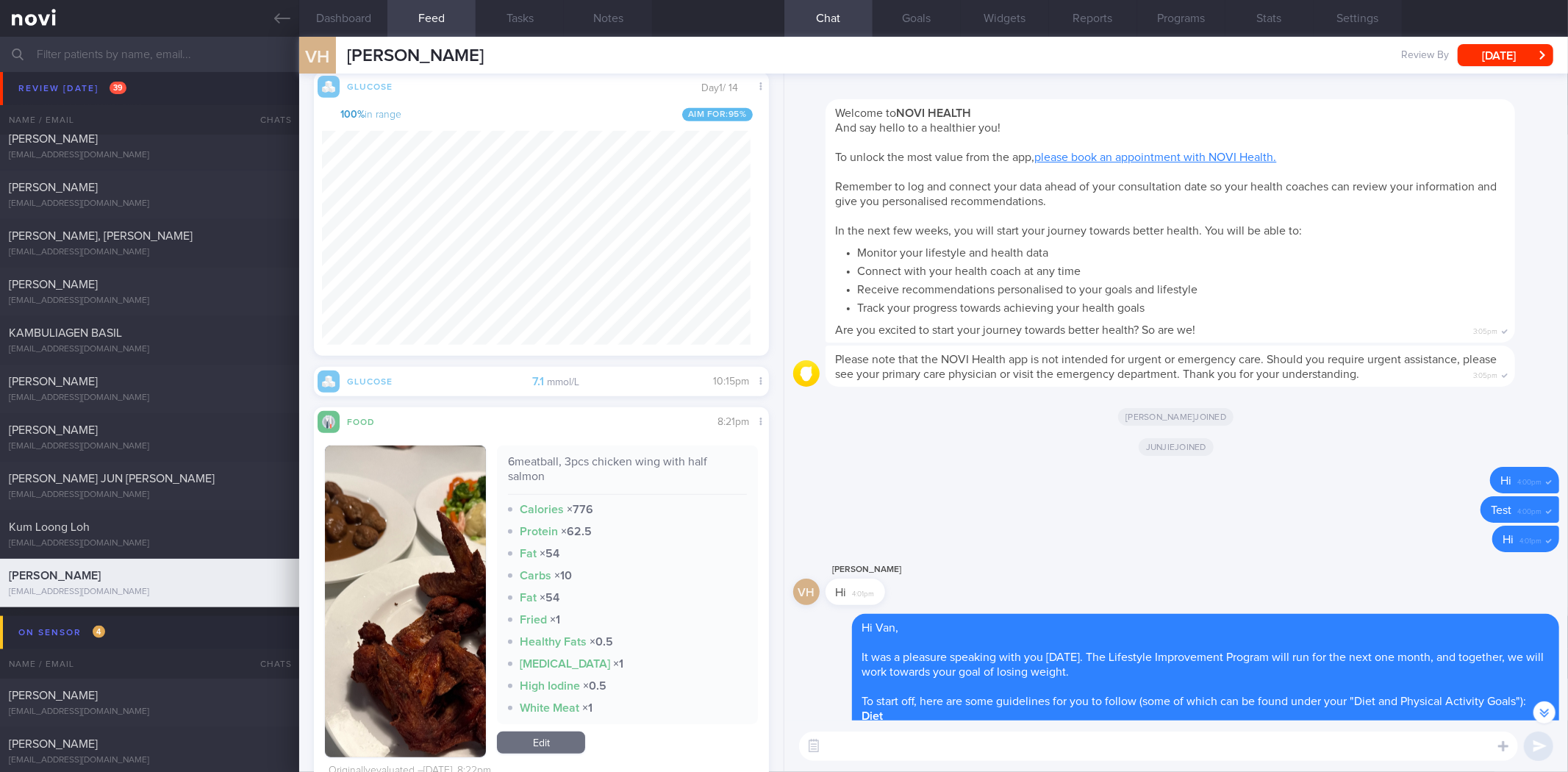
click at [1004, 736] on textarea at bounding box center [1159, 746] width 719 height 29
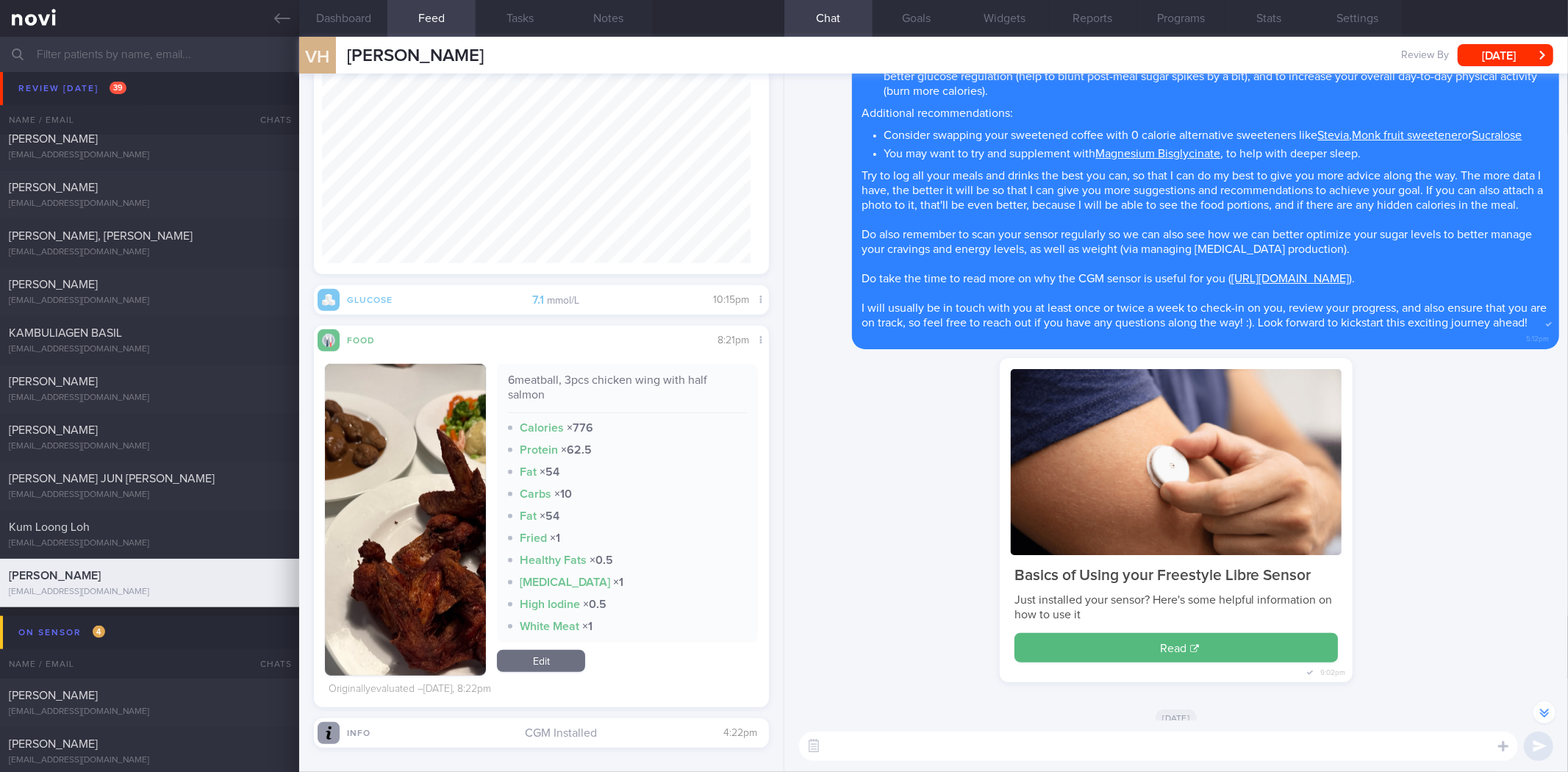
click at [848, 738] on textarea at bounding box center [1159, 746] width 719 height 29
type textarea "Hi Van! Don't forget to continue logging your meals and activity yea? Have a go…"
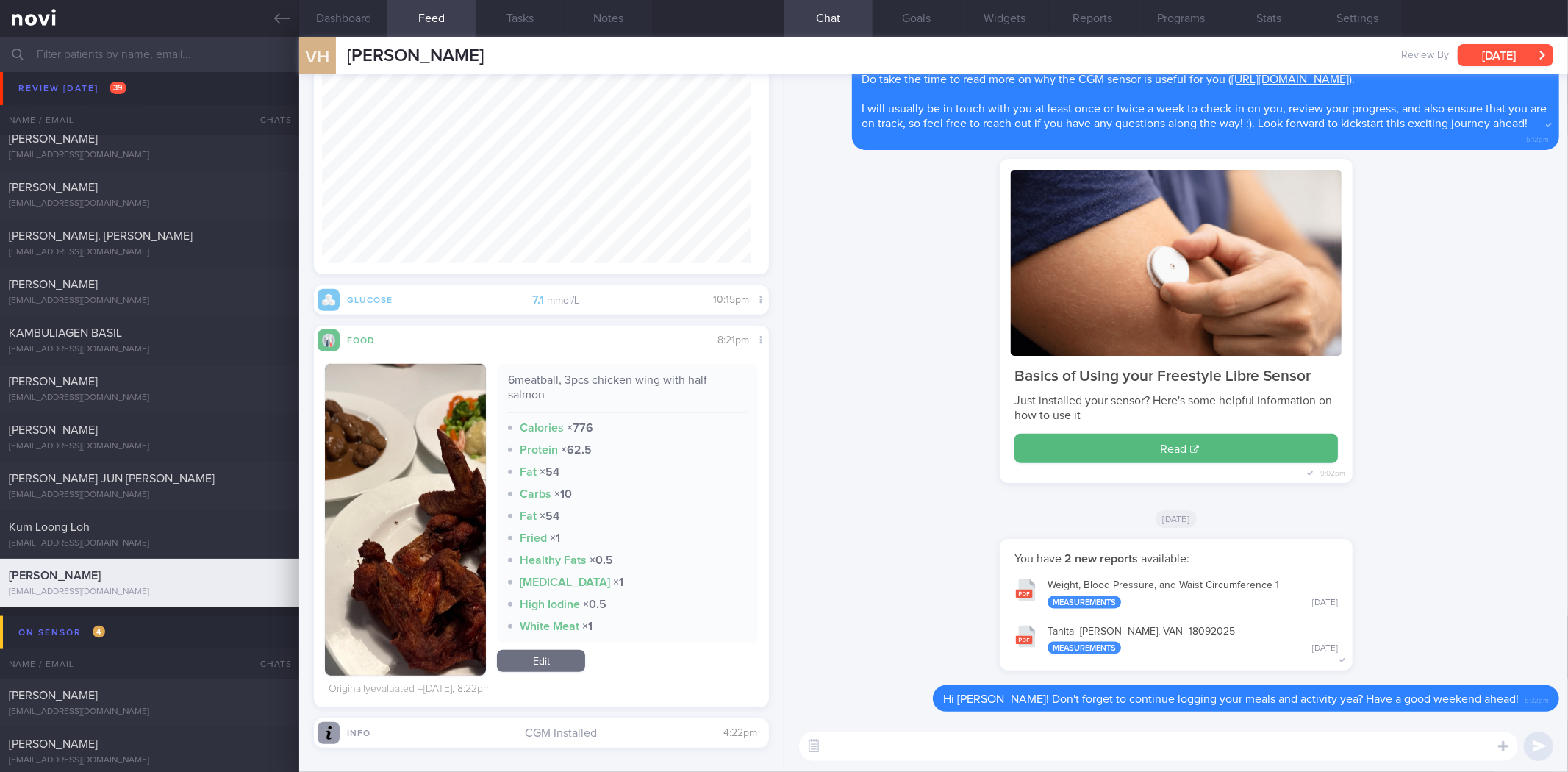
click at [1482, 54] on button "[DATE]" at bounding box center [1506, 55] width 96 height 22
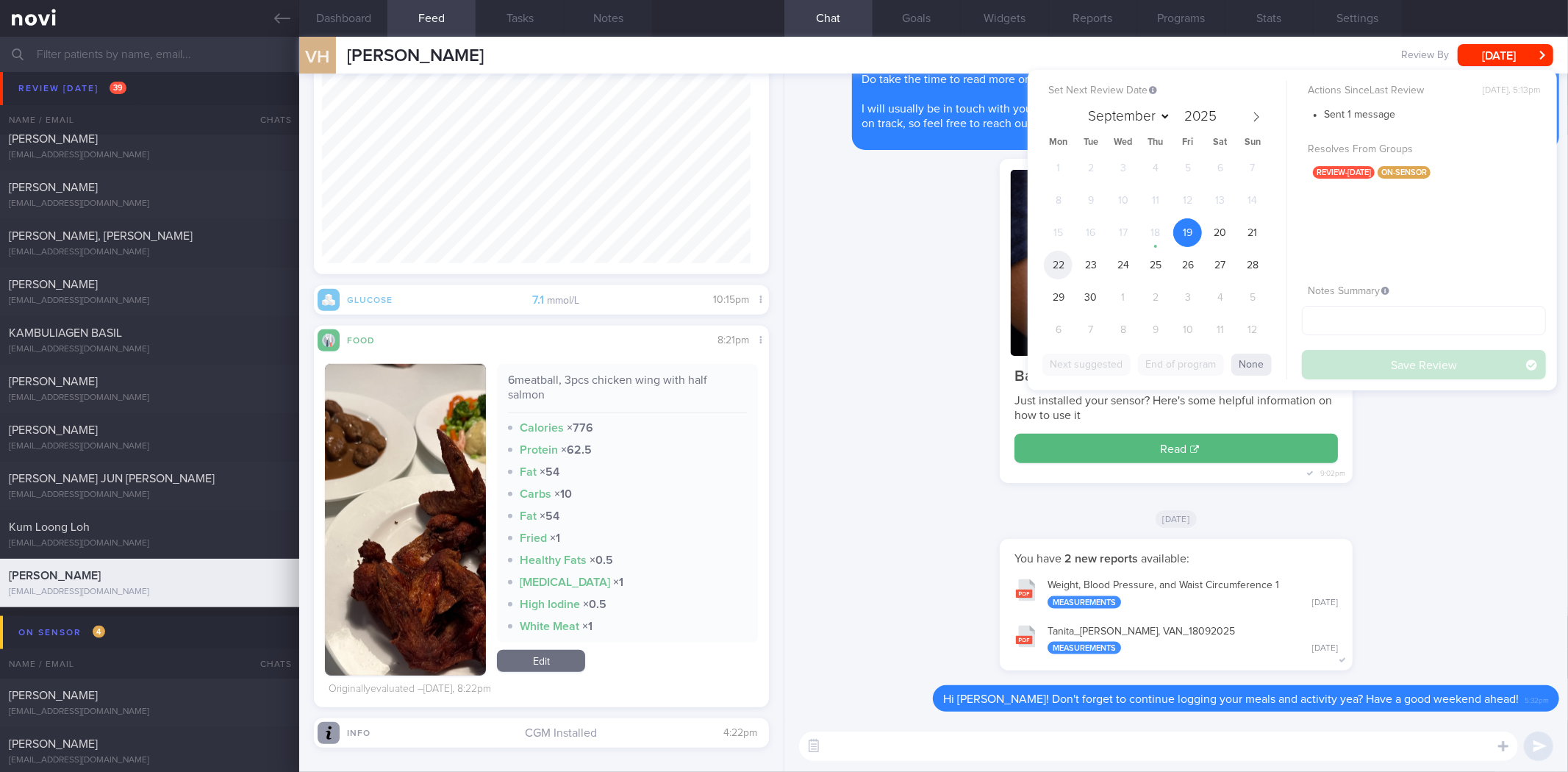
click at [1059, 270] on span "22" at bounding box center [1058, 265] width 28 height 28
drag, startPoint x: 1416, startPoint y: 360, endPoint x: 1013, endPoint y: 261, distance: 415.0
click at [1419, 360] on button "Save Review" at bounding box center [1424, 364] width 244 height 29
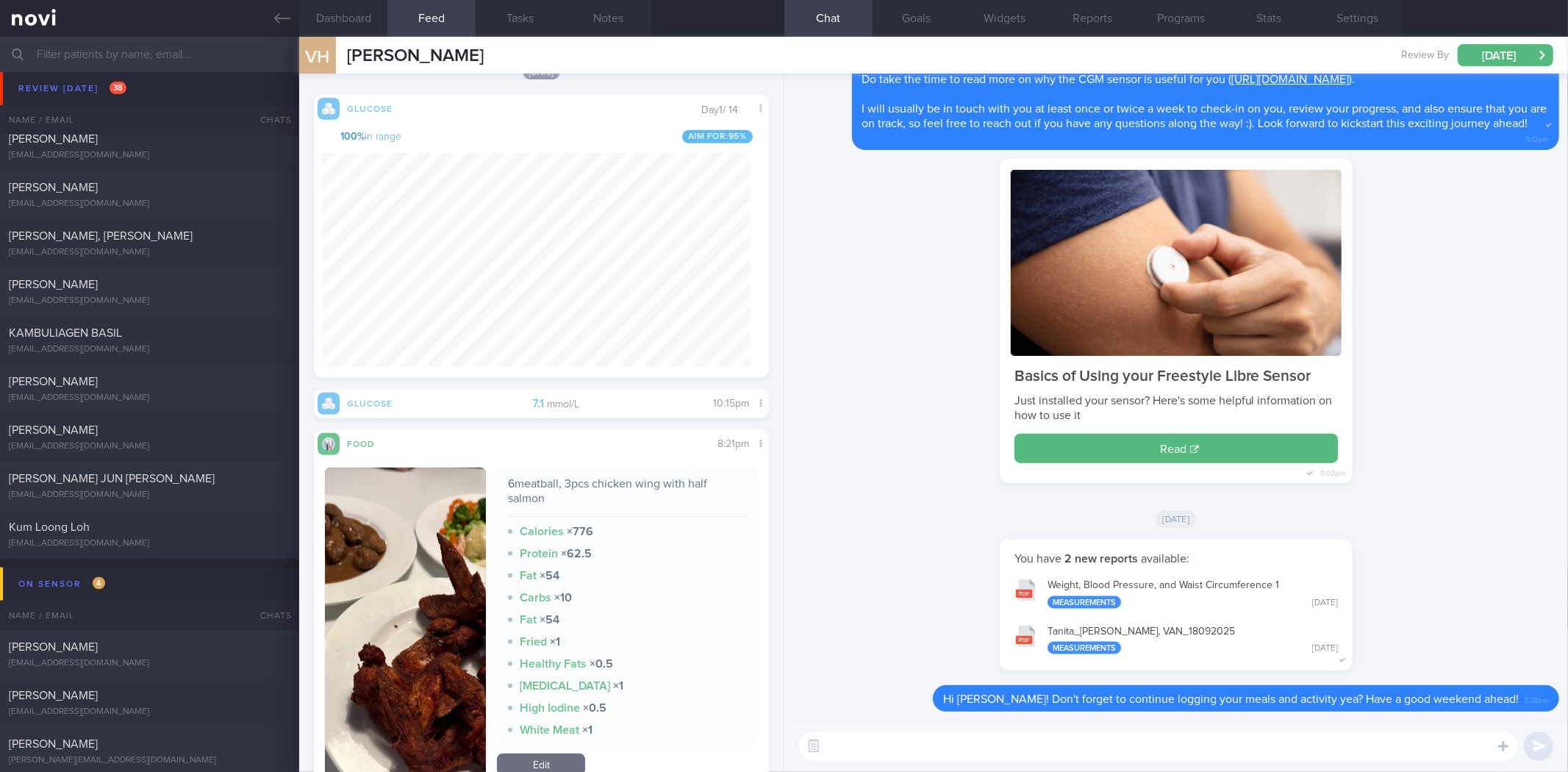
scroll to position [249, 421]
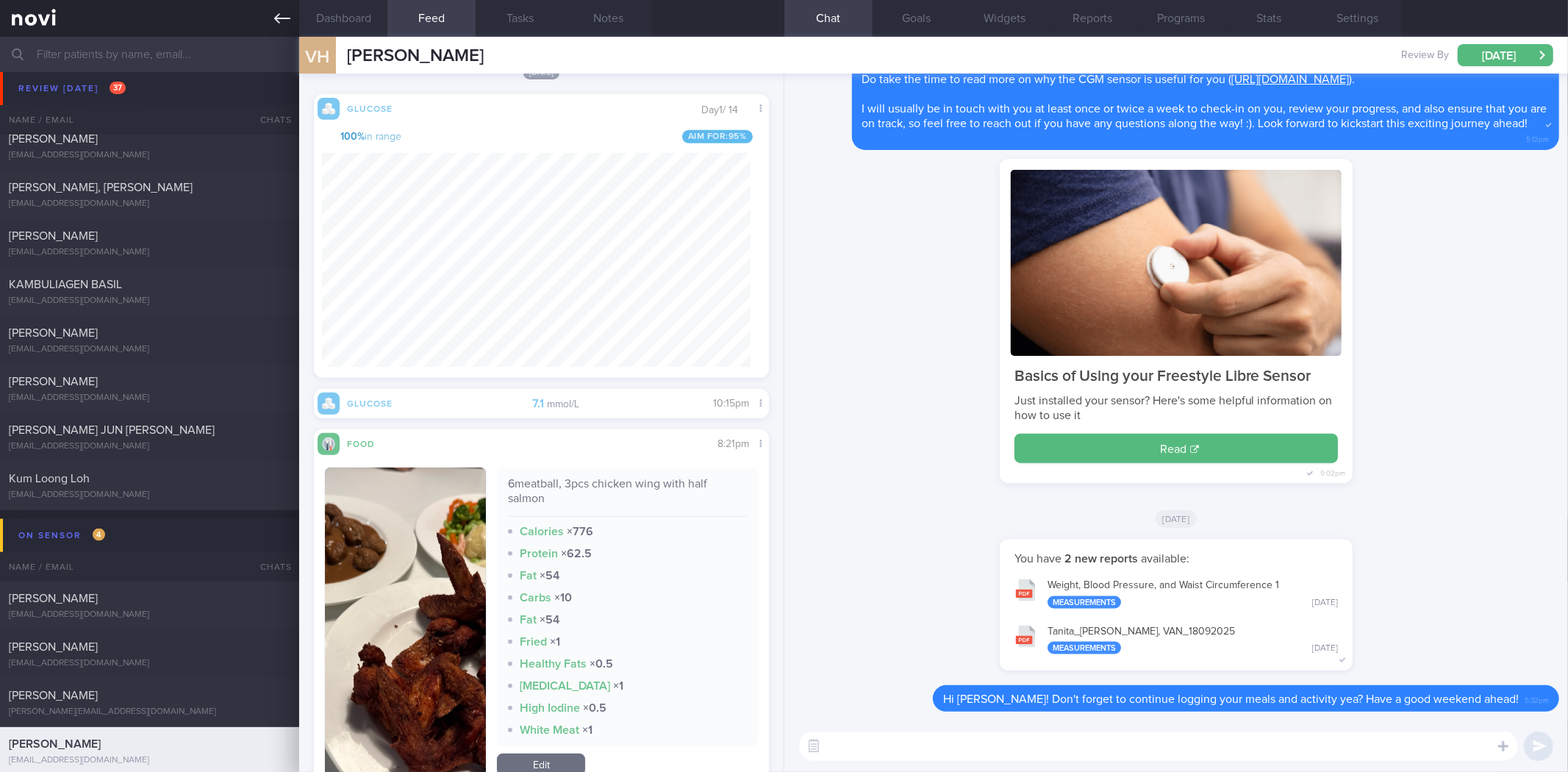
click at [276, 31] on link at bounding box center [150, 18] width 299 height 37
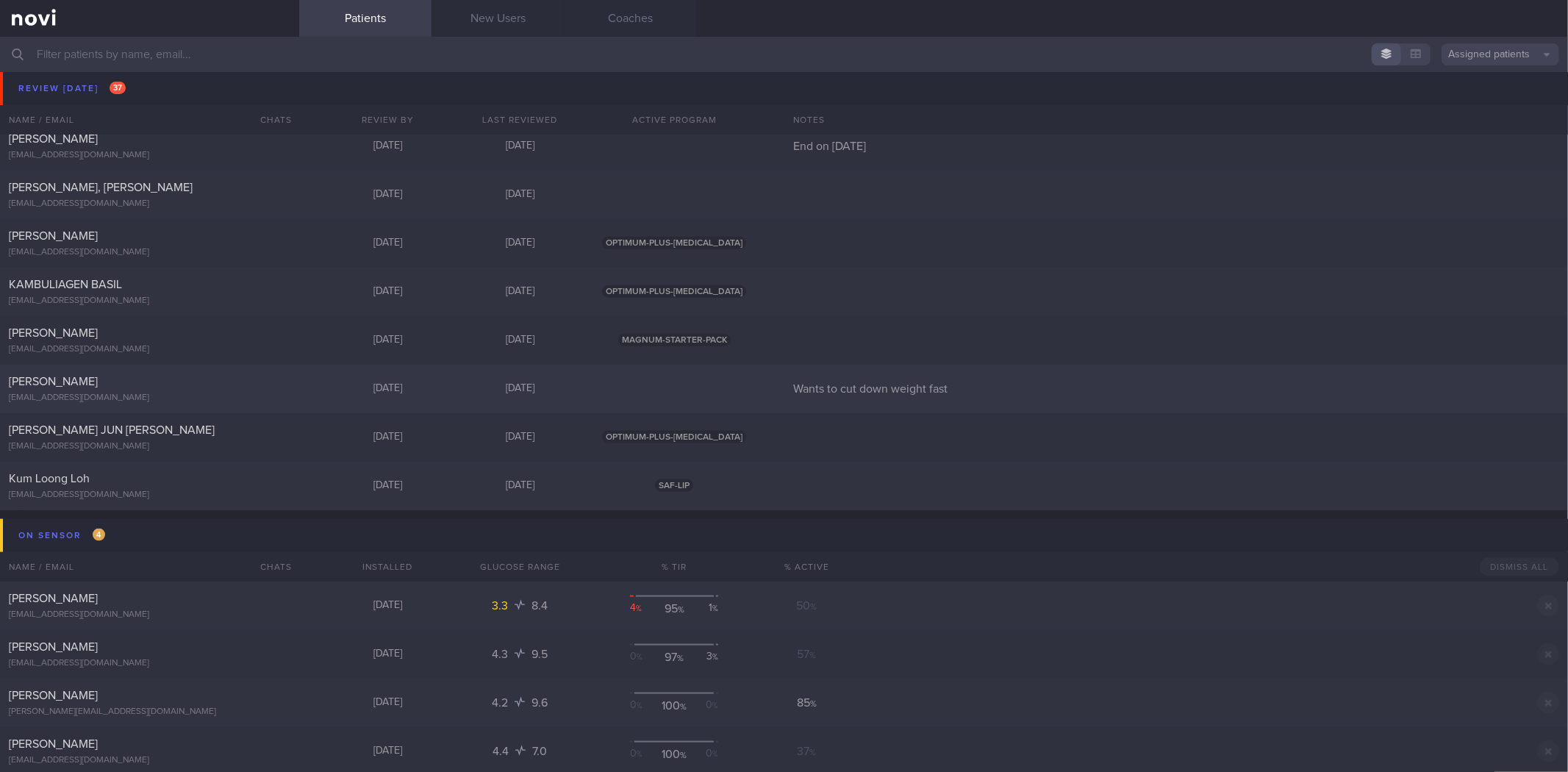
scroll to position [1388, 0]
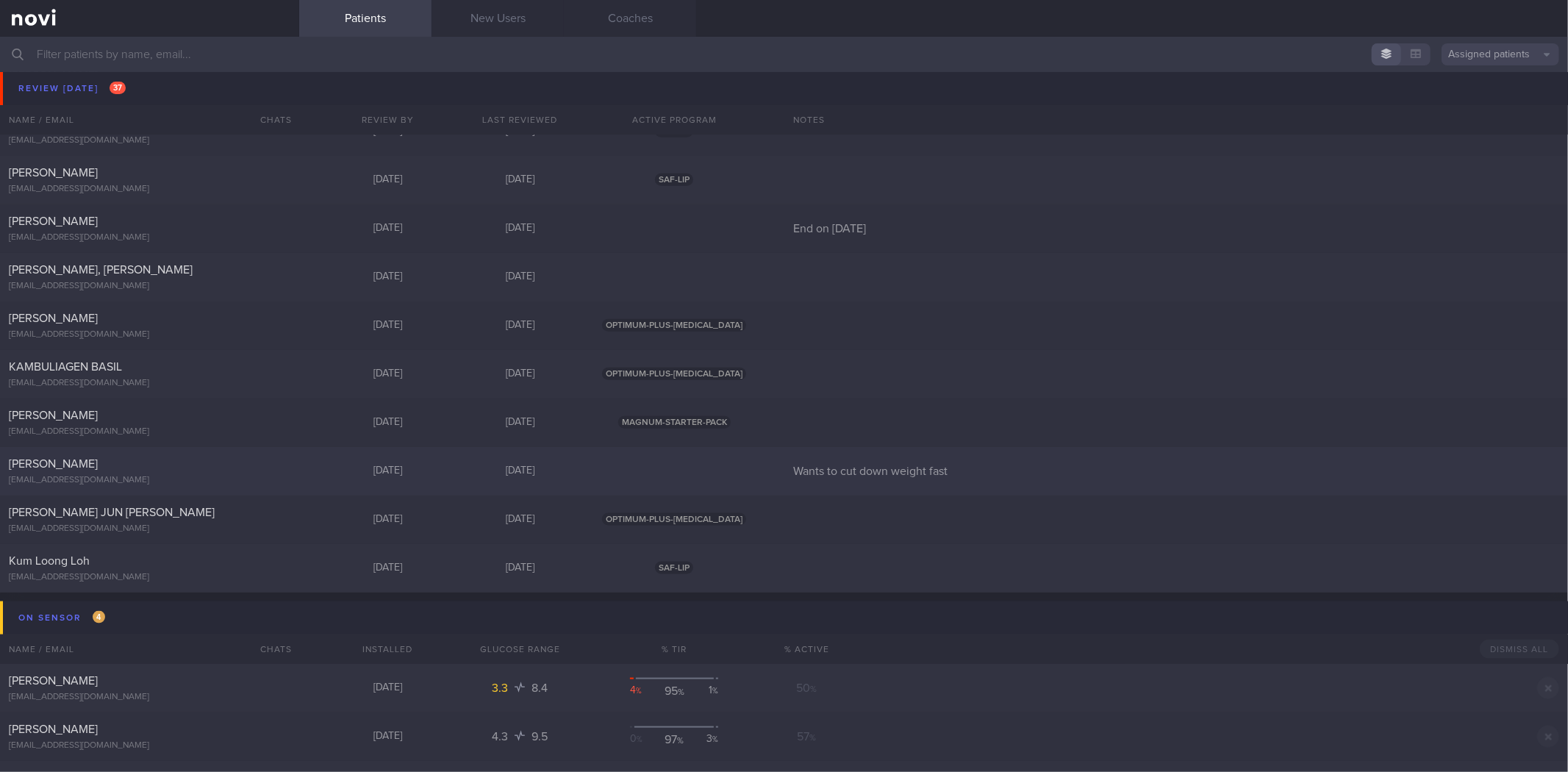
click at [186, 466] on div "[PERSON_NAME]" at bounding box center [148, 465] width 278 height 15
select select "8"
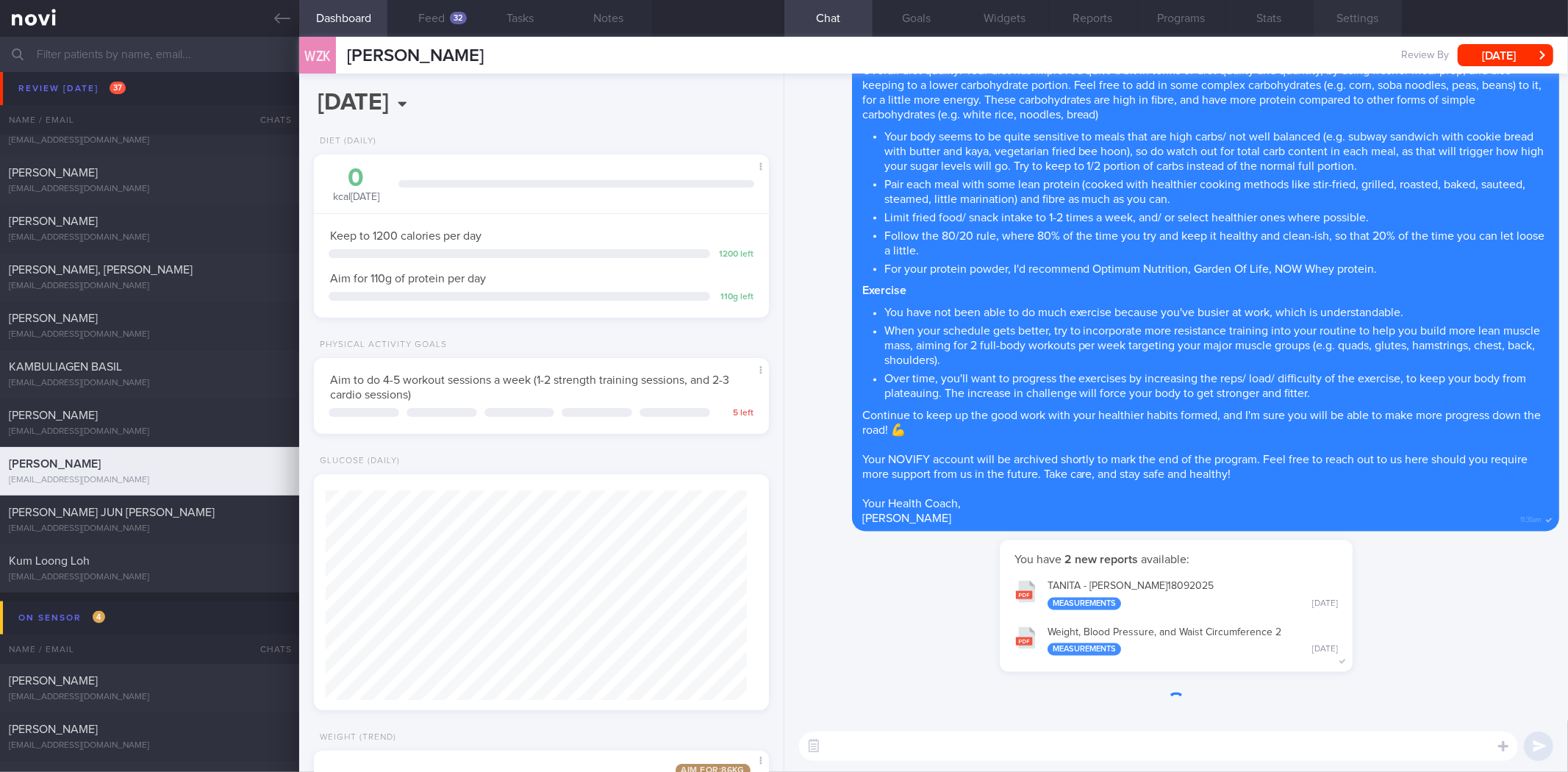
scroll to position [229, 415]
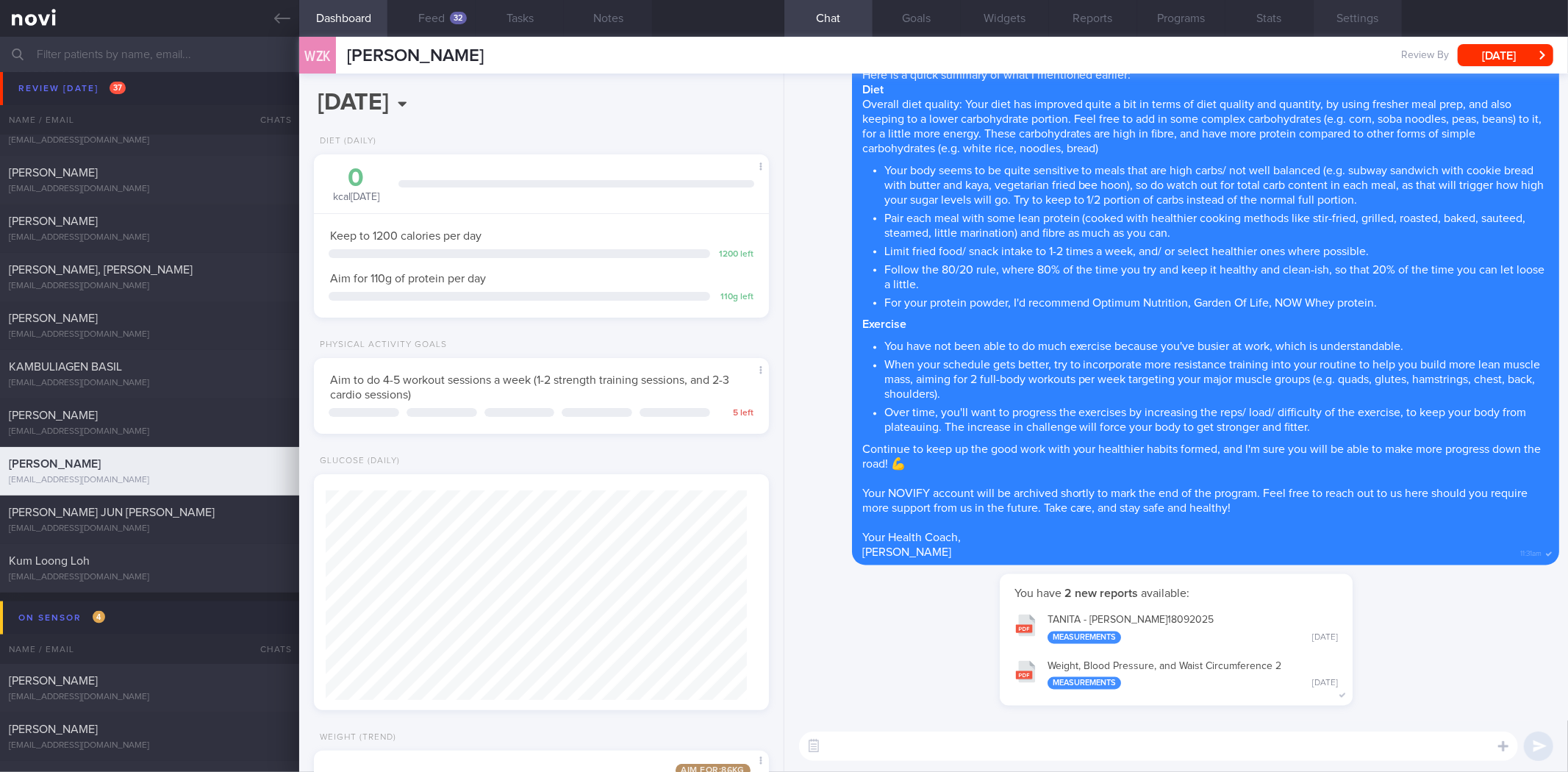
click at [1350, 9] on button "Settings" at bounding box center [1357, 18] width 88 height 37
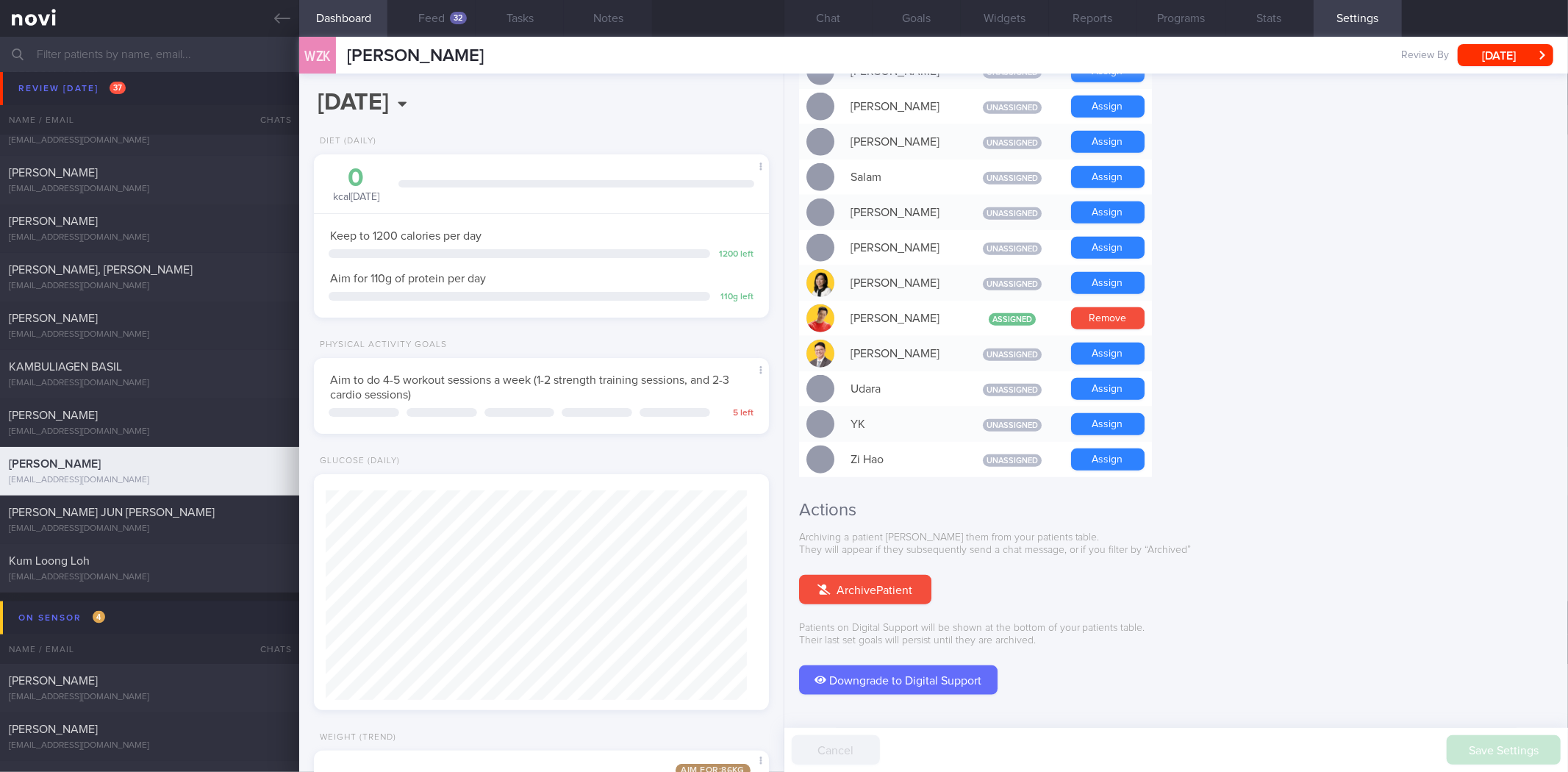
scroll to position [1162, 0]
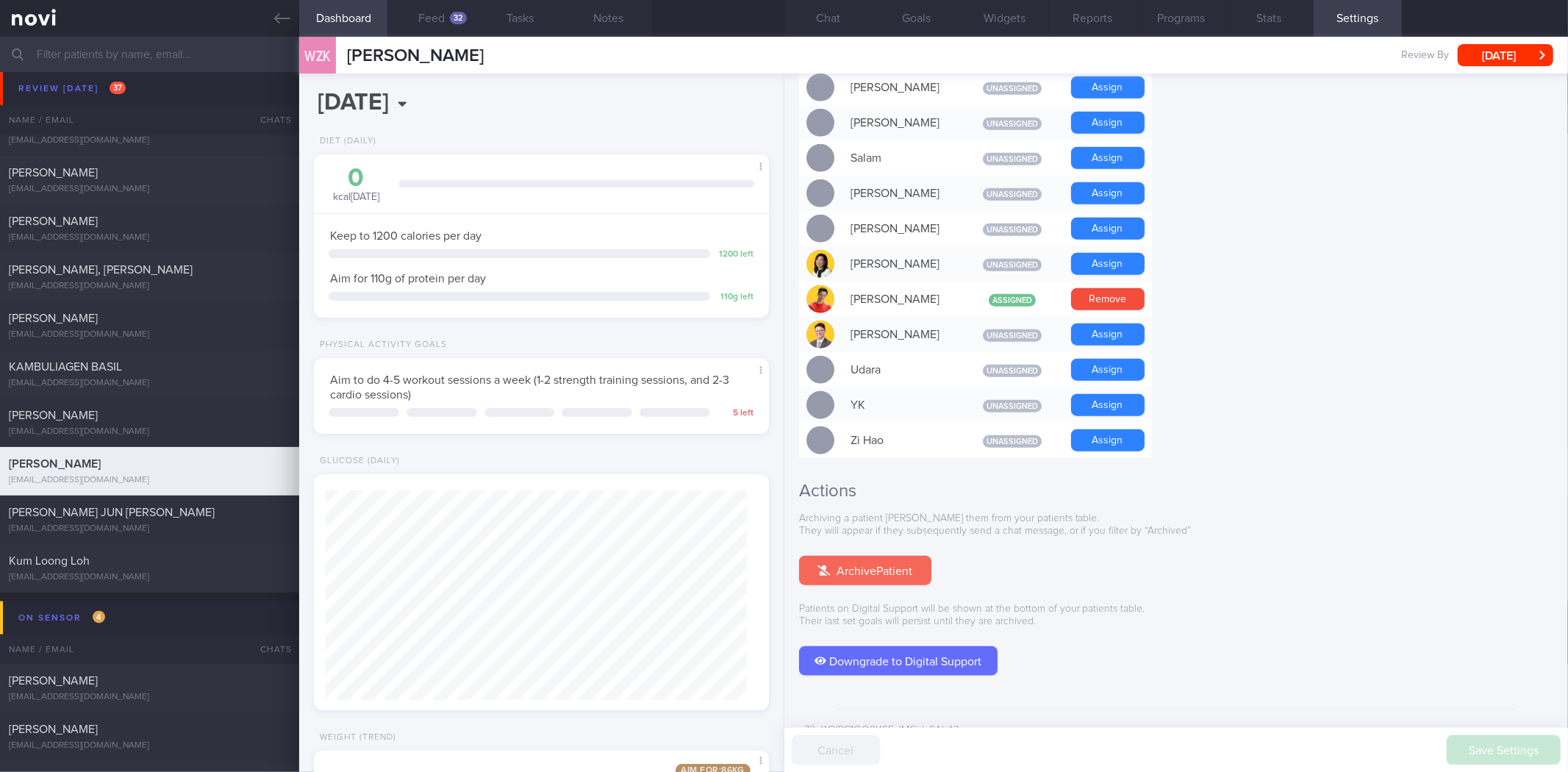
click at [869, 555] on button "Archive Patient" at bounding box center [866, 570] width 132 height 29
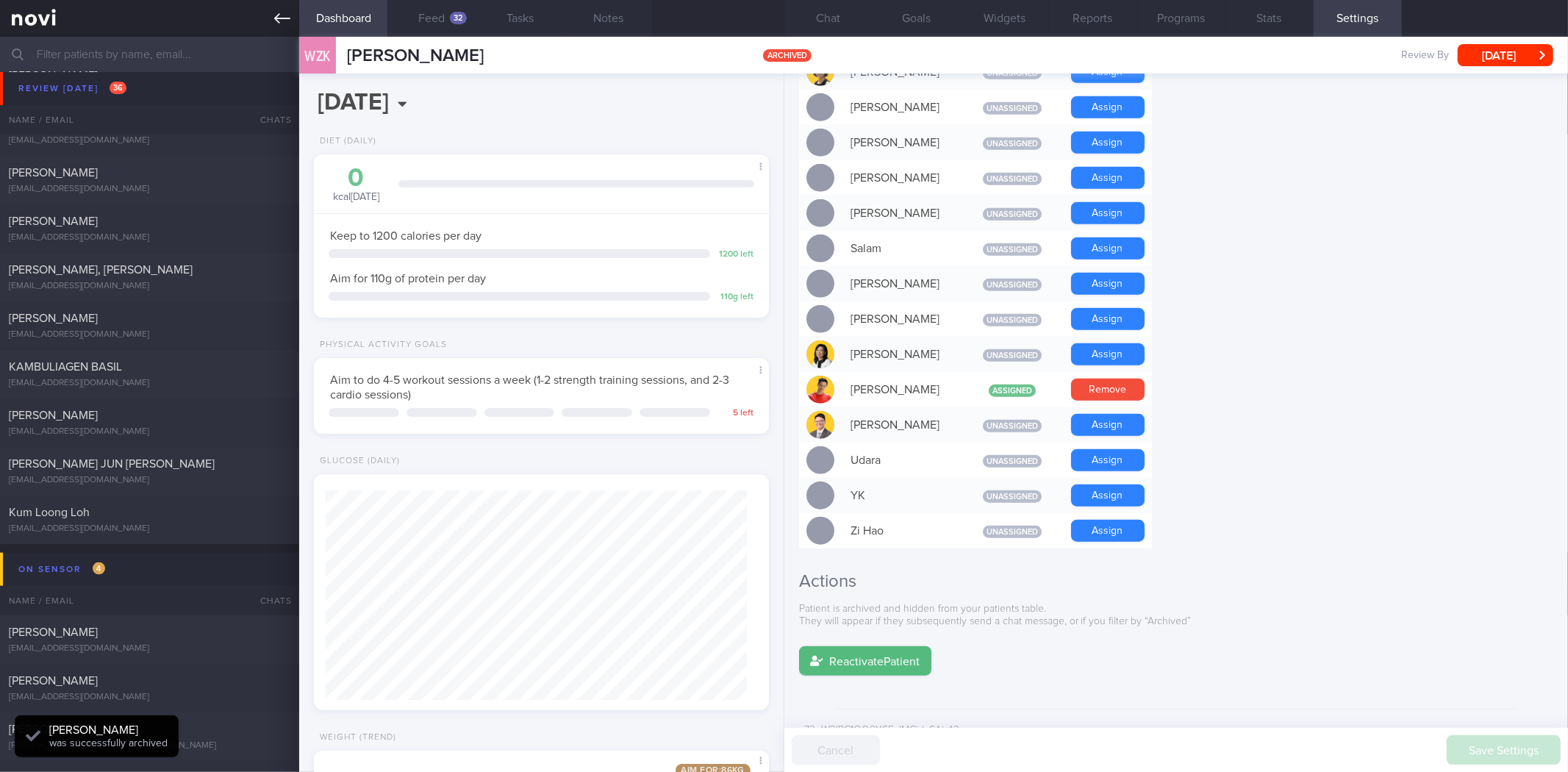
scroll to position [210, 421]
click at [275, 16] on icon at bounding box center [282, 18] width 16 height 16
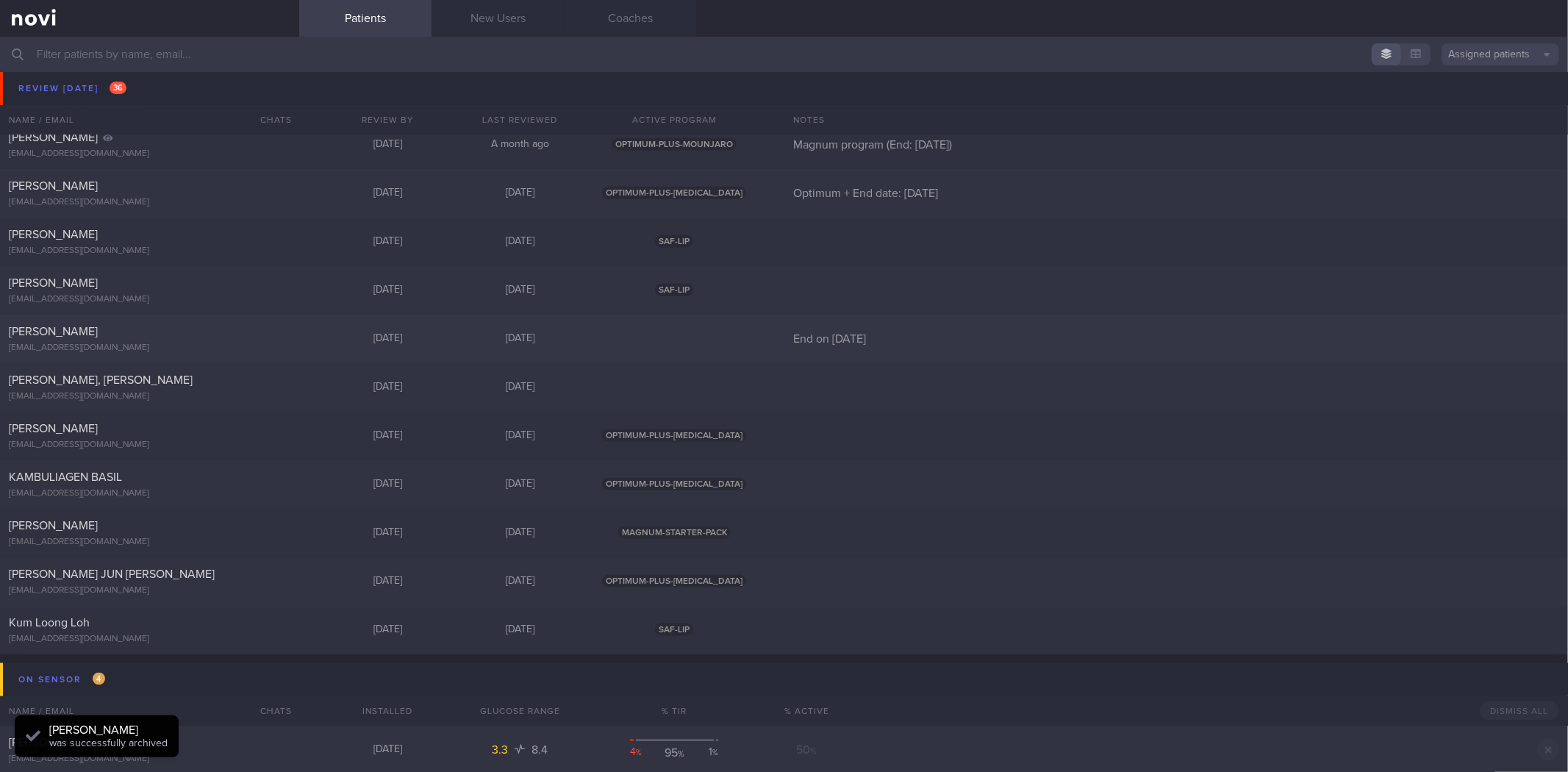
scroll to position [1224, 0]
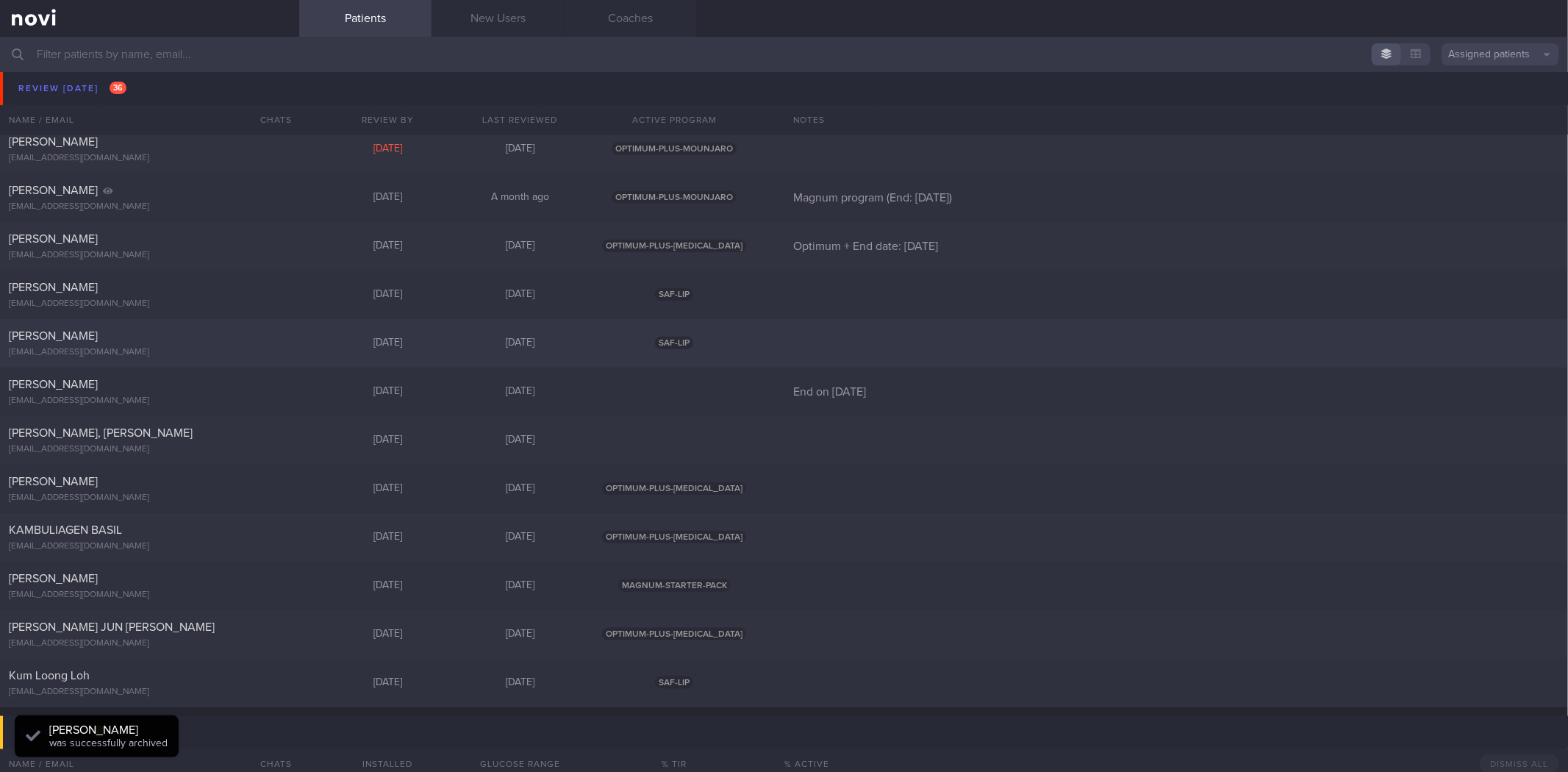
click at [250, 349] on div "[EMAIL_ADDRESS][DOMAIN_NAME]" at bounding box center [150, 353] width 282 height 11
select select "8"
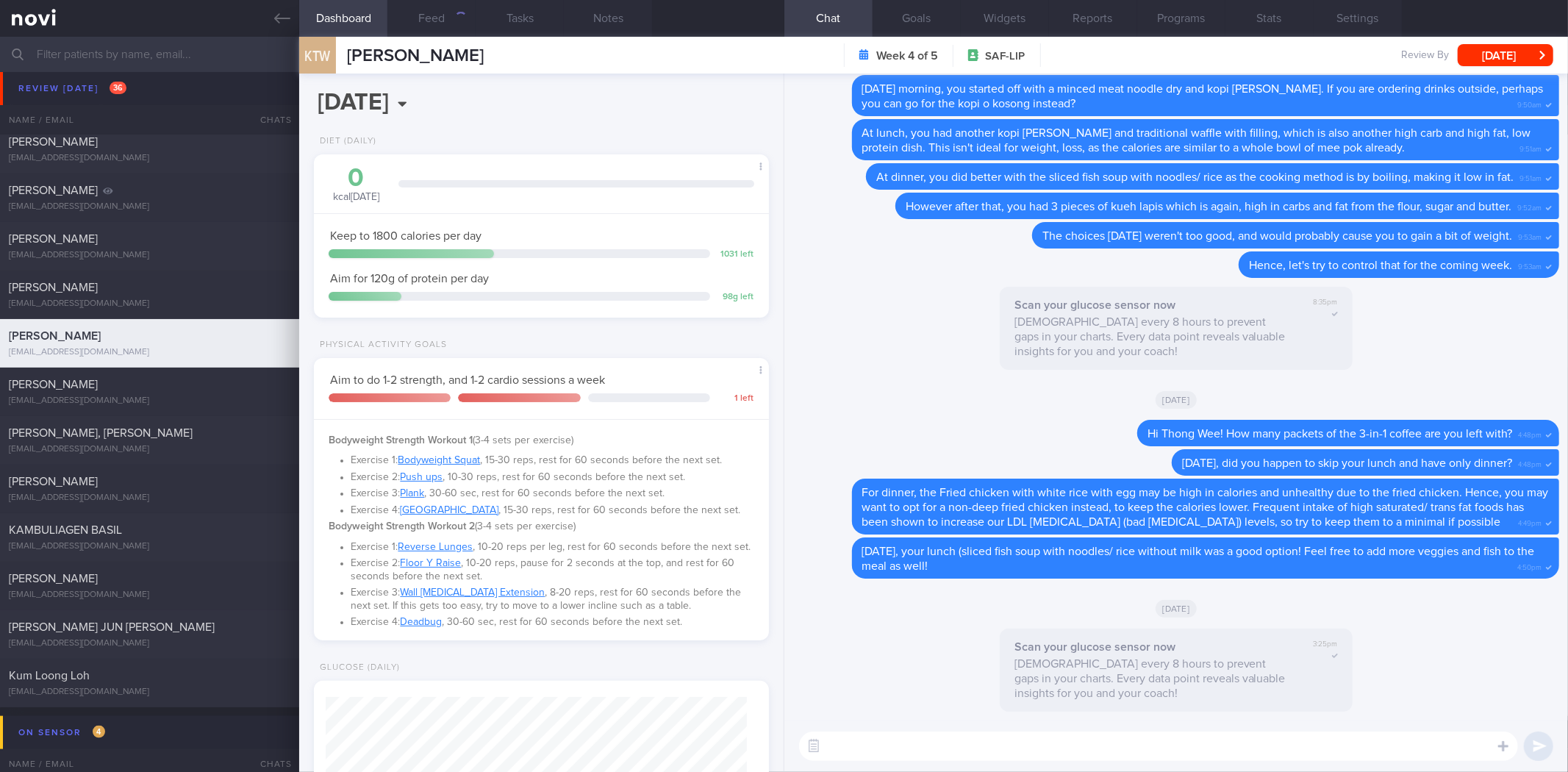
click at [424, 20] on button "Feed" at bounding box center [431, 18] width 88 height 37
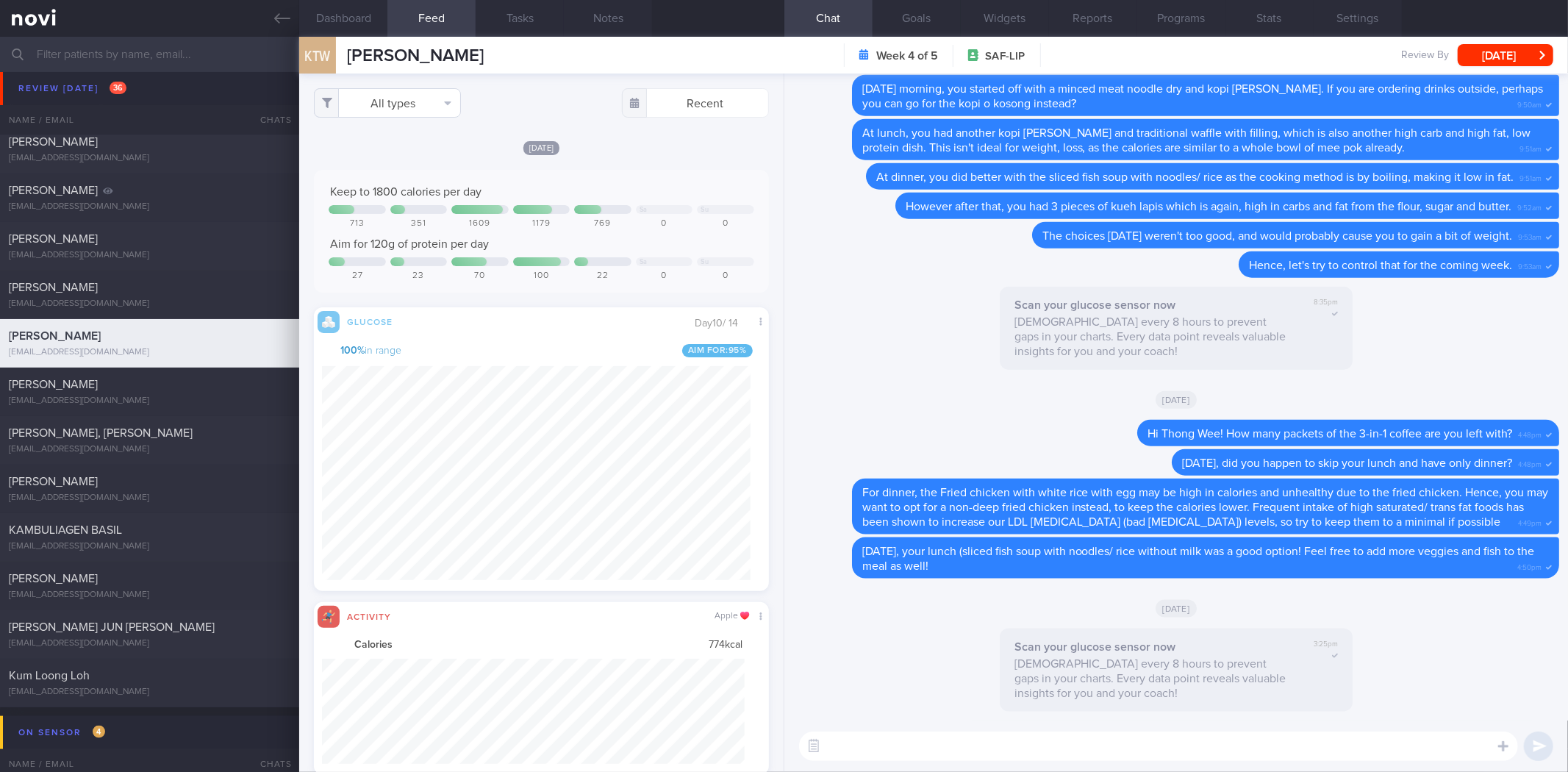
scroll to position [104, 423]
click at [415, 91] on button "All types" at bounding box center [387, 102] width 147 height 29
click at [405, 152] on button "Activity" at bounding box center [388, 153] width 146 height 22
checkbox input "false"
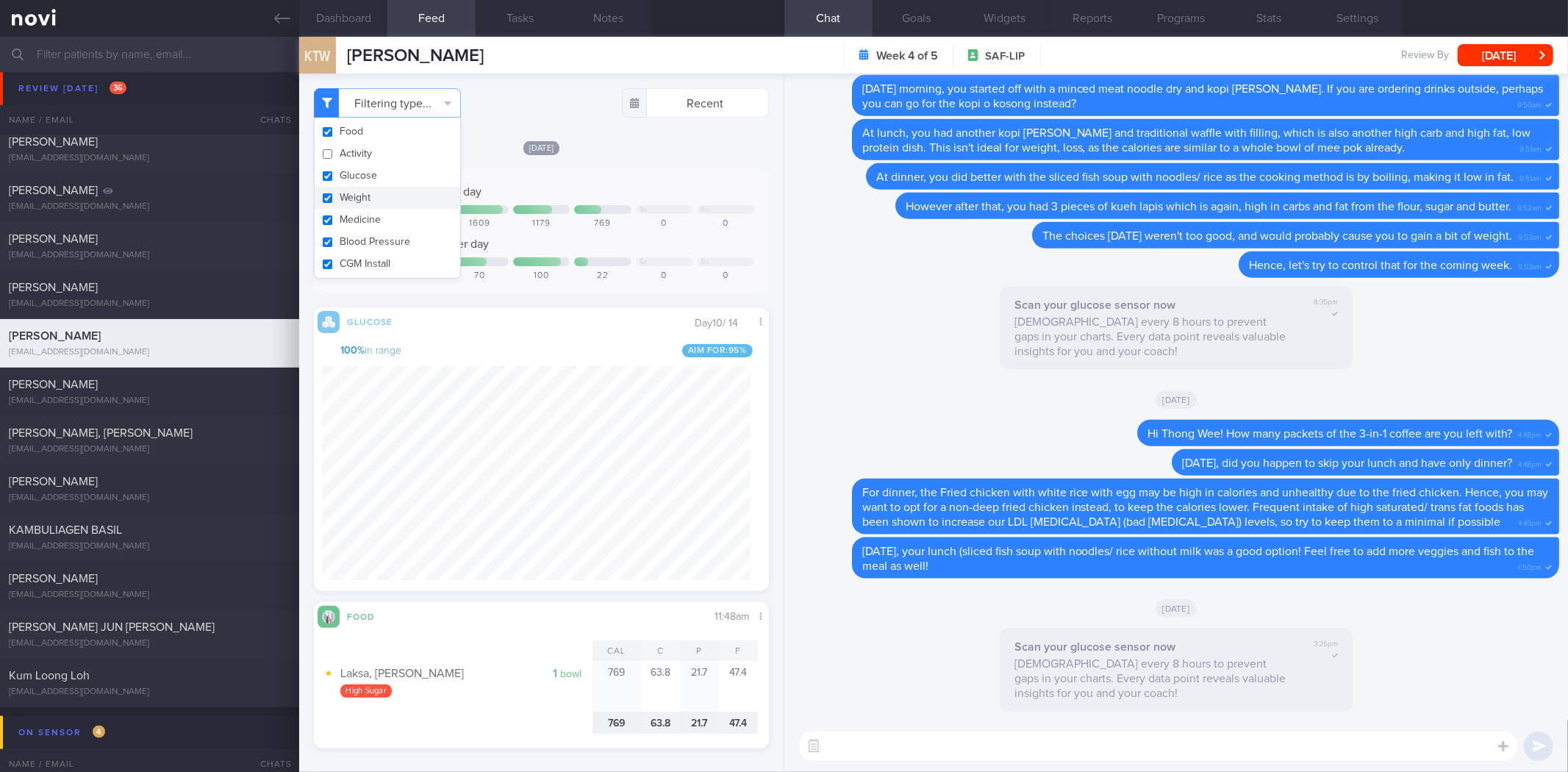
click at [397, 202] on button "Weight" at bounding box center [388, 197] width 146 height 22
checkbox input "false"
click at [599, 148] on div "[DATE]" at bounding box center [541, 148] width 454 height 15
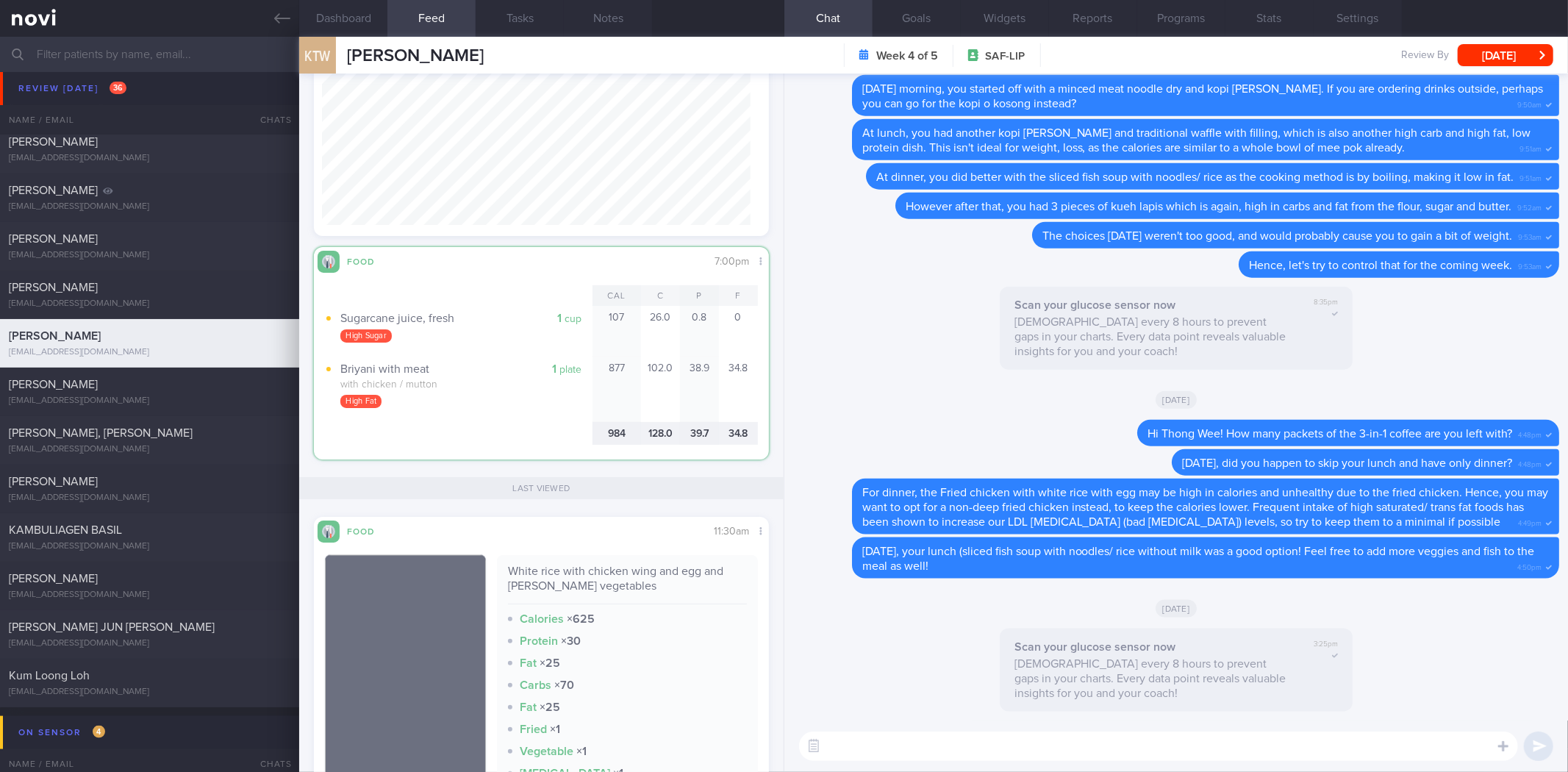
click at [1104, 744] on textarea at bounding box center [1159, 746] width 719 height 29
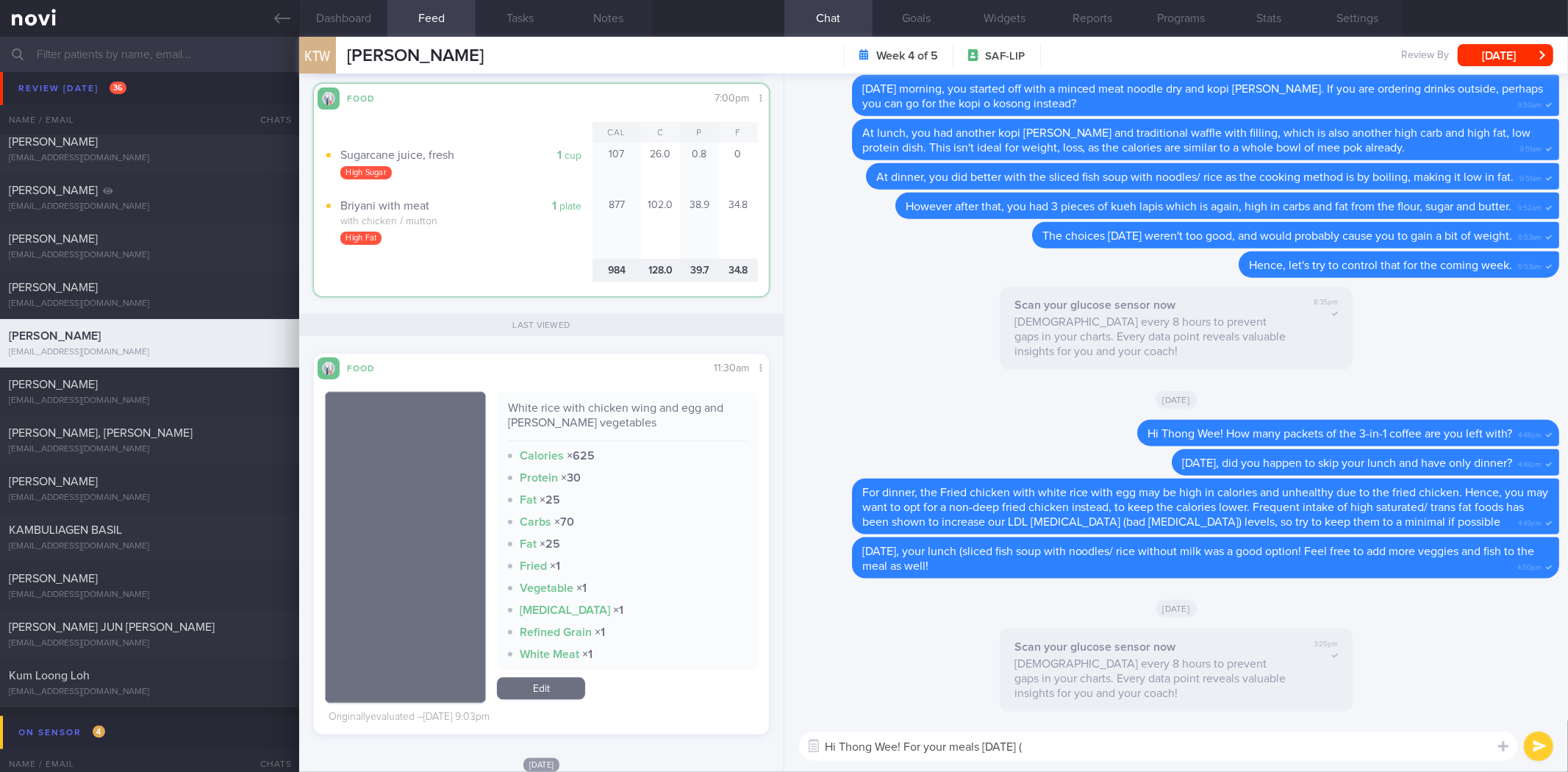
click at [576, 402] on div "White rice with chicken wing and egg and [PERSON_NAME] vegetables" at bounding box center [627, 420] width 238 height 41
copy div "White rice with chicken wing and egg and [PERSON_NAME] vegetables"
click at [1092, 746] on textarea "Hi Thong Wee! For your meals on Wednesday (" at bounding box center [1159, 746] width 719 height 29
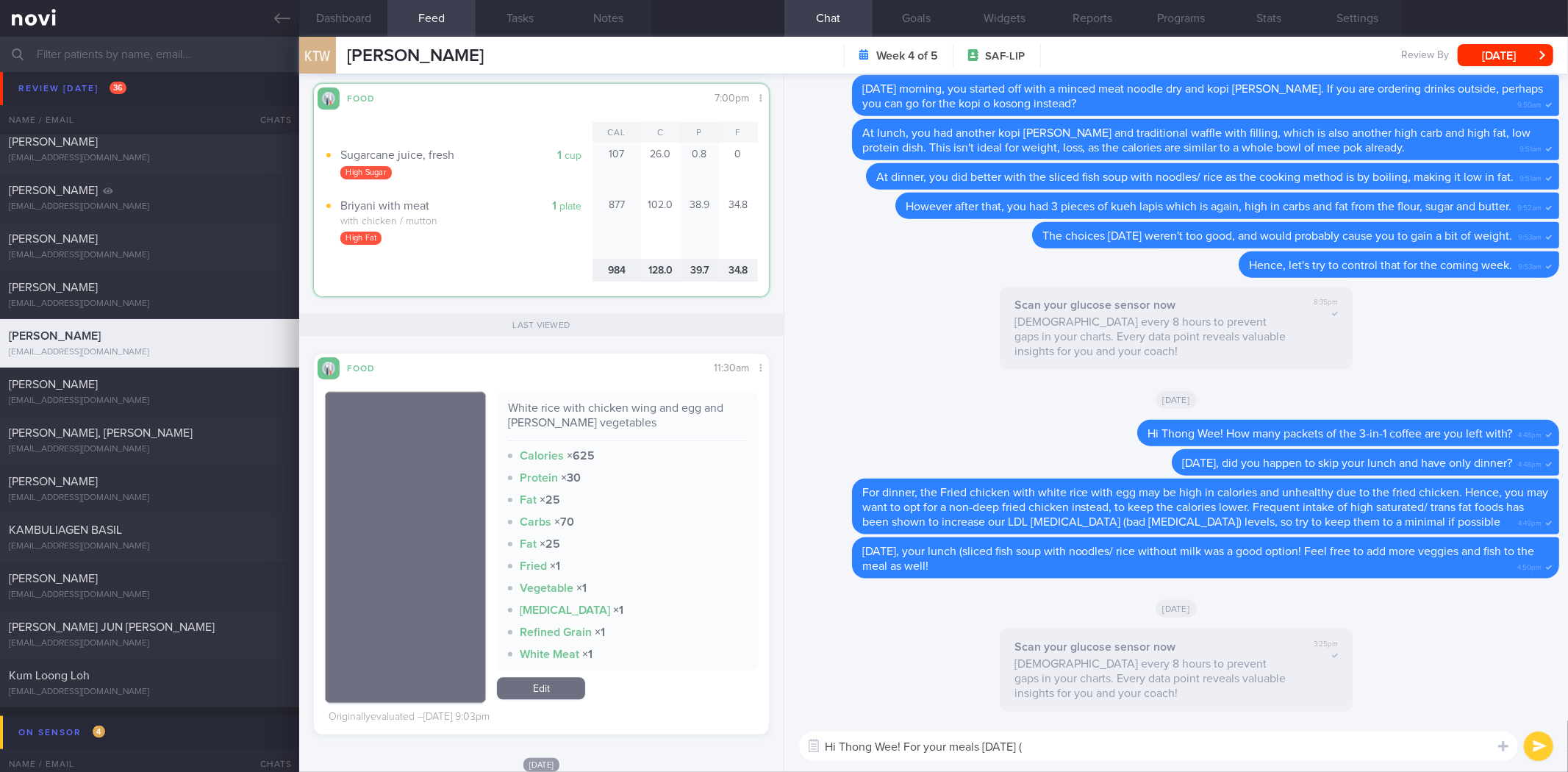
paste textarea "White rice with chicken wing and egg and [PERSON_NAME] vegetables"
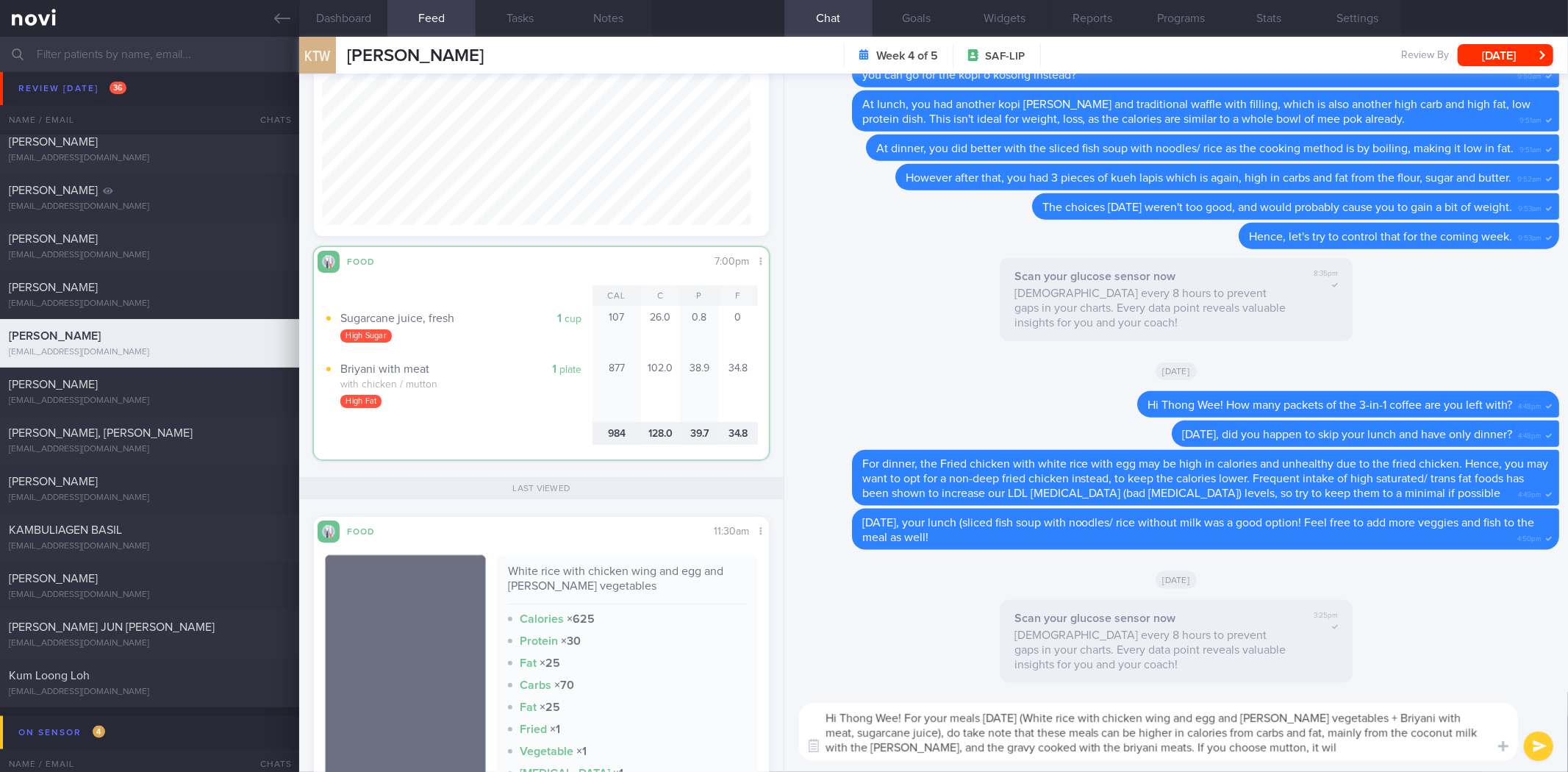
type textarea "Hi Thong Wee! For your meals on Wednesday (White rice with chicken wing and egg…"
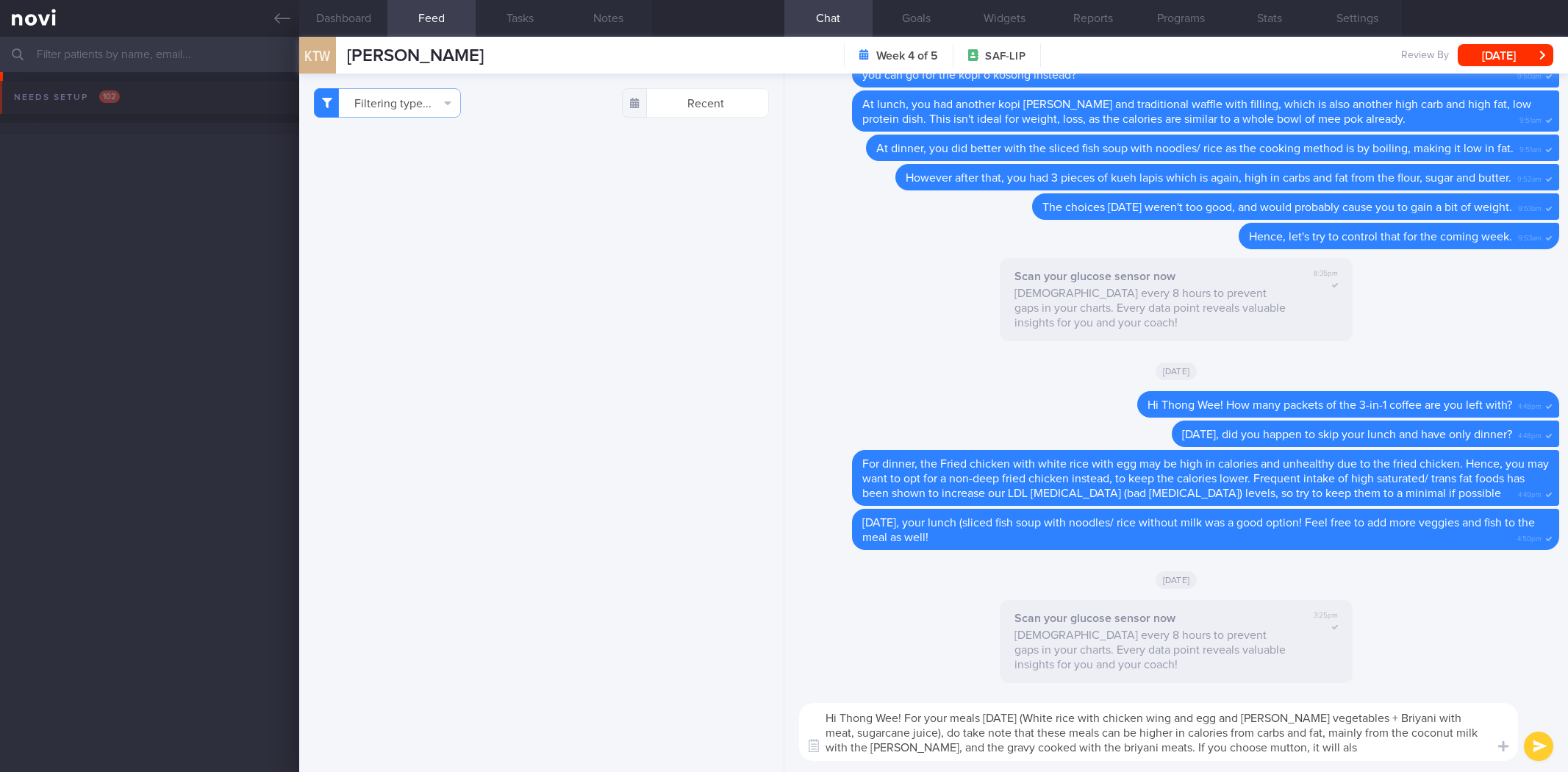
select select "8"
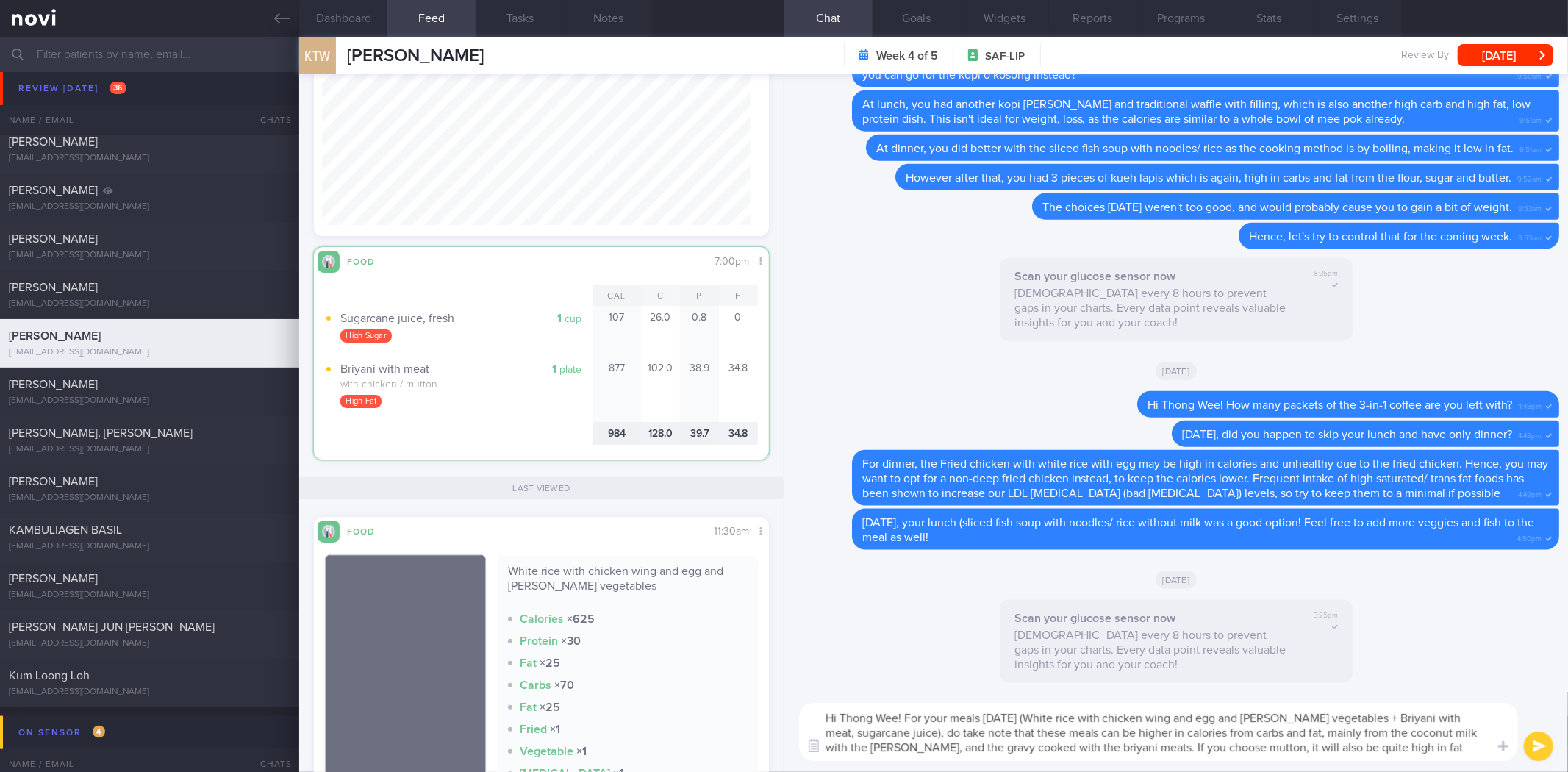
type textarea "Hi Thong Wee! For your meals [DATE] (White rice with chicken wing and egg and […"
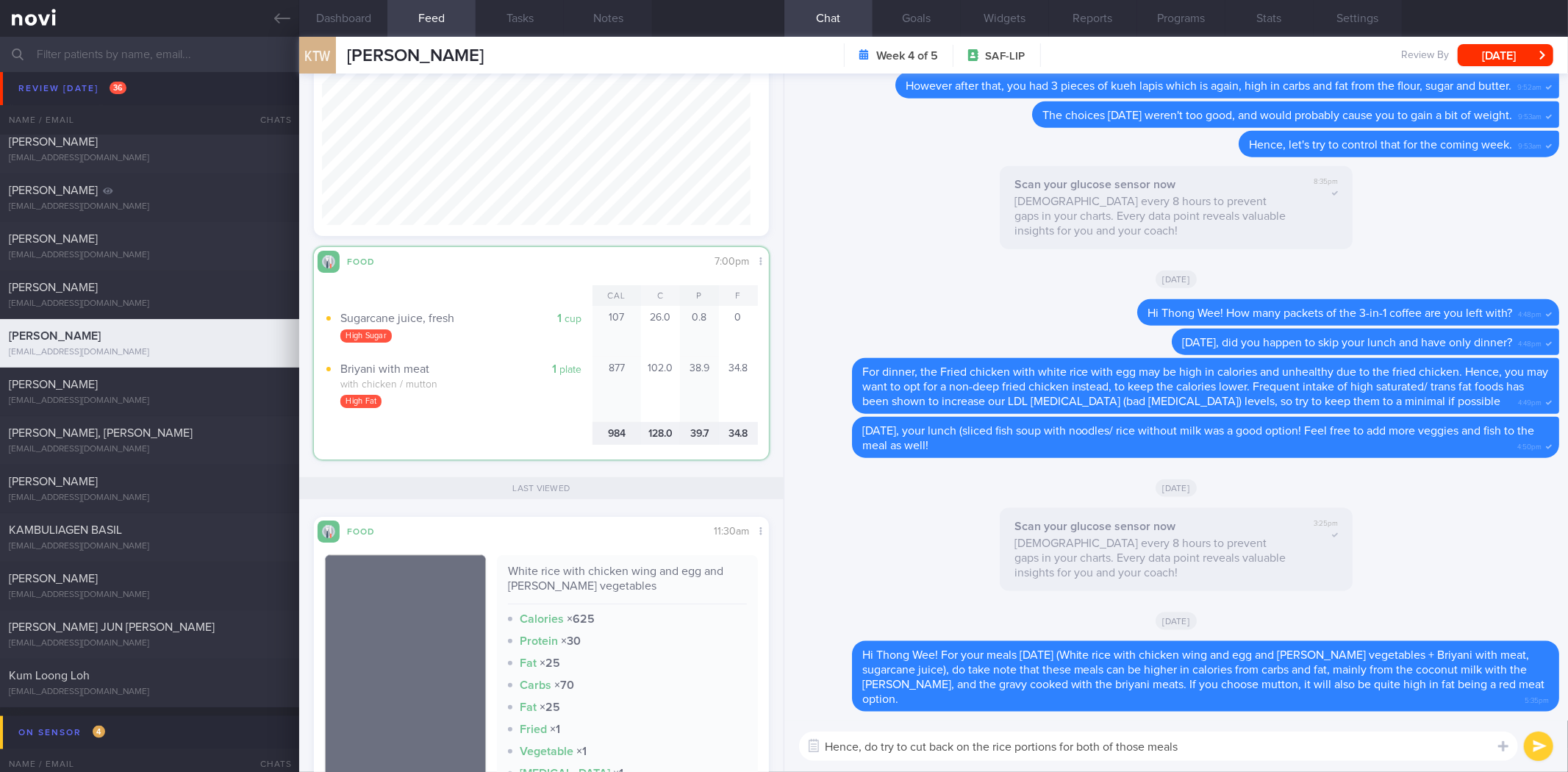
type textarea "Hence, do try to cut back on the rice portions for both of those meals."
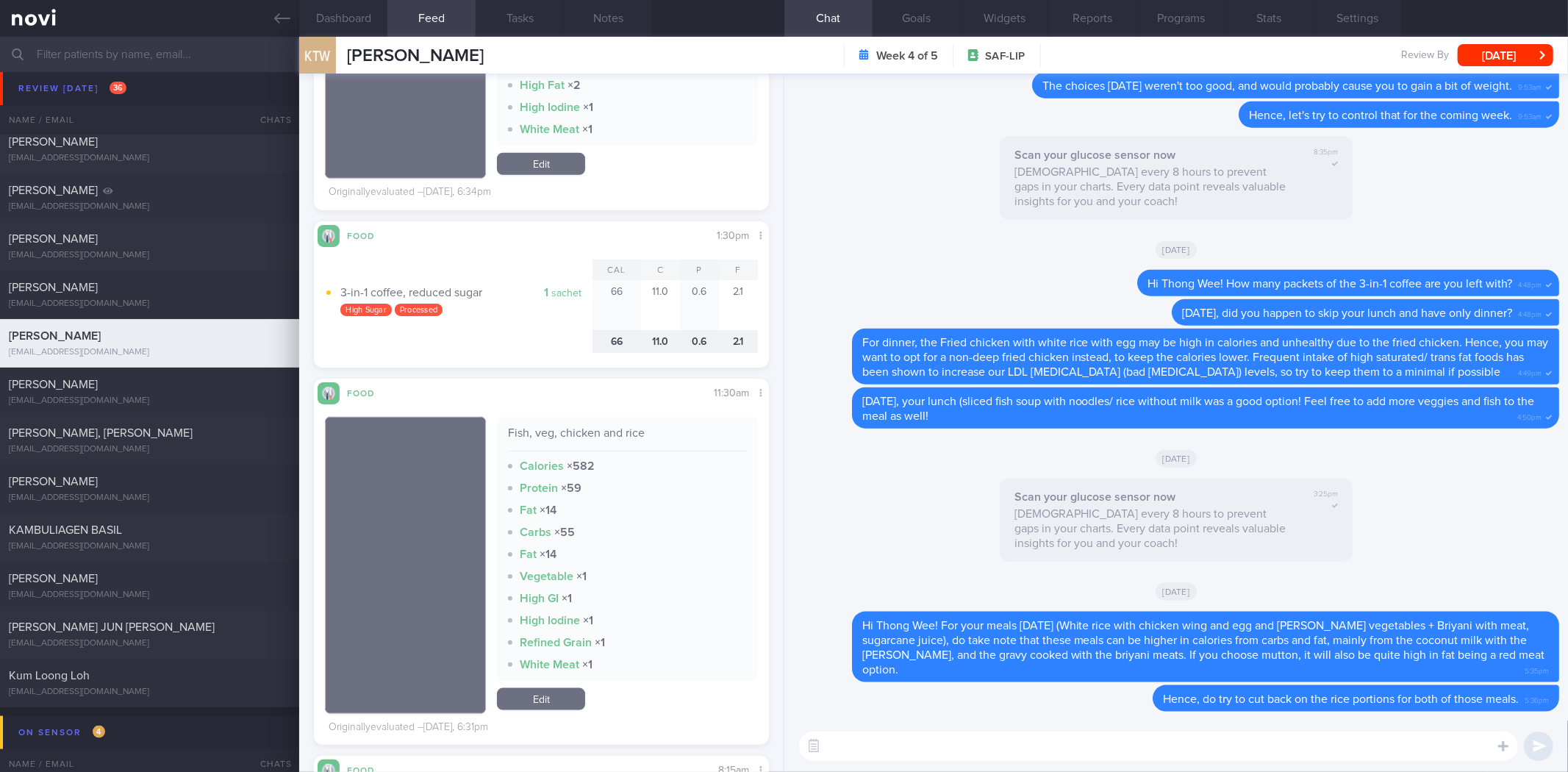
scroll to position [263, 429]
click at [907, 748] on textarea at bounding box center [1159, 746] width 719 height 29
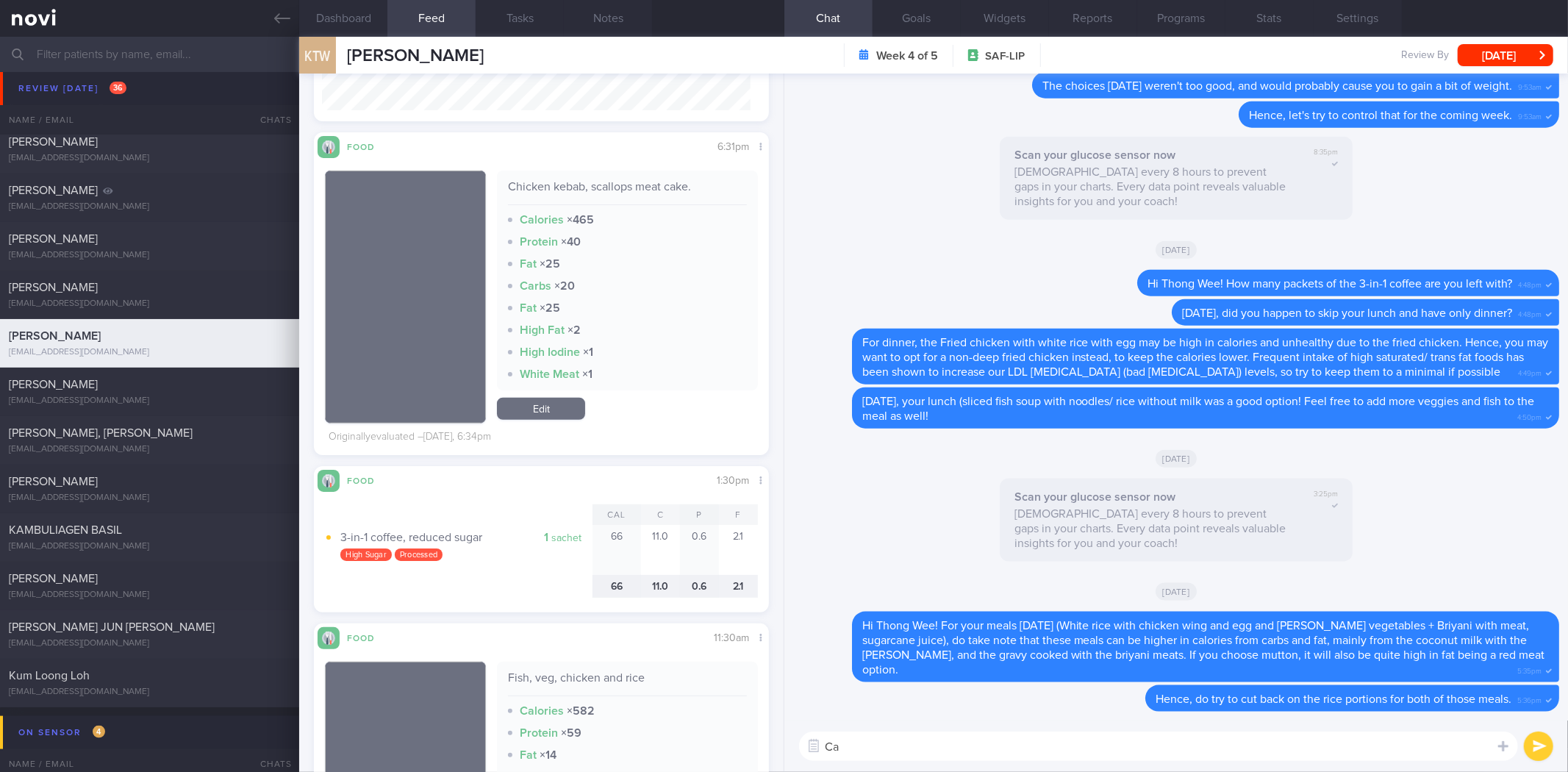
scroll to position [1044, 0]
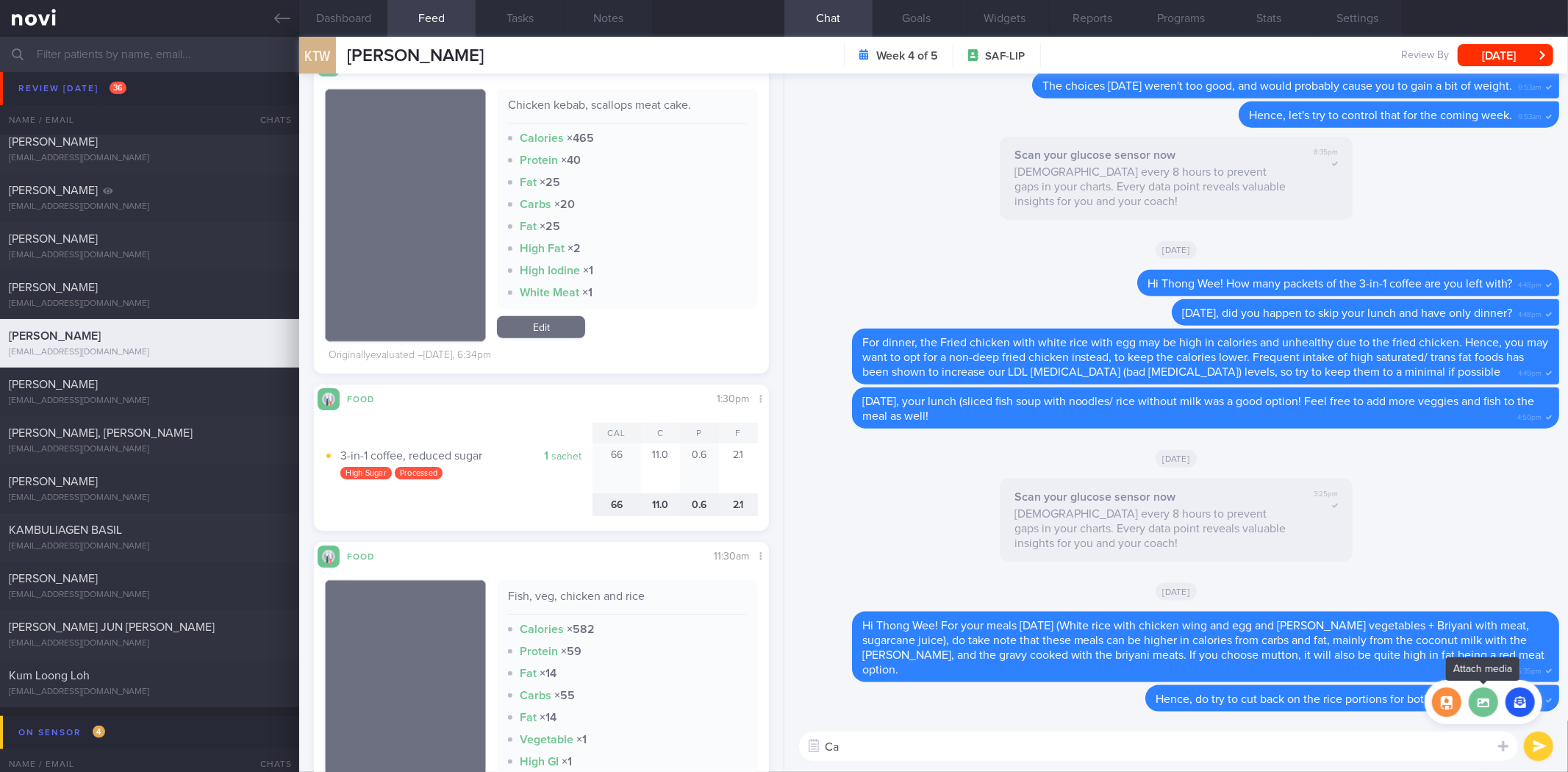
click at [1486, 713] on label at bounding box center [1483, 701] width 29 height 29
click at [0, 0] on input "file" at bounding box center [0, 0] width 0 height 0
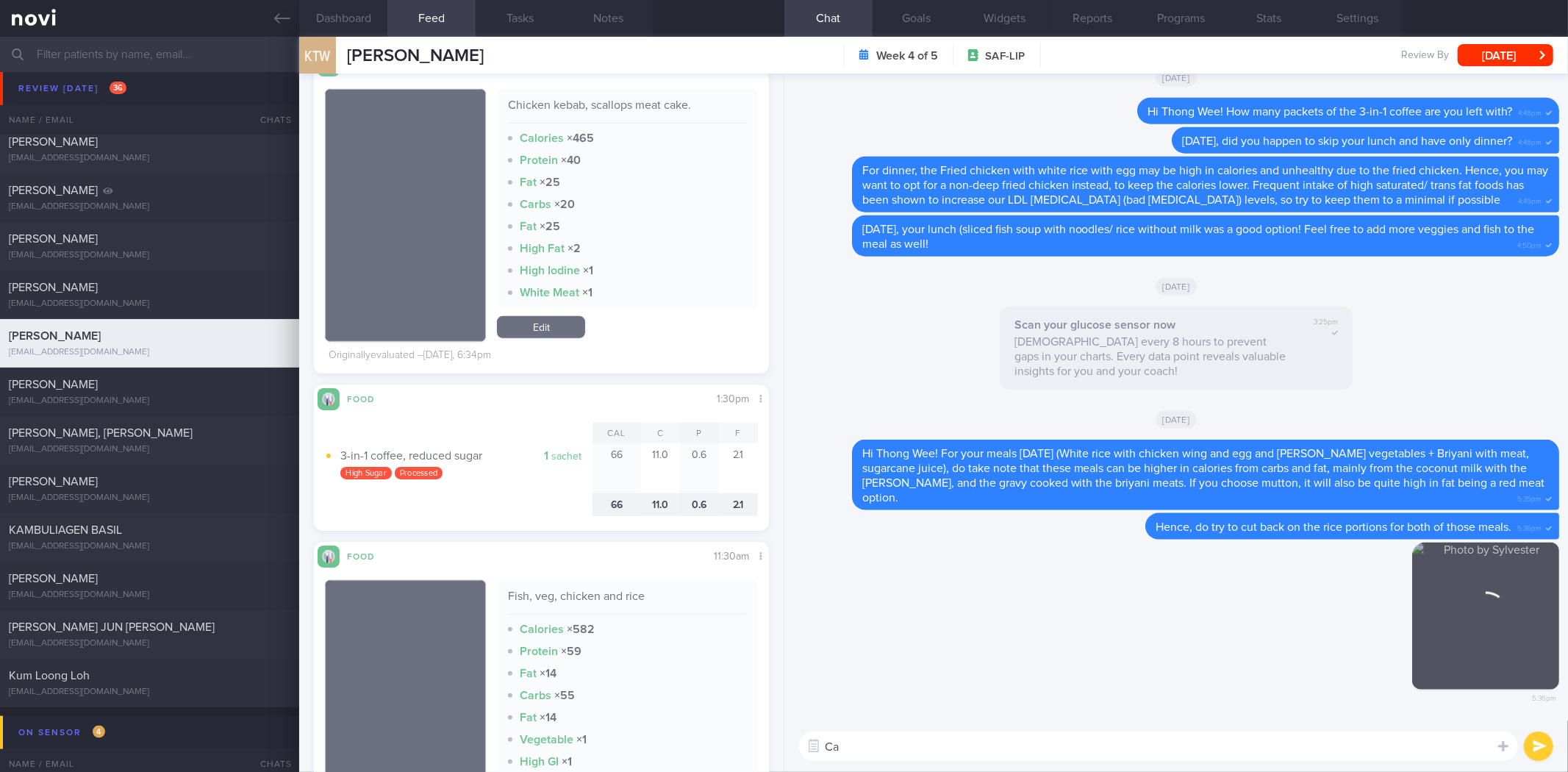
click at [891, 740] on textarea "Ca" at bounding box center [1159, 746] width 719 height 29
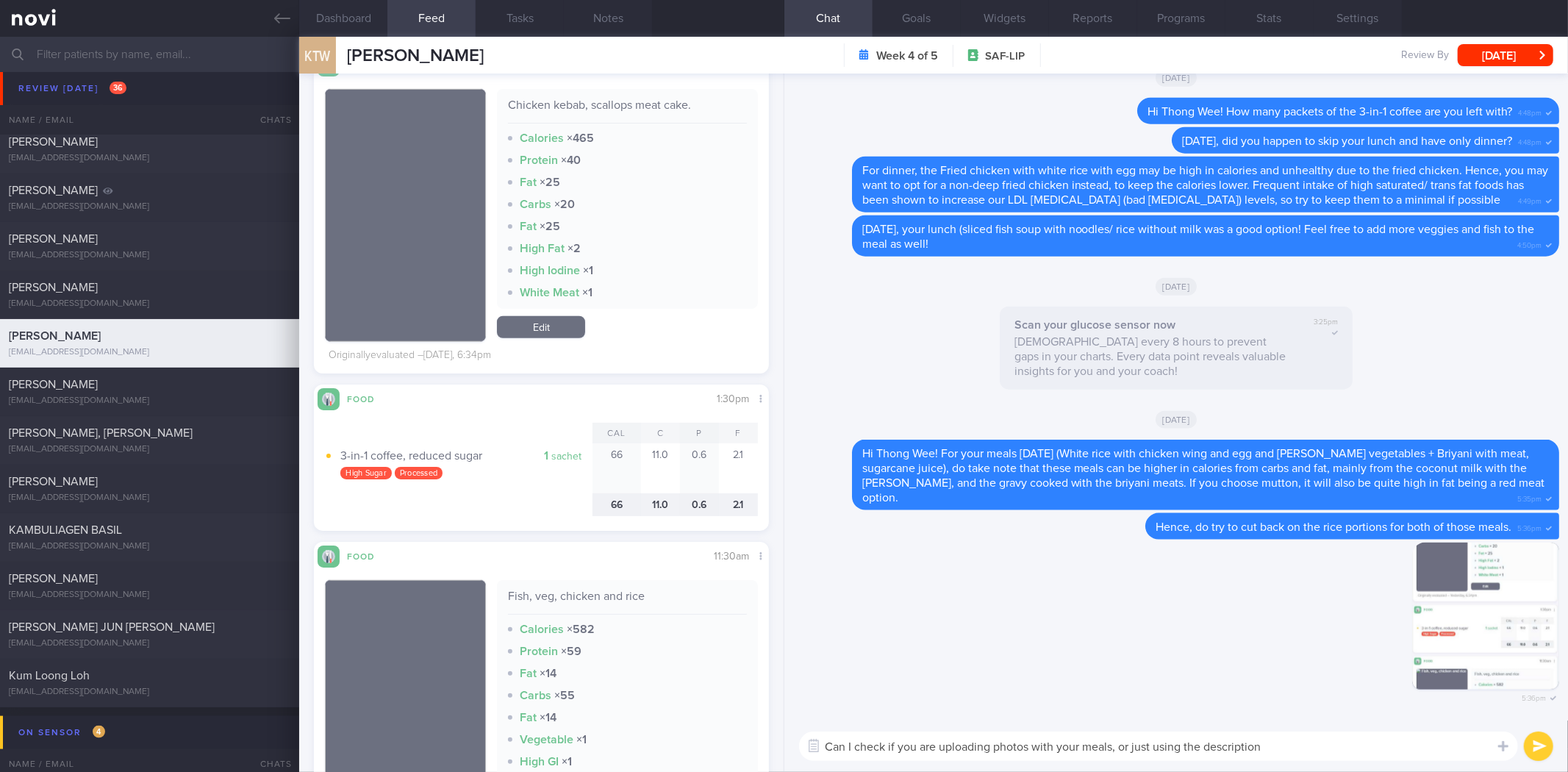
type textarea "Can I check if you are uploading photos with your meals, or just using the desc…"
